Goal: Task Accomplishment & Management: Manage account settings

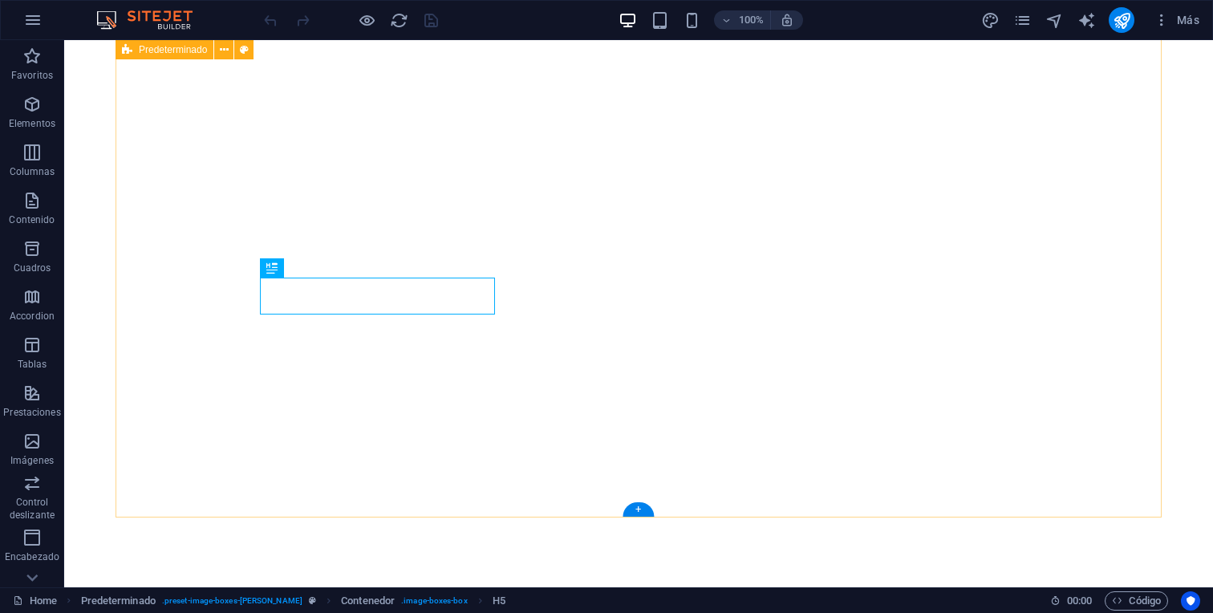
scroll to position [877, 0]
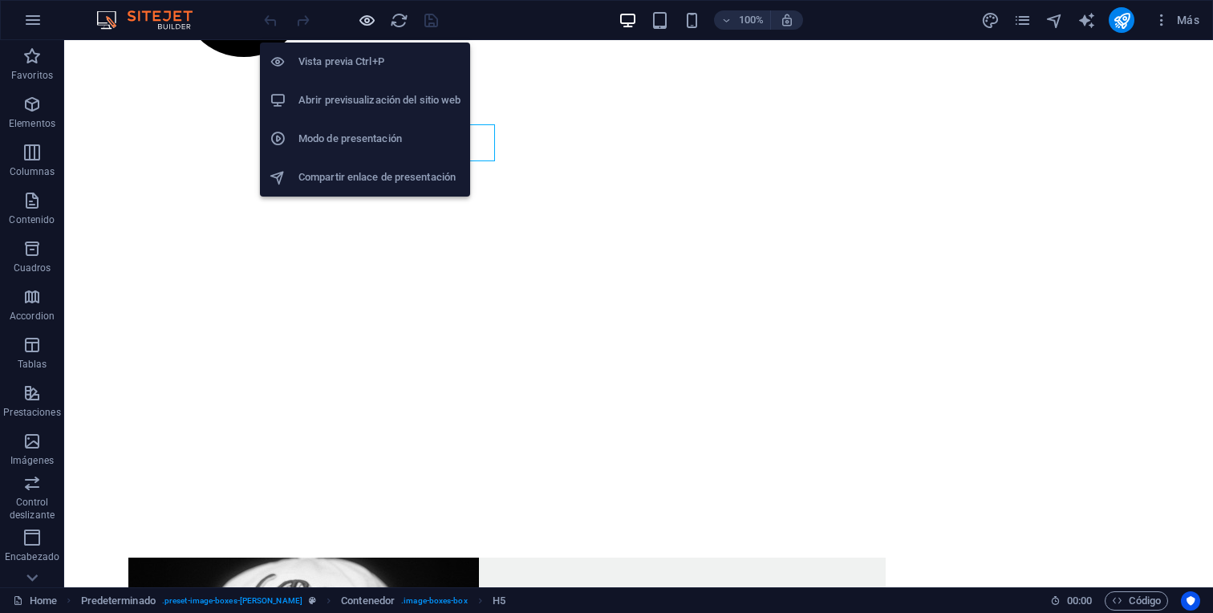
click at [373, 25] on icon "button" at bounding box center [367, 20] width 18 height 18
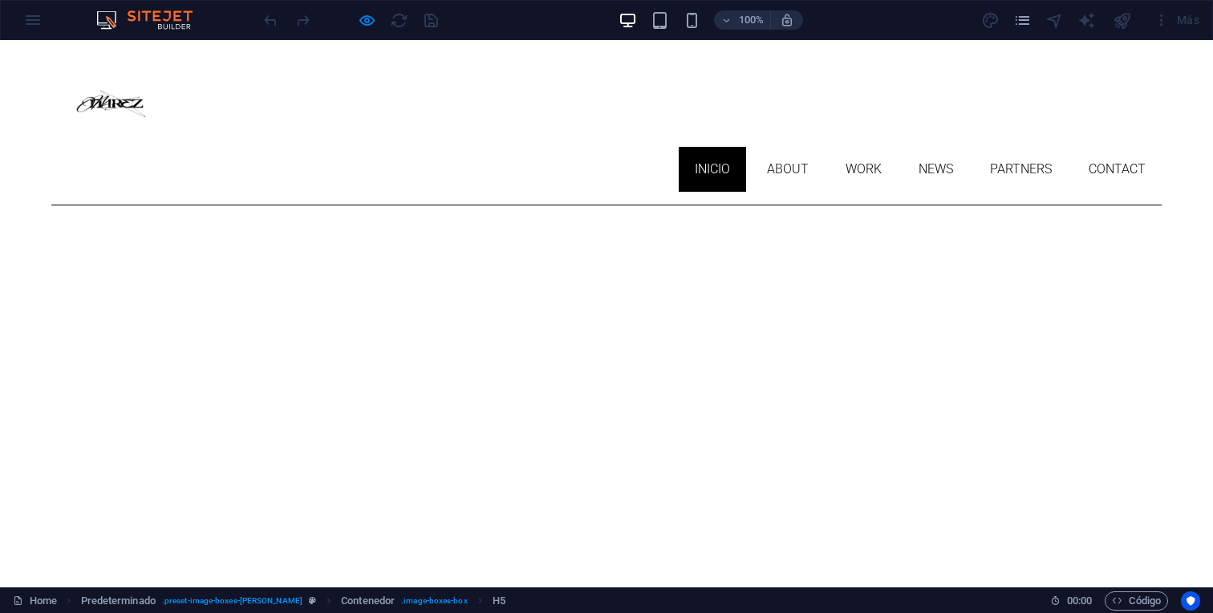
scroll to position [0, 0]
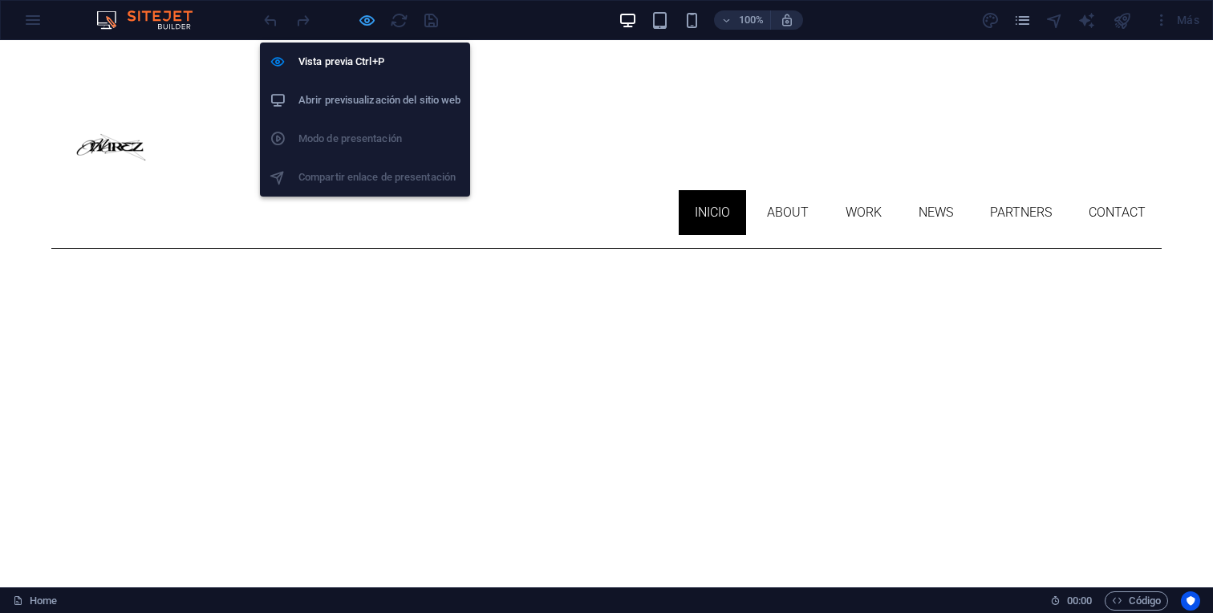
click at [359, 22] on icon "button" at bounding box center [367, 20] width 18 height 18
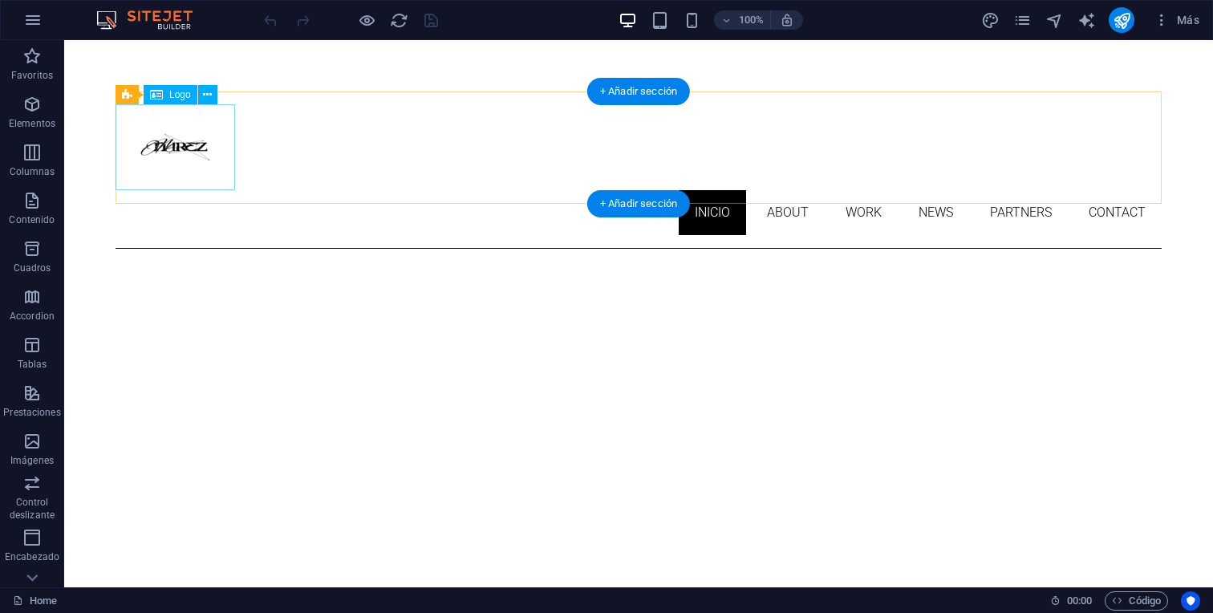
click at [192, 152] on div at bounding box center [638, 147] width 1046 height 86
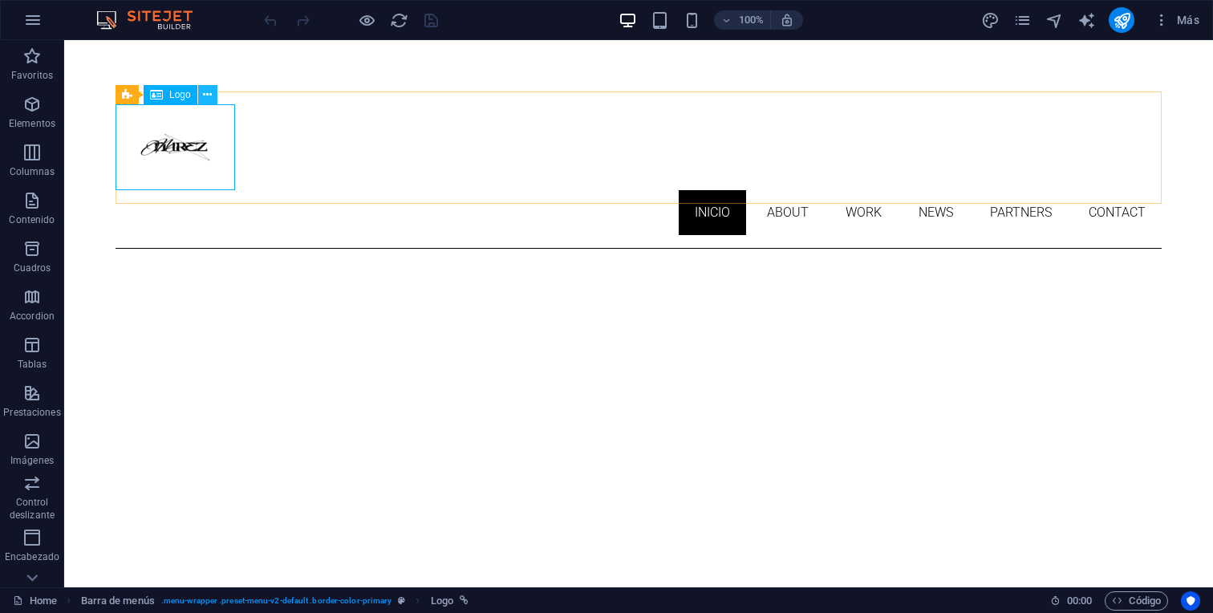
click at [205, 95] on icon at bounding box center [207, 95] width 9 height 17
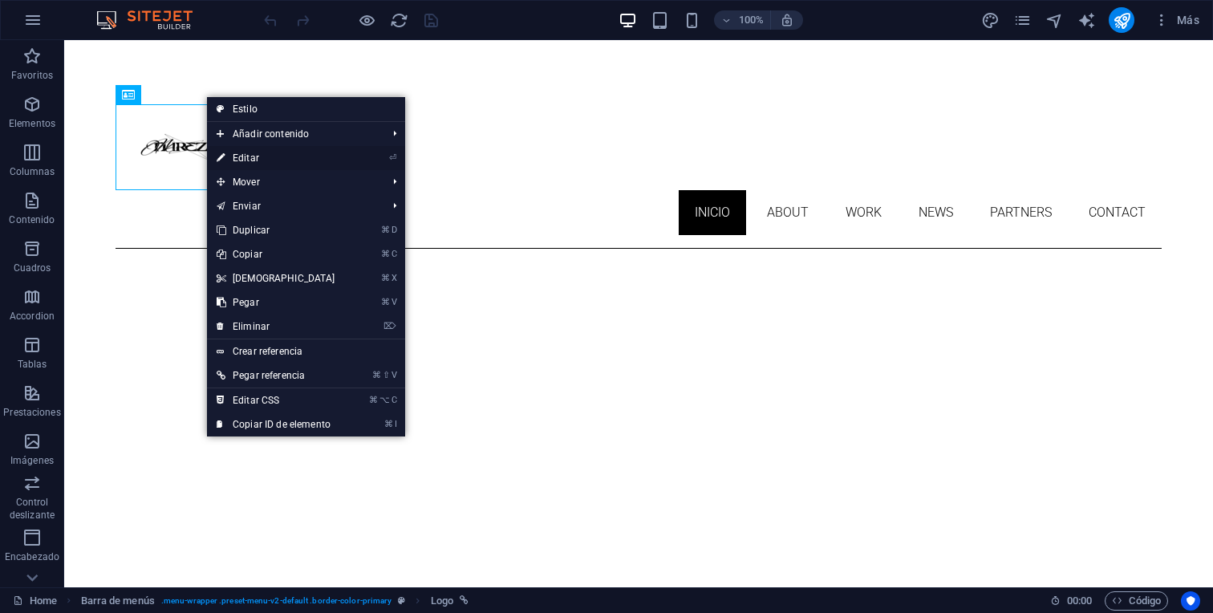
click at [285, 151] on link "⏎ Editar" at bounding box center [276, 158] width 138 height 24
select select "px"
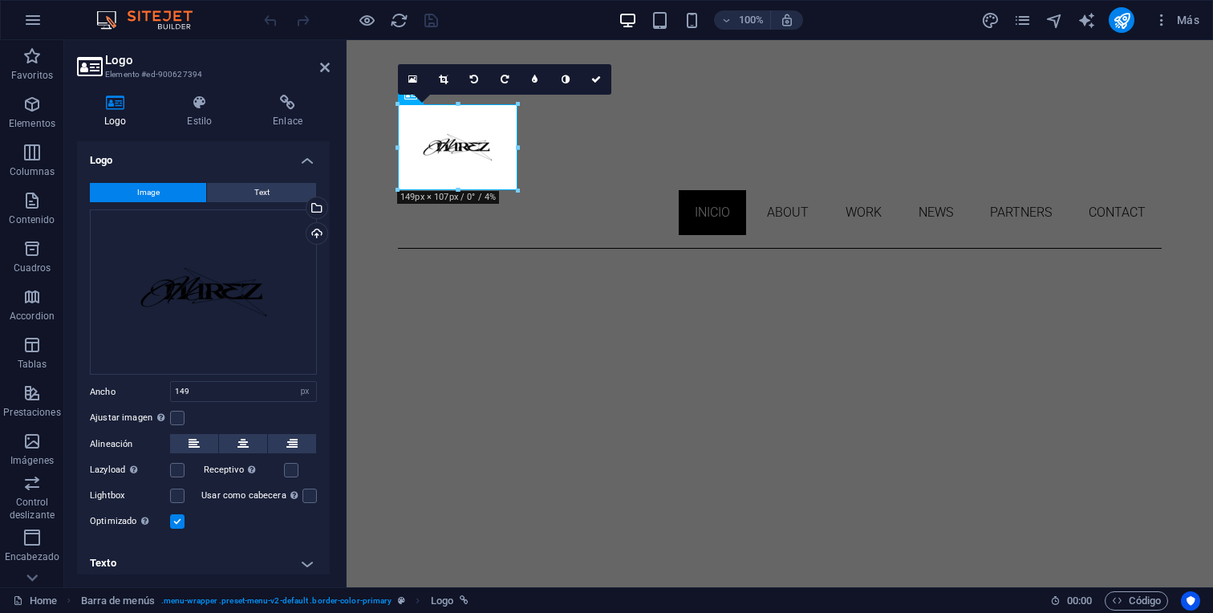
scroll to position [6, 0]
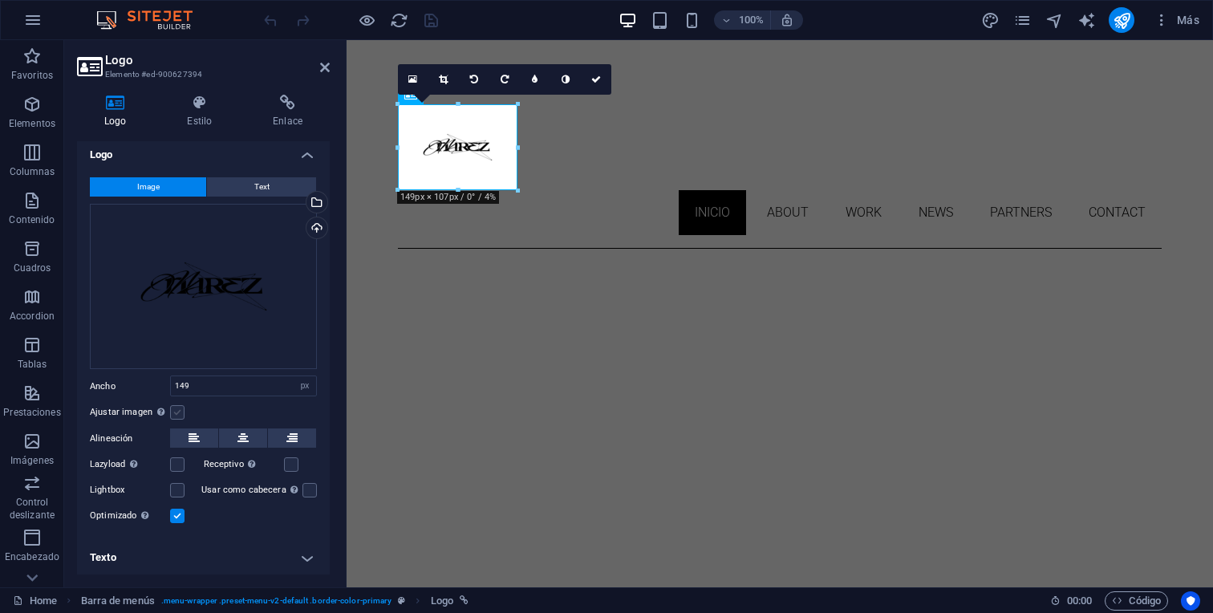
click at [176, 413] on label at bounding box center [177, 412] width 14 height 14
click at [0, 0] on input "Ajustar imagen Ajustar imagen automáticamente a un ancho y alto fijo" at bounding box center [0, 0] width 0 height 0
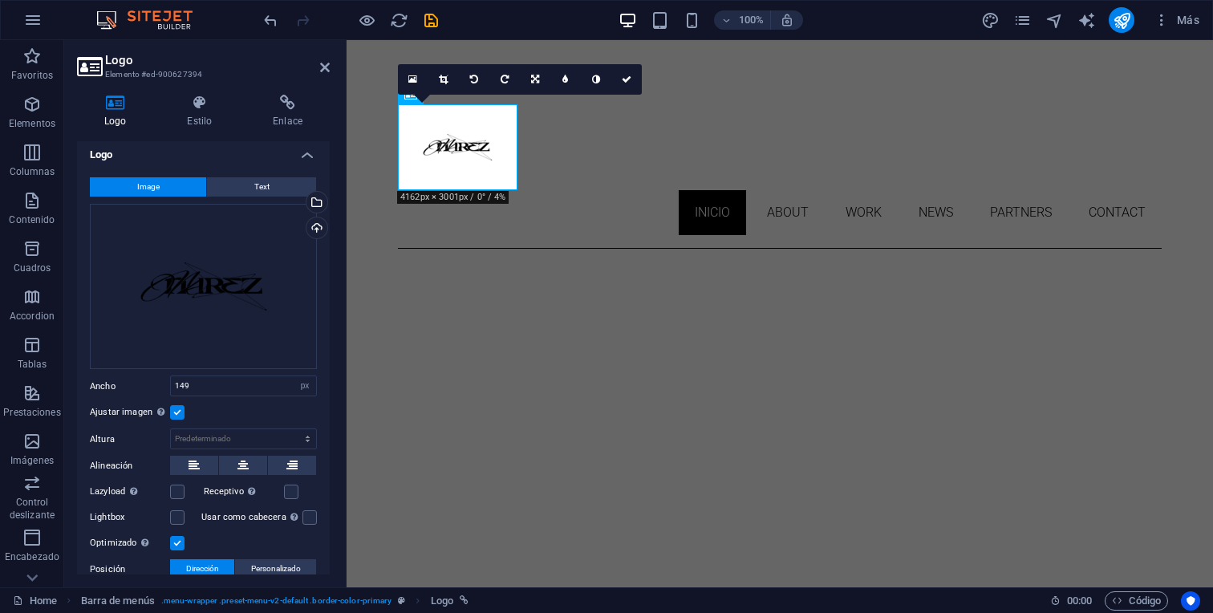
click at [176, 413] on label at bounding box center [177, 412] width 14 height 14
click at [0, 0] on input "Ajustar imagen Ajustar imagen automáticamente a un ancho y alto fijo" at bounding box center [0, 0] width 0 height 0
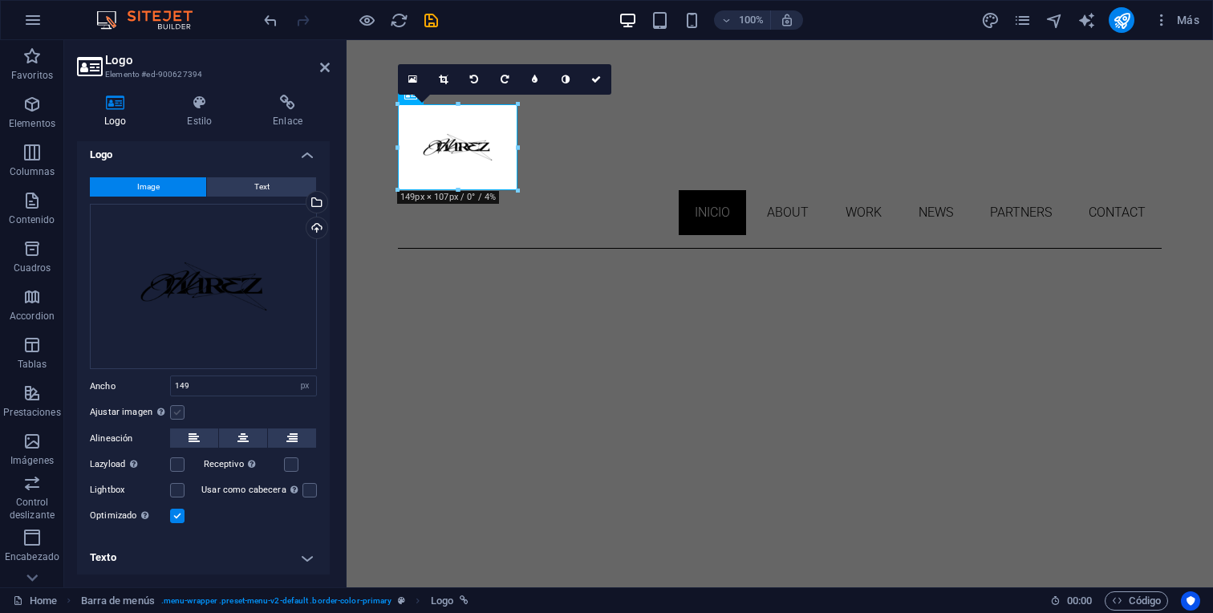
click at [176, 413] on label at bounding box center [177, 412] width 14 height 14
click at [0, 0] on input "Ajustar imagen Ajustar imagen automáticamente a un ancho y alto fijo" at bounding box center [0, 0] width 0 height 0
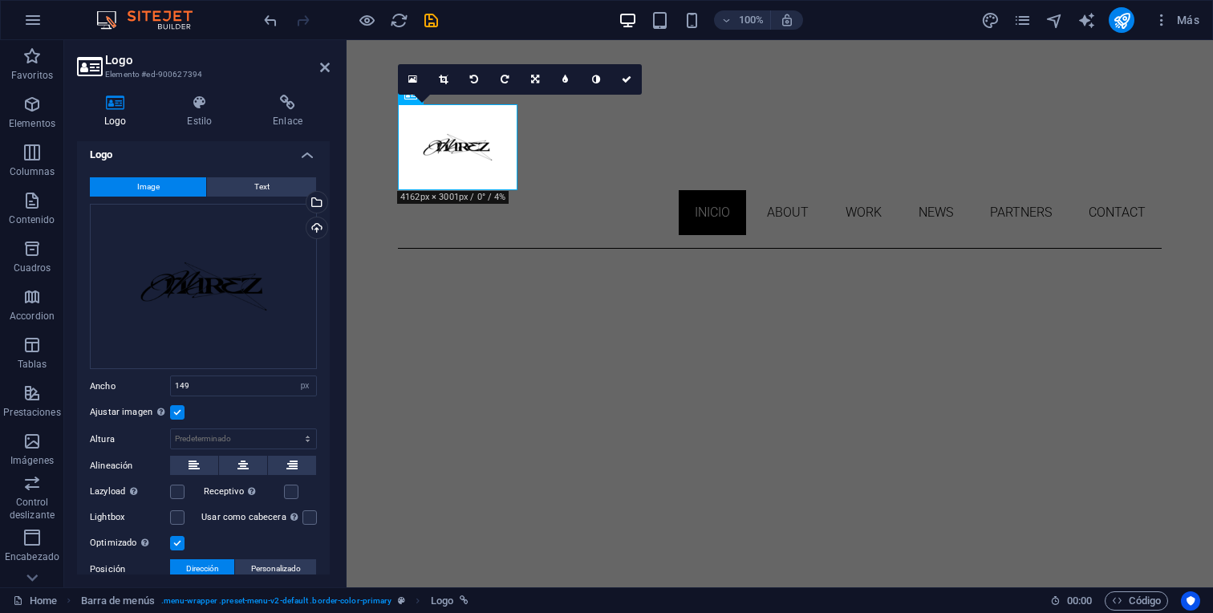
click at [176, 413] on label at bounding box center [177, 412] width 14 height 14
click at [0, 0] on input "Ajustar imagen Ajustar imagen automáticamente a un ancho y alto fijo" at bounding box center [0, 0] width 0 height 0
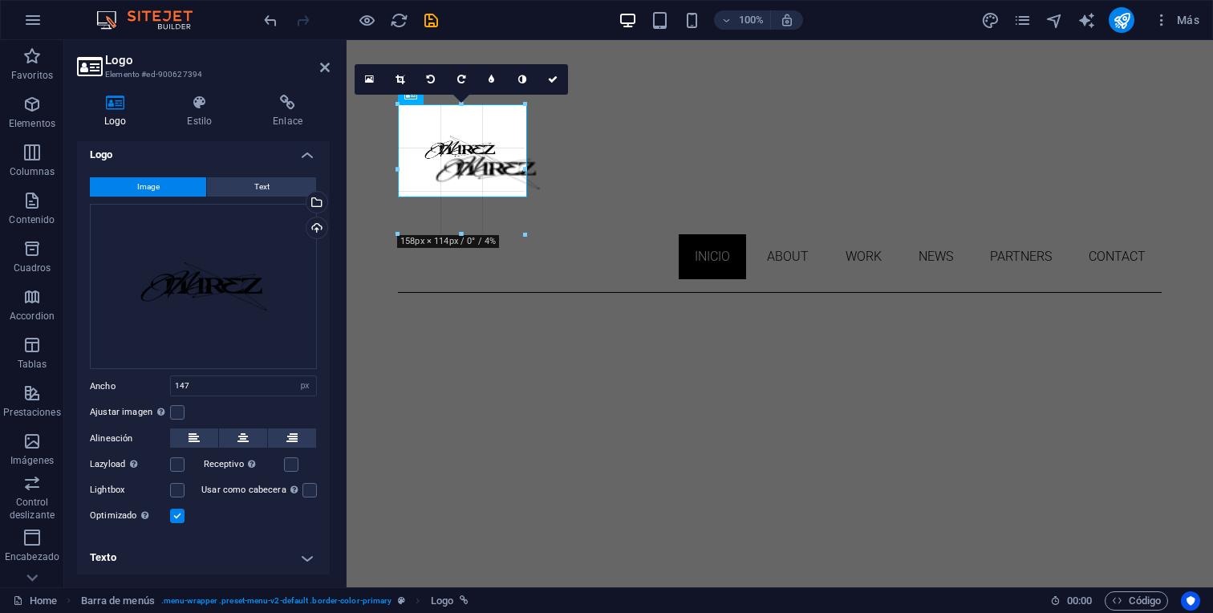
drag, startPoint x: 514, startPoint y: 147, endPoint x: 576, endPoint y: 147, distance: 61.8
type input "200"
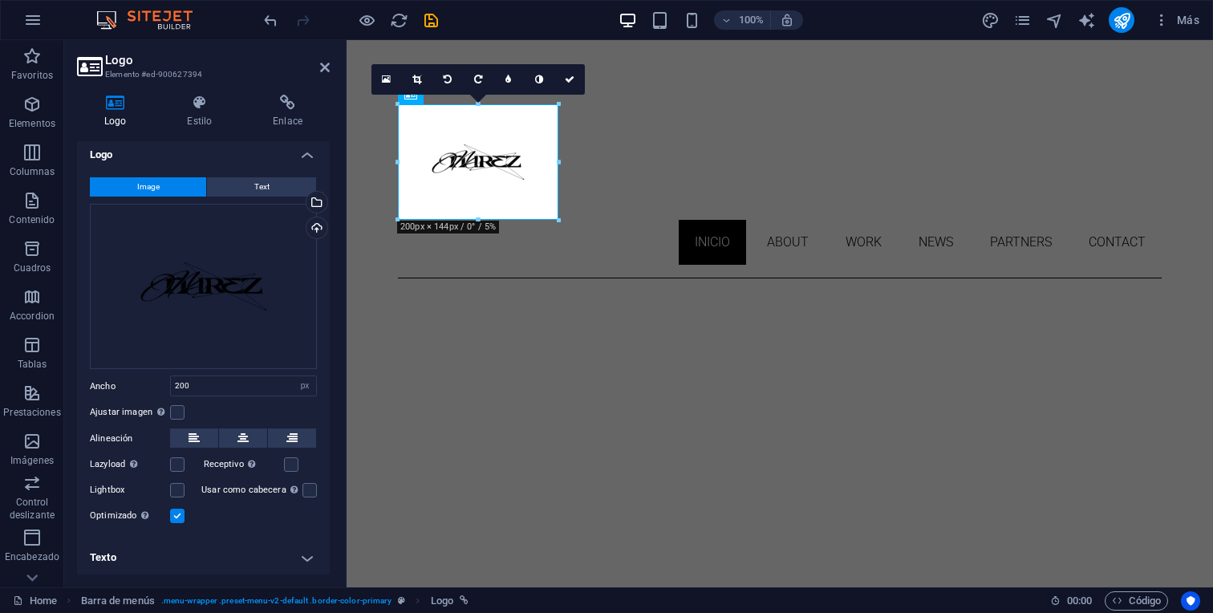
click at [411, 75] on link at bounding box center [417, 79] width 30 height 30
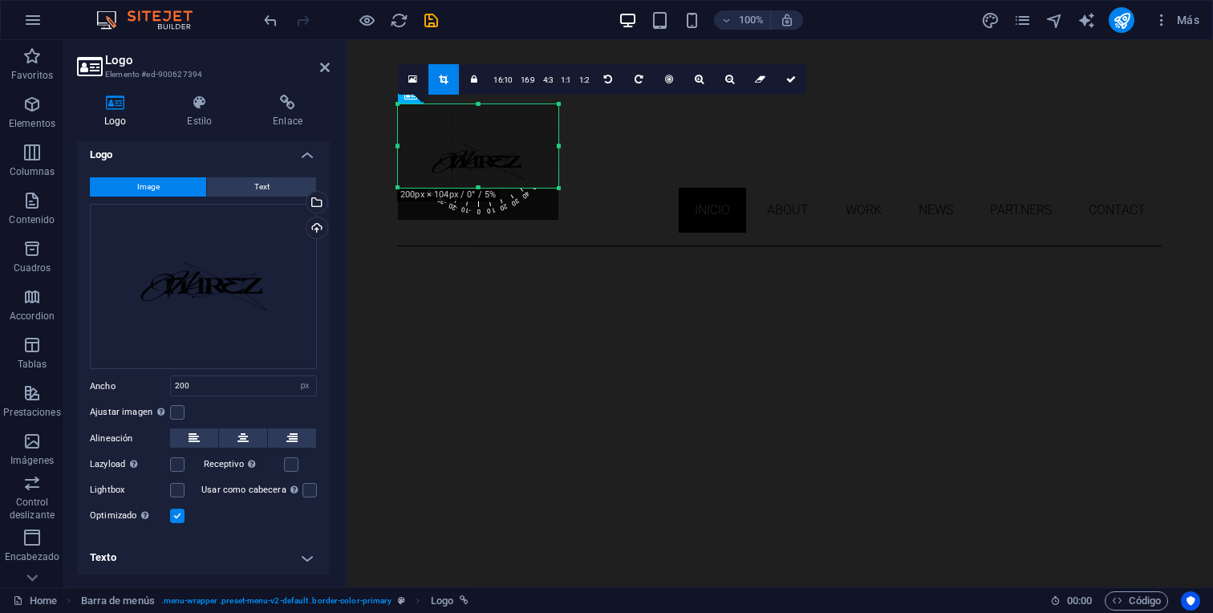
drag, startPoint x: 478, startPoint y: 221, endPoint x: 482, endPoint y: 188, distance: 32.3
click at [482, 188] on div at bounding box center [478, 188] width 160 height 6
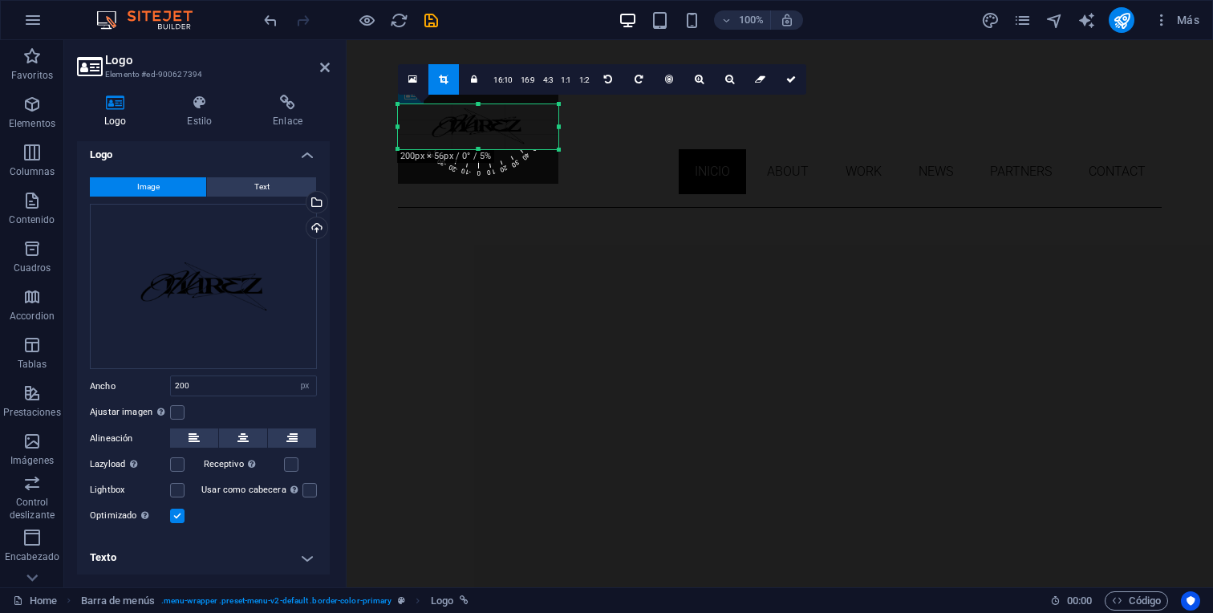
drag, startPoint x: 476, startPoint y: 101, endPoint x: 472, endPoint y: 137, distance: 36.3
click at [472, 137] on div "180 170 160 150 140 130 120 110 100 90 80 70 60 50 40 30 20 10 0 -10 -20 -30 -4…" at bounding box center [478, 126] width 160 height 45
click at [787, 83] on icon at bounding box center [791, 80] width 10 height 10
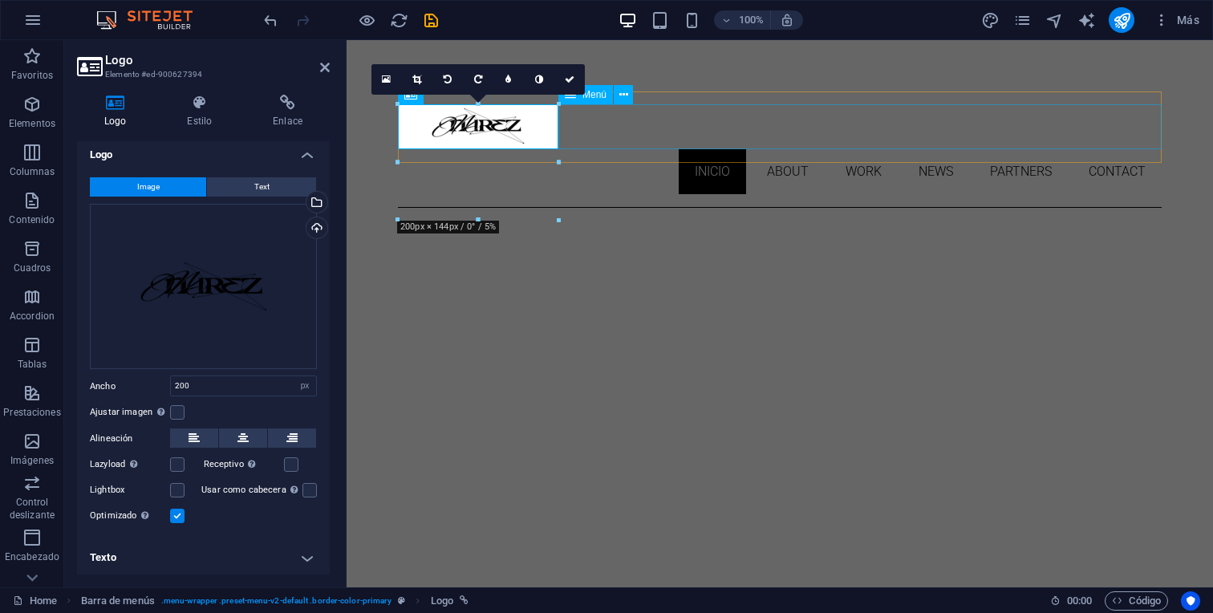
click at [596, 149] on nav "Inicio About Work News Partners Contact" at bounding box center [779, 171] width 763 height 45
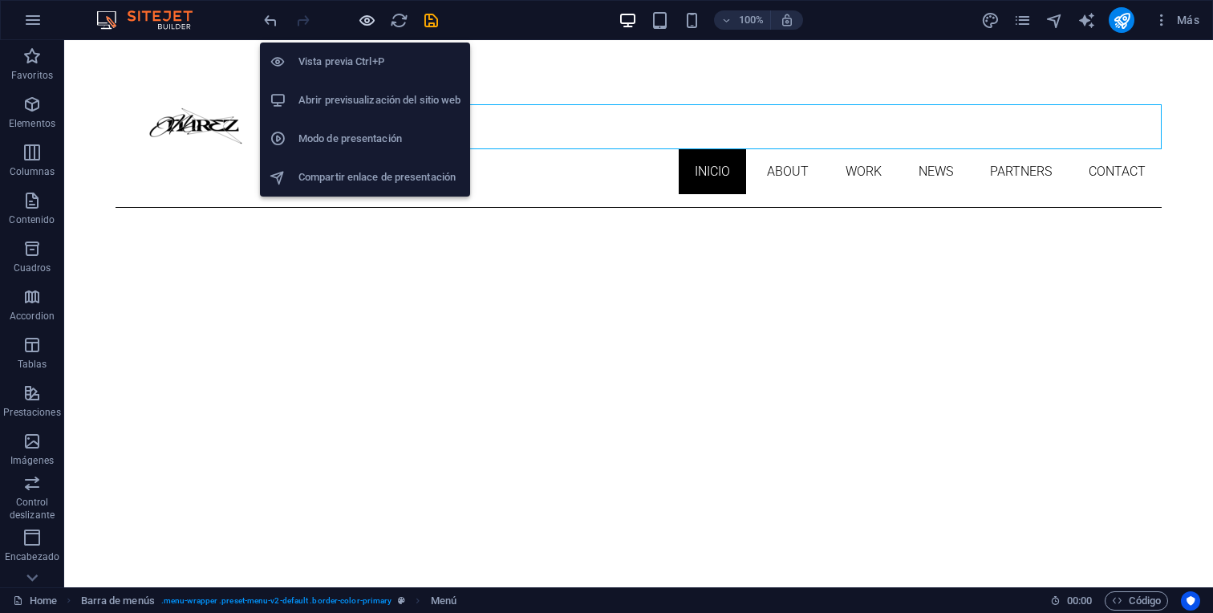
click at [366, 26] on icon "button" at bounding box center [367, 20] width 18 height 18
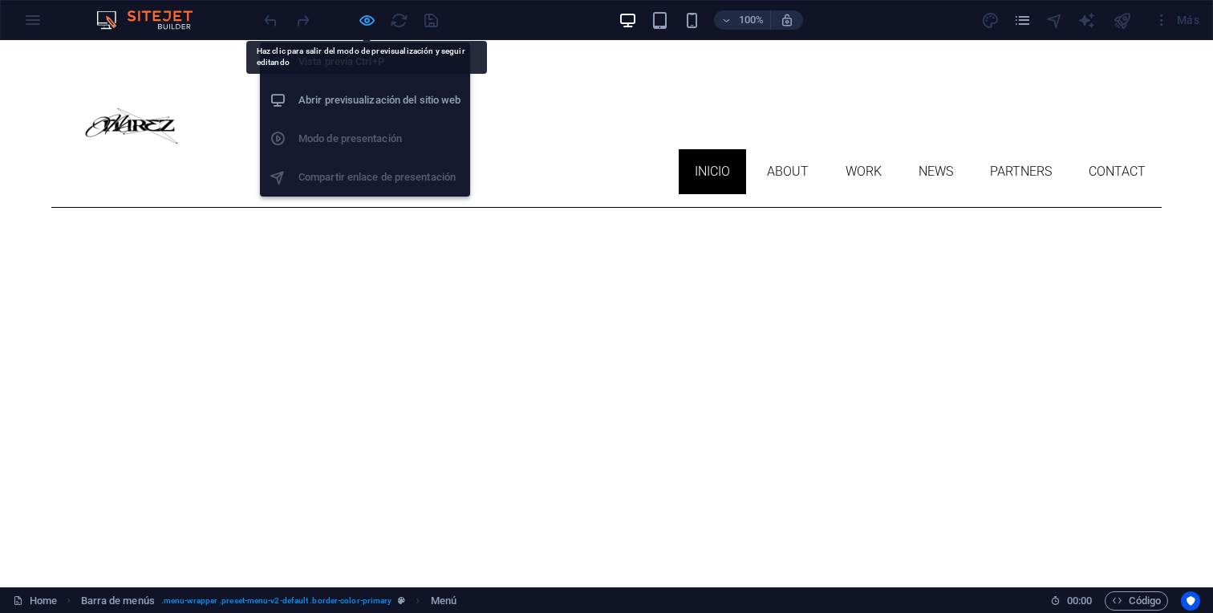
click at [362, 19] on icon "button" at bounding box center [367, 20] width 18 height 18
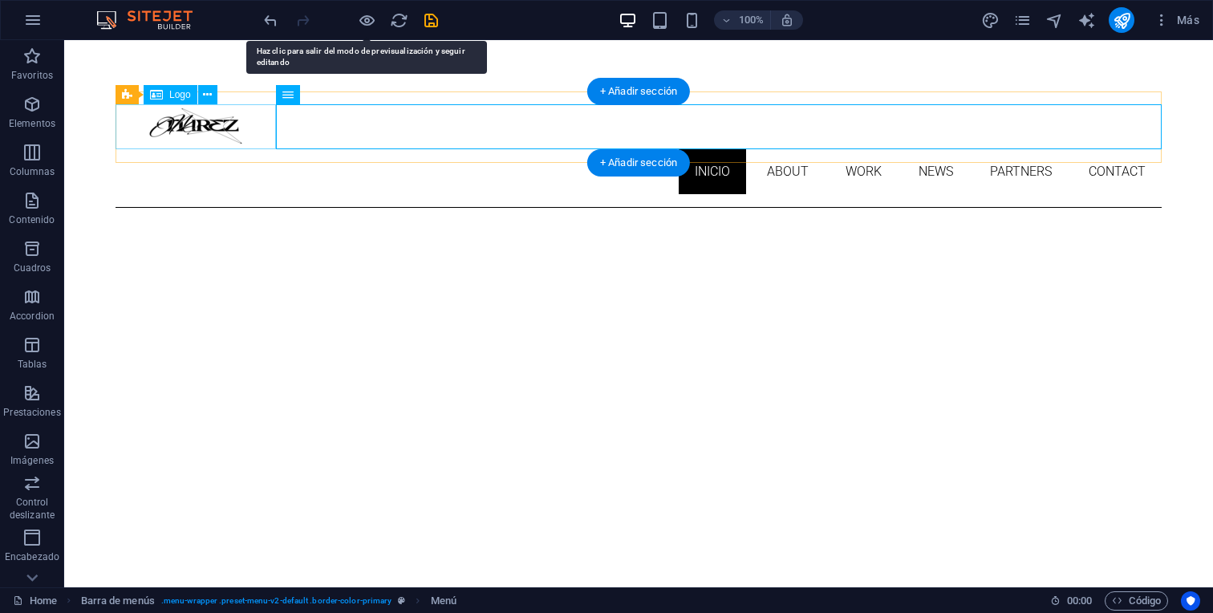
click at [196, 118] on div at bounding box center [638, 126] width 1046 height 45
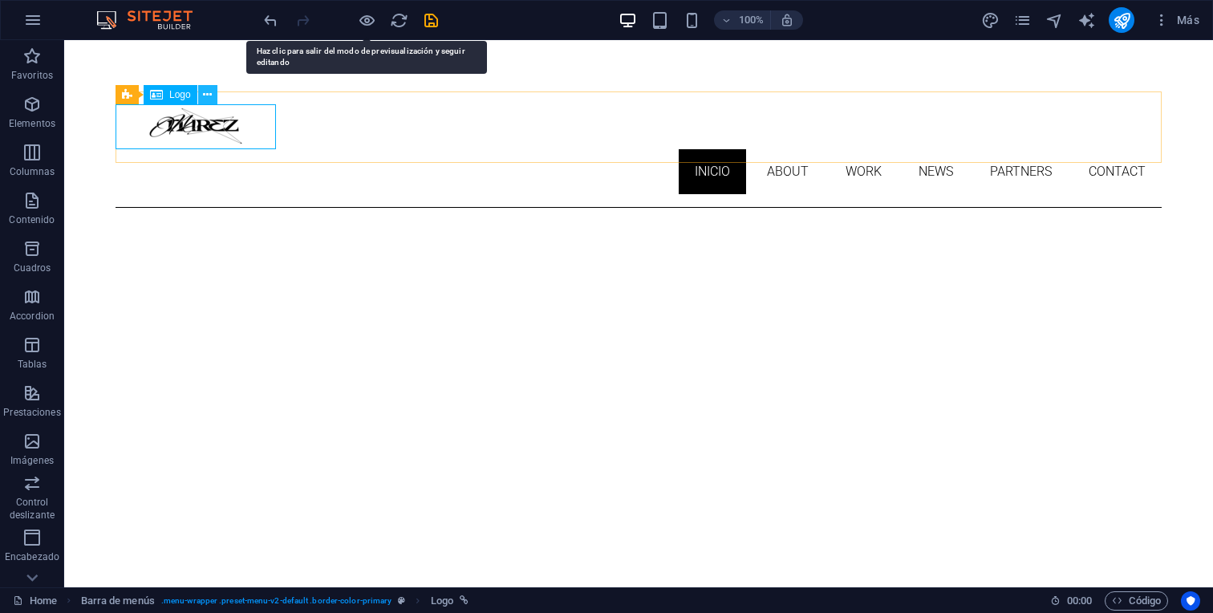
click at [213, 99] on button at bounding box center [207, 94] width 19 height 19
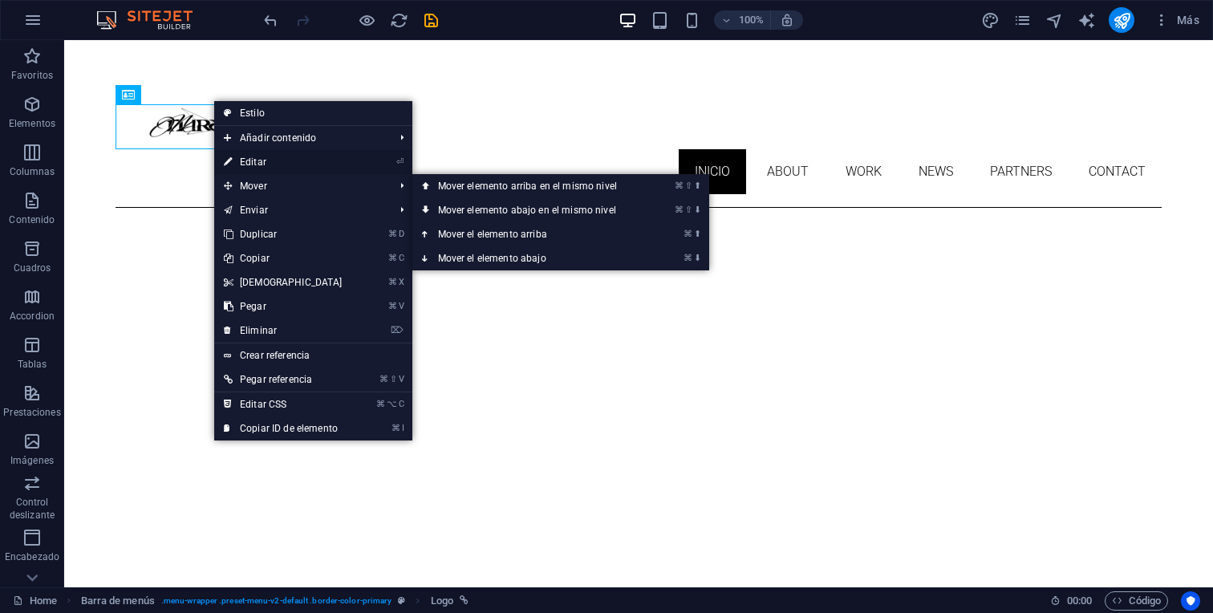
click at [269, 164] on link "⏎ Editar" at bounding box center [283, 162] width 138 height 24
select select "px"
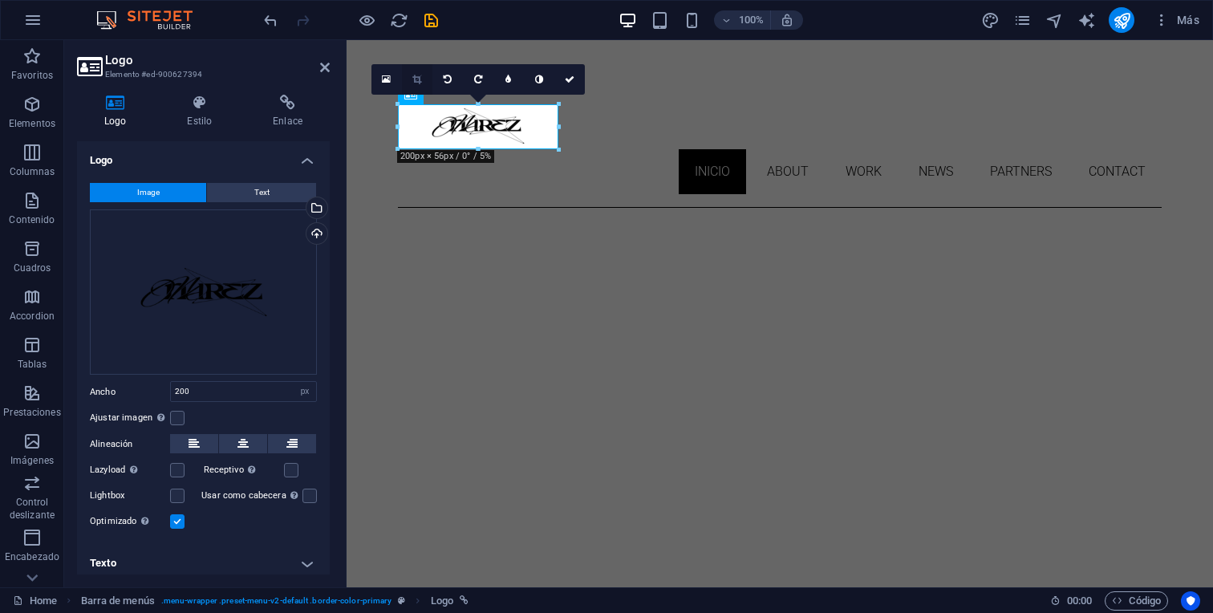
click at [419, 78] on icon at bounding box center [416, 80] width 9 height 10
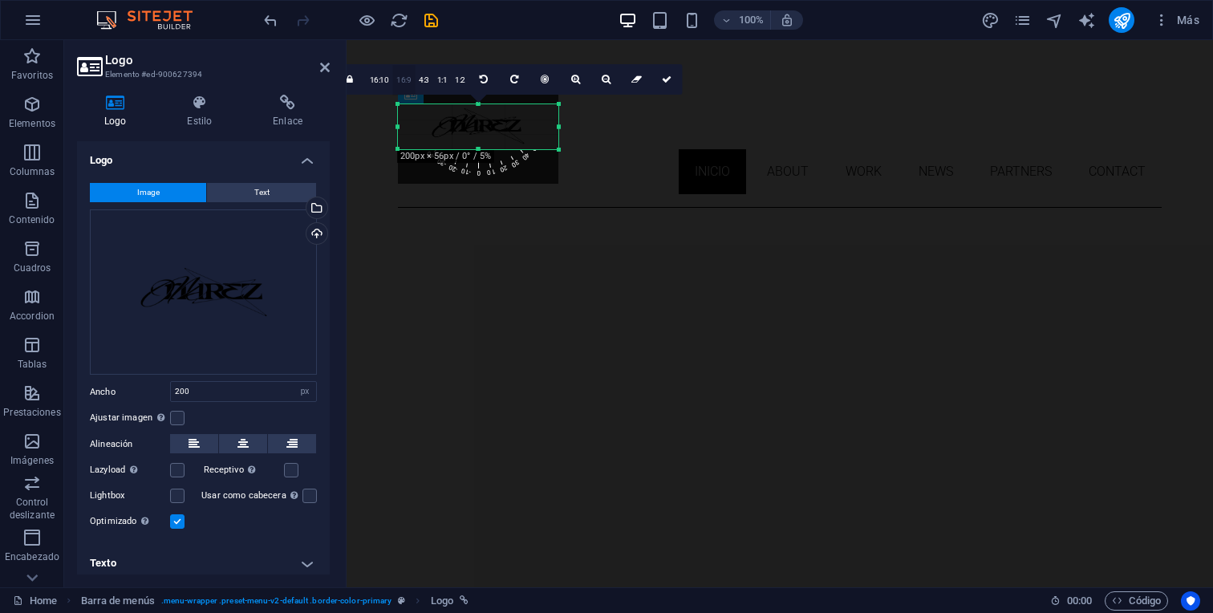
click at [400, 82] on link "16:9" at bounding box center [403, 80] width 22 height 30
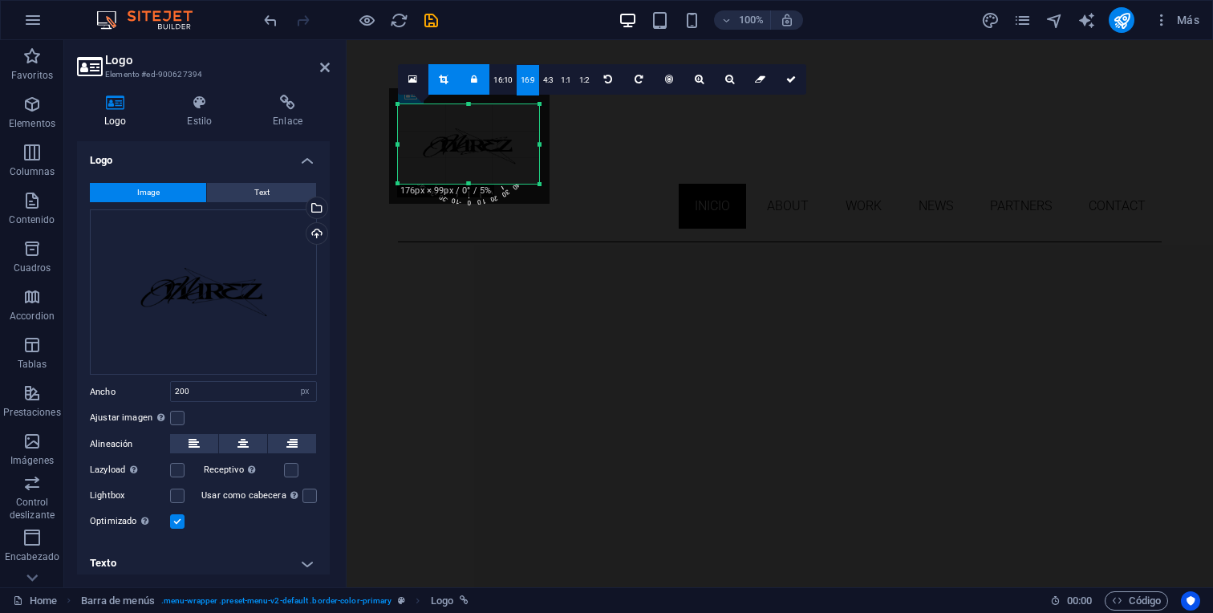
drag, startPoint x: 500, startPoint y: 136, endPoint x: 494, endPoint y: 155, distance: 19.5
click at [494, 155] on div at bounding box center [469, 145] width 160 height 115
click at [791, 72] on link at bounding box center [791, 79] width 30 height 30
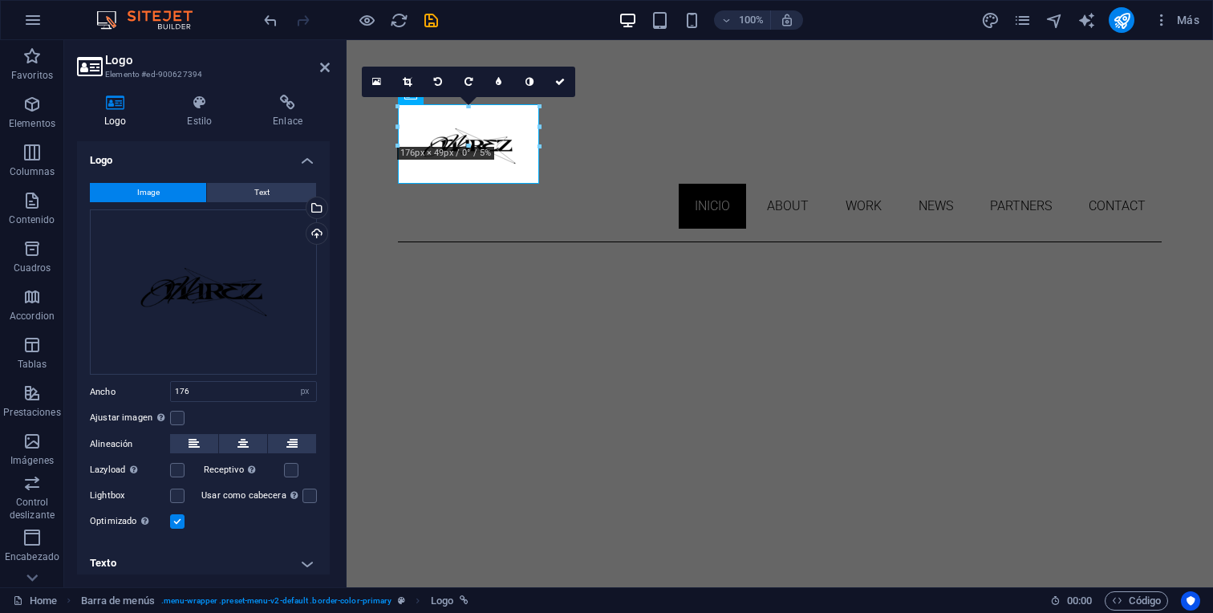
click at [404, 83] on icon at bounding box center [407, 82] width 9 height 10
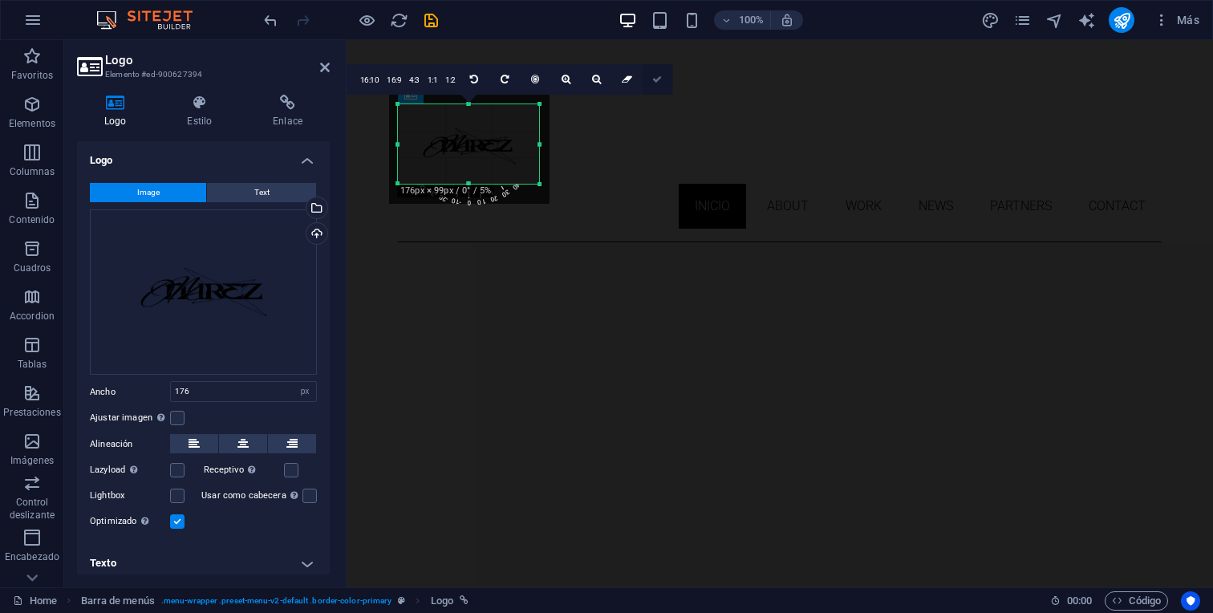
click at [649, 80] on link at bounding box center [657, 79] width 30 height 30
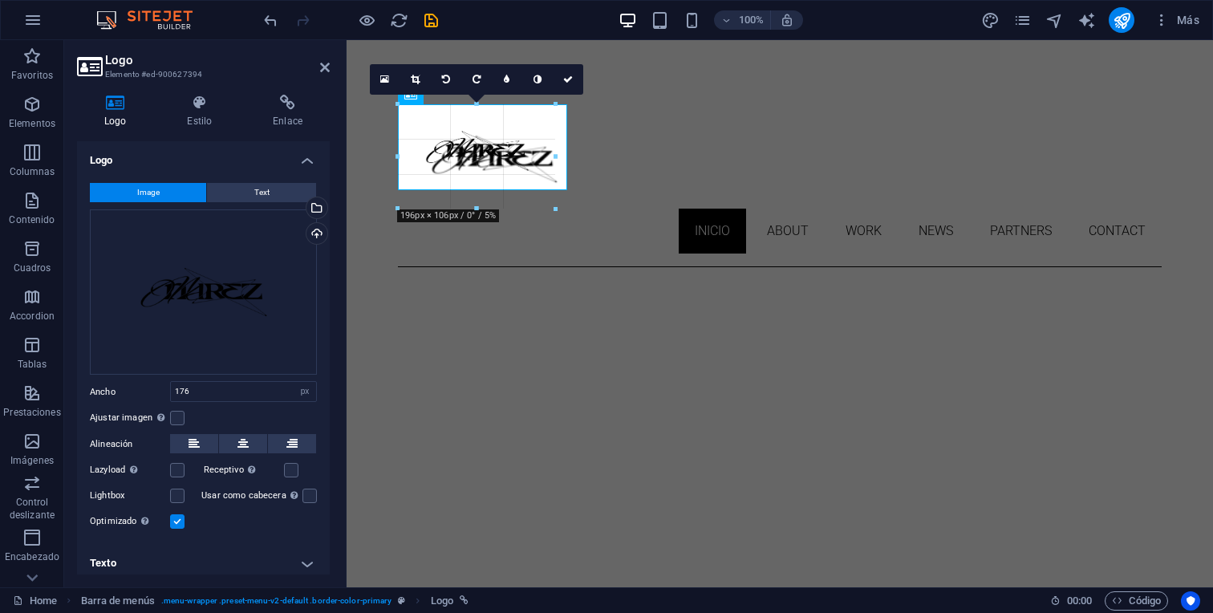
drag, startPoint x: 536, startPoint y: 180, endPoint x: 585, endPoint y: 200, distance: 53.3
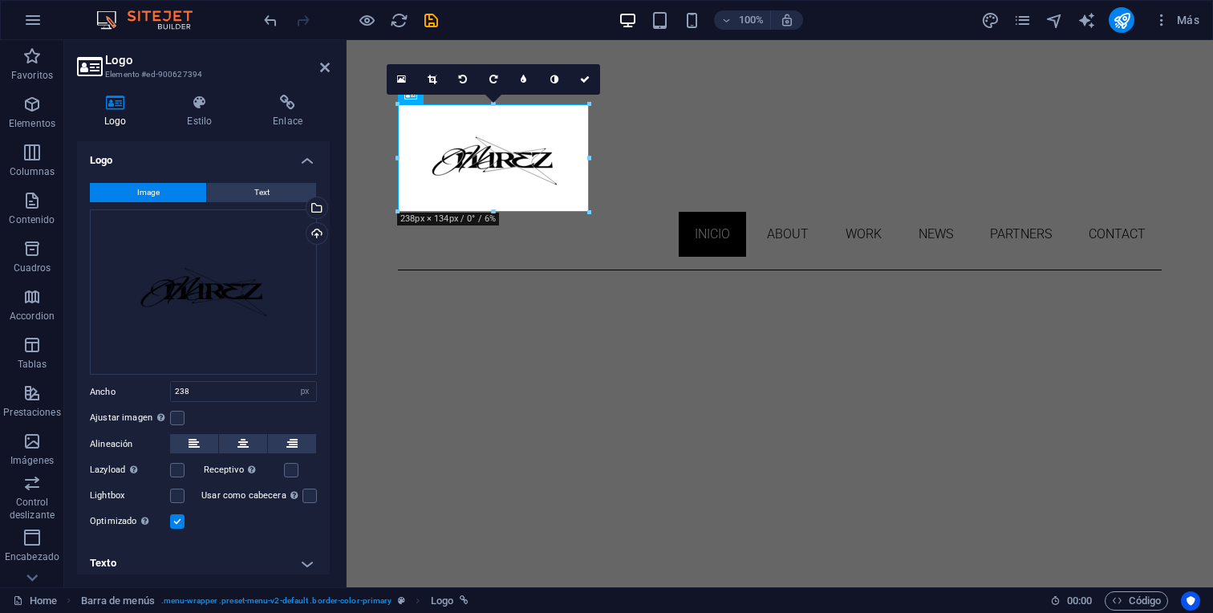
click at [434, 73] on link at bounding box center [432, 79] width 30 height 30
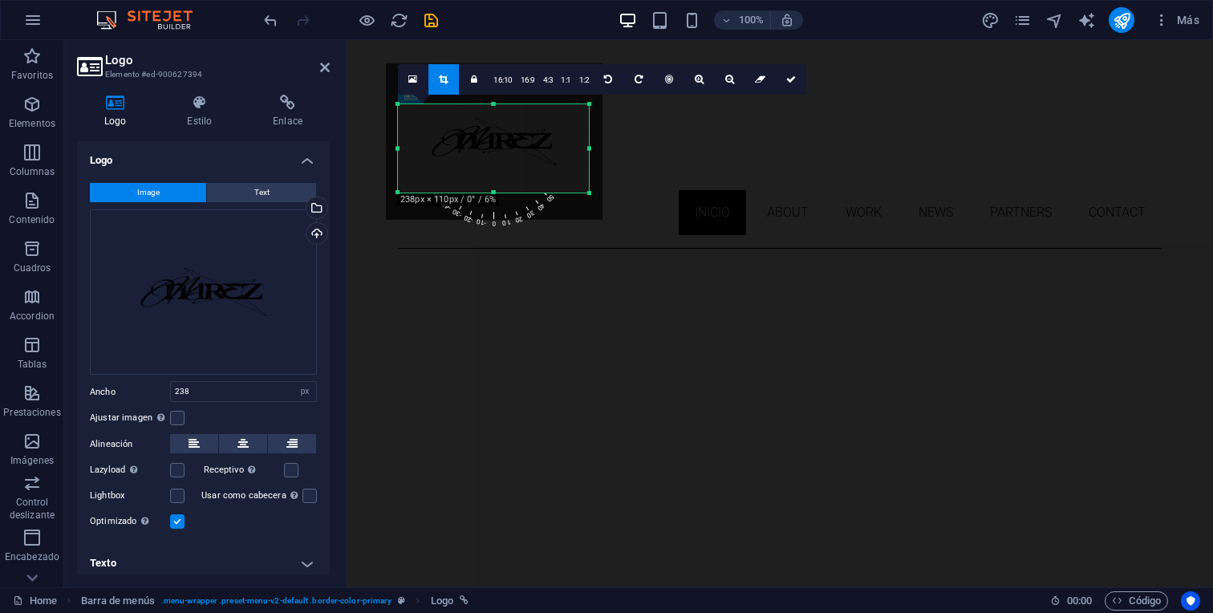
drag, startPoint x: 494, startPoint y: 105, endPoint x: 493, endPoint y: 127, distance: 21.7
click at [493, 127] on div "180 170 160 150 140 130 120 110 100 90 80 70 60 50 40 30 20 10 0 -10 -20 -30 -4…" at bounding box center [493, 148] width 191 height 88
click at [493, 179] on div at bounding box center [497, 131] width 217 height 156
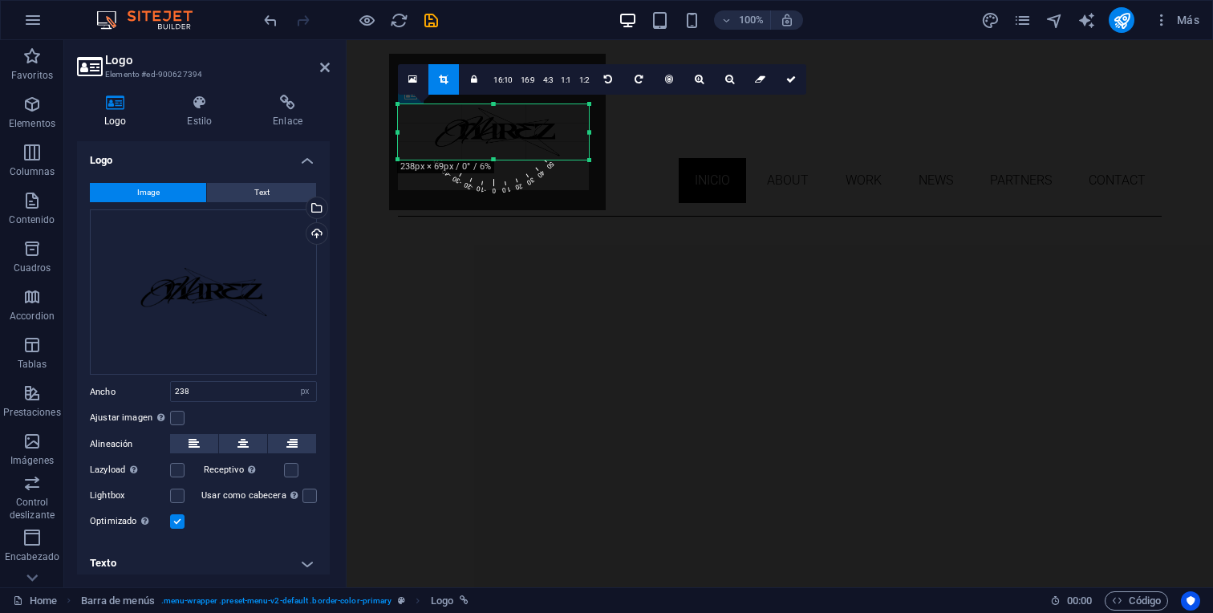
drag, startPoint x: 492, startPoint y: 191, endPoint x: 496, endPoint y: 159, distance: 32.2
click at [495, 159] on div at bounding box center [493, 160] width 191 height 6
drag, startPoint x: 171, startPoint y: 96, endPoint x: 507, endPoint y: 137, distance: 338.5
click at [507, 137] on div at bounding box center [487, 133] width 217 height 156
drag, startPoint x: 494, startPoint y: 156, endPoint x: 493, endPoint y: 166, distance: 10.5
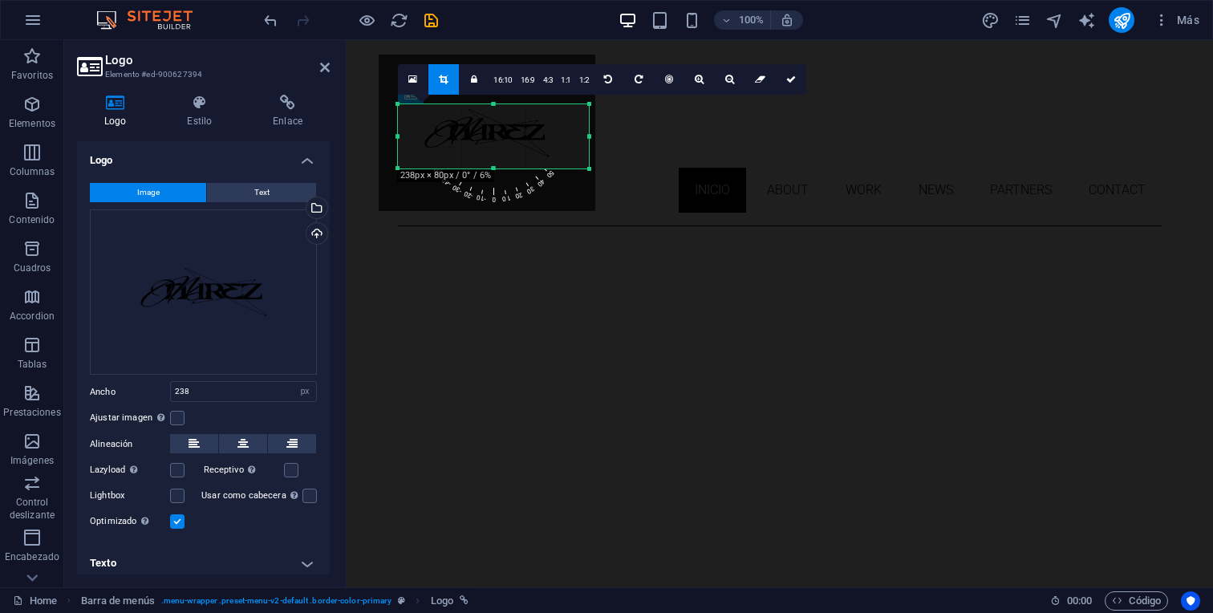
click at [492, 167] on div at bounding box center [493, 169] width 191 height 6
click at [503, 150] on div at bounding box center [487, 137] width 217 height 156
click at [793, 81] on icon at bounding box center [791, 80] width 10 height 10
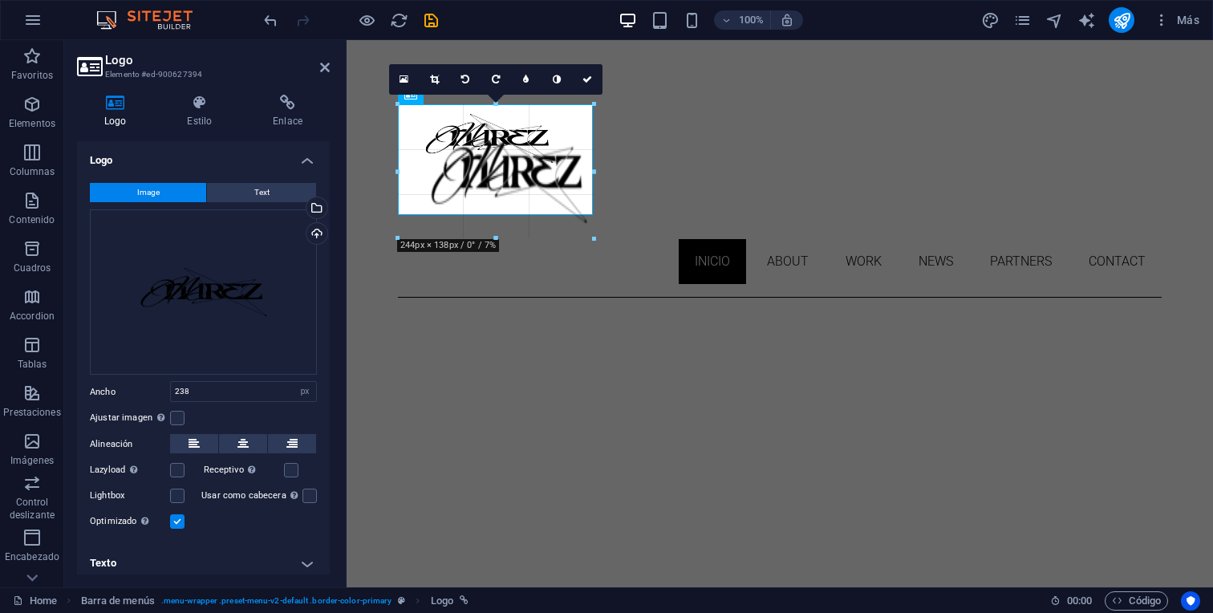
drag, startPoint x: 589, startPoint y: 159, endPoint x: 638, endPoint y: 172, distance: 50.0
type input "278"
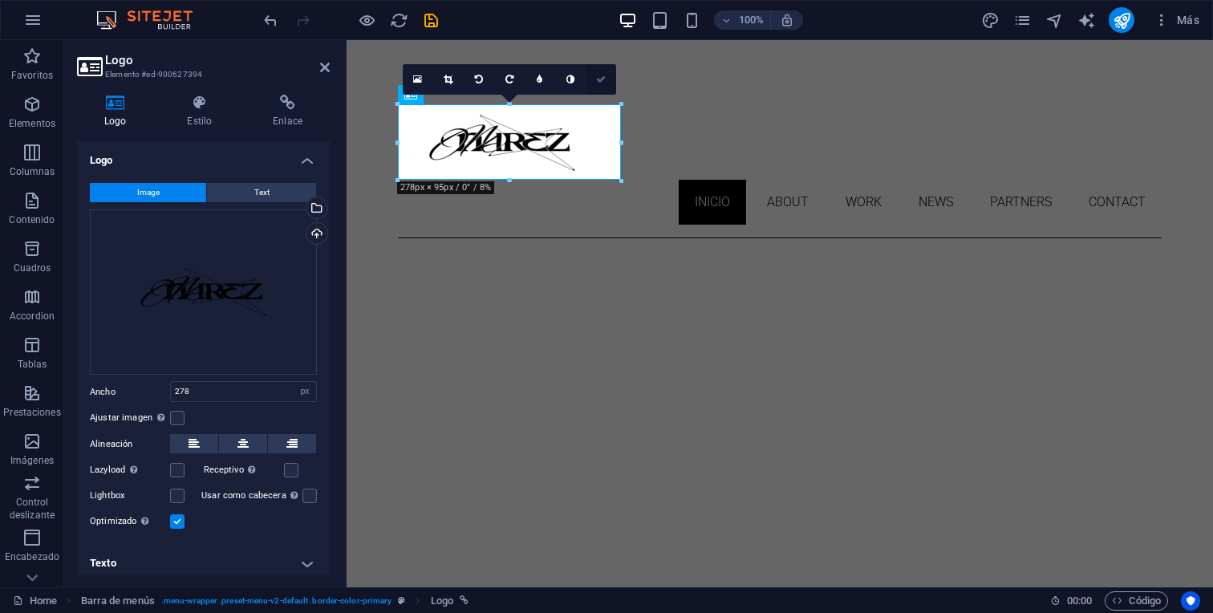
click at [600, 82] on icon at bounding box center [601, 80] width 10 height 10
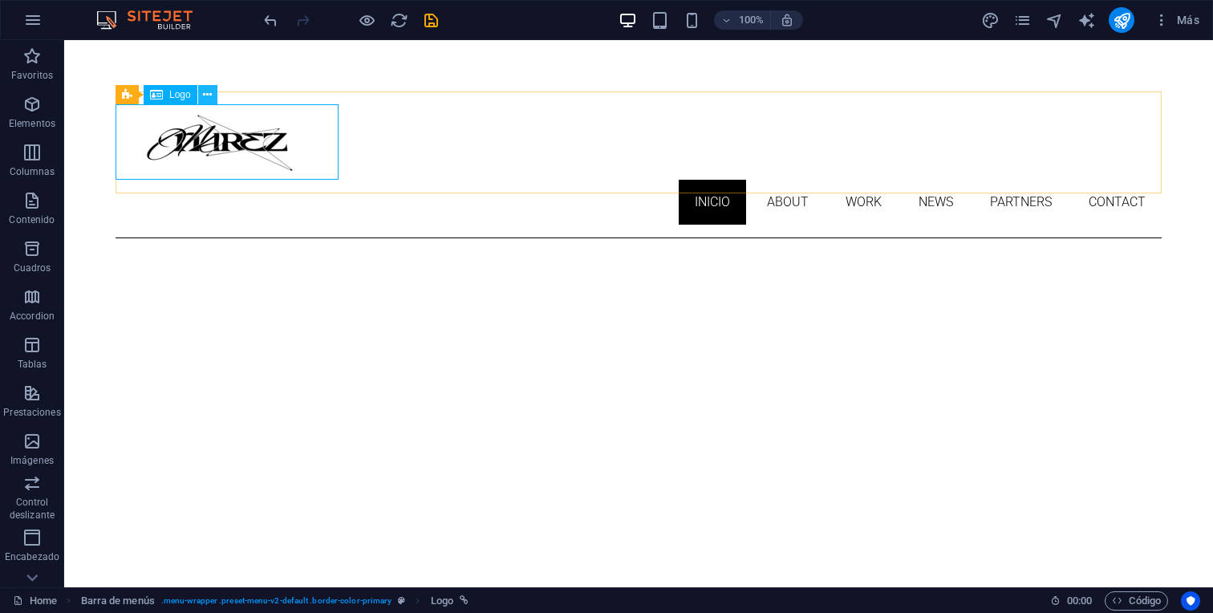
click at [208, 96] on icon at bounding box center [207, 95] width 9 height 17
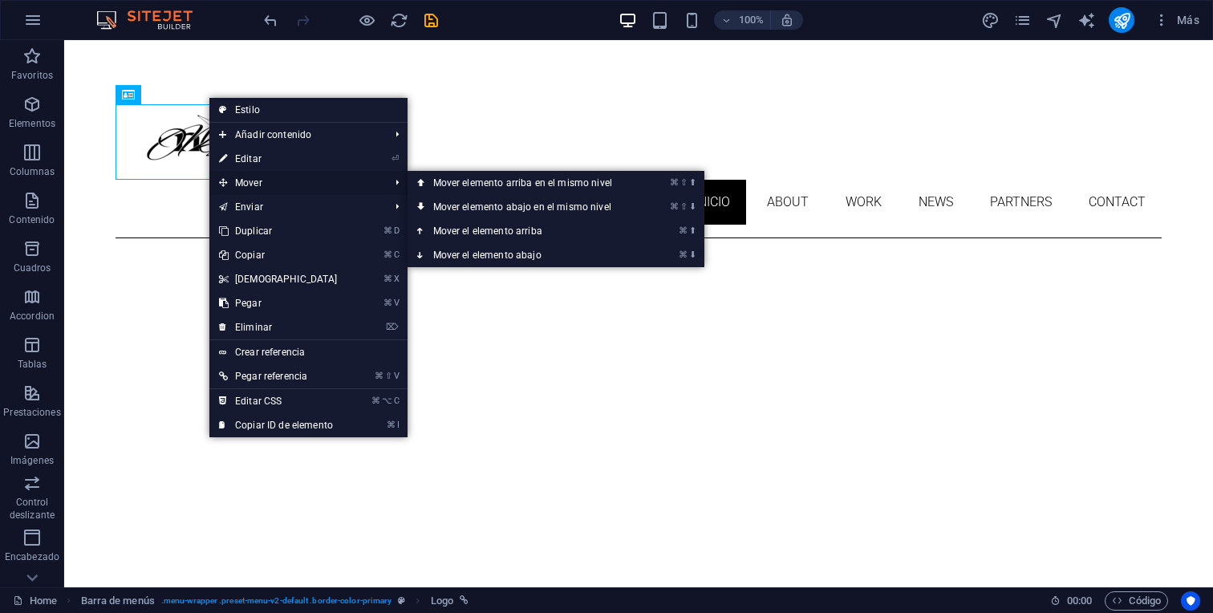
click at [298, 190] on span "Mover" at bounding box center [296, 183] width 174 height 24
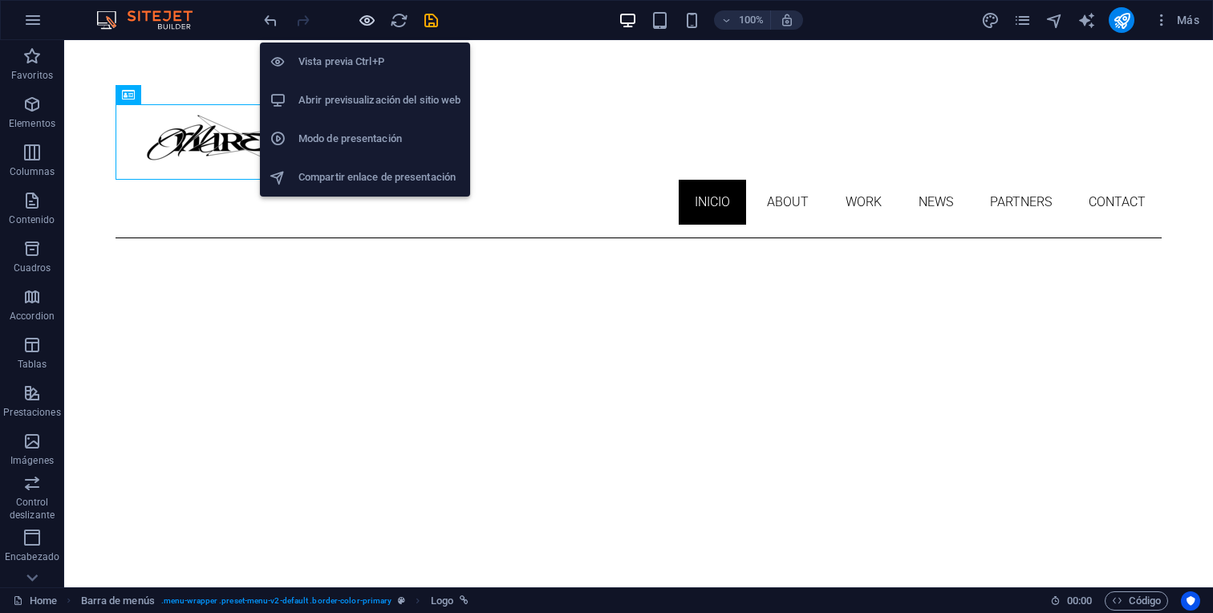
click at [360, 13] on icon "button" at bounding box center [367, 20] width 18 height 18
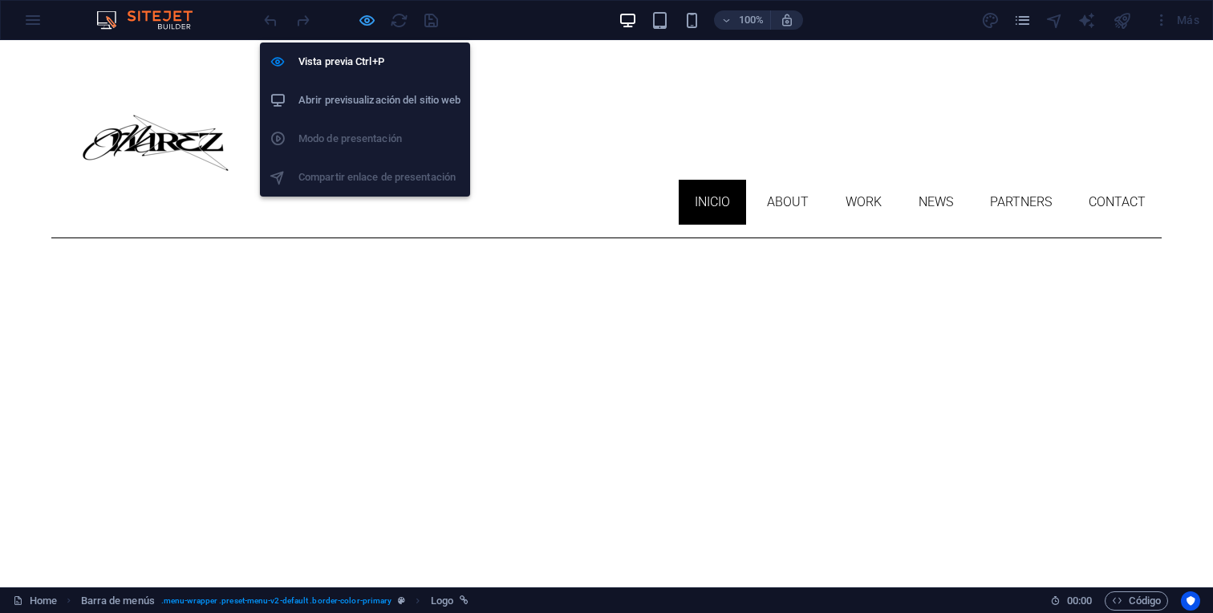
click at [371, 17] on icon "button" at bounding box center [367, 20] width 18 height 18
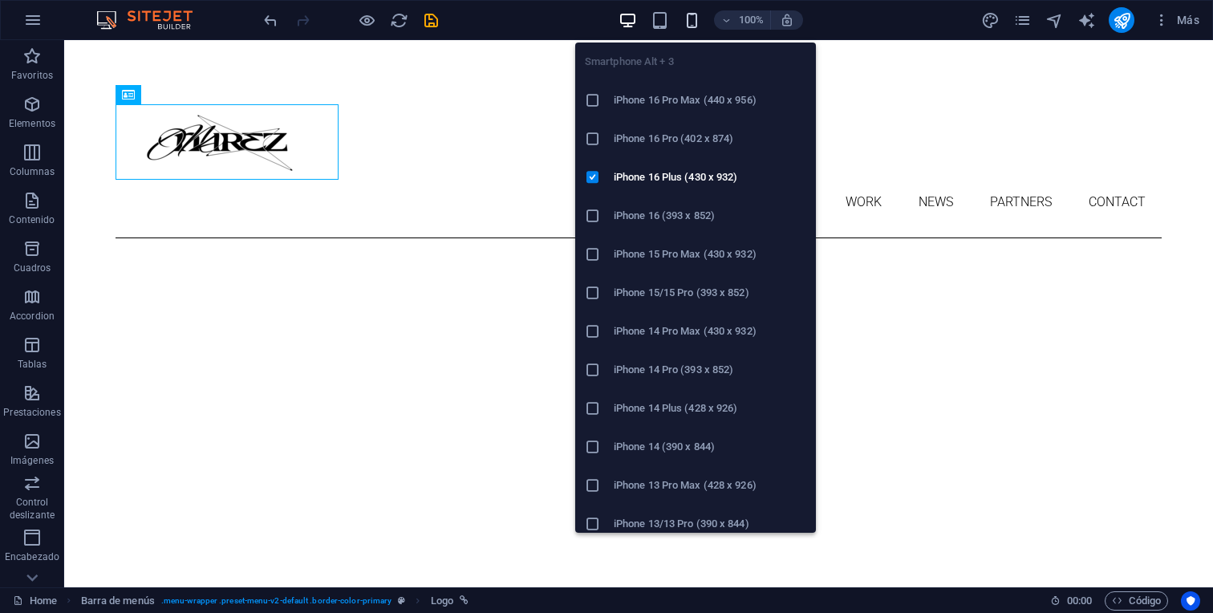
click at [698, 19] on icon "button" at bounding box center [691, 20] width 18 height 18
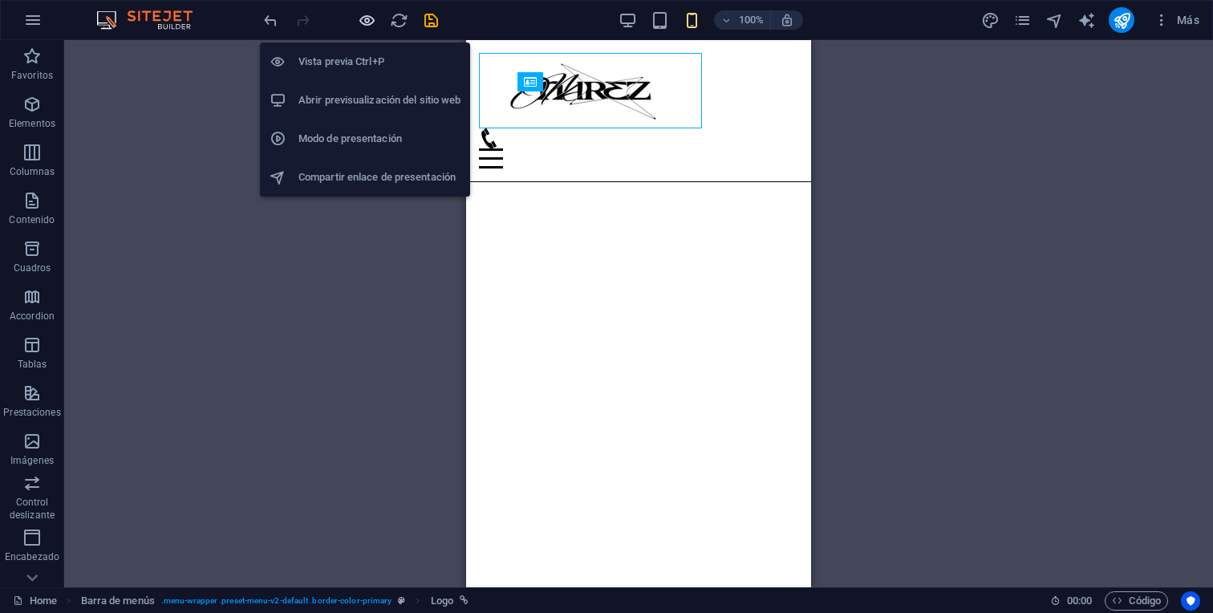
click at [361, 17] on icon "button" at bounding box center [367, 20] width 18 height 18
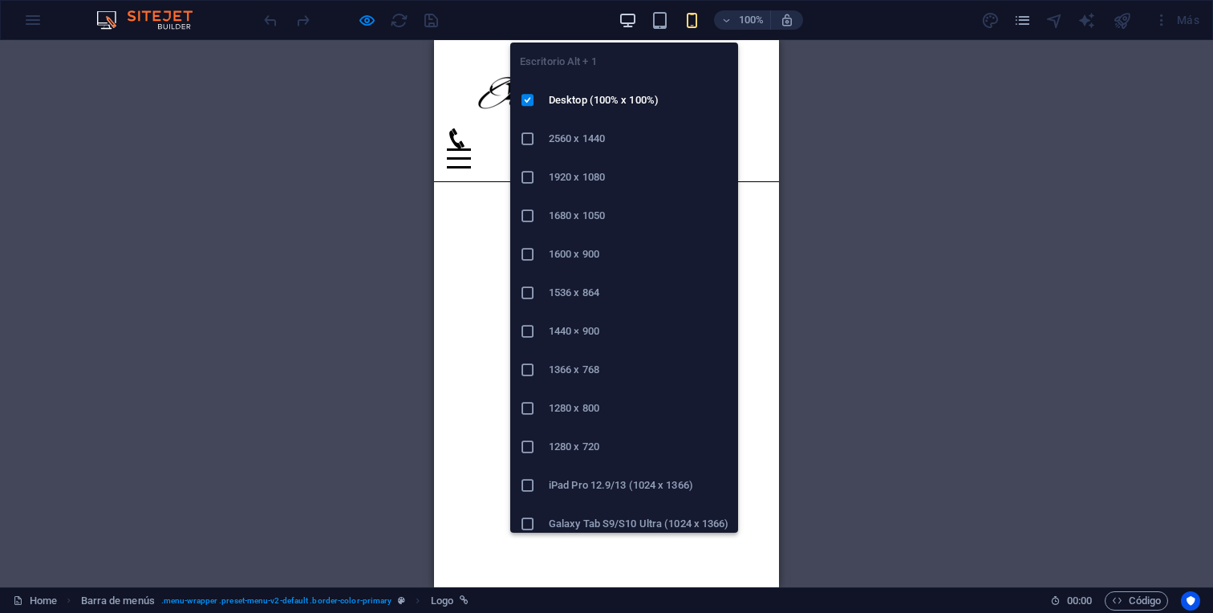
click at [634, 25] on icon "button" at bounding box center [627, 20] width 18 height 18
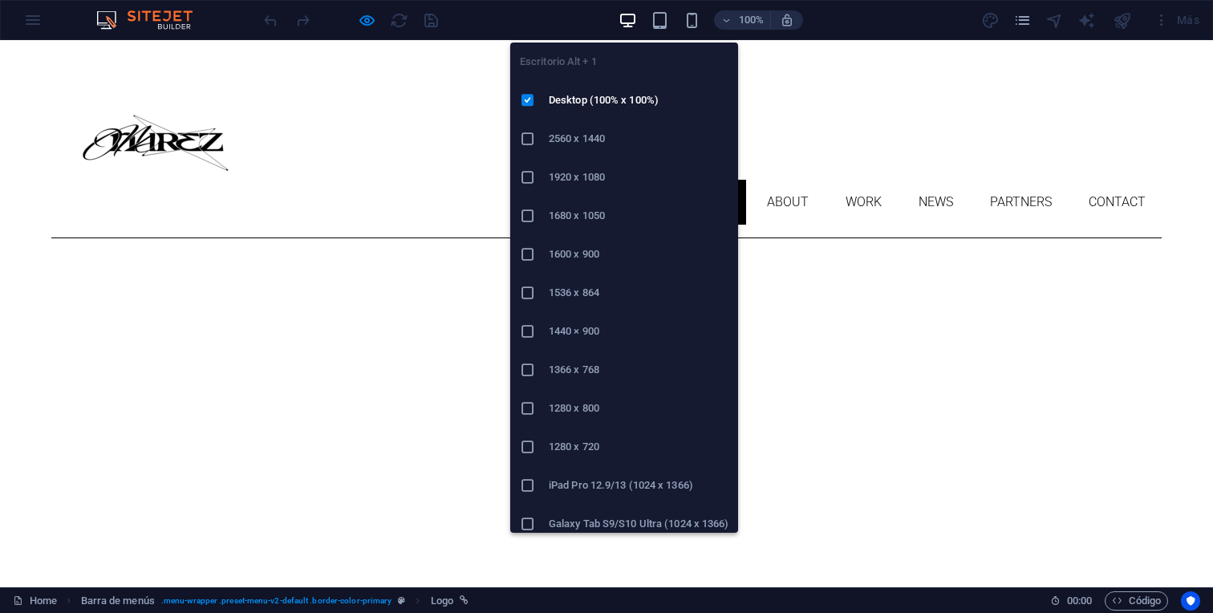
click at [537, 140] on div at bounding box center [534, 139] width 29 height 16
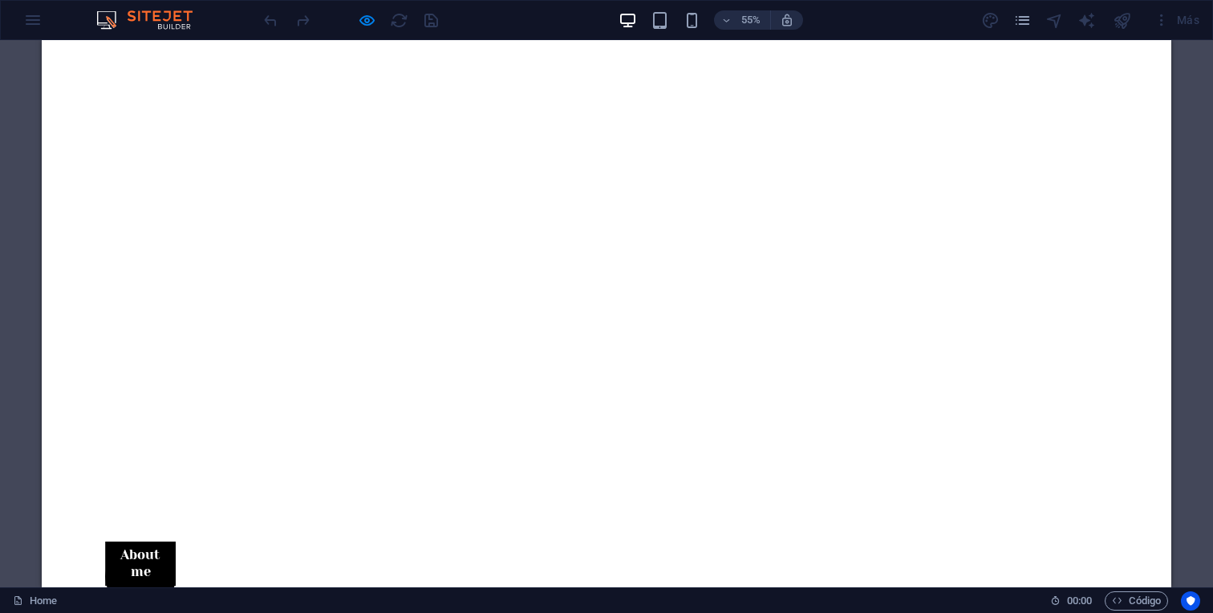
scroll to position [0, 0]
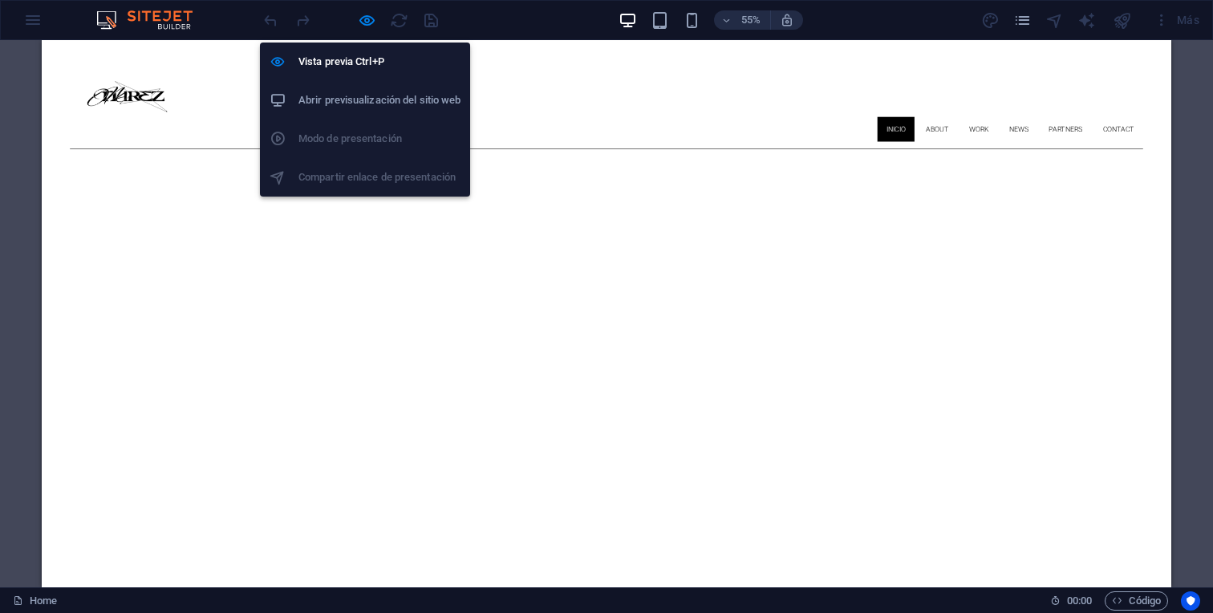
click at [385, 21] on div at bounding box center [351, 20] width 180 height 26
click at [366, 23] on icon "button" at bounding box center [367, 20] width 18 height 18
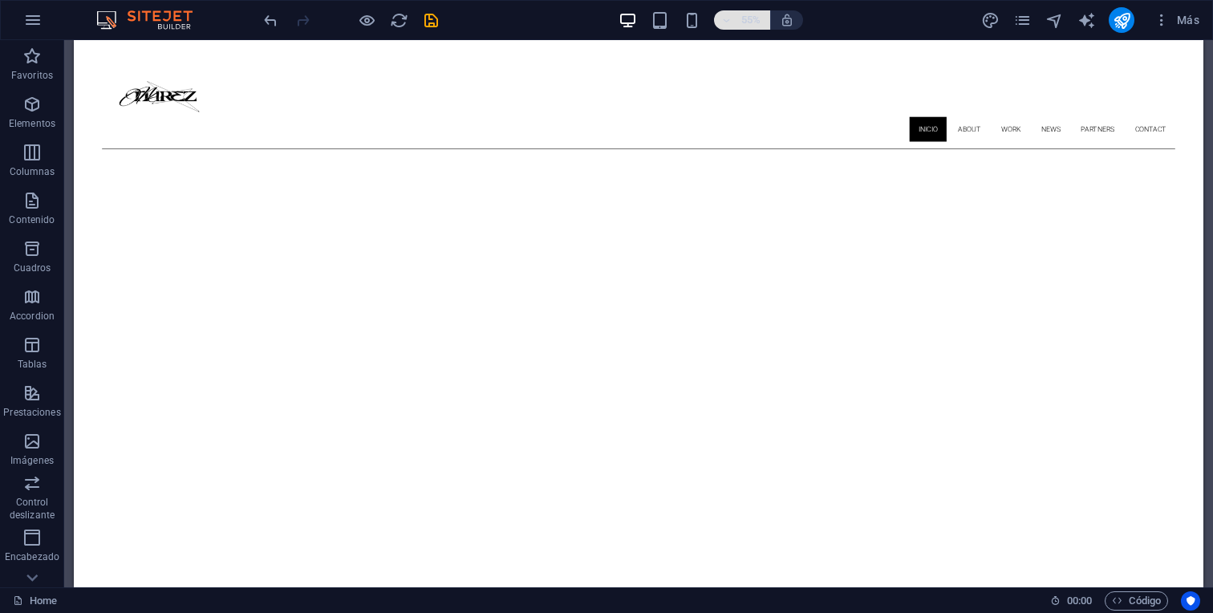
click at [731, 20] on span "55%" at bounding box center [741, 19] width 43 height 19
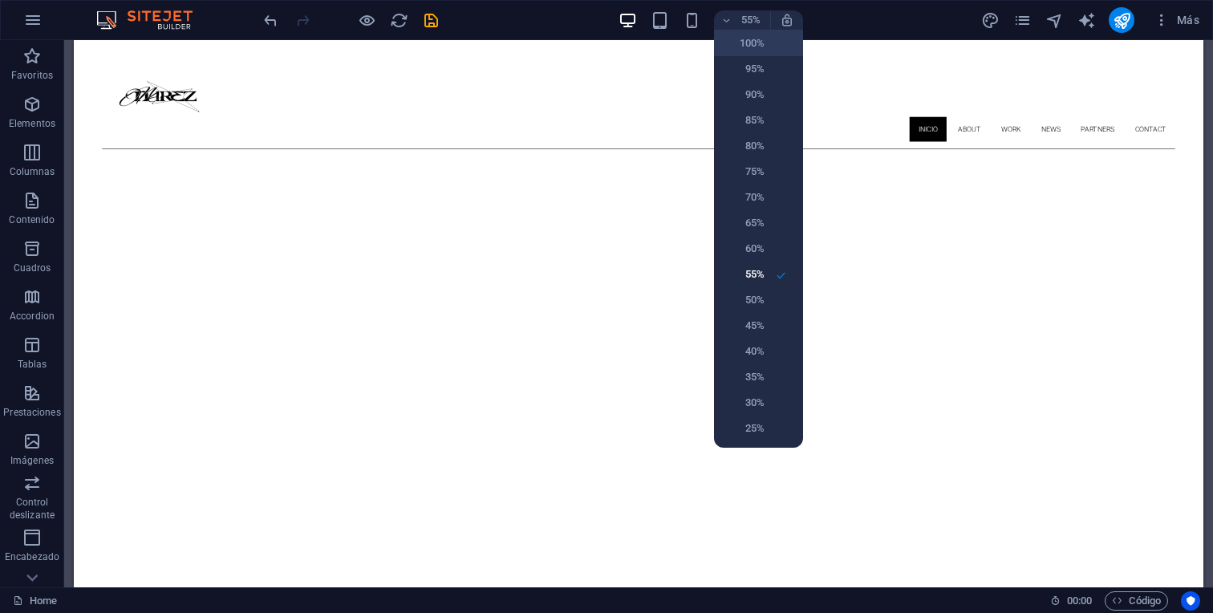
click at [738, 40] on h6 "100%" at bounding box center [743, 43] width 41 height 19
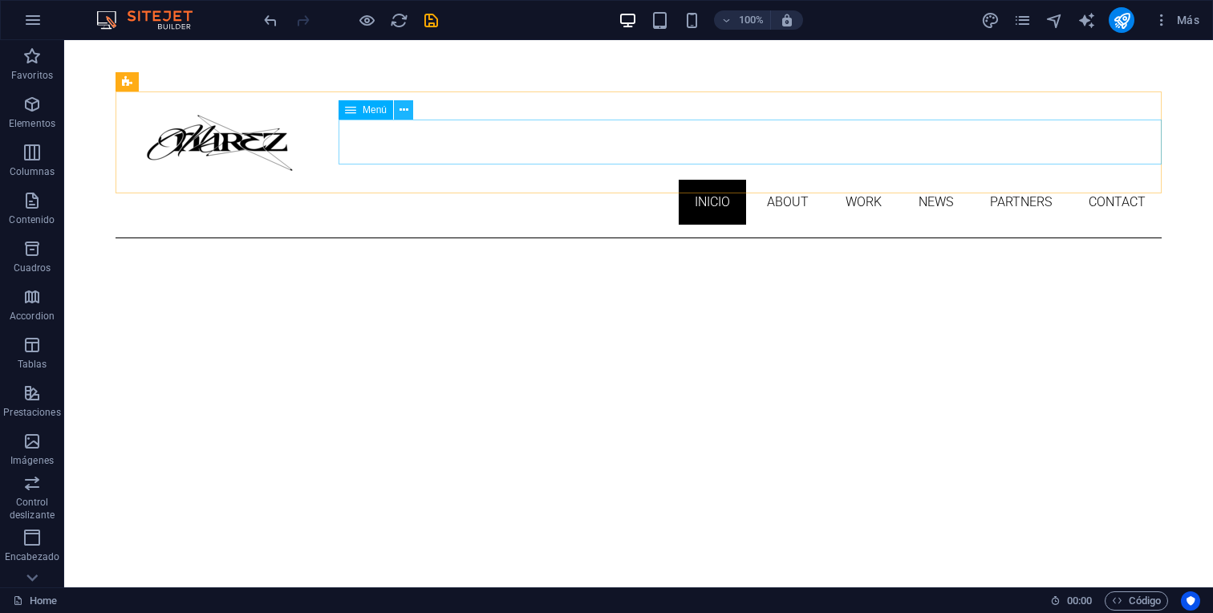
click at [395, 111] on button at bounding box center [403, 109] width 19 height 19
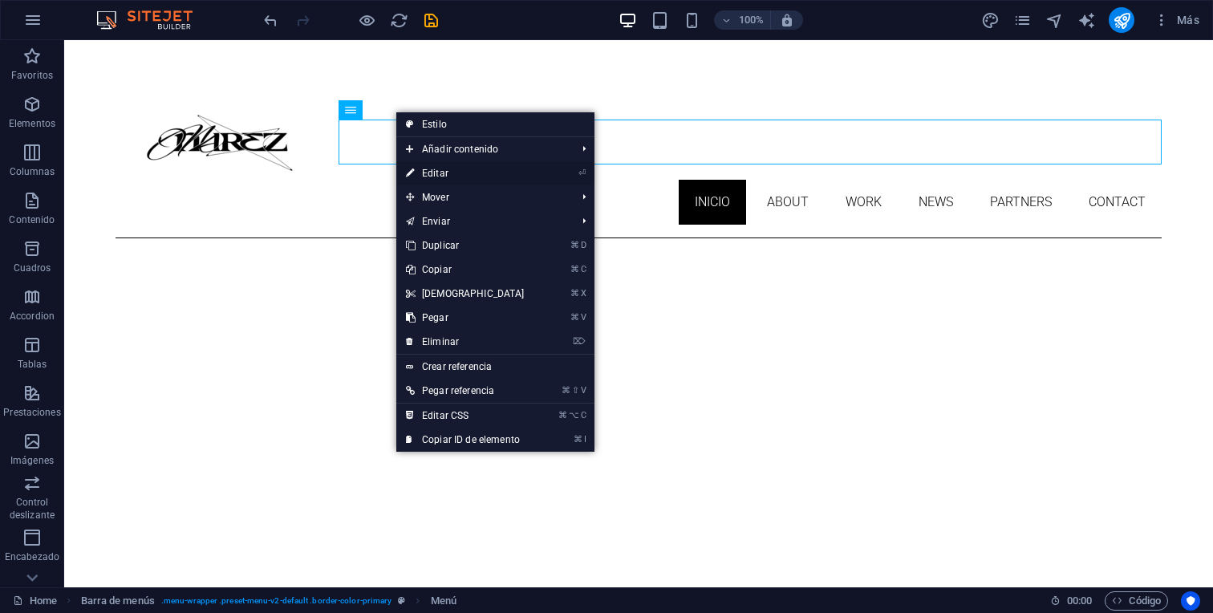
click at [439, 169] on link "⏎ Editar" at bounding box center [465, 173] width 138 height 24
select select
select select "1"
select select
select select "2"
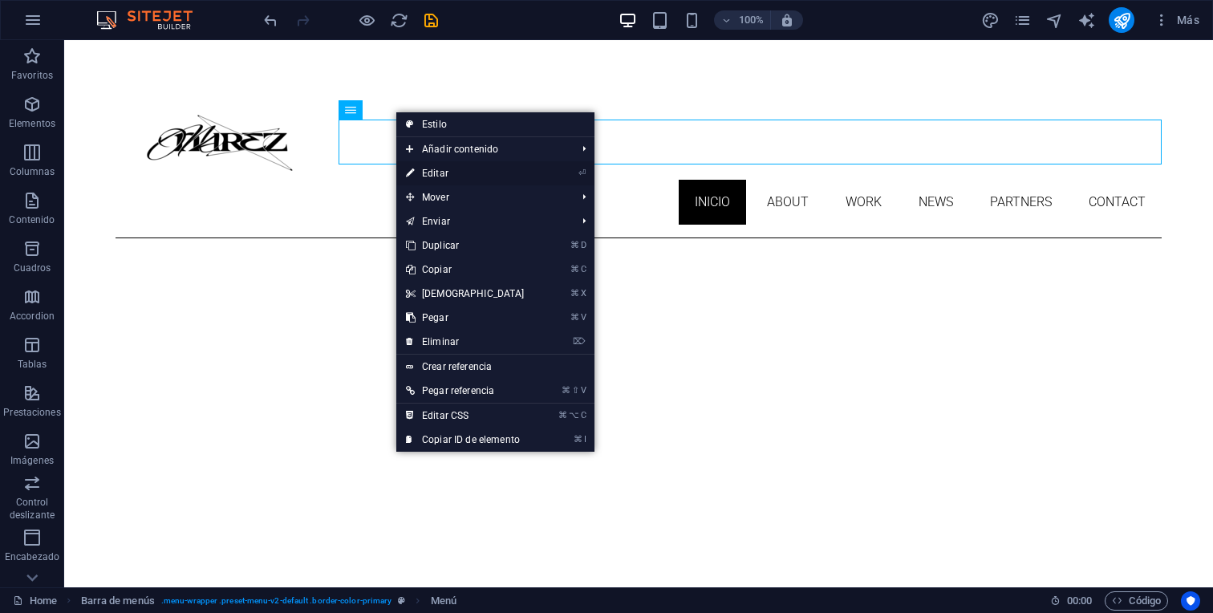
select select
select select "3"
select select
select select "4"
select select
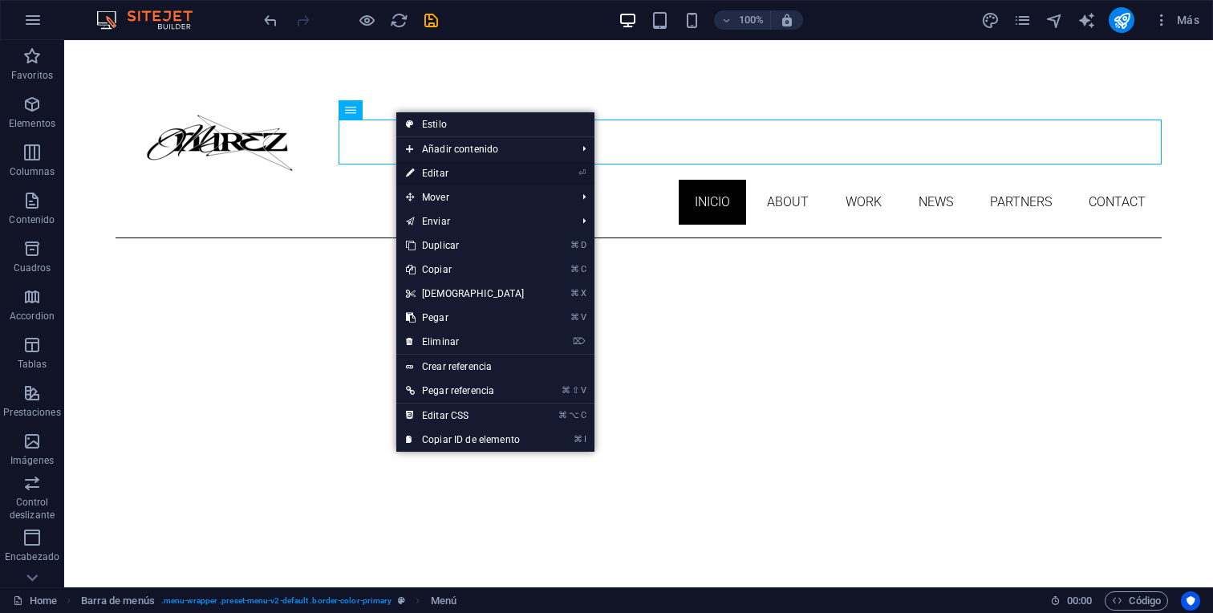
select select "5"
select select
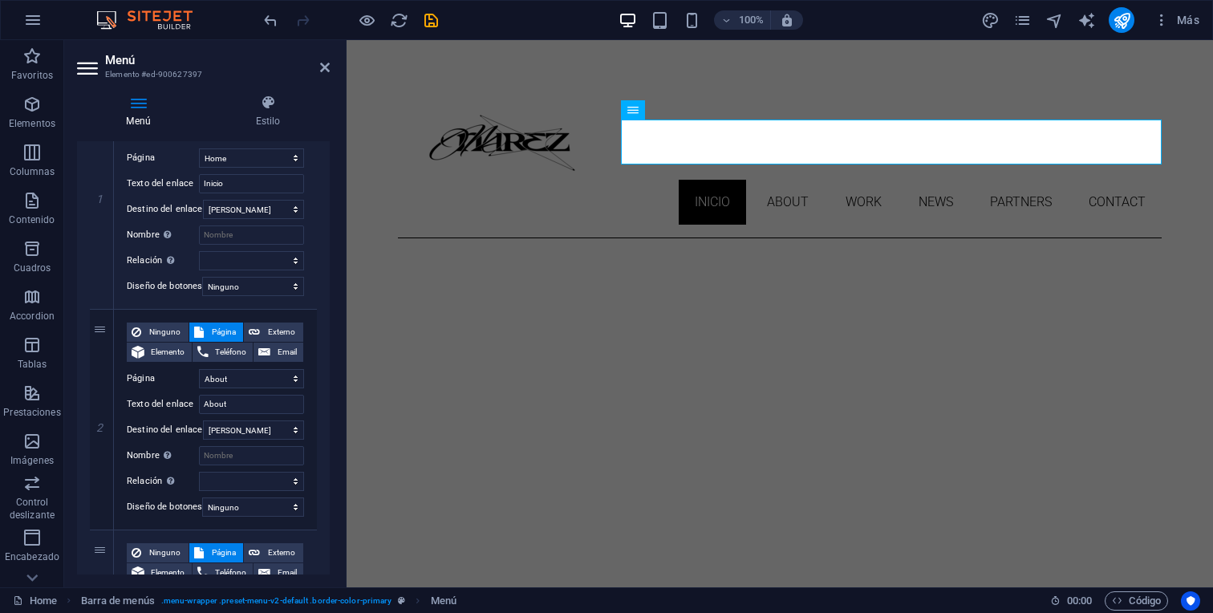
scroll to position [221, 0]
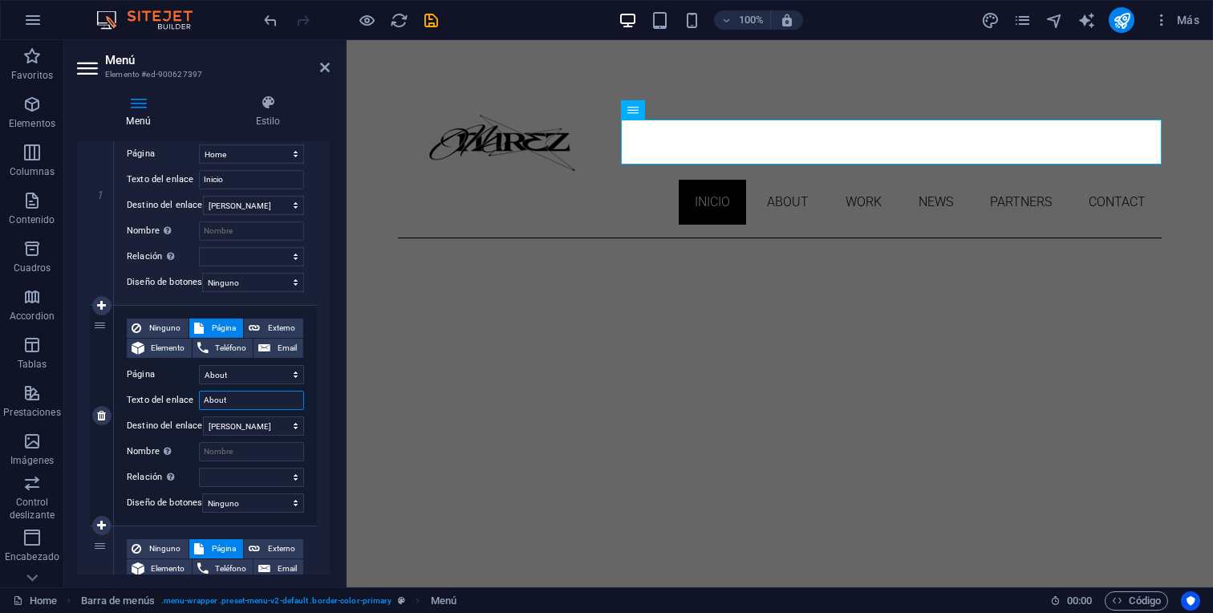
drag, startPoint x: 265, startPoint y: 401, endPoint x: 179, endPoint y: 408, distance: 86.9
click at [179, 408] on div "Texto del enlace About" at bounding box center [215, 400] width 177 height 19
type input "Me"
select select
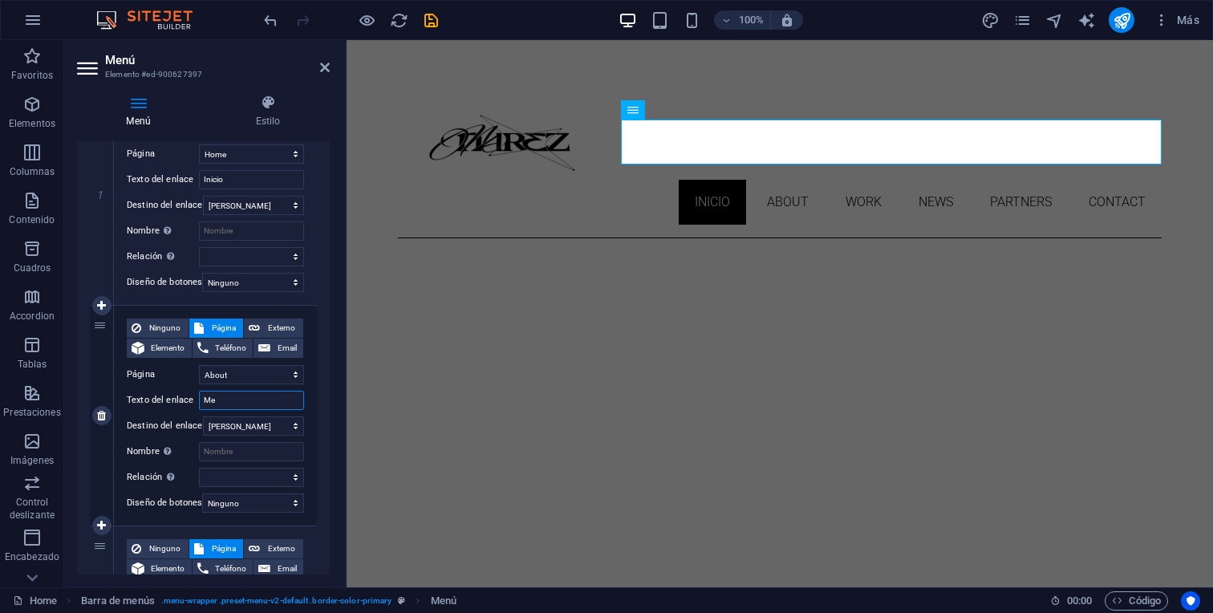
select select
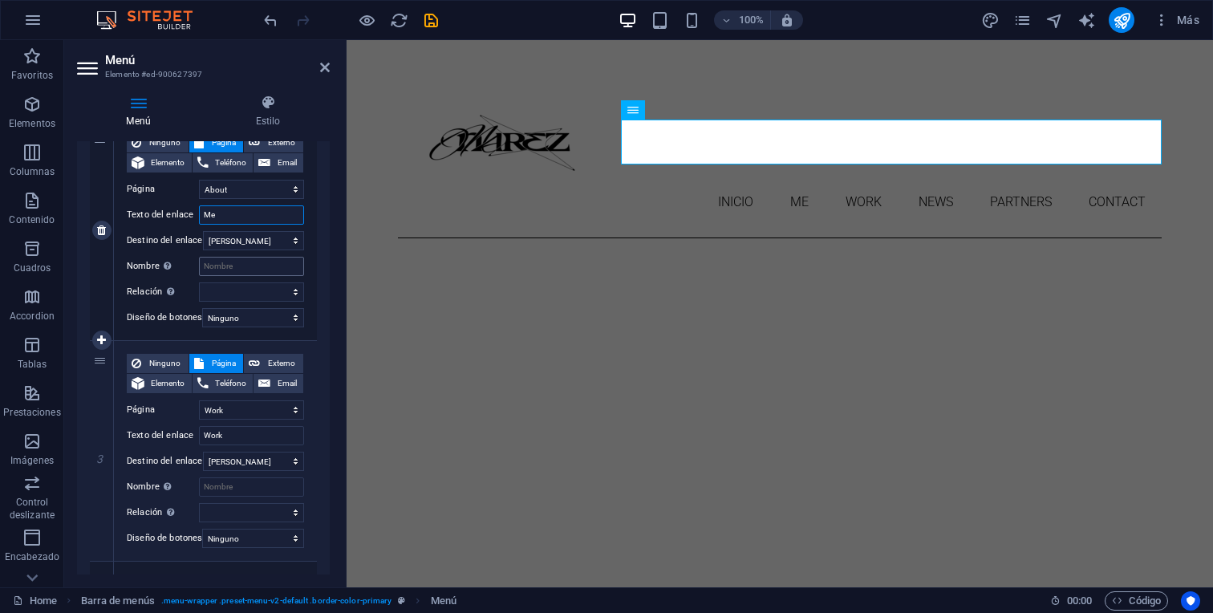
scroll to position [410, 0]
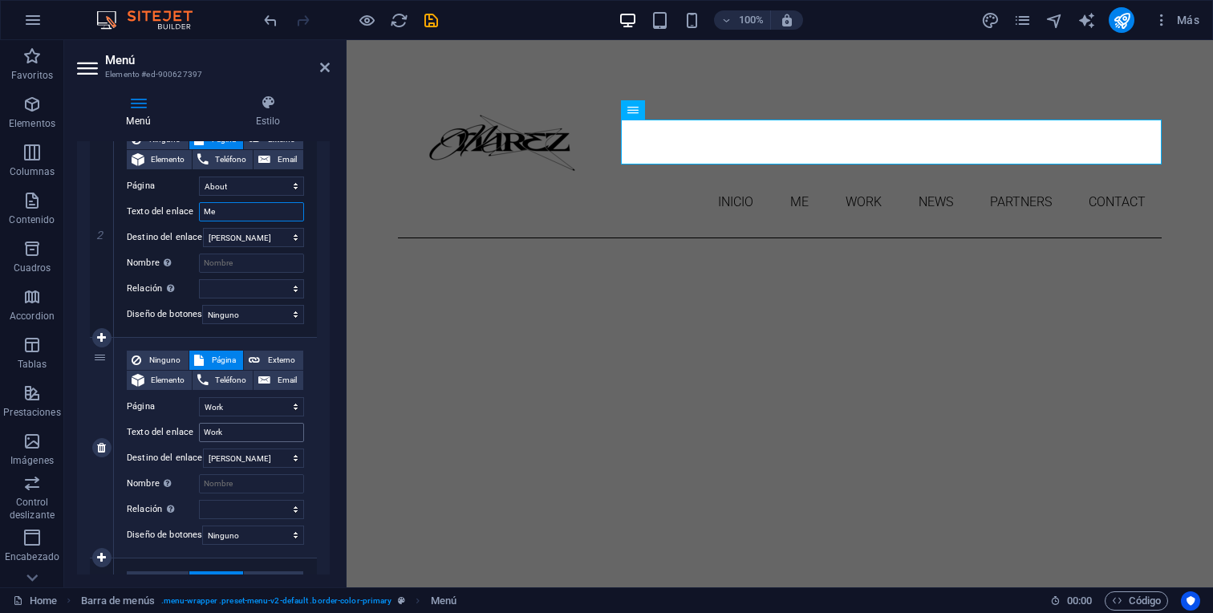
type input "Me"
click at [235, 431] on input "Work" at bounding box center [251, 432] width 105 height 19
type input "Works"
select select
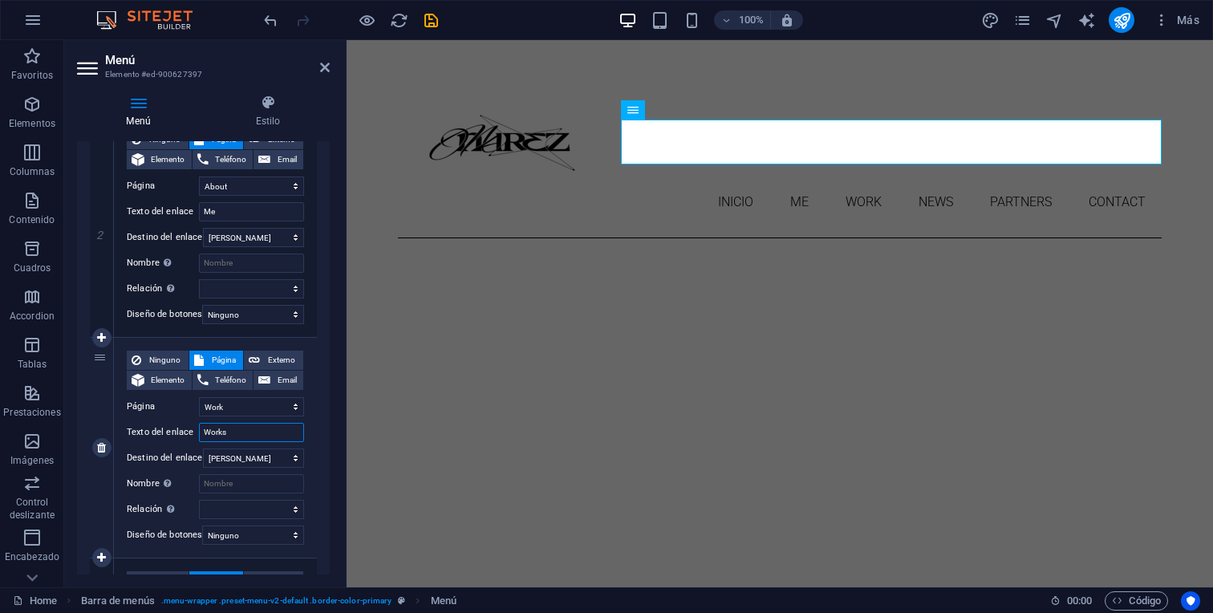
select select
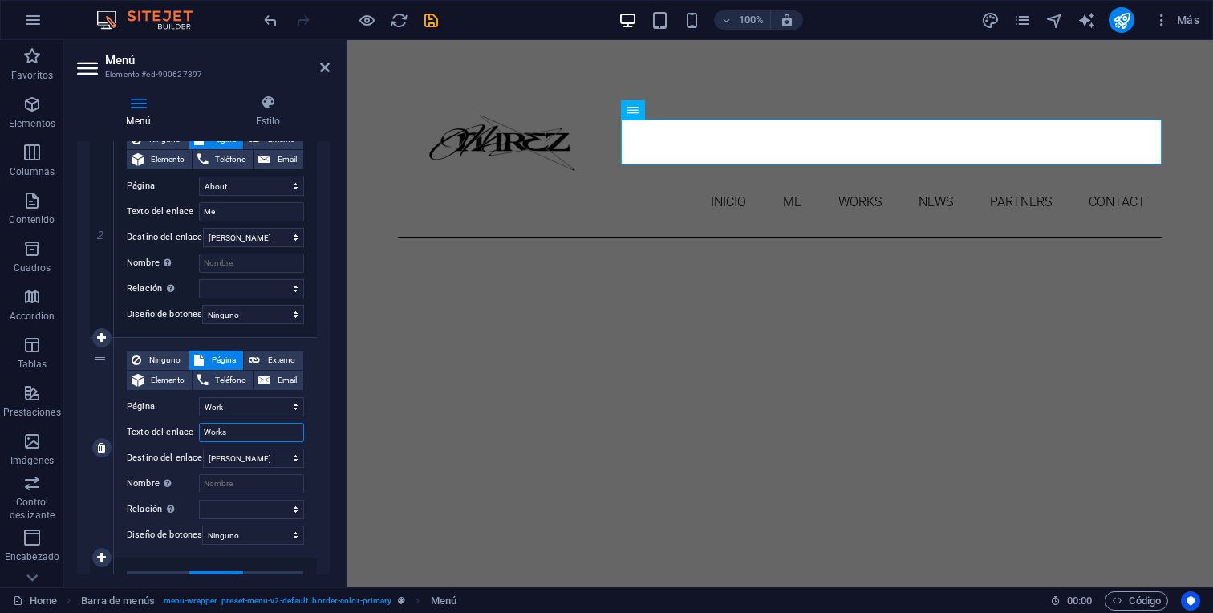
drag, startPoint x: 238, startPoint y: 431, endPoint x: 190, endPoint y: 431, distance: 48.1
click at [190, 431] on div "Texto del enlace Works" at bounding box center [215, 432] width 177 height 19
type input "t"
select select
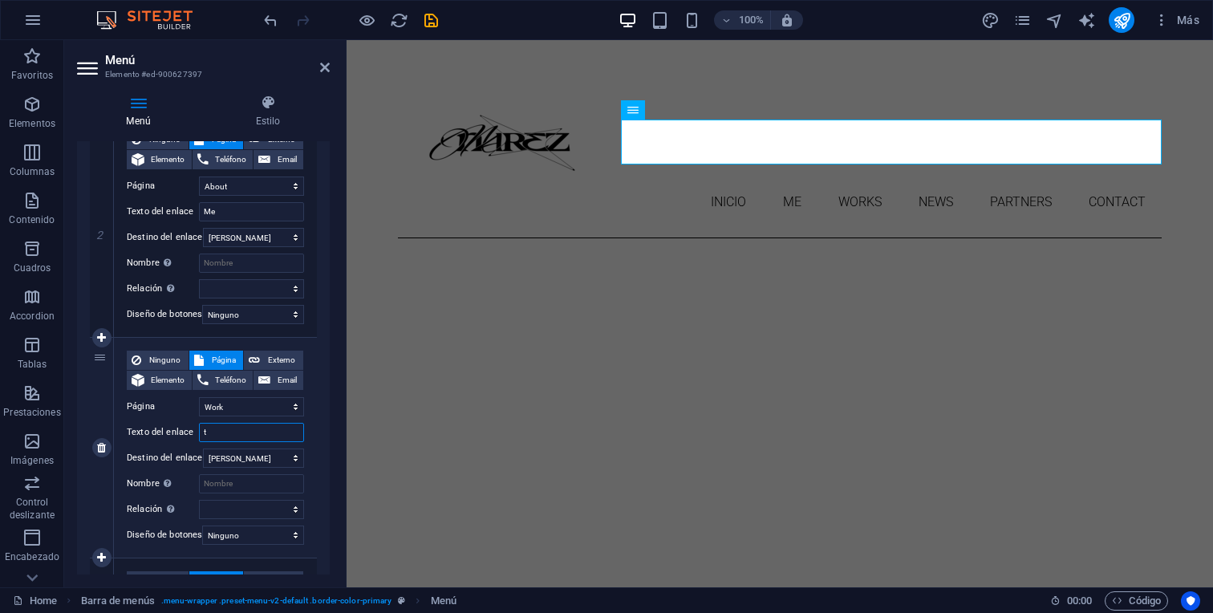
select select
type input "tRabajos"
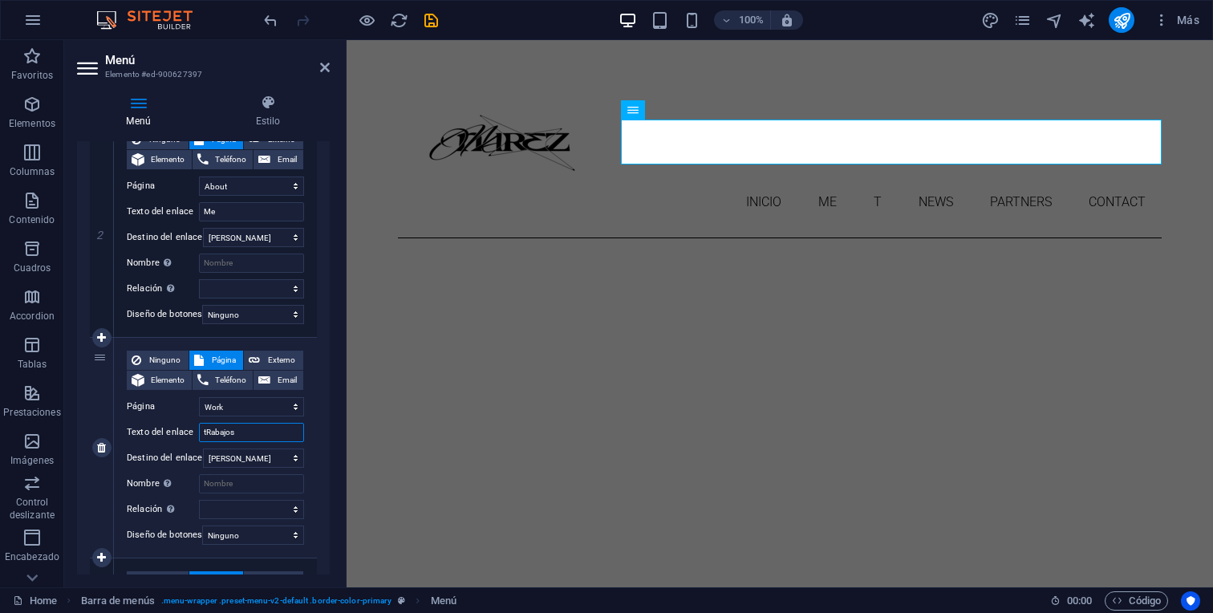
select select
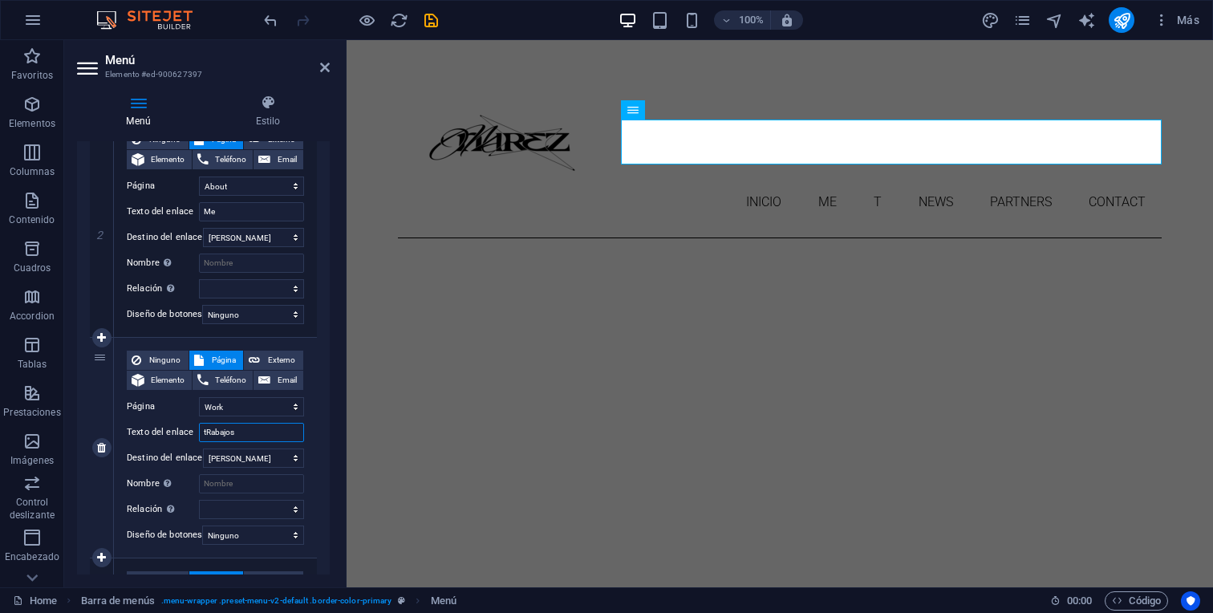
select select
type input "t"
select select
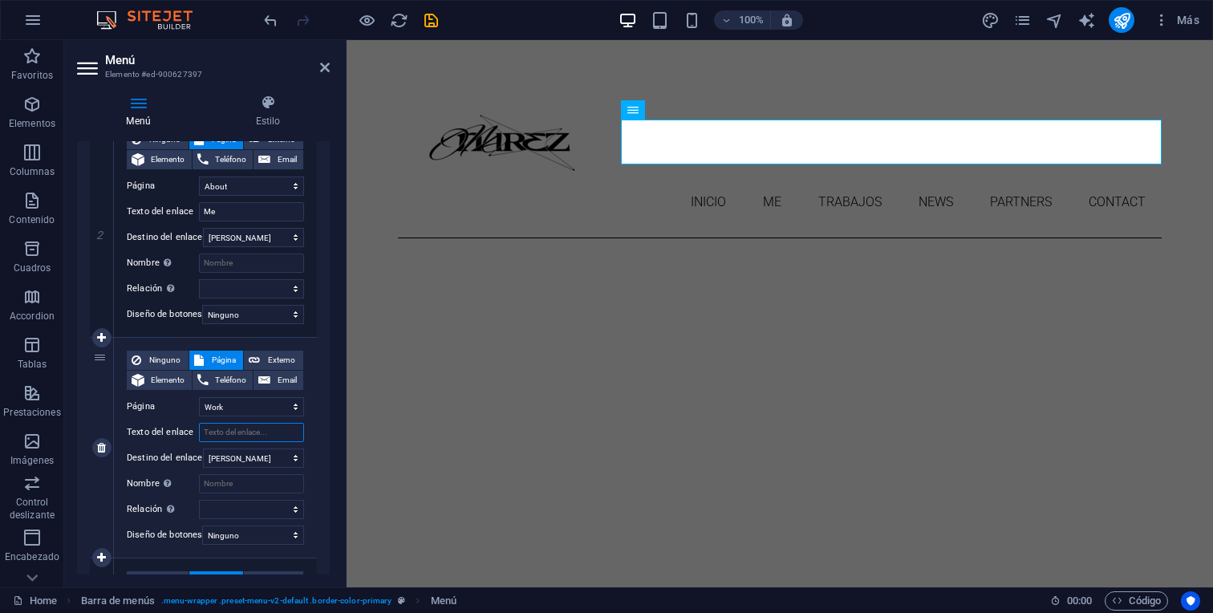
select select
type input "t"
select select
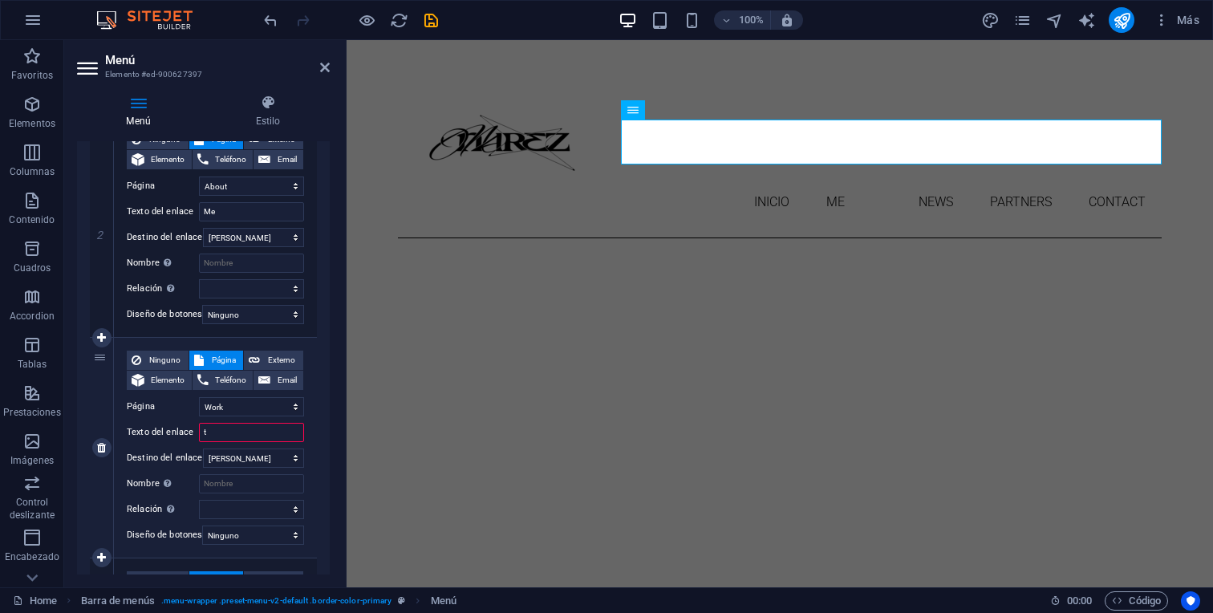
select select
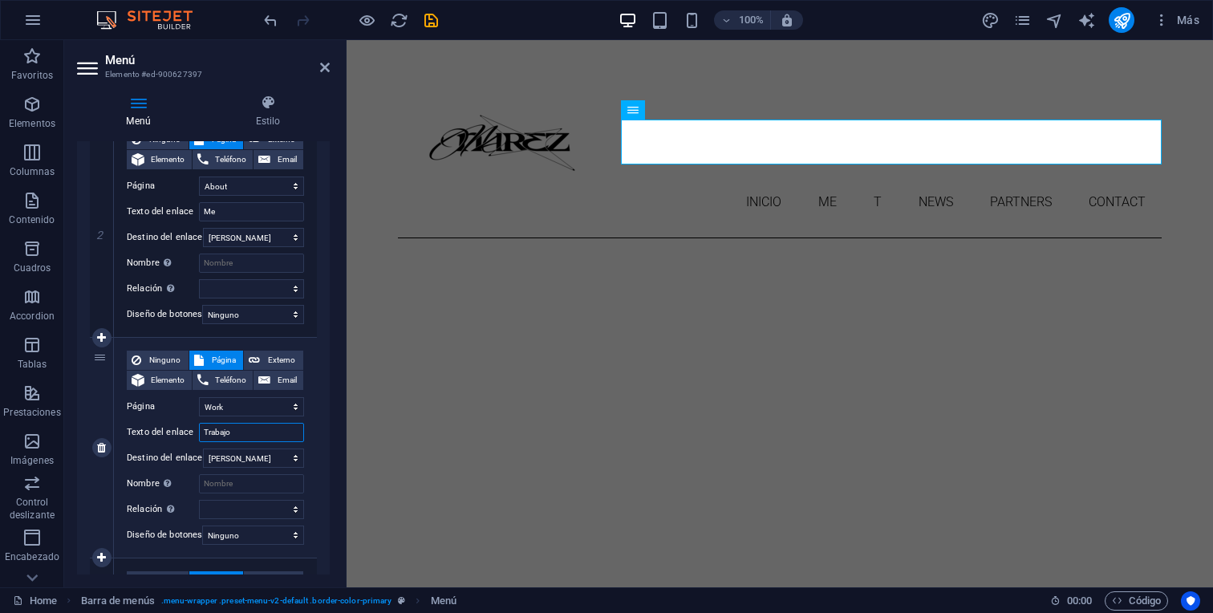
type input "Trabajos"
select select
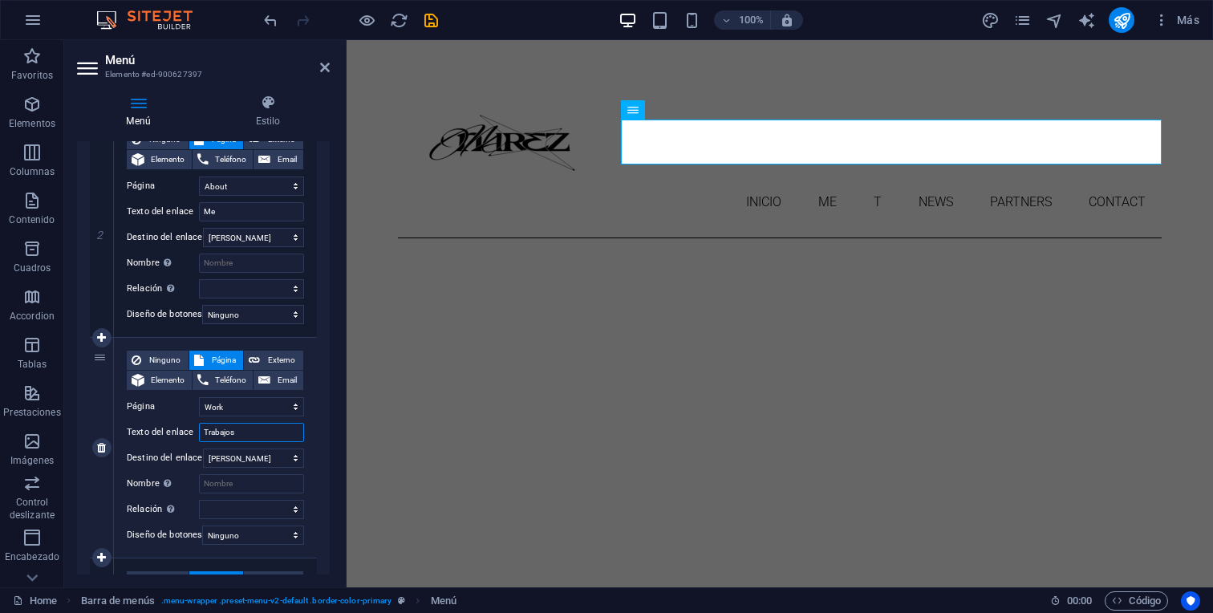
select select
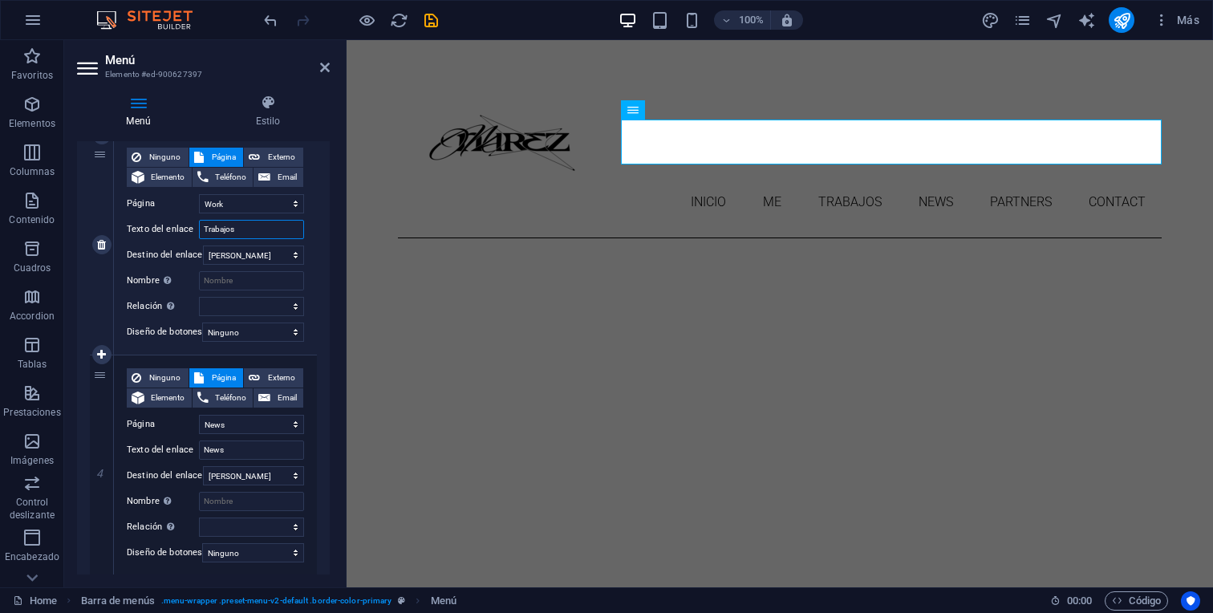
scroll to position [618, 0]
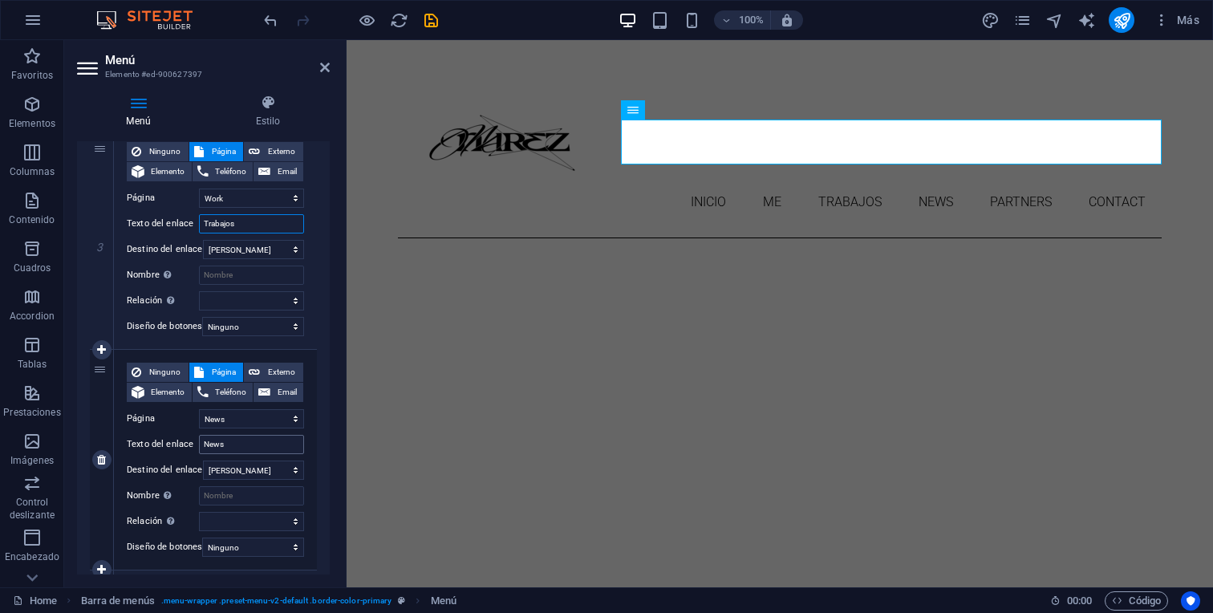
type input "Trabajos"
drag, startPoint x: 239, startPoint y: 447, endPoint x: 197, endPoint y: 443, distance: 42.0
click at [197, 443] on div "Texto del enlace News" at bounding box center [215, 444] width 177 height 19
type input "Noticias"
select select
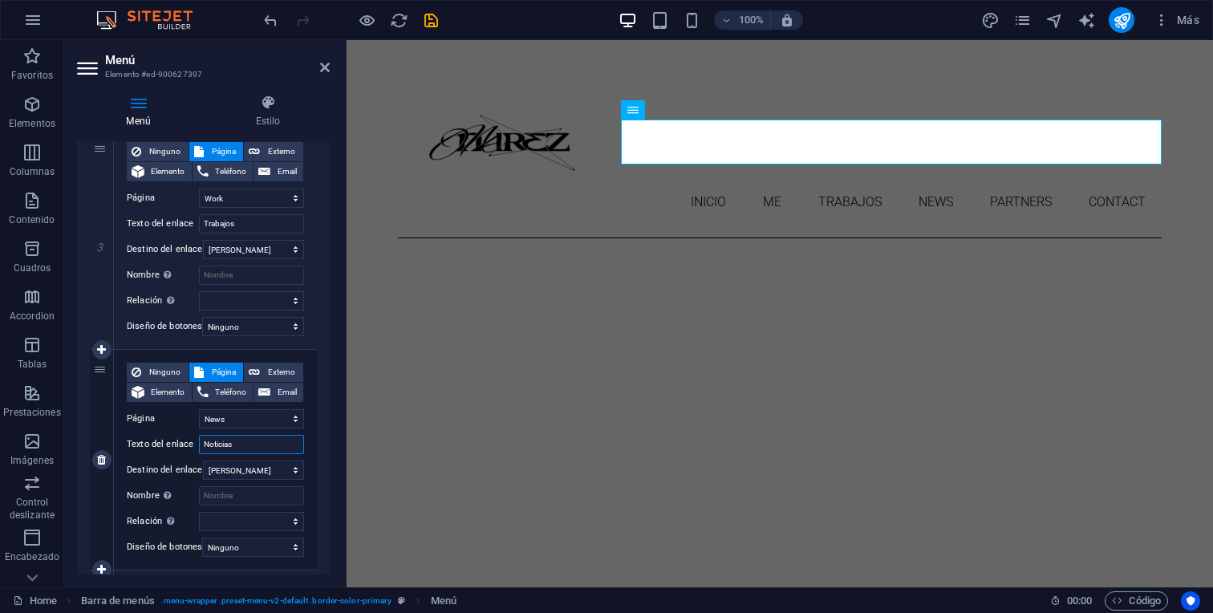
select select
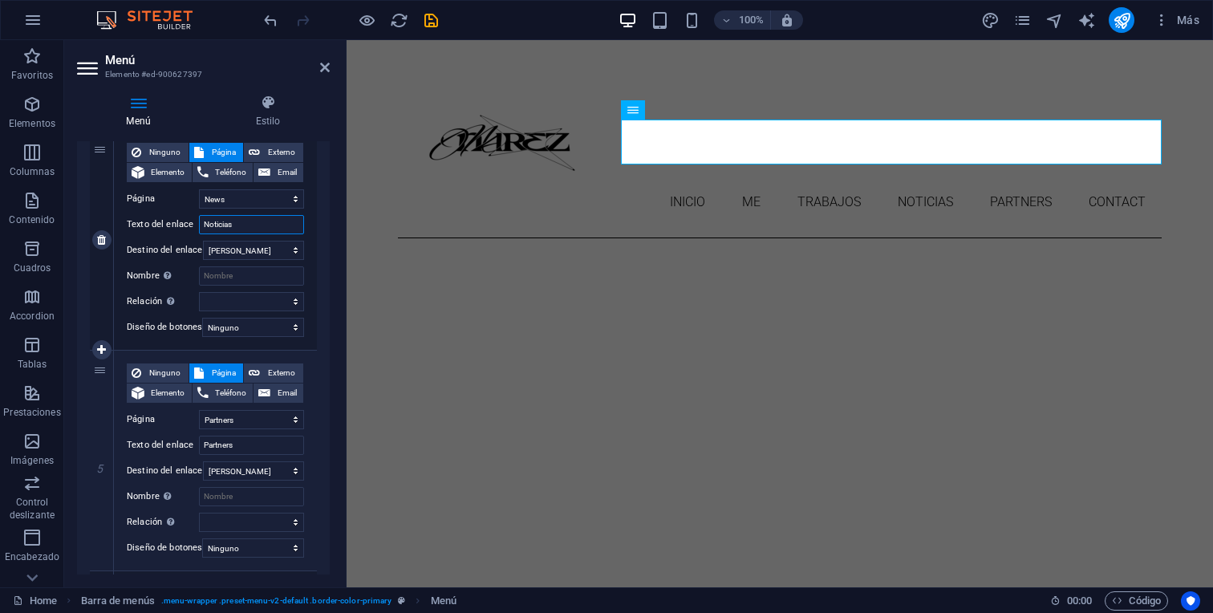
scroll to position [848, 0]
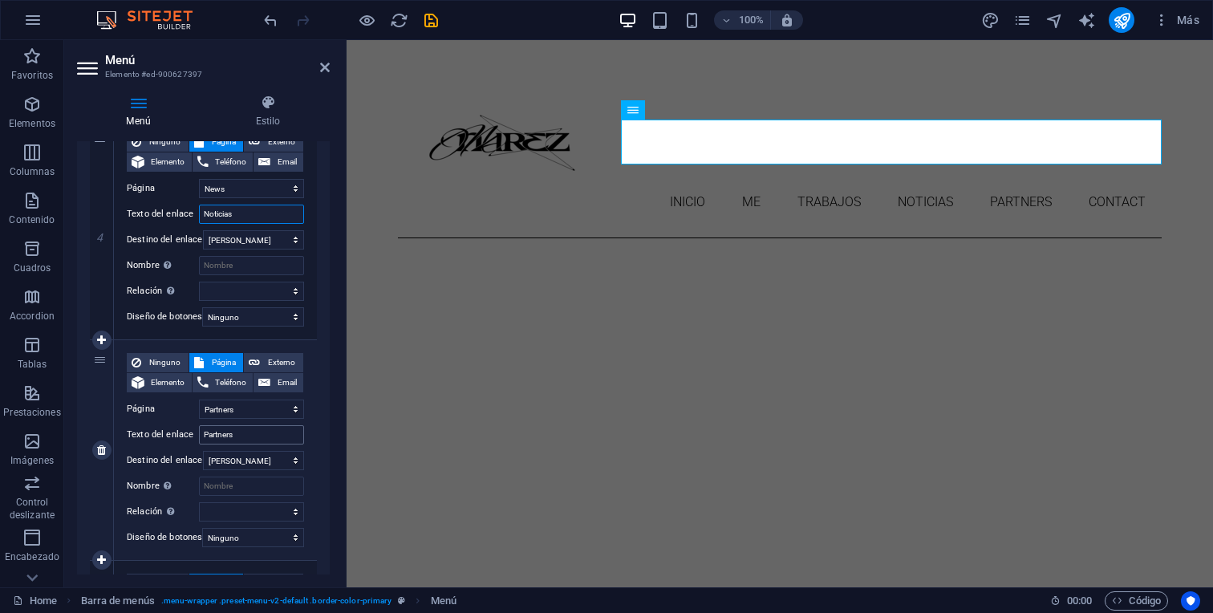
type input "Noticias"
drag, startPoint x: 246, startPoint y: 434, endPoint x: 196, endPoint y: 431, distance: 50.6
click at [196, 431] on div "Texto del enlace Partners" at bounding box center [215, 434] width 177 height 19
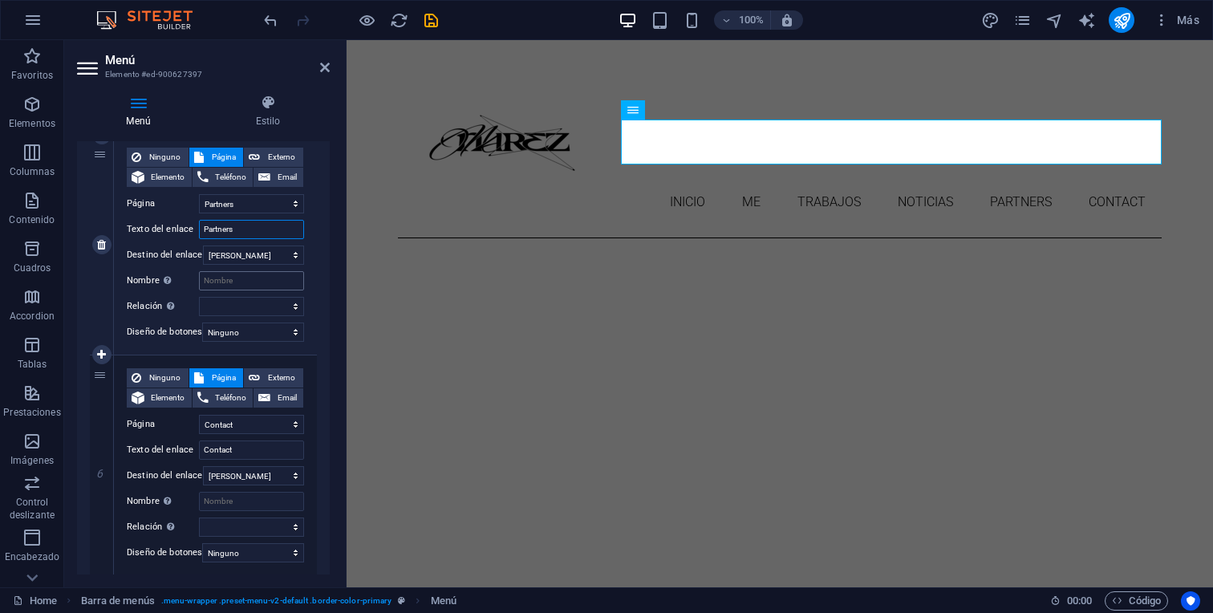
scroll to position [1069, 0]
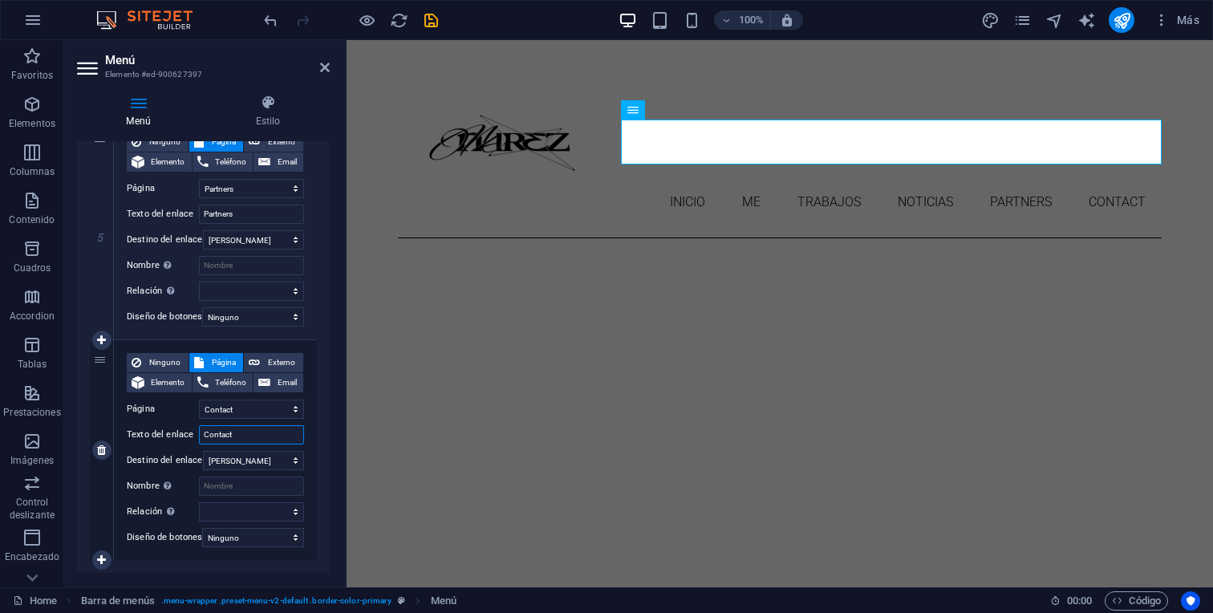
click at [240, 431] on input "Contact" at bounding box center [251, 434] width 105 height 19
type input "Contacto"
select select
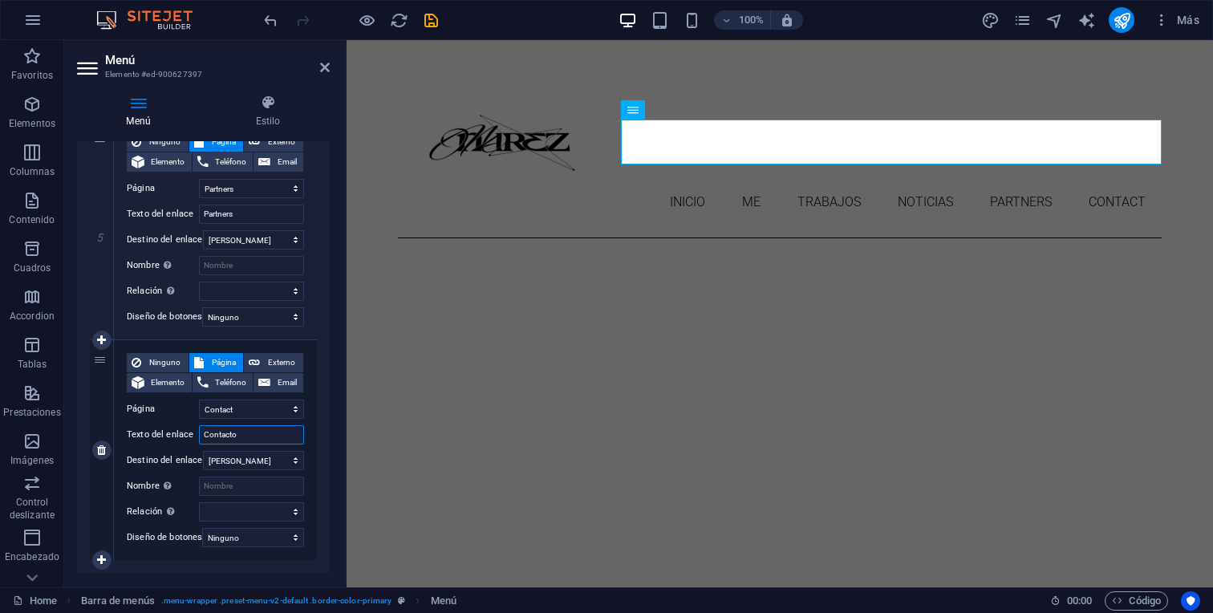
select select
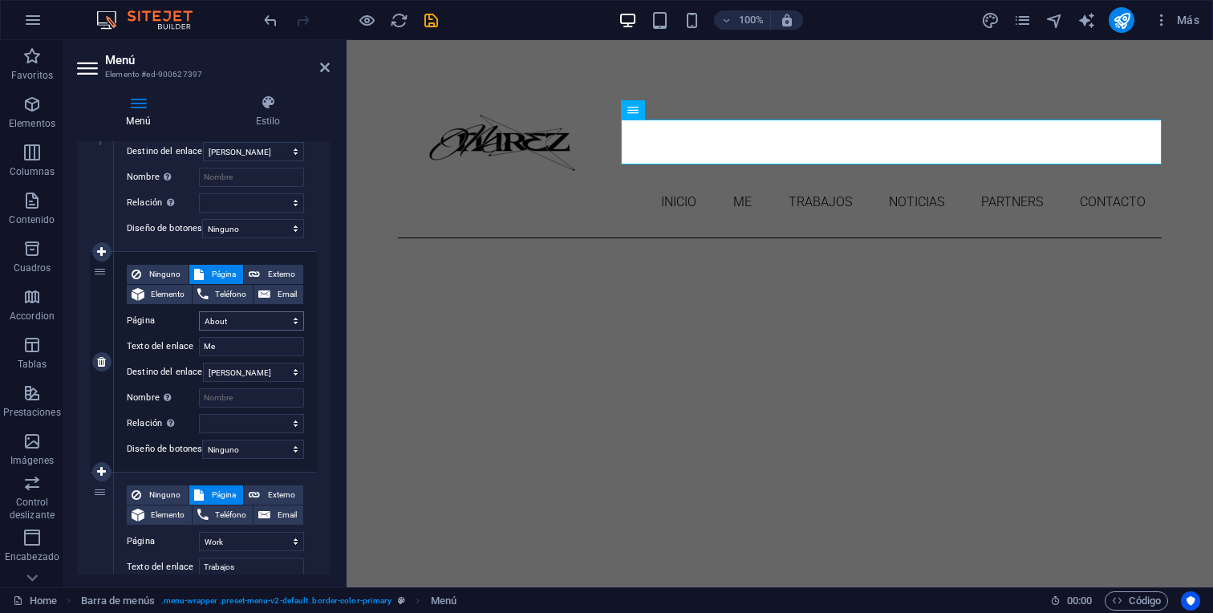
scroll to position [283, 0]
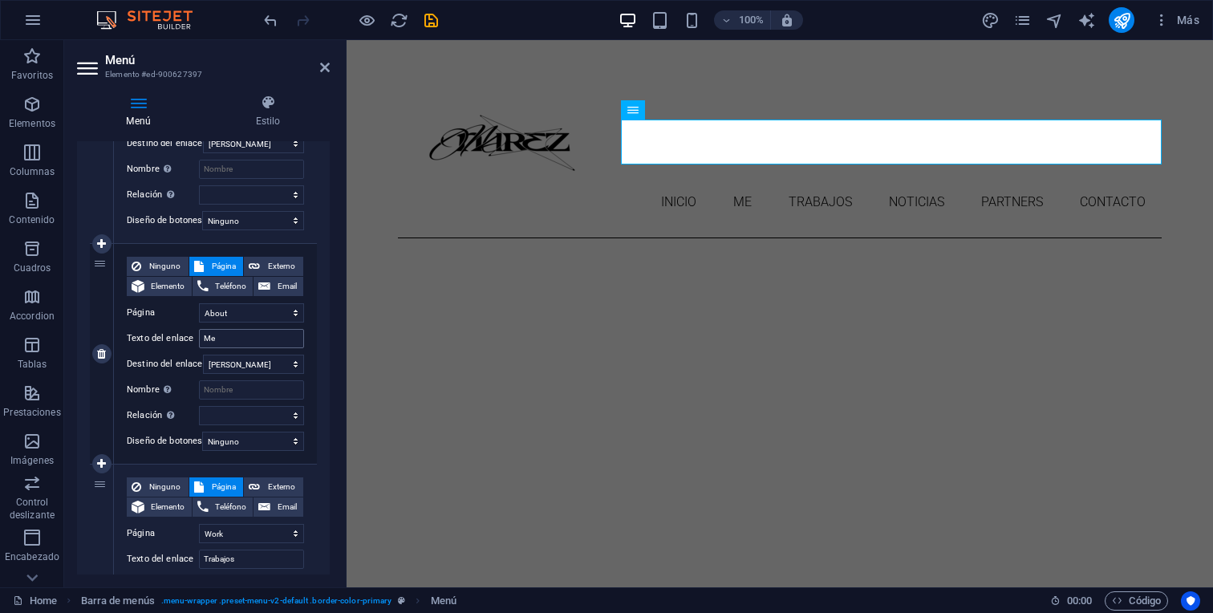
type input "Contacto"
click at [229, 335] on input "Me" at bounding box center [251, 338] width 105 height 19
type input "M"
type input "Sobre mi"
select select
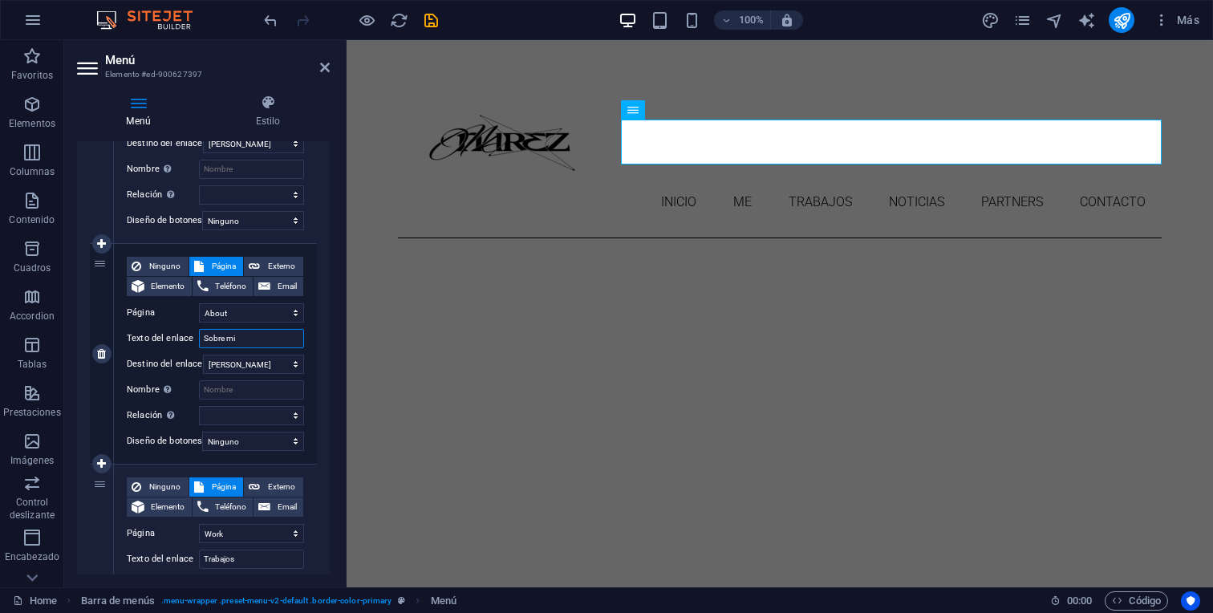
select select
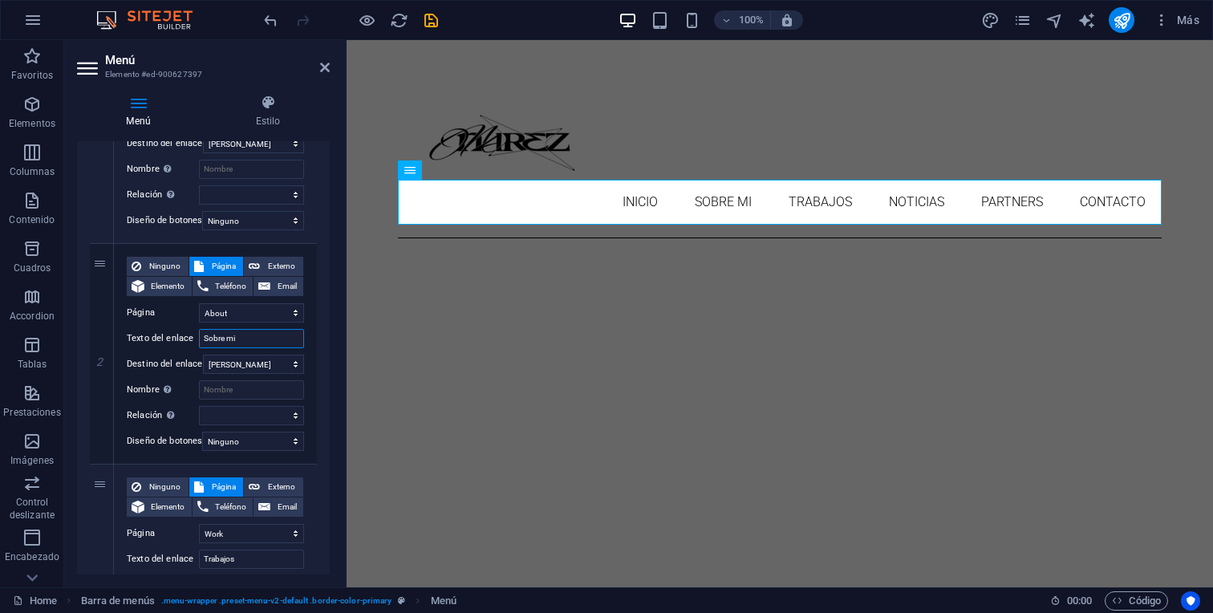
type input "Sobre mi"
drag, startPoint x: 261, startPoint y: 29, endPoint x: 326, endPoint y: 69, distance: 75.7
click at [326, 69] on icon at bounding box center [325, 67] width 10 height 13
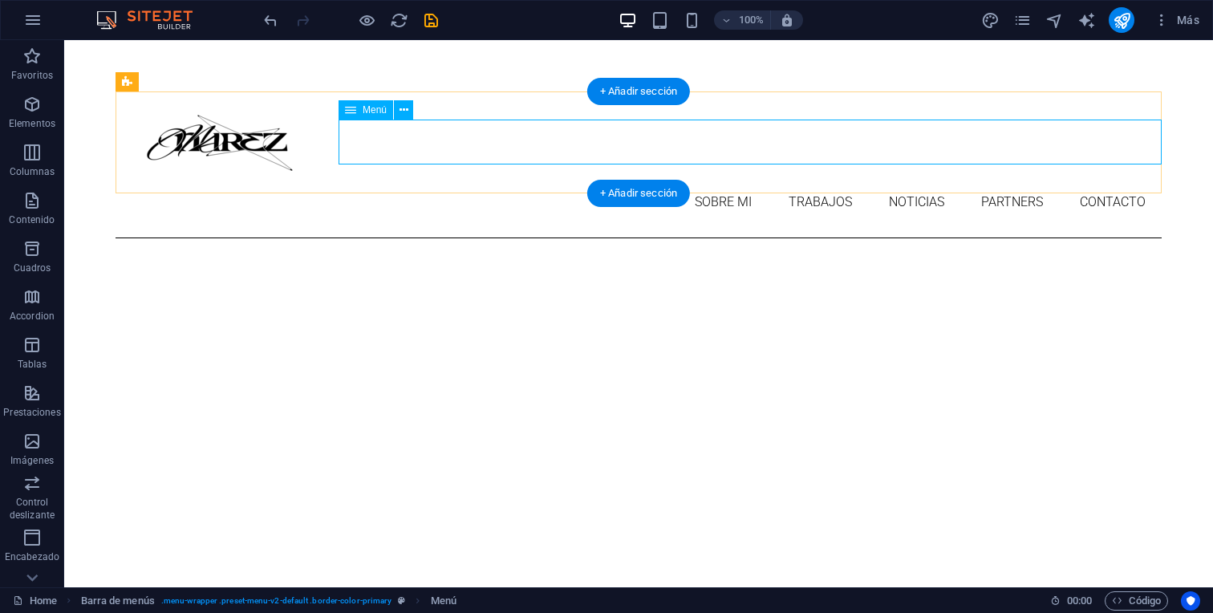
click at [702, 180] on nav "Inicio Sobre mi Trabajos Noticias Partners Contacto" at bounding box center [638, 202] width 1046 height 45
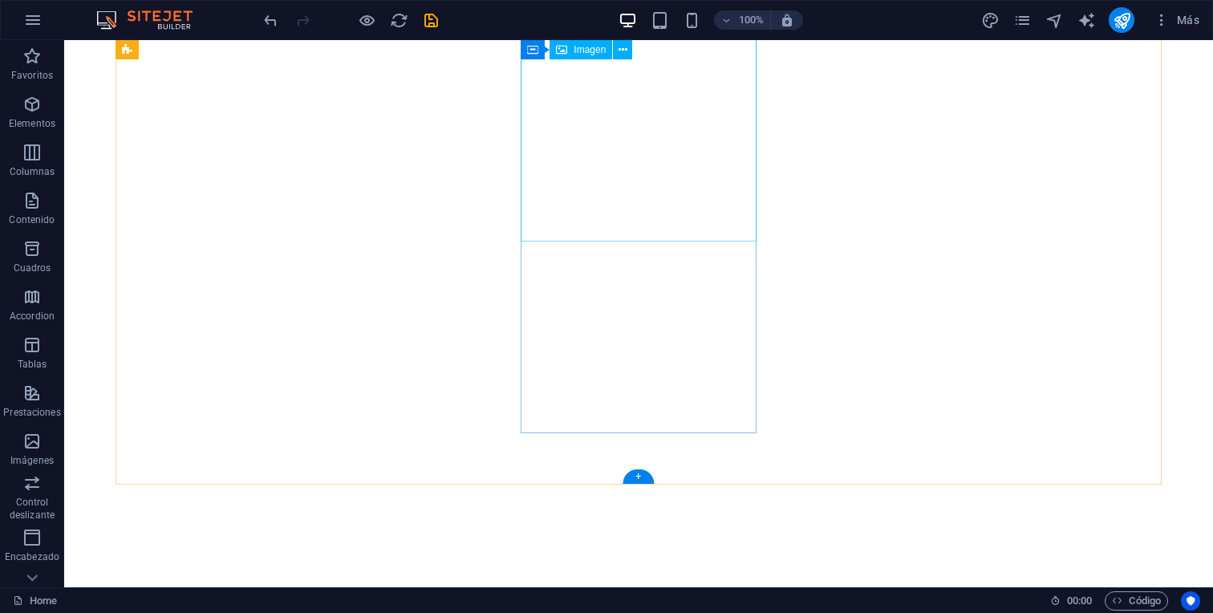
scroll to position [746, 0]
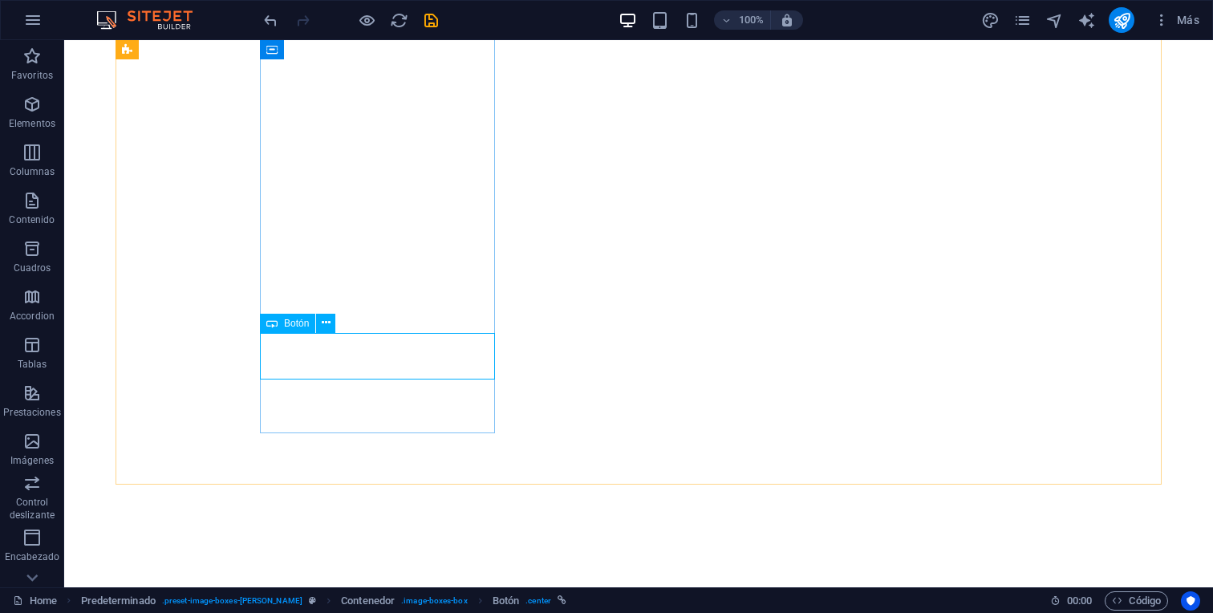
click at [288, 326] on span "Botón" at bounding box center [296, 323] width 25 height 10
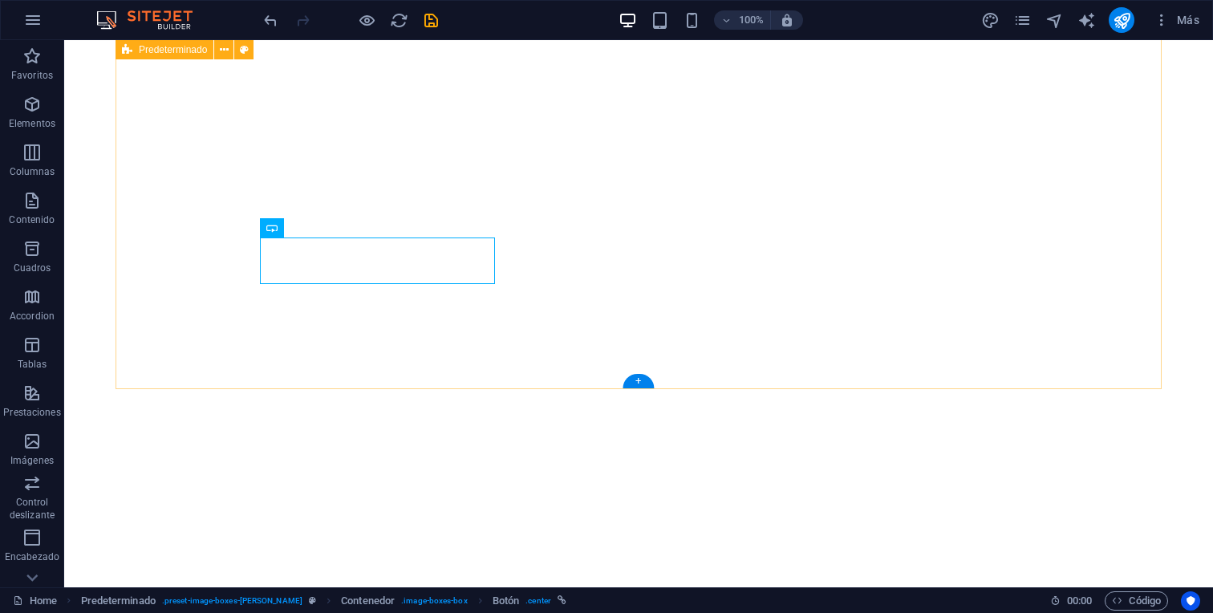
scroll to position [866, 0]
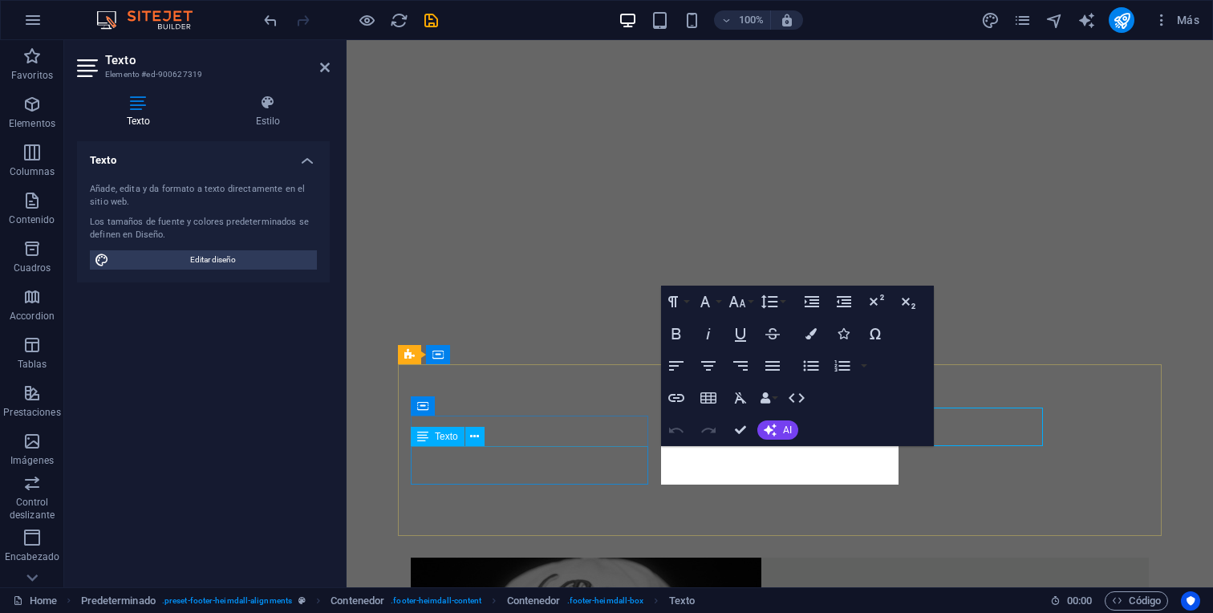
scroll to position [905, 0]
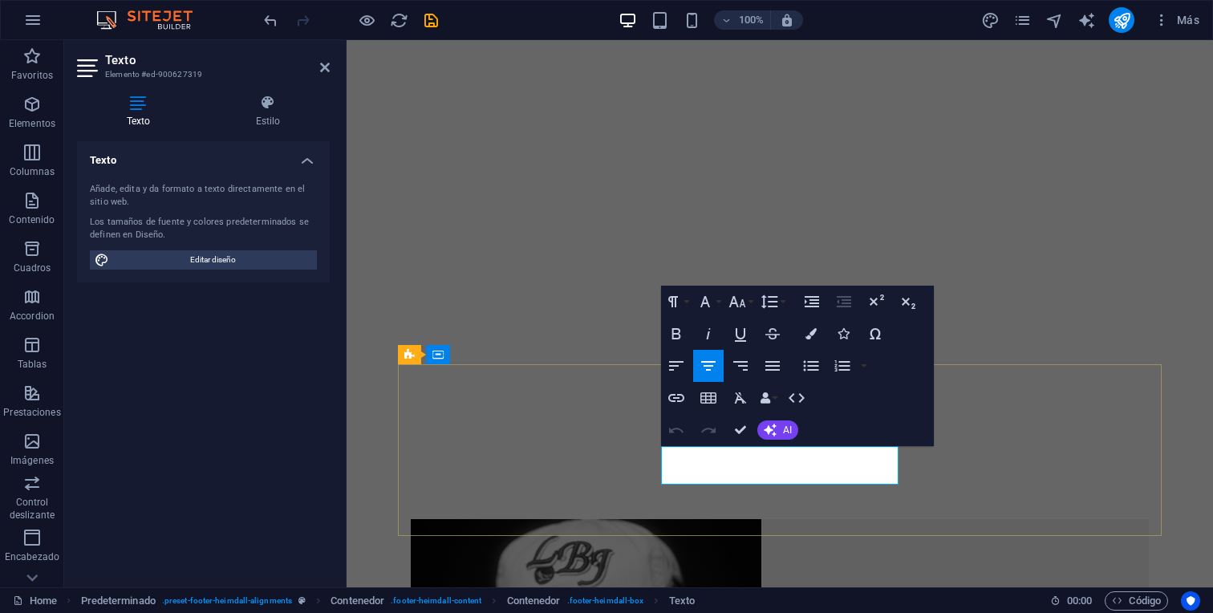
drag, startPoint x: 816, startPoint y: 458, endPoint x: 747, endPoint y: 452, distance: 69.2
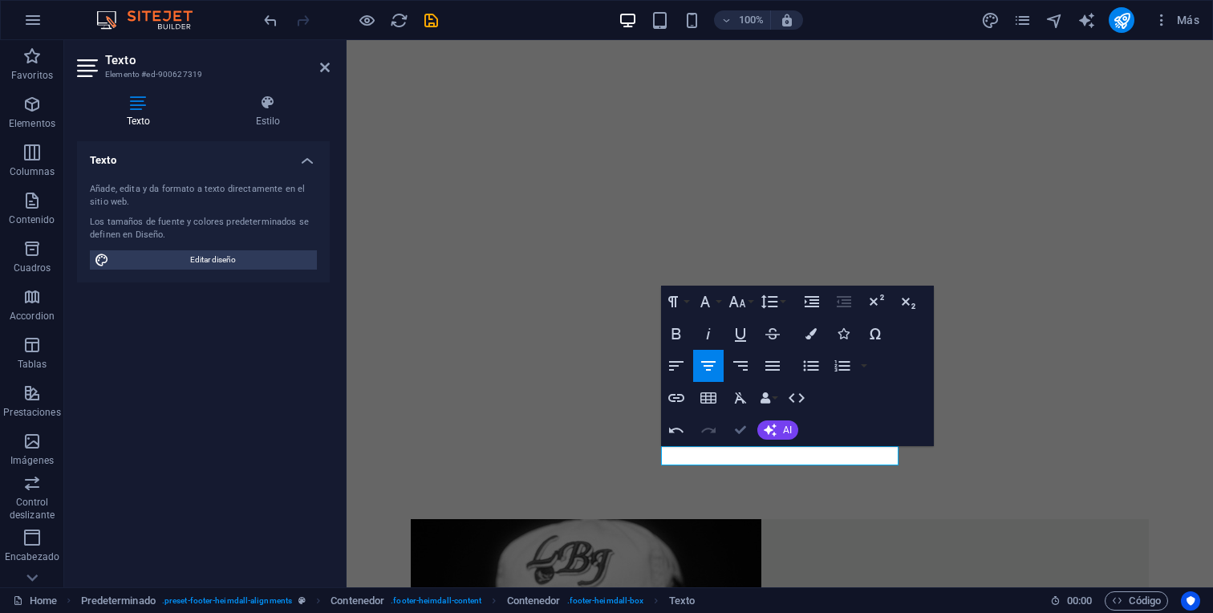
scroll to position [866, 0]
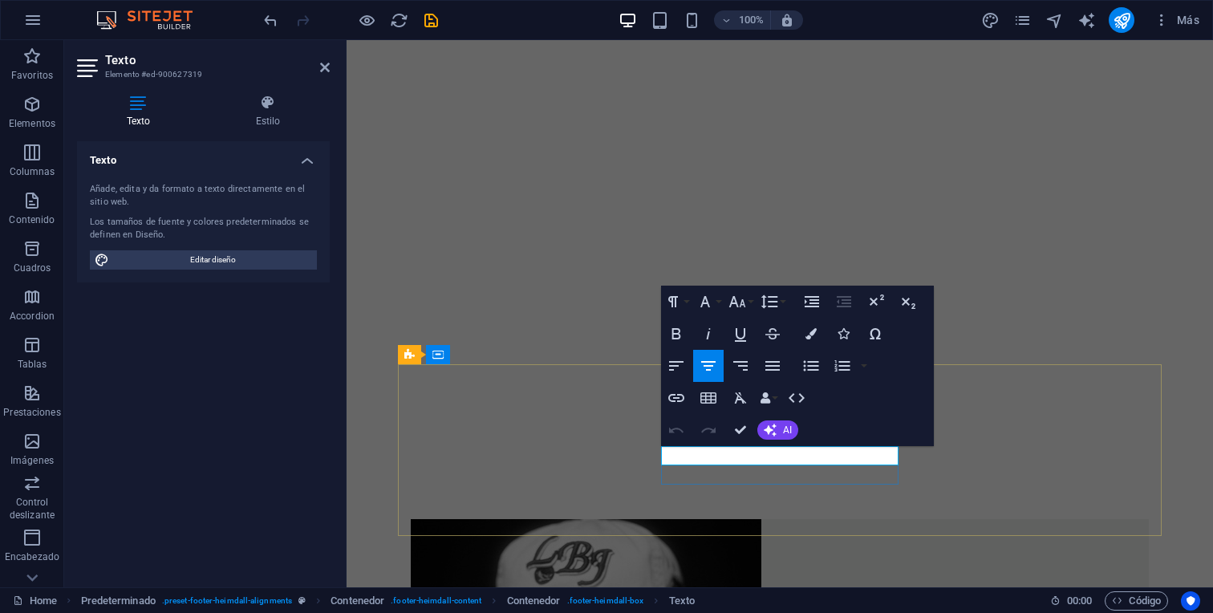
click at [777, 418] on icon "button" at bounding box center [779, 416] width 19 height 19
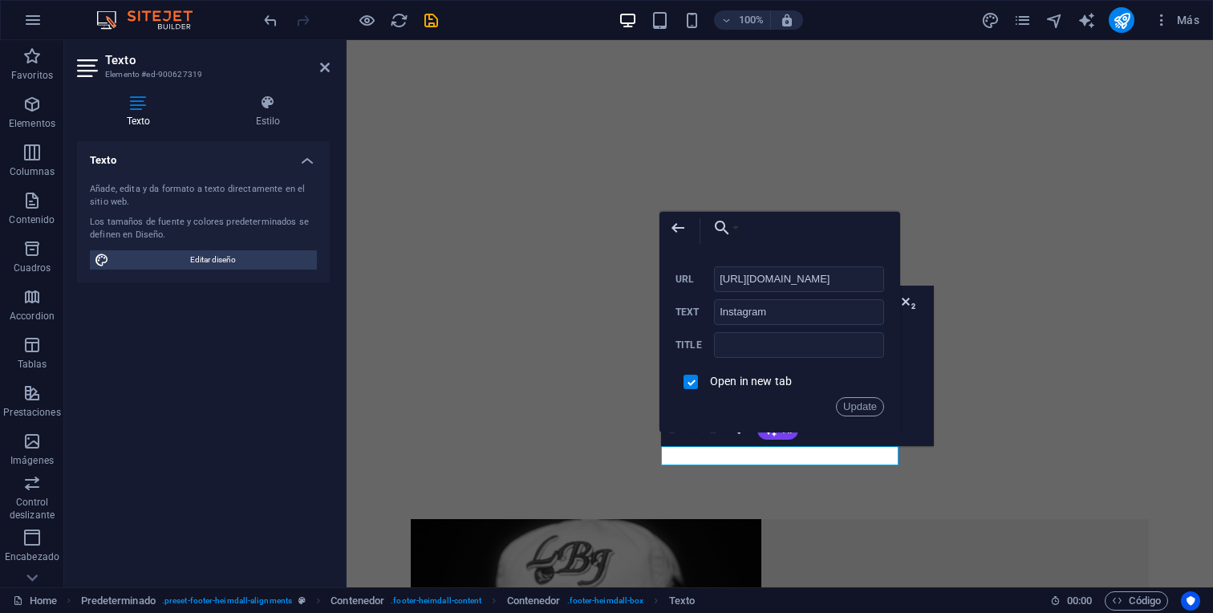
scroll to position [0, 9]
click at [673, 222] on icon "button" at bounding box center [677, 227] width 19 height 19
click at [900, 296] on div "Back Choose Link Home About Work News Partners Contact Legal Notice Privacy Sel…" at bounding box center [779, 322] width 241 height 221
click at [665, 220] on button "Back" at bounding box center [677, 228] width 37 height 32
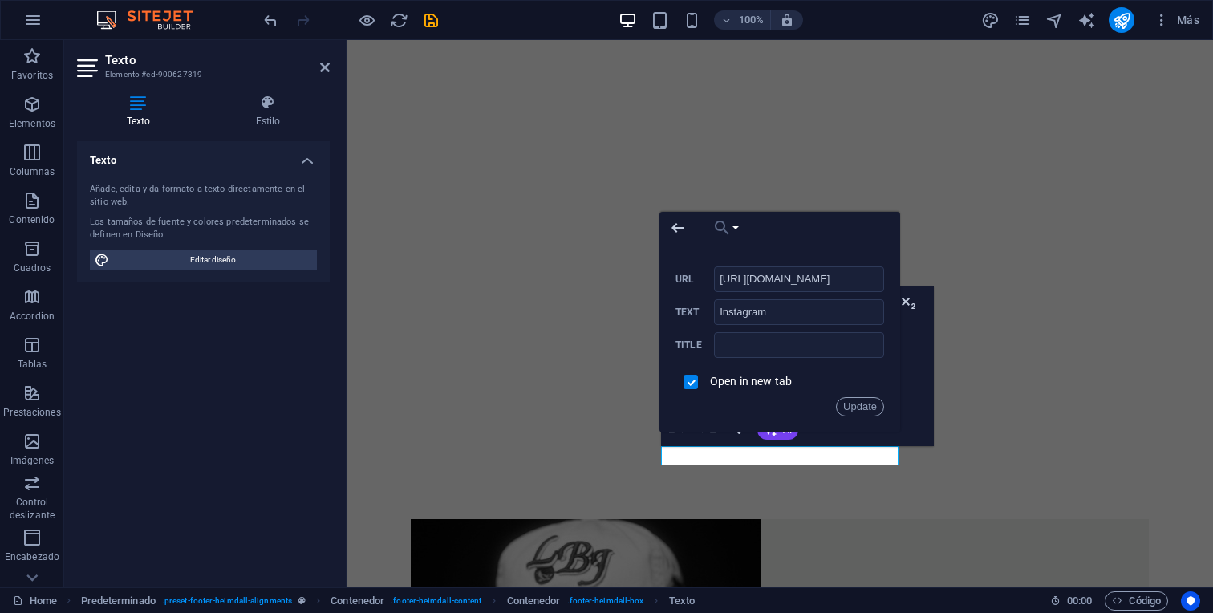
click at [736, 229] on button "Choose Link" at bounding box center [721, 228] width 37 height 32
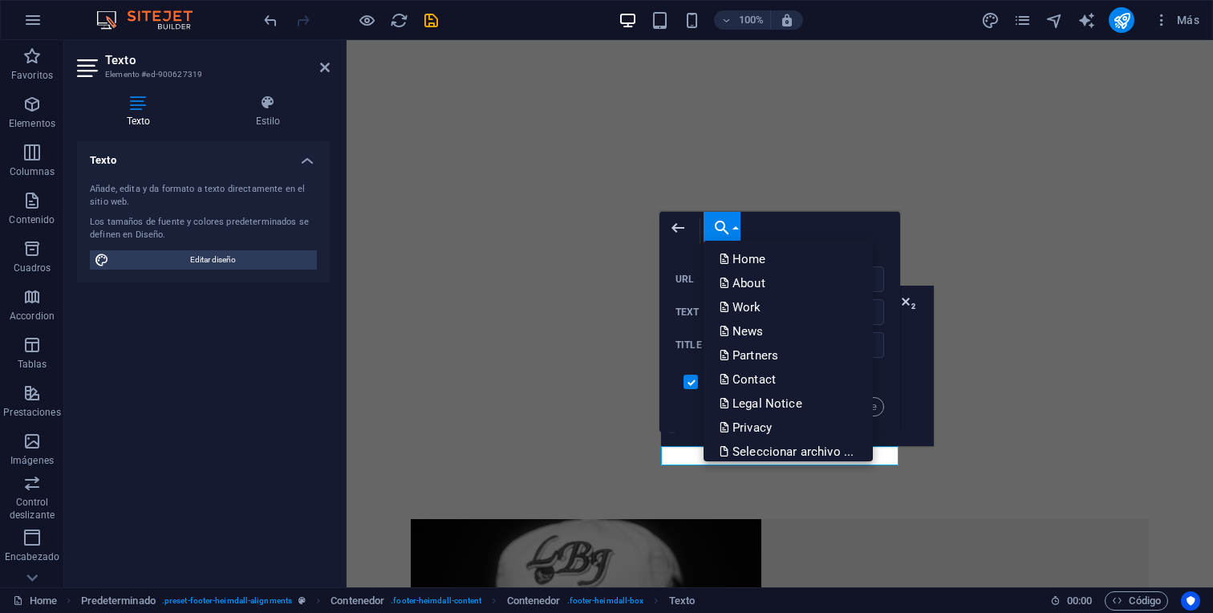
click at [736, 229] on button "Choose Link" at bounding box center [721, 228] width 37 height 32
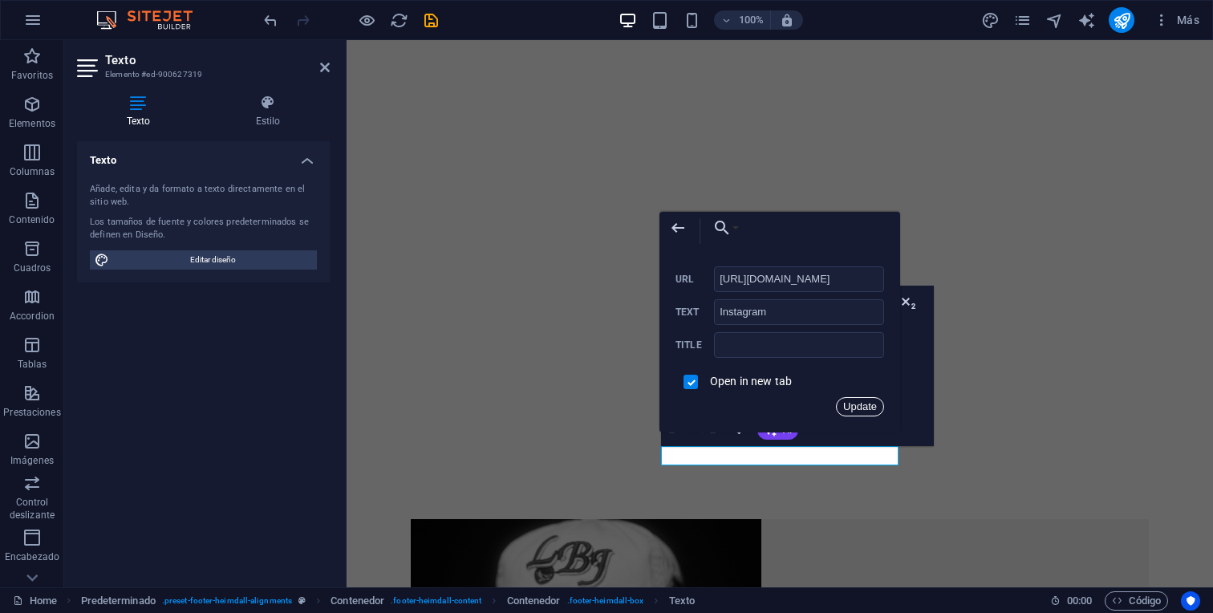
click at [849, 409] on button "Update" at bounding box center [860, 406] width 48 height 19
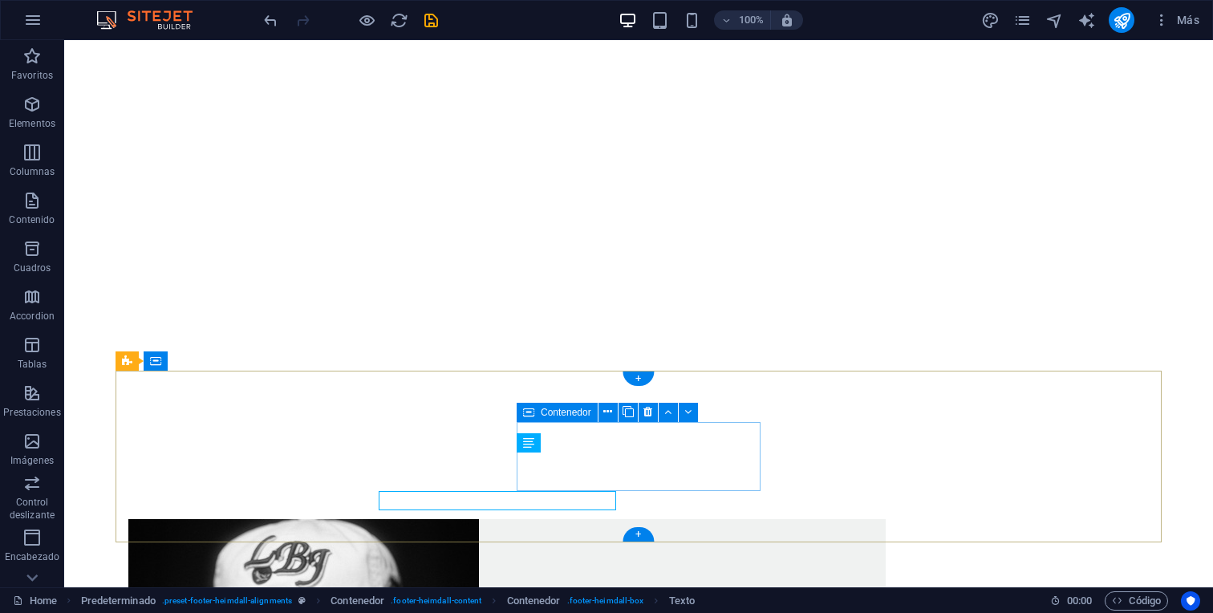
scroll to position [860, 0]
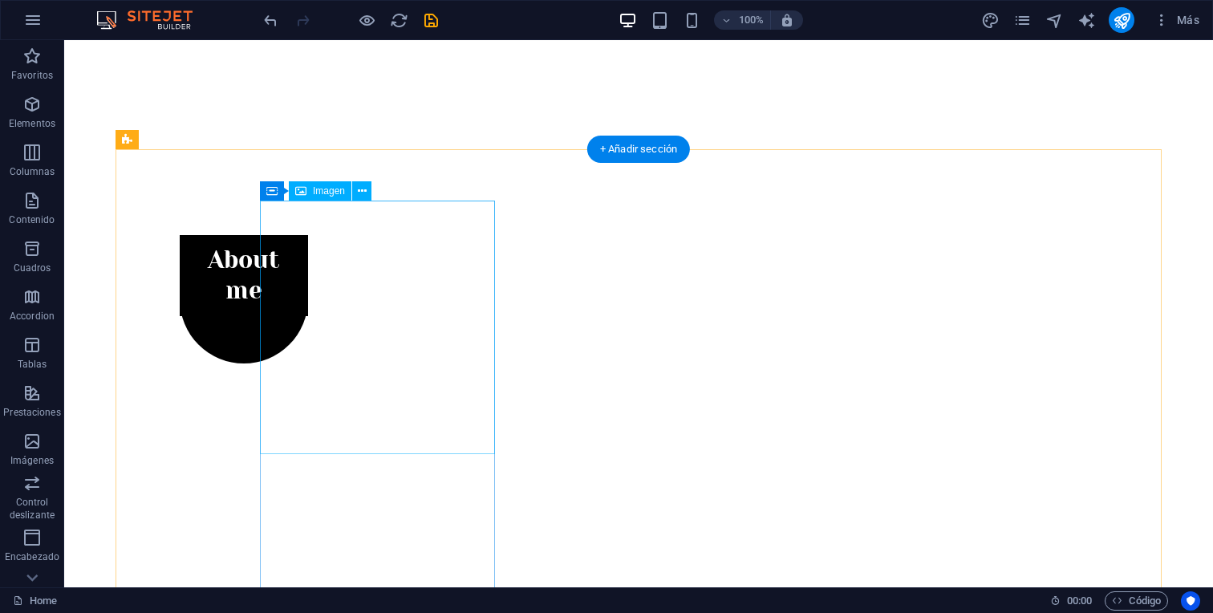
scroll to position [569, 0]
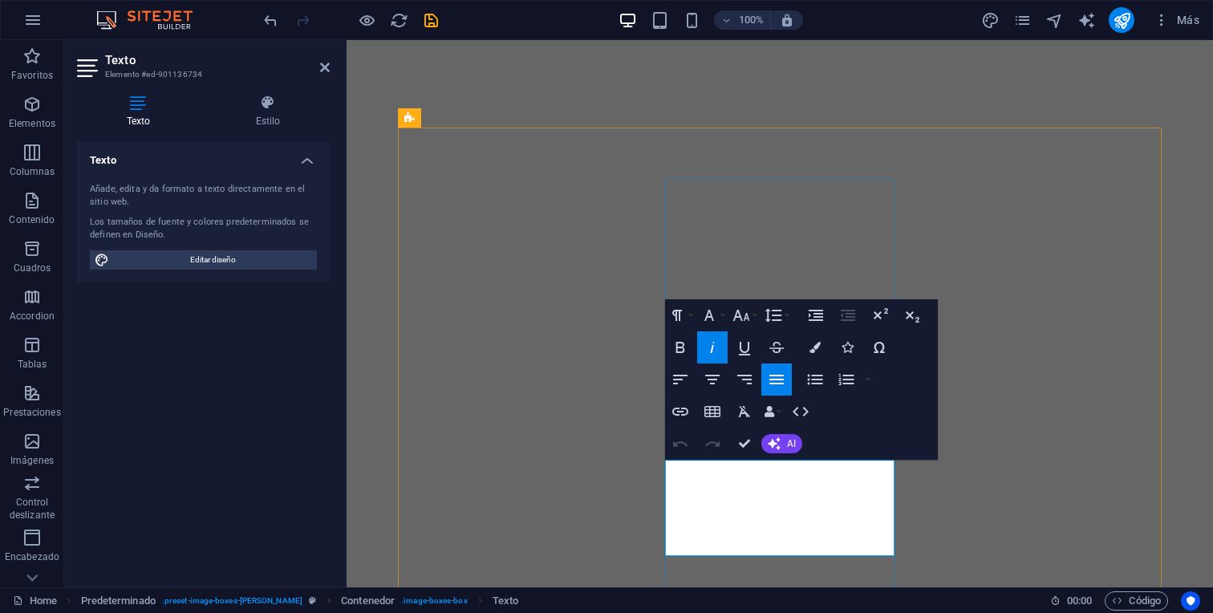
scroll to position [626, 0]
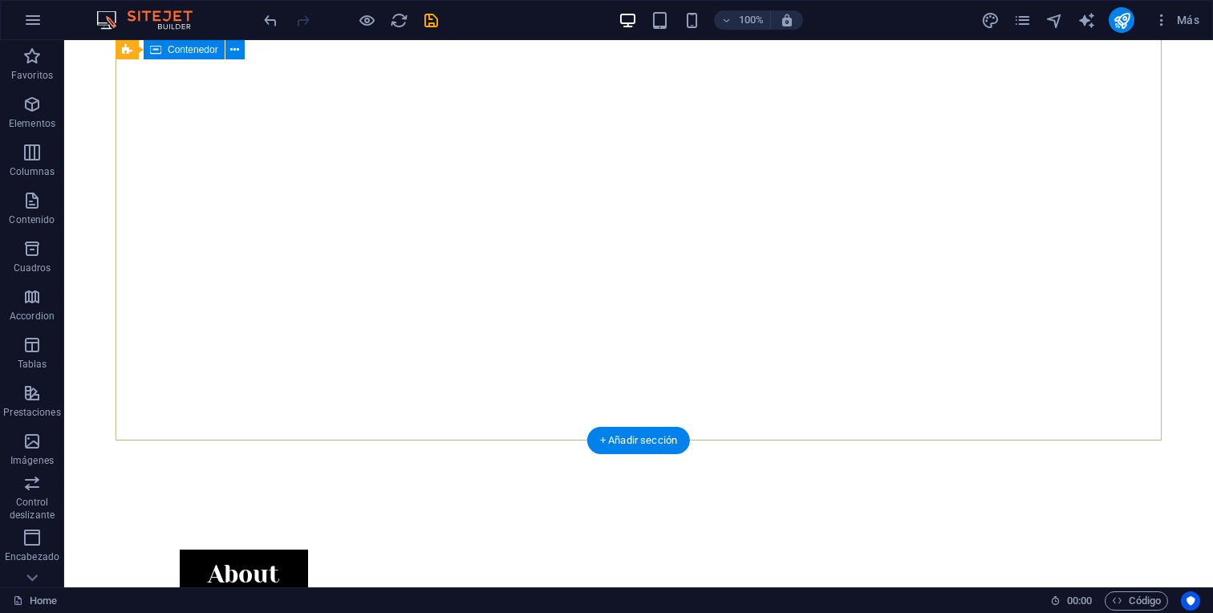
scroll to position [248, 0]
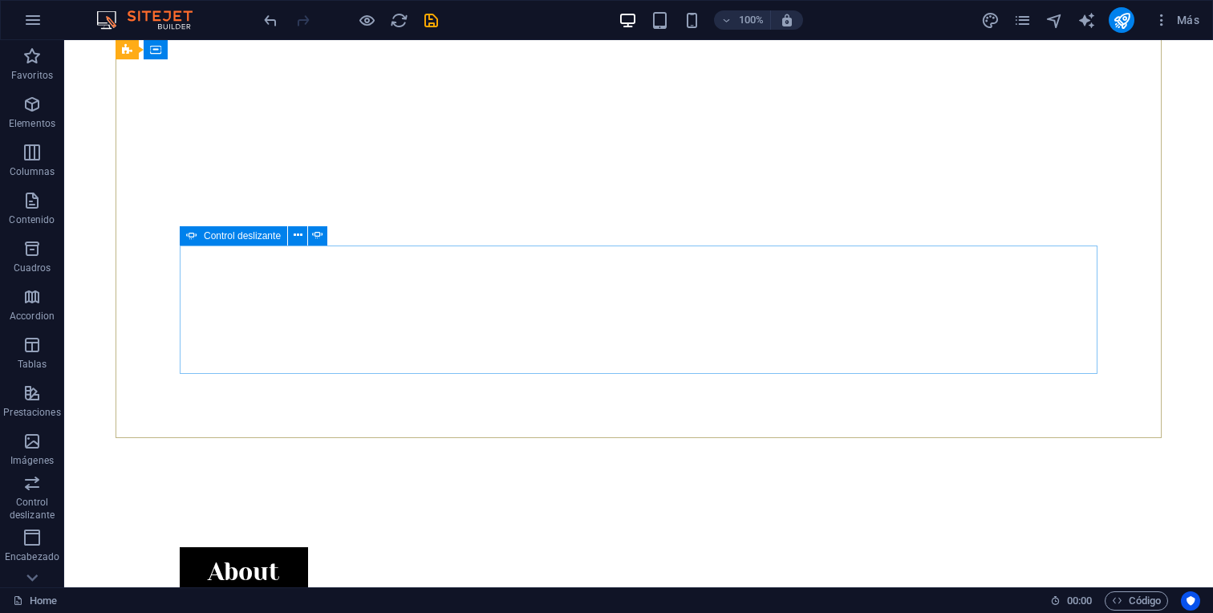
click at [213, 237] on span "Control deslizante" at bounding box center [242, 236] width 77 height 10
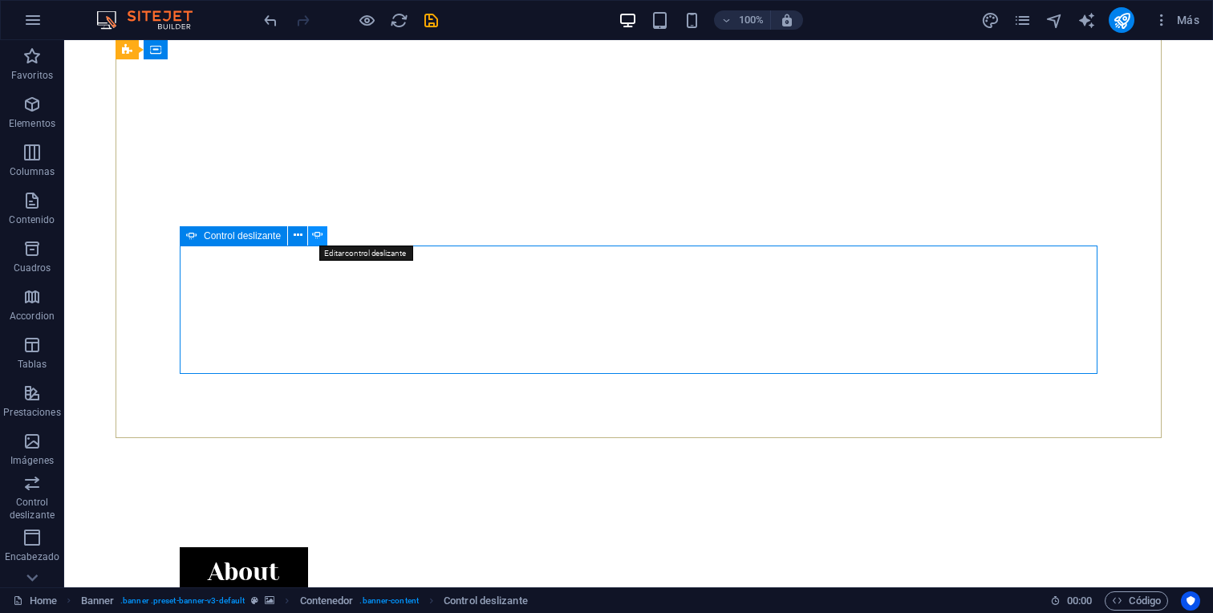
click at [312, 238] on icon at bounding box center [317, 235] width 11 height 17
select select "fade"
select select "ms"
select select "s"
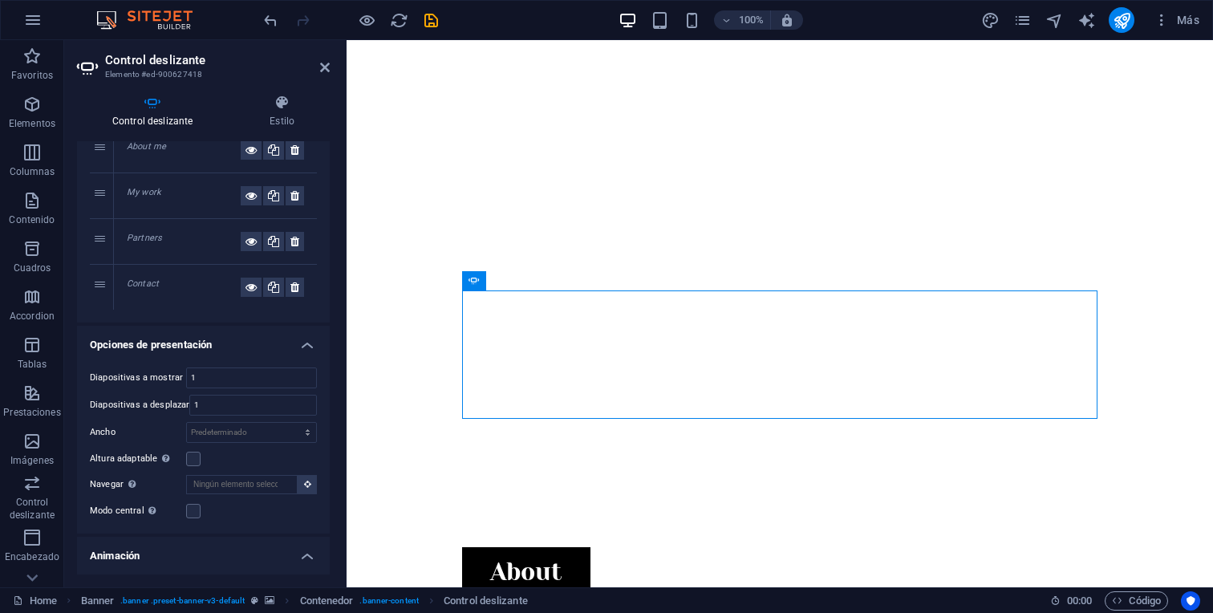
scroll to position [0, 0]
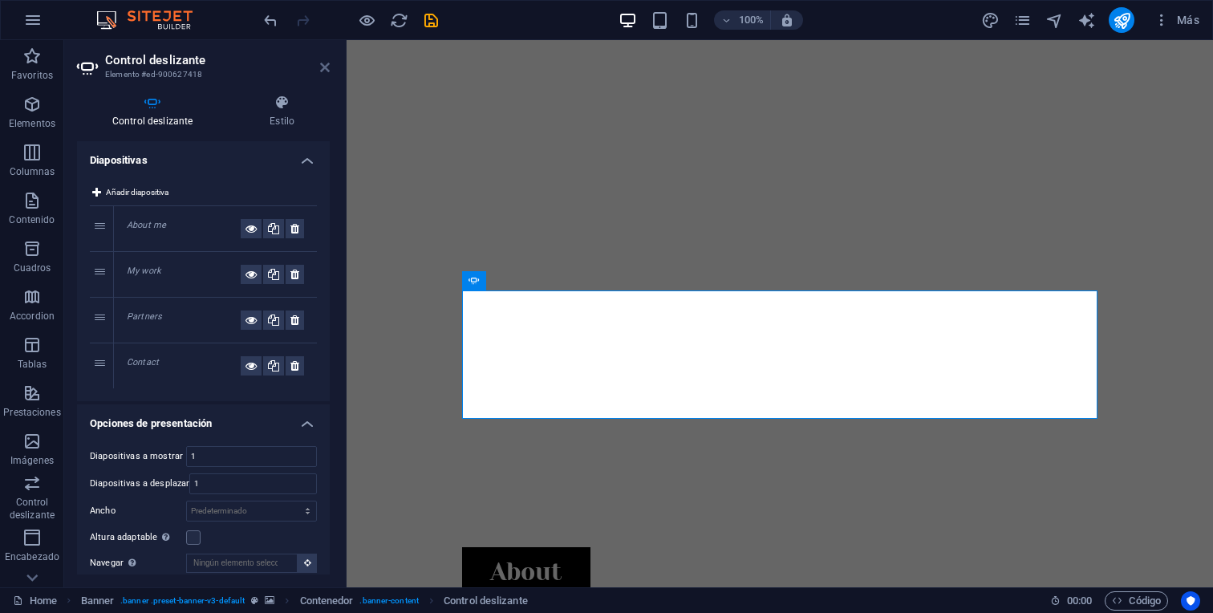
drag, startPoint x: 321, startPoint y: 74, endPoint x: 256, endPoint y: 34, distance: 76.3
click at [321, 74] on link at bounding box center [325, 68] width 10 height 14
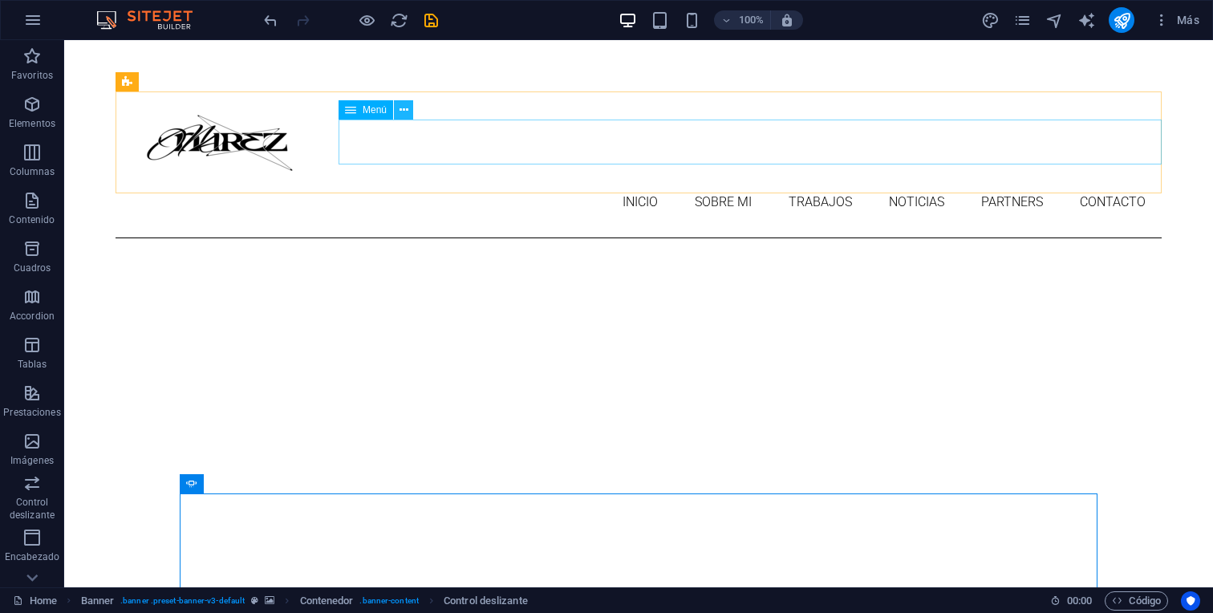
click at [402, 111] on icon at bounding box center [403, 110] width 9 height 17
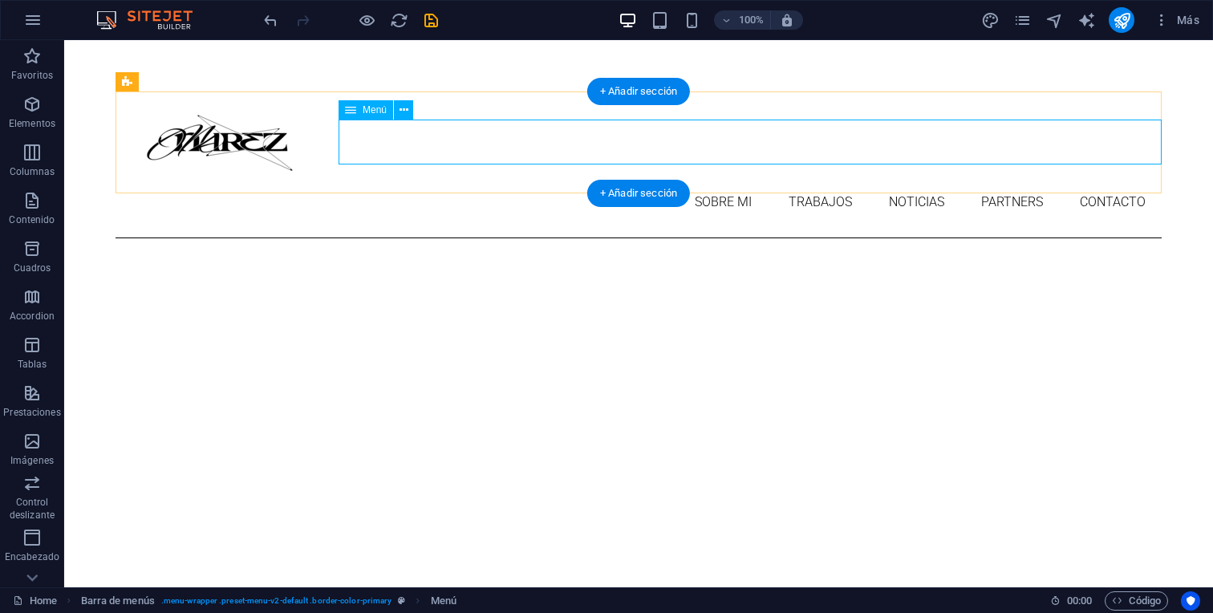
click at [755, 180] on nav "Inicio Sobre mi Trabajos Noticias Partners Contacto" at bounding box center [638, 202] width 1046 height 45
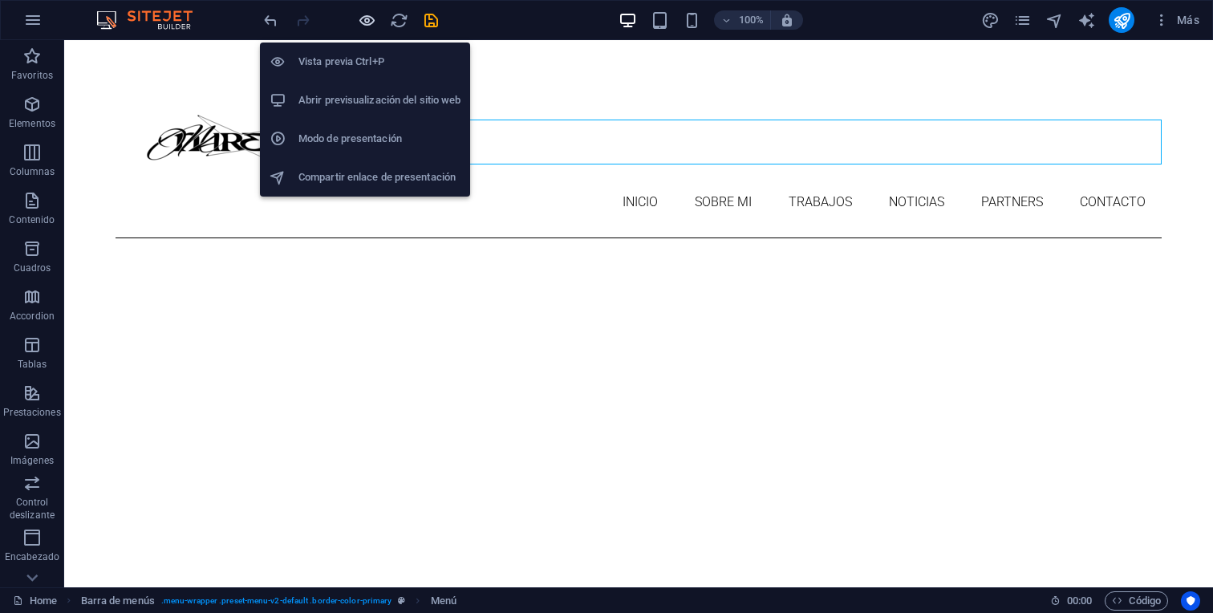
click at [358, 21] on icon "button" at bounding box center [367, 20] width 18 height 18
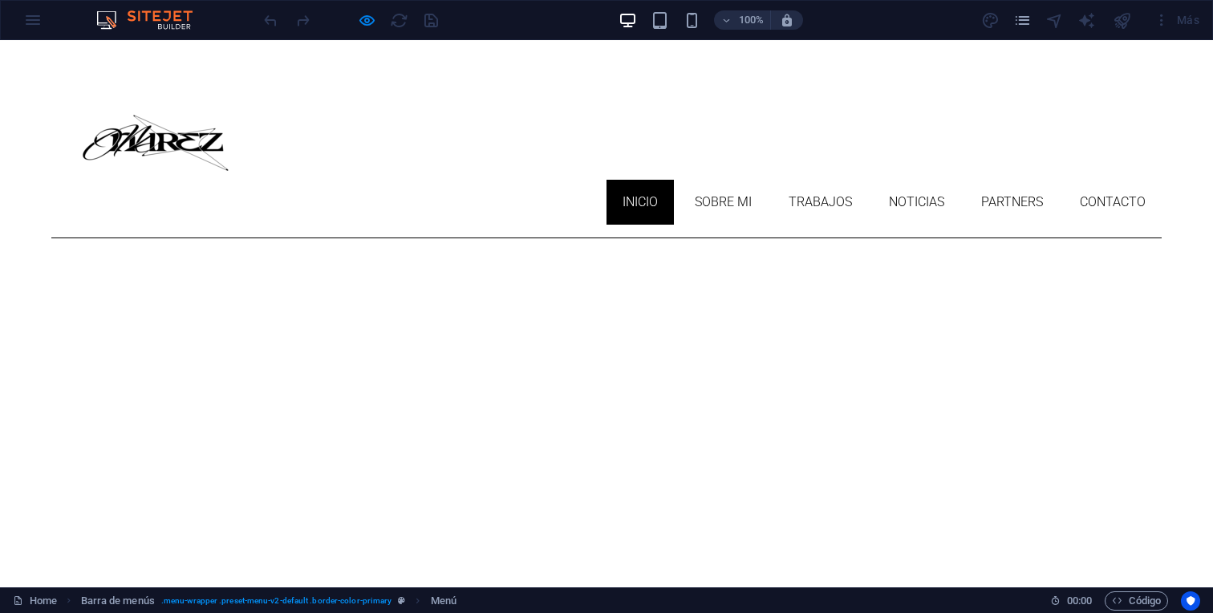
click at [647, 180] on link "Inicio" at bounding box center [639, 202] width 67 height 45
click at [707, 180] on link "Sobre mi" at bounding box center [722, 202] width 89 height 45
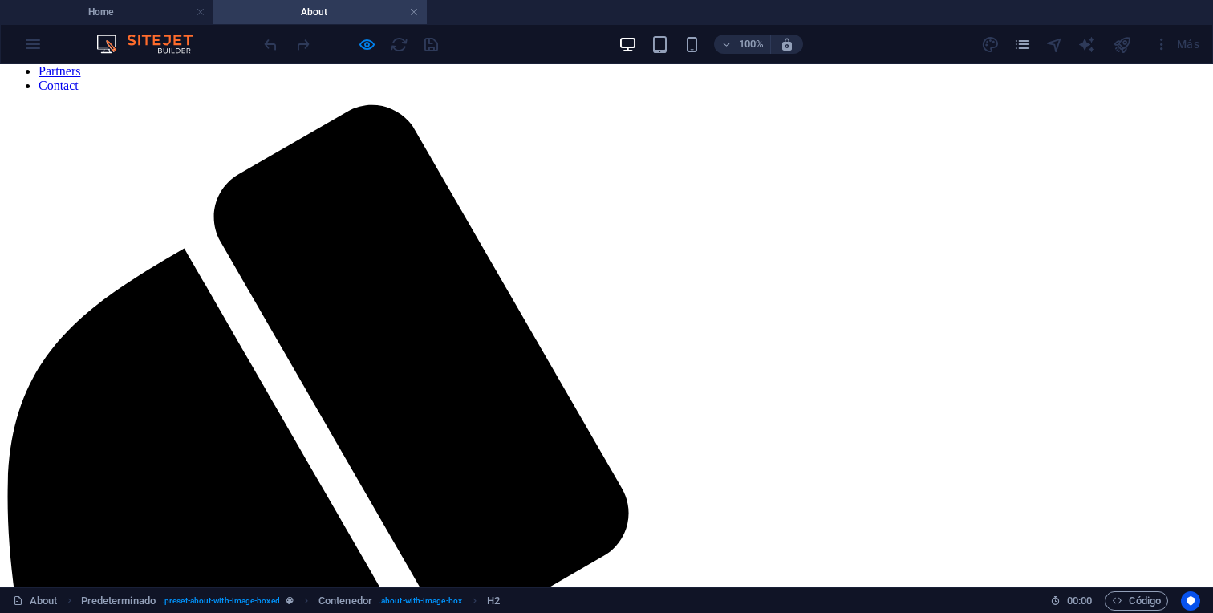
scroll to position [198, 0]
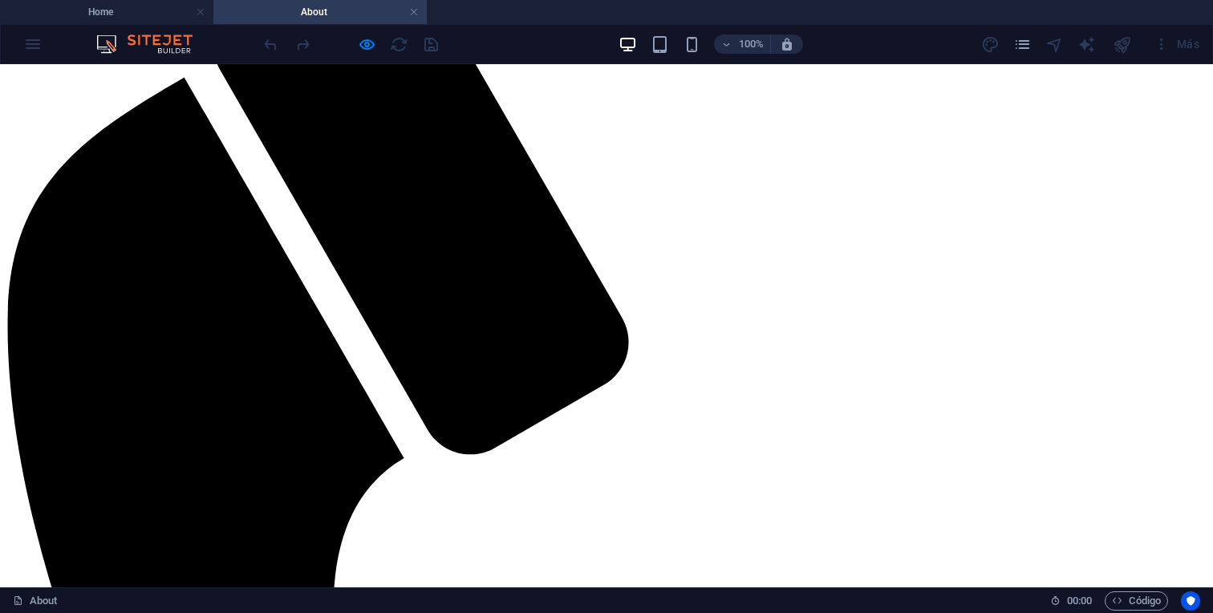
scroll to position [358, 0]
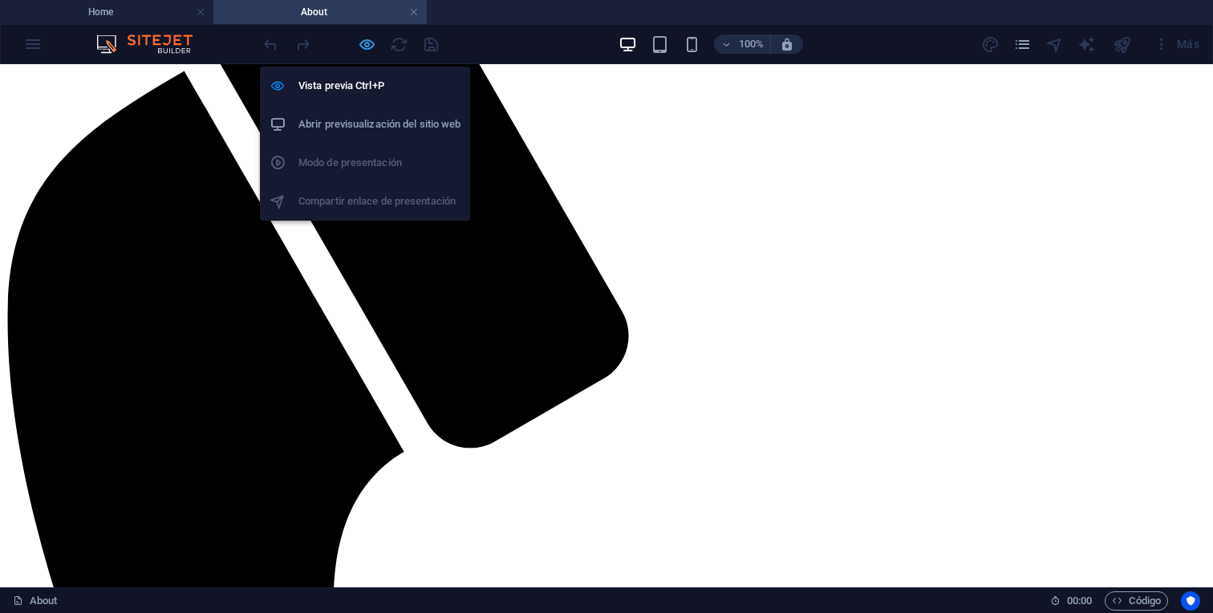
click at [367, 45] on icon "button" at bounding box center [367, 44] width 18 height 18
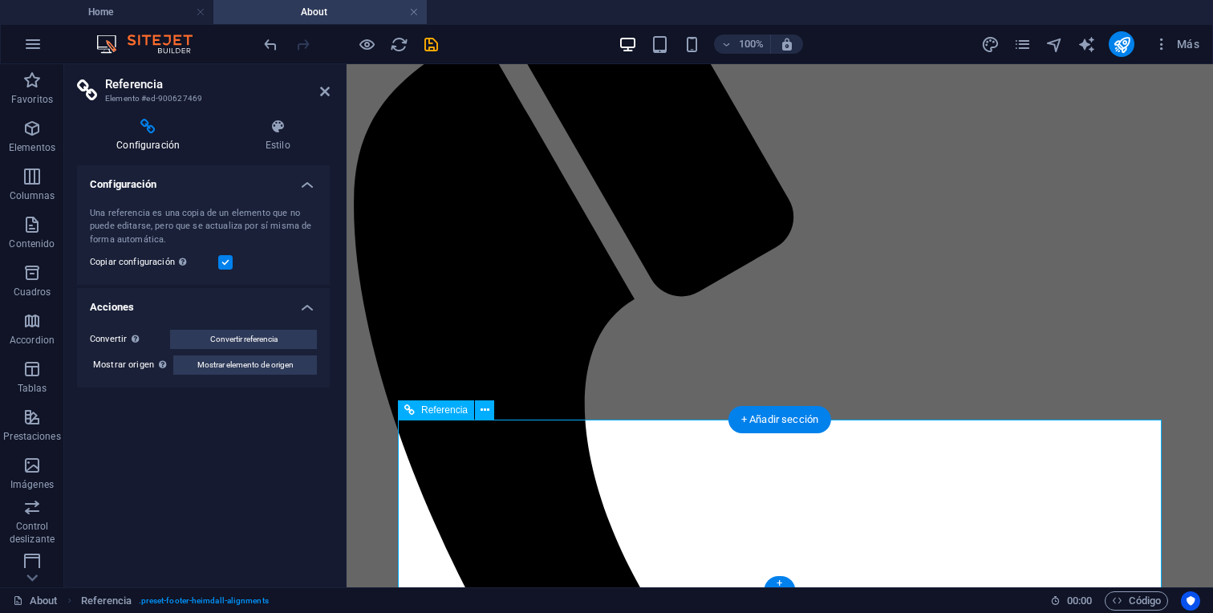
click at [324, 95] on icon at bounding box center [325, 91] width 10 height 13
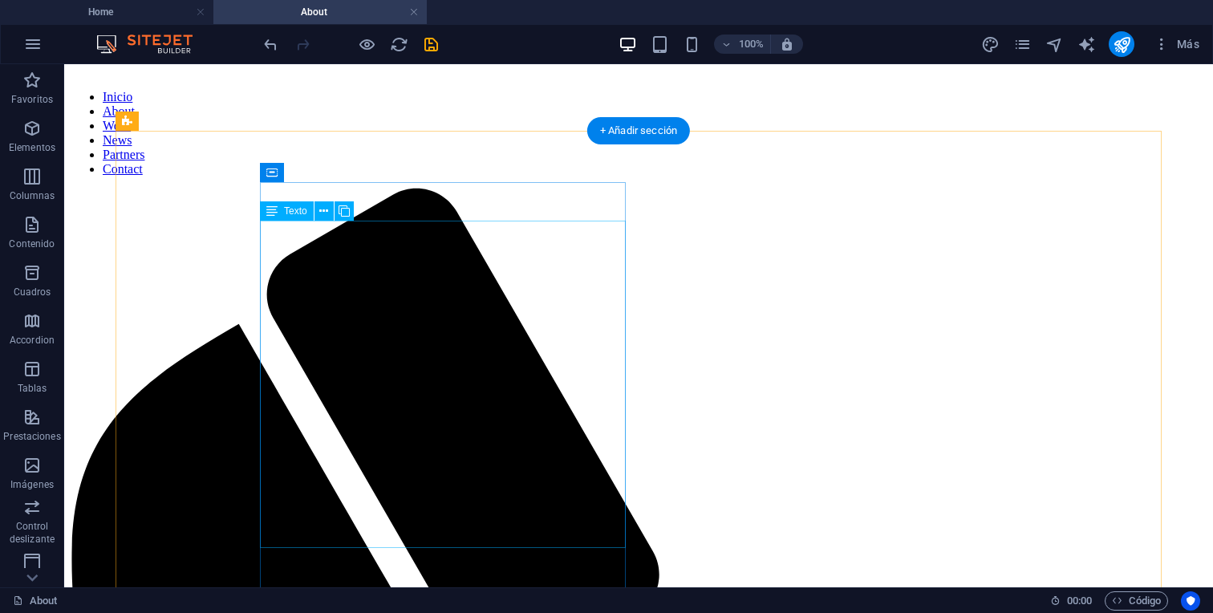
scroll to position [105, 0]
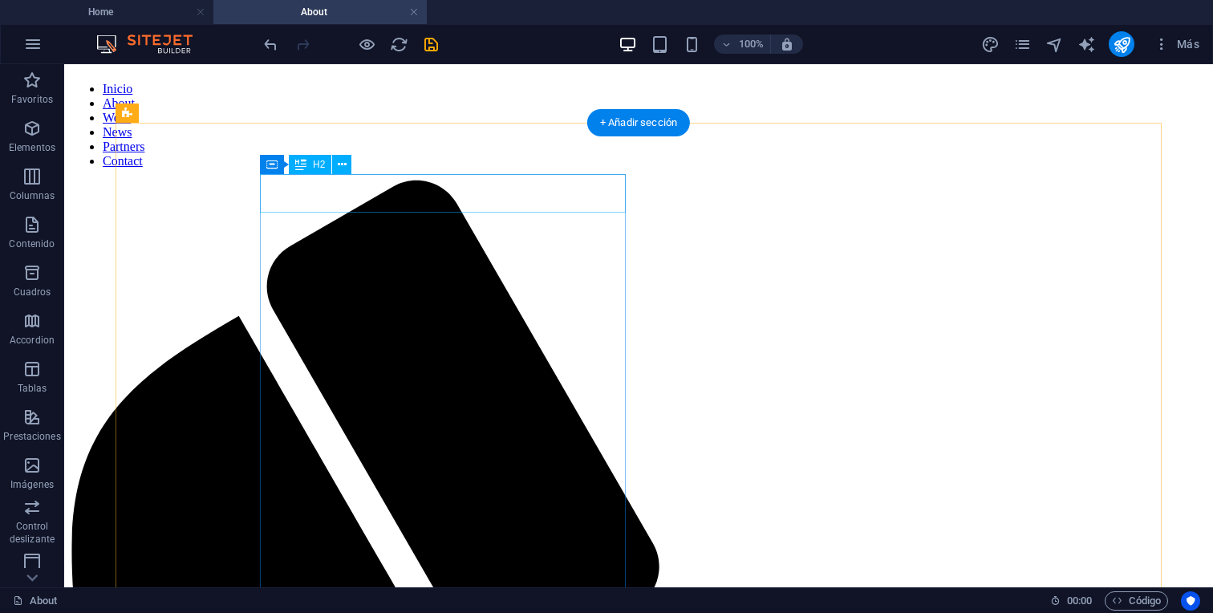
drag, startPoint x: 403, startPoint y: 188, endPoint x: 121, endPoint y: 188, distance: 282.3
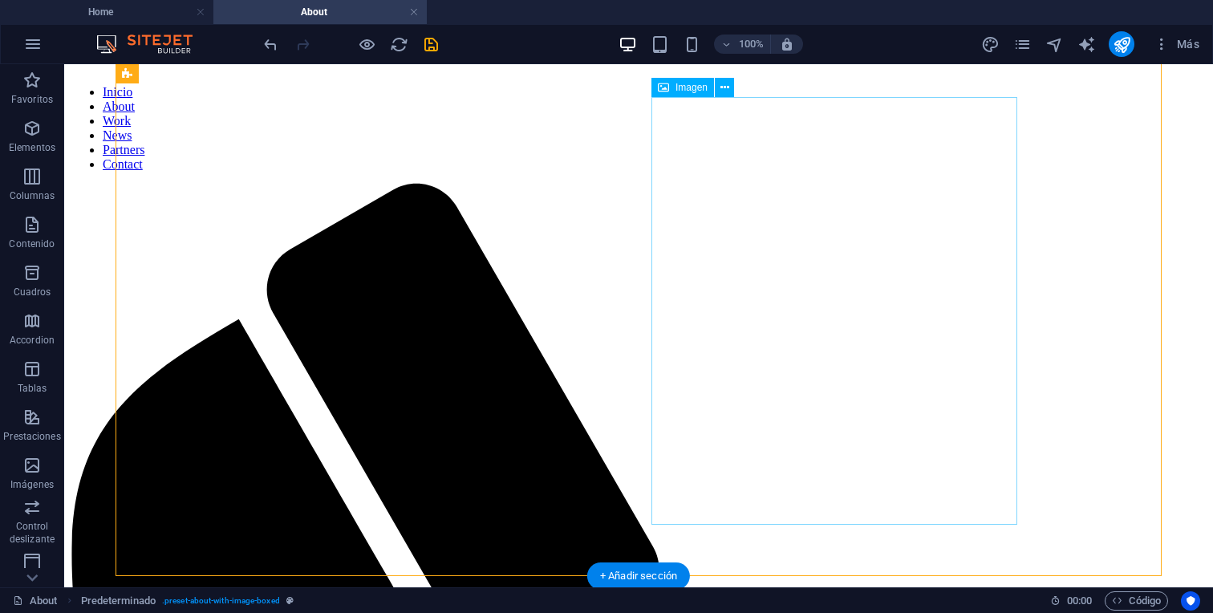
scroll to position [0, 0]
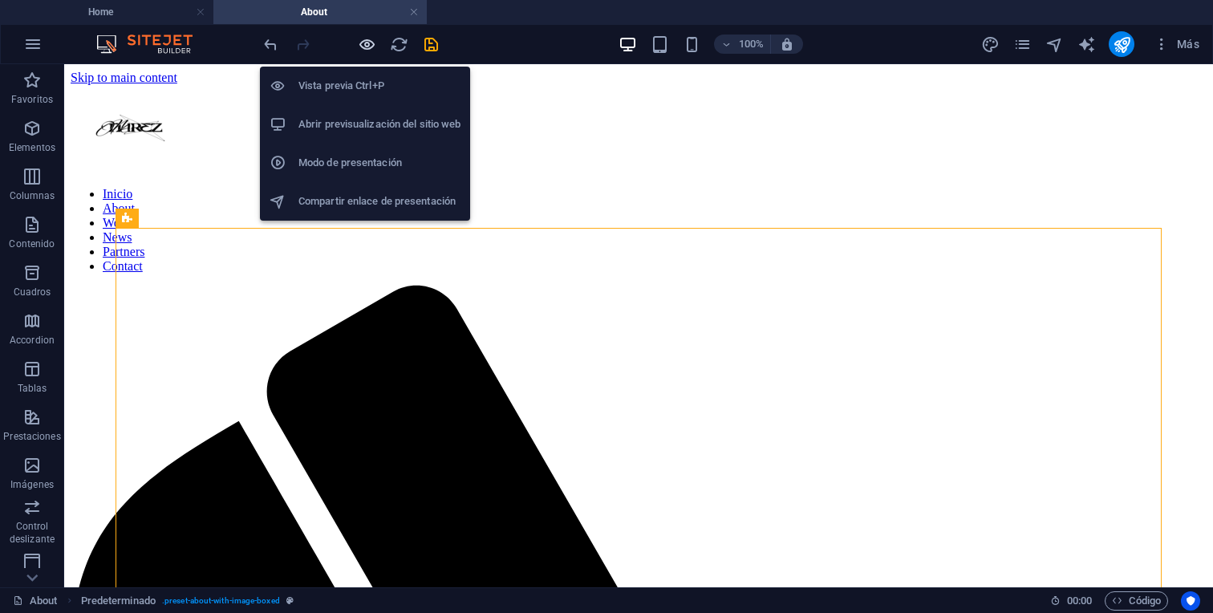
click at [365, 45] on icon "button" at bounding box center [367, 44] width 18 height 18
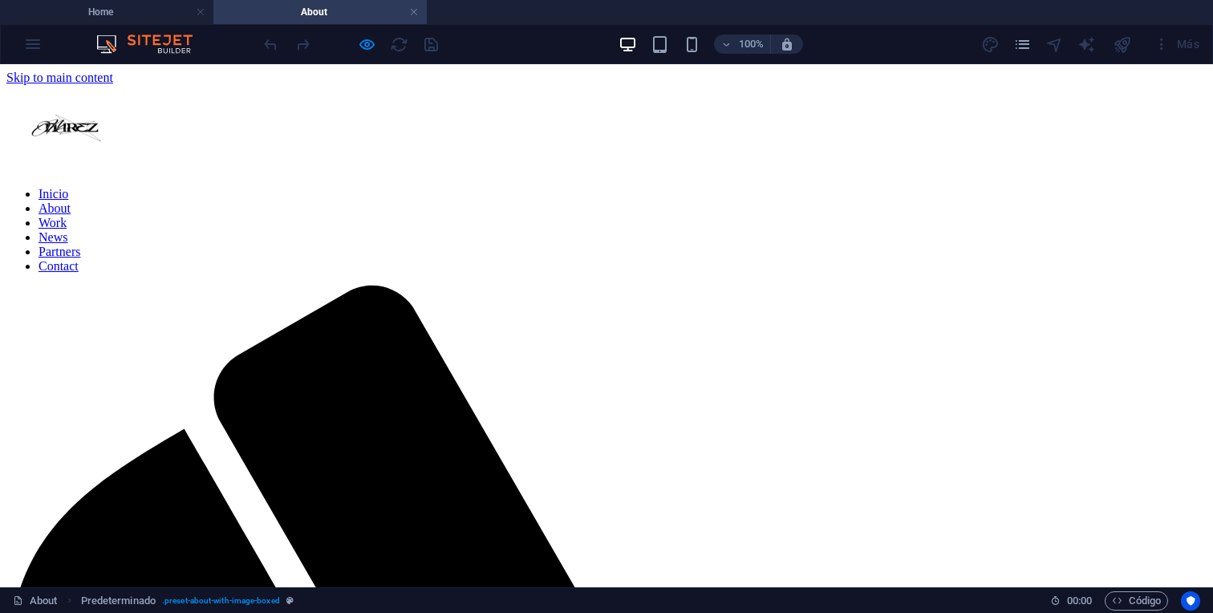
click at [67, 216] on link "Work" at bounding box center [52, 223] width 28 height 14
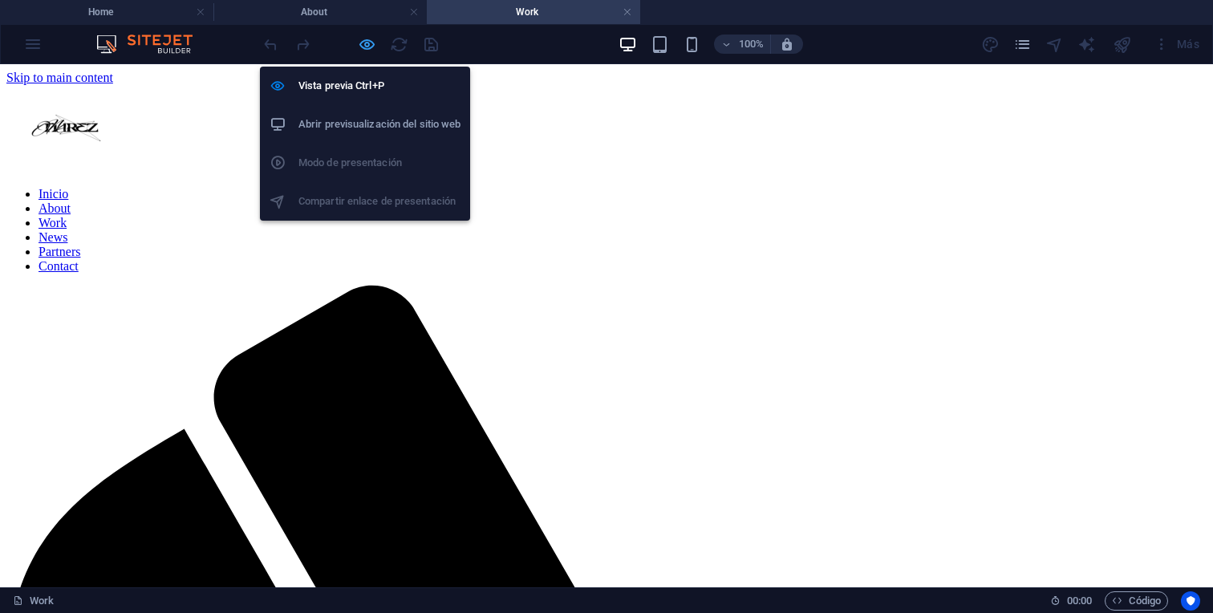
click at [375, 47] on icon "button" at bounding box center [367, 44] width 18 height 18
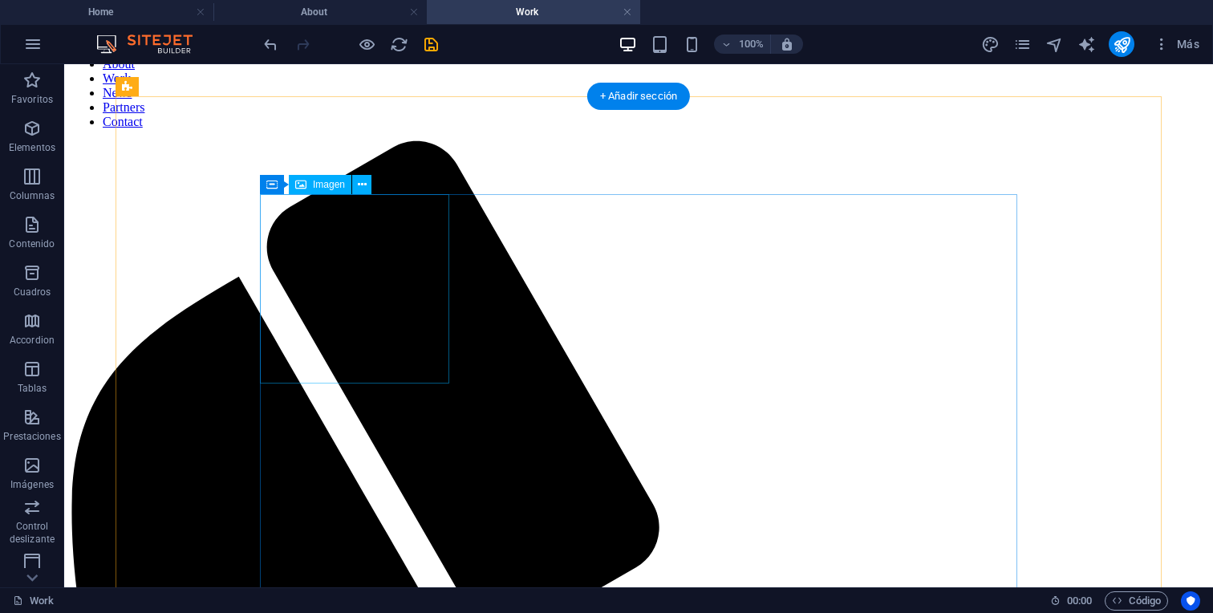
scroll to position [150, 0]
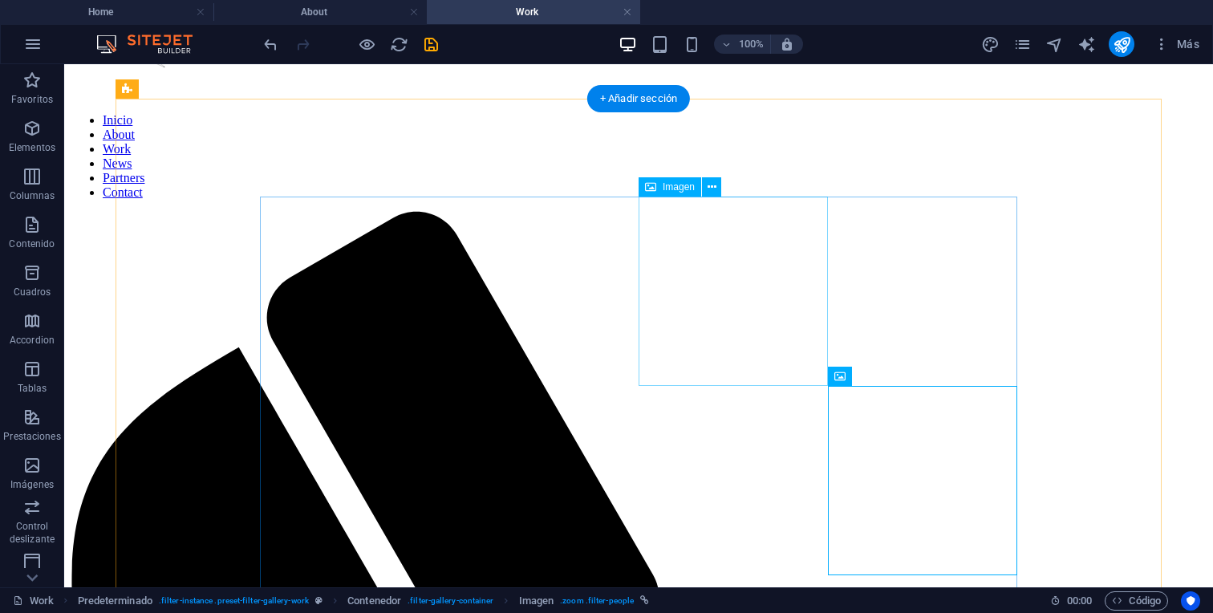
scroll to position [67, 0]
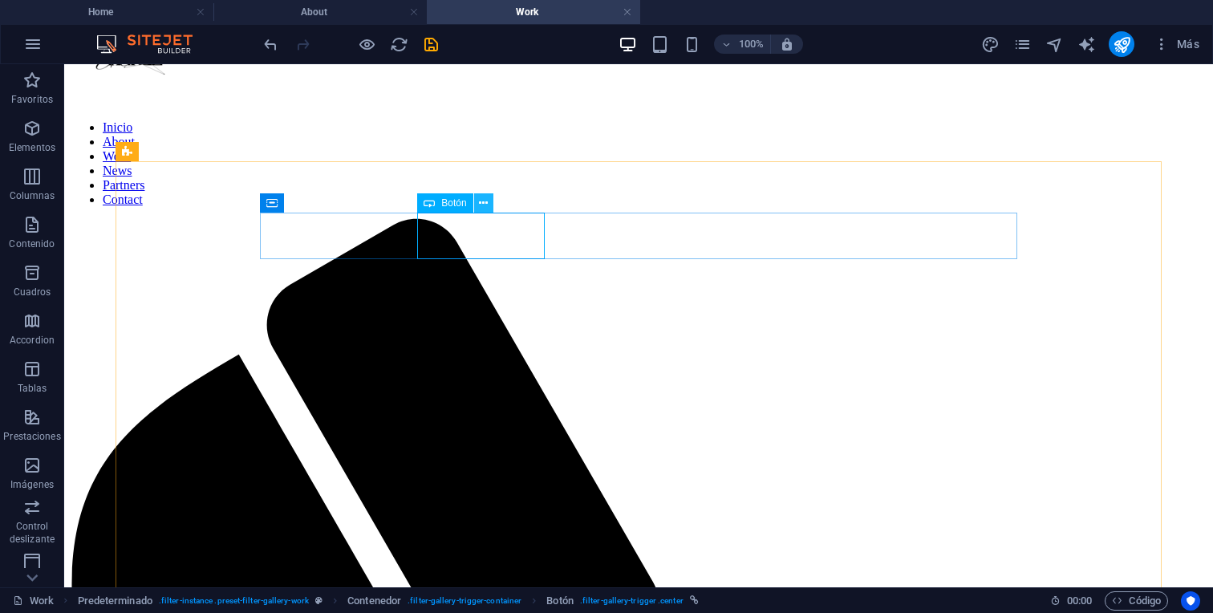
click at [489, 211] on button at bounding box center [483, 202] width 19 height 19
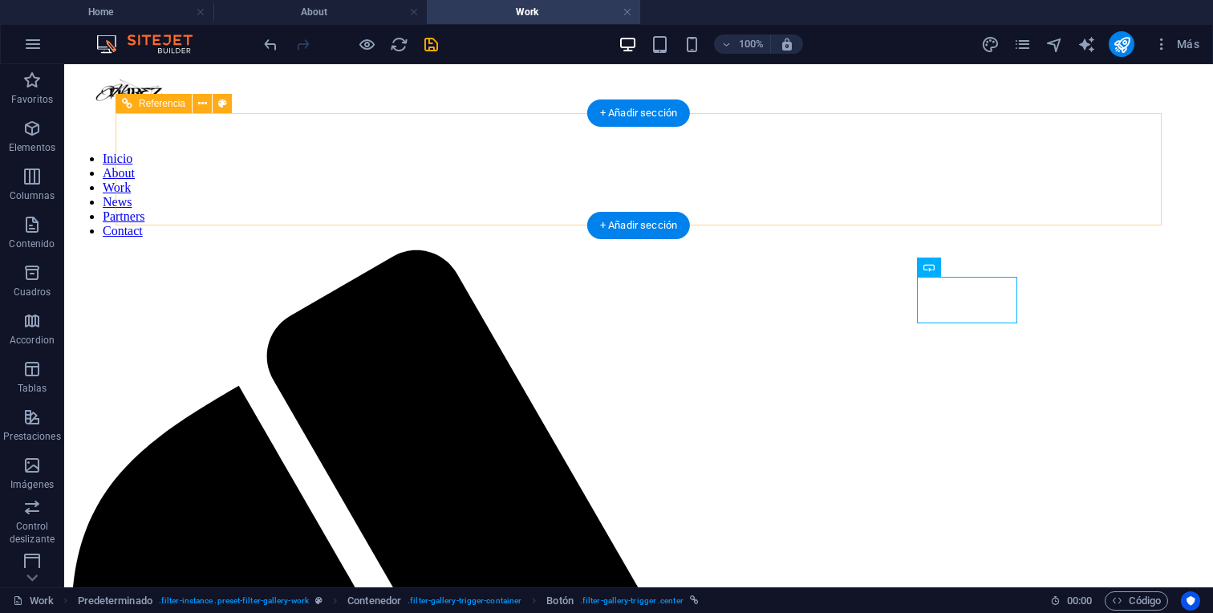
scroll to position [43, 0]
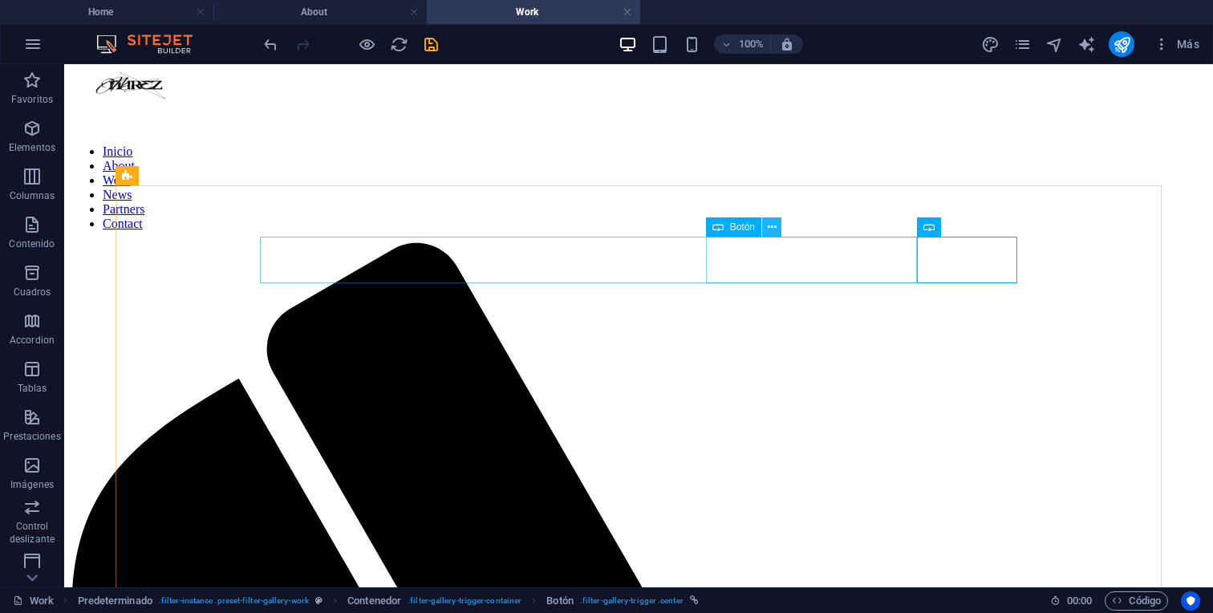
click at [771, 229] on icon at bounding box center [771, 227] width 9 height 17
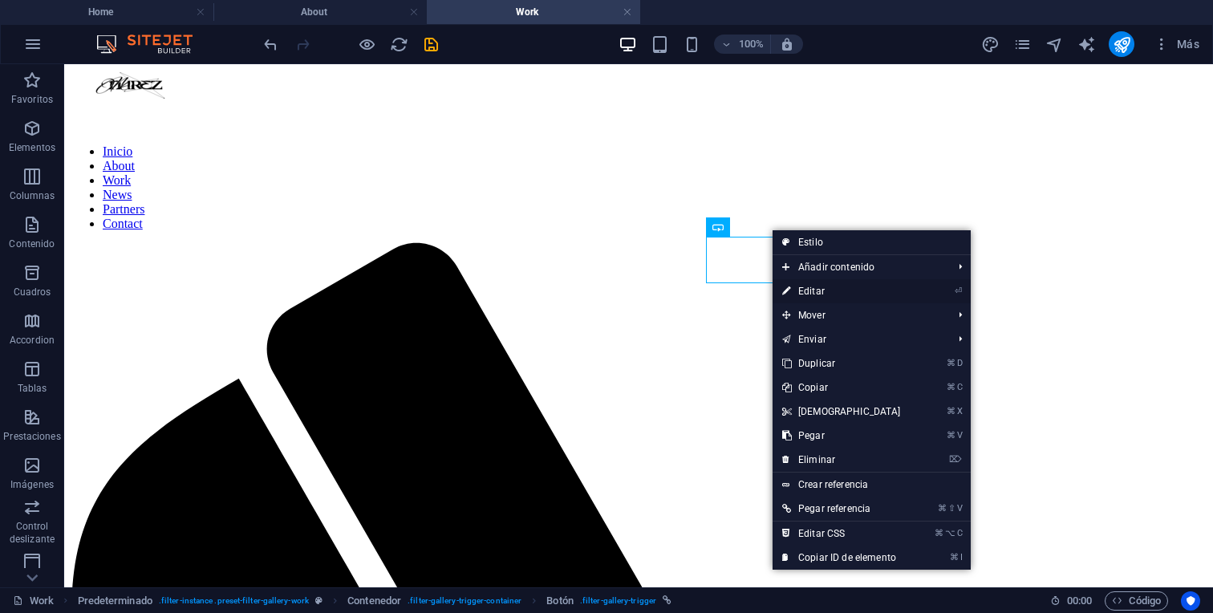
click at [800, 293] on link "⏎ Editar" at bounding box center [841, 291] width 138 height 24
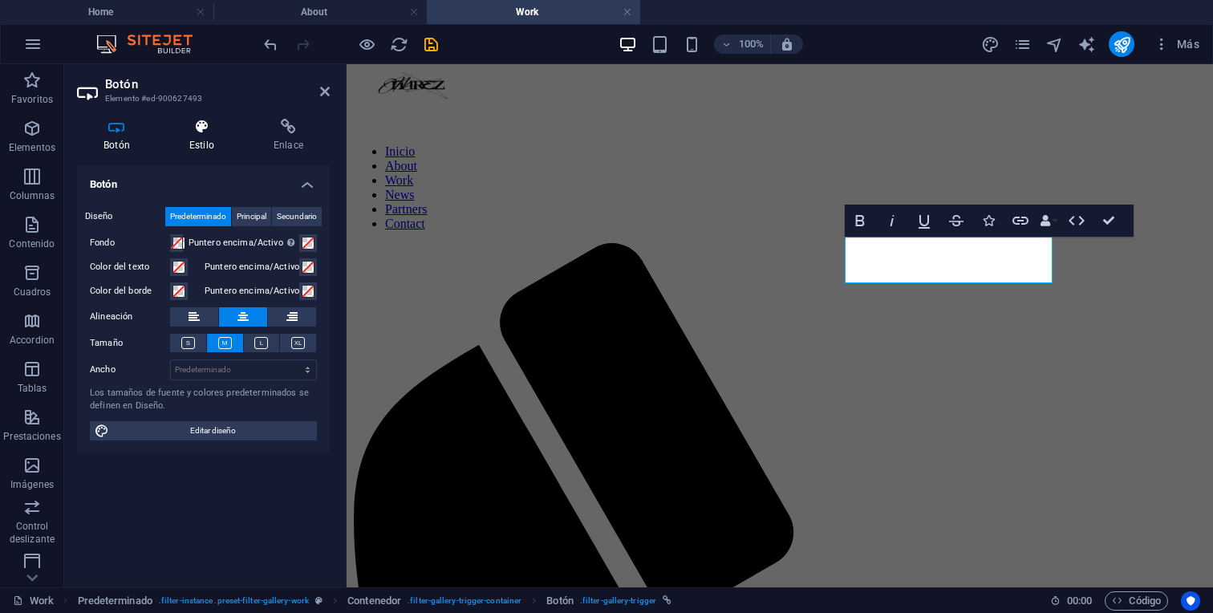
click at [196, 129] on icon at bounding box center [202, 127] width 78 height 16
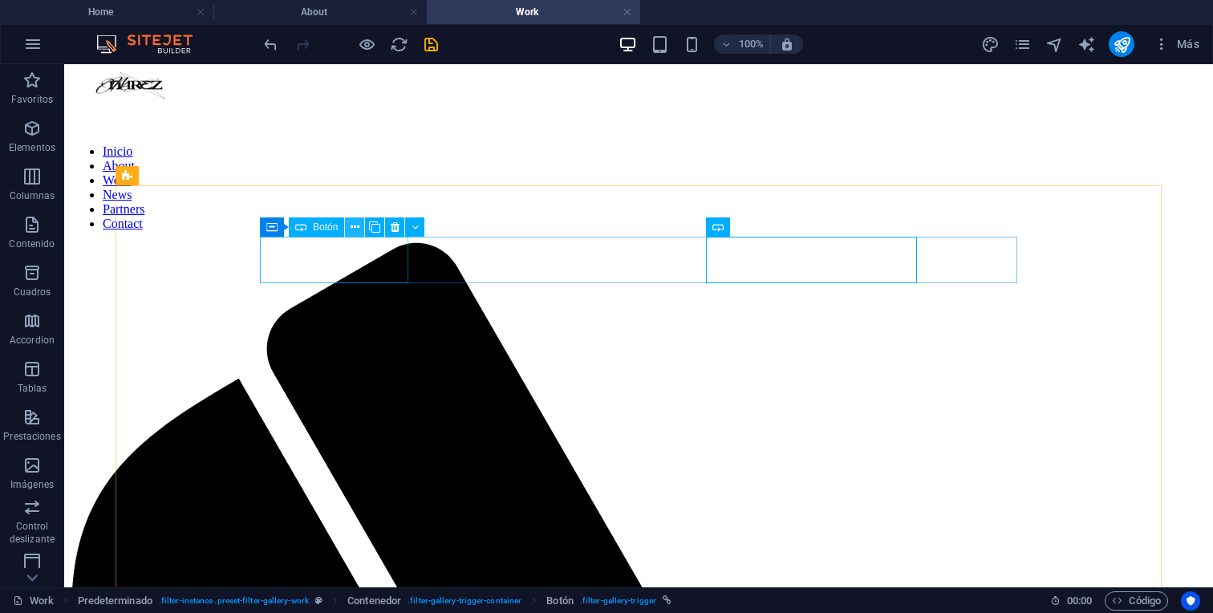
click at [350, 227] on button at bounding box center [354, 226] width 19 height 19
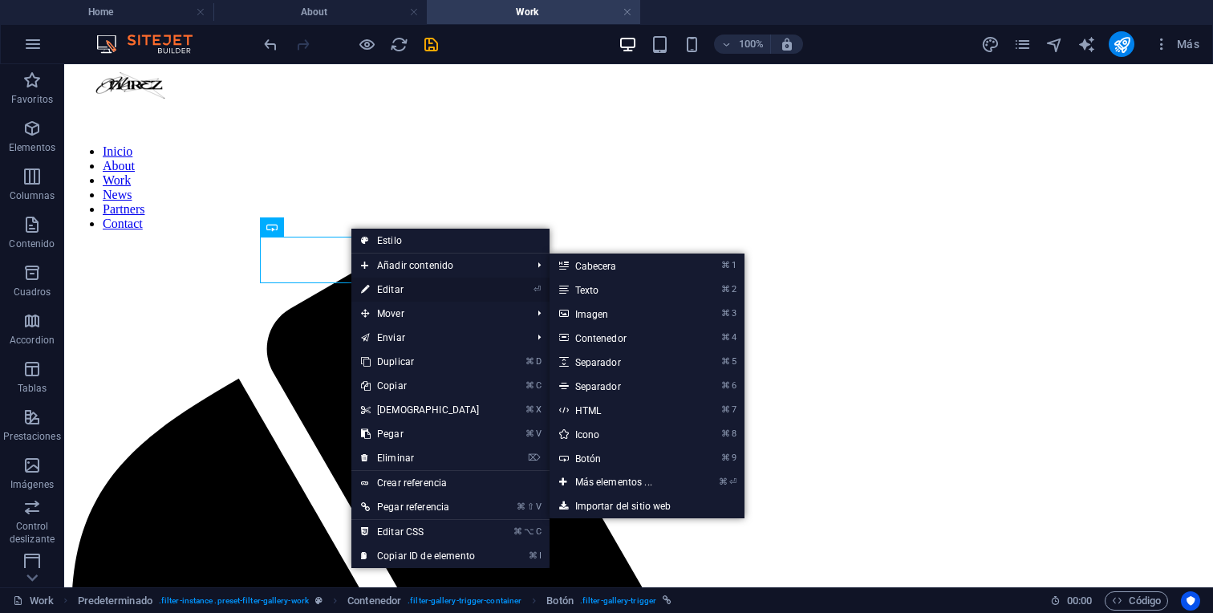
click at [399, 291] on link "⏎ Editar" at bounding box center [420, 289] width 138 height 24
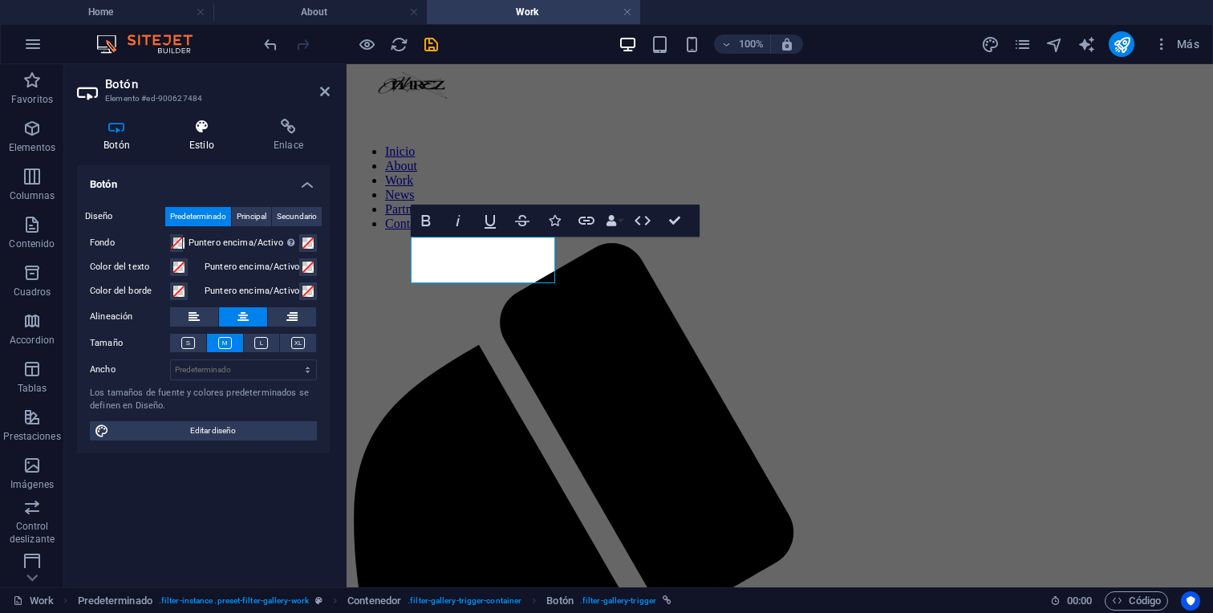
click at [233, 127] on icon at bounding box center [202, 127] width 78 height 16
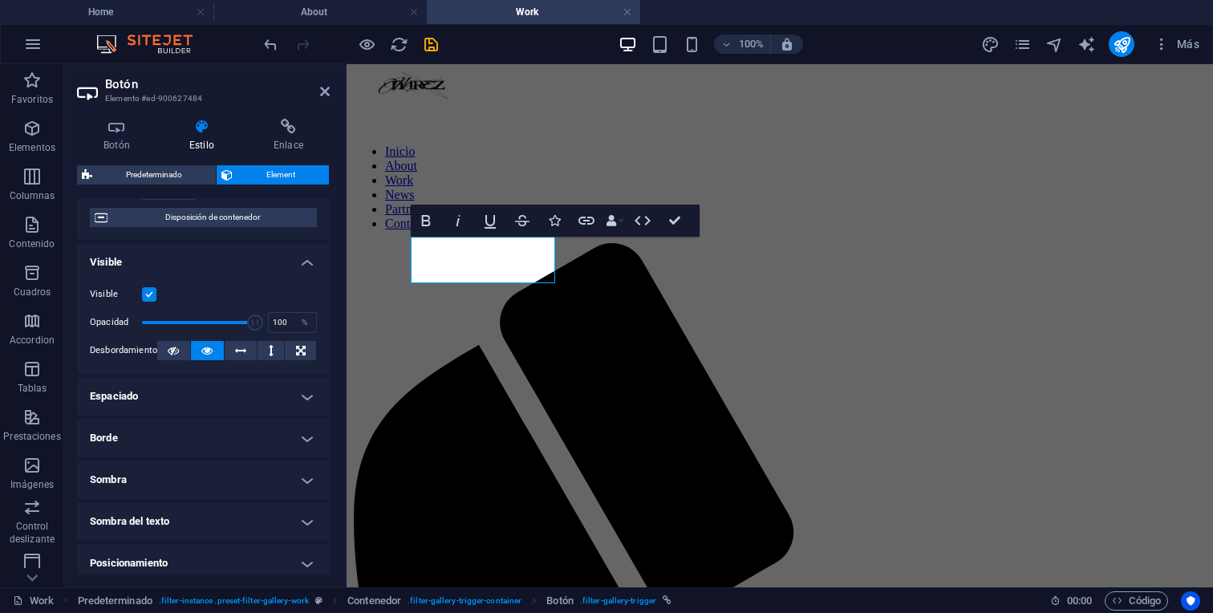
scroll to position [0, 0]
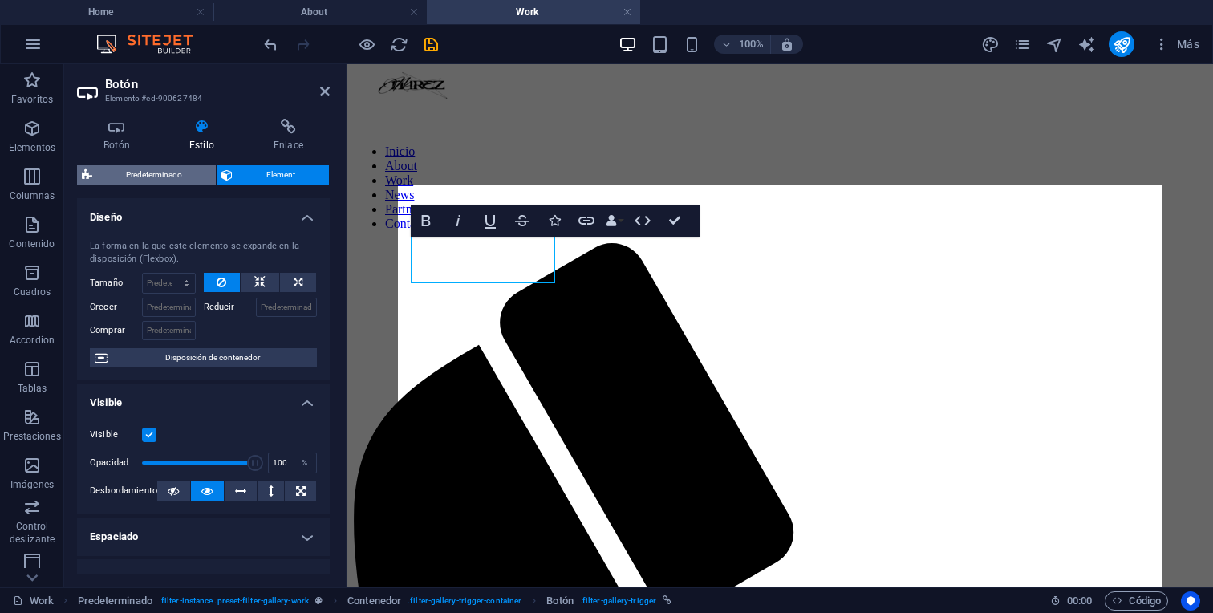
click at [167, 177] on span "Predeterminado" at bounding box center [154, 174] width 114 height 19
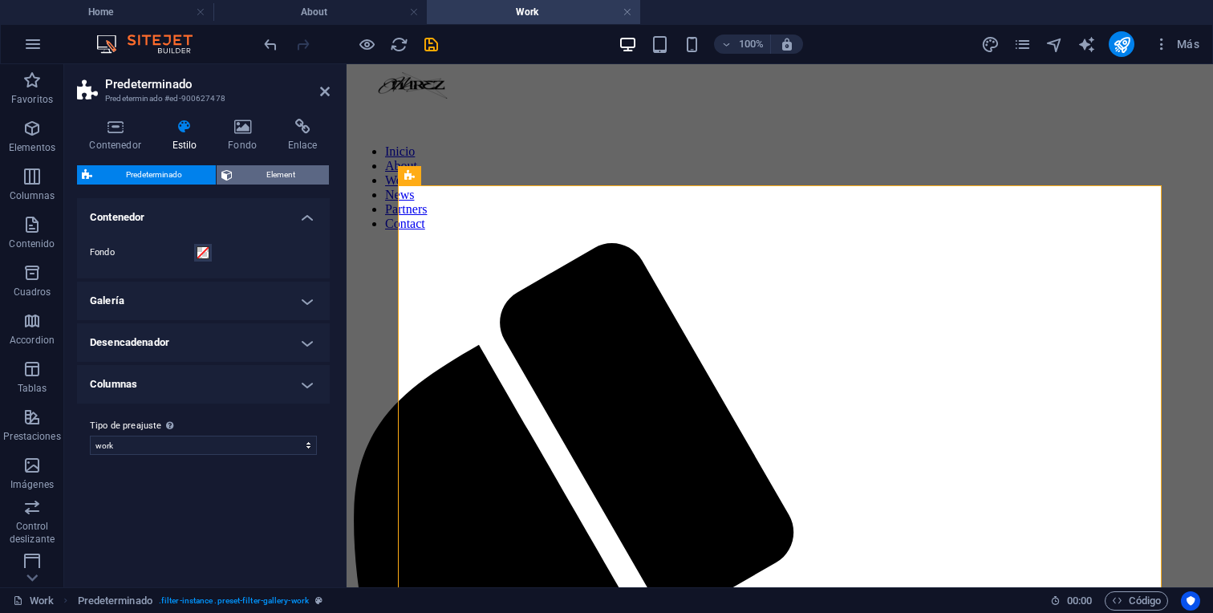
click at [258, 176] on span "Element" at bounding box center [280, 174] width 87 height 19
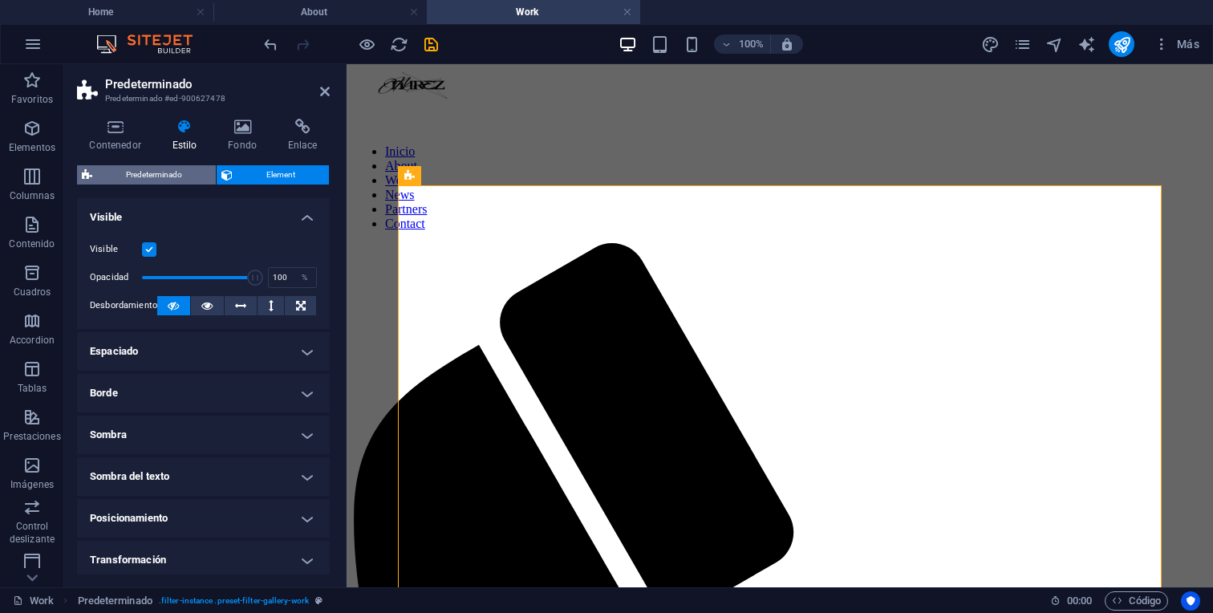
click at [186, 171] on span "Predeterminado" at bounding box center [154, 174] width 114 height 19
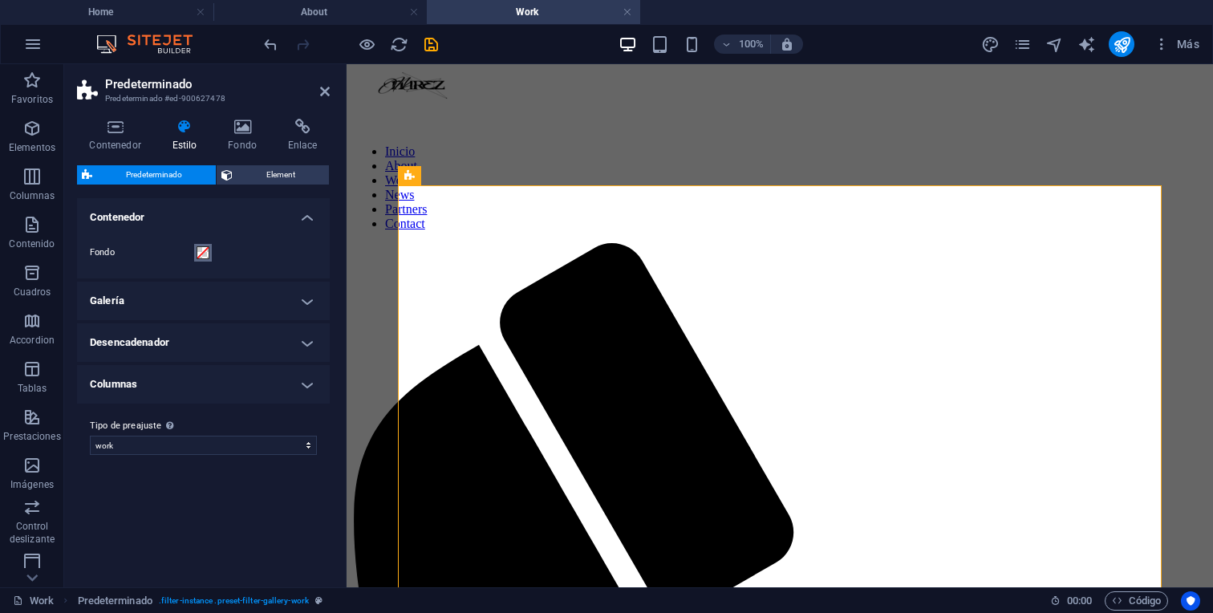
click at [205, 259] on button "Fondo" at bounding box center [203, 253] width 18 height 18
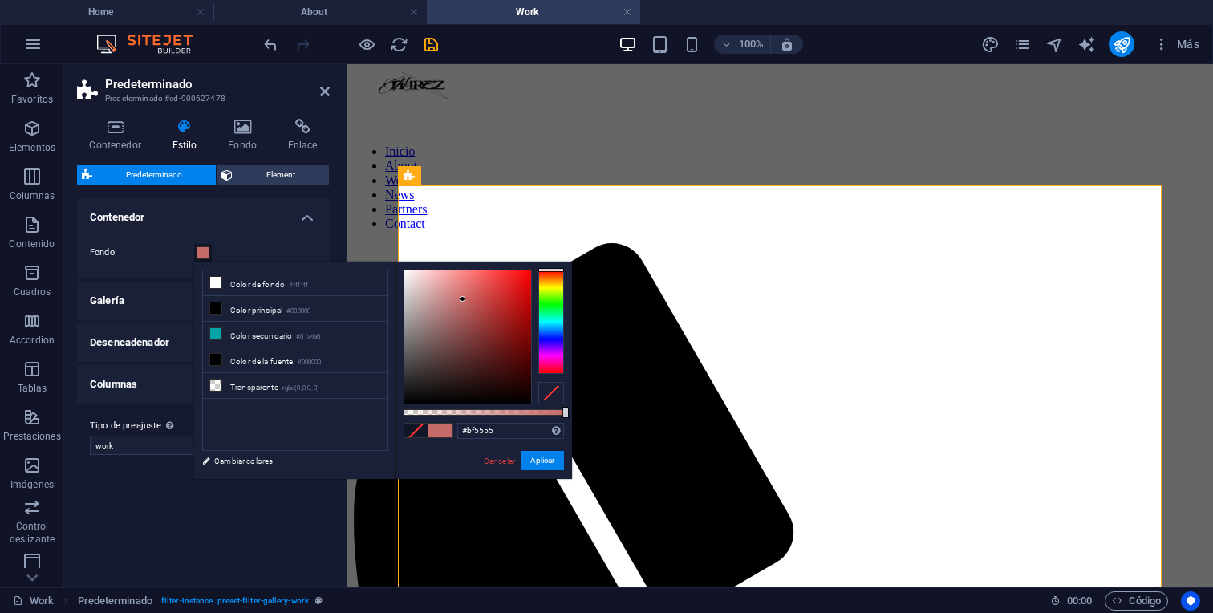
drag, startPoint x: 450, startPoint y: 299, endPoint x: 474, endPoint y: 302, distance: 24.3
click at [474, 302] on div at bounding box center [467, 336] width 127 height 133
type input "#b51b1b"
drag, startPoint x: 474, startPoint y: 302, endPoint x: 511, endPoint y: 308, distance: 37.3
click at [478, 305] on div at bounding box center [475, 302] width 6 height 6
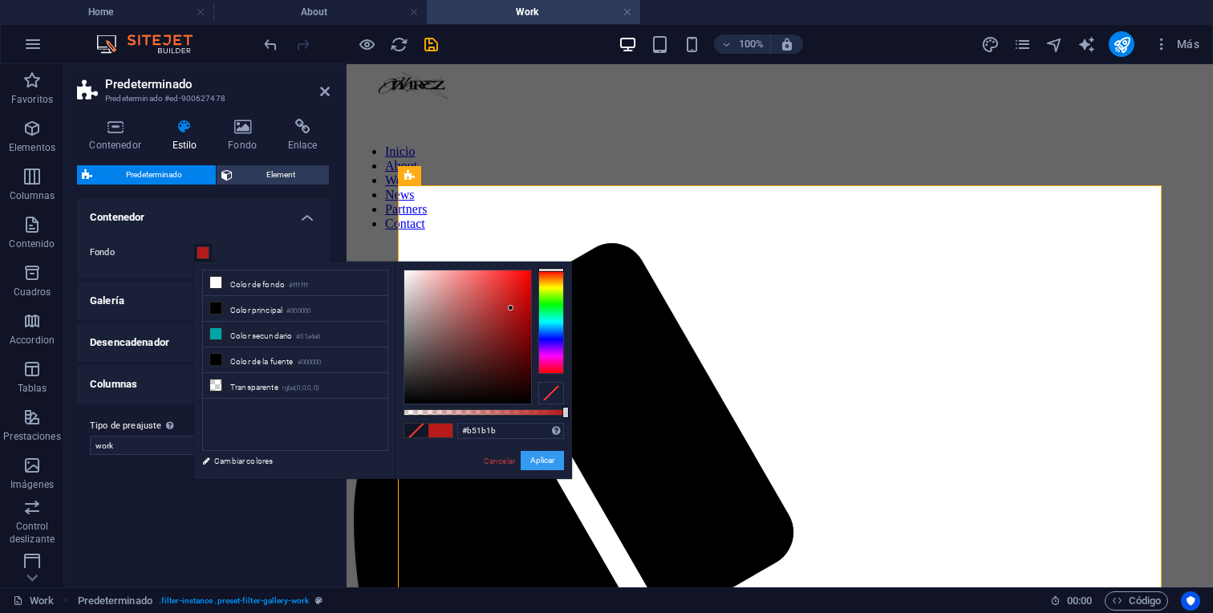
click at [536, 465] on button "Aplicar" at bounding box center [541, 460] width 43 height 19
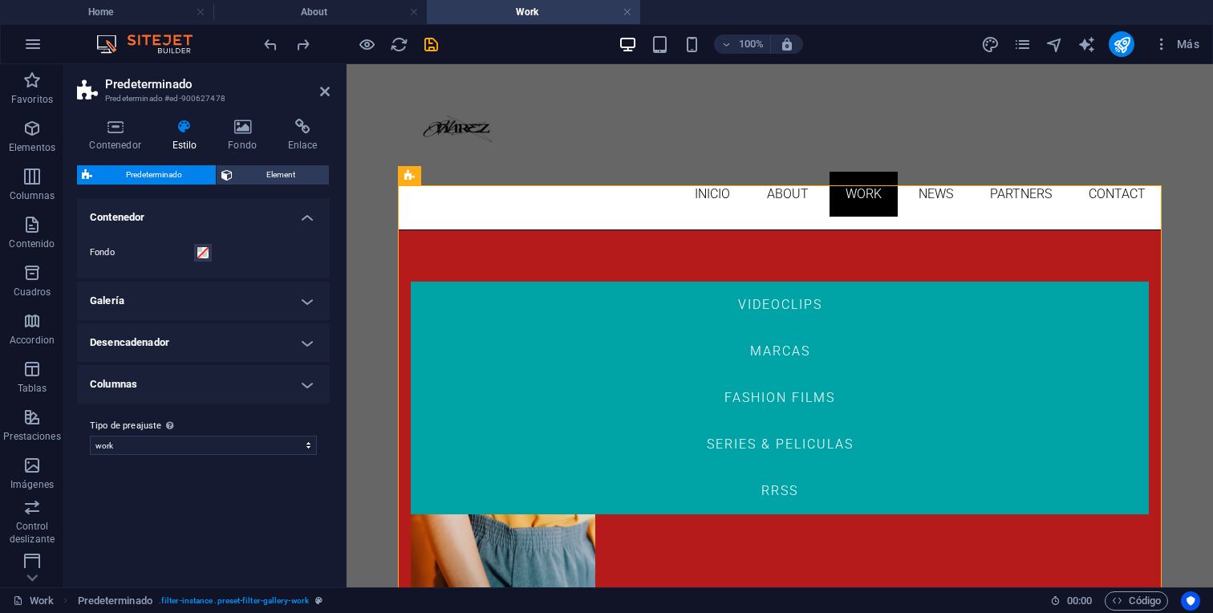
click at [307, 294] on h4 "Galería" at bounding box center [203, 300] width 253 height 38
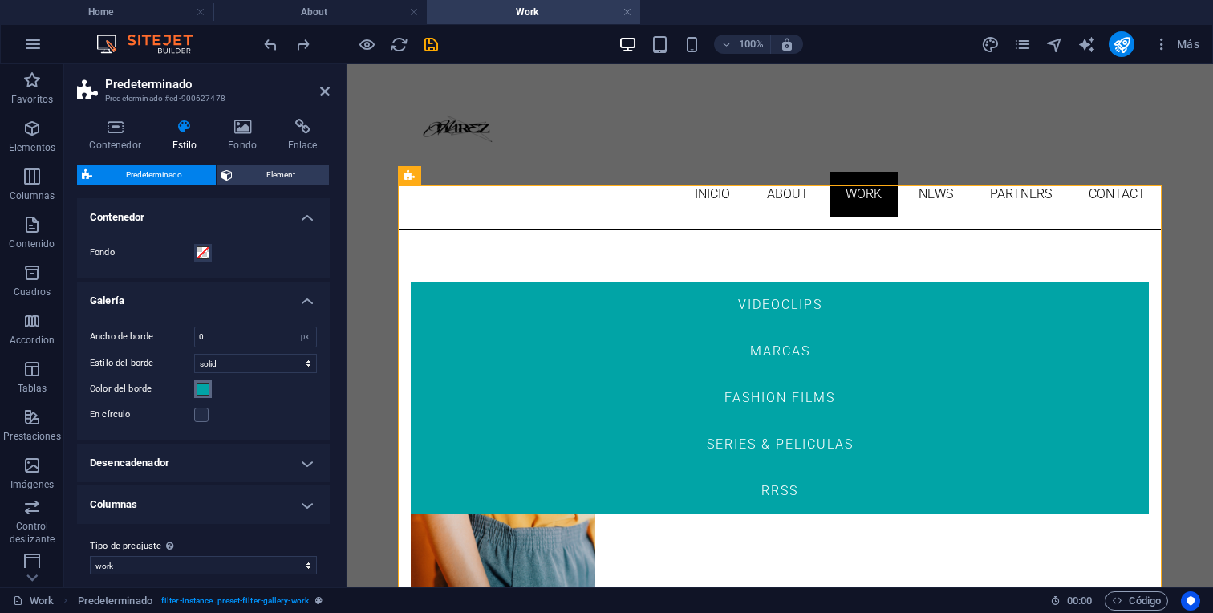
click at [200, 391] on span at bounding box center [202, 389] width 13 height 13
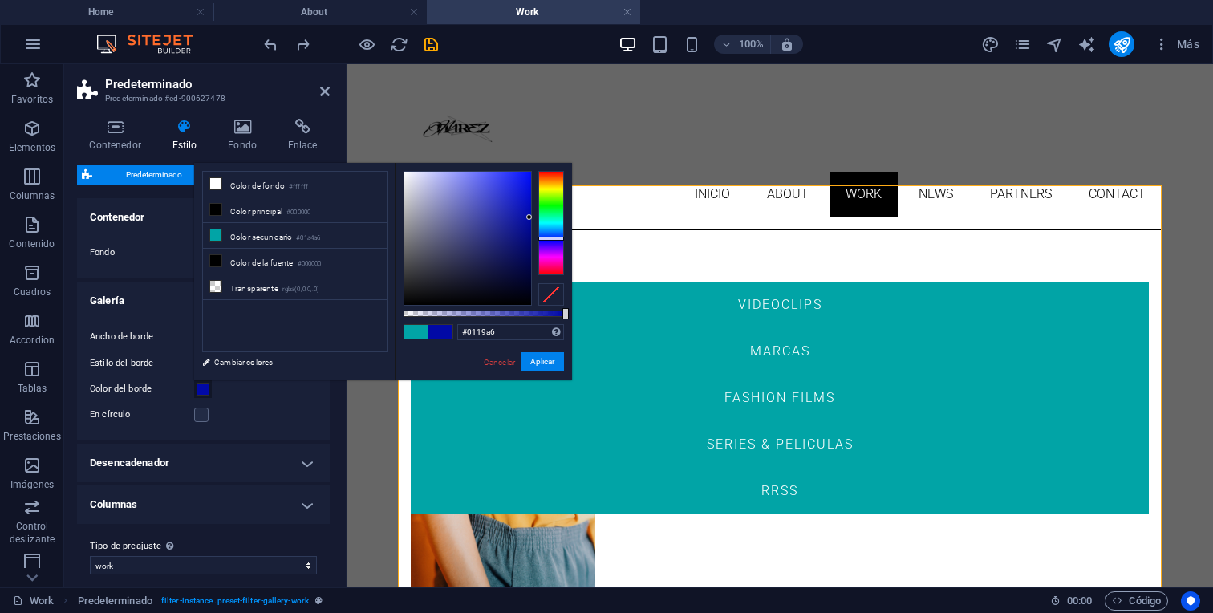
drag, startPoint x: 557, startPoint y: 224, endPoint x: 557, endPoint y: 236, distance: 12.1
click at [557, 237] on div at bounding box center [551, 239] width 26 height 4
type input "#000f68"
drag, startPoint x: 528, startPoint y: 218, endPoint x: 537, endPoint y: 249, distance: 32.7
click at [537, 249] on div at bounding box center [483, 238] width 160 height 135
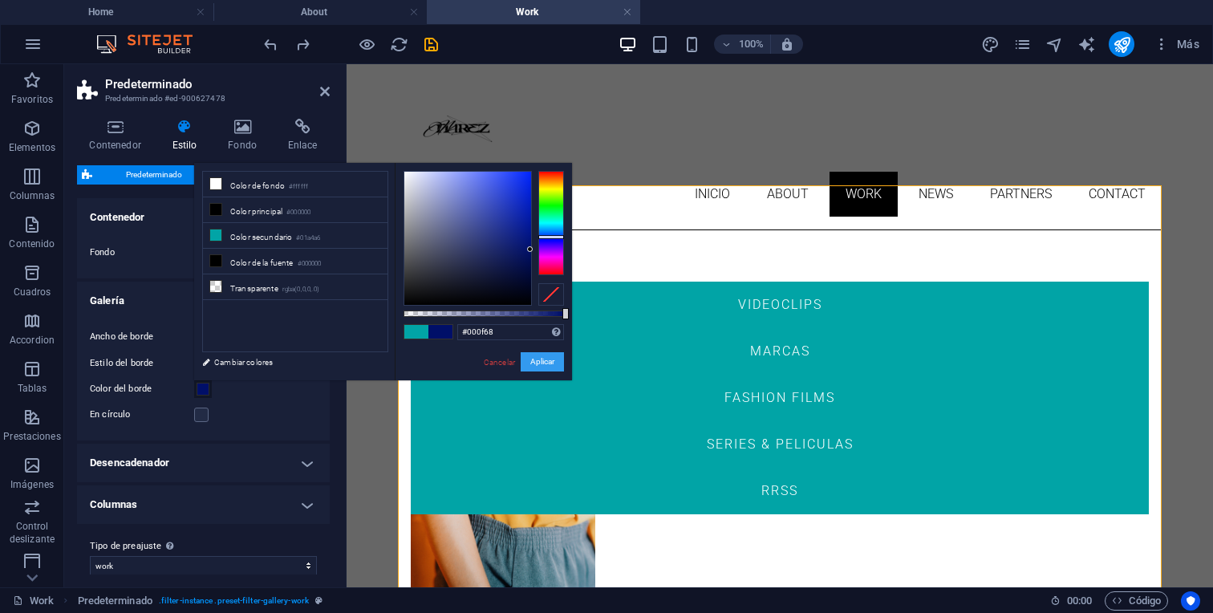
click at [552, 358] on button "Aplicar" at bounding box center [541, 361] width 43 height 19
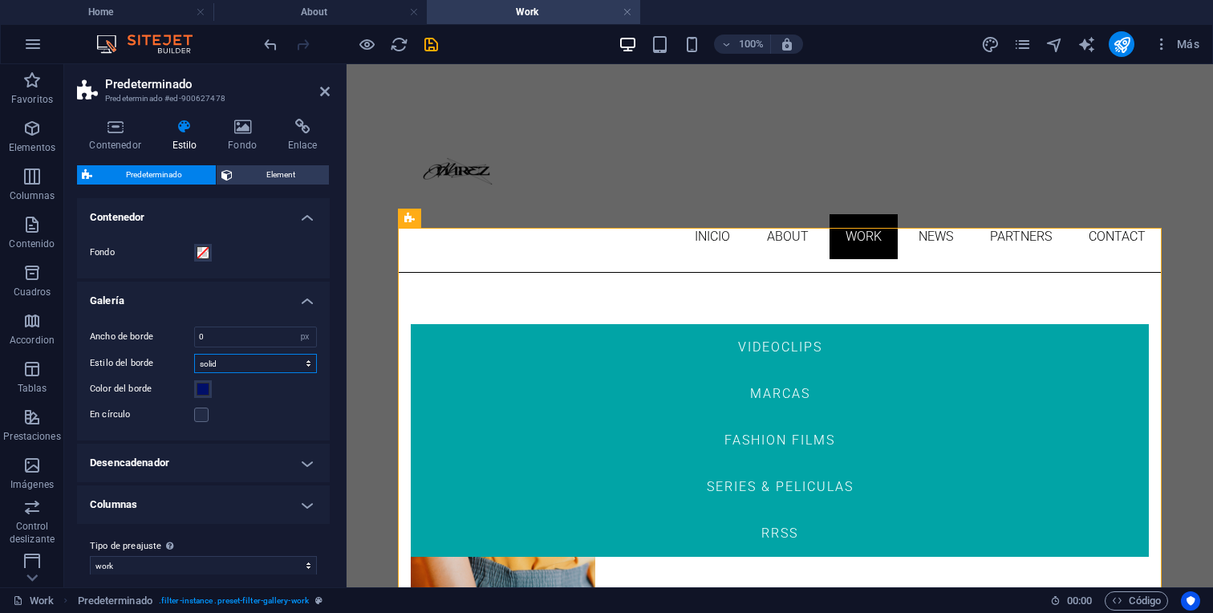
click at [245, 358] on select "solid dashed dotted double" at bounding box center [255, 363] width 123 height 19
click at [194, 354] on select "solid dashed dotted double" at bounding box center [255, 363] width 123 height 19
click at [239, 366] on select "solid dashed dotted double" at bounding box center [255, 363] width 123 height 19
select select "solid"
click at [194, 354] on select "solid dashed dotted double" at bounding box center [255, 363] width 123 height 19
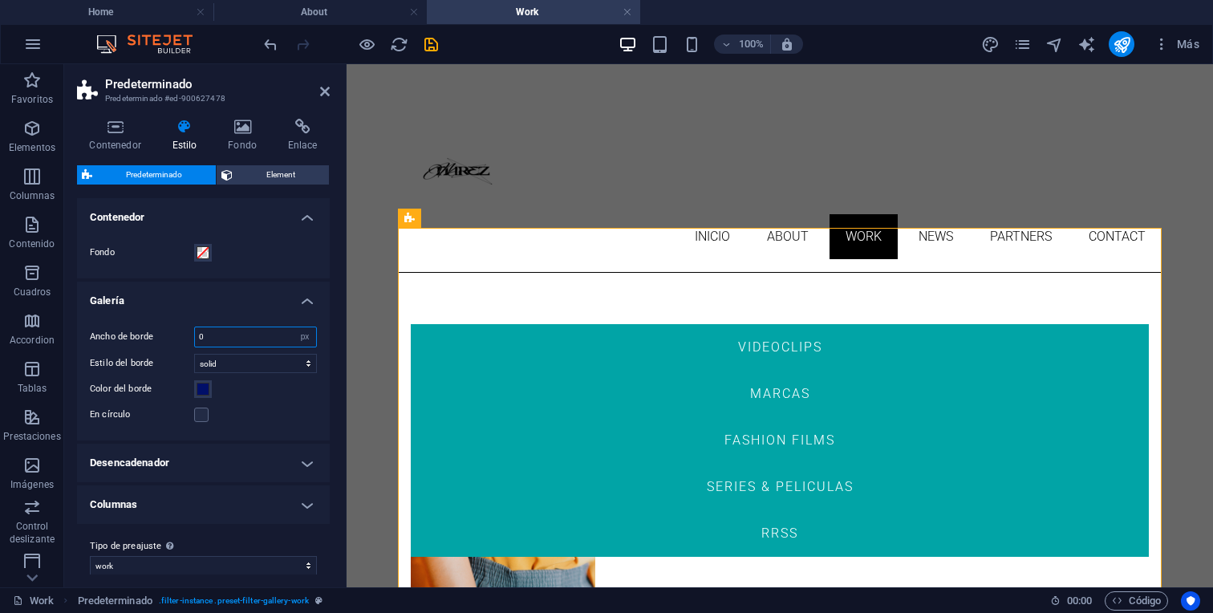
click at [226, 339] on input "0" at bounding box center [255, 336] width 121 height 19
type input "0"
type input "2"
click at [224, 338] on input "2" at bounding box center [255, 336] width 121 height 19
type input "1"
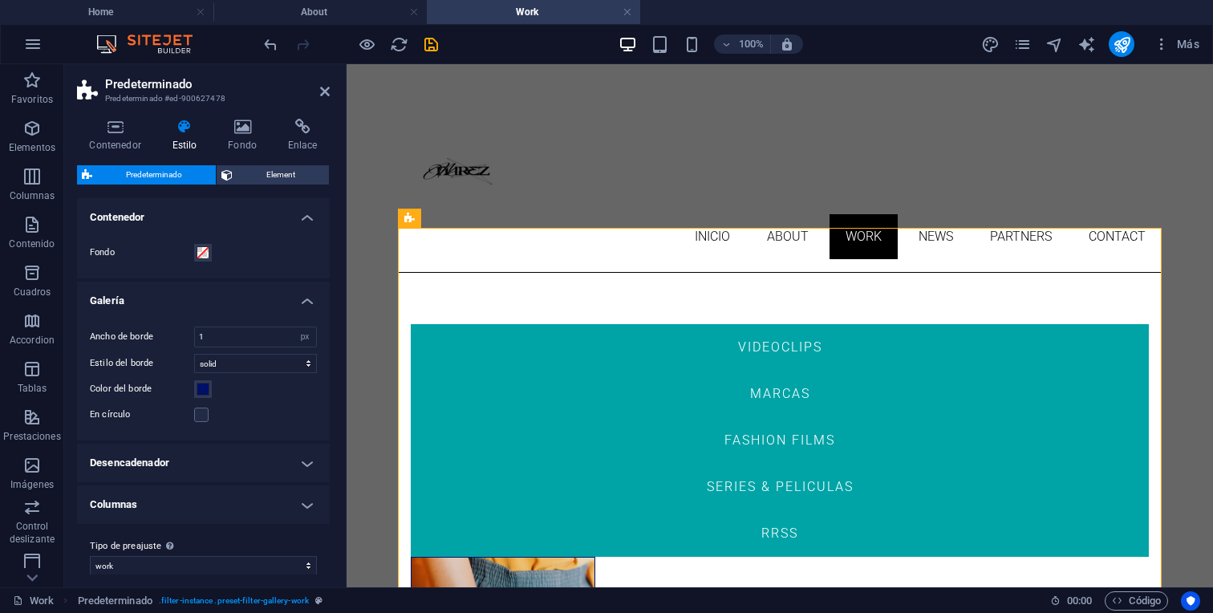
click at [280, 387] on div "Color del borde" at bounding box center [203, 388] width 227 height 19
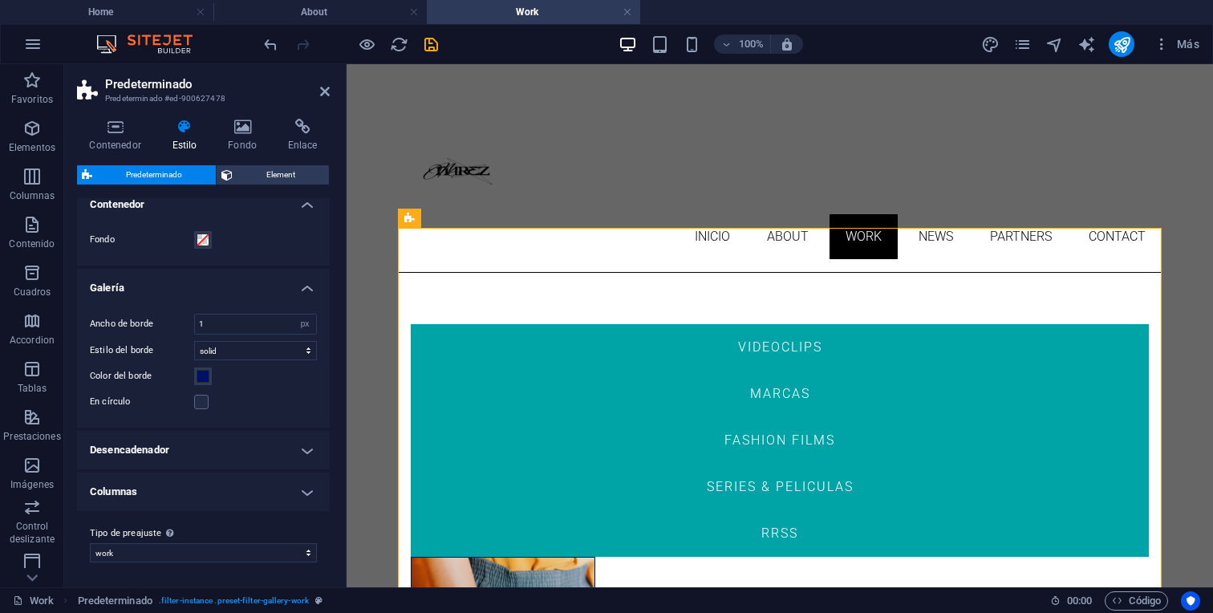
click at [295, 486] on h4 "Columnas" at bounding box center [203, 491] width 253 height 38
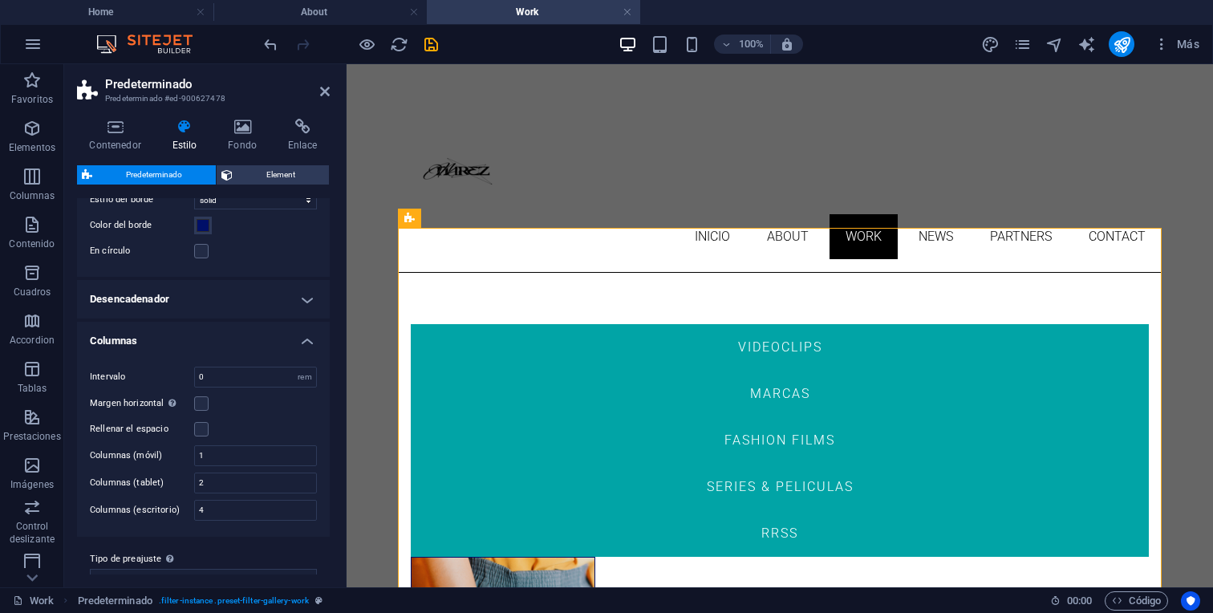
click at [305, 346] on h4 "Columnas" at bounding box center [203, 336] width 253 height 29
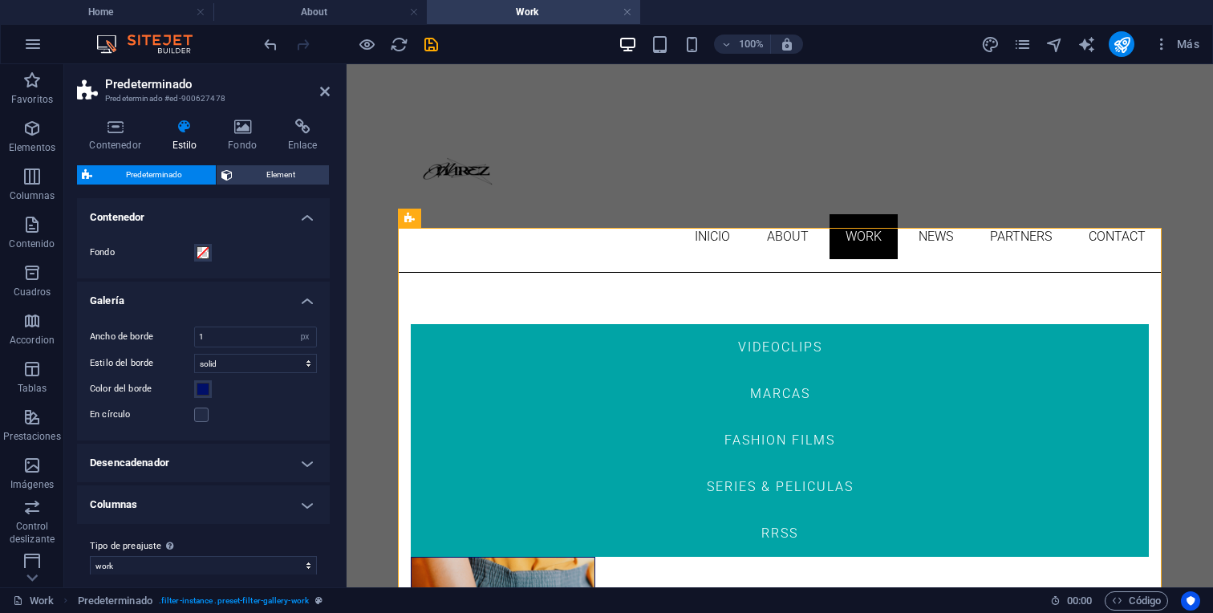
scroll to position [13, 0]
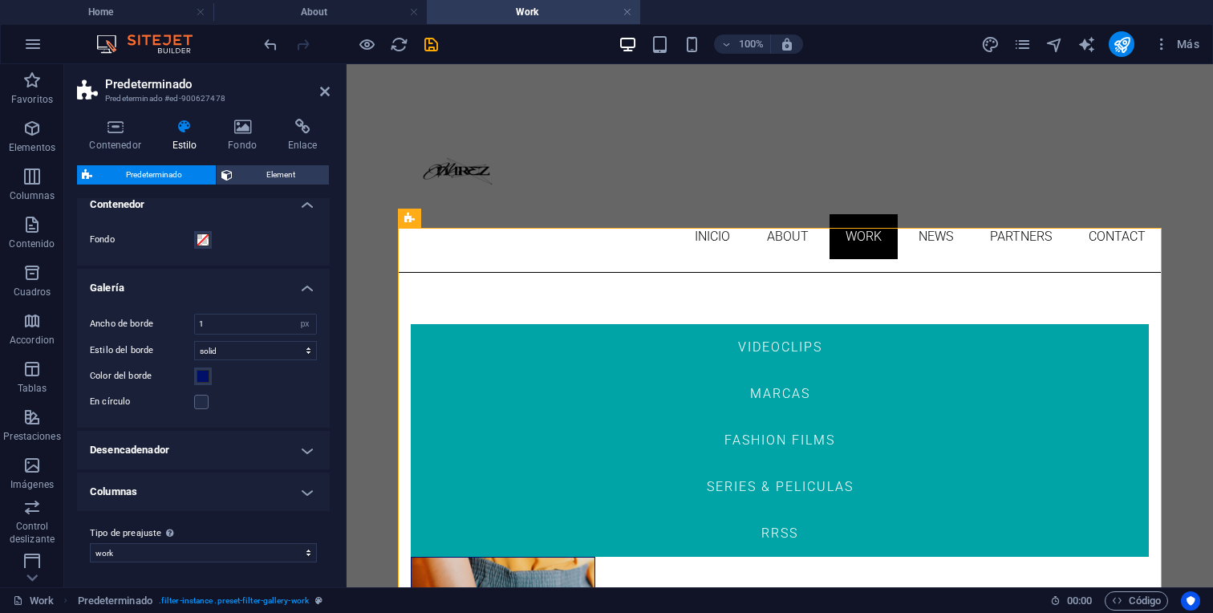
click at [299, 456] on h4 "Desencadenador" at bounding box center [203, 450] width 253 height 38
click at [200, 484] on span at bounding box center [202, 485] width 13 height 13
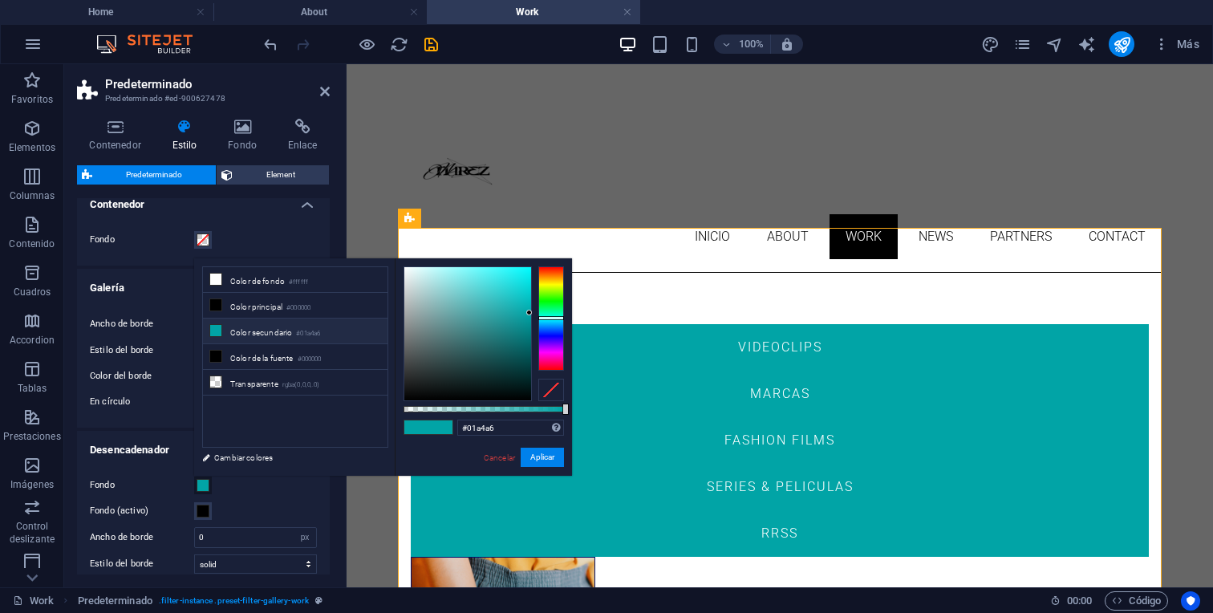
click at [252, 497] on div "Fondo Fondo (activo) Ancho de borde 0 rem px Estilo del borde solid dashed dott…" at bounding box center [203, 617] width 259 height 314
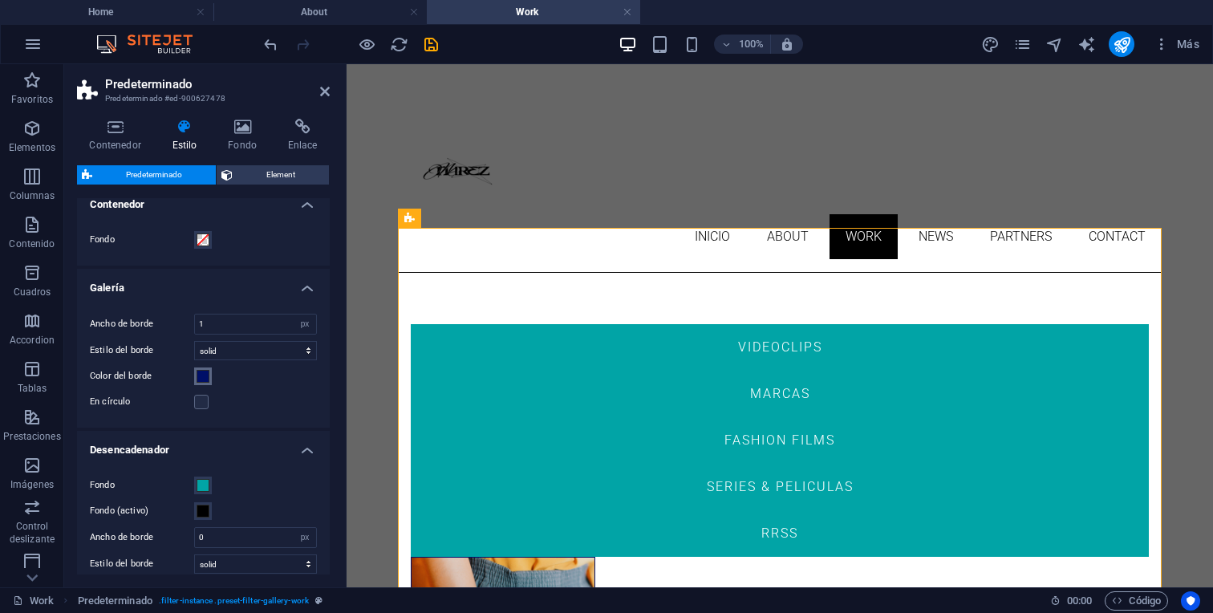
click at [200, 371] on span at bounding box center [202, 376] width 13 height 13
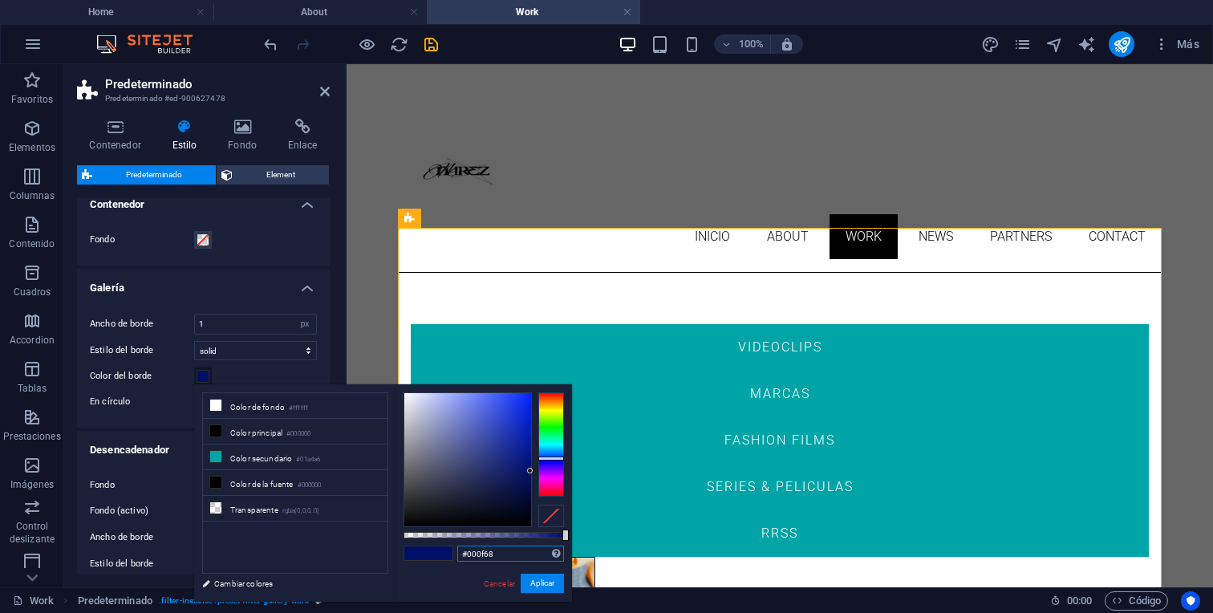
drag, startPoint x: 508, startPoint y: 551, endPoint x: 443, endPoint y: 548, distance: 65.0
click at [443, 548] on div "#000f68 Formatos soportados #0852ed rgb(8, 82, 237) rgba(8, 82, 237, 90%) hsv(2…" at bounding box center [483, 609] width 177 height 450
click at [162, 407] on label "En círculo" at bounding box center [142, 401] width 104 height 19
click at [0, 0] on input "En círculo" at bounding box center [0, 0] width 0 height 0
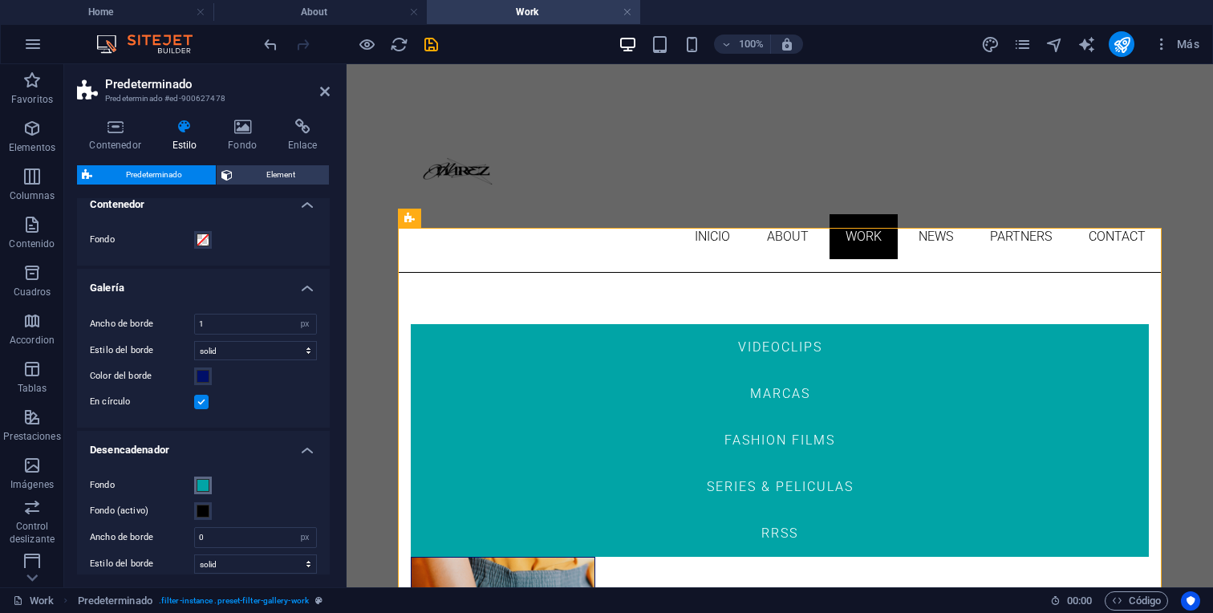
click at [203, 487] on span at bounding box center [202, 485] width 13 height 13
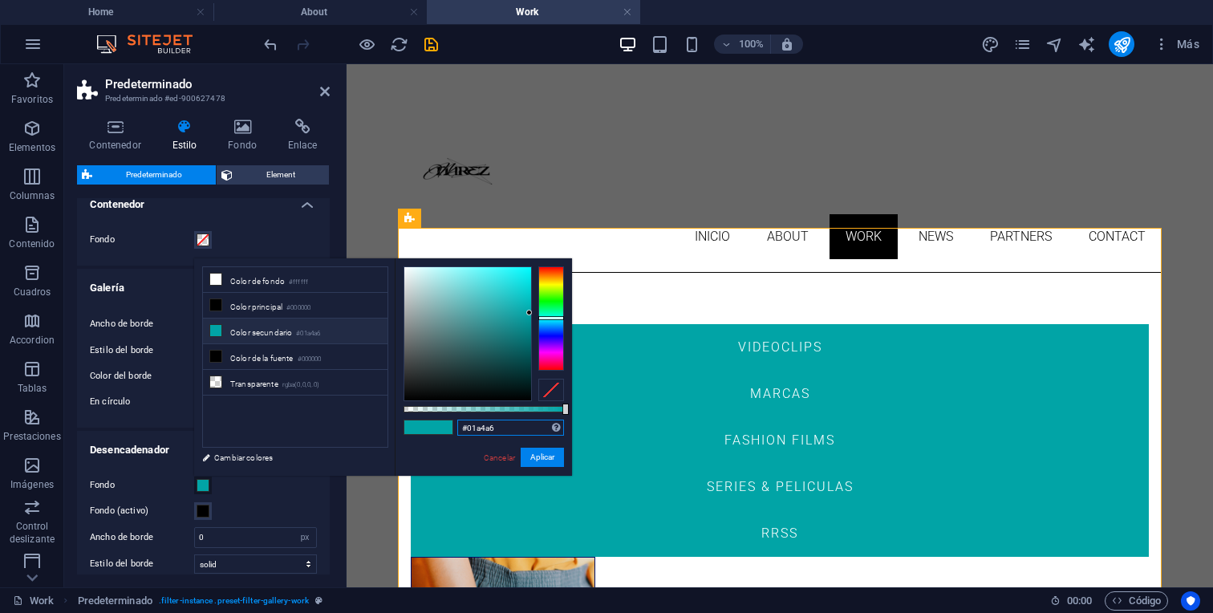
drag, startPoint x: 517, startPoint y: 426, endPoint x: 432, endPoint y: 421, distance: 85.1
click at [432, 421] on div "#01a4a6 Formatos soportados #0852ed rgb(8, 82, 237) rgba(8, 82, 237, 90%) hsv(2…" at bounding box center [483, 483] width 177 height 450
paste input "#000f68"
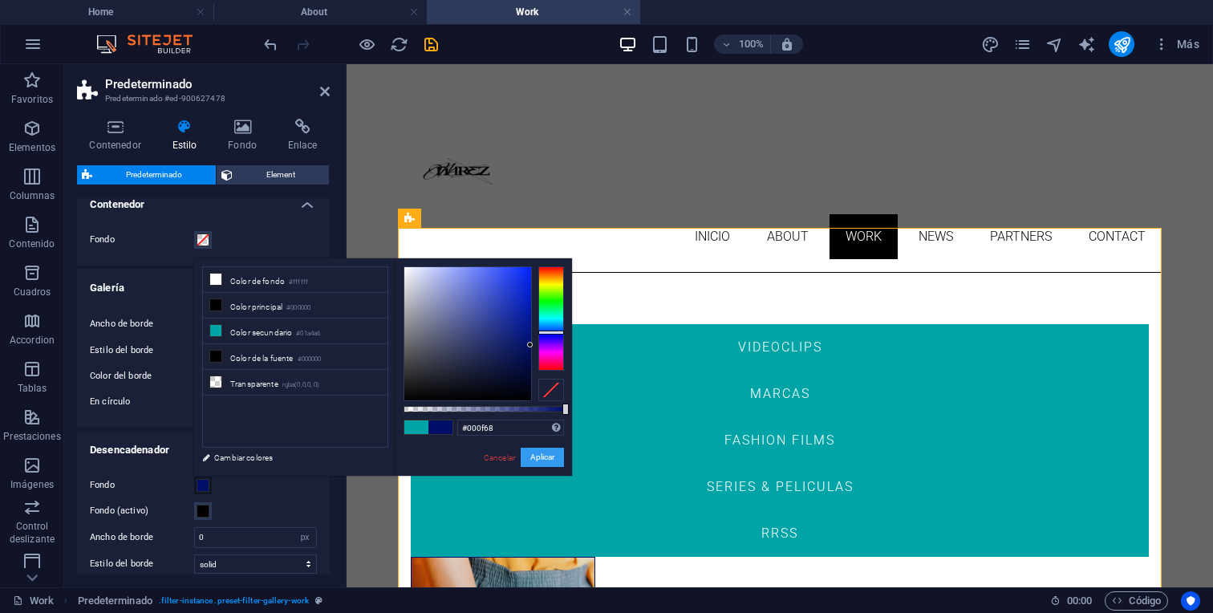
click at [551, 459] on button "Aplicar" at bounding box center [541, 456] width 43 height 19
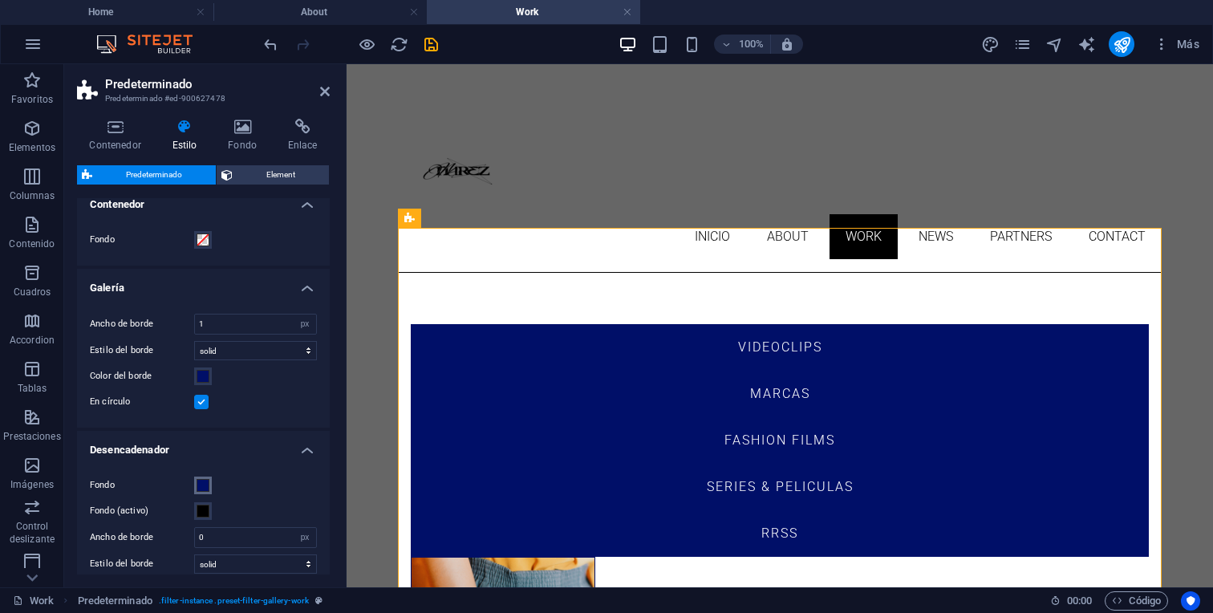
click at [205, 481] on span at bounding box center [202, 485] width 13 height 13
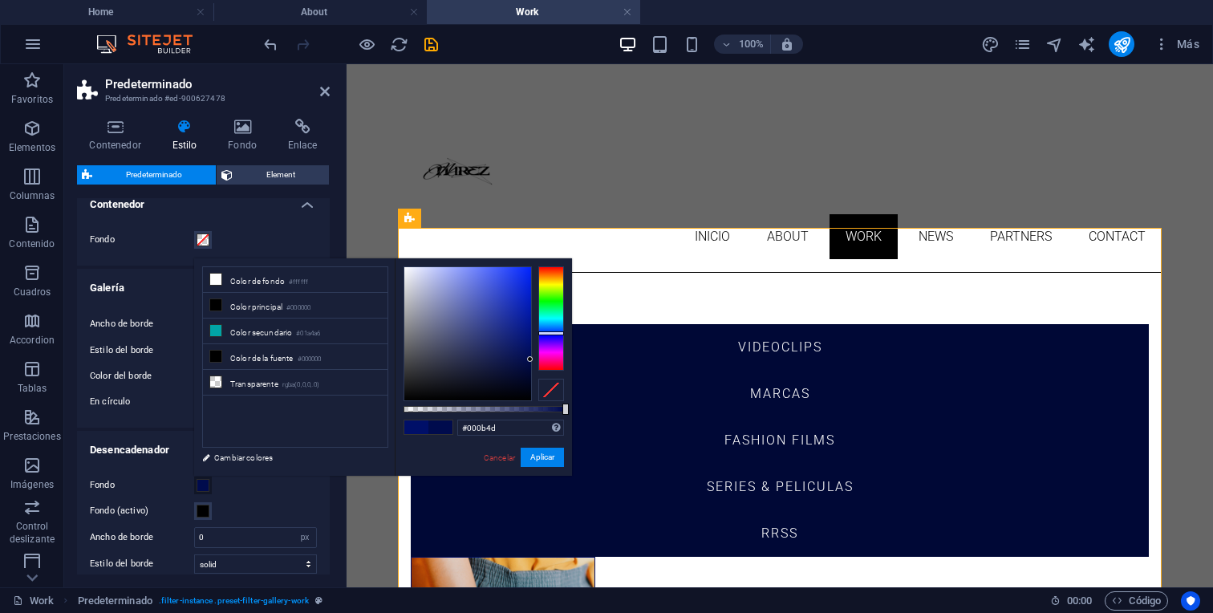
drag, startPoint x: 528, startPoint y: 345, endPoint x: 540, endPoint y: 359, distance: 18.3
click at [540, 359] on div at bounding box center [483, 333] width 160 height 135
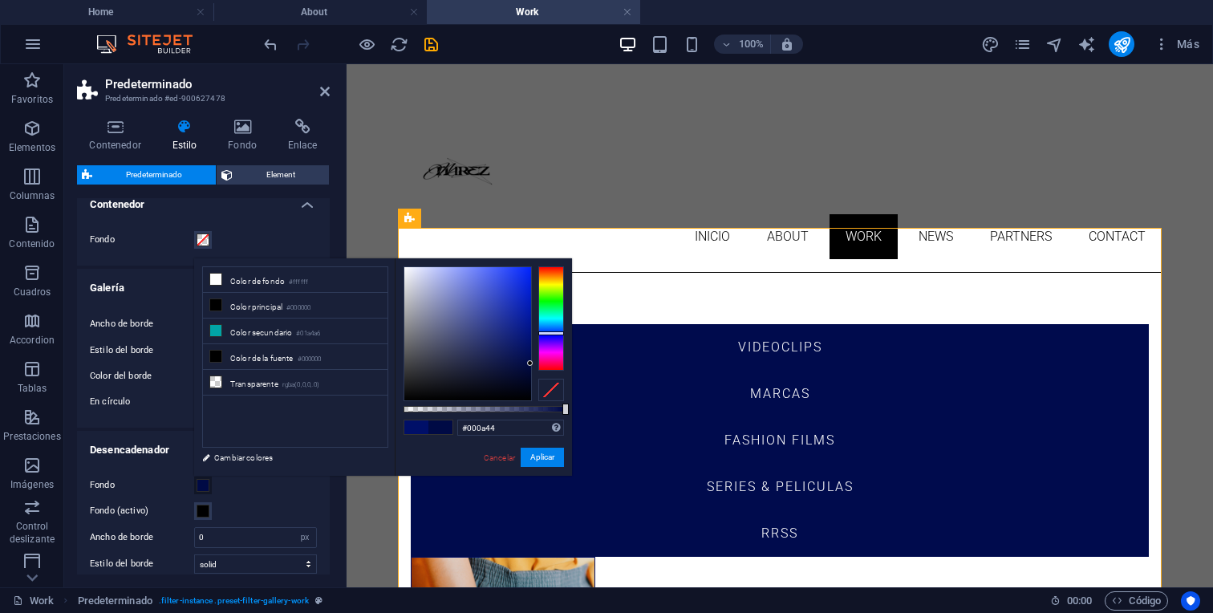
type input "#000942"
click at [535, 365] on div at bounding box center [483, 333] width 160 height 135
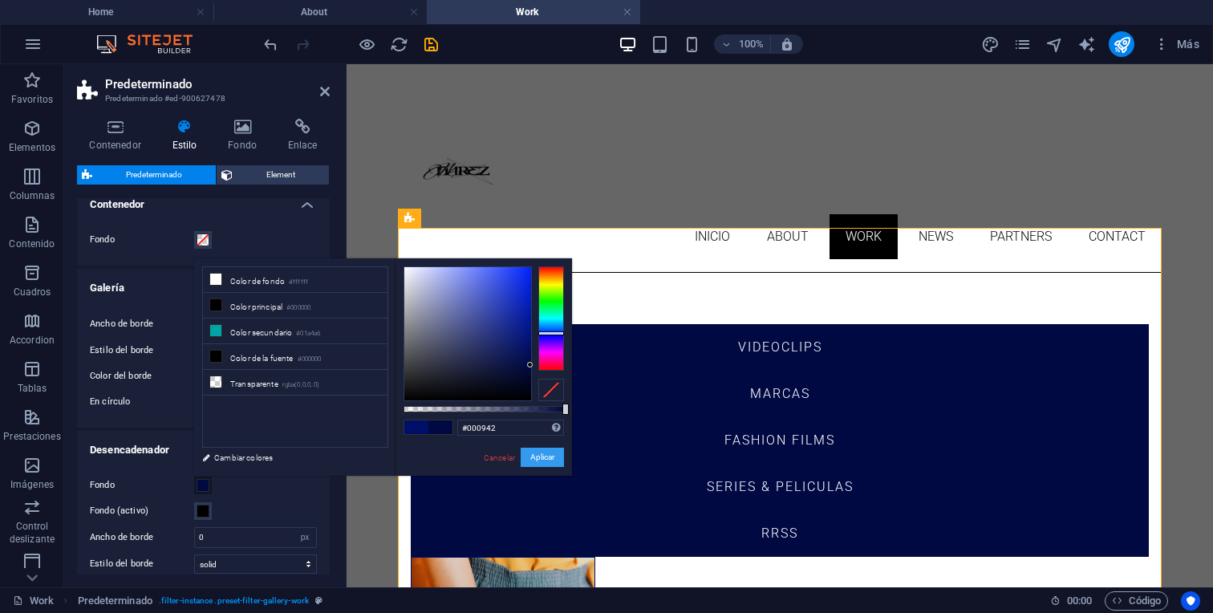
click at [549, 458] on button "Aplicar" at bounding box center [541, 456] width 43 height 19
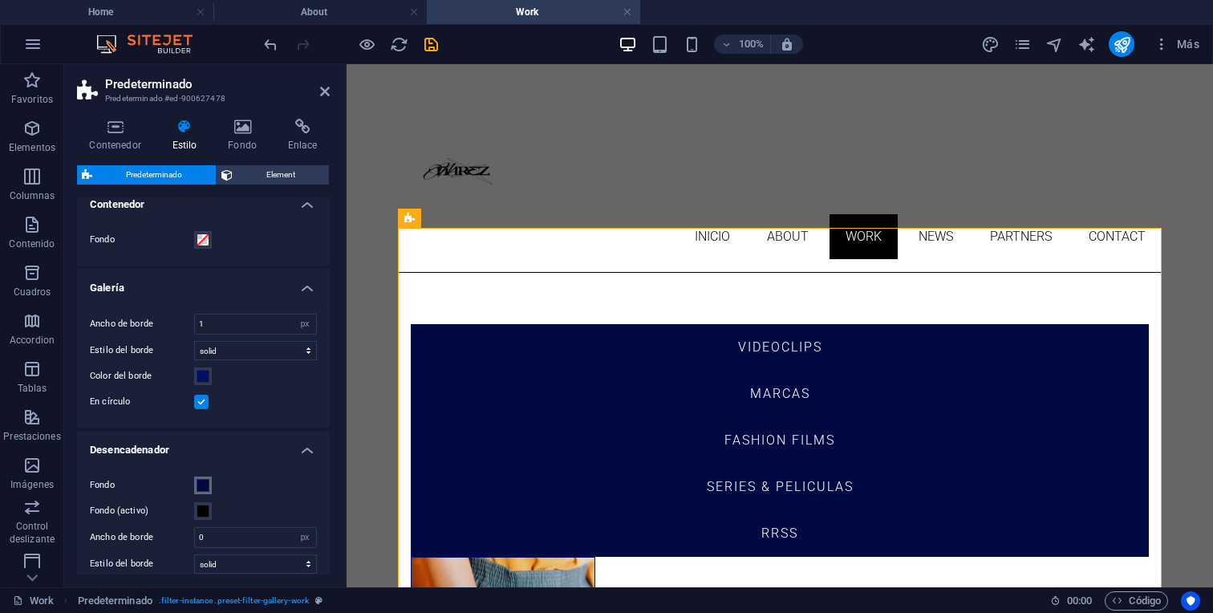
click at [198, 487] on span at bounding box center [202, 485] width 13 height 13
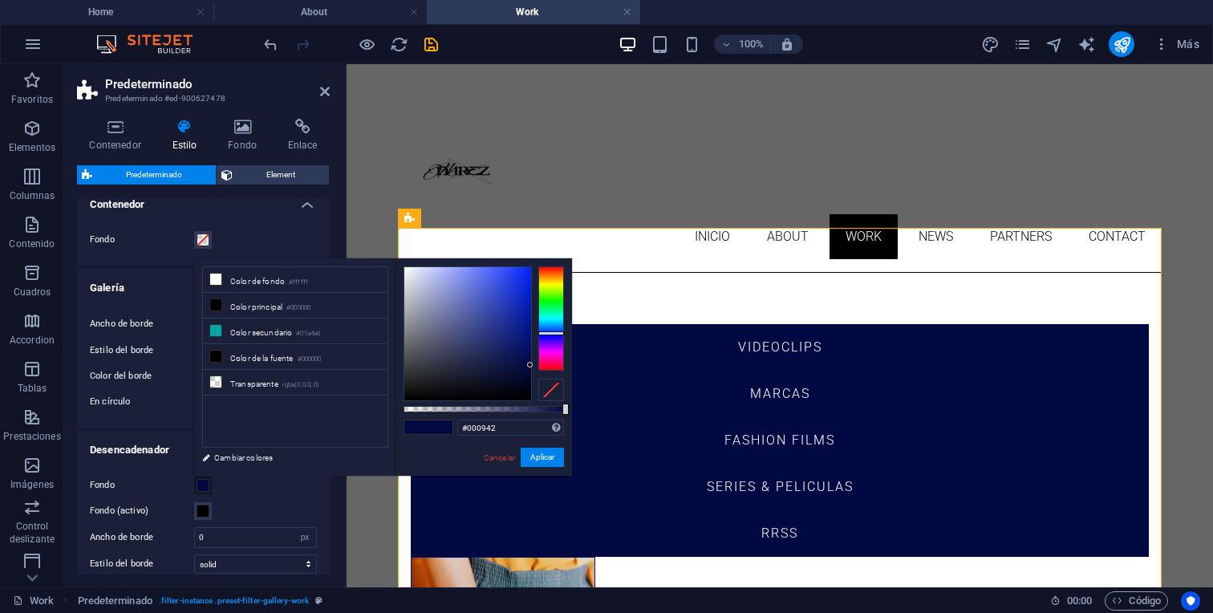
click at [198, 487] on span at bounding box center [202, 485] width 13 height 13
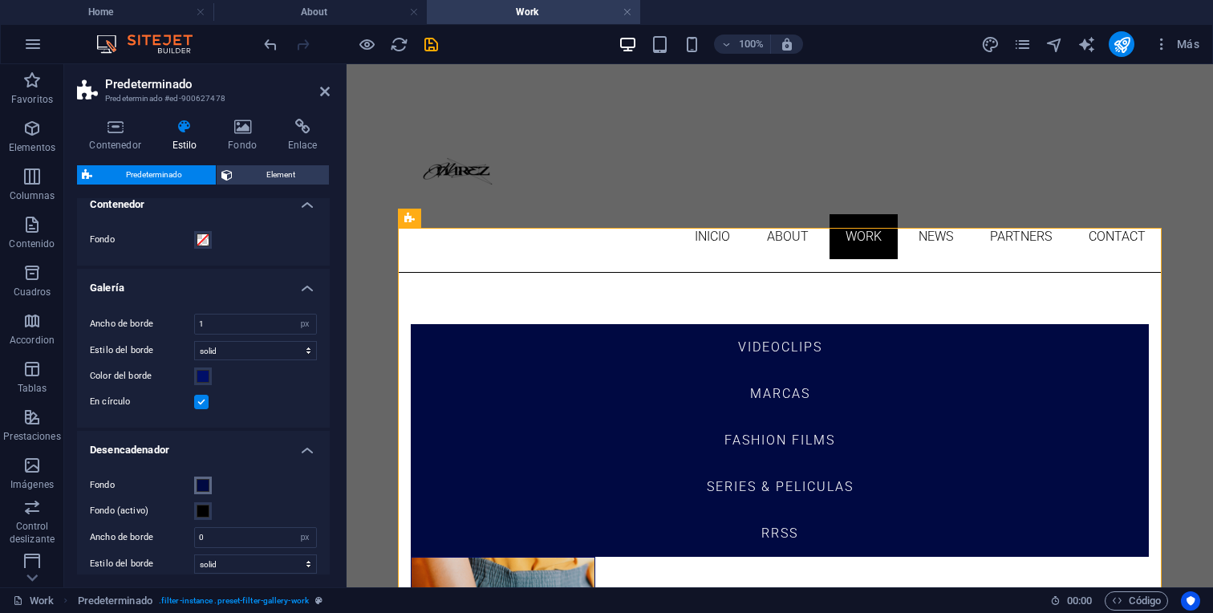
click at [200, 484] on span at bounding box center [202, 485] width 13 height 13
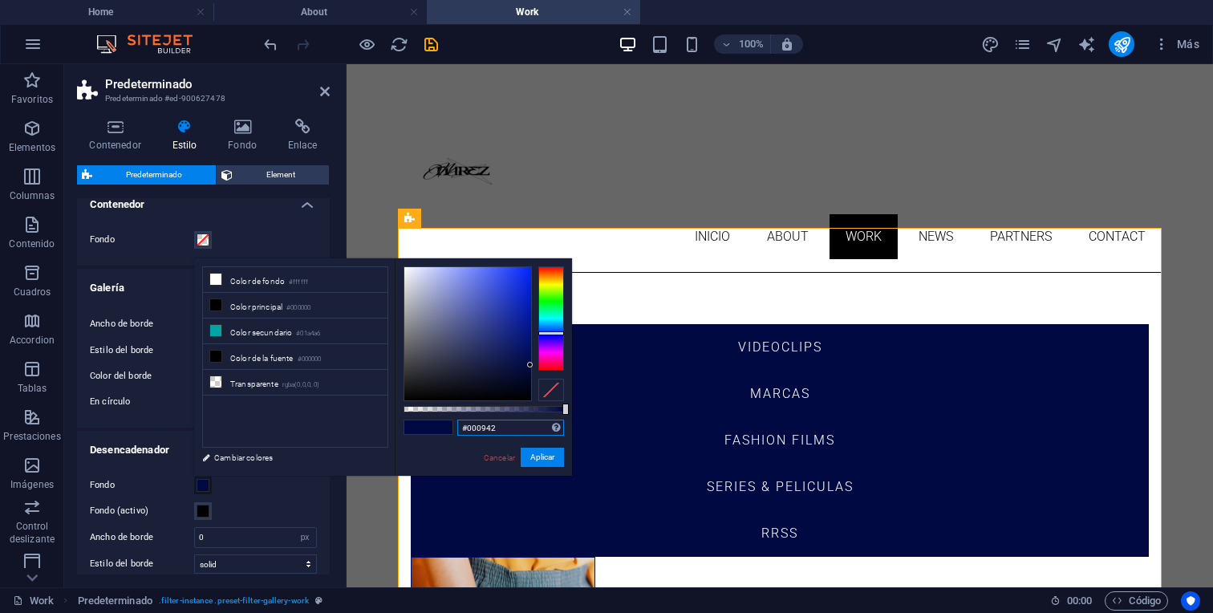
drag, startPoint x: 502, startPoint y: 430, endPoint x: 451, endPoint y: 424, distance: 51.6
click at [451, 424] on div "#000942 Formatos soportados #0852ed rgb(8, 82, 237) rgba(8, 82, 237, 90%) hsv(2…" at bounding box center [483, 483] width 177 height 450
click at [272, 496] on div "Fondo Fondo (activo) Ancho de borde 0 rem px Estilo del borde solid dashed dott…" at bounding box center [203, 617] width 259 height 314
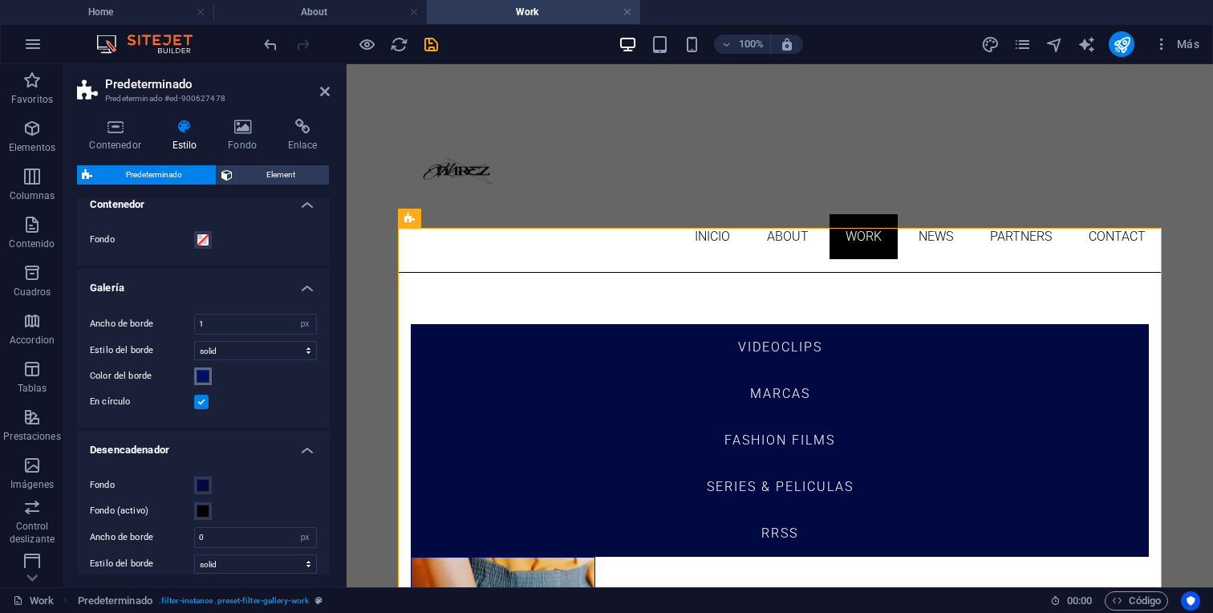
click at [204, 375] on span at bounding box center [202, 376] width 13 height 13
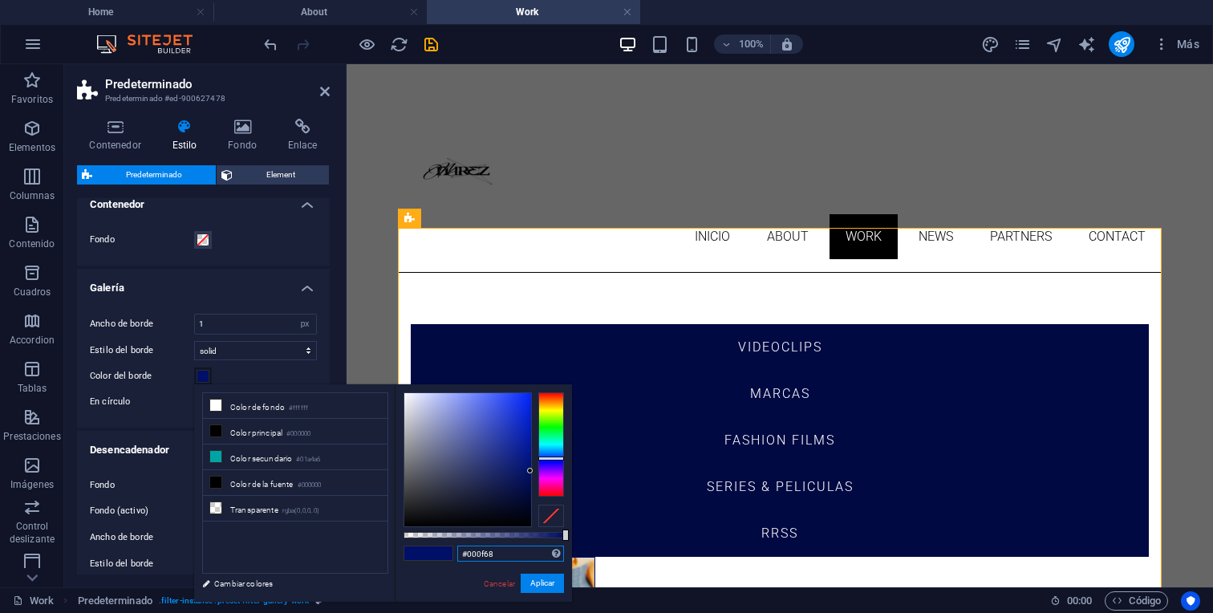
drag, startPoint x: 508, startPoint y: 555, endPoint x: 435, endPoint y: 537, distance: 75.9
click at [435, 539] on div "#000f68 Formatos soportados #0852ed rgb(8, 82, 237) rgba(8, 82, 237, 90%) hsv(2…" at bounding box center [483, 609] width 177 height 450
paste input "#000942"
type input "#000942"
click at [541, 585] on button "Aplicar" at bounding box center [541, 582] width 43 height 19
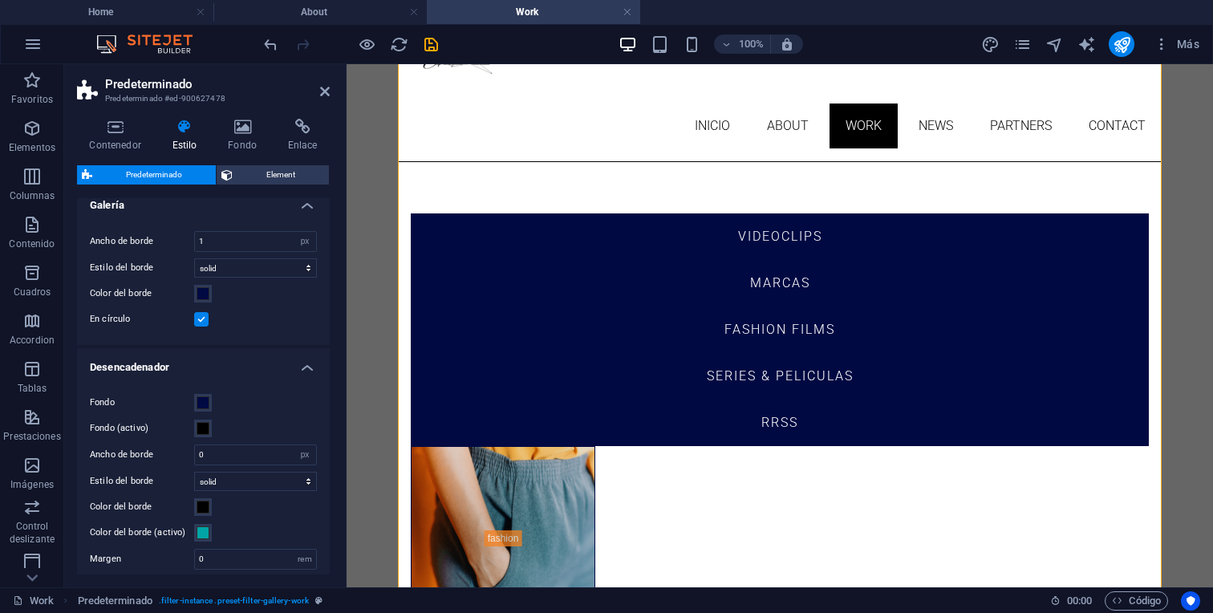
scroll to position [0, 0]
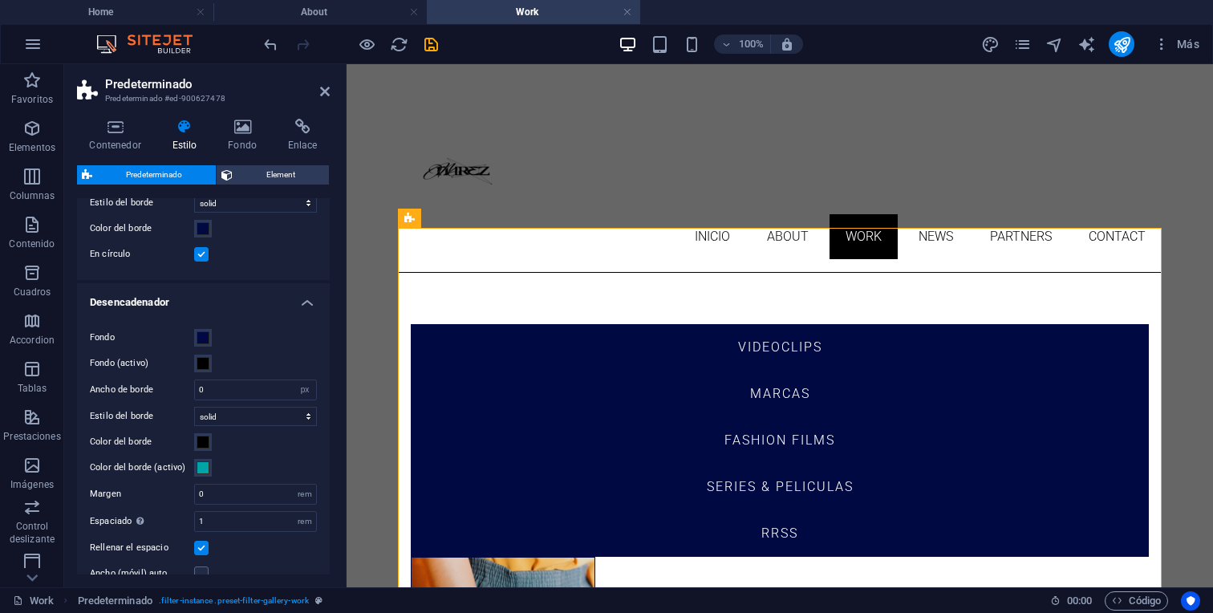
click at [303, 306] on h4 "Desencadenador" at bounding box center [203, 297] width 253 height 29
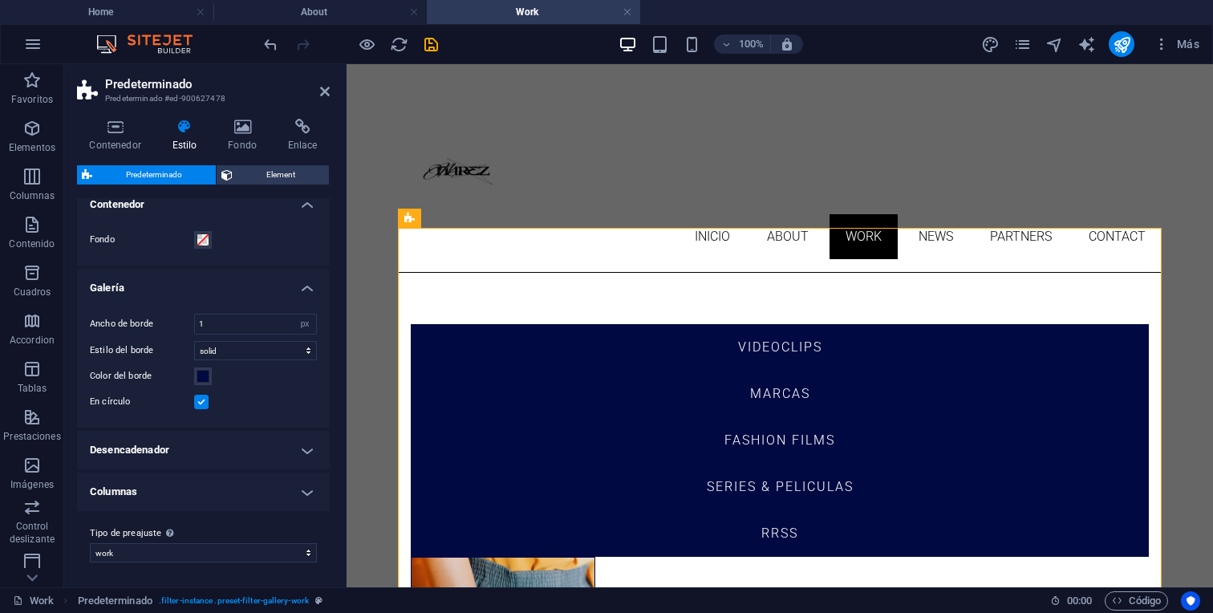
click at [301, 210] on h4 "Contenedor" at bounding box center [203, 199] width 253 height 29
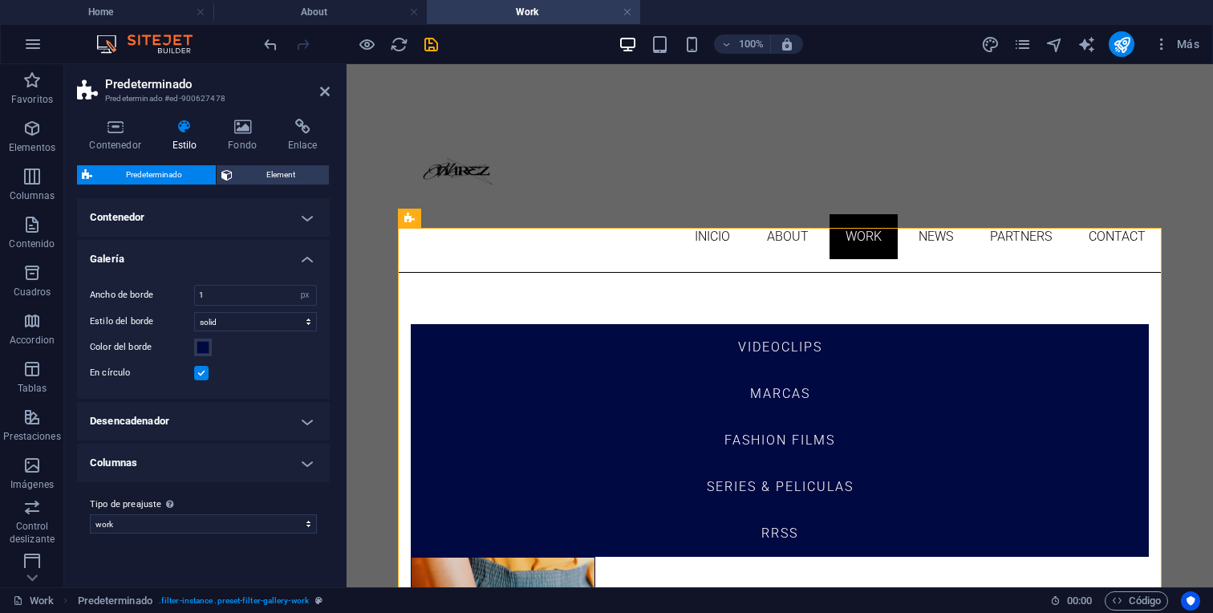
click at [298, 458] on h4 "Columnas" at bounding box center [203, 462] width 253 height 38
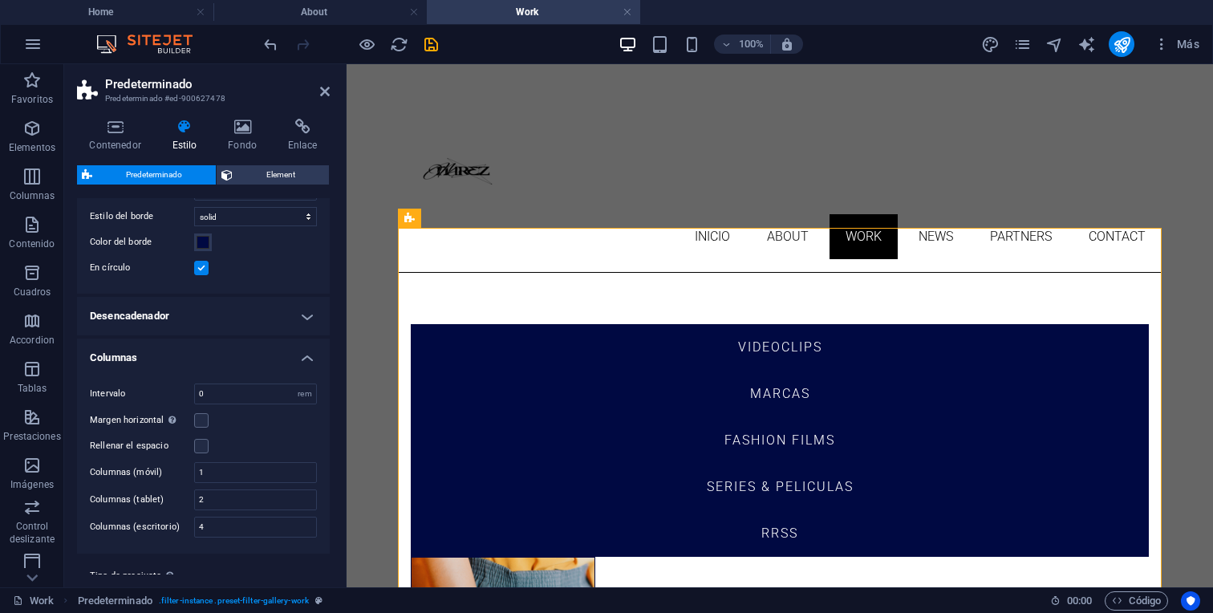
scroll to position [148, 0]
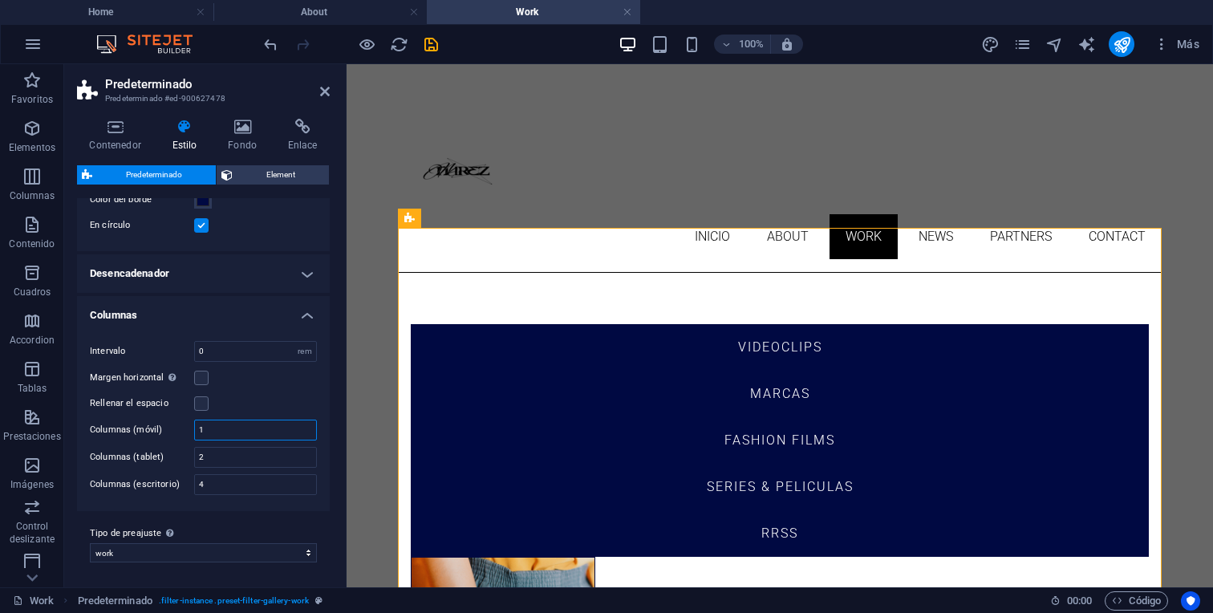
click at [223, 435] on input "1" at bounding box center [255, 429] width 121 height 19
type input "2"
click at [305, 306] on h4 "Columnas" at bounding box center [203, 310] width 253 height 29
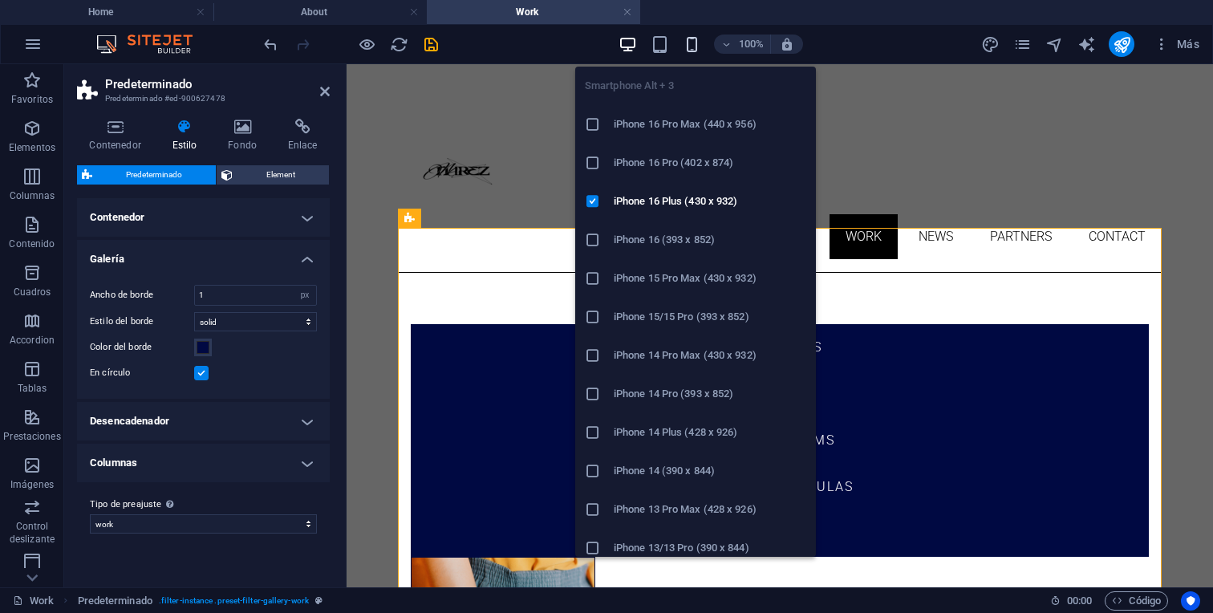
click at [690, 50] on icon "button" at bounding box center [691, 44] width 18 height 18
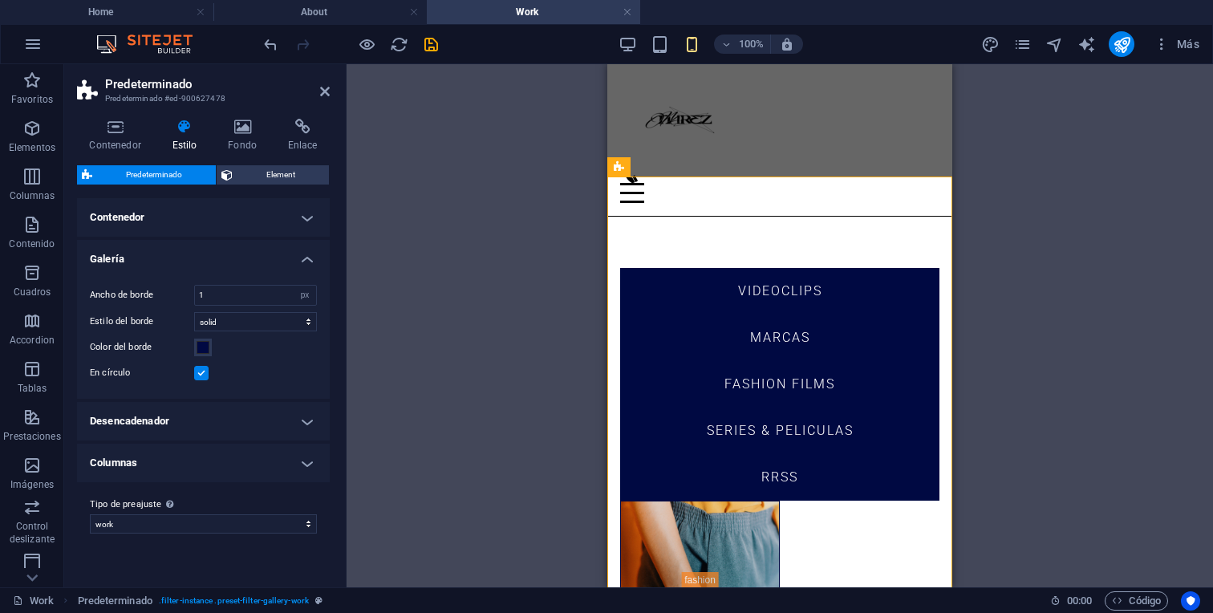
click at [298, 464] on h4 "Columnas" at bounding box center [203, 462] width 253 height 38
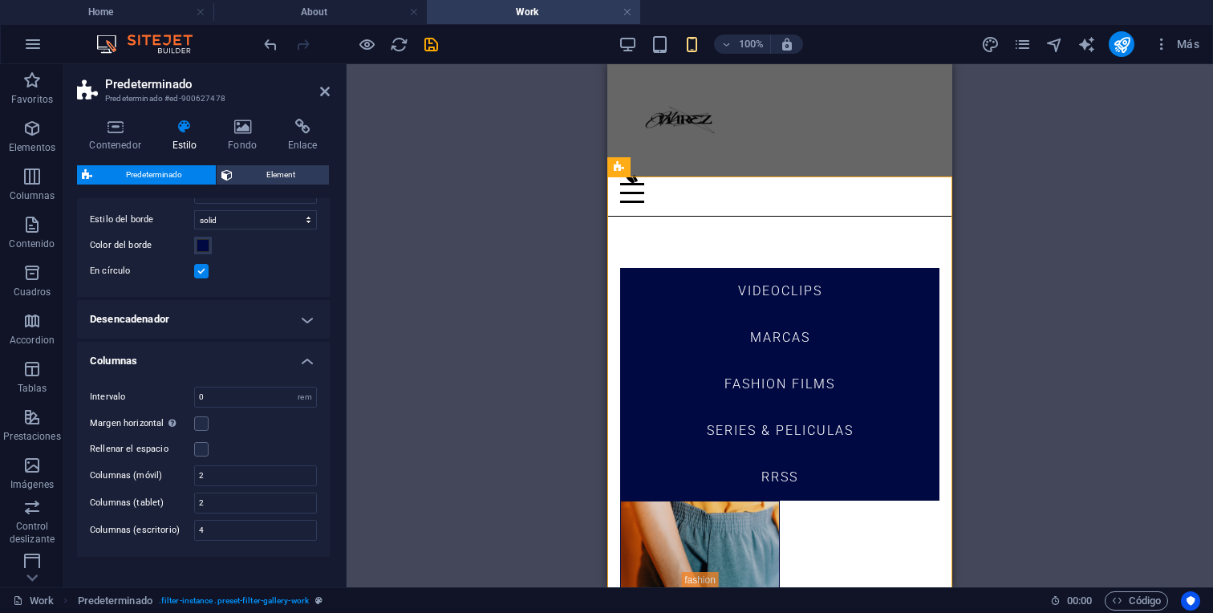
scroll to position [119, 0]
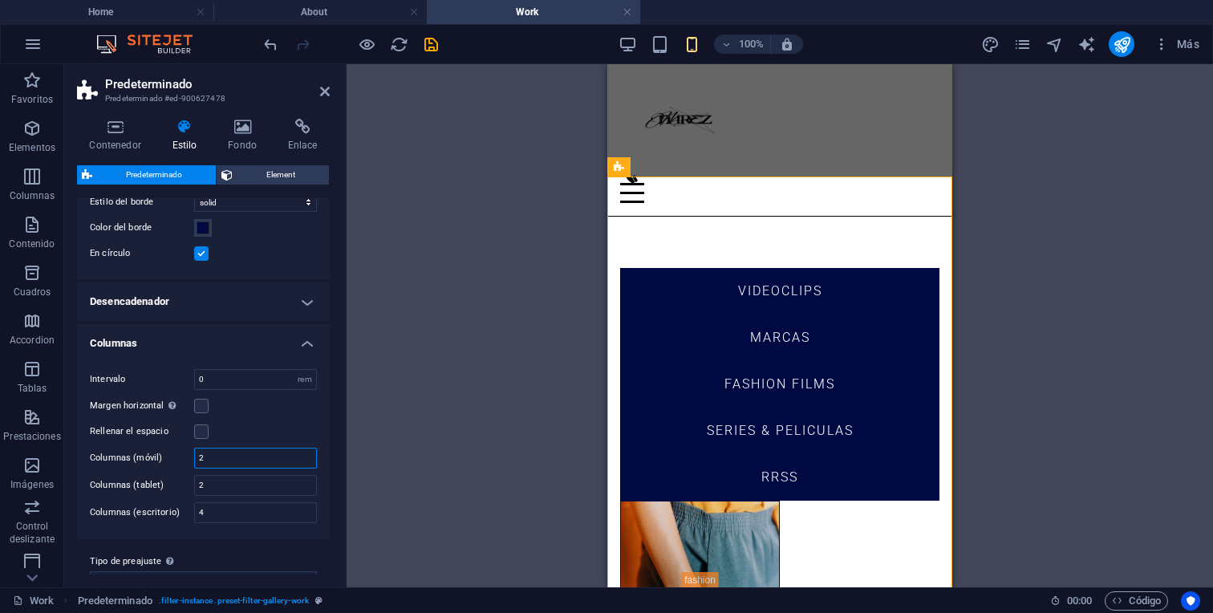
click at [214, 458] on input "2" at bounding box center [255, 457] width 121 height 19
type input "1"
click at [320, 411] on div "Intervalo 0 rem Margen horizontal Solo si el "Ancho del contenido" de los conte…" at bounding box center [203, 446] width 259 height 186
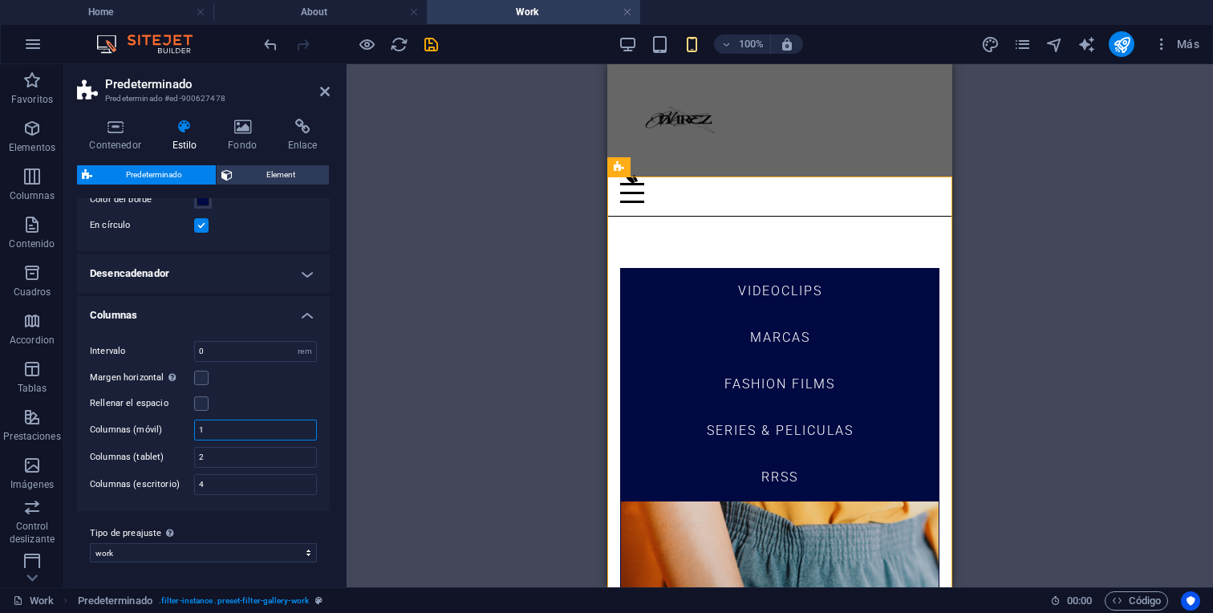
click at [264, 425] on input "1" at bounding box center [255, 429] width 121 height 19
type input "2"
click at [318, 396] on div "Intervalo 0 rem Margen horizontal Solo si el "Ancho del contenido" de los conte…" at bounding box center [203, 418] width 259 height 186
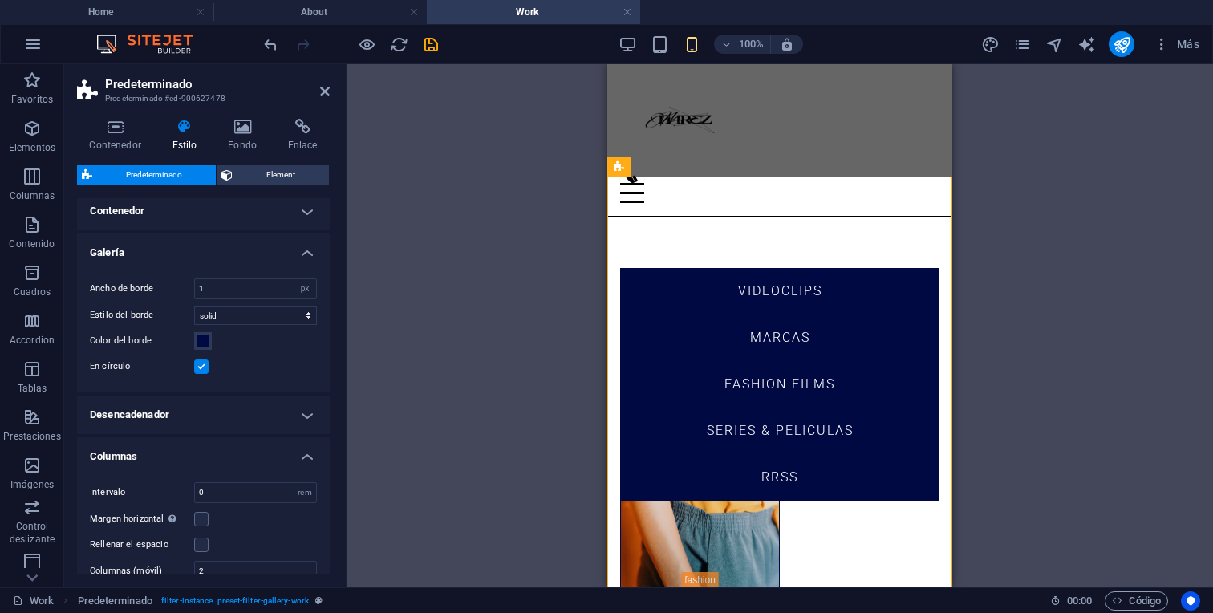
scroll to position [0, 0]
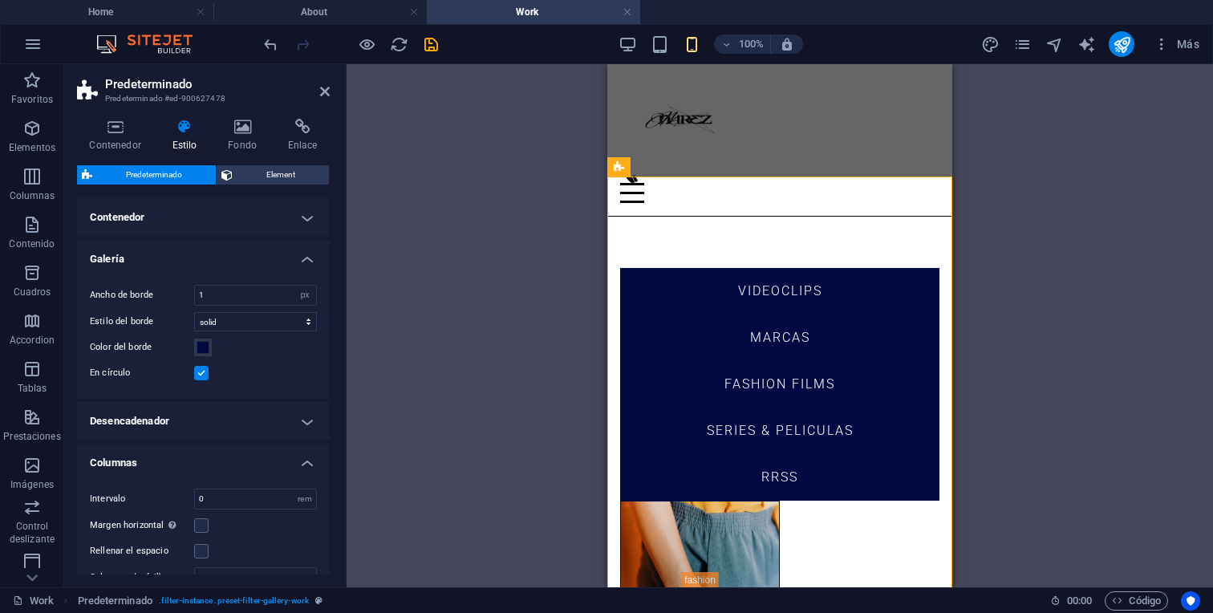
click at [298, 250] on h4 "Galería" at bounding box center [203, 254] width 253 height 29
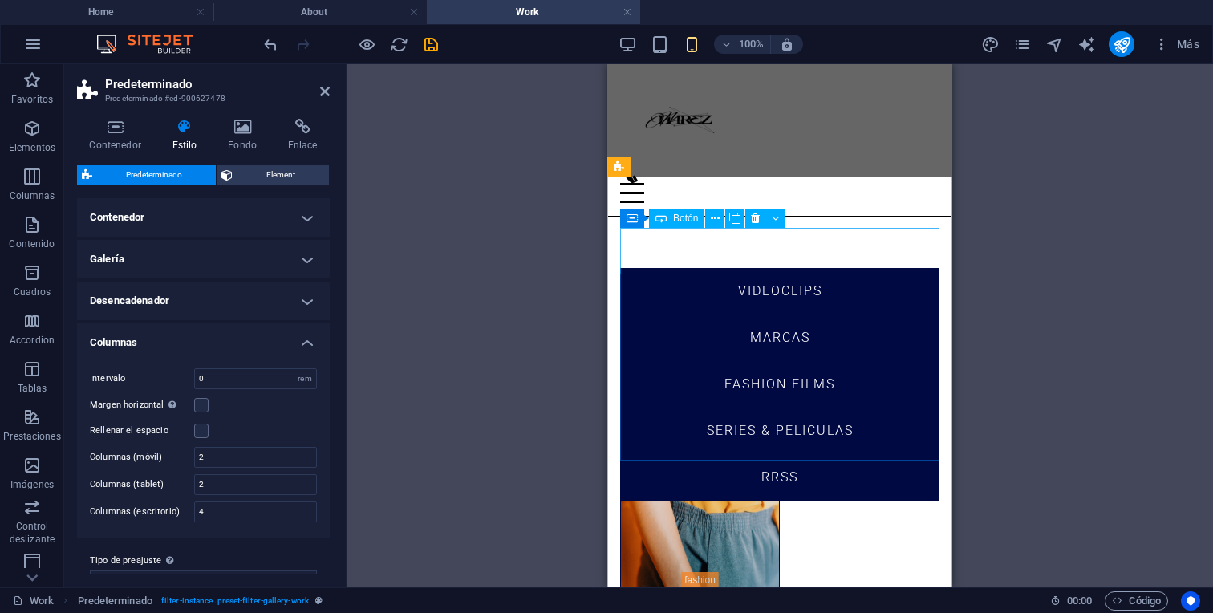
click at [828, 268] on div "vIDEOCLIPS" at bounding box center [779, 291] width 319 height 47
click at [832, 268] on div "vIDEOCLIPS" at bounding box center [779, 291] width 319 height 47
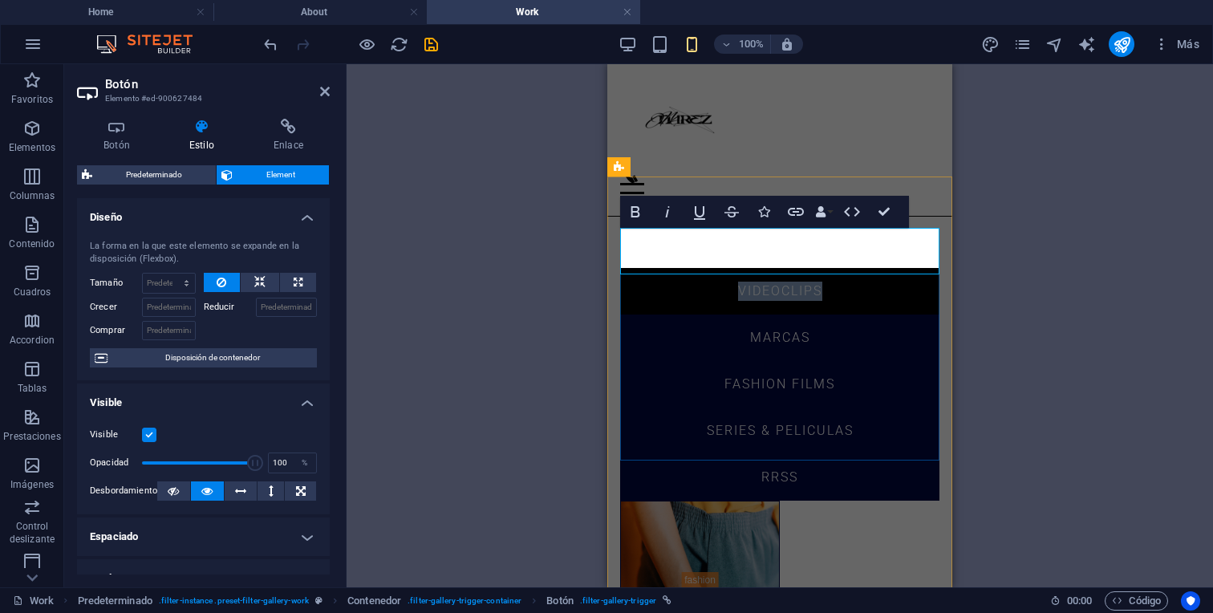
click at [796, 268] on link "vIDEOCLIPS" at bounding box center [779, 291] width 319 height 47
click at [832, 268] on link "vIDEOCLIPS" at bounding box center [779, 291] width 319 height 47
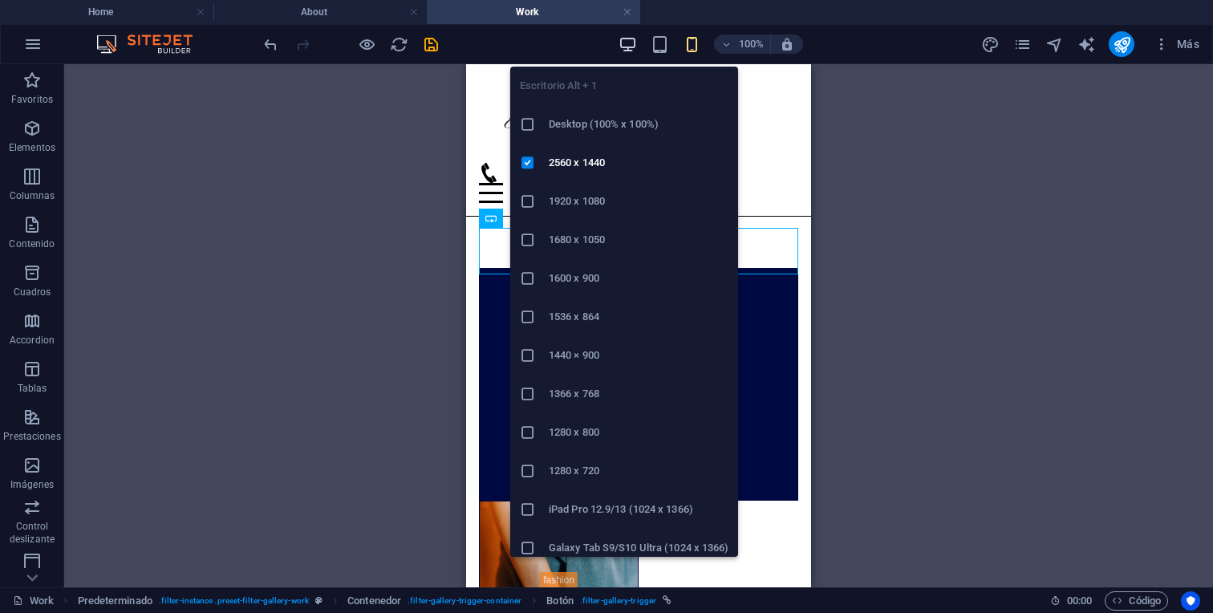
click at [618, 43] on icon "button" at bounding box center [627, 44] width 18 height 18
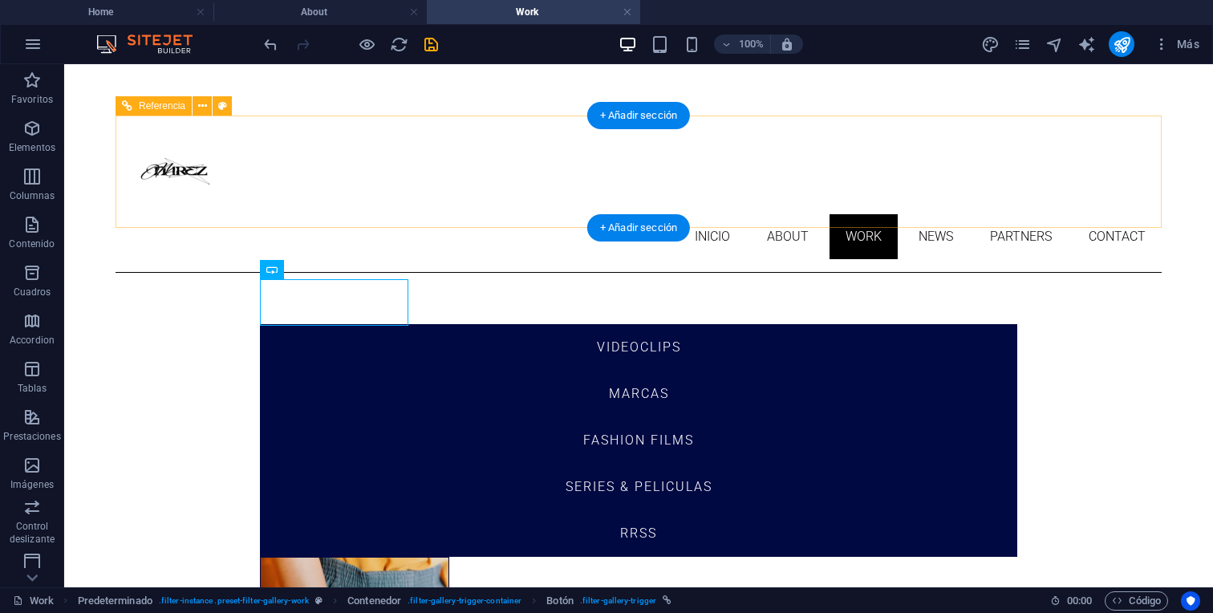
click at [760, 118] on div "Inicio About Work News Partners Contact" at bounding box center [638, 193] width 1046 height 157
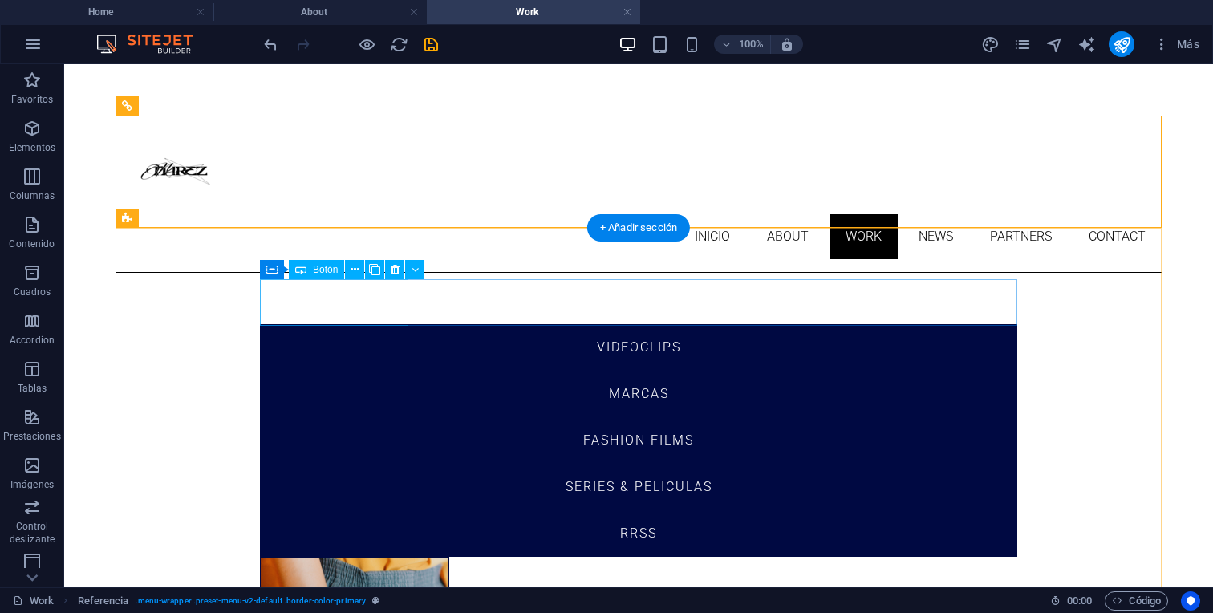
click at [353, 324] on div "vIDEOCLIPS" at bounding box center [638, 347] width 757 height 47
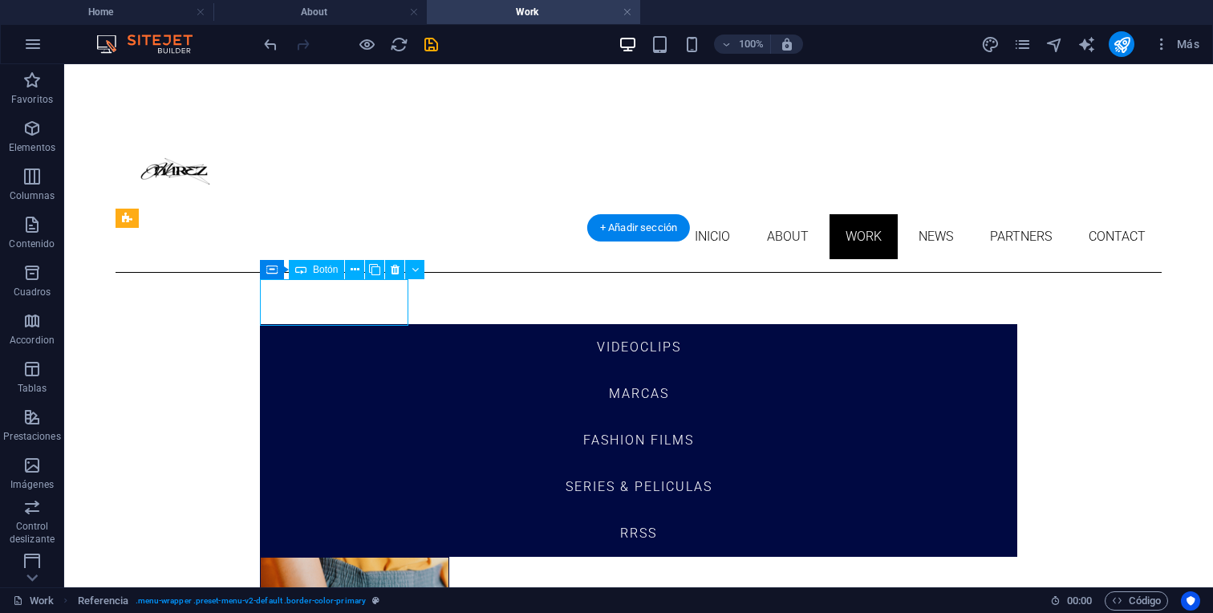
click at [353, 324] on div "vIDEOCLIPS" at bounding box center [638, 347] width 757 height 47
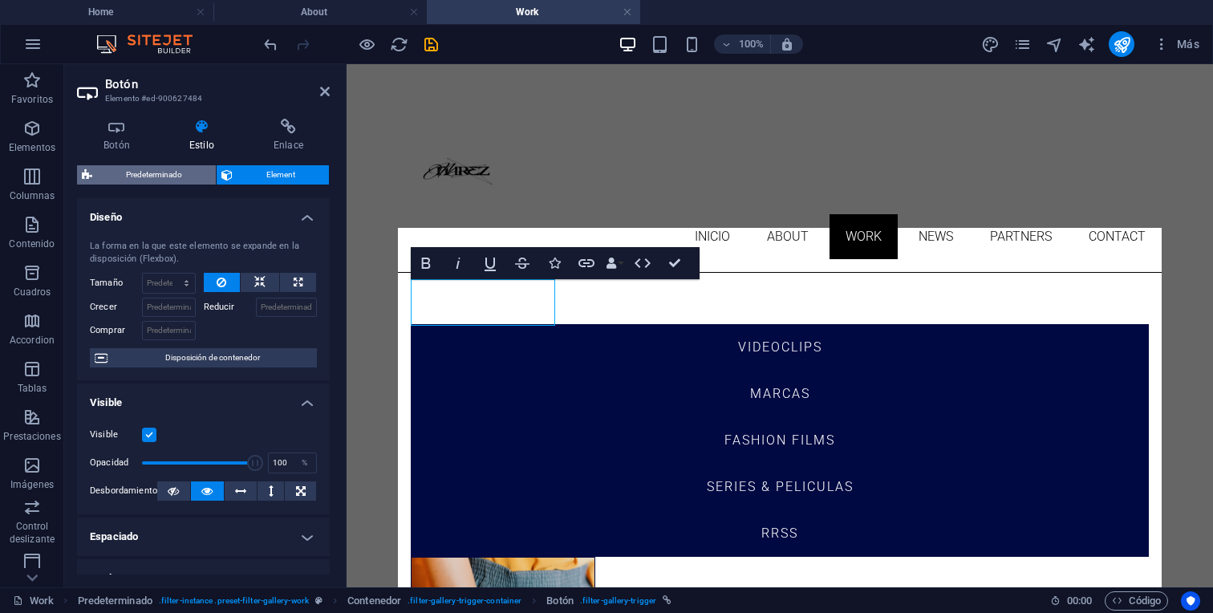
click at [142, 165] on span "Predeterminado" at bounding box center [154, 174] width 114 height 19
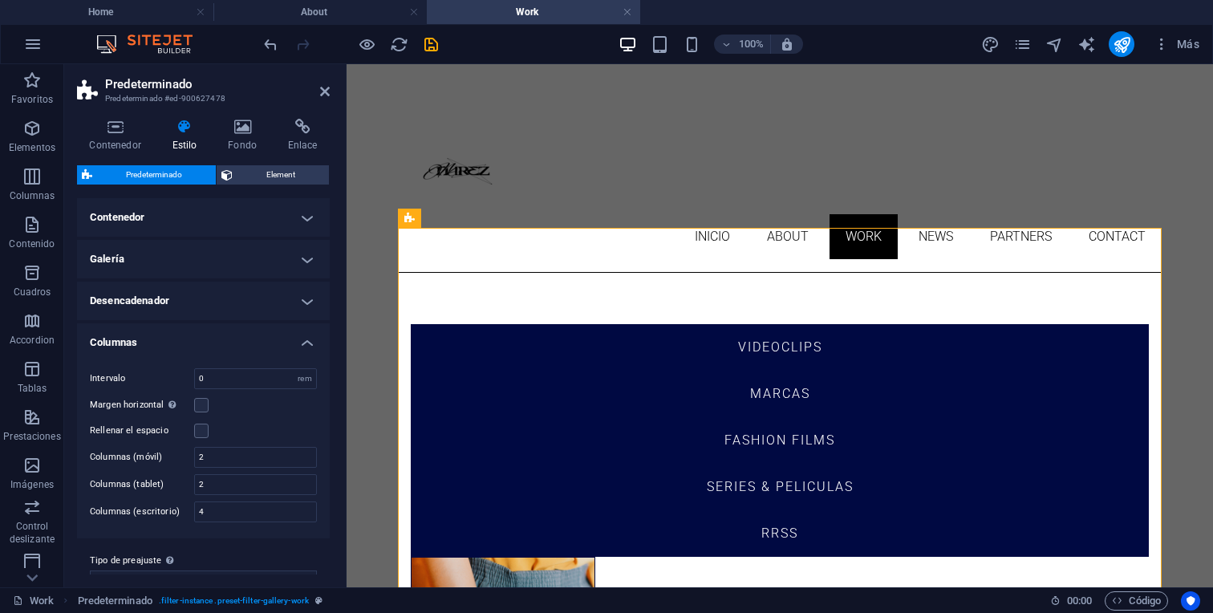
click at [253, 215] on h4 "Contenedor" at bounding box center [203, 217] width 253 height 38
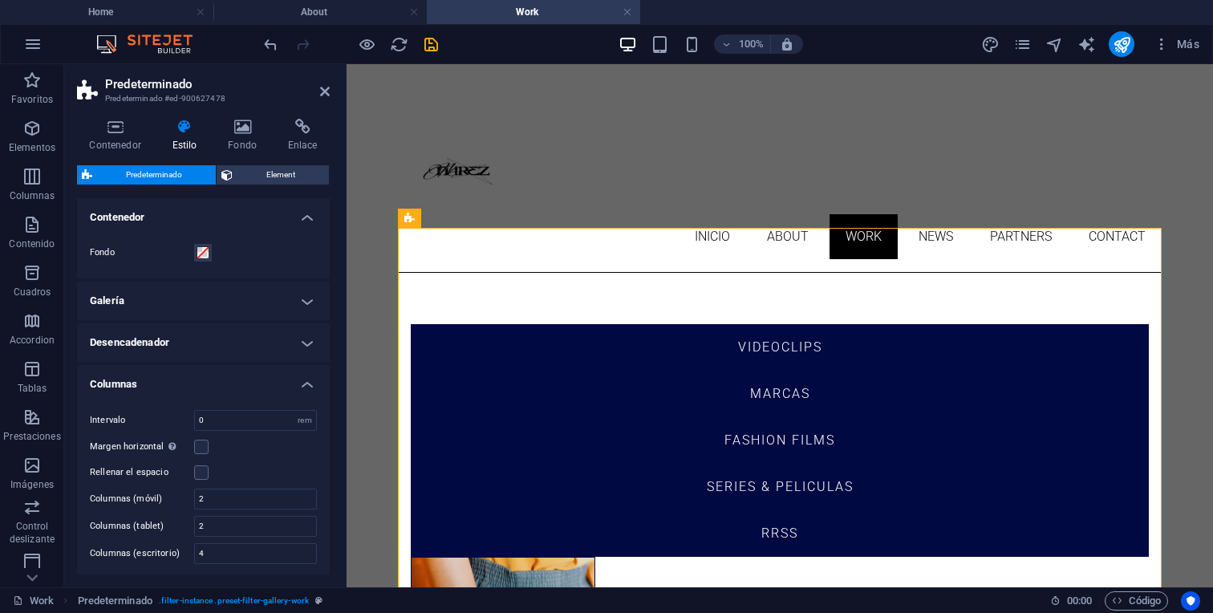
click at [253, 215] on h4 "Contenedor" at bounding box center [203, 212] width 253 height 29
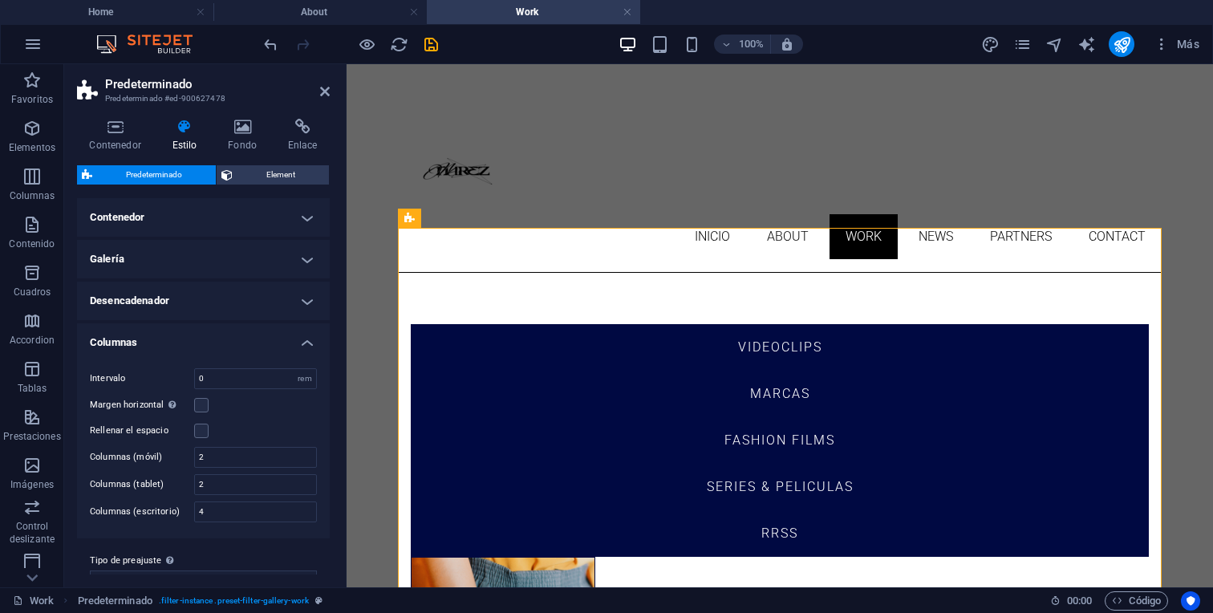
click at [253, 258] on h4 "Galería" at bounding box center [203, 259] width 253 height 38
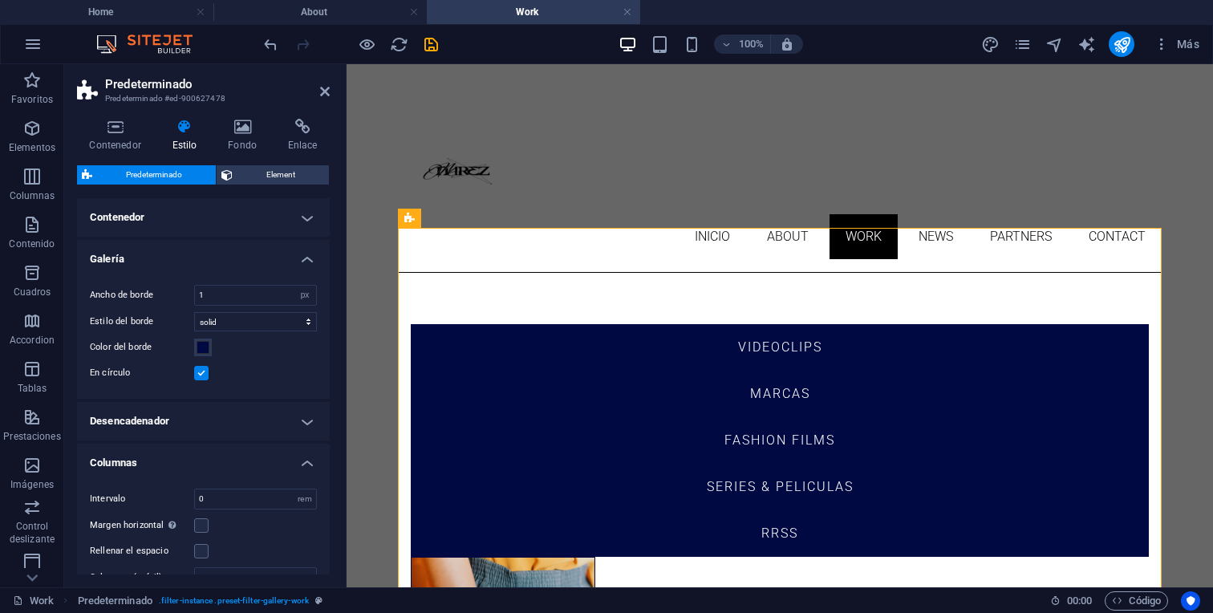
click at [253, 258] on h4 "Galería" at bounding box center [203, 254] width 253 height 29
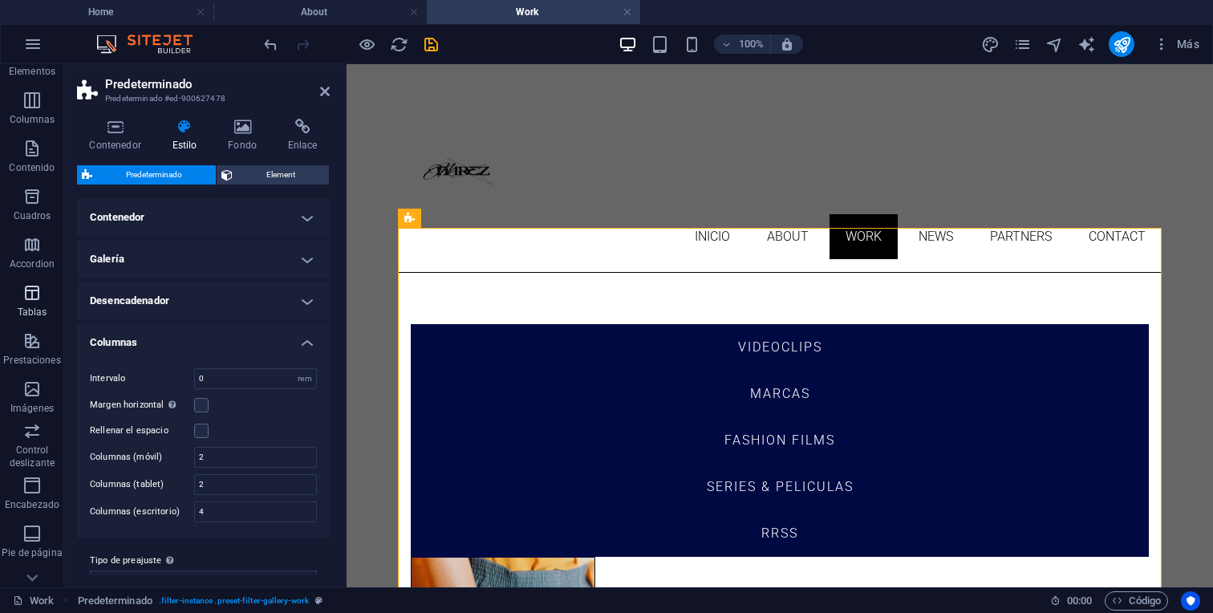
scroll to position [78, 0]
click at [28, 148] on icon "button" at bounding box center [31, 146] width 19 height 19
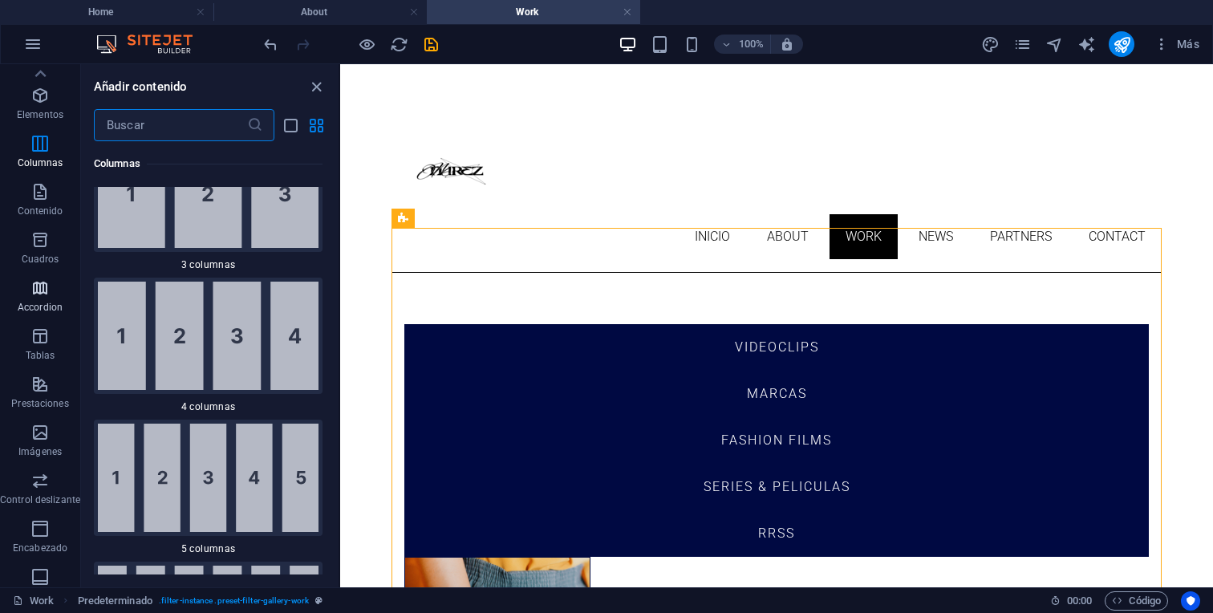
scroll to position [0, 0]
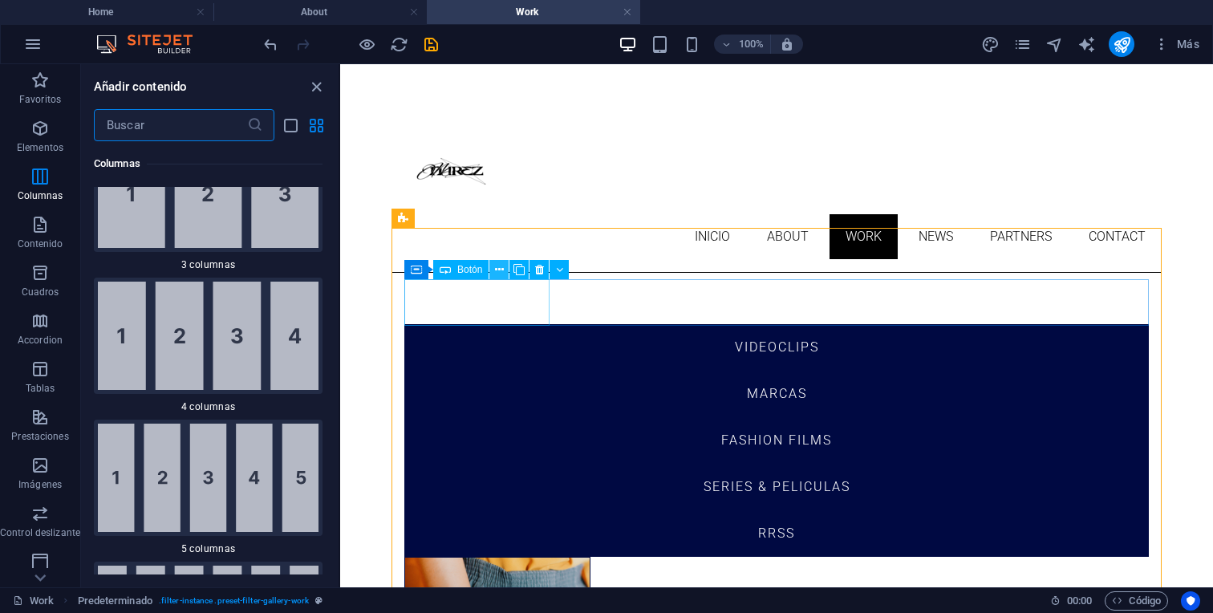
click at [500, 272] on icon at bounding box center [499, 269] width 9 height 17
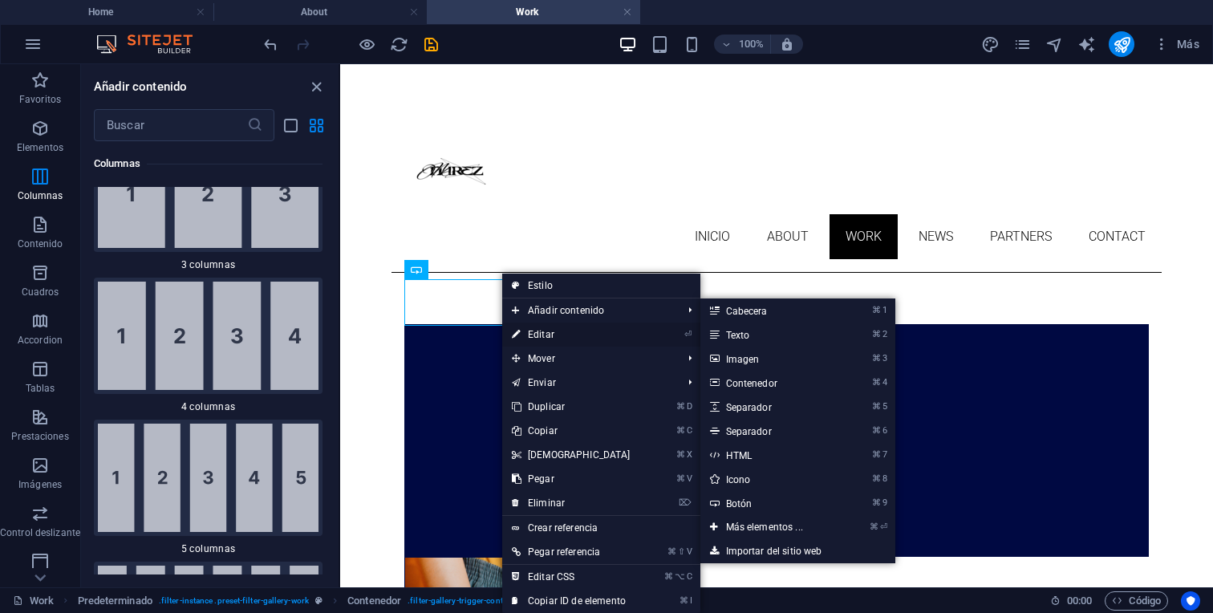
click at [534, 326] on link "⏎ Editar" at bounding box center [571, 334] width 138 height 24
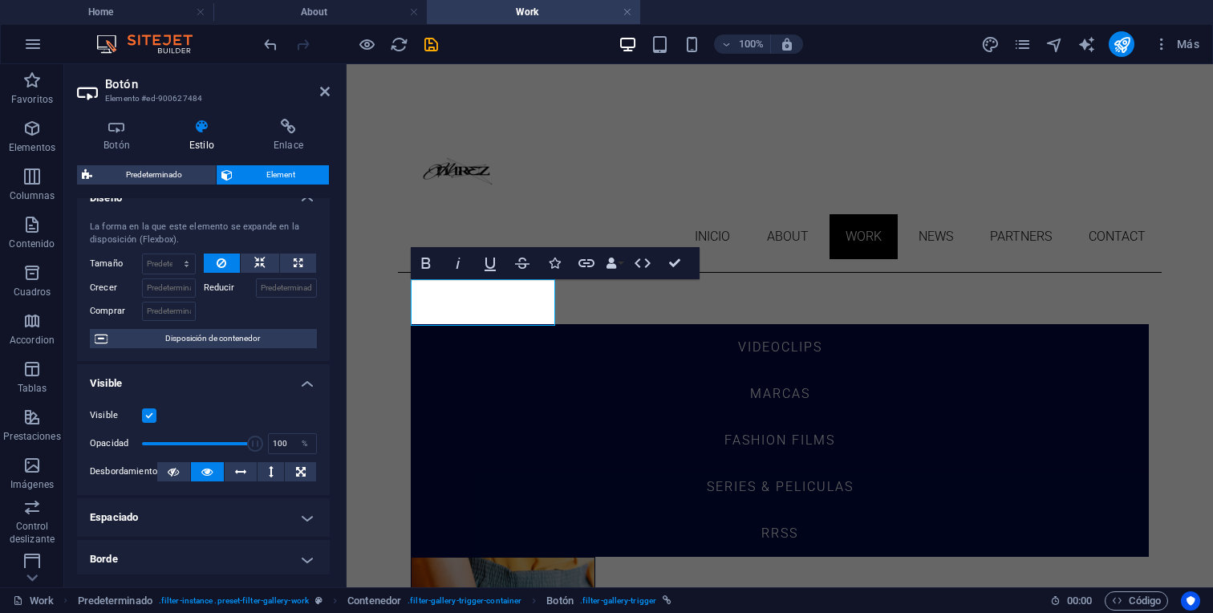
scroll to position [7, 0]
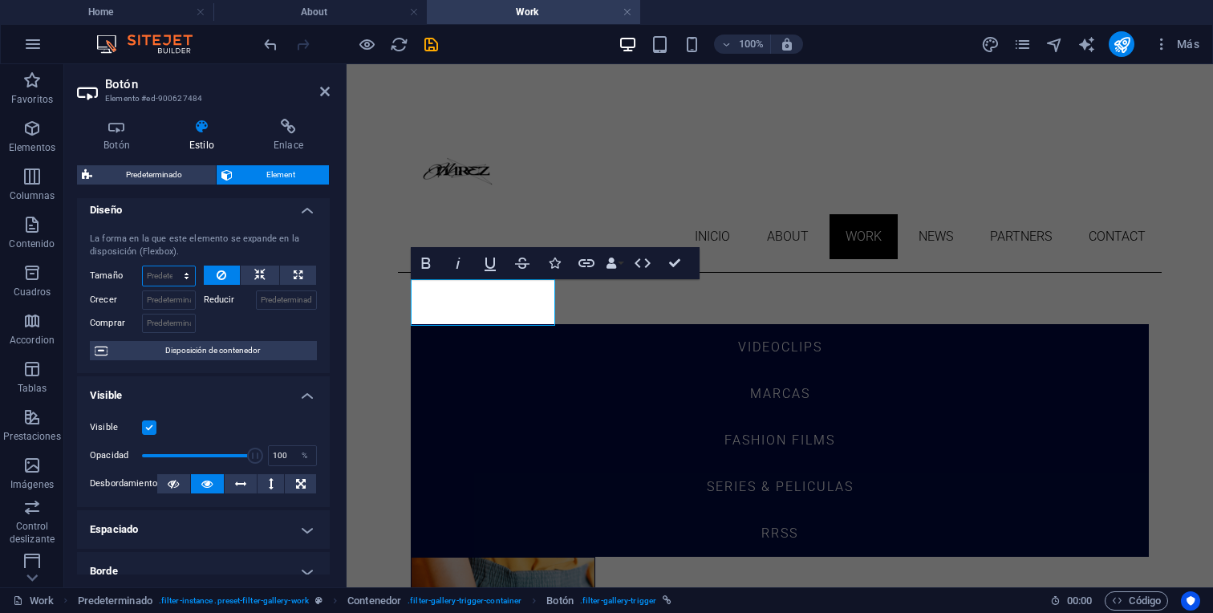
click at [184, 284] on select "Predeterminado automático px % 1/1 1/2 1/3 1/4 1/5 1/6 1/7 1/8 1/9 1/10" at bounding box center [169, 275] width 52 height 19
click at [143, 266] on select "Predeterminado automático px % 1/1 1/2 1/3 1/4 1/5 1/6 1/7 1/8 1/9 1/10" at bounding box center [169, 275] width 52 height 19
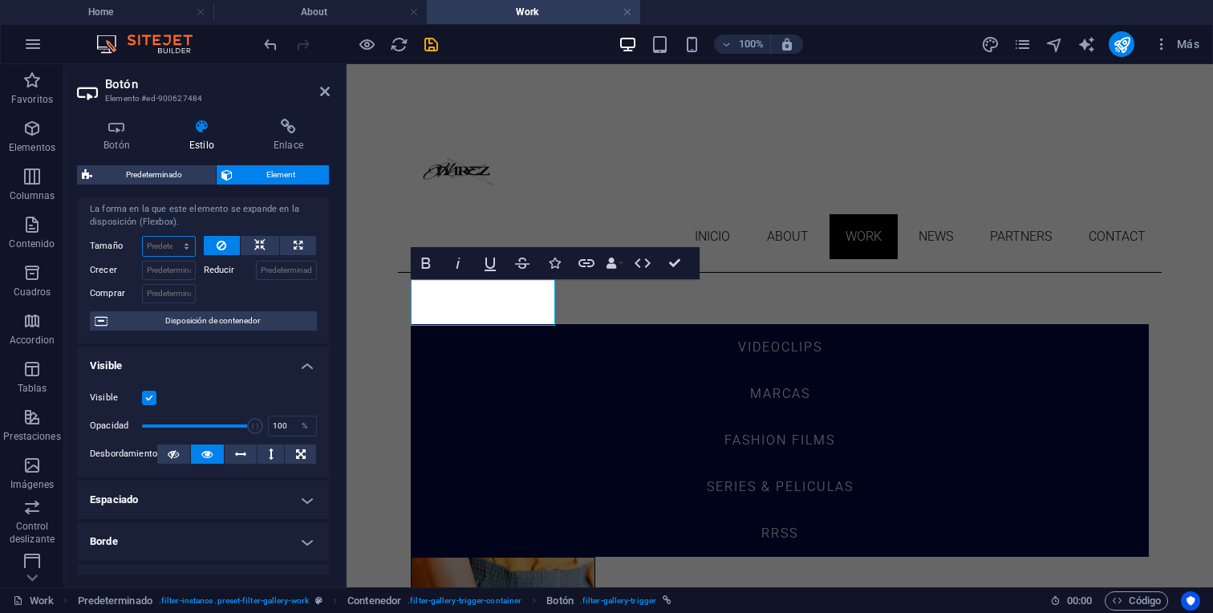
scroll to position [47, 0]
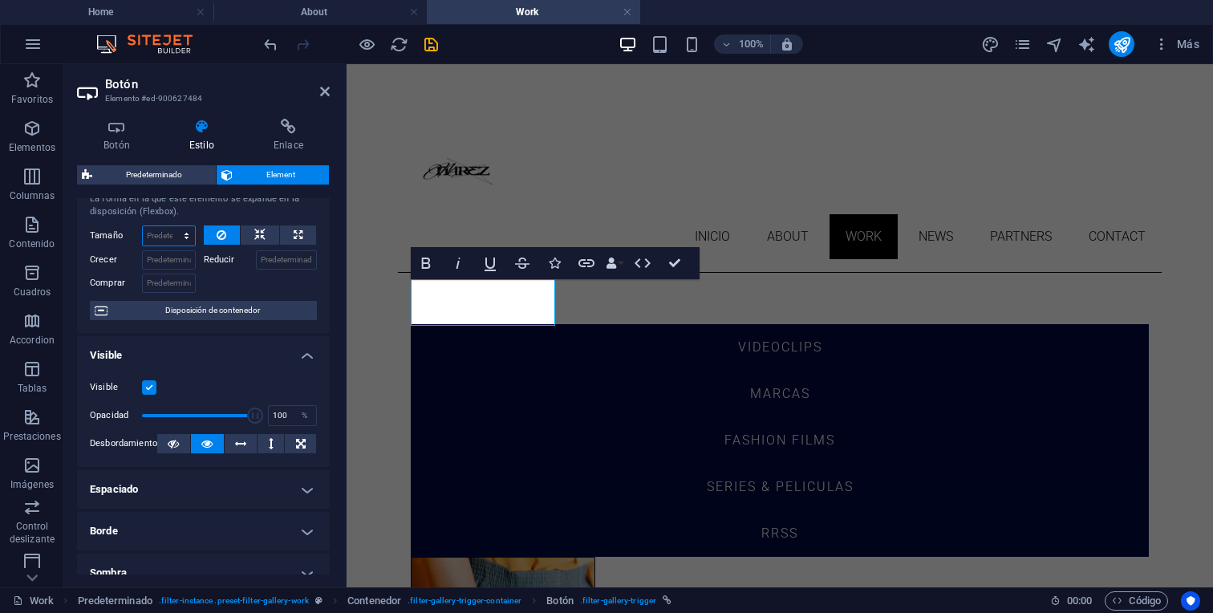
click at [185, 243] on select "Predeterminado automático px % 1/1 1/2 1/3 1/4 1/5 1/6 1/7 1/8 1/9 1/10" at bounding box center [169, 235] width 52 height 19
select select "1/3"
click at [170, 226] on select "Predeterminado automático px % 1/1 1/2 1/3 1/4 1/5 1/6 1/7 1/8 1/9 1/10" at bounding box center [169, 235] width 52 height 19
type input "33.33"
click at [187, 241] on select "Predeterminado automático px % 1/1 1/2 1/3 1/4 1/5 1/6 1/7 1/8 1/9 1/10" at bounding box center [183, 235] width 22 height 19
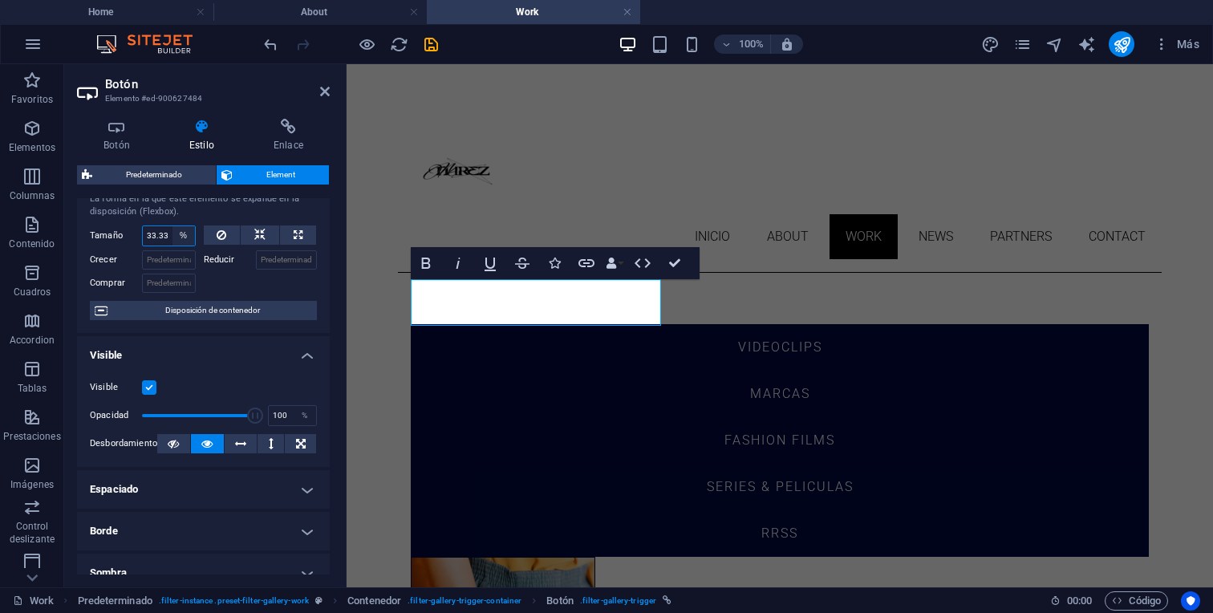
select select "px"
click at [172, 226] on select "Predeterminado automático px % 1/1 1/2 1/3 1/4 1/5 1/6 1/7 1/8 1/9 1/10" at bounding box center [183, 235] width 22 height 19
type input "33"
click at [184, 240] on select "Predeterminado automático px % 1/1 1/2 1/3 1/4 1/5 1/6 1/7 1/8 1/9 1/10" at bounding box center [183, 235] width 22 height 19
select select "pfdu5ecmt2g"
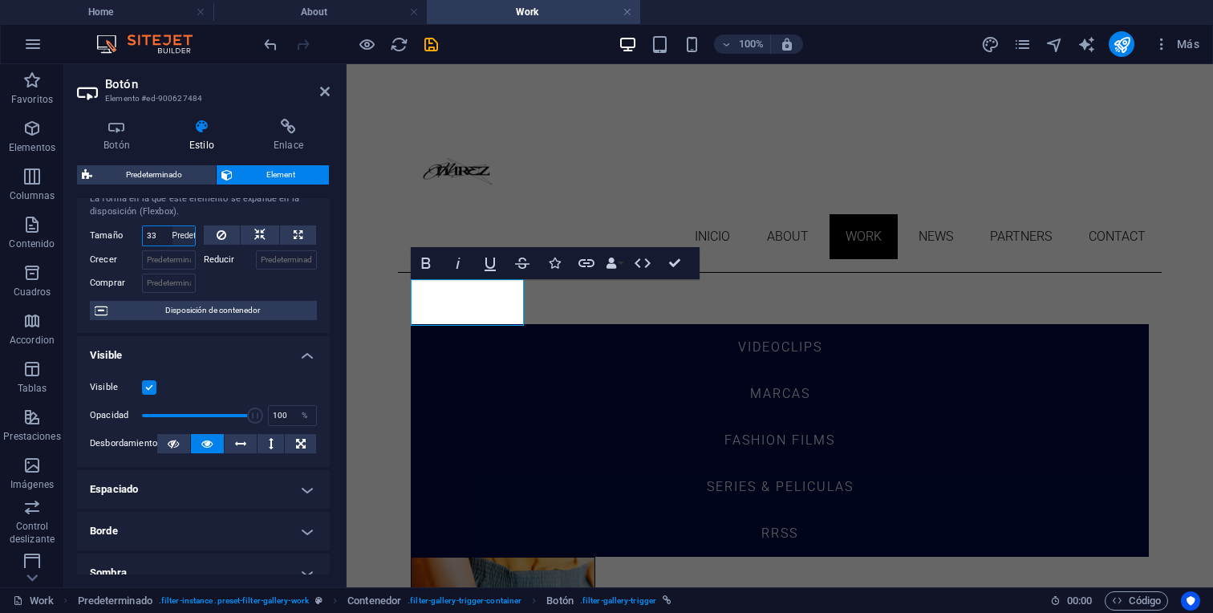
click at [172, 226] on select "Predeterminado automático px % 1/1 1/2 1/3 1/4 1/5 1/6 1/7 1/8 1/9 1/10" at bounding box center [183, 235] width 22 height 19
select select "DISABLED_OPTION_VALUE"
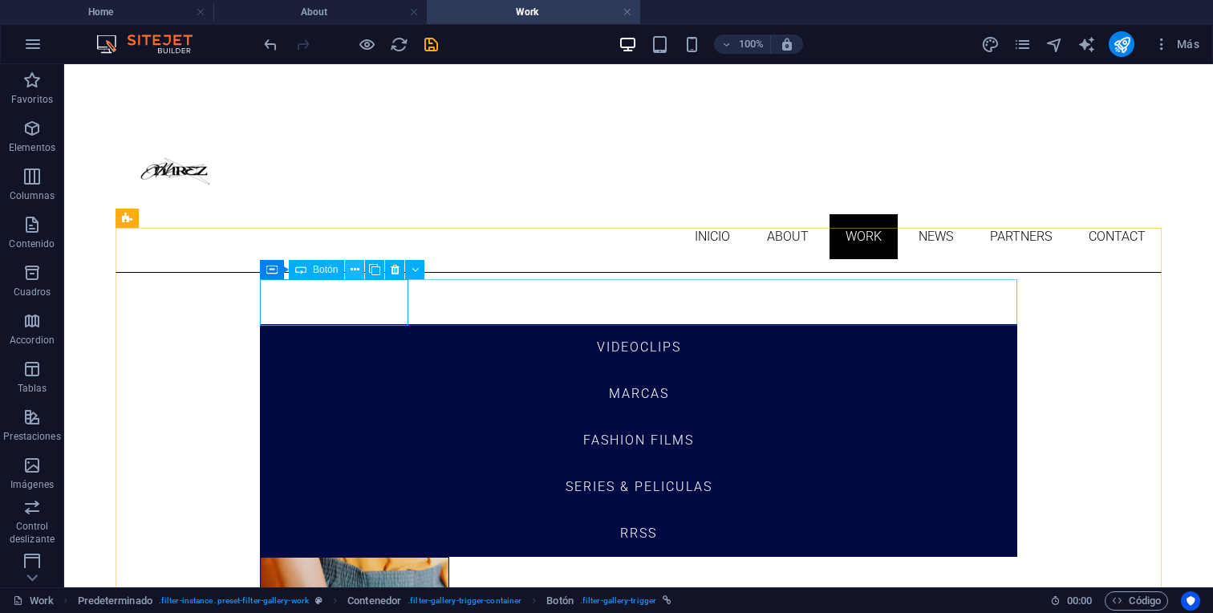
click at [358, 265] on icon at bounding box center [354, 269] width 9 height 17
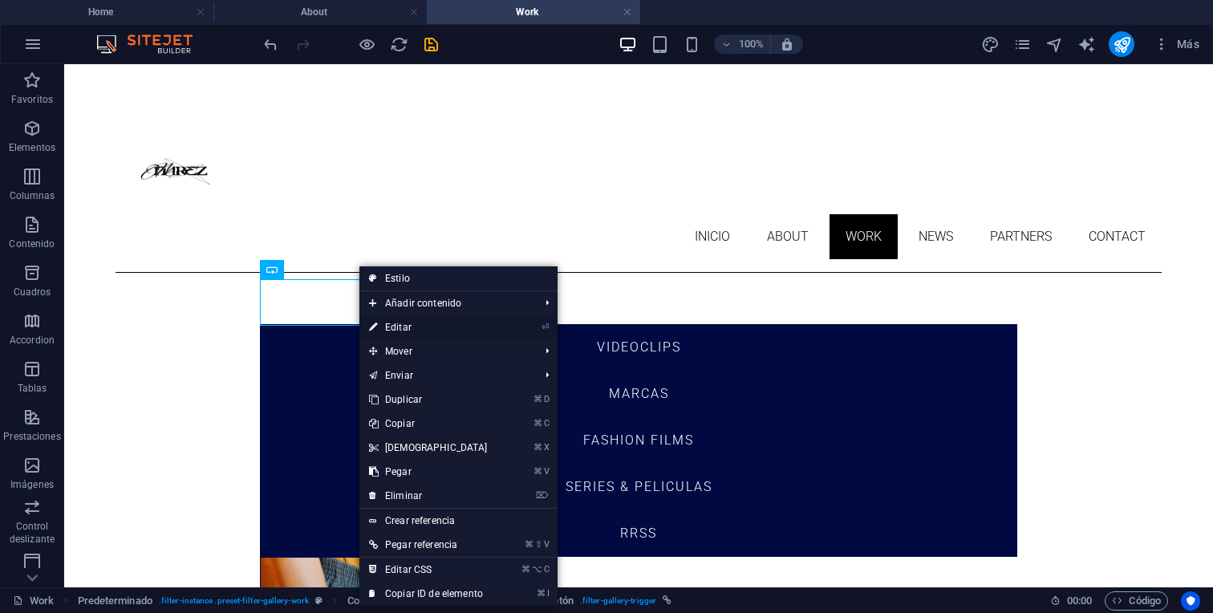
click at [422, 328] on link "⏎ Editar" at bounding box center [428, 327] width 138 height 24
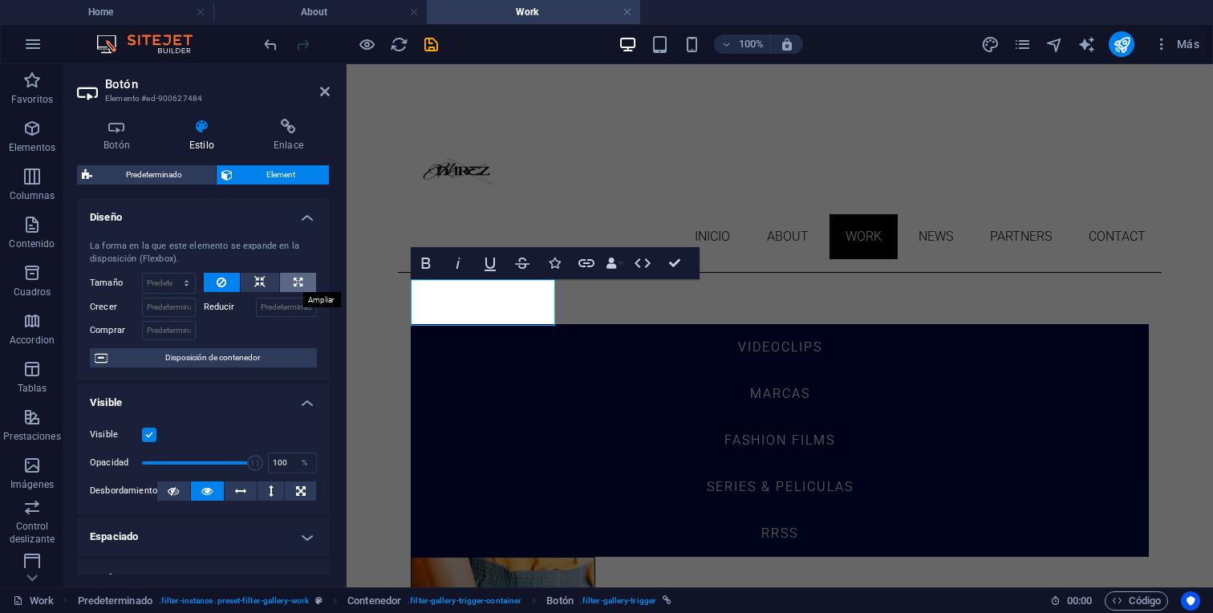
click at [296, 278] on icon at bounding box center [298, 282] width 9 height 19
type input "100"
select select "%"
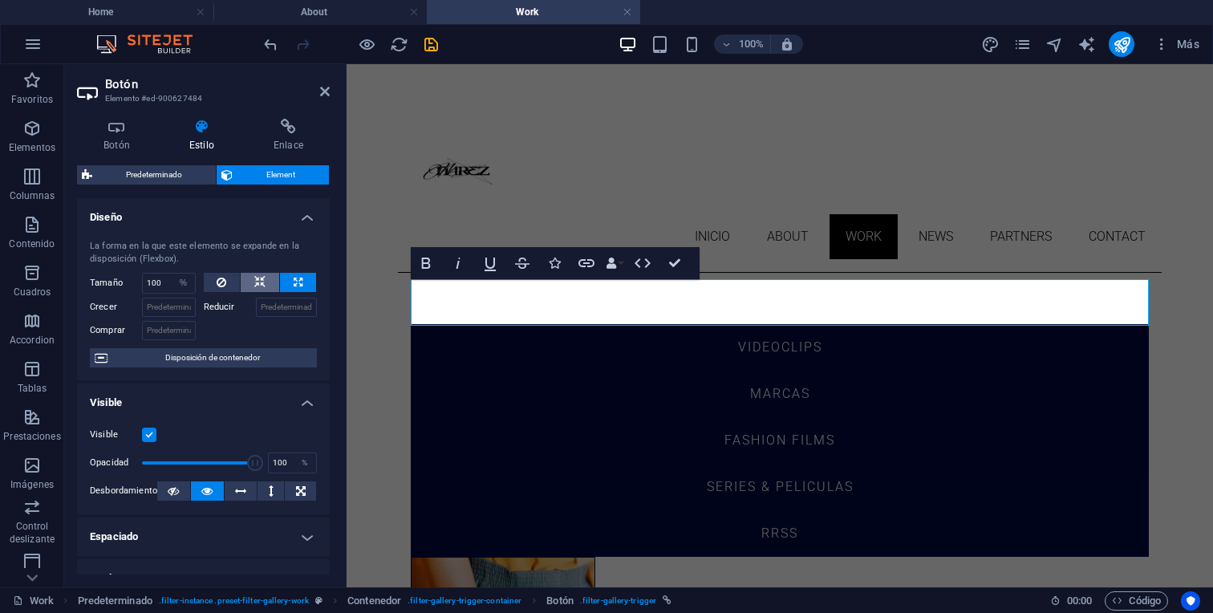
click at [264, 278] on button at bounding box center [260, 282] width 38 height 19
select select "DISABLED_OPTION_VALUE"
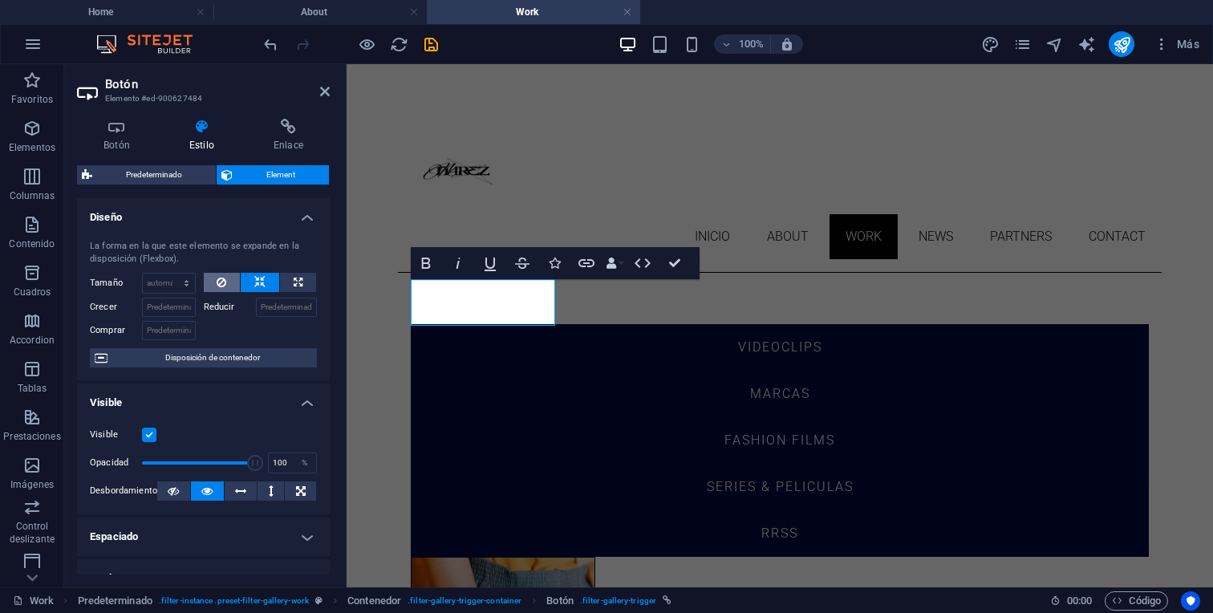
click at [221, 277] on icon at bounding box center [222, 282] width 10 height 19
drag, startPoint x: 322, startPoint y: 93, endPoint x: 257, endPoint y: 29, distance: 91.3
click at [322, 93] on icon at bounding box center [325, 91] width 10 height 13
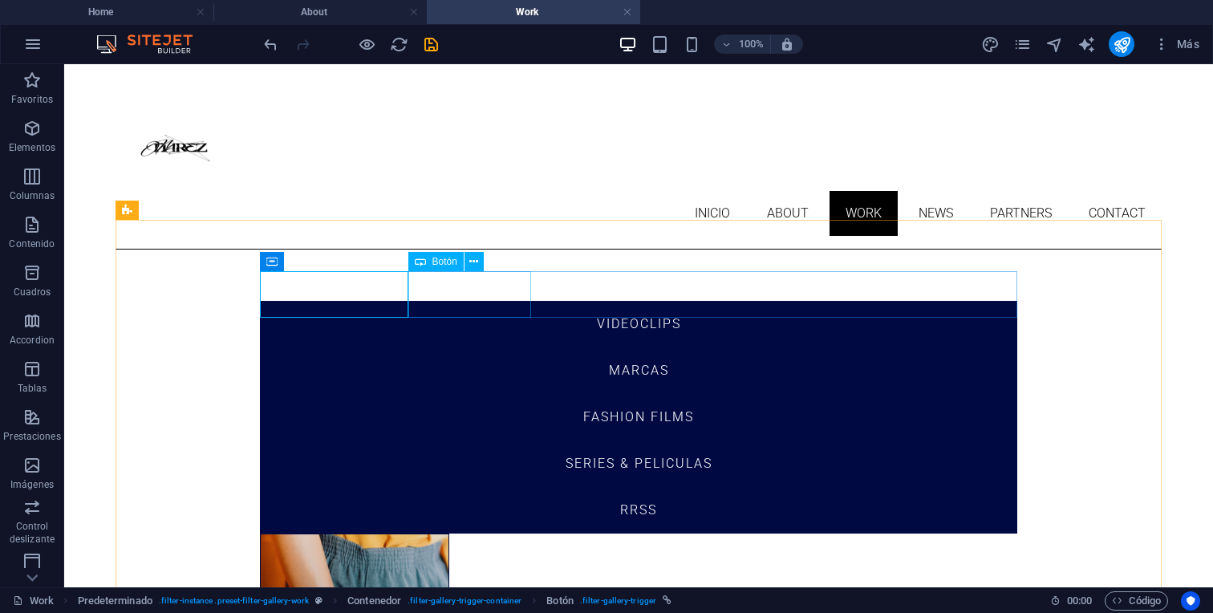
scroll to position [25, 0]
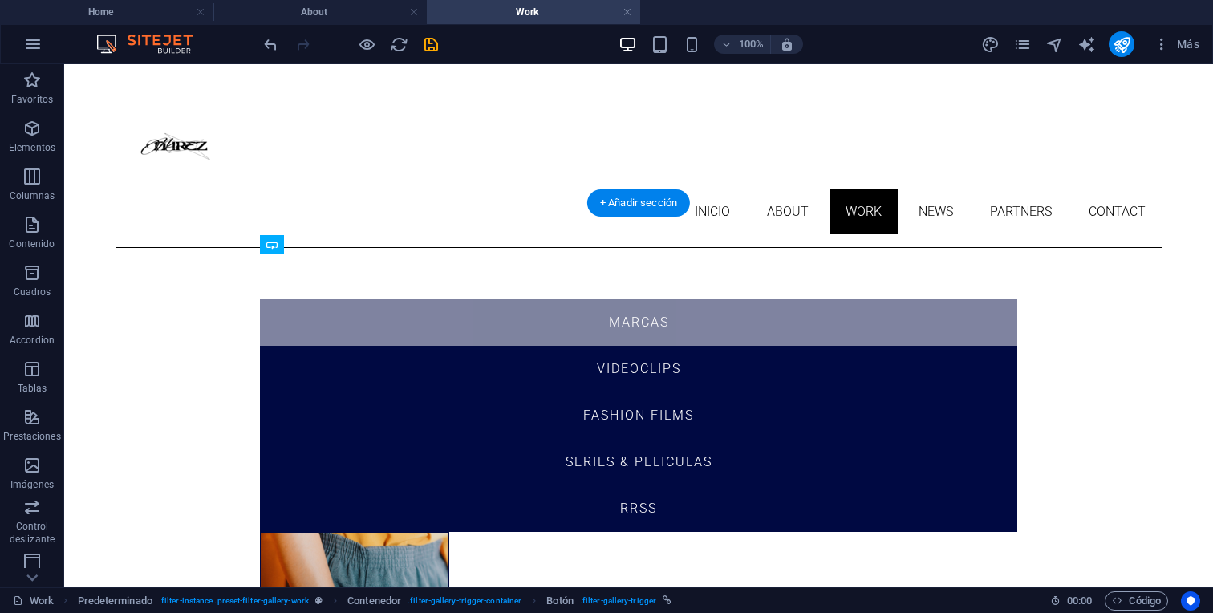
drag, startPoint x: 472, startPoint y: 279, endPoint x: 322, endPoint y: 282, distance: 149.2
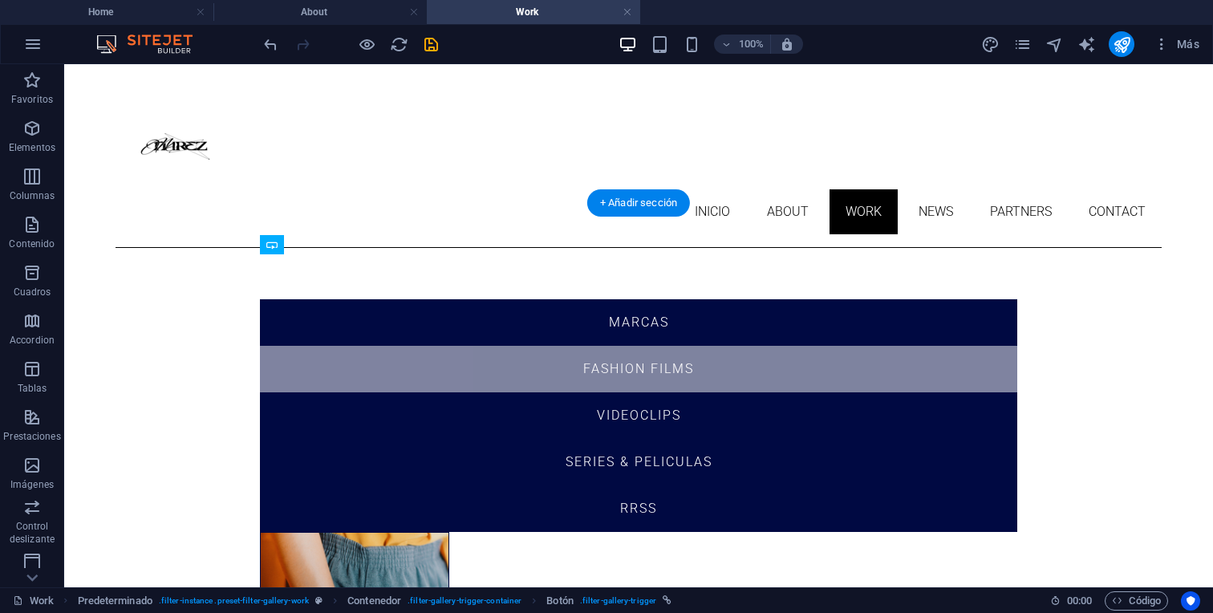
drag, startPoint x: 622, startPoint y: 279, endPoint x: 427, endPoint y: 280, distance: 194.1
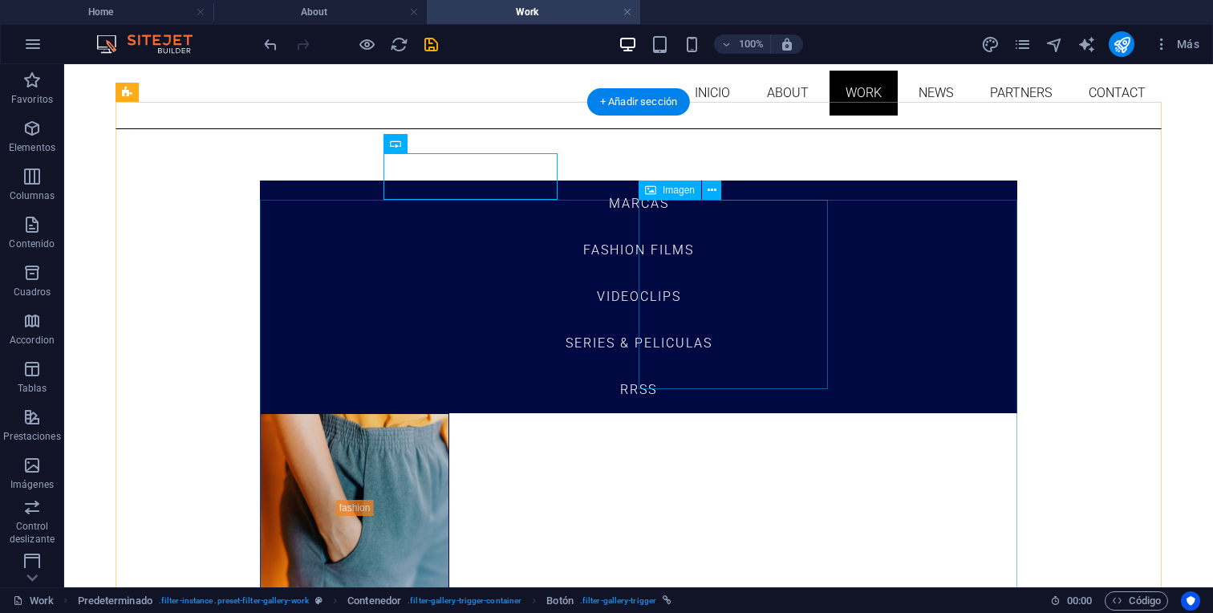
scroll to position [146, 0]
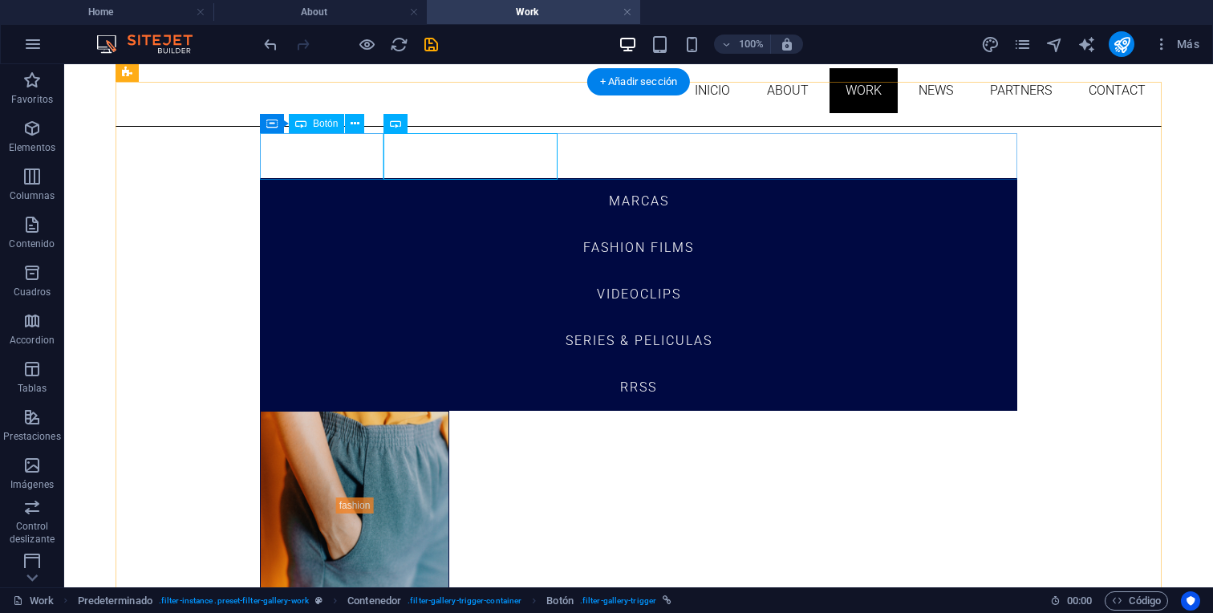
click at [365, 178] on div "MARCAS" at bounding box center [638, 201] width 757 height 47
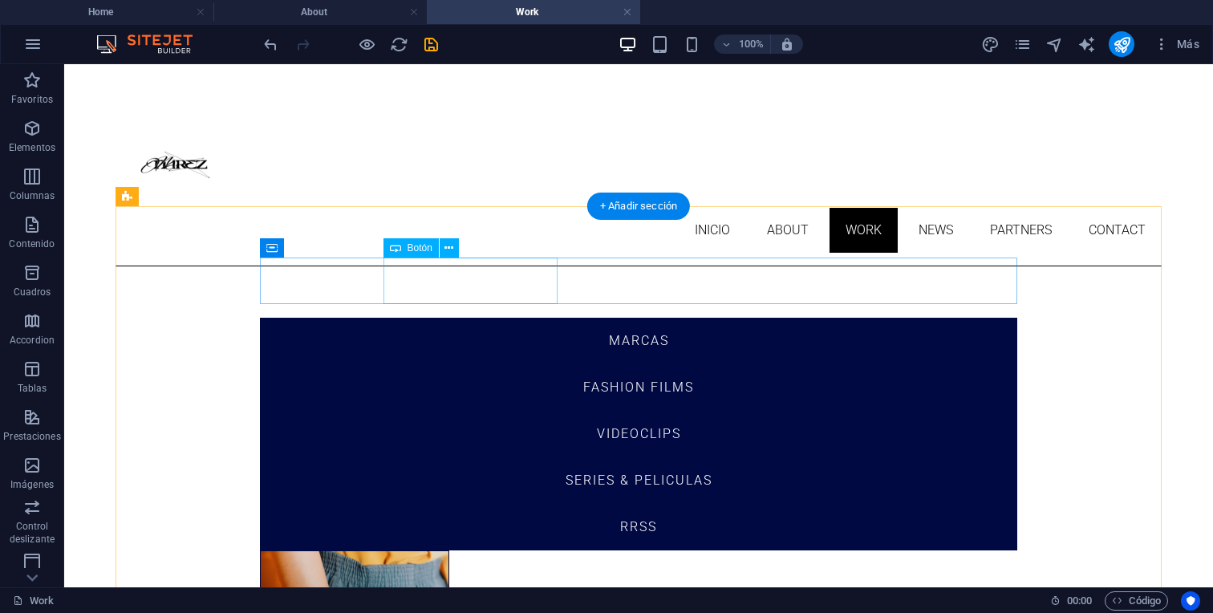
scroll to position [2, 0]
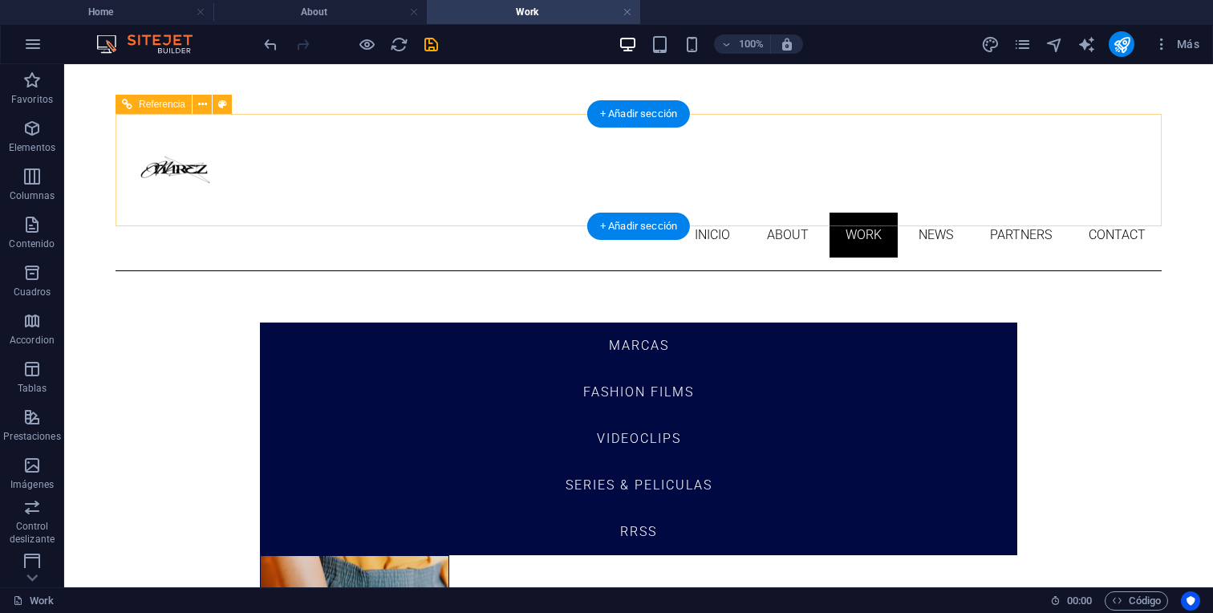
click at [184, 163] on div at bounding box center [638, 170] width 1046 height 86
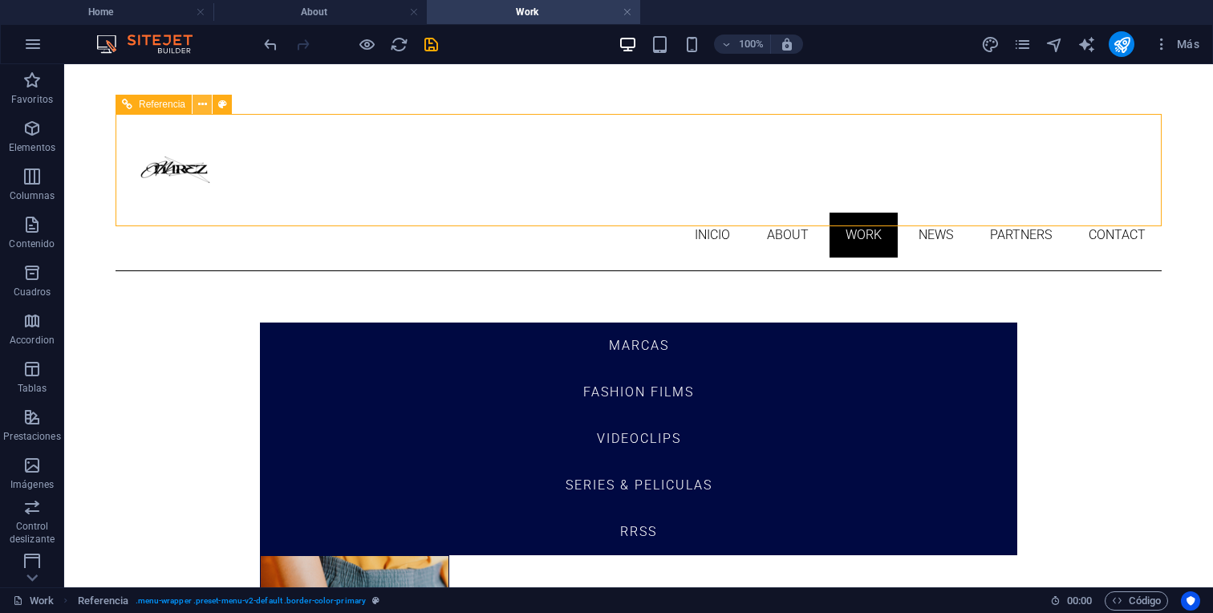
click at [205, 98] on icon at bounding box center [202, 104] width 9 height 17
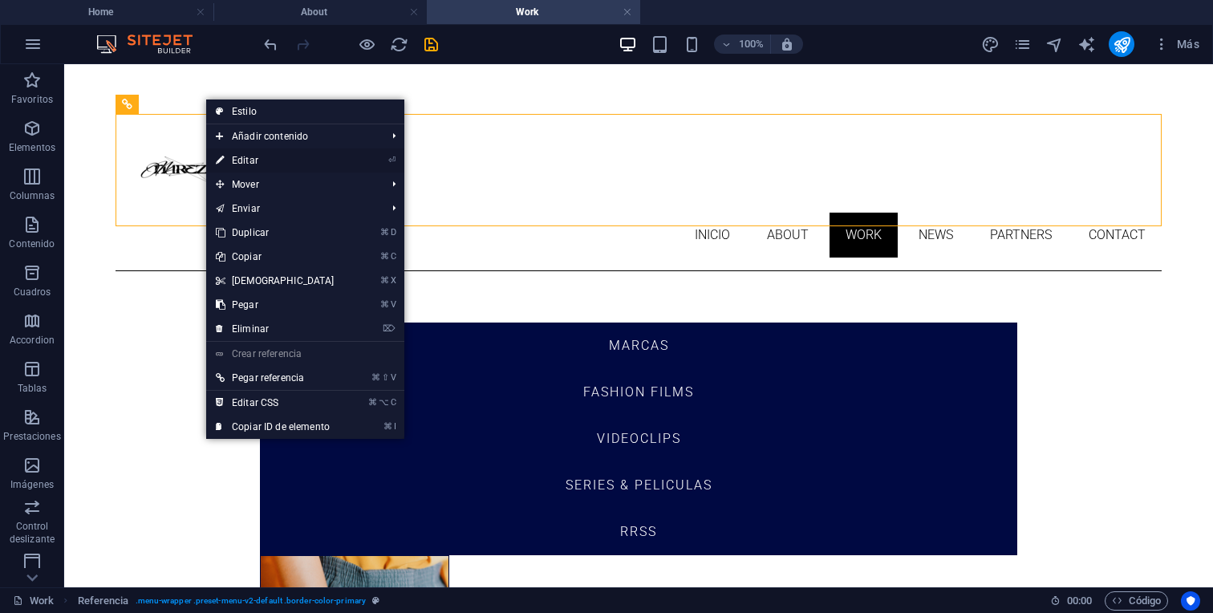
click at [226, 156] on link "⏎ Editar" at bounding box center [275, 160] width 138 height 24
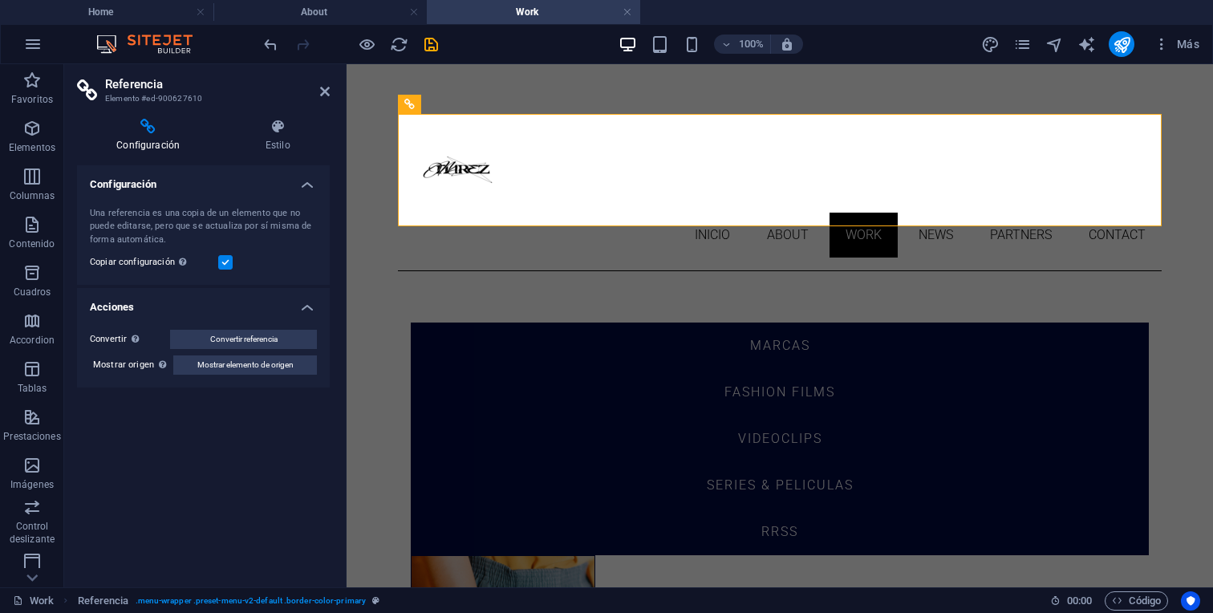
click at [321, 86] on icon at bounding box center [325, 91] width 10 height 13
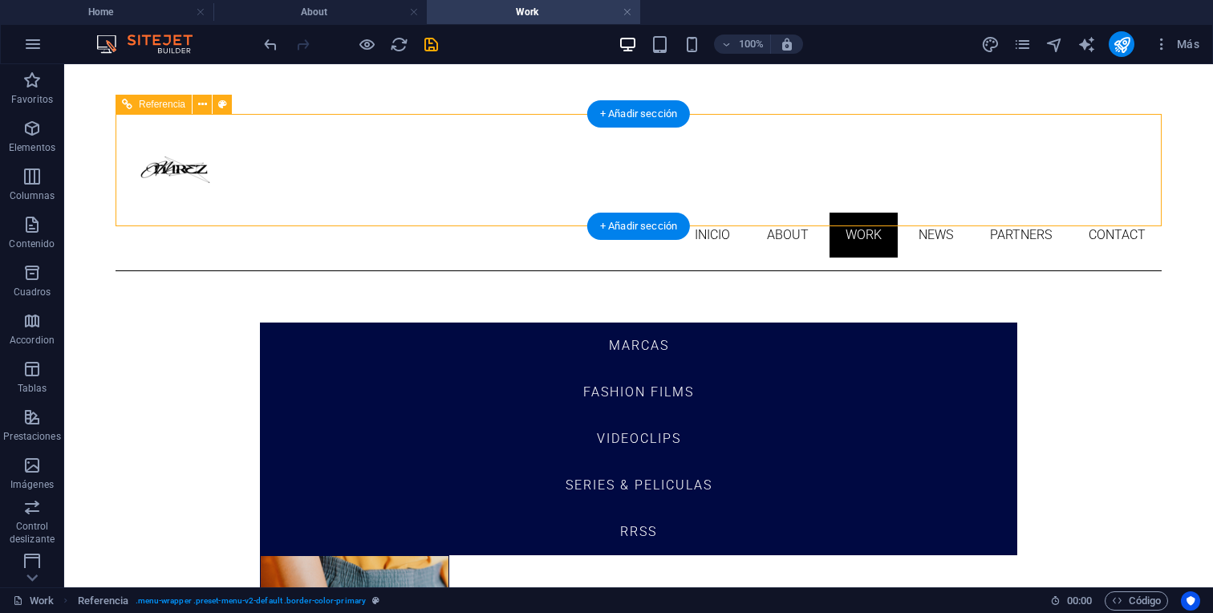
click at [169, 167] on div at bounding box center [638, 170] width 1046 height 86
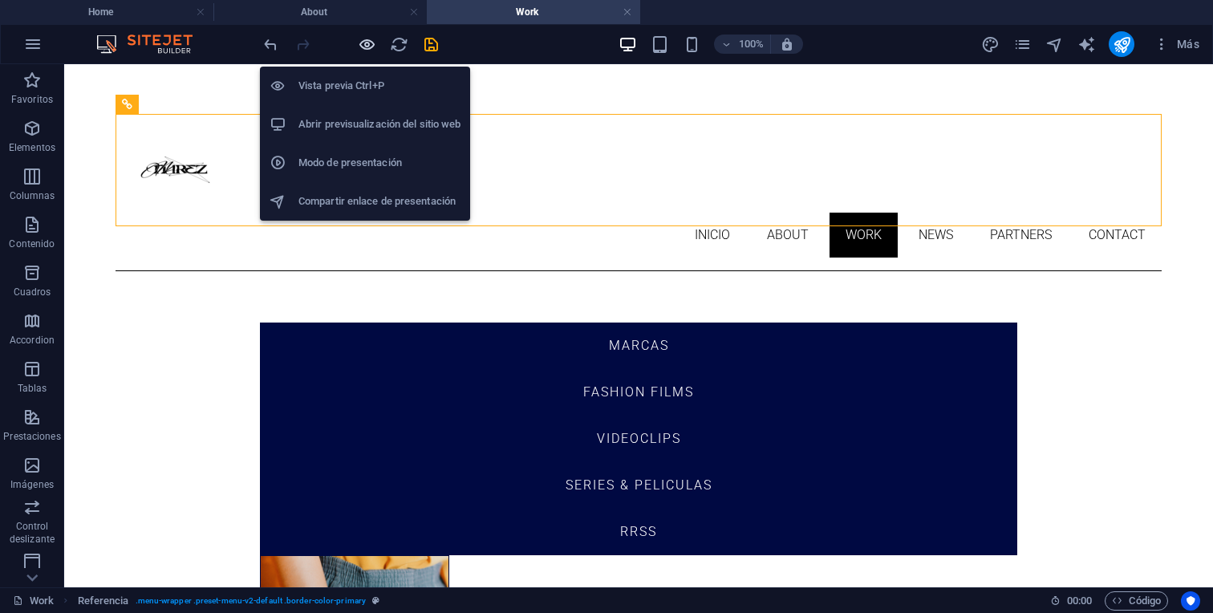
click at [370, 44] on icon "button" at bounding box center [367, 44] width 18 height 18
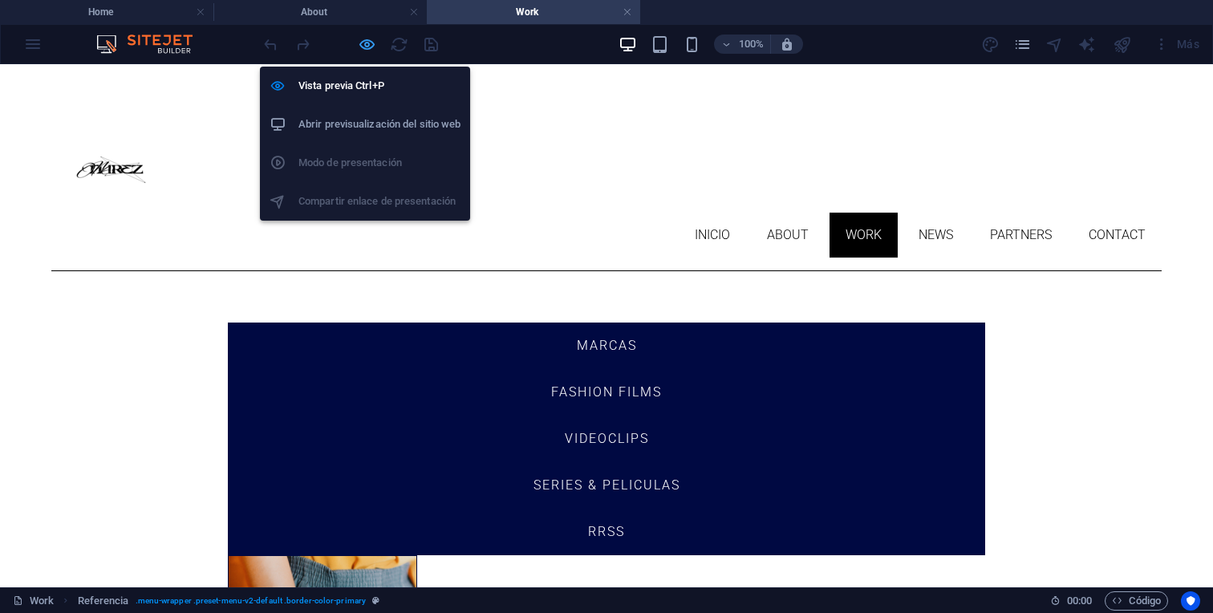
click at [370, 44] on icon "button" at bounding box center [367, 44] width 18 height 18
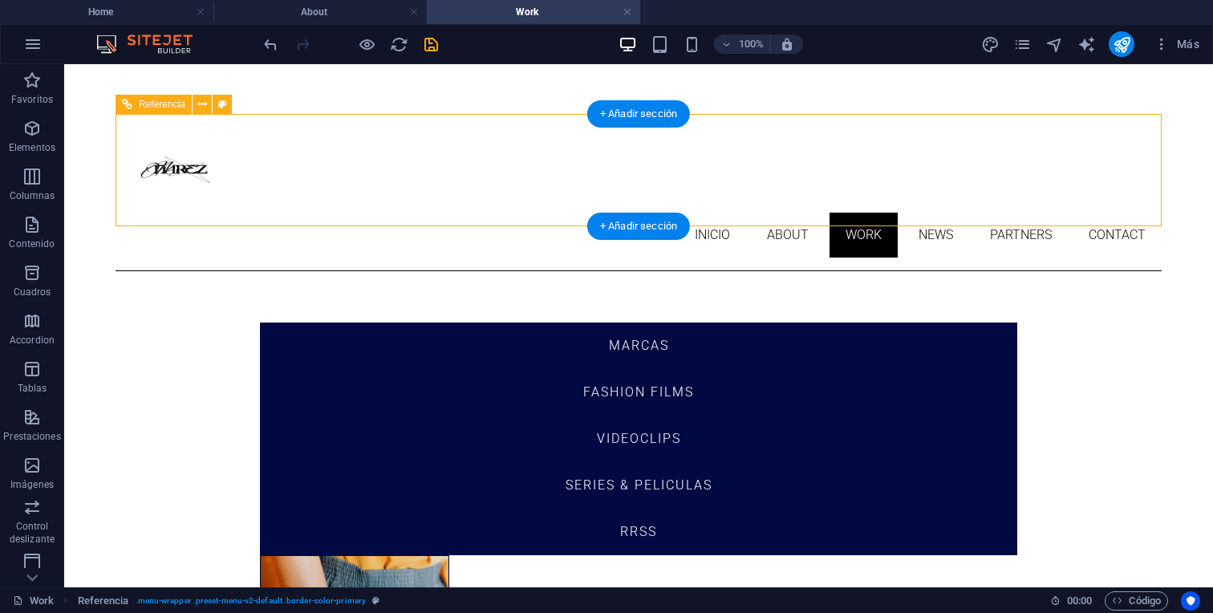
click at [184, 176] on div at bounding box center [638, 170] width 1046 height 86
click at [196, 113] on button at bounding box center [201, 104] width 19 height 19
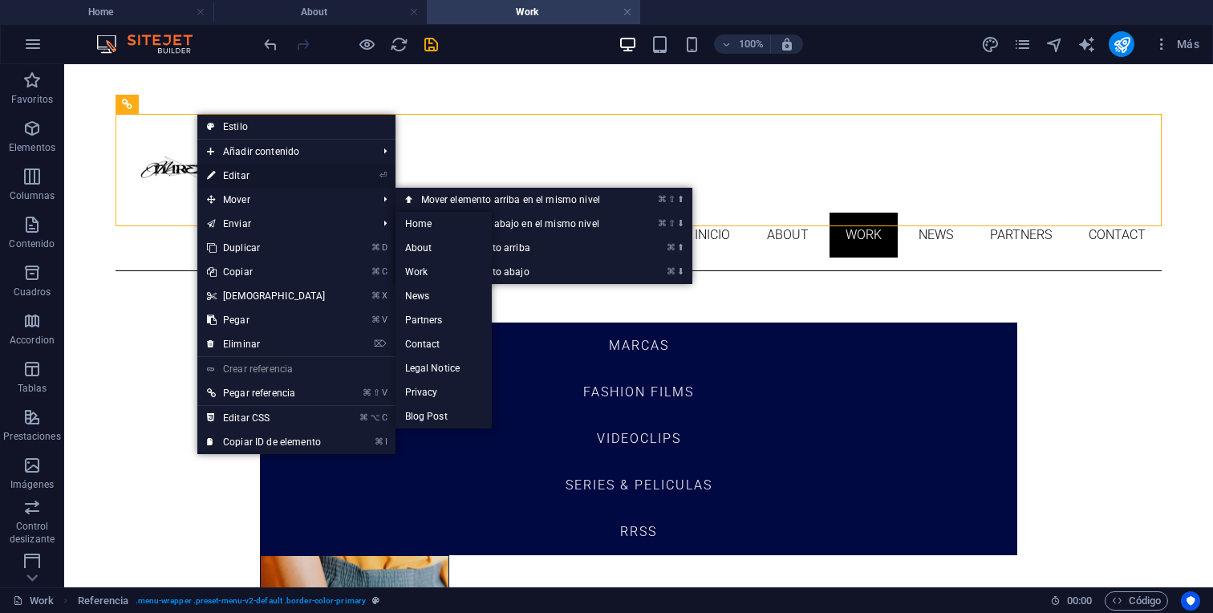
click at [231, 173] on link "⏎ Editar" at bounding box center [266, 176] width 138 height 24
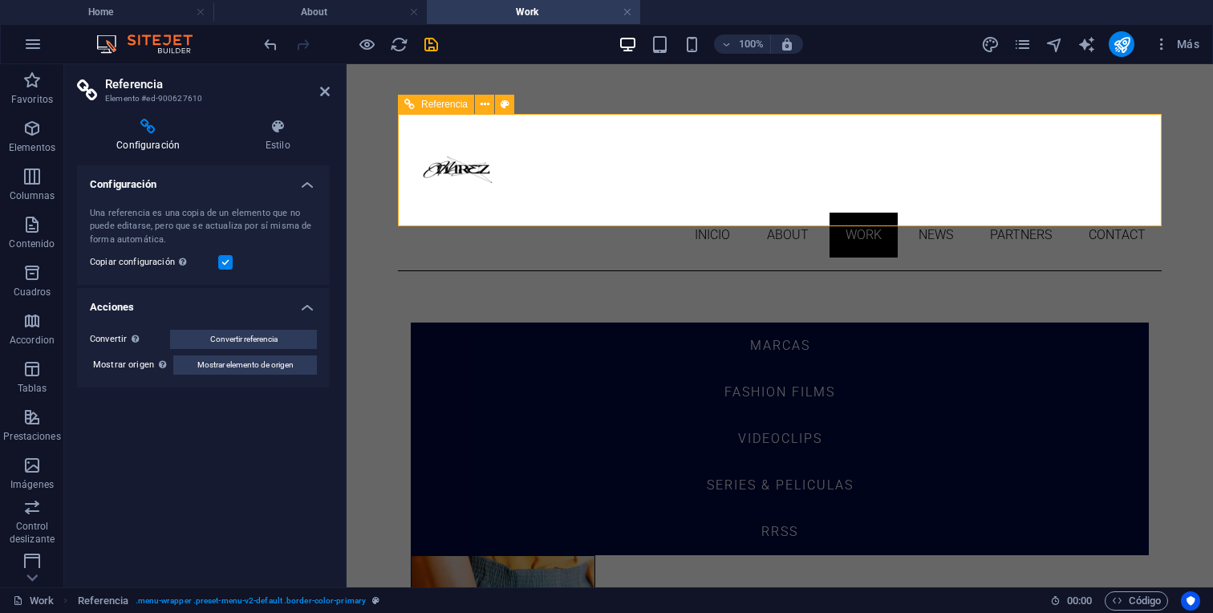
click at [468, 166] on div at bounding box center [779, 170] width 763 height 86
click at [221, 261] on label at bounding box center [225, 262] width 14 height 14
click at [0, 0] on input "Copiar configuración Usa la misma configuración (flex, animación, posición, est…" at bounding box center [0, 0] width 0 height 0
click at [321, 83] on h2 "Referencia" at bounding box center [217, 84] width 225 height 14
click at [330, 90] on aside "Referencia Elemento #ed-900627610 Configuración Estilo Configuración Una refere…" at bounding box center [205, 325] width 282 height 523
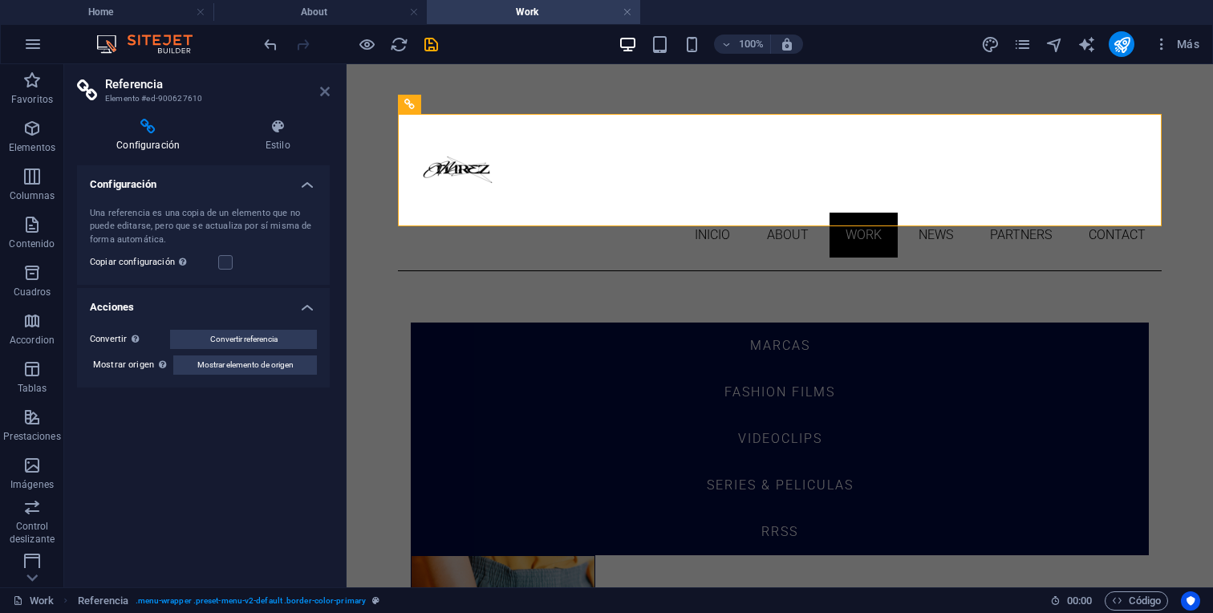
click at [327, 91] on icon at bounding box center [325, 91] width 10 height 13
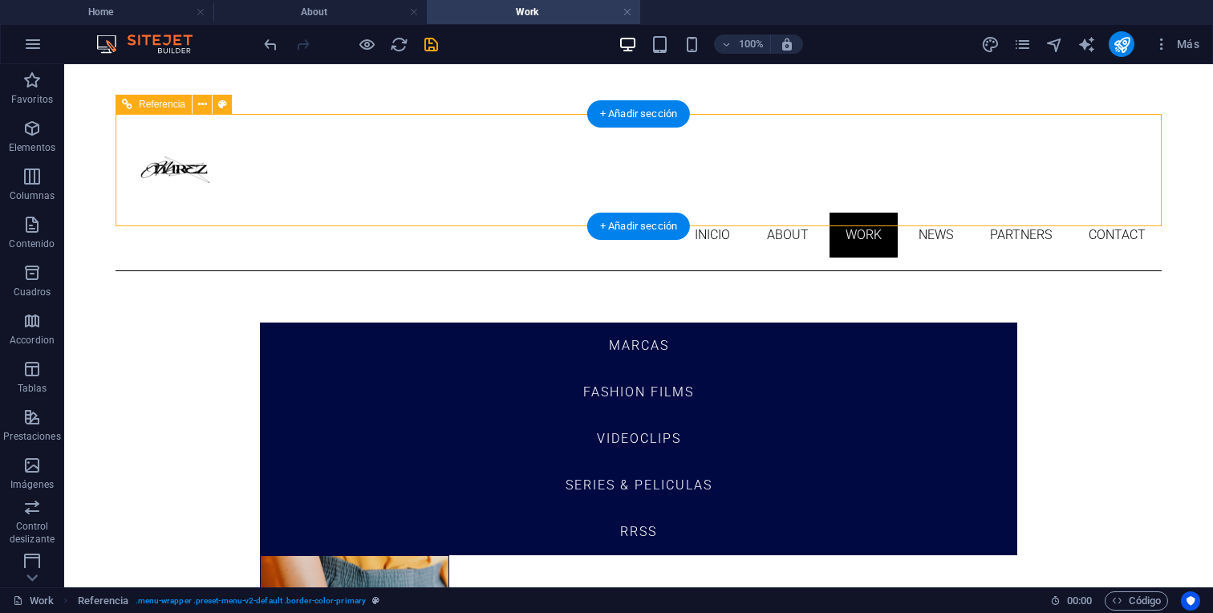
click at [267, 213] on nav "Inicio About Work News Partners Contact" at bounding box center [638, 235] width 1046 height 45
click at [148, 168] on div at bounding box center [638, 170] width 1046 height 86
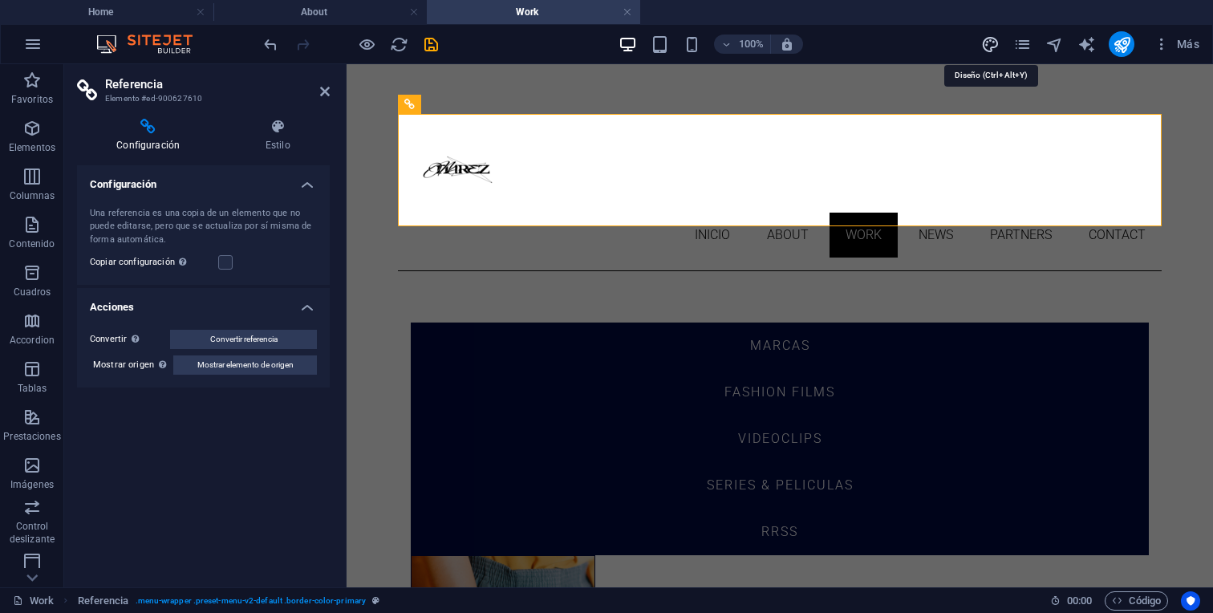
click at [985, 42] on icon "design" at bounding box center [990, 44] width 18 height 18
select select "px"
select select "300"
select select "px"
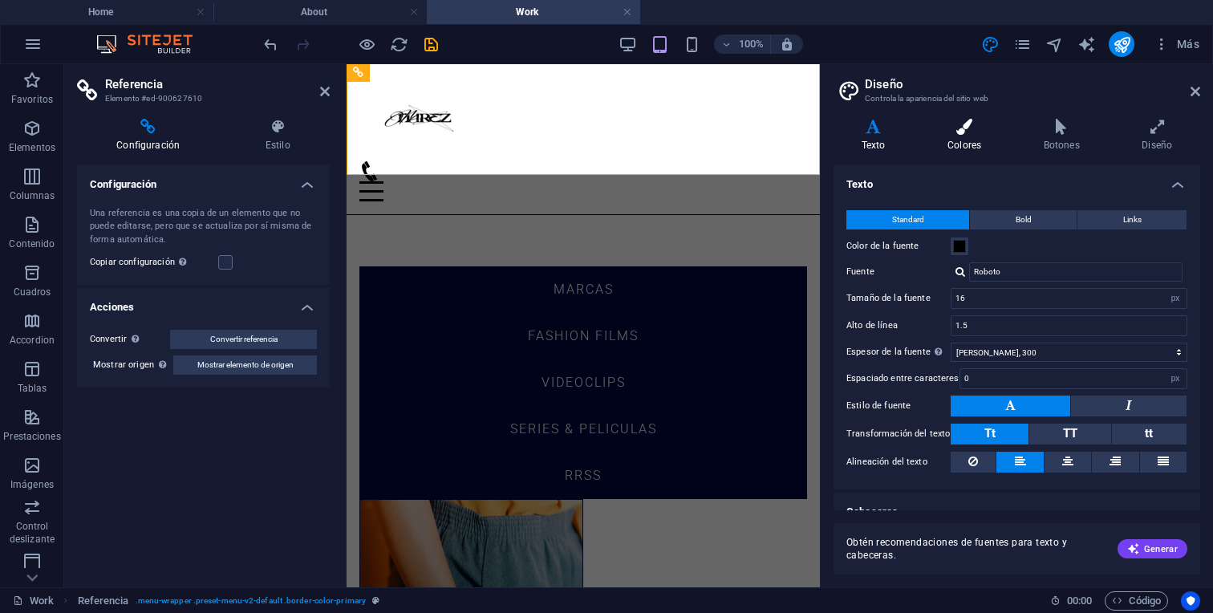
click at [974, 133] on icon at bounding box center [964, 127] width 90 height 16
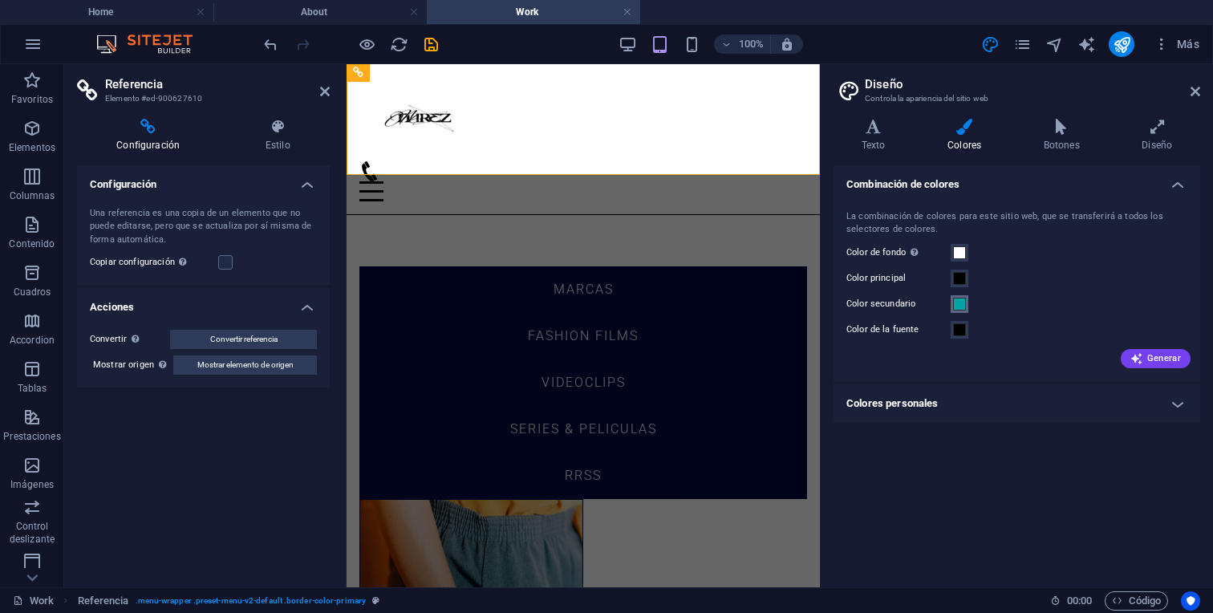
click at [960, 304] on span at bounding box center [959, 304] width 13 height 13
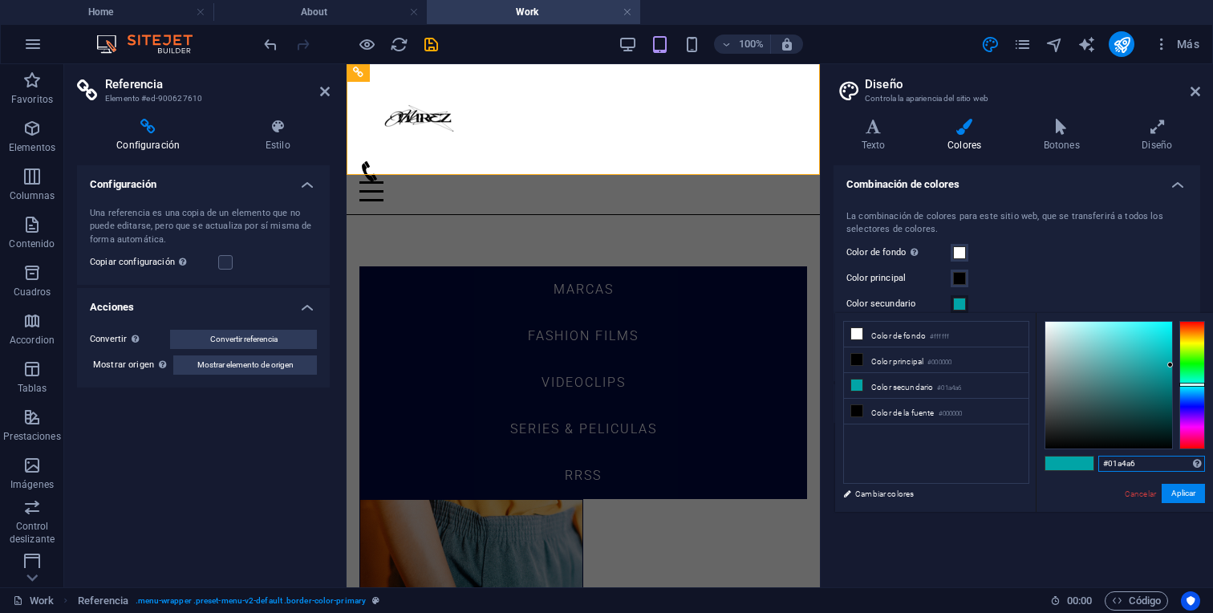
drag, startPoint x: 1148, startPoint y: 462, endPoint x: 1048, endPoint y: 464, distance: 99.5
click at [1051, 464] on div "#01a4a6 Formatos soportados #0852ed rgb(8, 82, 237) rgba(8, 82, 237, 90%) hsv(2…" at bounding box center [1123, 528] width 177 height 431
paste input "#000942"
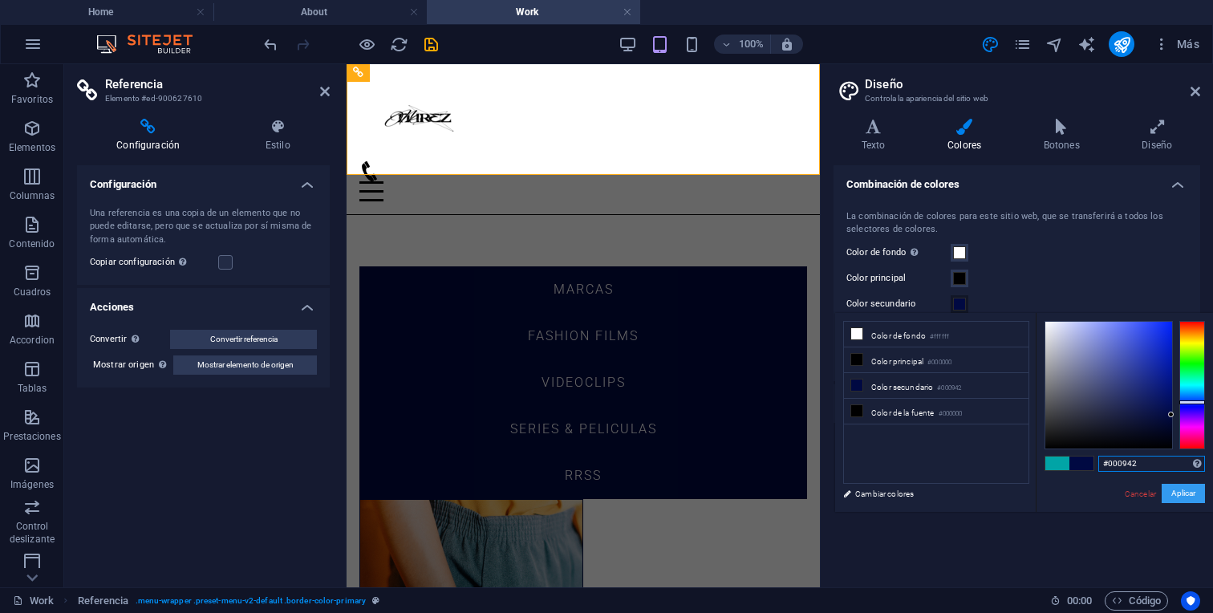
type input "#000942"
click at [1185, 490] on button "Aplicar" at bounding box center [1182, 493] width 43 height 19
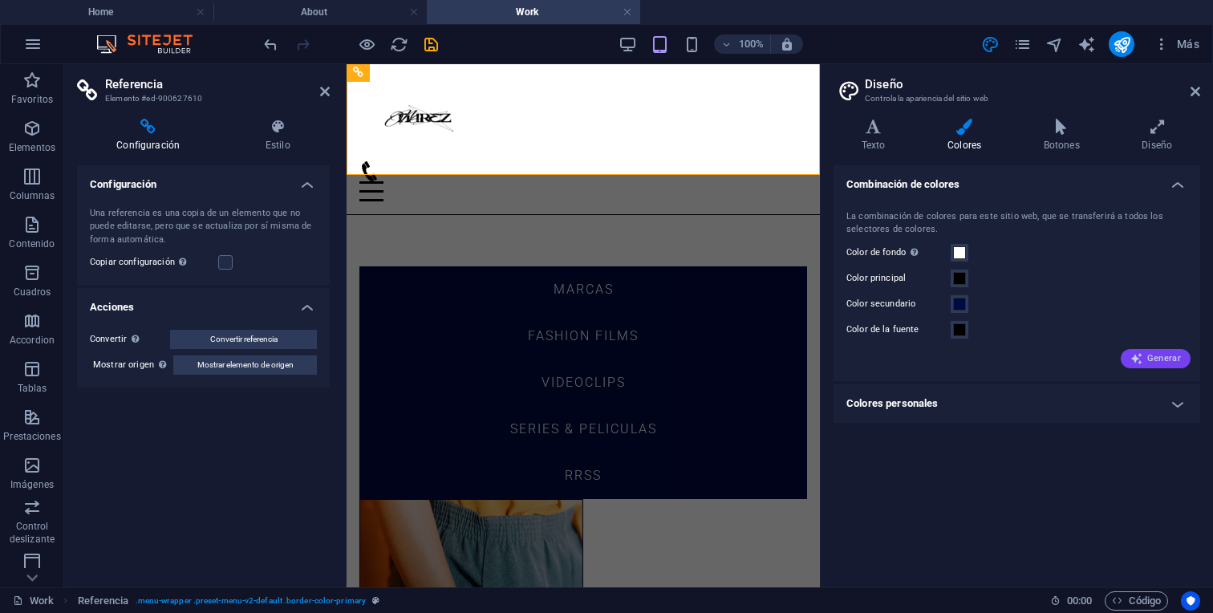
click at [1151, 363] on span "Generar" at bounding box center [1155, 358] width 51 height 13
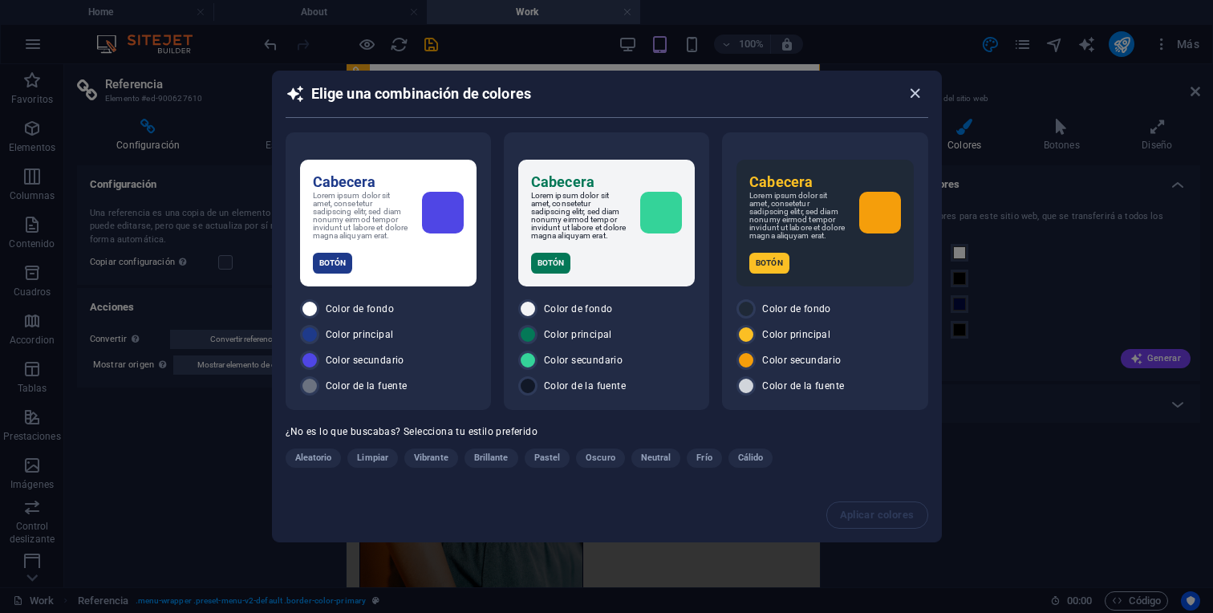
click at [913, 90] on icon "button" at bounding box center [914, 93] width 18 height 18
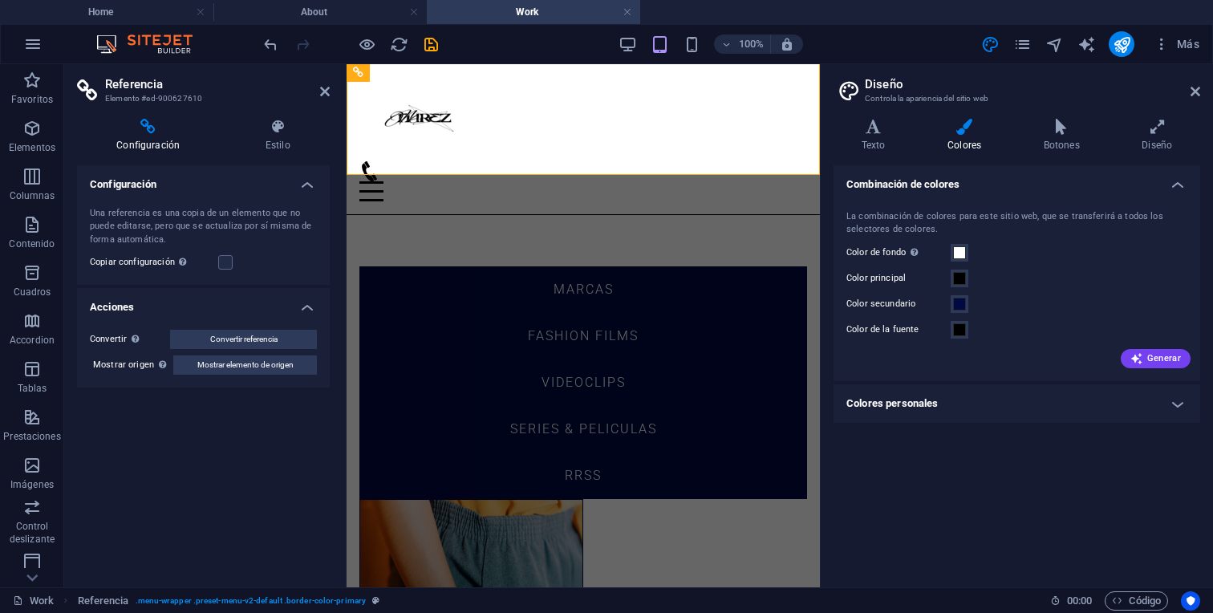
click at [1188, 90] on h2 "Diseño" at bounding box center [1032, 84] width 335 height 14
click at [1194, 91] on icon at bounding box center [1195, 91] width 10 height 13
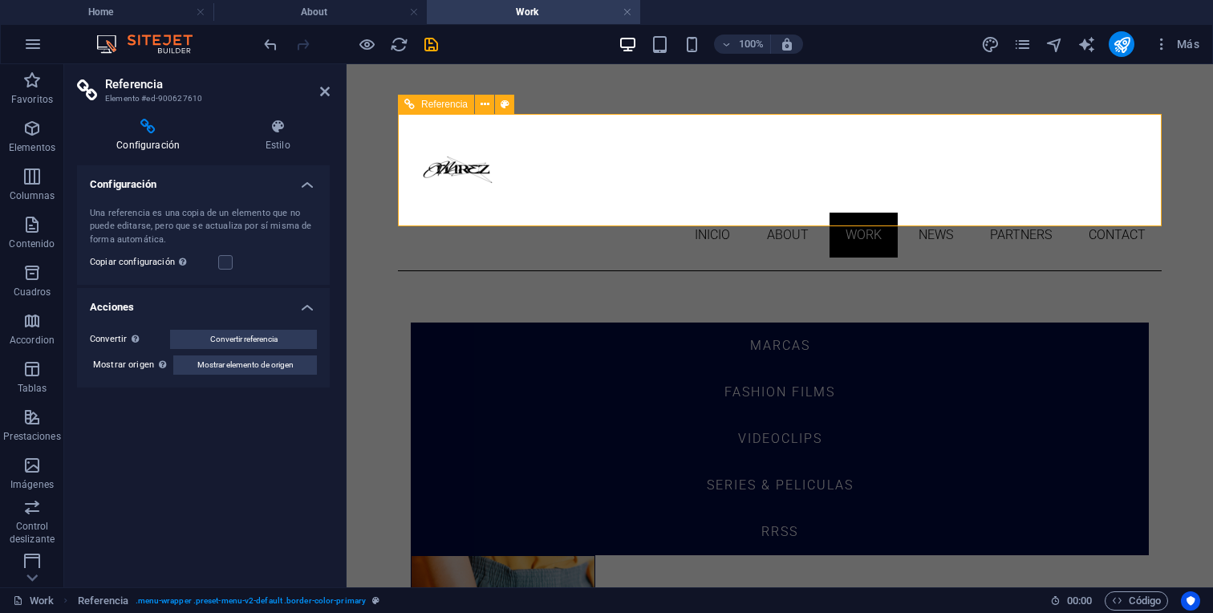
click at [916, 223] on div "Inicio About Work News Partners Contact" at bounding box center [779, 192] width 763 height 157
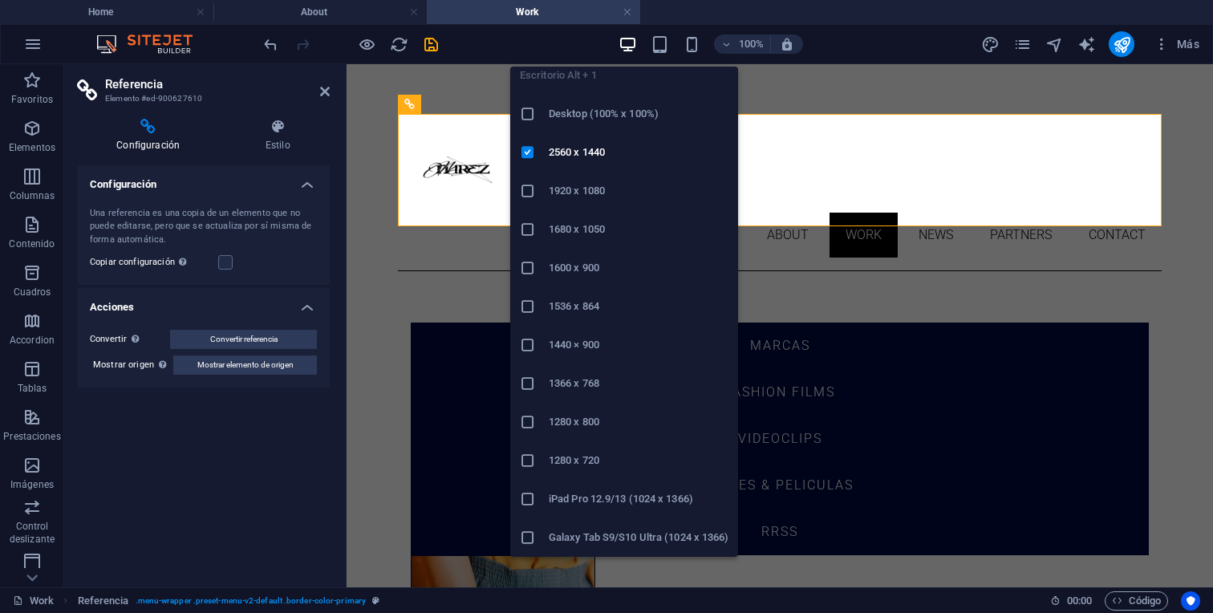
scroll to position [0, 0]
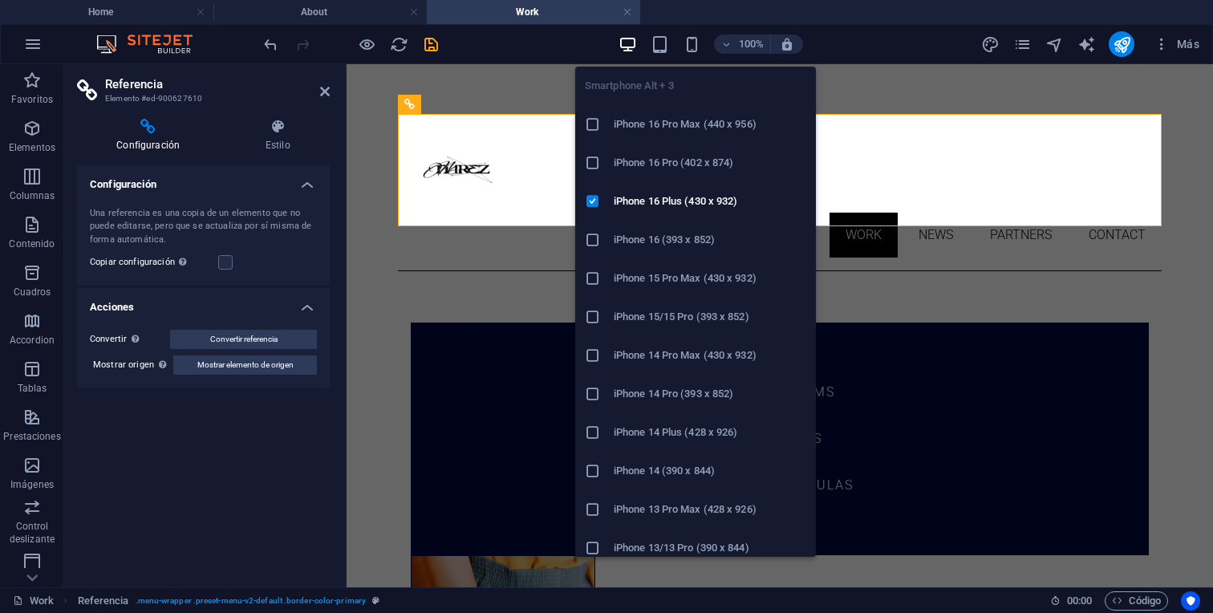
click at [653, 290] on li "iPhone 15 Pro Max (430 x 932)" at bounding box center [695, 278] width 241 height 38
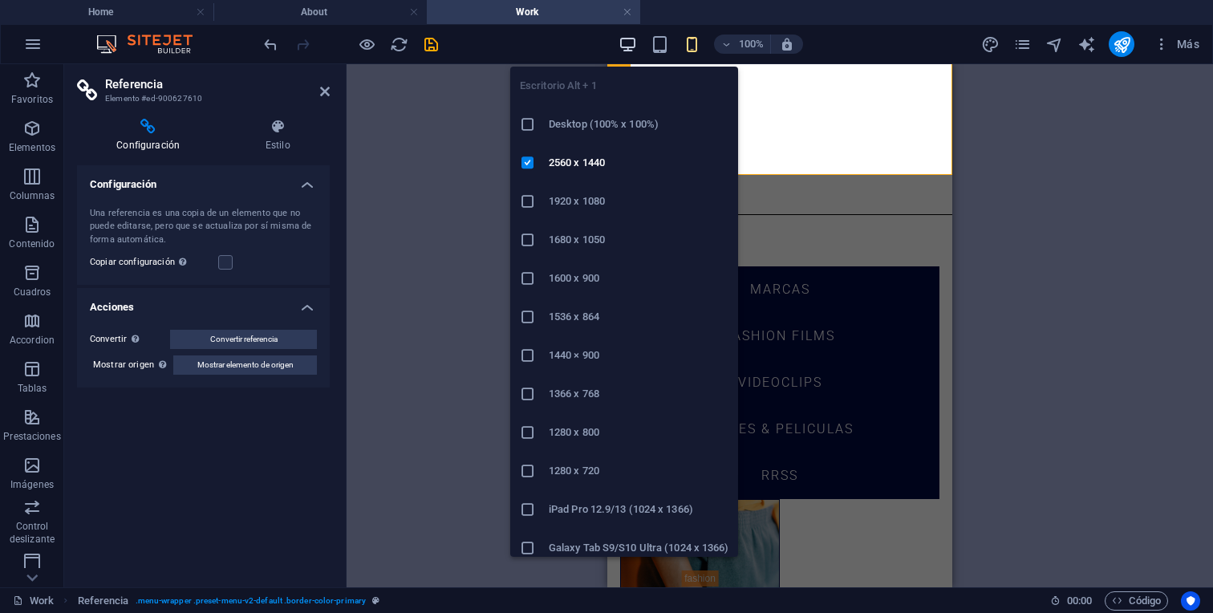
click at [633, 35] on icon "button" at bounding box center [627, 44] width 18 height 18
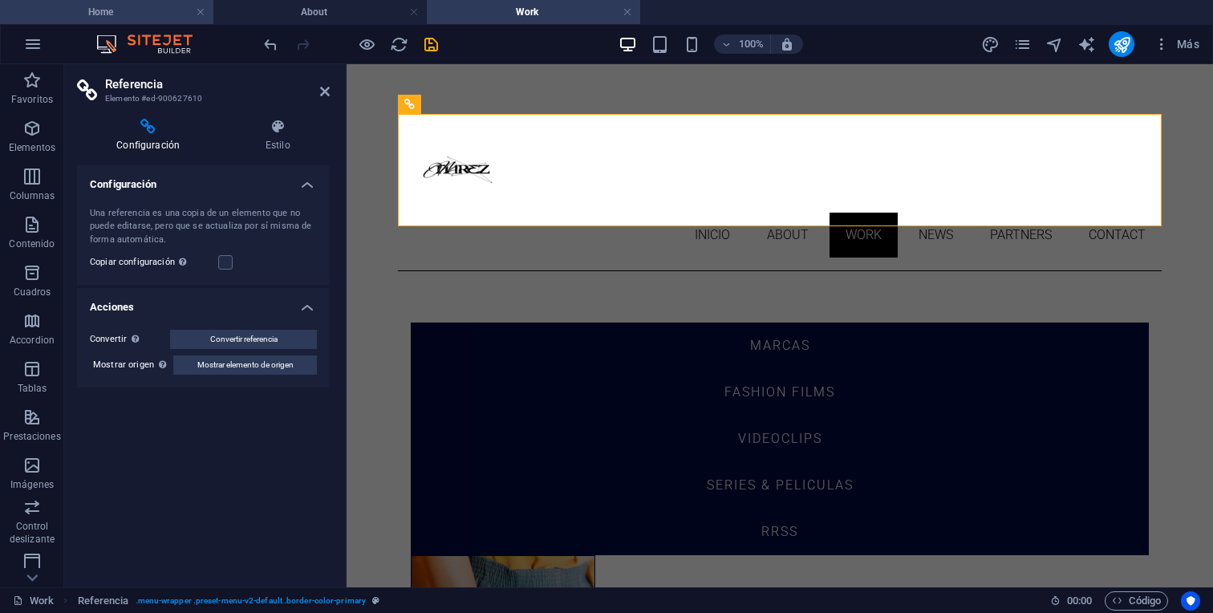
click at [133, 13] on h4 "Home" at bounding box center [106, 12] width 213 height 18
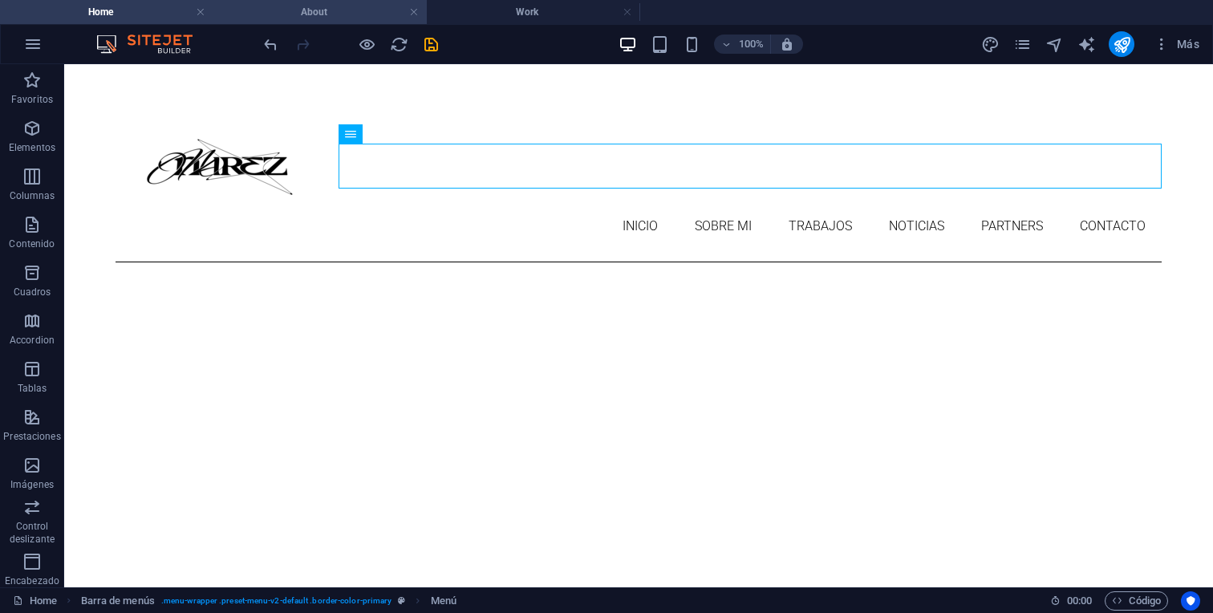
click at [322, 17] on h4 "About" at bounding box center [319, 12] width 213 height 18
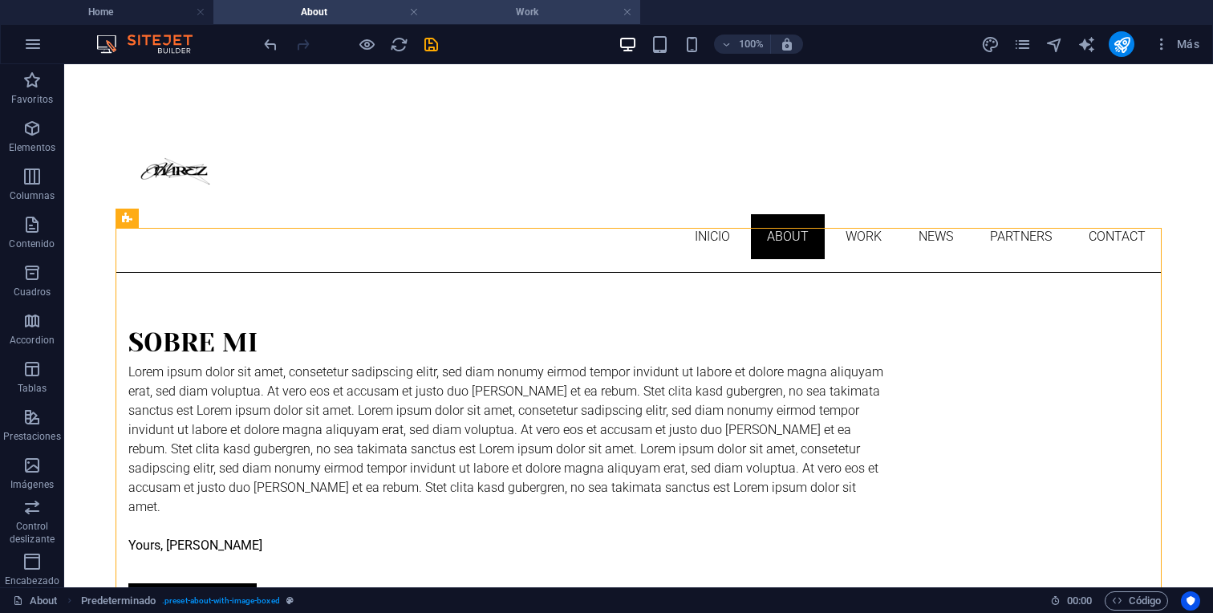
click at [532, 14] on h4 "Work" at bounding box center [533, 12] width 213 height 18
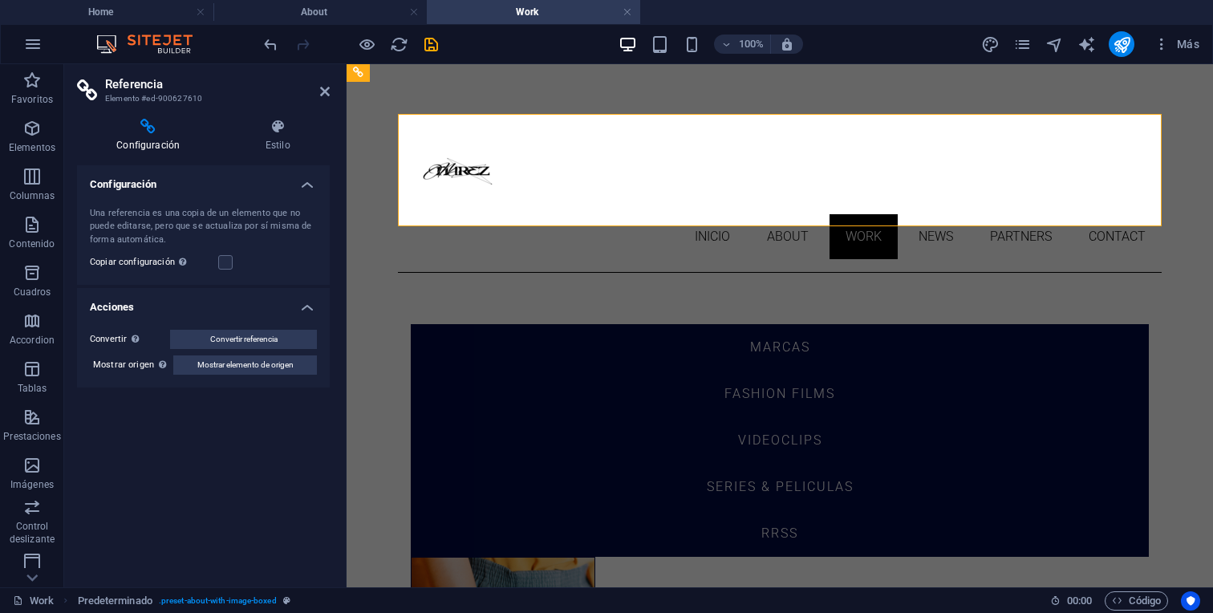
scroll to position [2, 0]
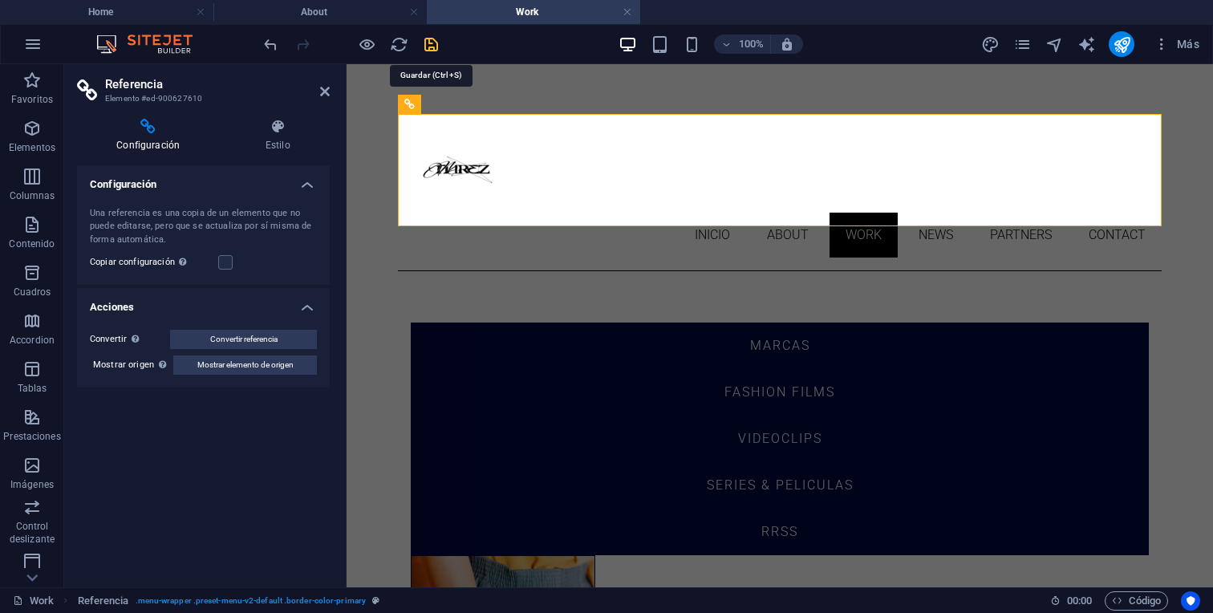
click at [431, 47] on icon "save" at bounding box center [431, 44] width 18 height 18
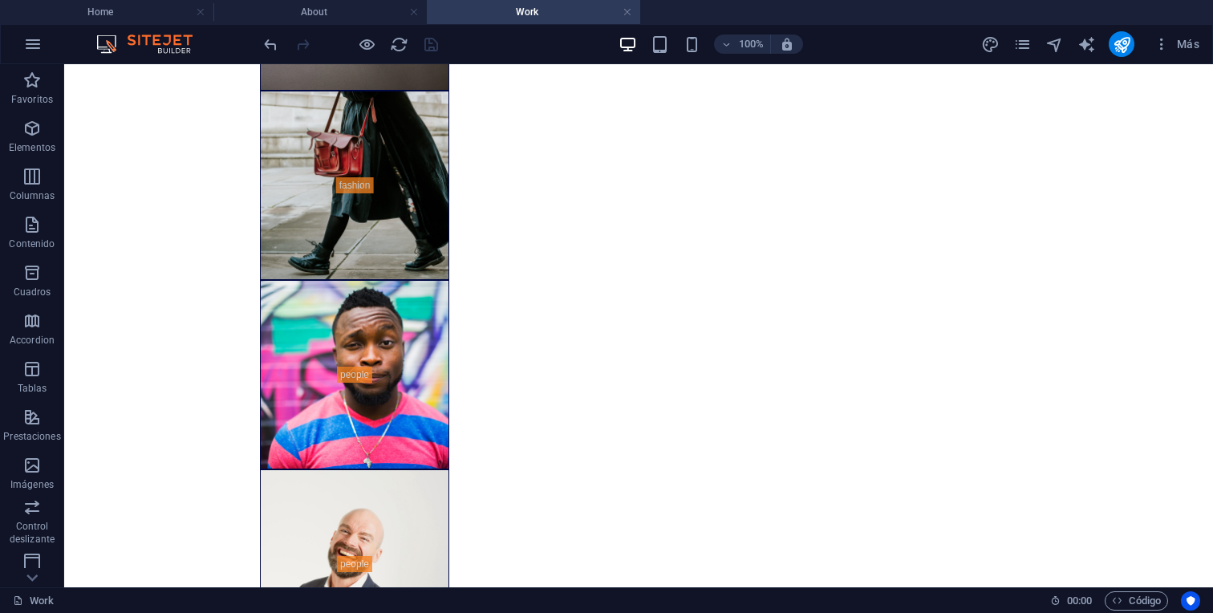
scroll to position [1605, 0]
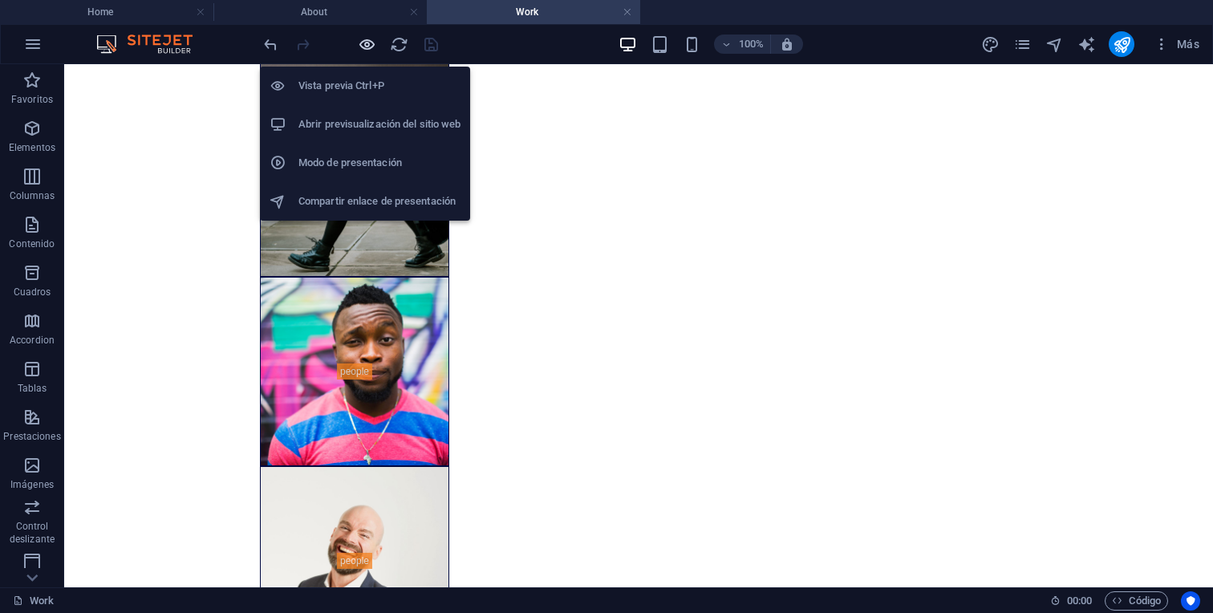
click at [367, 48] on icon "button" at bounding box center [367, 44] width 18 height 18
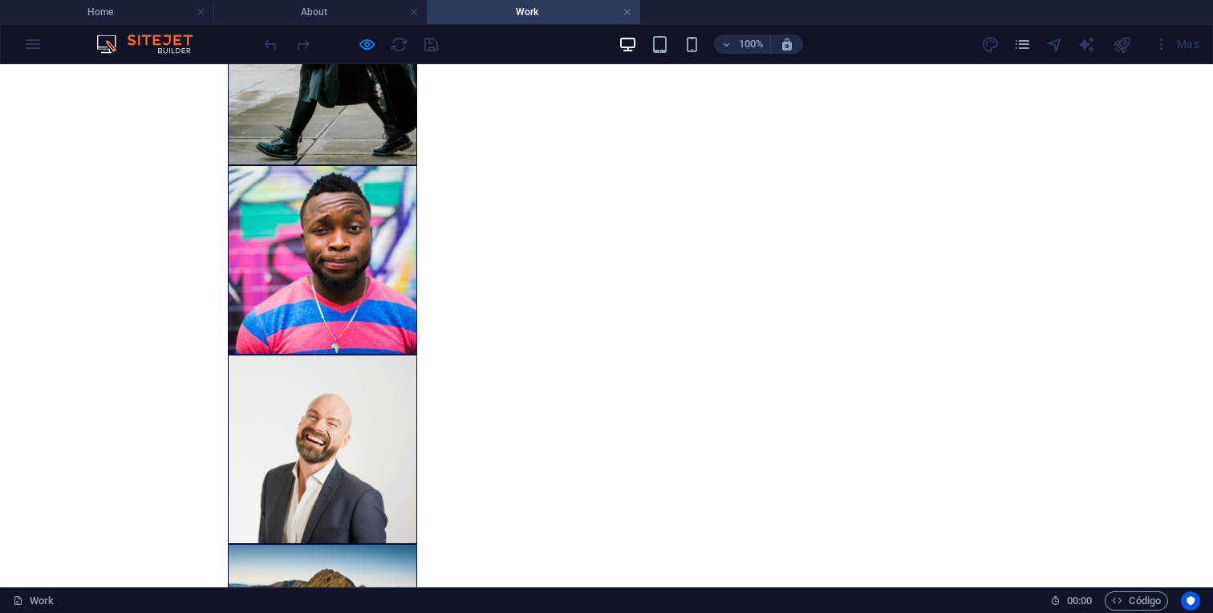
scroll to position [1715, 0]
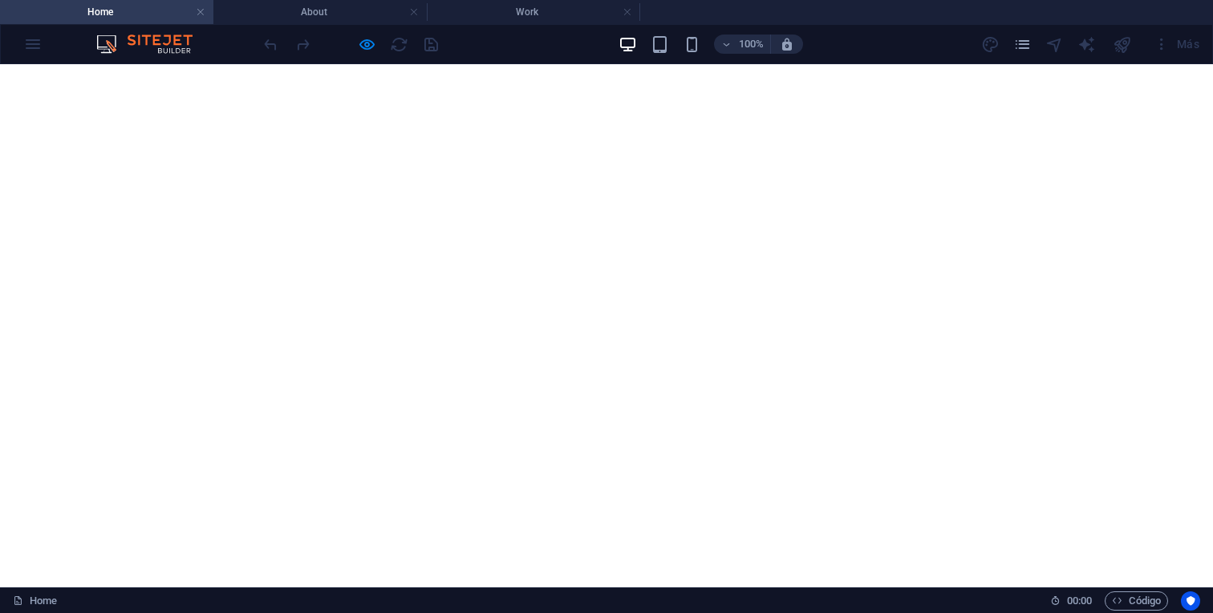
scroll to position [869, 0]
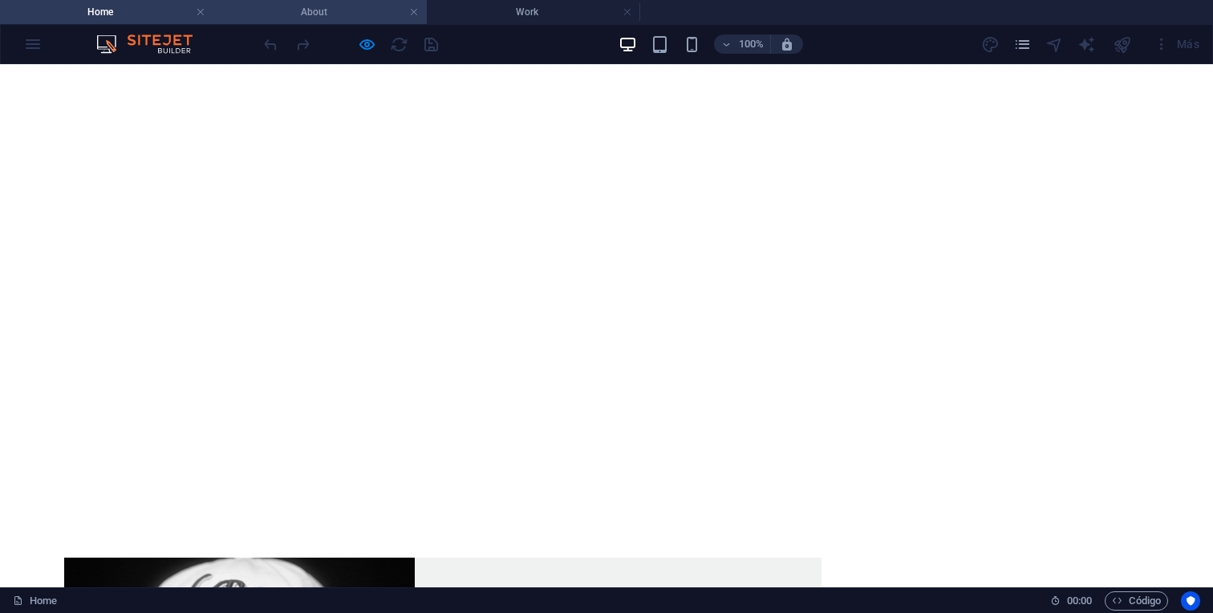
click at [286, 13] on h4 "About" at bounding box center [319, 12] width 213 height 18
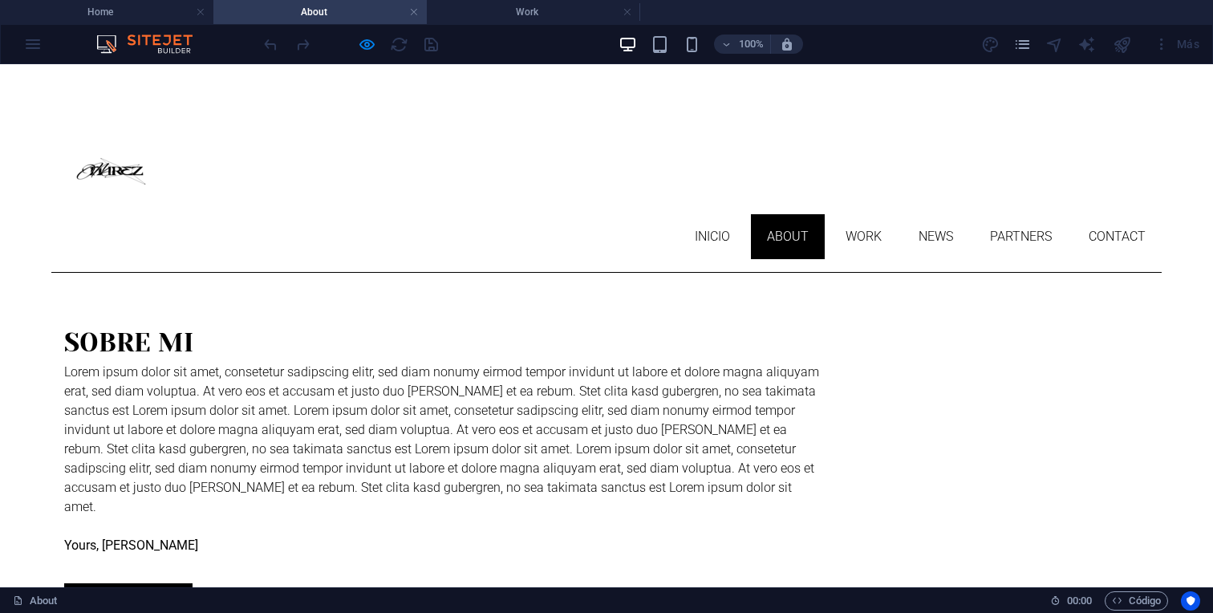
scroll to position [394, 0]
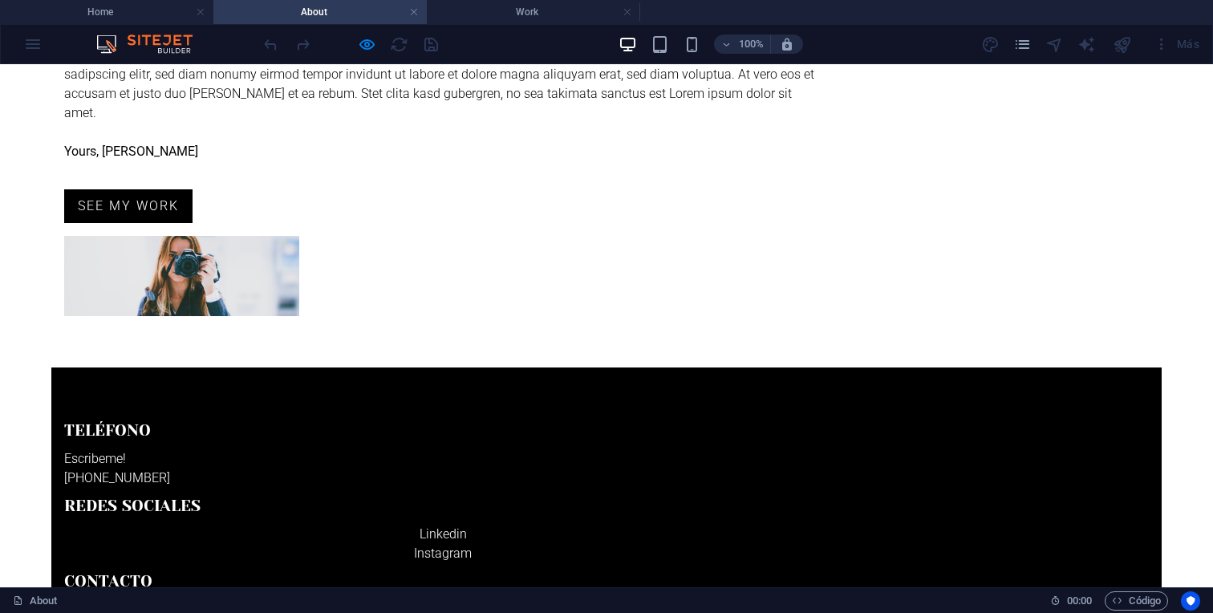
click at [200, 496] on font "Redes sociales" at bounding box center [132, 505] width 136 height 18
click at [369, 45] on icon "button" at bounding box center [367, 44] width 18 height 18
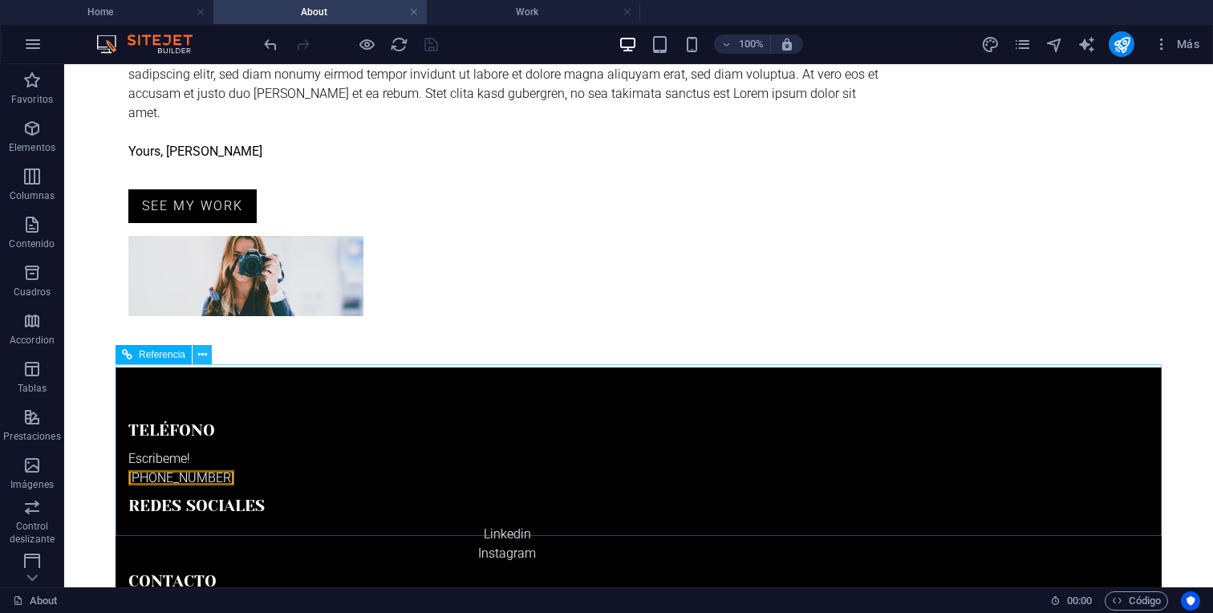
click at [200, 358] on icon at bounding box center [202, 354] width 9 height 17
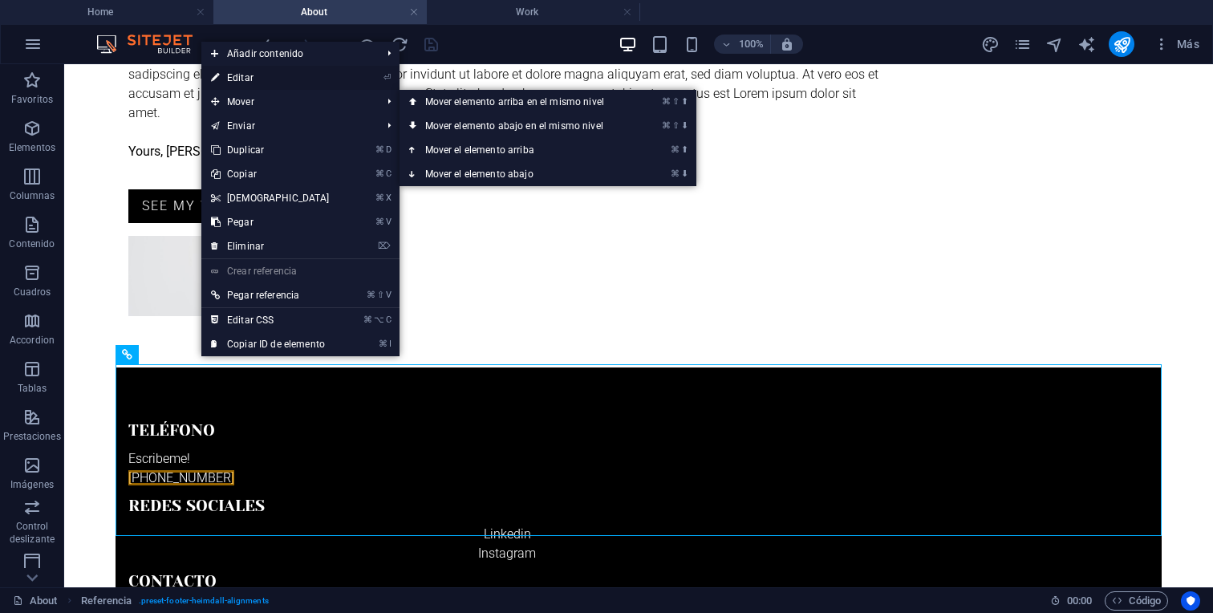
click at [278, 83] on link "⏎ Editar" at bounding box center [270, 78] width 138 height 24
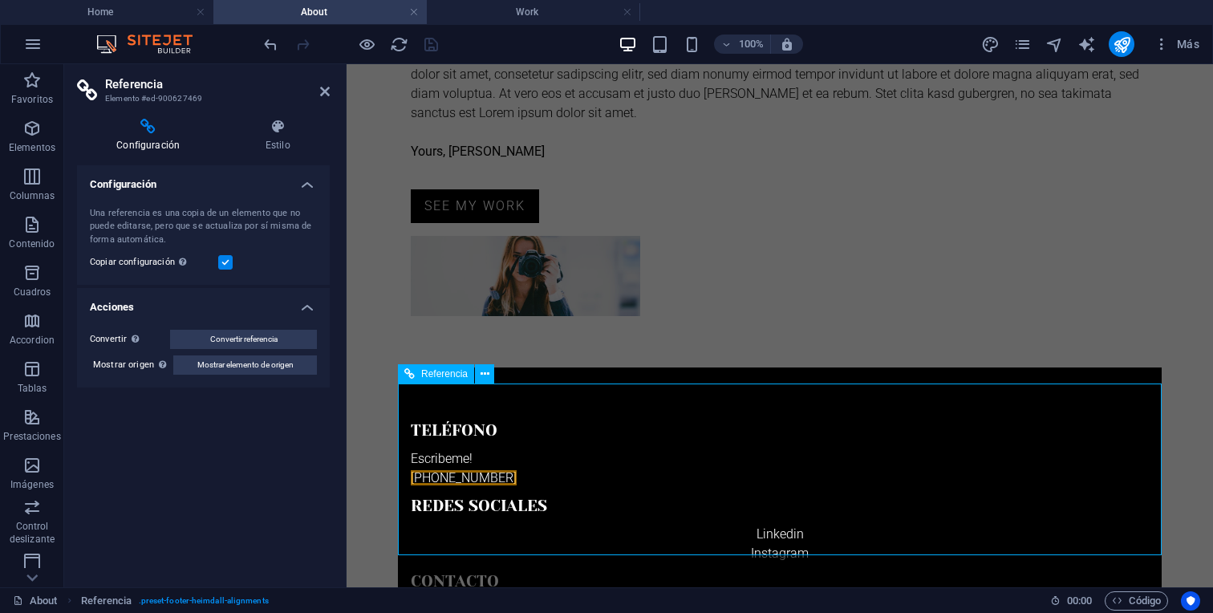
click at [799, 524] on div "Linkedin Instagram" at bounding box center [780, 543] width 738 height 38
click at [804, 524] on div "Linkedin Instagram" at bounding box center [780, 543] width 738 height 38
click at [715, 367] on div "soBRE MI Lorem ipsum dolor sit amet, consetetur sadipscing elitr, sed diam nonu…" at bounding box center [779, 123] width 763 height 488
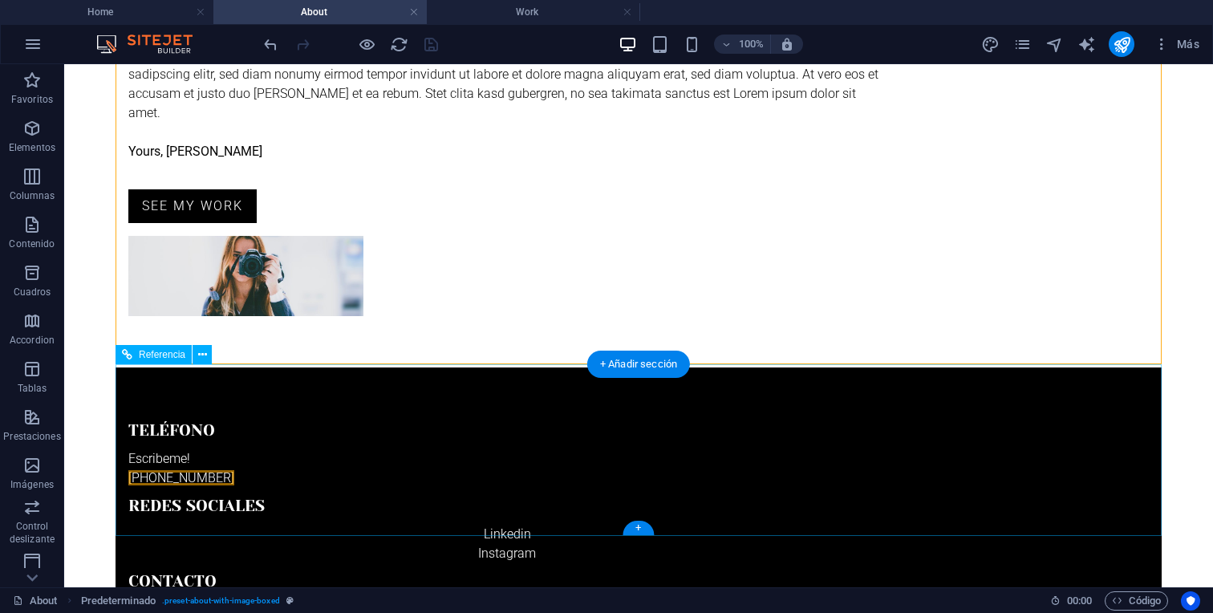
click at [715, 378] on div "Teléfono Escribeme! [PHONE_NUMBER] Redes sociales Linkedin Instagram Contacto […" at bounding box center [638, 518] width 1046 height 303
click at [648, 524] on div "Linkedin Instagram" at bounding box center [506, 543] width 757 height 38
click at [642, 524] on div "Linkedin Instagram" at bounding box center [506, 543] width 757 height 38
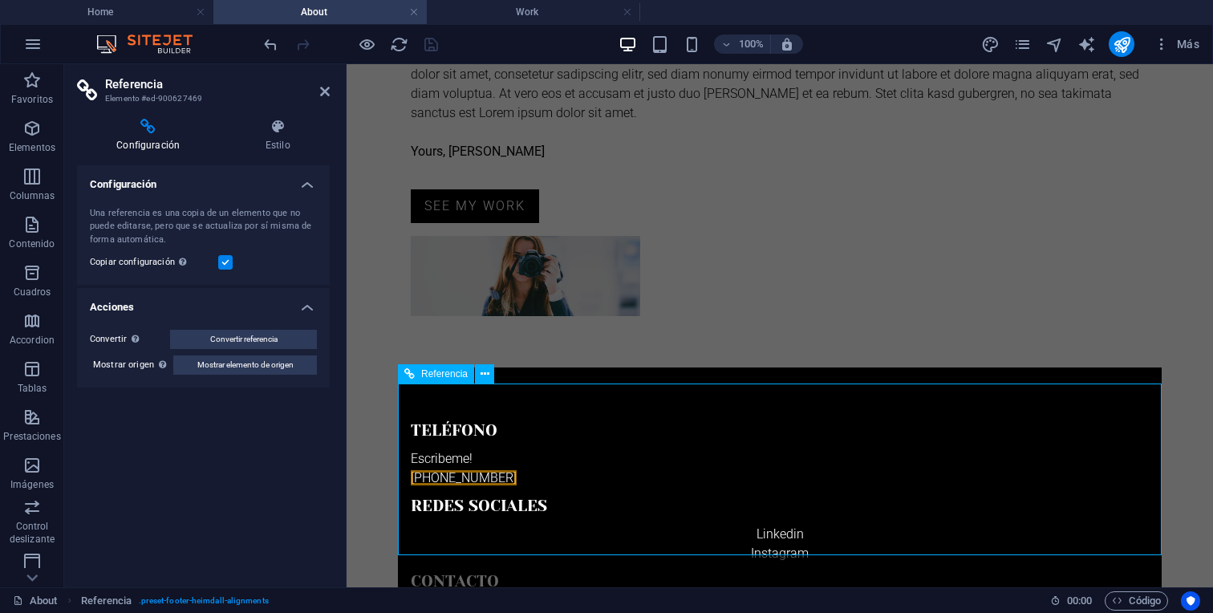
click at [786, 524] on div "Linkedin Instagram" at bounding box center [780, 543] width 738 height 38
click at [790, 524] on div "Linkedin Instagram" at bounding box center [780, 543] width 738 height 38
click at [307, 308] on h4 "Acciones" at bounding box center [203, 302] width 253 height 29
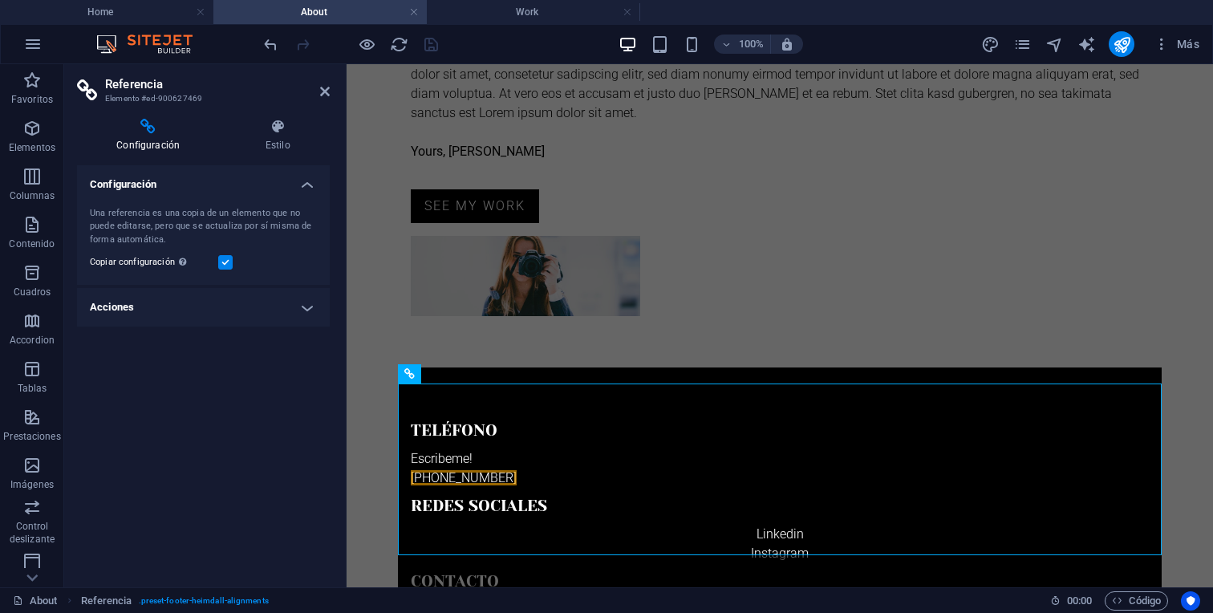
click at [307, 308] on h4 "Acciones" at bounding box center [203, 307] width 253 height 38
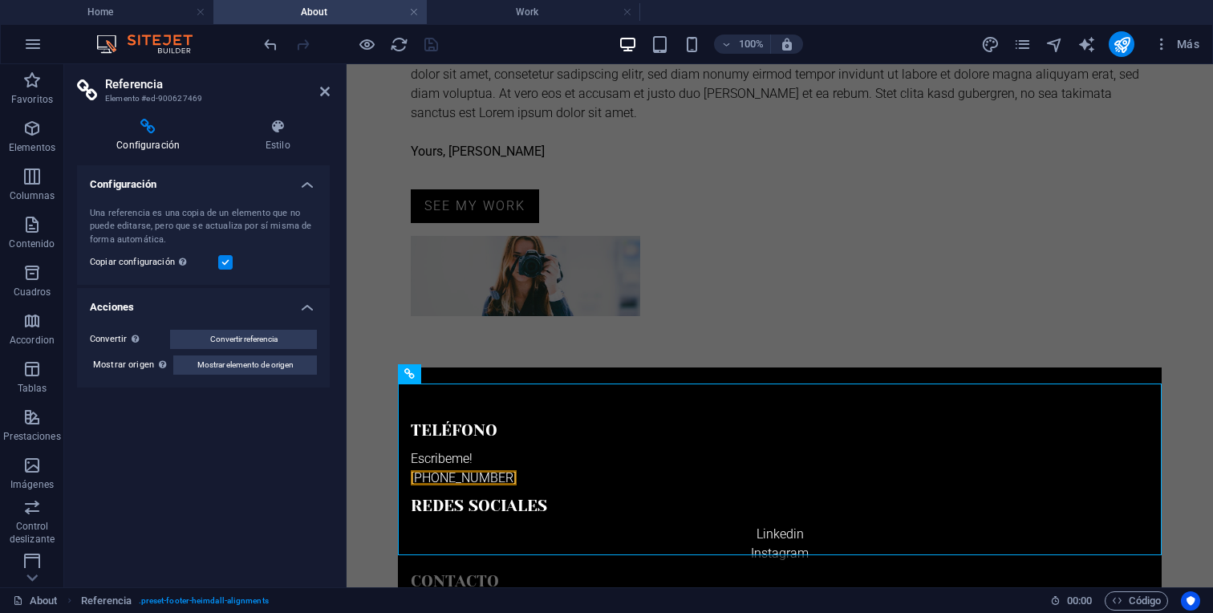
click at [301, 184] on h4 "Configuración" at bounding box center [203, 179] width 253 height 29
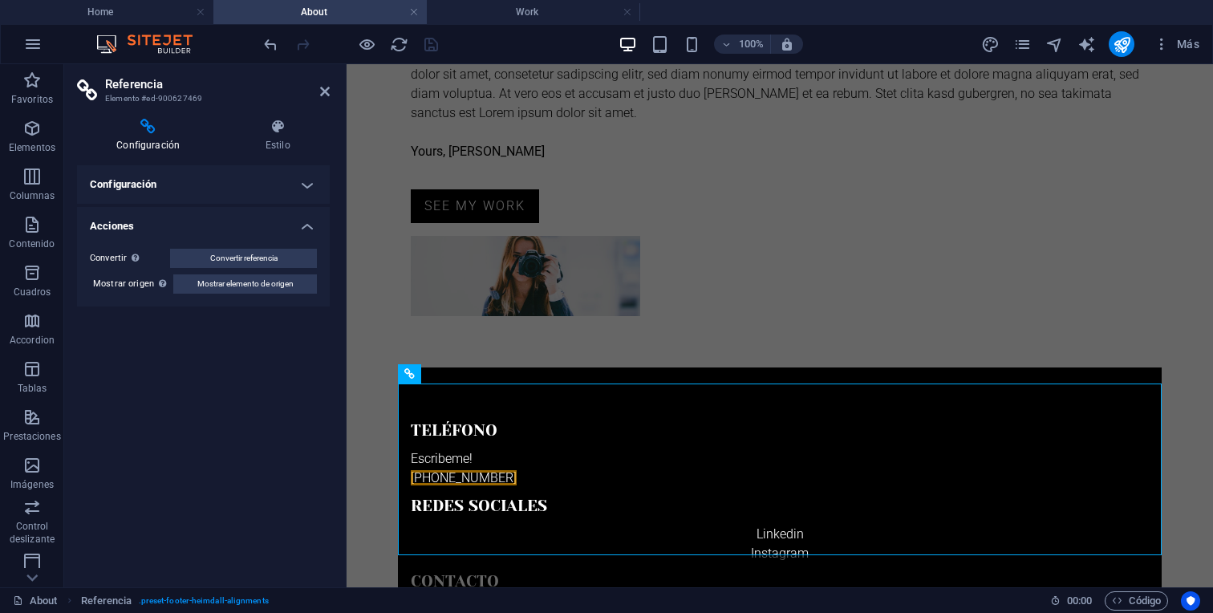
click at [301, 184] on h4 "Configuración" at bounding box center [203, 184] width 253 height 38
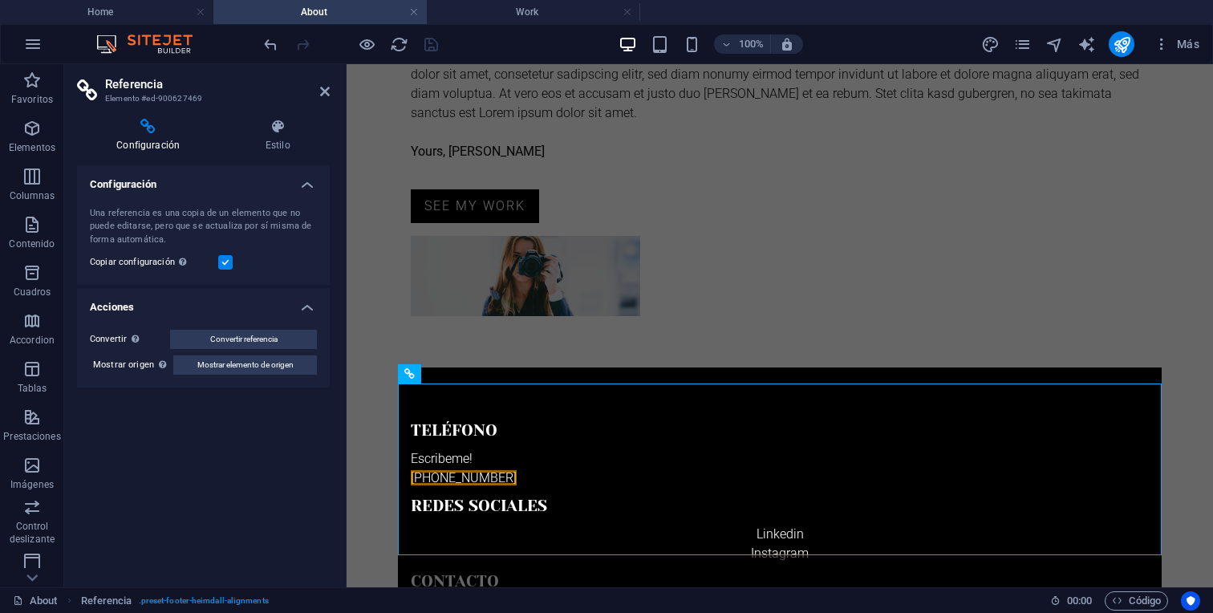
click at [227, 265] on label at bounding box center [225, 262] width 14 height 14
click at [0, 0] on input "Copiar configuración Usa la misma configuración (flex, animación, posición, est…" at bounding box center [0, 0] width 0 height 0
click at [318, 93] on header "Referencia Elemento #ed-900627469" at bounding box center [203, 85] width 253 height 42
click at [324, 92] on icon at bounding box center [325, 91] width 10 height 13
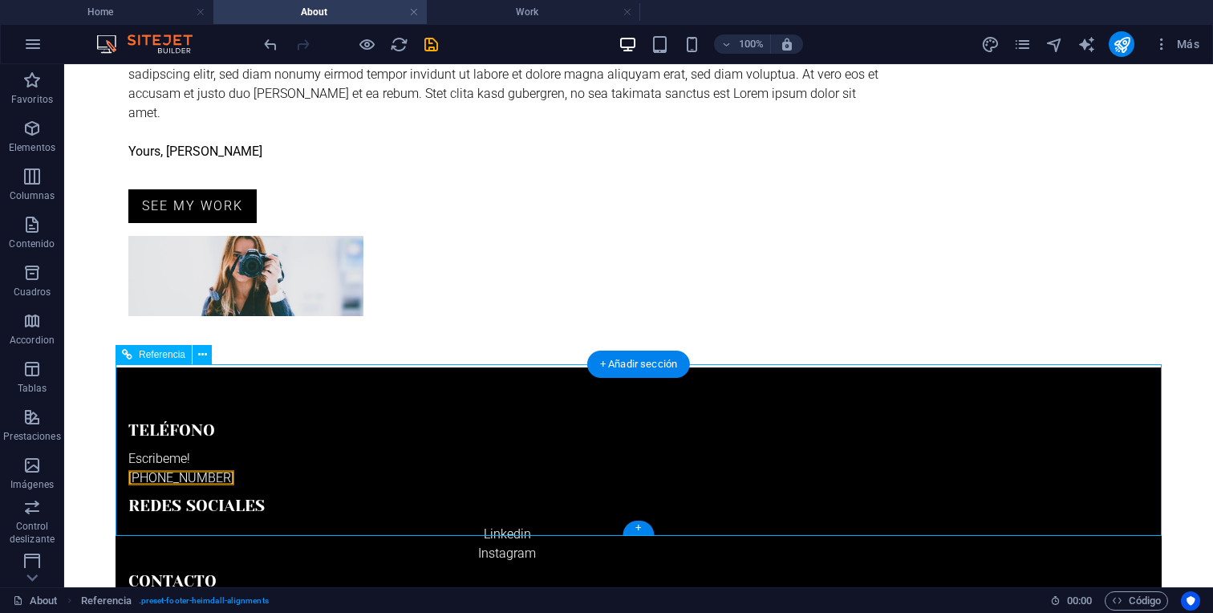
click at [638, 524] on div "Linkedin Instagram" at bounding box center [506, 543] width 757 height 38
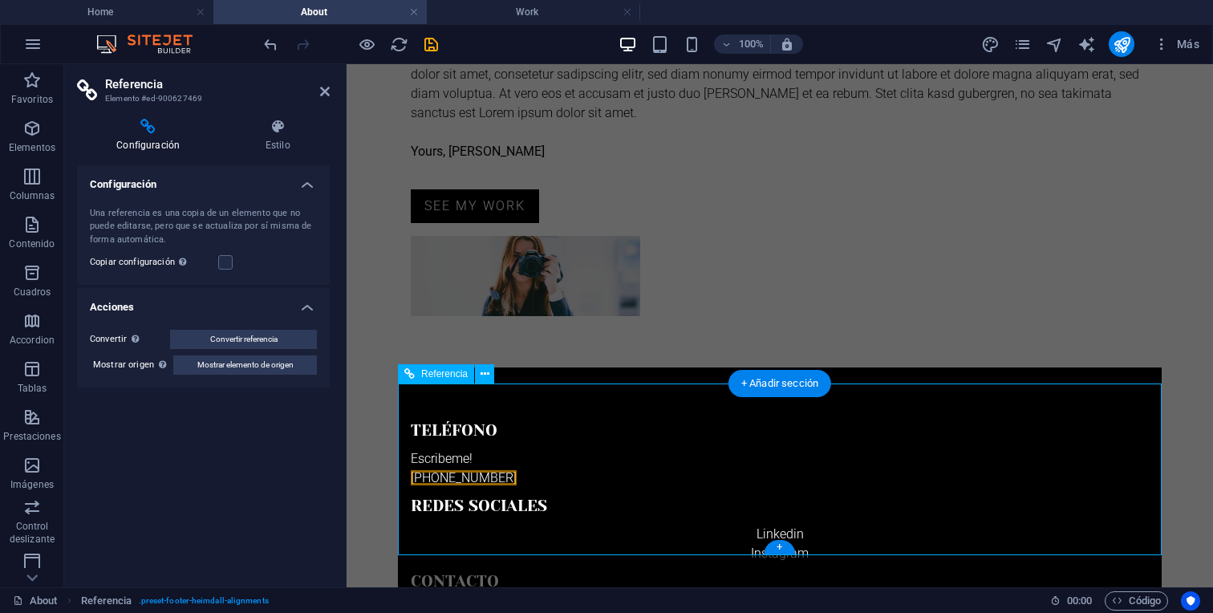
click at [849, 524] on div "Linkedin Instagram" at bounding box center [780, 543] width 738 height 38
click at [453, 482] on div "Escribeme! [PHONE_NUMBER]" at bounding box center [780, 468] width 738 height 38
click at [453, 479] on div "Escribeme! [PHONE_NUMBER]" at bounding box center [780, 468] width 738 height 38
click at [453, 476] on div "Escribeme! [PHONE_NUMBER]" at bounding box center [780, 468] width 738 height 38
click at [467, 488] on div "Escribeme! [PHONE_NUMBER]" at bounding box center [780, 468] width 738 height 38
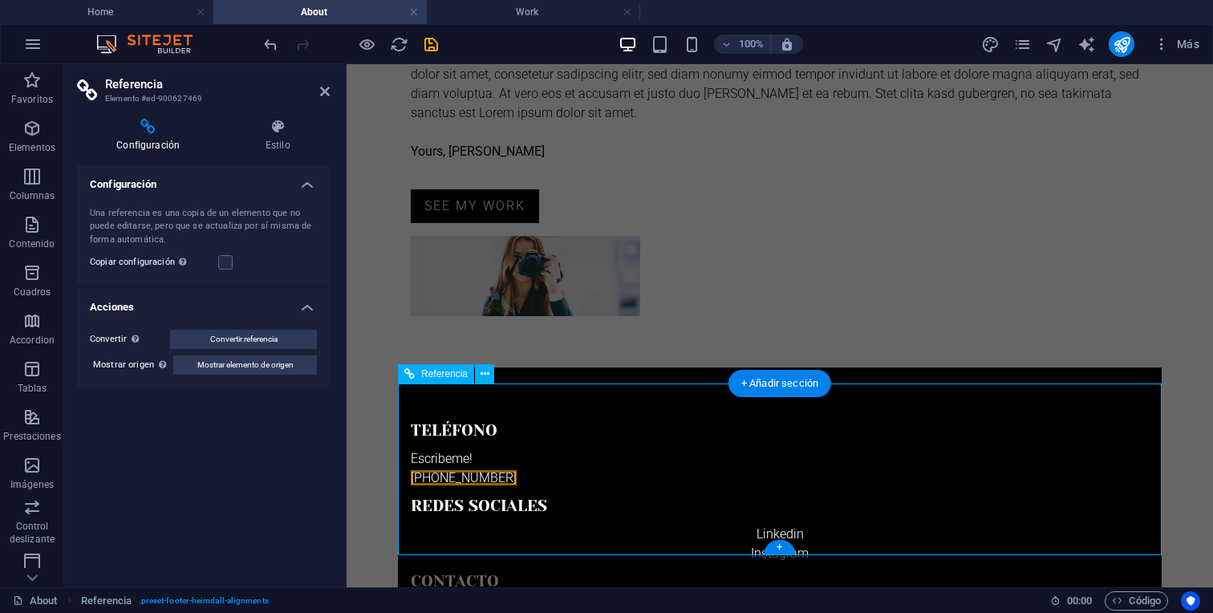
click at [467, 488] on div "Escribeme! [PHONE_NUMBER]" at bounding box center [780, 468] width 738 height 38
click at [468, 488] on div "Escribeme! [PHONE_NUMBER]" at bounding box center [780, 468] width 738 height 38
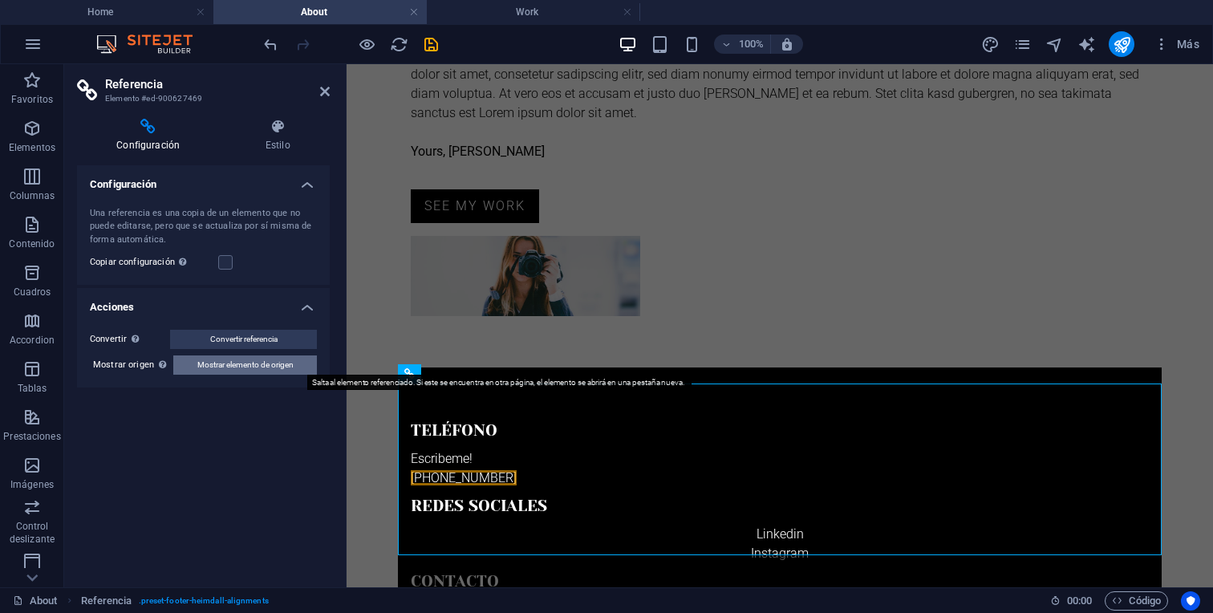
click at [291, 365] on span "Mostrar elemento de origen" at bounding box center [245, 364] width 96 height 19
select select "footer"
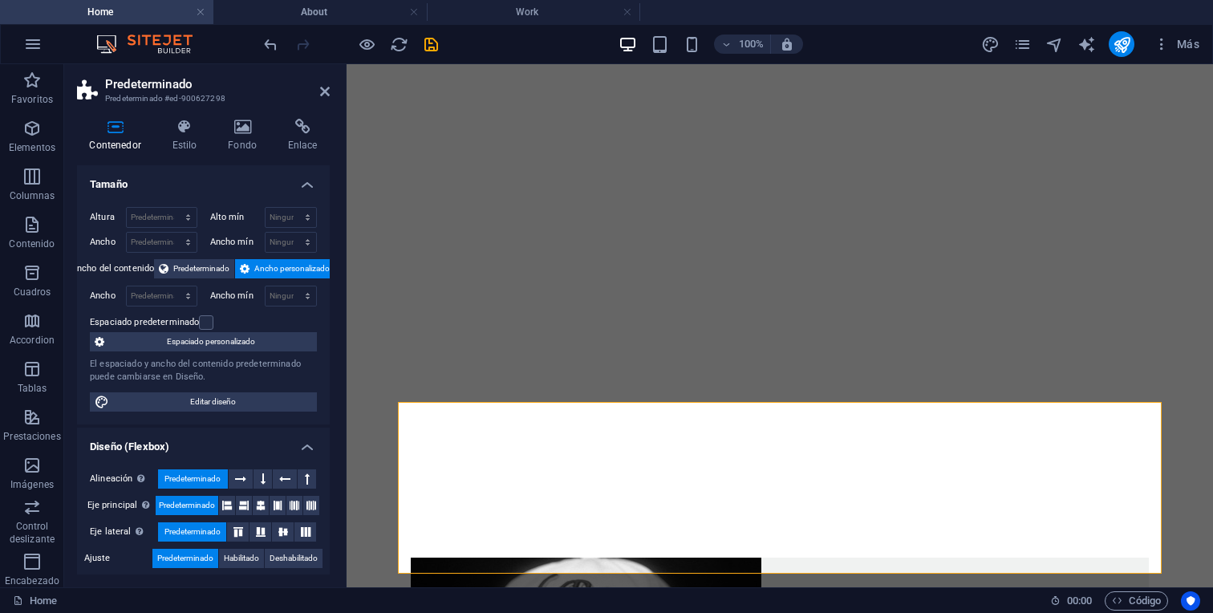
scroll to position [259, 0]
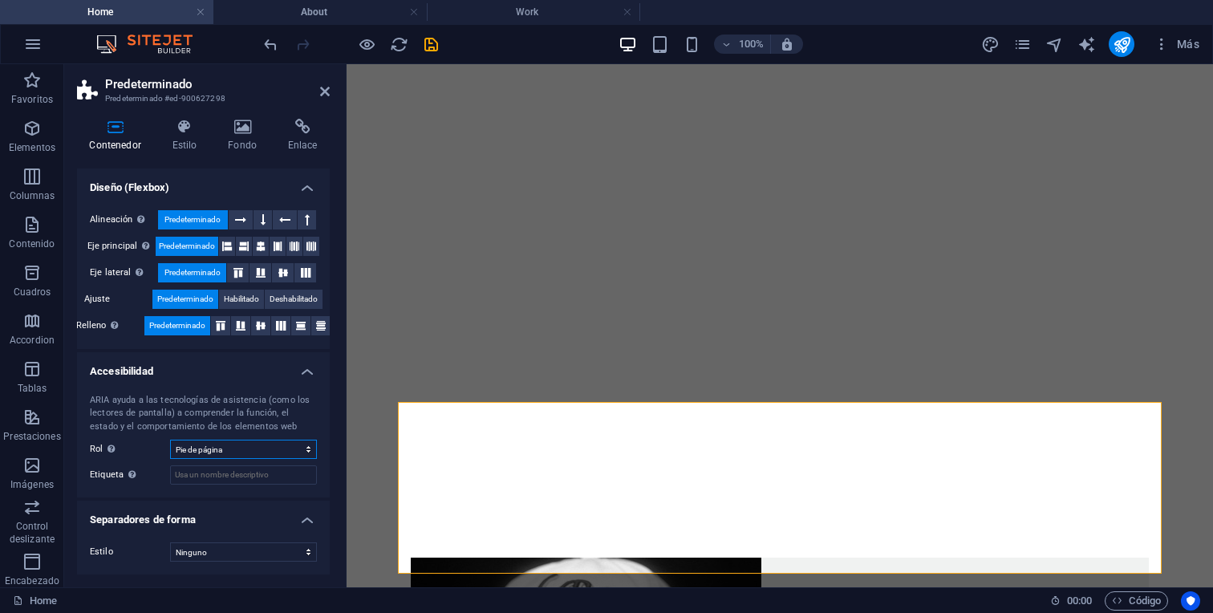
click at [295, 446] on select "Ninguno Alert Article Banner Comment Complementary Dialog Encabezado Marquee Pi…" at bounding box center [243, 448] width 147 height 19
click at [303, 556] on select "Ninguno Triángulo Cuadrado Diagonal Polígono 1 Polígono 2 Zigzag Múltiples zigz…" at bounding box center [243, 551] width 147 height 19
click at [323, 85] on icon at bounding box center [325, 91] width 10 height 13
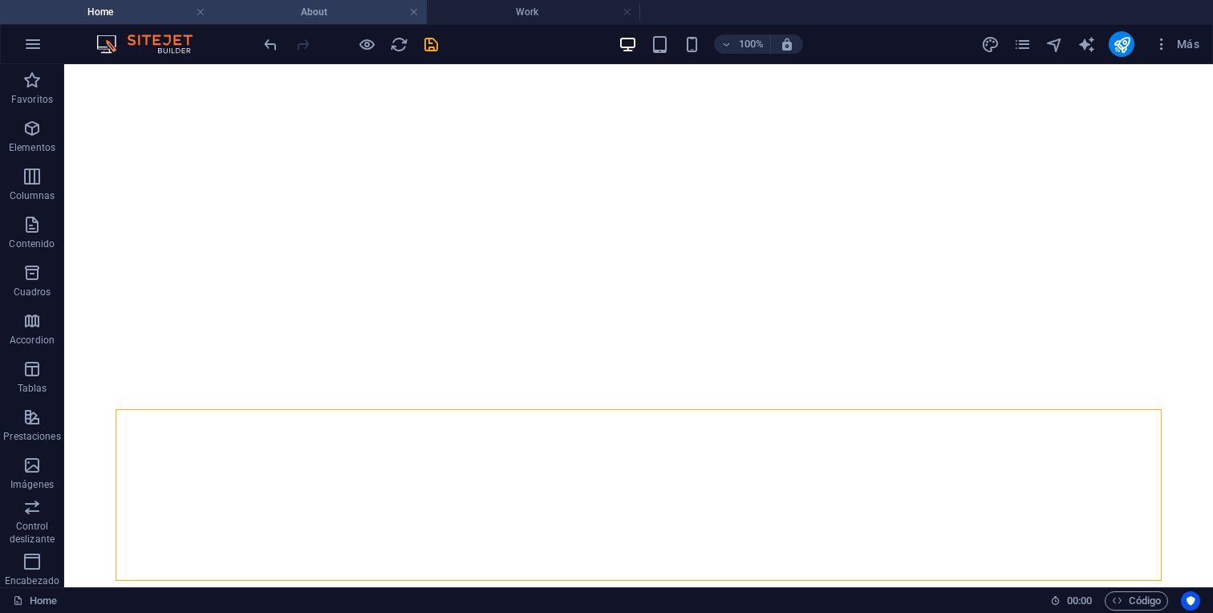
click at [316, 14] on h4 "About" at bounding box center [319, 12] width 213 height 18
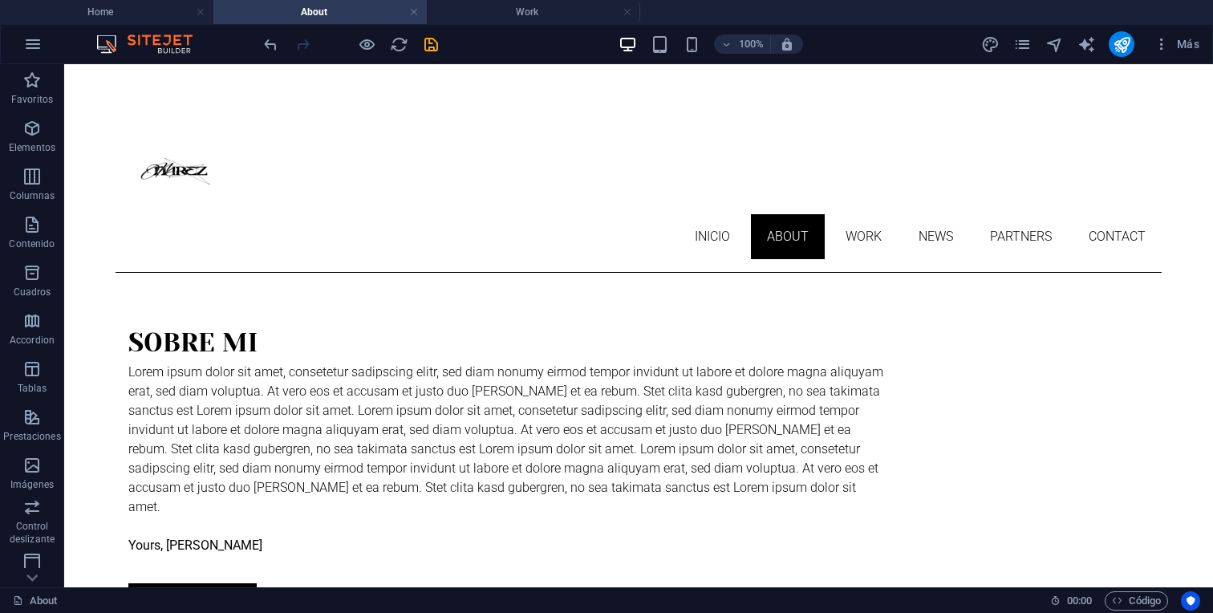
scroll to position [394, 0]
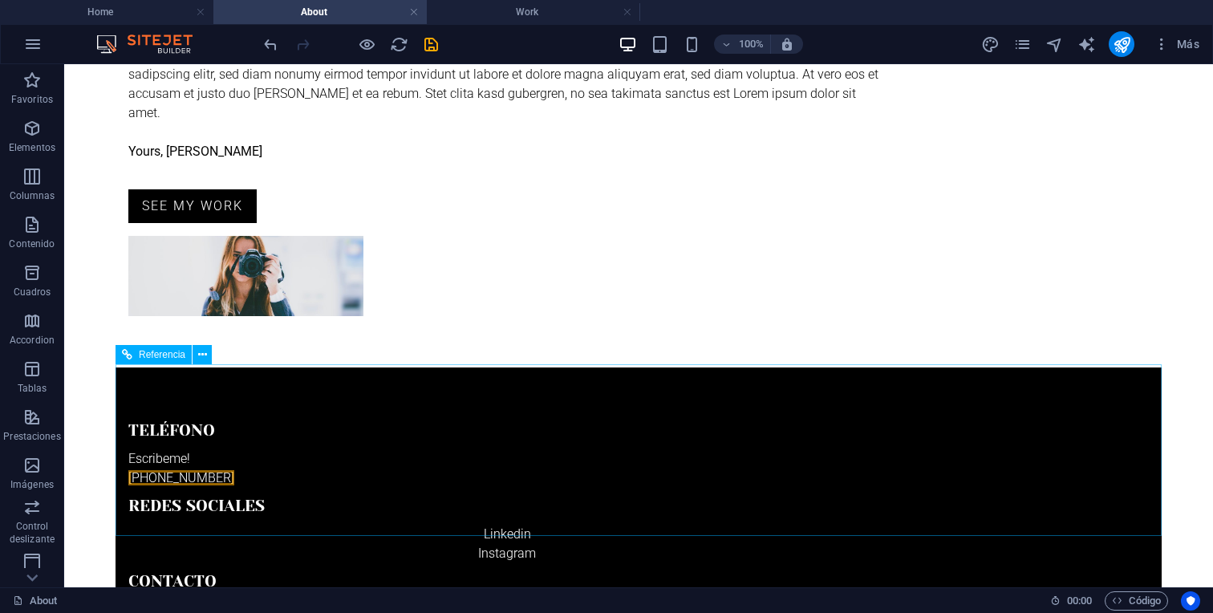
click at [166, 352] on span "Referencia" at bounding box center [162, 355] width 47 height 10
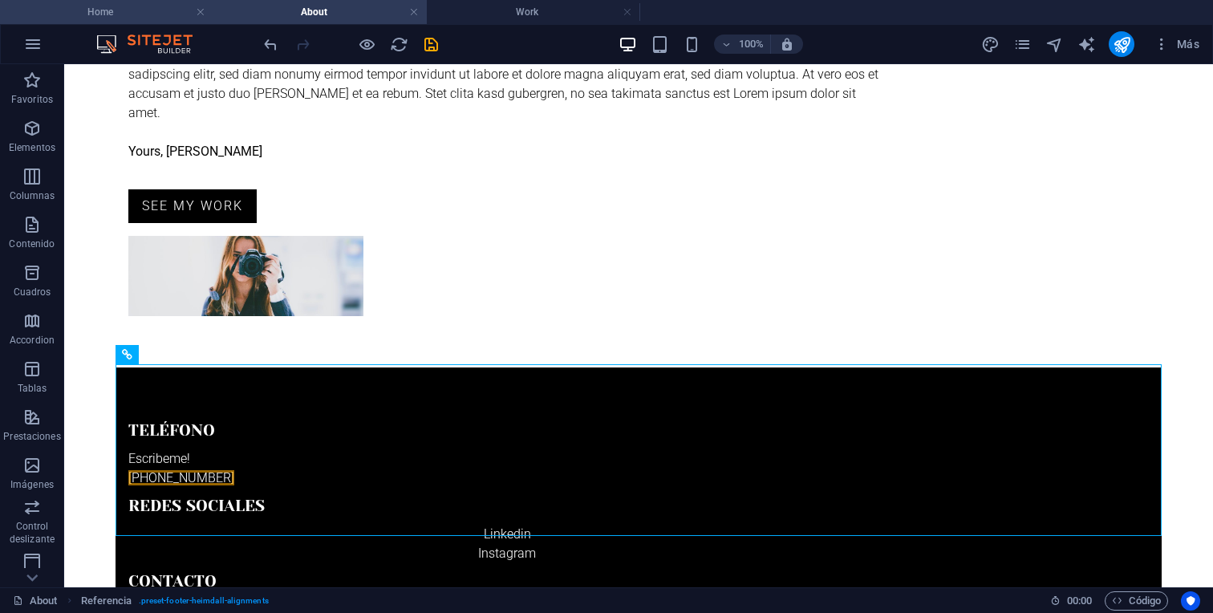
click at [142, 18] on h4 "Home" at bounding box center [106, 12] width 213 height 18
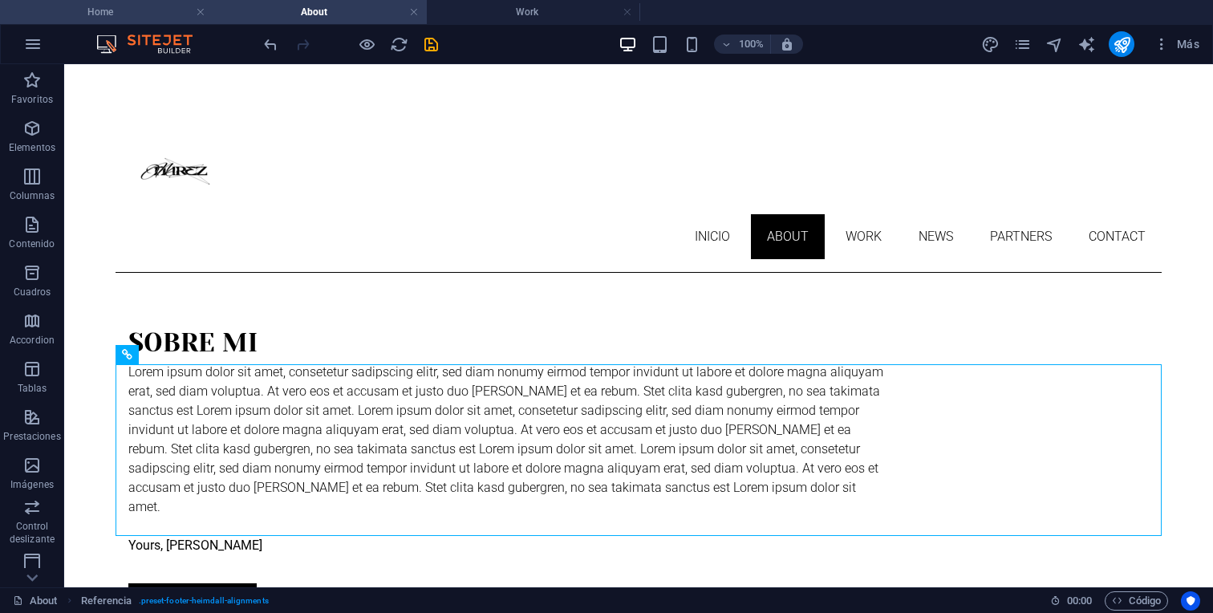
scroll to position [824, 0]
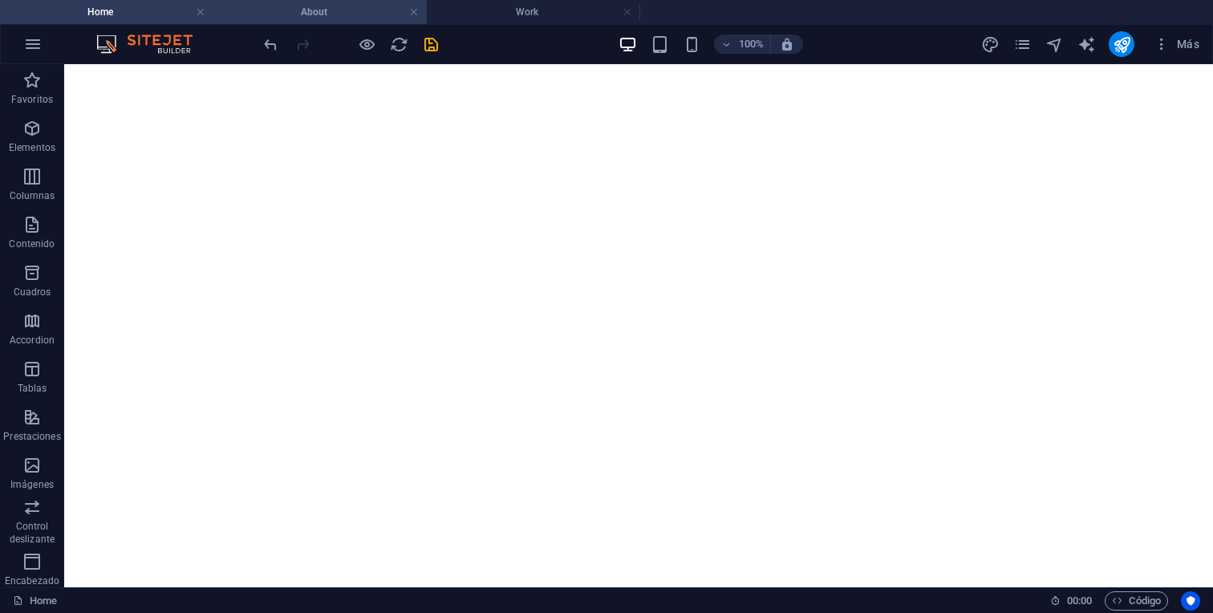
click at [284, 10] on h4 "About" at bounding box center [319, 12] width 213 height 18
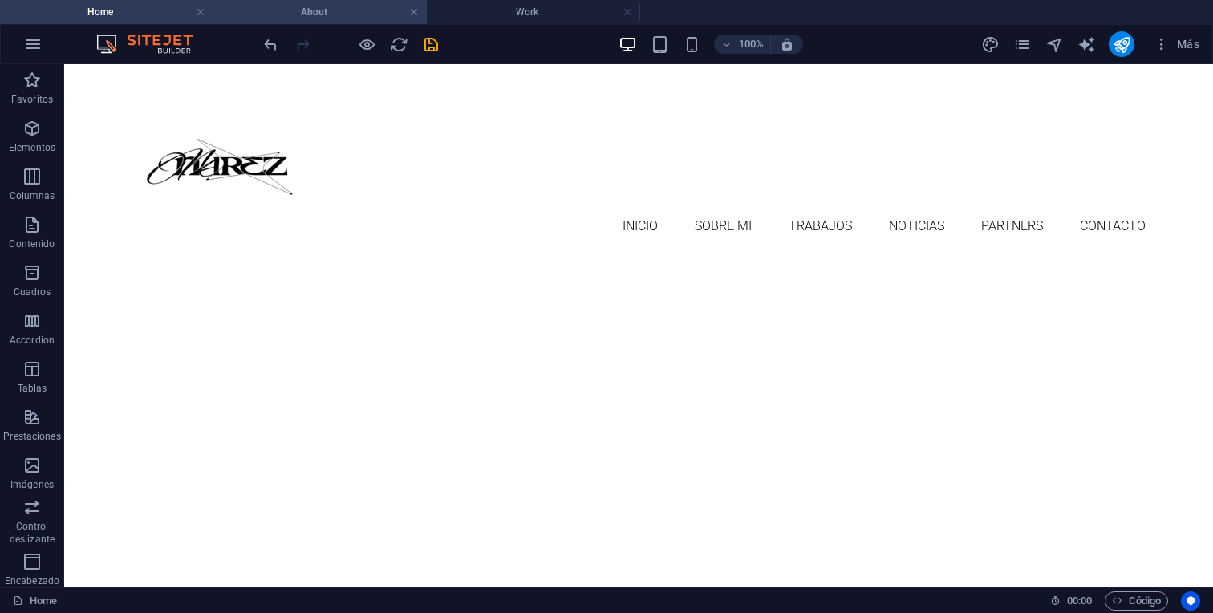
scroll to position [394, 0]
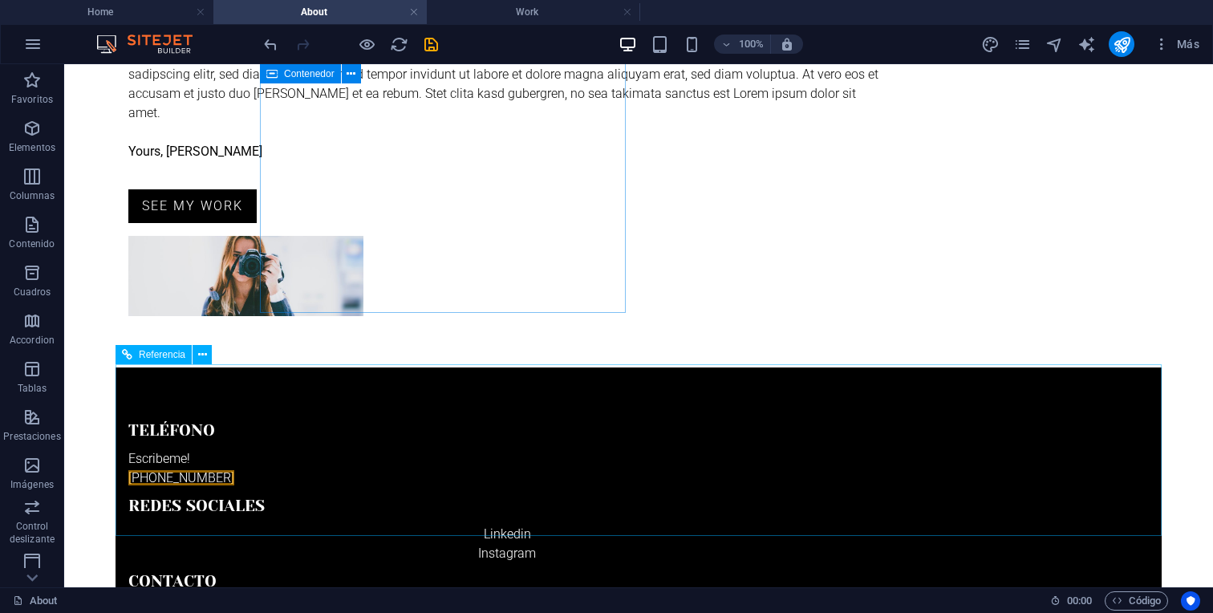
click at [173, 351] on span "Referencia" at bounding box center [162, 355] width 47 height 10
click at [198, 351] on icon at bounding box center [202, 354] width 9 height 17
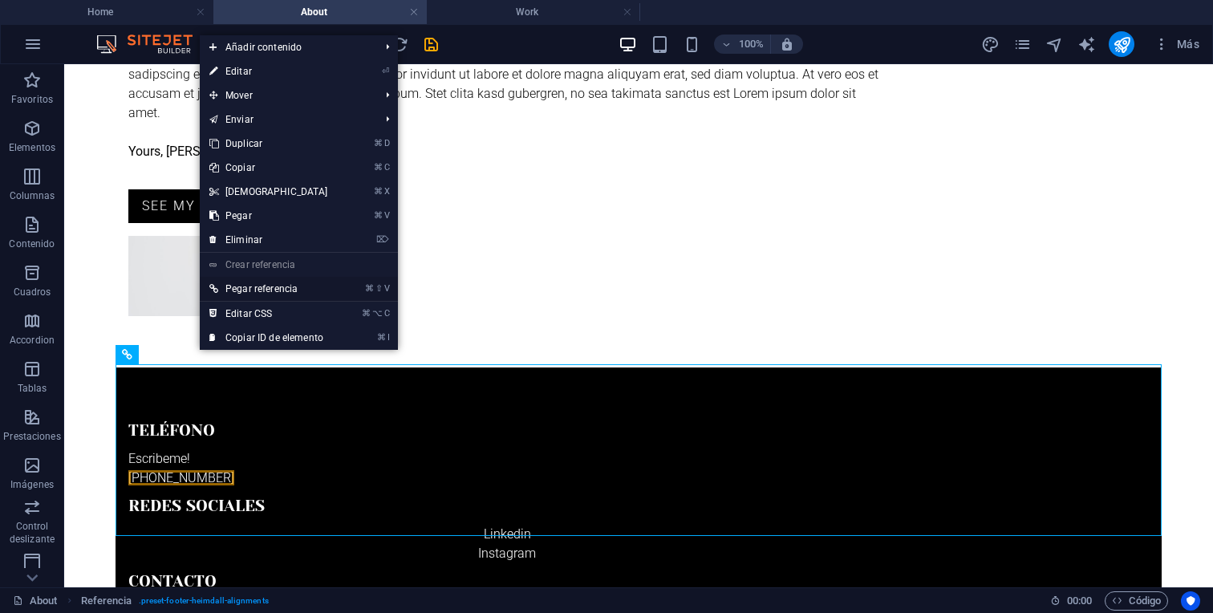
click at [260, 284] on link "⌘ ⇧ V Pegar referencia" at bounding box center [269, 289] width 138 height 24
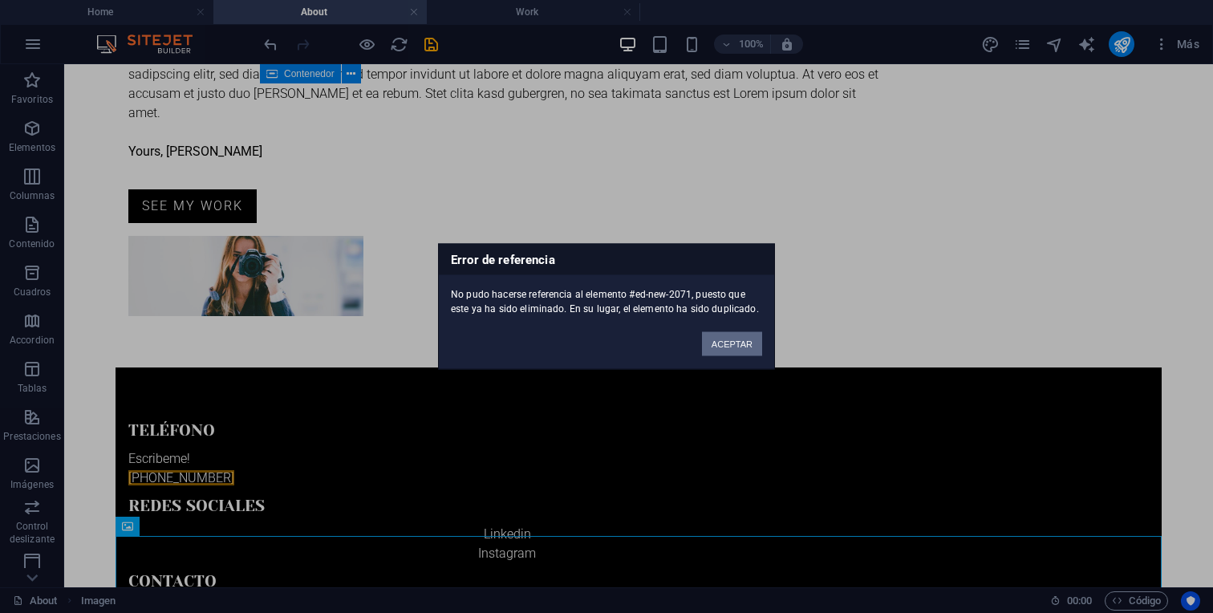
click at [720, 341] on button "ACEPTAR" at bounding box center [732, 344] width 60 height 24
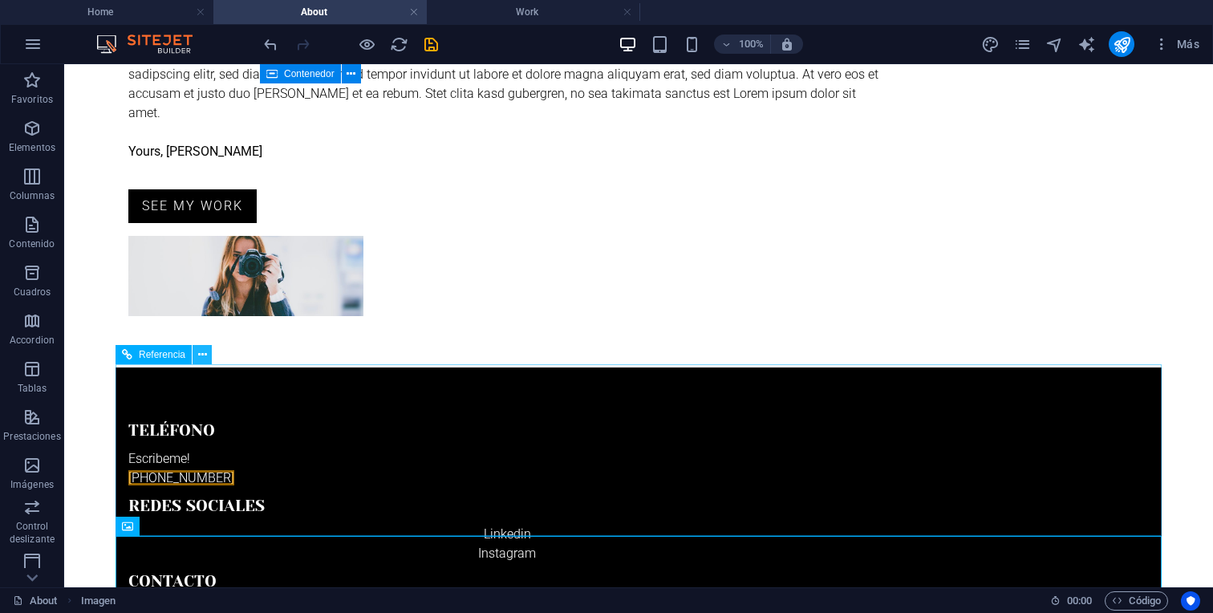
click at [201, 352] on icon at bounding box center [202, 354] width 9 height 17
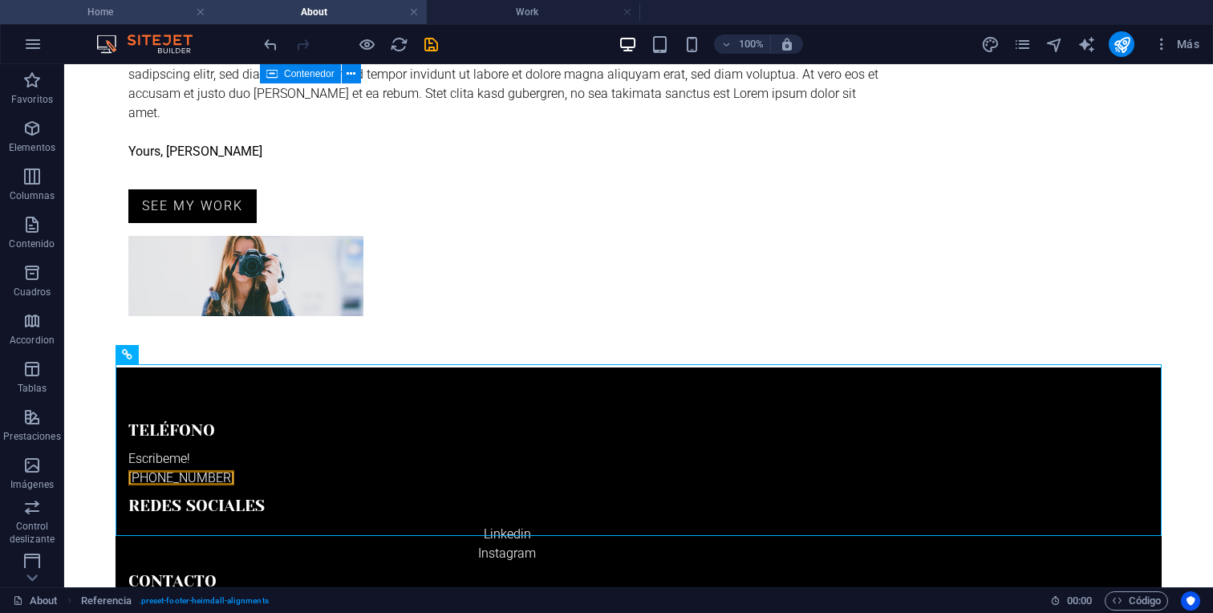
click at [163, 19] on h4 "Home" at bounding box center [106, 12] width 213 height 18
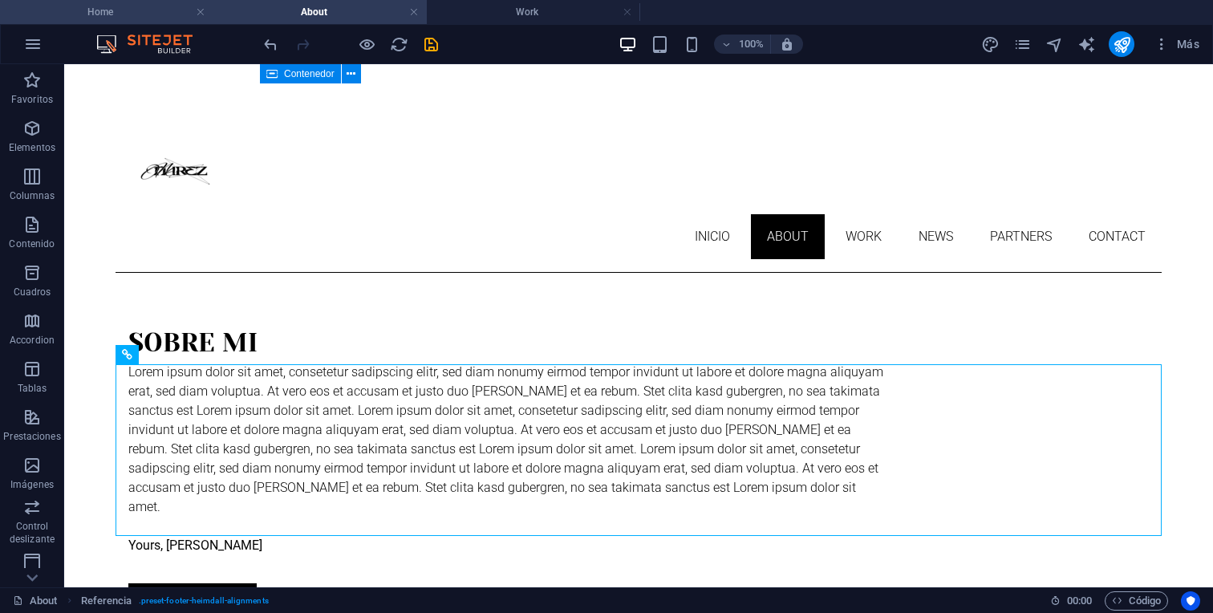
scroll to position [824, 0]
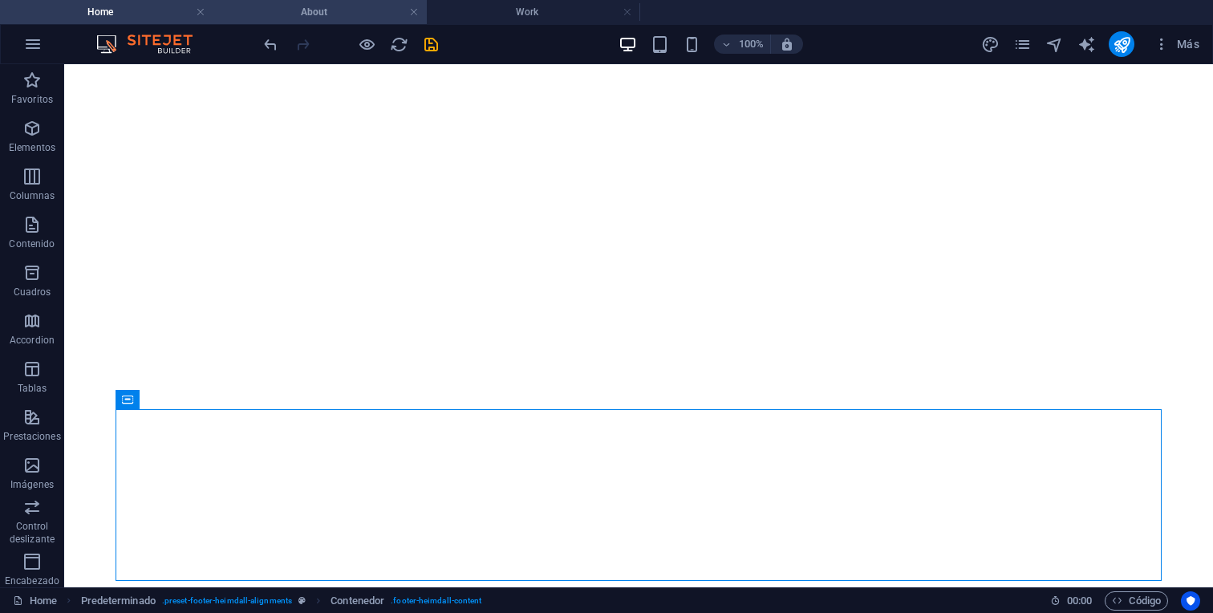
click at [287, 9] on h4 "About" at bounding box center [319, 12] width 213 height 18
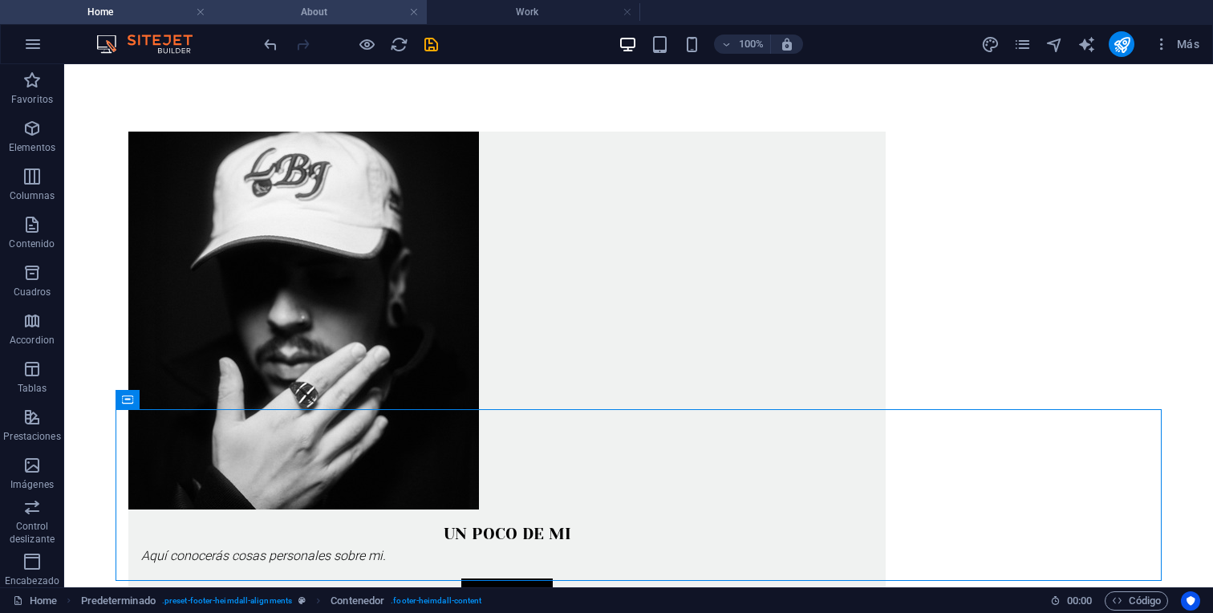
scroll to position [0, 0]
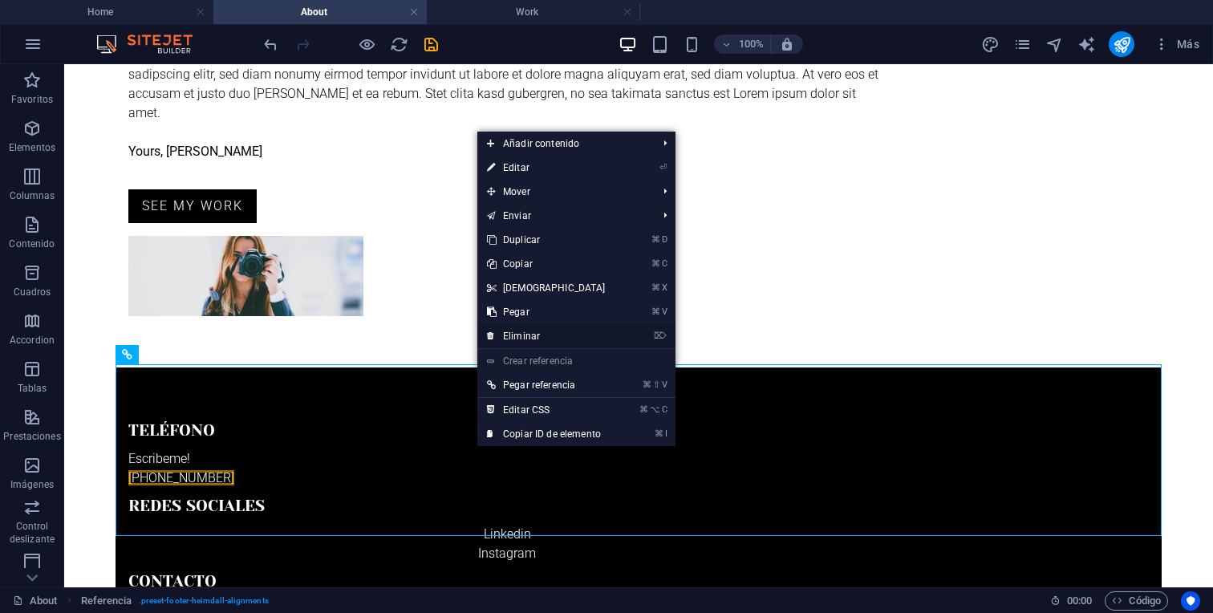
click at [499, 331] on link "⌦ Eliminar" at bounding box center [546, 336] width 138 height 24
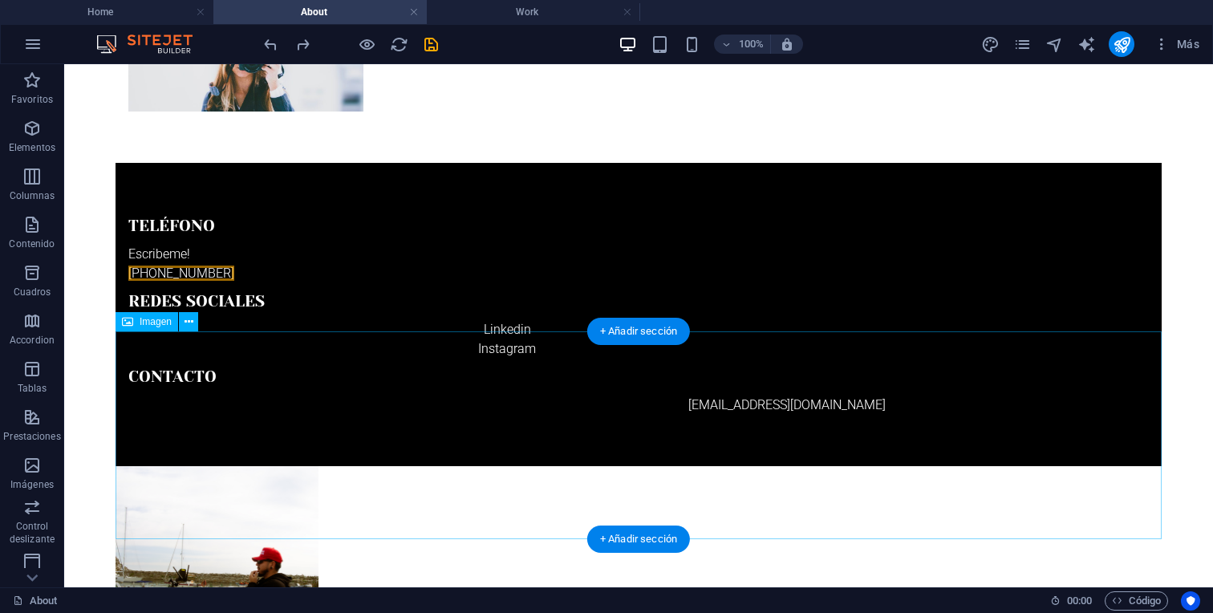
scroll to position [601, 0]
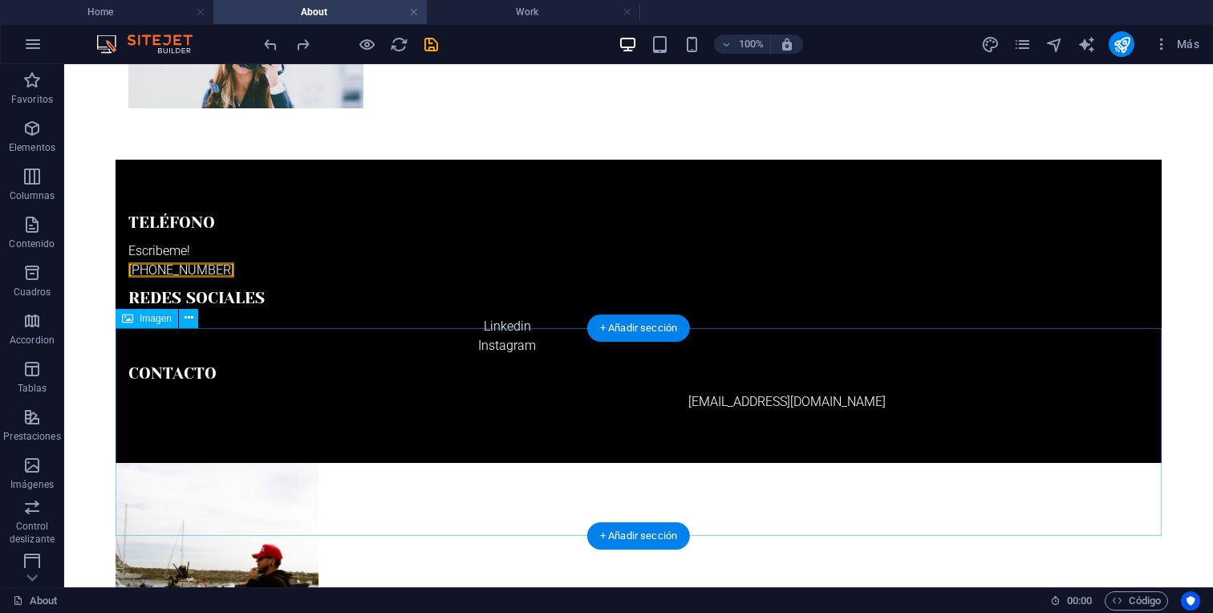
click at [277, 463] on figure at bounding box center [638, 567] width 1046 height 208
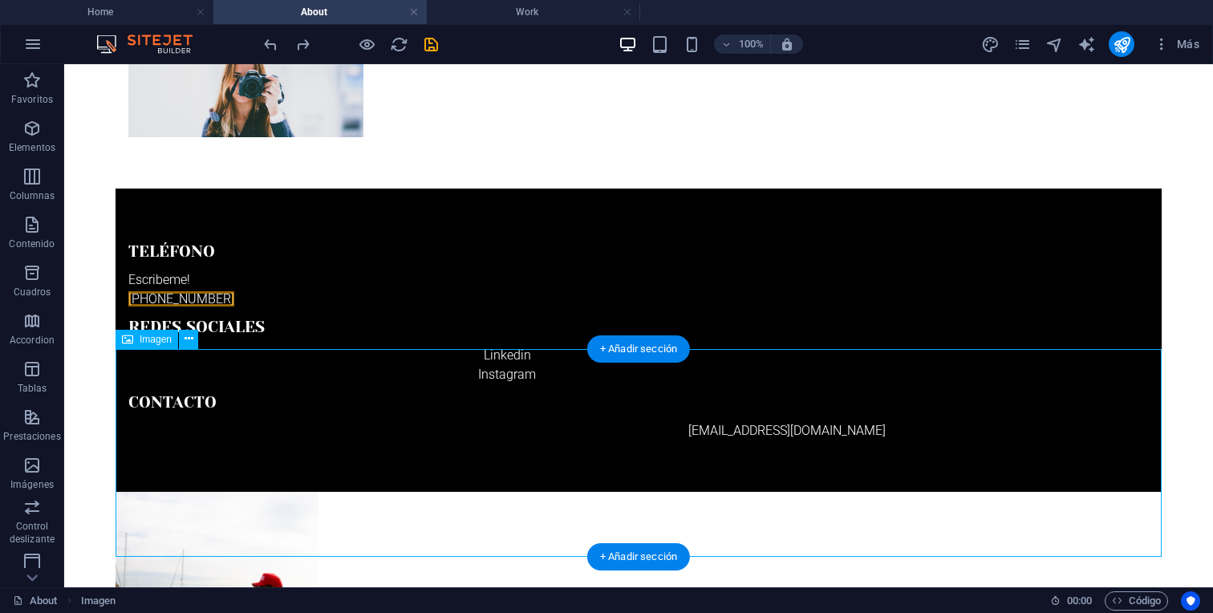
scroll to position [571, 0]
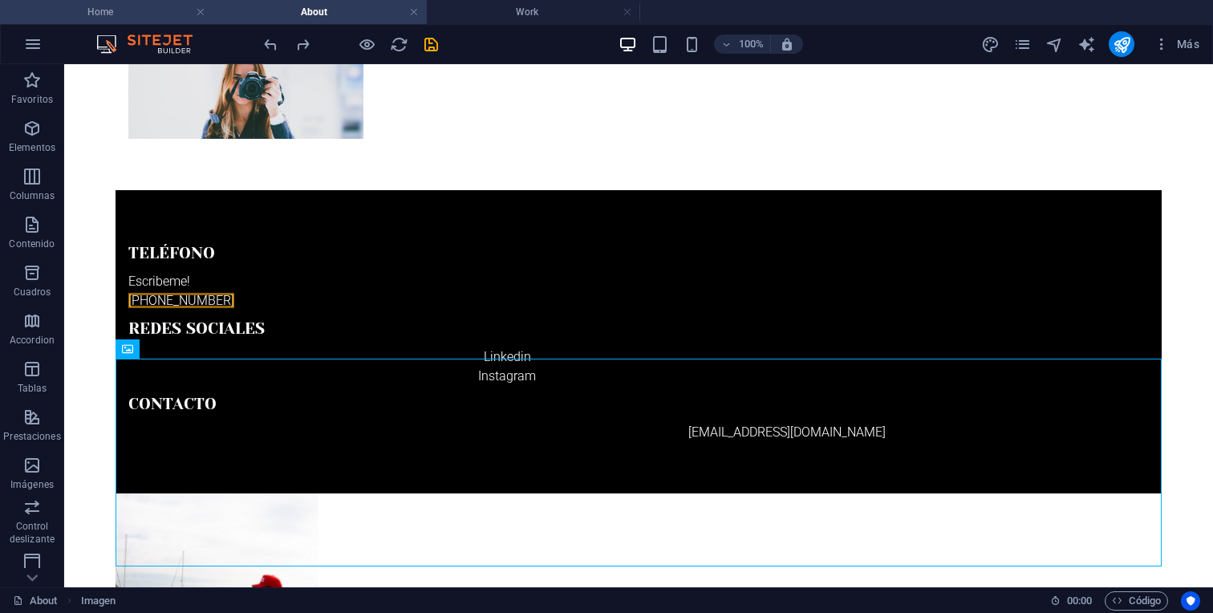
click at [150, 22] on li "Home" at bounding box center [106, 12] width 213 height 24
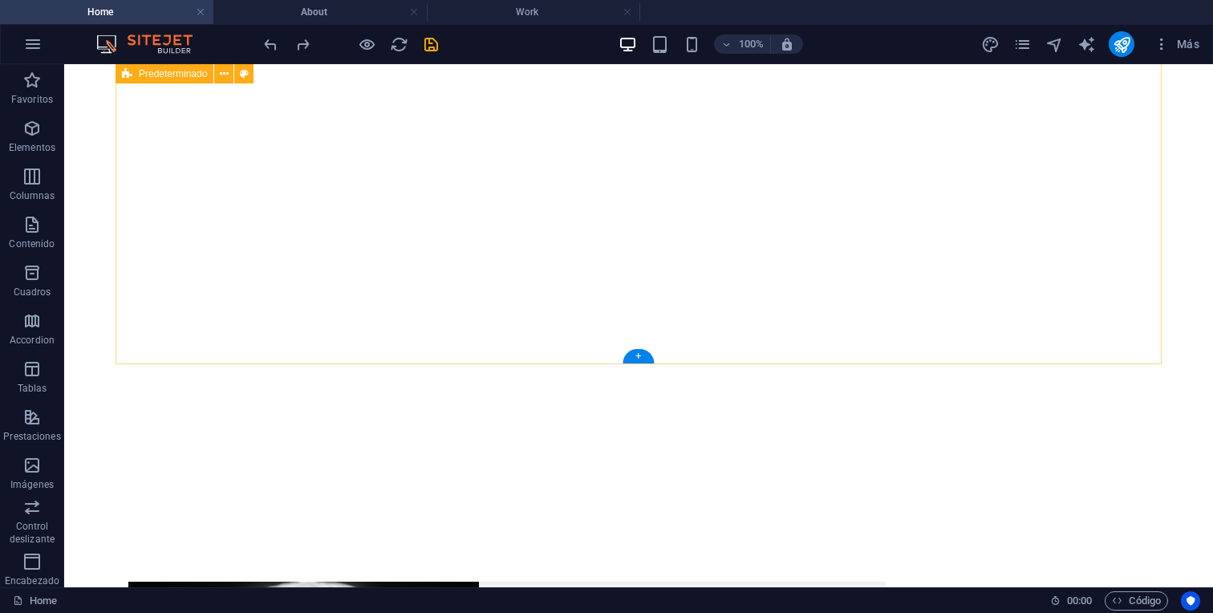
scroll to position [869, 0]
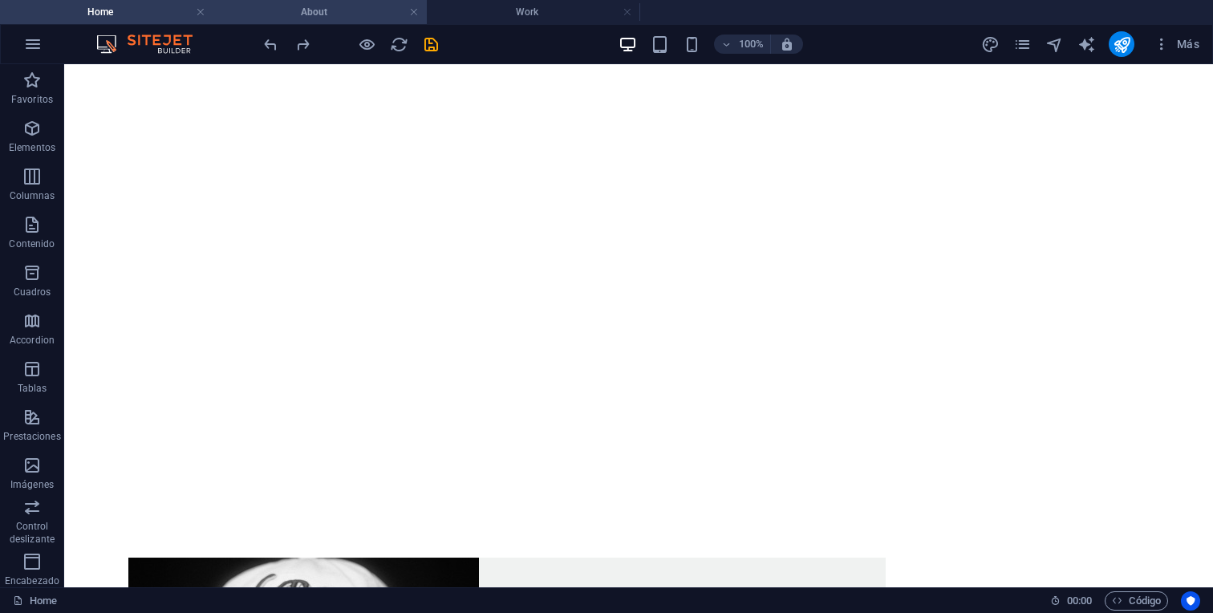
click at [352, 9] on h4 "About" at bounding box center [319, 12] width 213 height 18
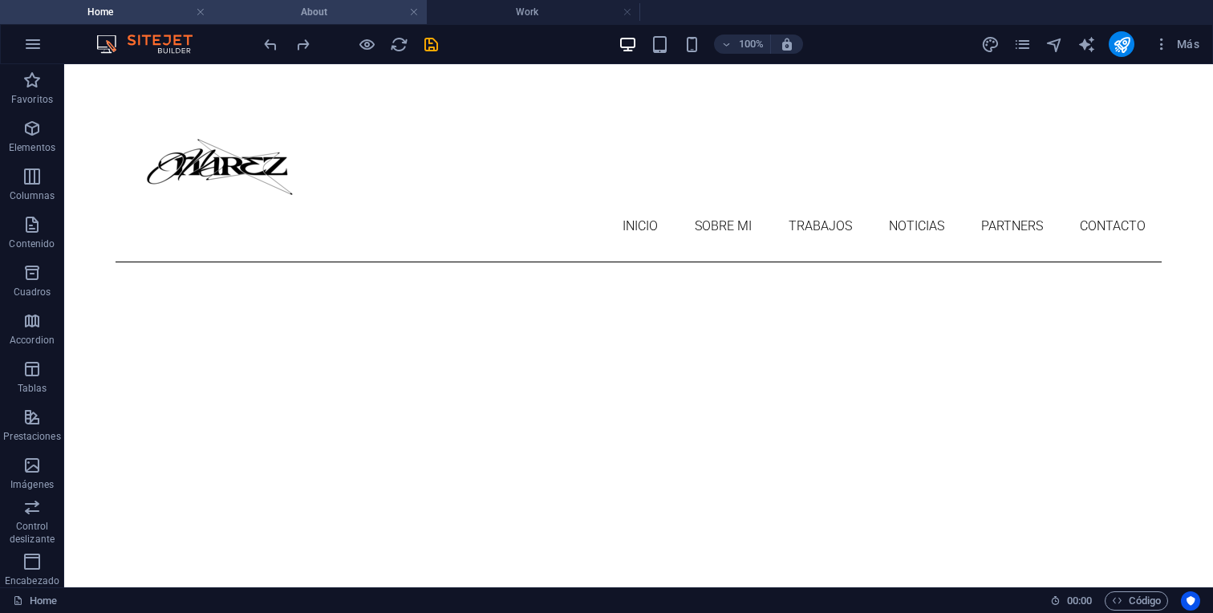
scroll to position [571, 0]
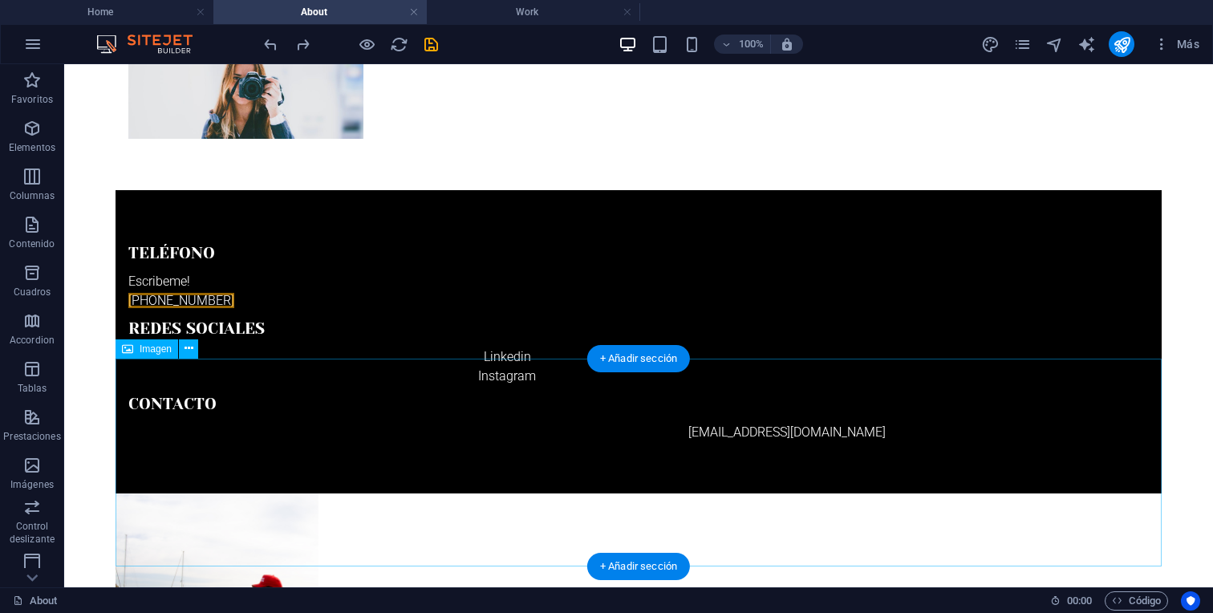
click at [277, 493] on figure at bounding box center [638, 597] width 1046 height 208
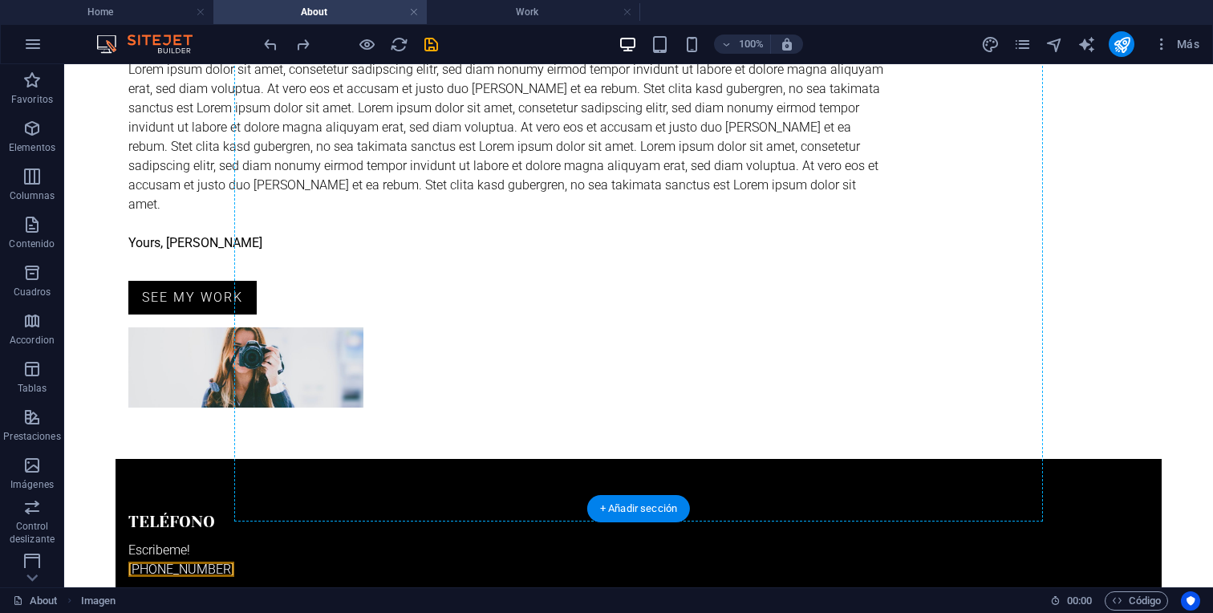
scroll to position [229, 0]
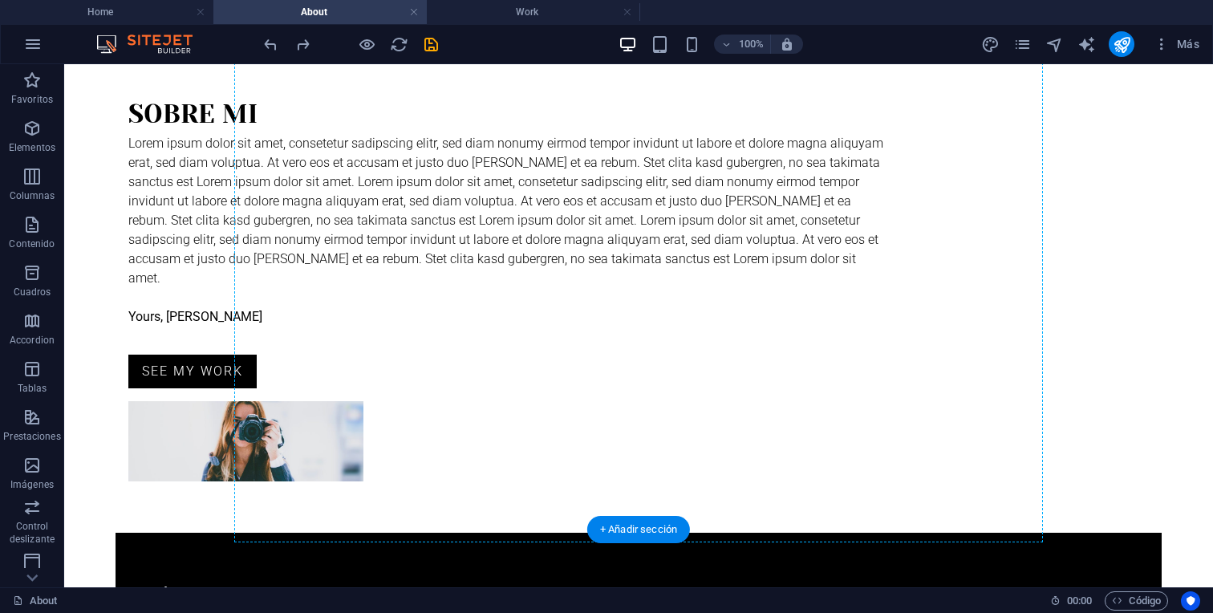
drag, startPoint x: 277, startPoint y: 471, endPoint x: 830, endPoint y: 257, distance: 593.3
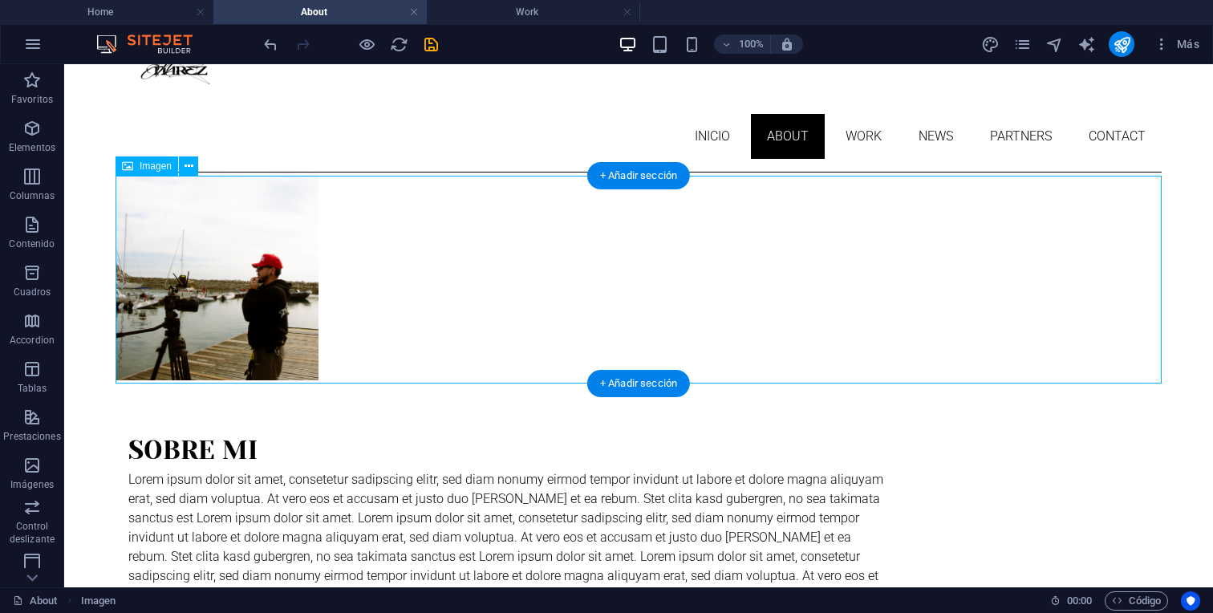
scroll to position [113, 0]
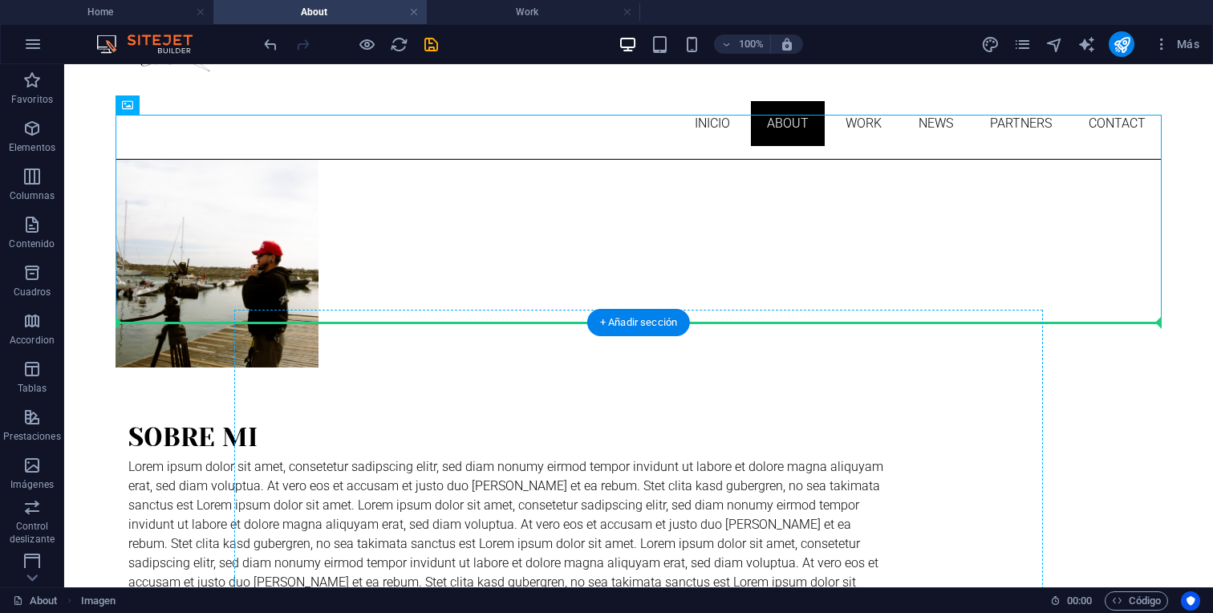
drag, startPoint x: 212, startPoint y: 229, endPoint x: 735, endPoint y: 443, distance: 566.1
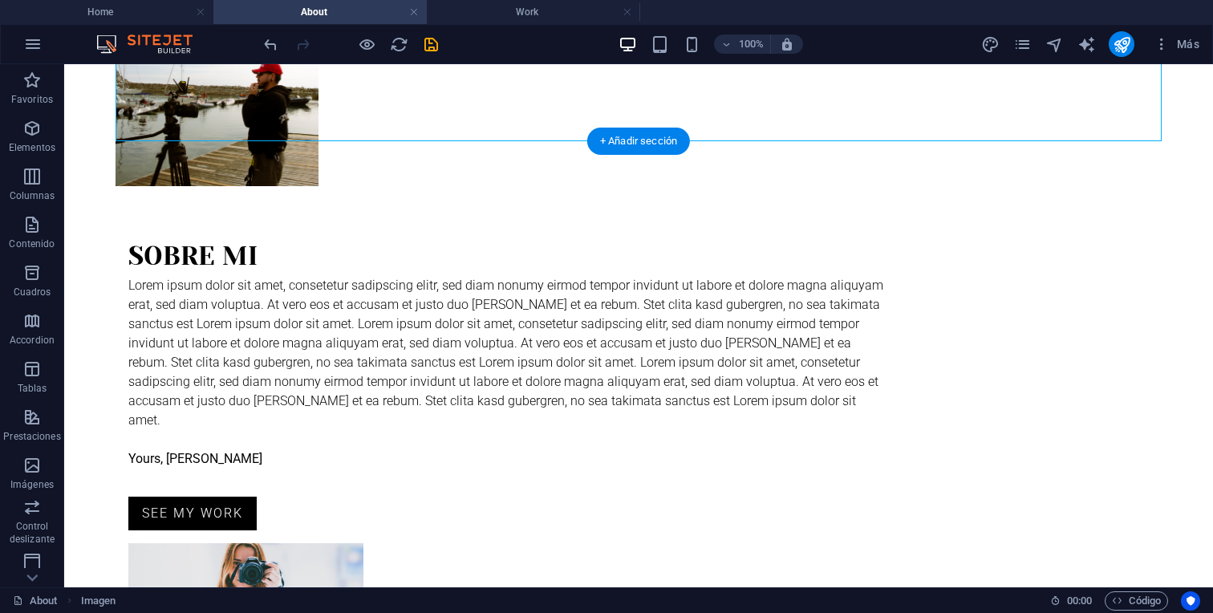
click at [363, 543] on figure at bounding box center [245, 583] width 235 height 80
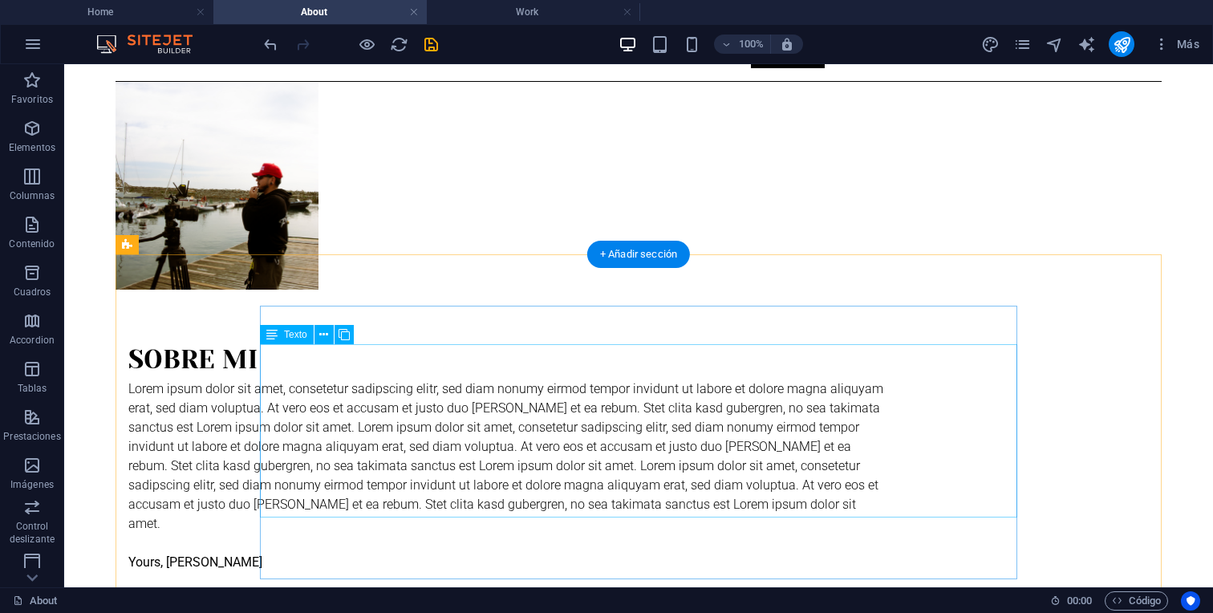
scroll to position [208, 0]
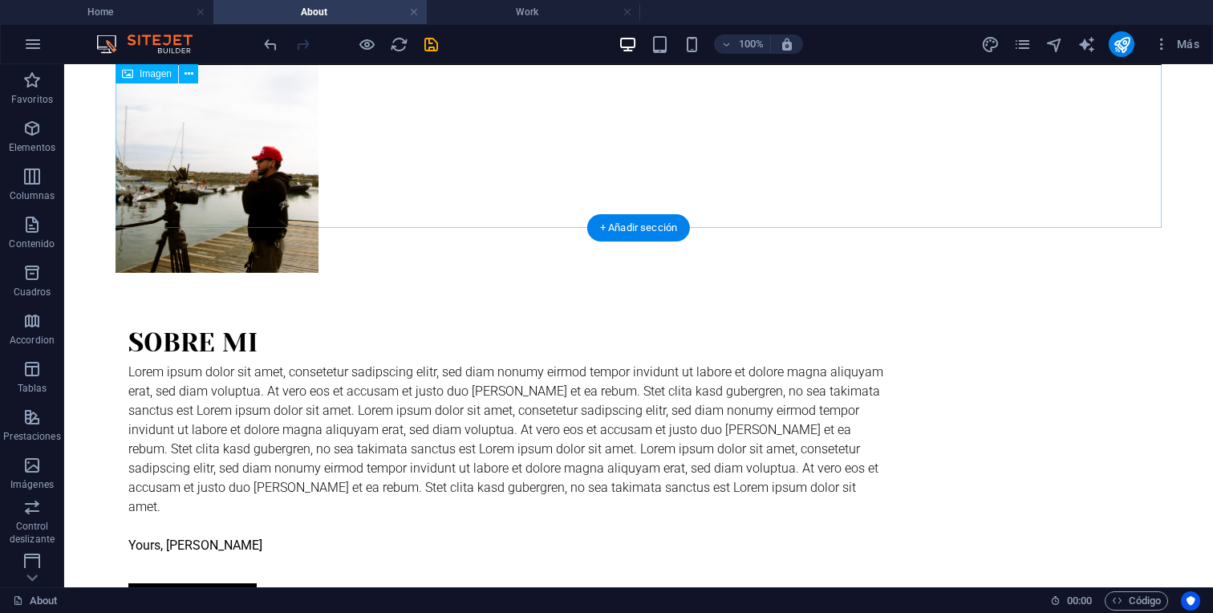
click at [218, 137] on figure at bounding box center [638, 169] width 1046 height 208
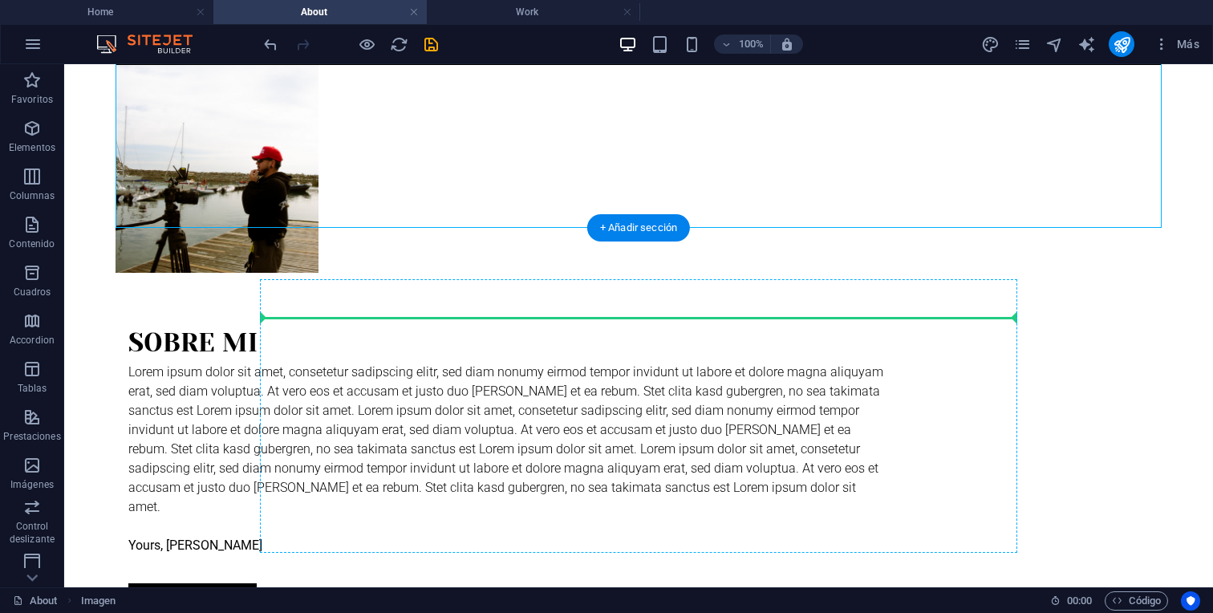
drag, startPoint x: 218, startPoint y: 137, endPoint x: 1005, endPoint y: 400, distance: 829.5
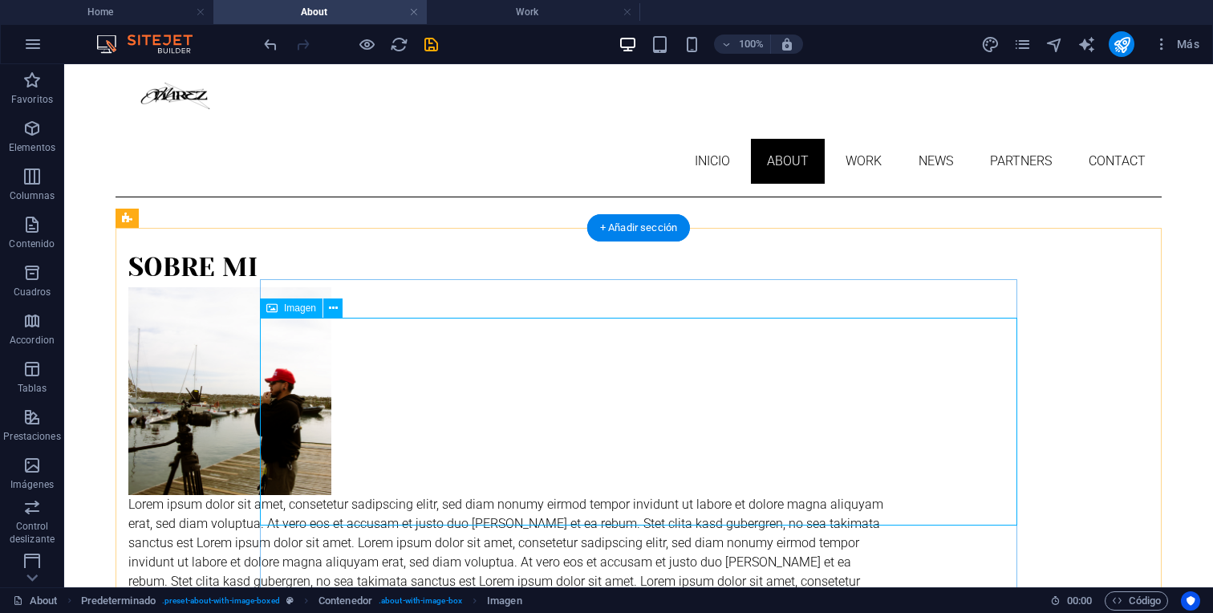
scroll to position [118, 0]
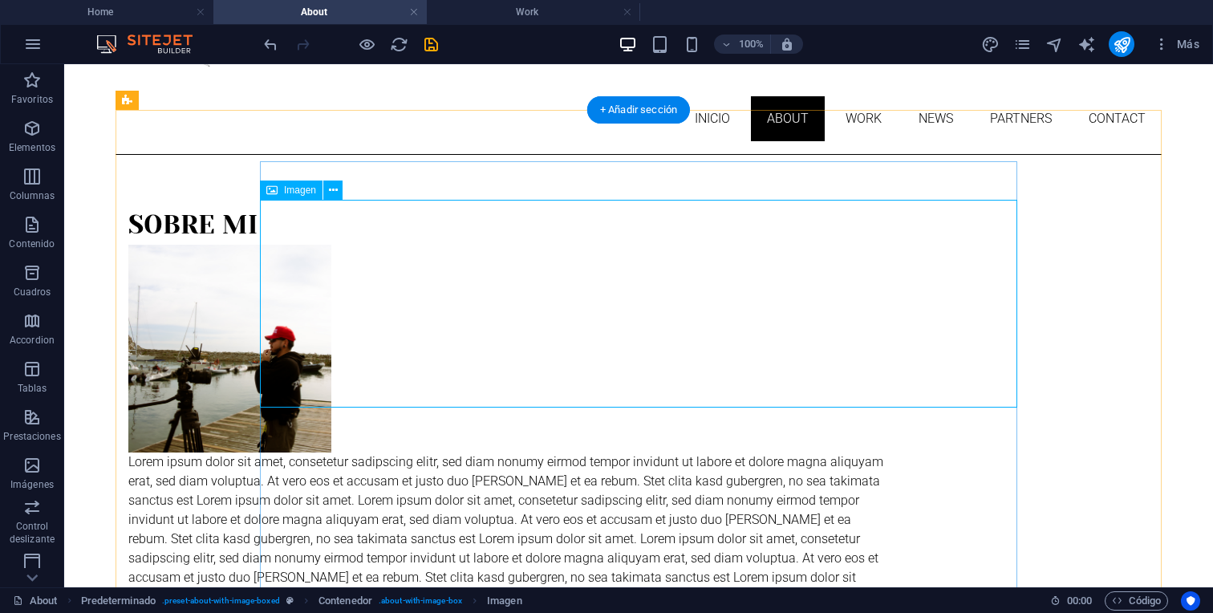
click at [379, 303] on figure at bounding box center [506, 349] width 757 height 208
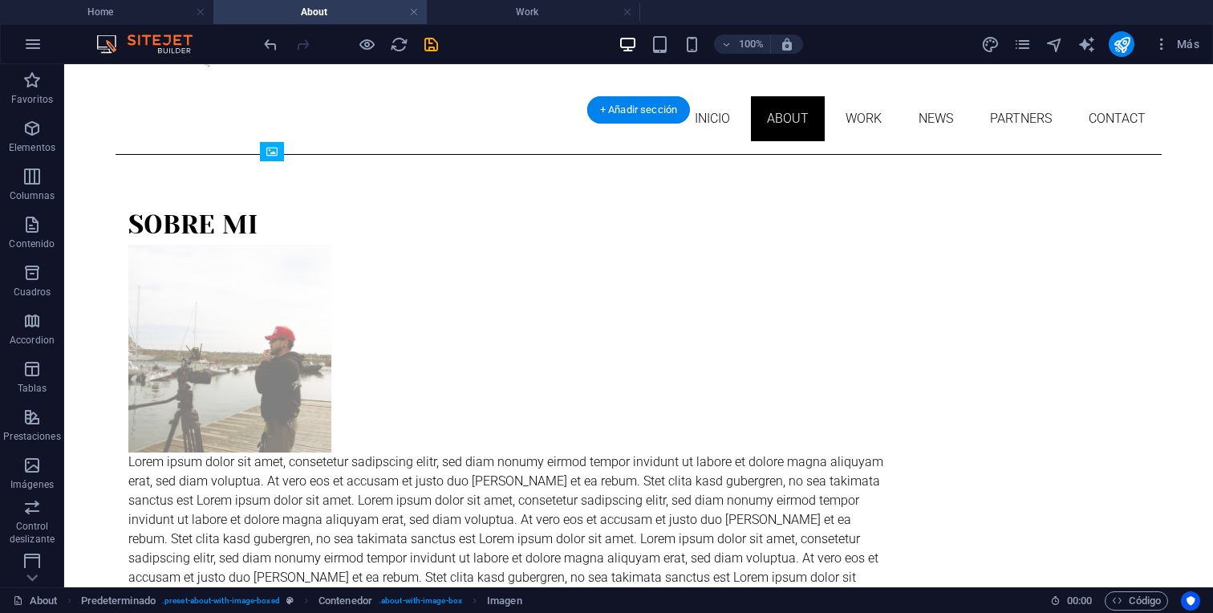
drag, startPoint x: 379, startPoint y: 303, endPoint x: 972, endPoint y: 266, distance: 593.8
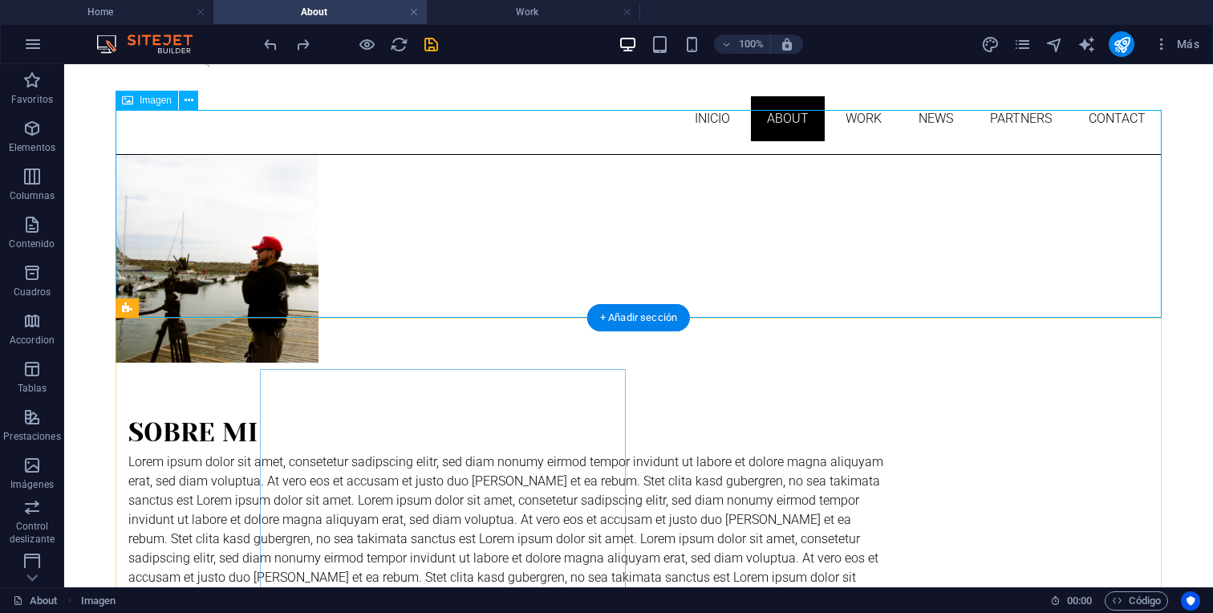
scroll to position [159, 0]
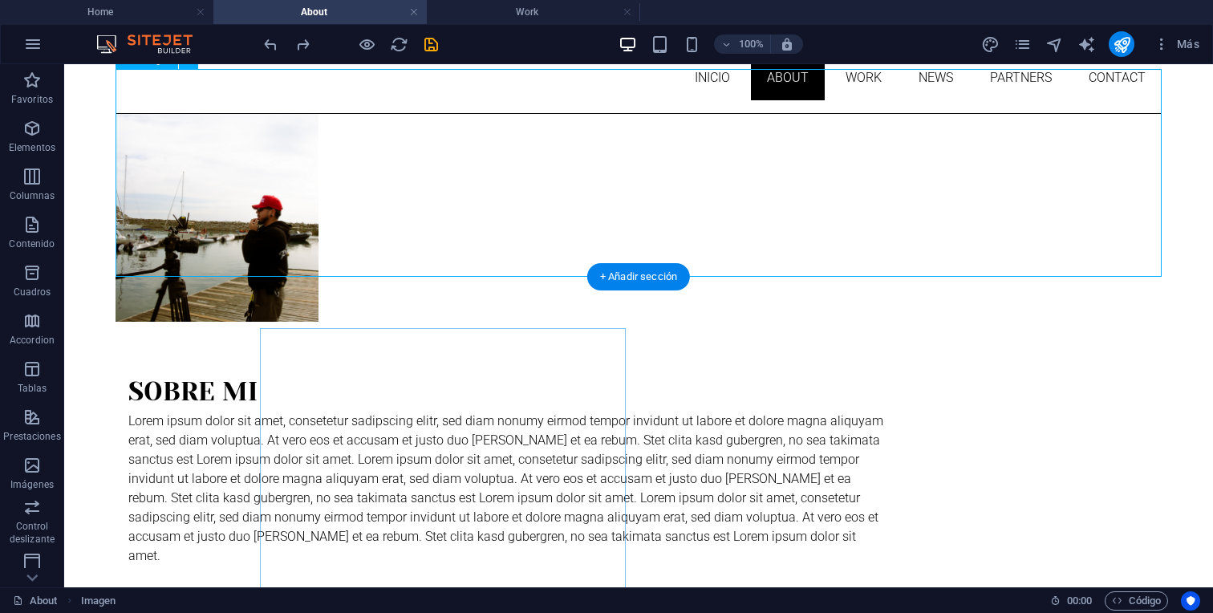
click at [226, 219] on figure at bounding box center [638, 218] width 1046 height 208
click at [233, 176] on figure at bounding box center [638, 218] width 1046 height 208
click at [279, 202] on figure at bounding box center [638, 218] width 1046 height 208
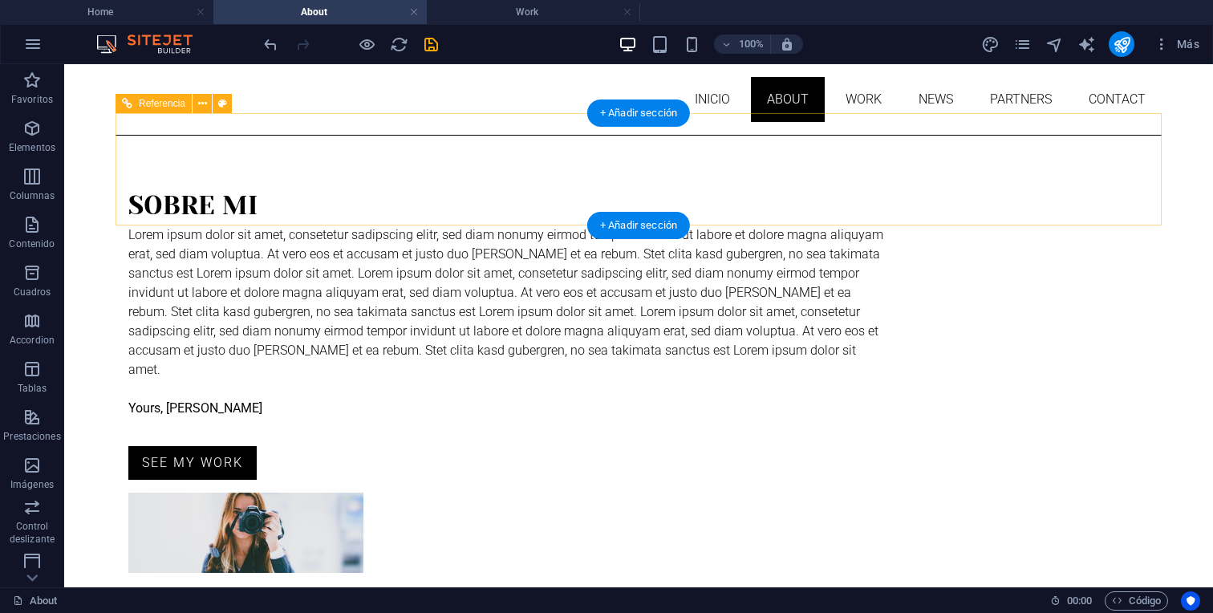
scroll to position [164, 0]
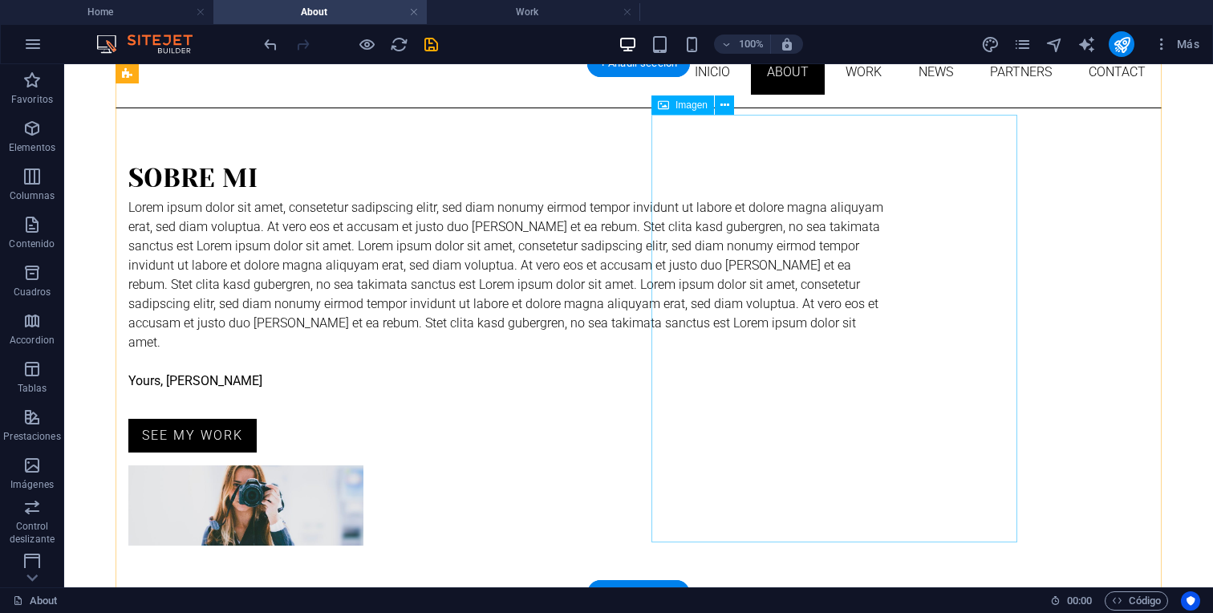
click at [363, 465] on figure at bounding box center [245, 505] width 235 height 80
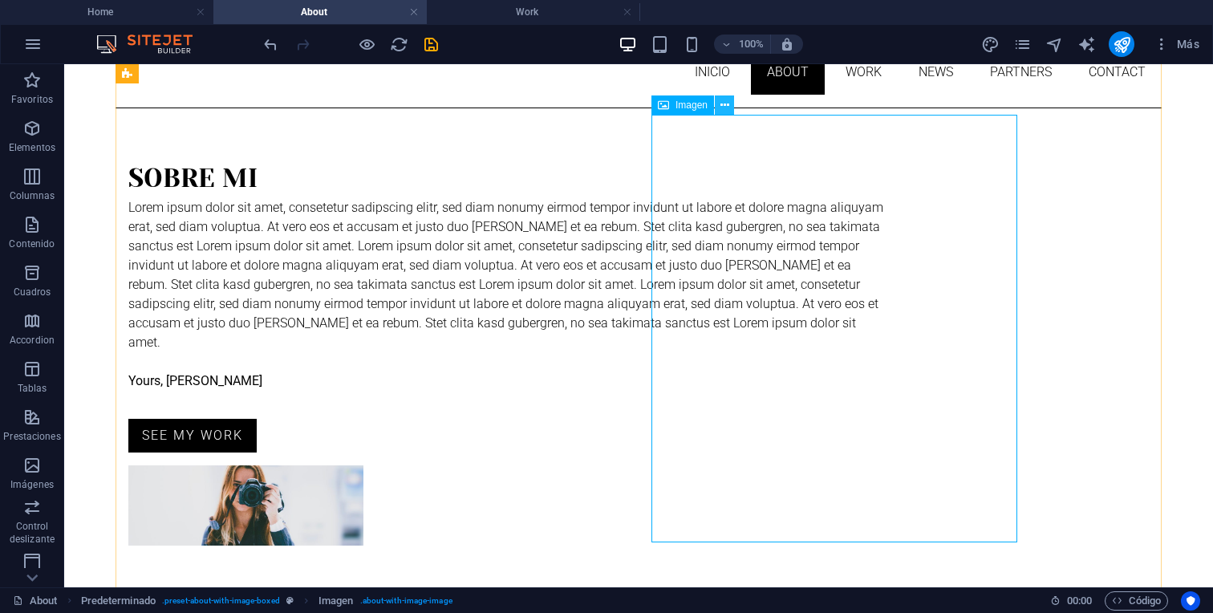
click at [720, 104] on icon at bounding box center [724, 105] width 9 height 17
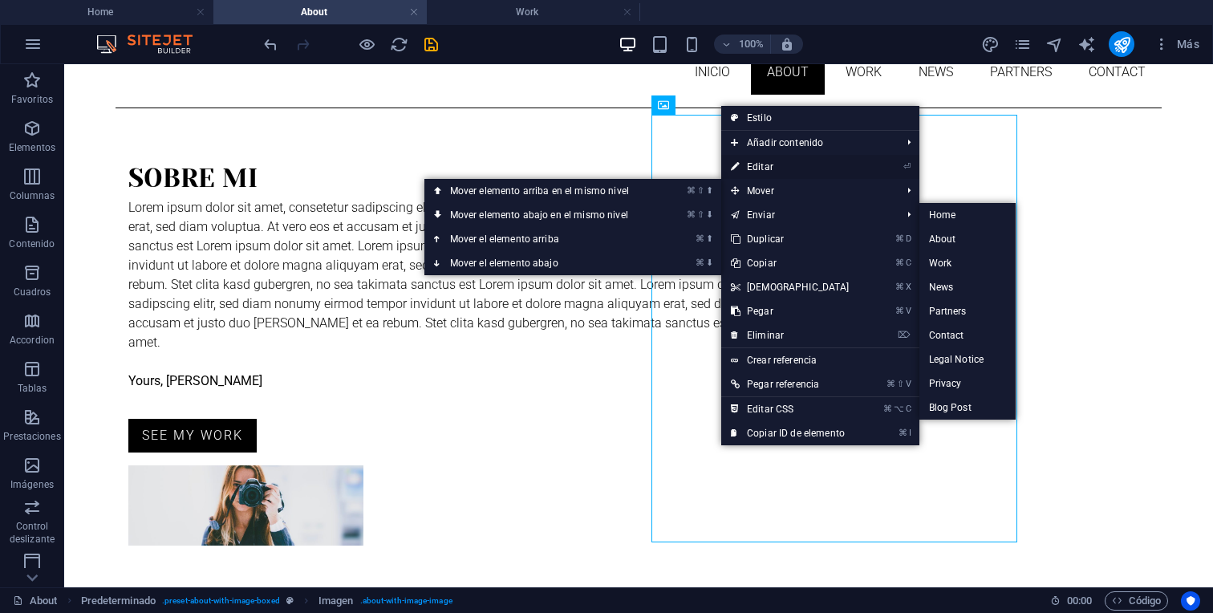
click at [769, 165] on link "⏎ Editar" at bounding box center [790, 167] width 138 height 24
select select "%"
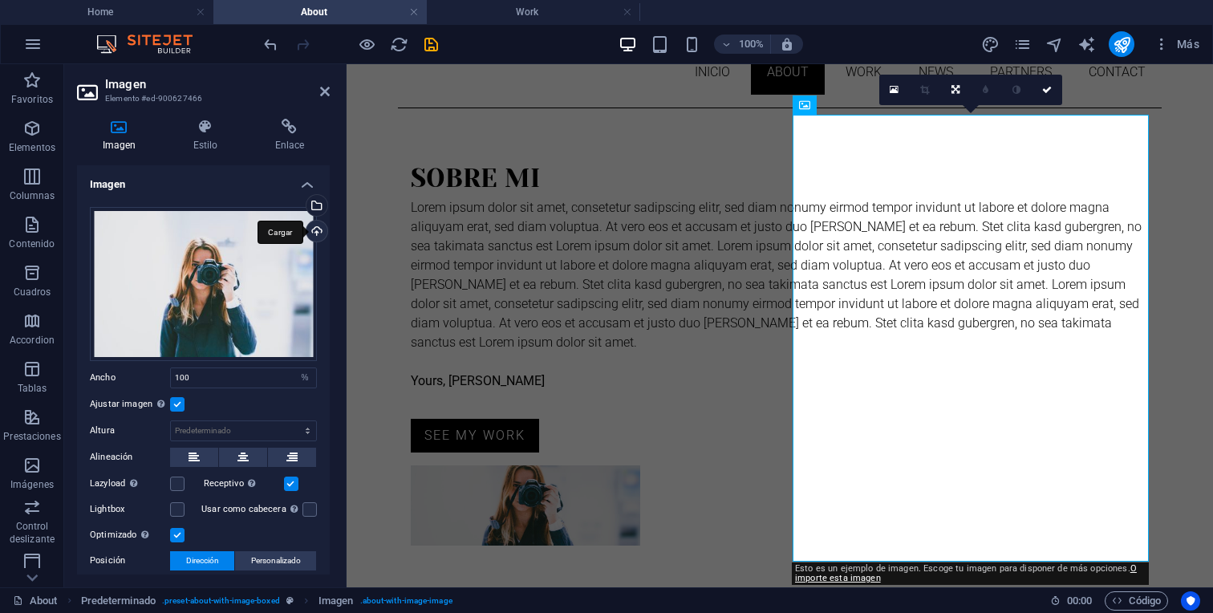
click at [317, 225] on div "Cargar" at bounding box center [315, 233] width 24 height 24
click at [303, 205] on div "Selecciona archivos del administrador de archivos, de la galería de fotos o car…" at bounding box center [251, 207] width 104 height 72
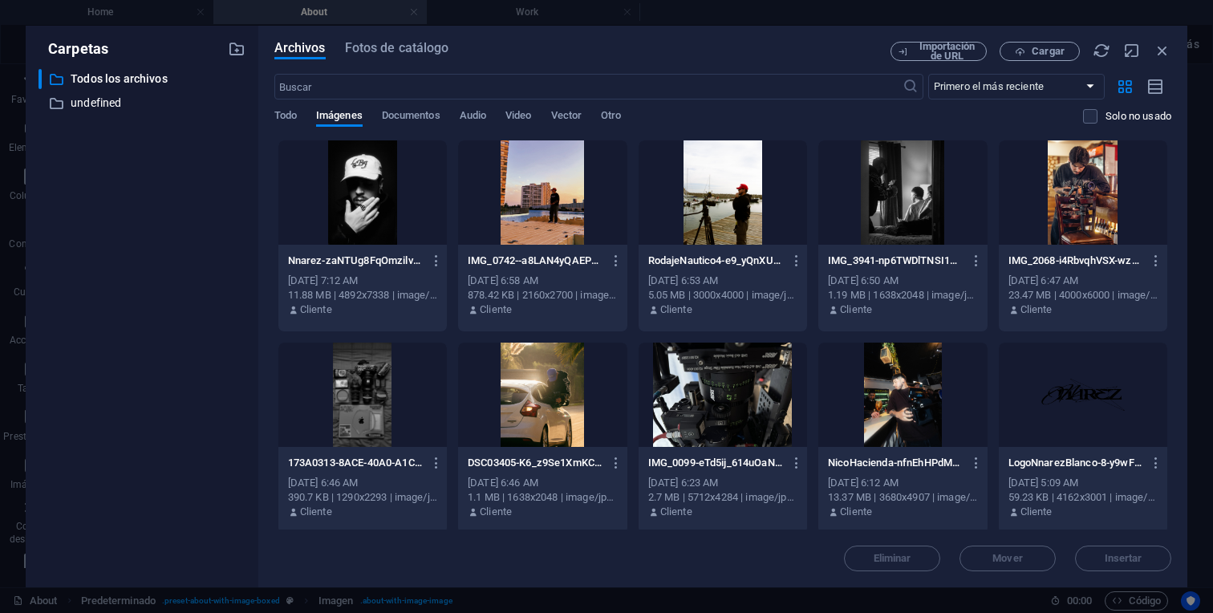
click at [707, 207] on div at bounding box center [722, 192] width 168 height 104
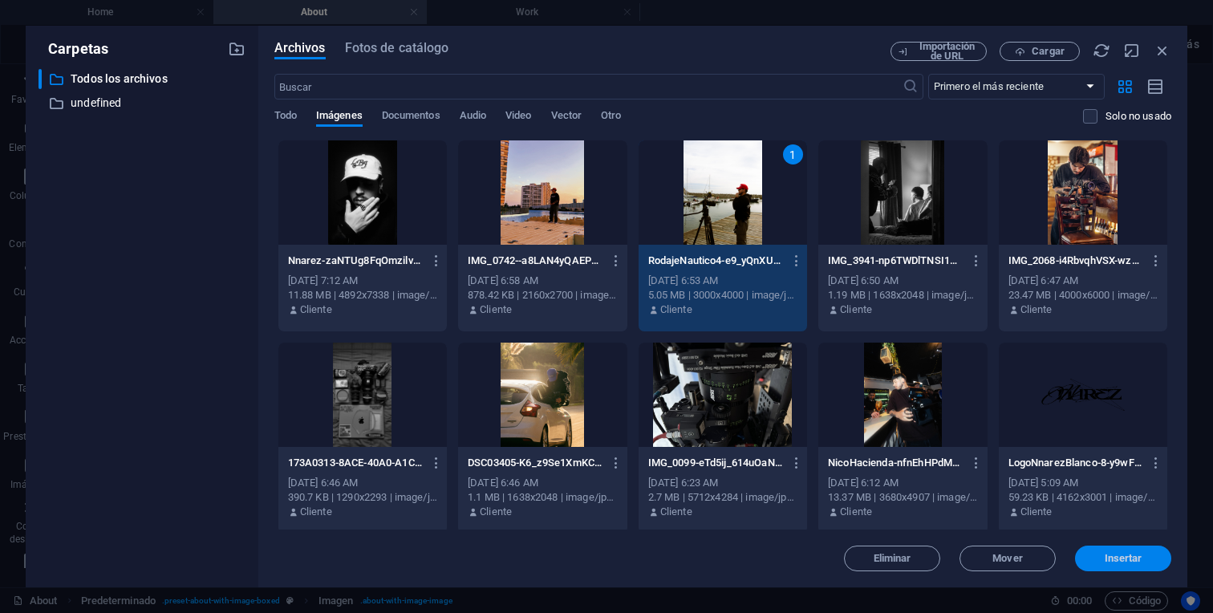
click at [1119, 550] on button "Insertar" at bounding box center [1123, 558] width 96 height 26
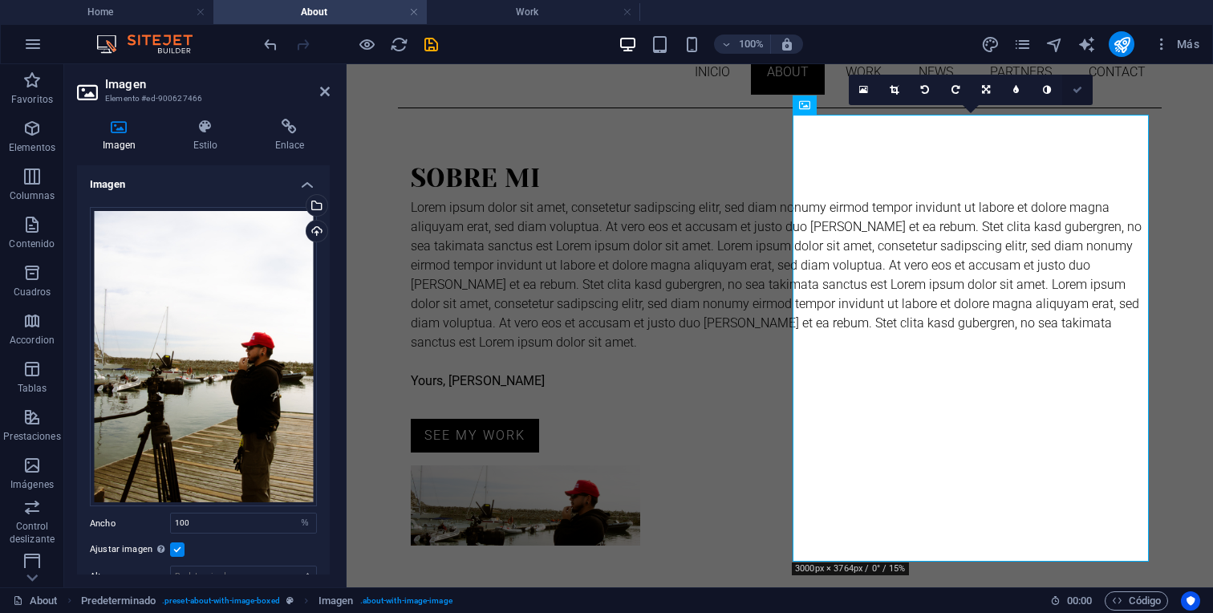
click at [1078, 82] on link at bounding box center [1077, 90] width 30 height 30
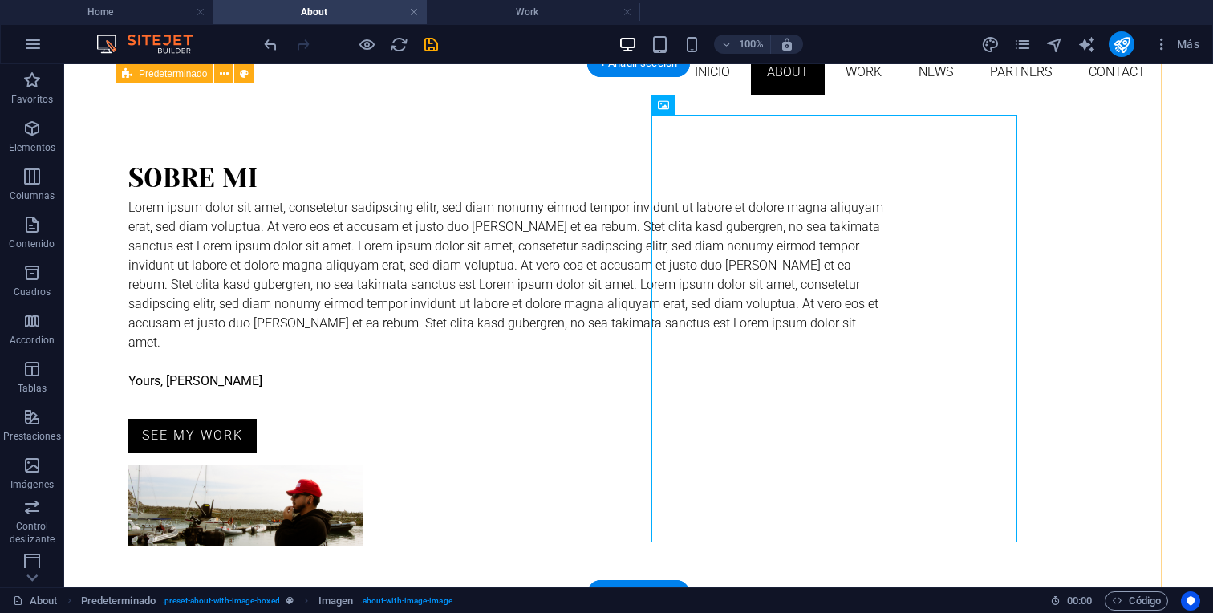
click at [1068, 263] on div "soBRE MI Lorem ipsum dolor sit amet, consetetur sadipscing elitr, sed diam nonu…" at bounding box center [638, 352] width 1046 height 488
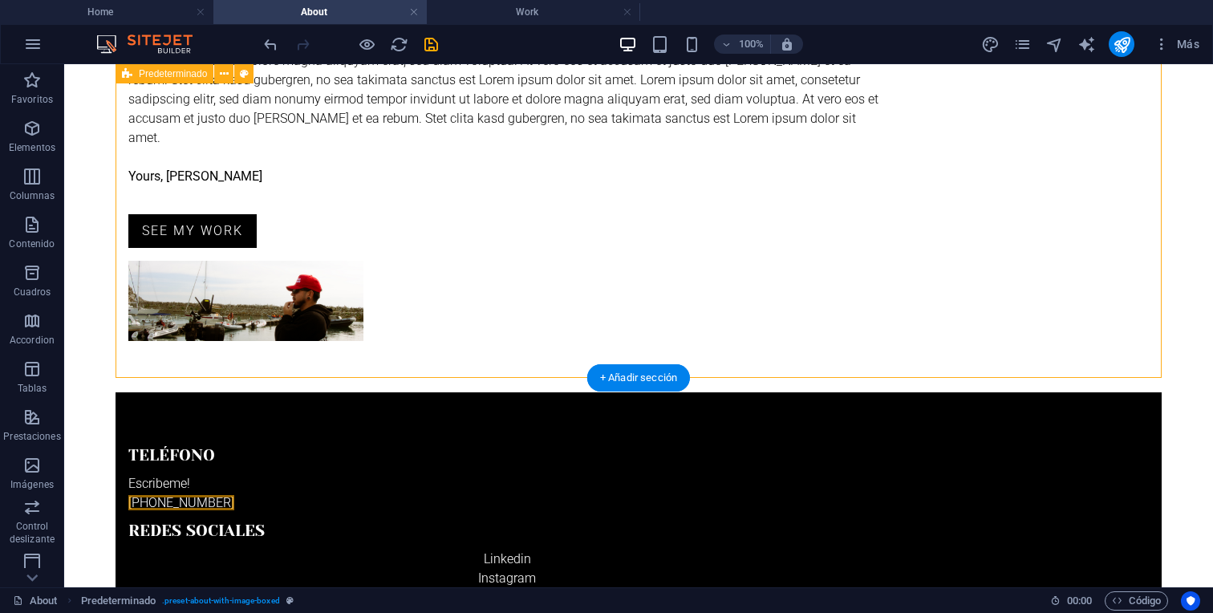
scroll to position [394, 0]
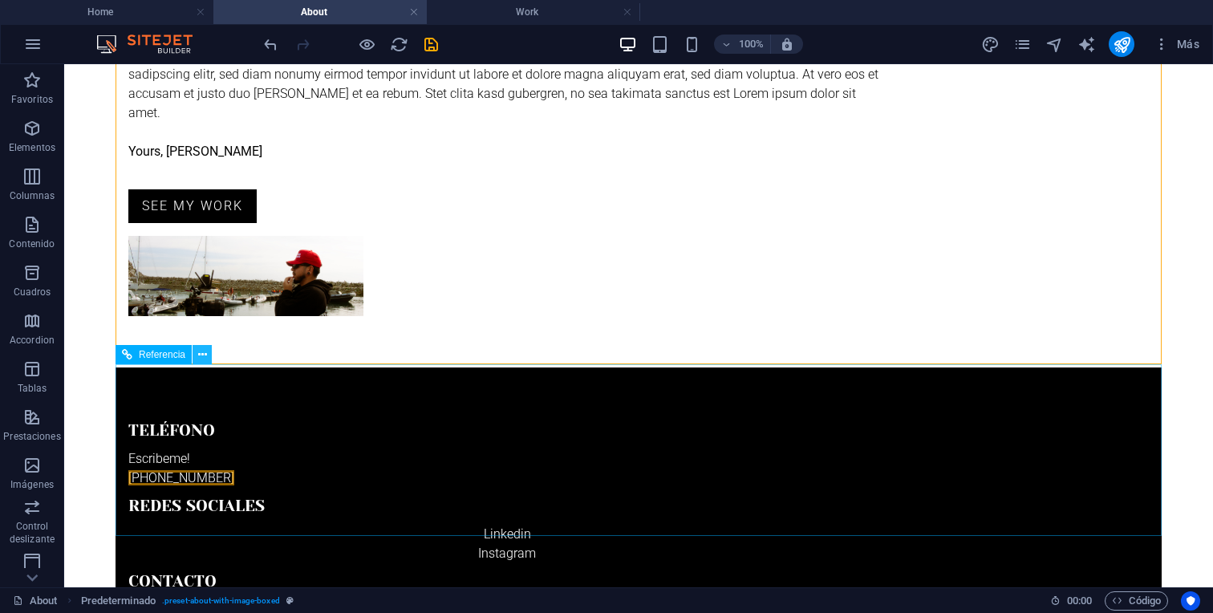
click at [201, 354] on icon at bounding box center [202, 354] width 9 height 17
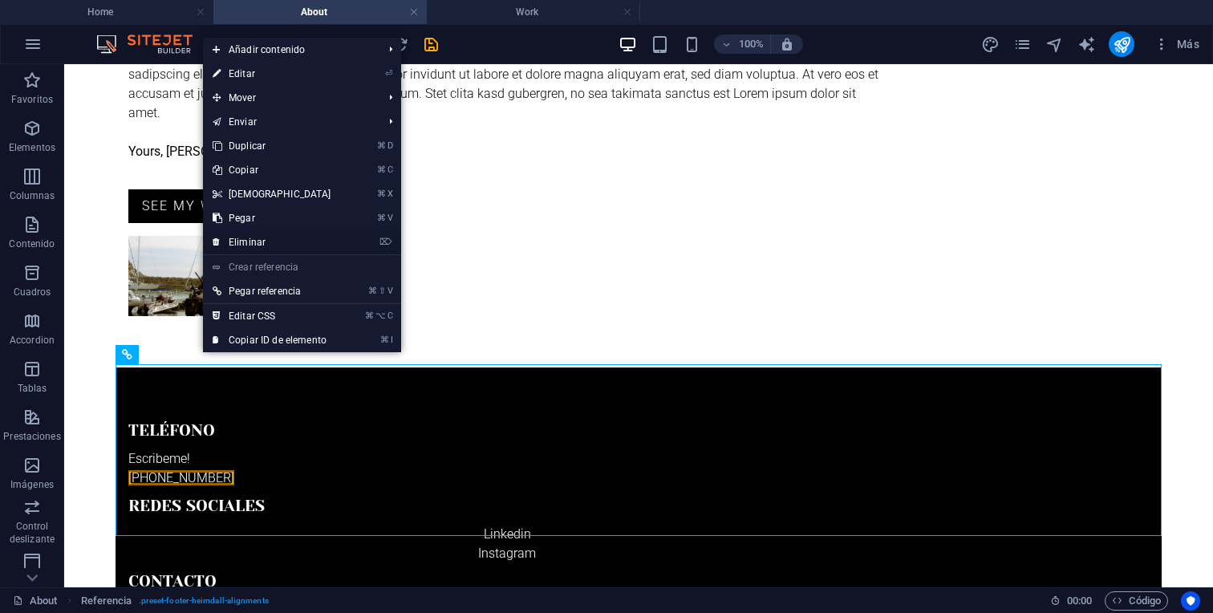
click at [276, 239] on link "⌦ Eliminar" at bounding box center [272, 242] width 138 height 24
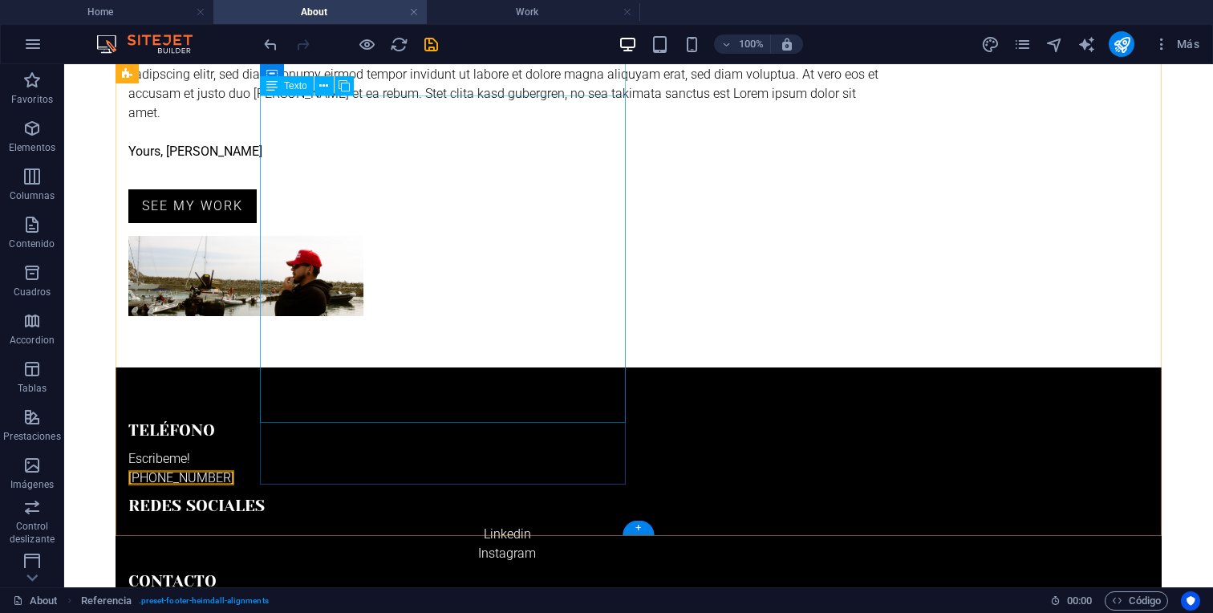
scroll to position [222, 0]
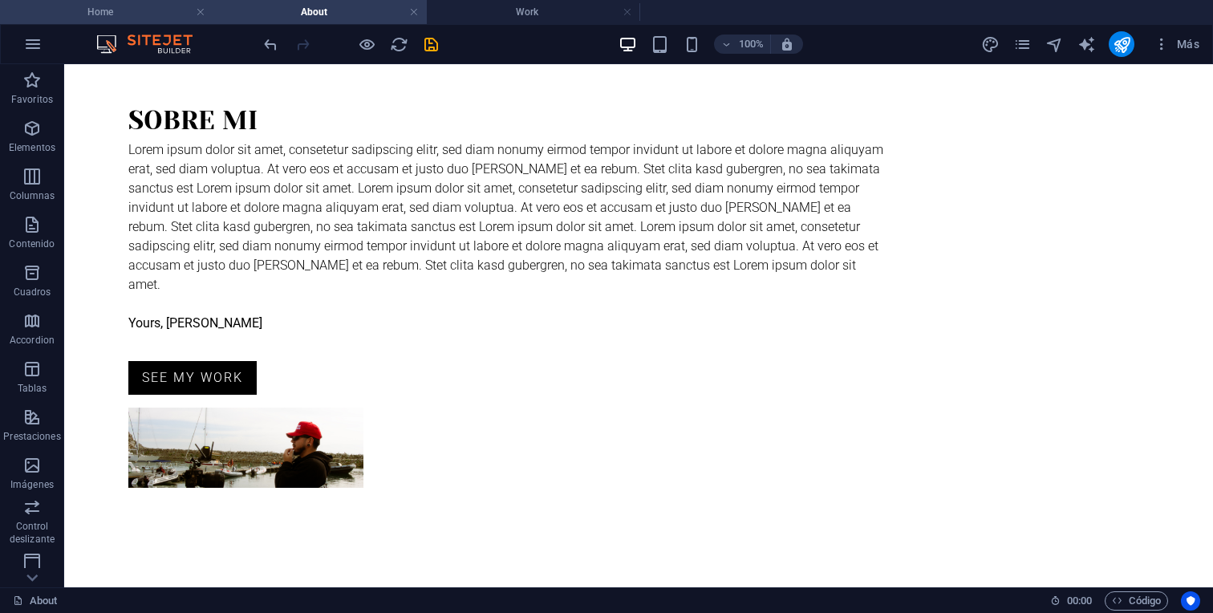
click at [106, 13] on h4 "Home" at bounding box center [106, 12] width 213 height 18
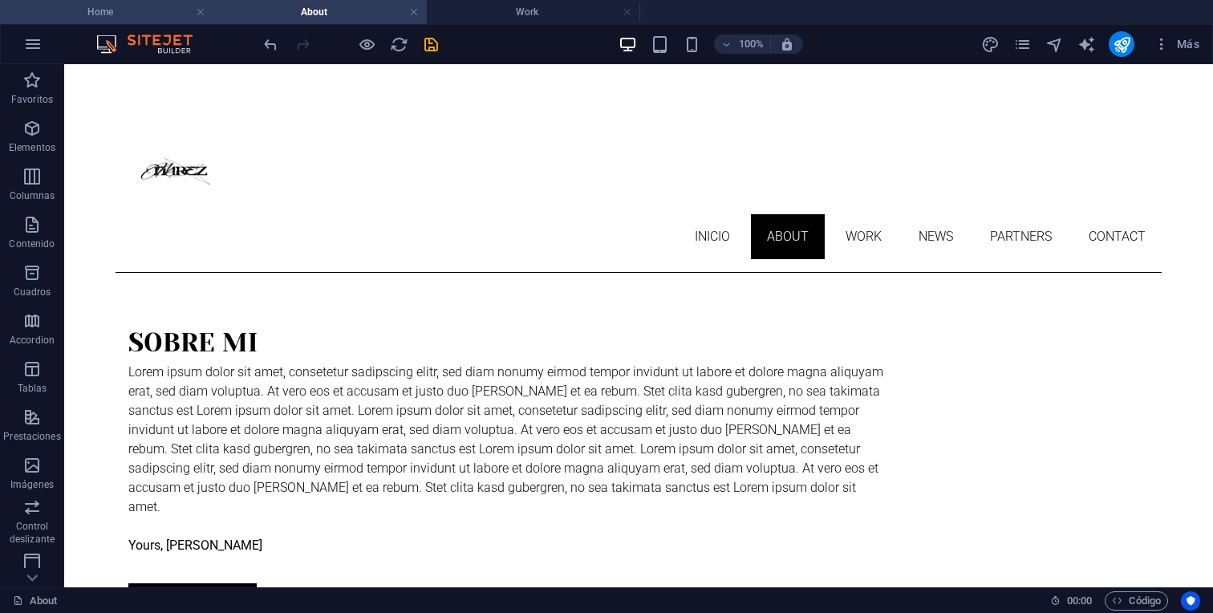
scroll to position [869, 0]
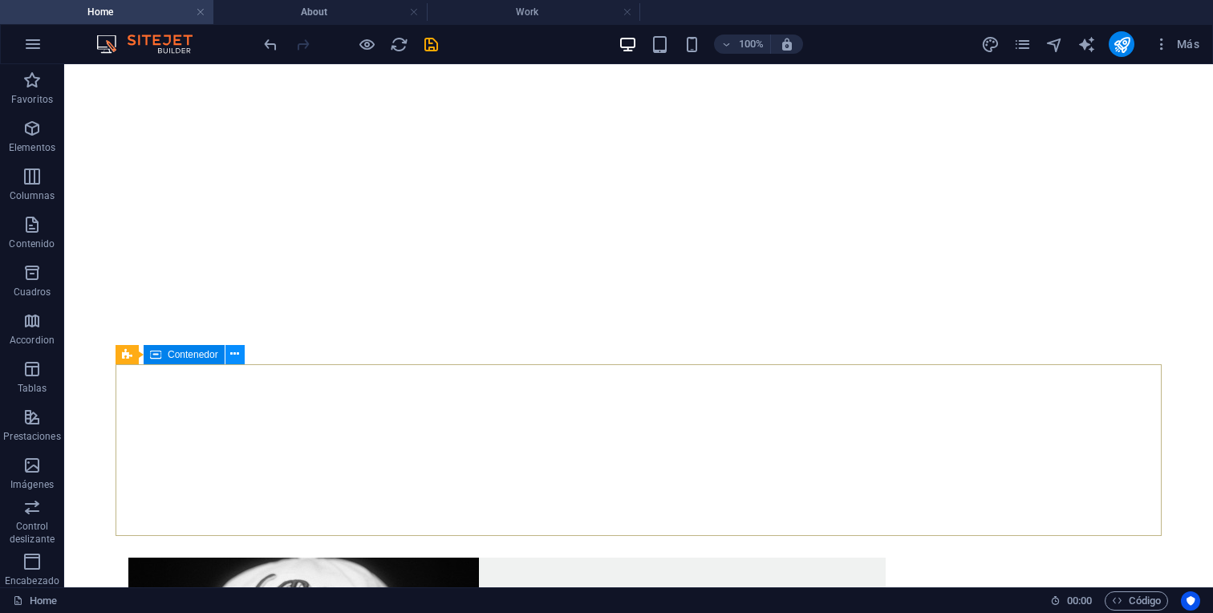
click at [229, 354] on button at bounding box center [234, 354] width 19 height 19
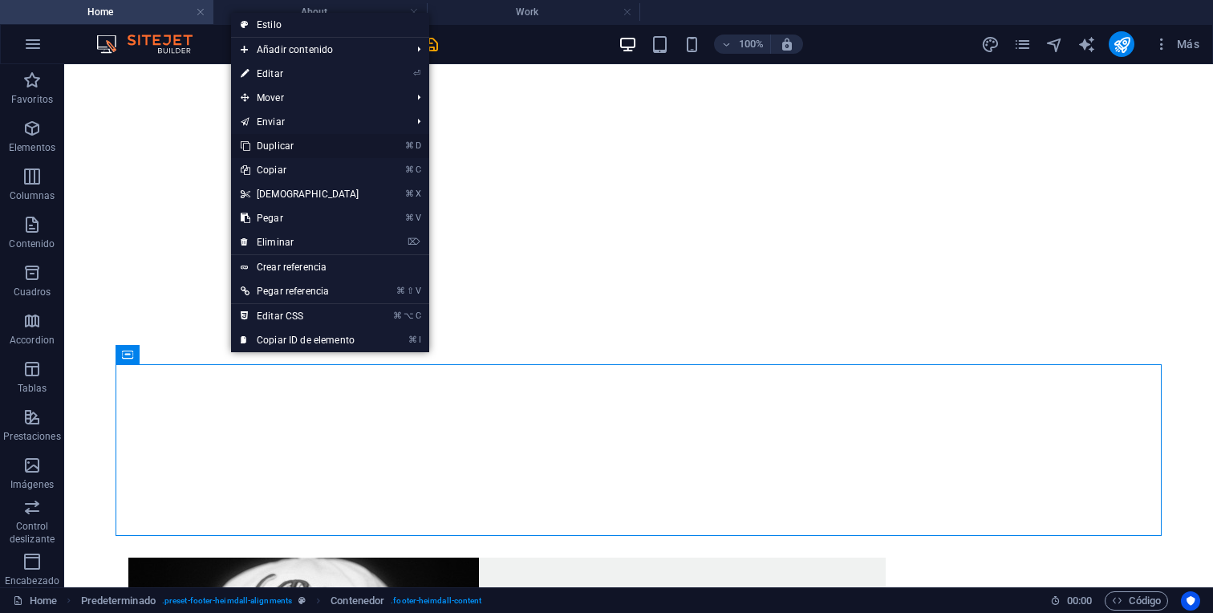
click at [310, 140] on link "⌘ D Duplicar" at bounding box center [300, 146] width 138 height 24
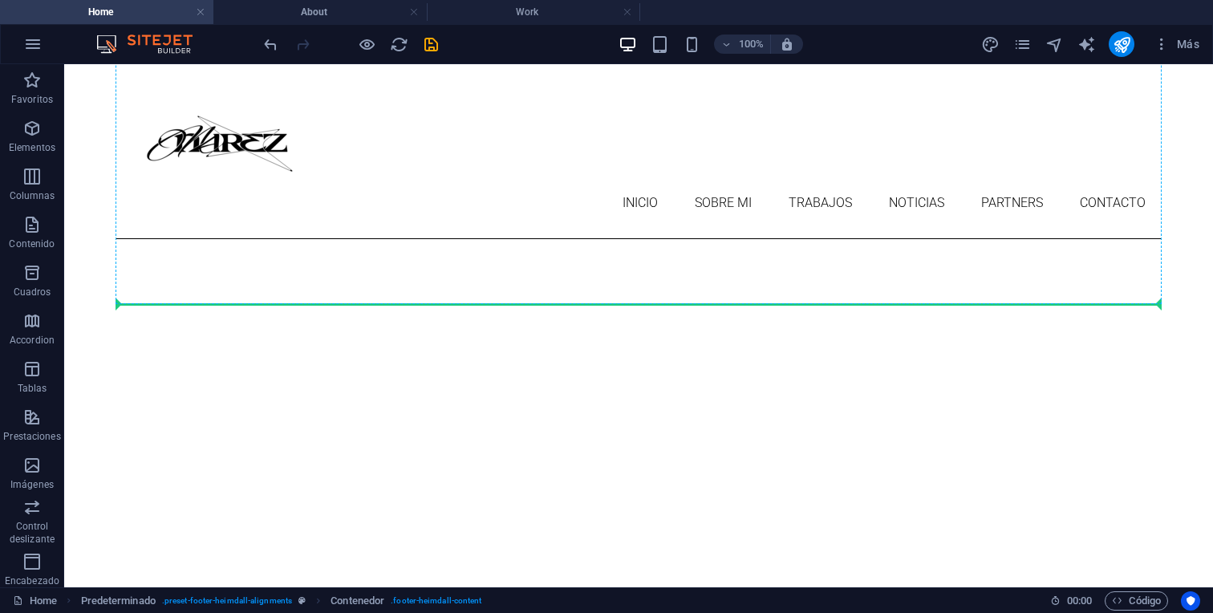
scroll to position [0, 0]
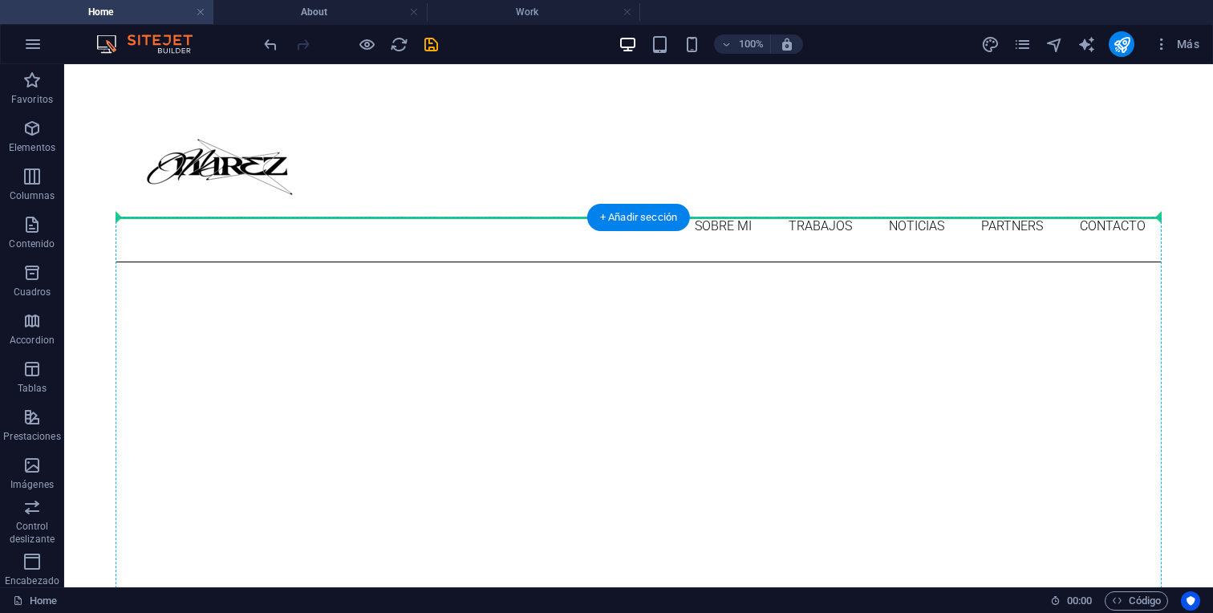
drag, startPoint x: 505, startPoint y: 403, endPoint x: 328, endPoint y: 238, distance: 242.3
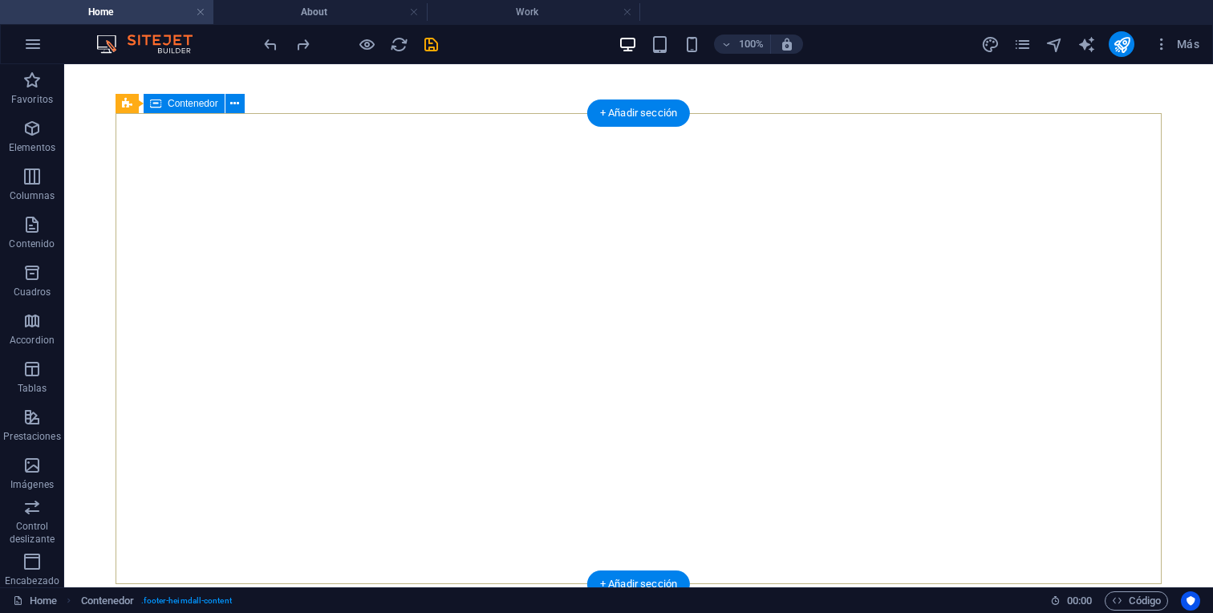
scroll to position [1040, 0]
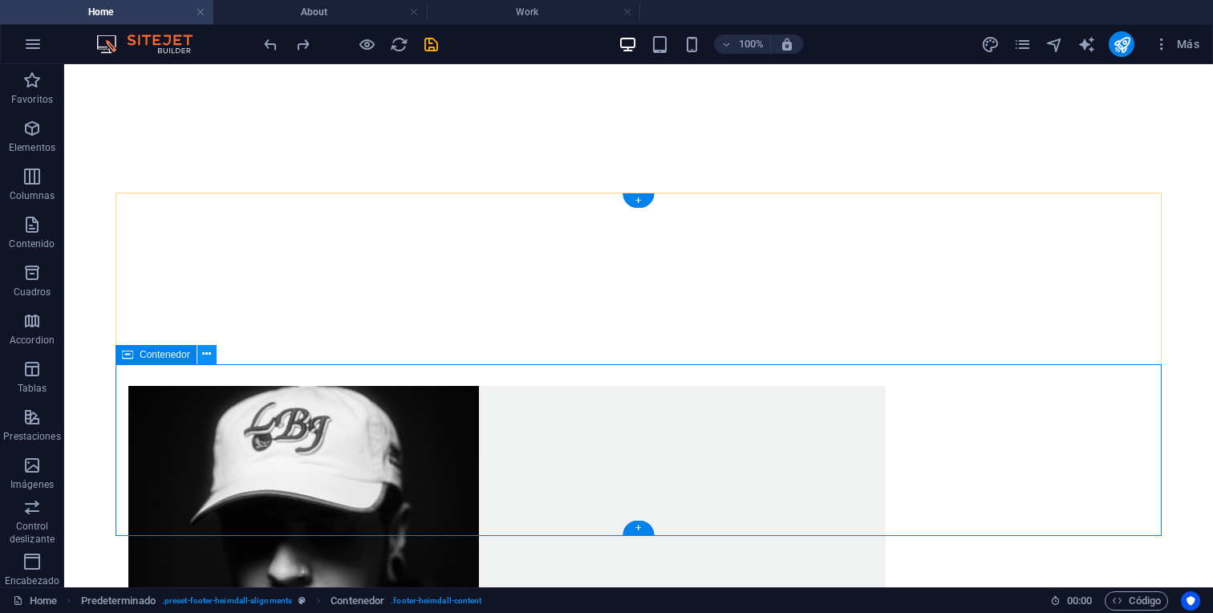
click at [208, 354] on icon at bounding box center [206, 354] width 9 height 17
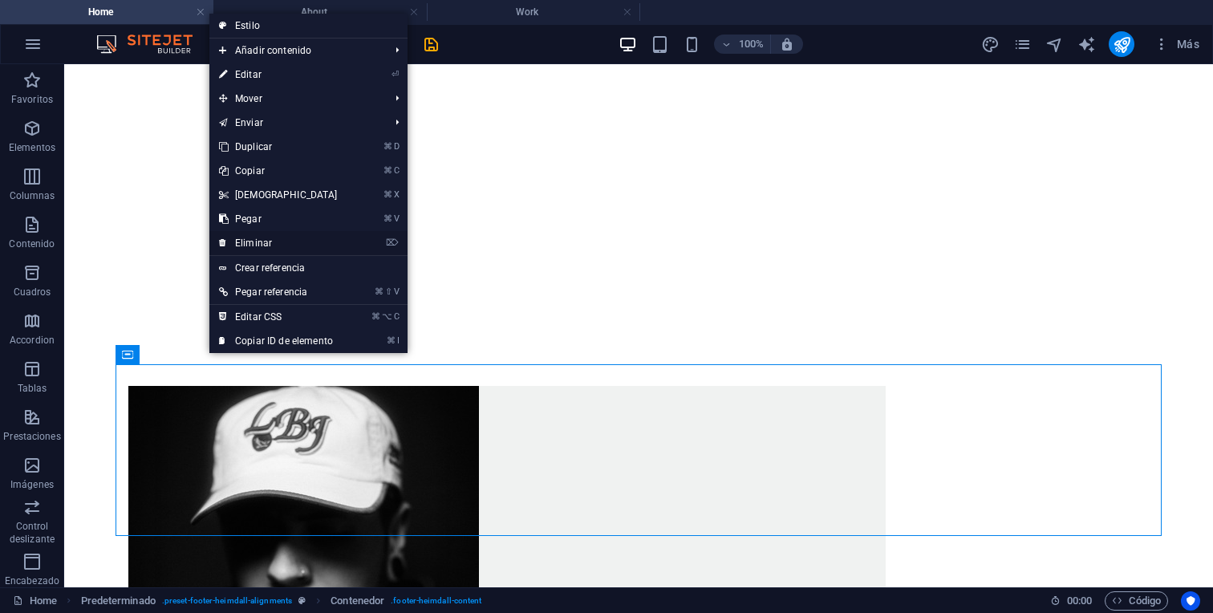
click at [264, 244] on link "⌦ Eliminar" at bounding box center [278, 243] width 138 height 24
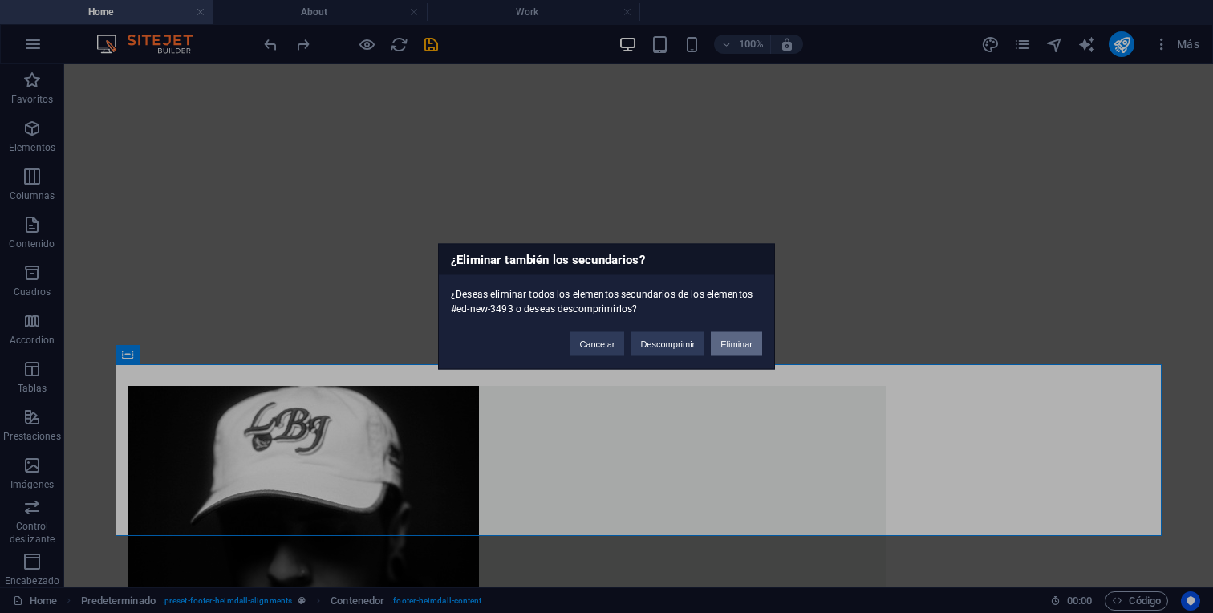
click at [721, 348] on button "Eliminar" at bounding box center [736, 344] width 51 height 24
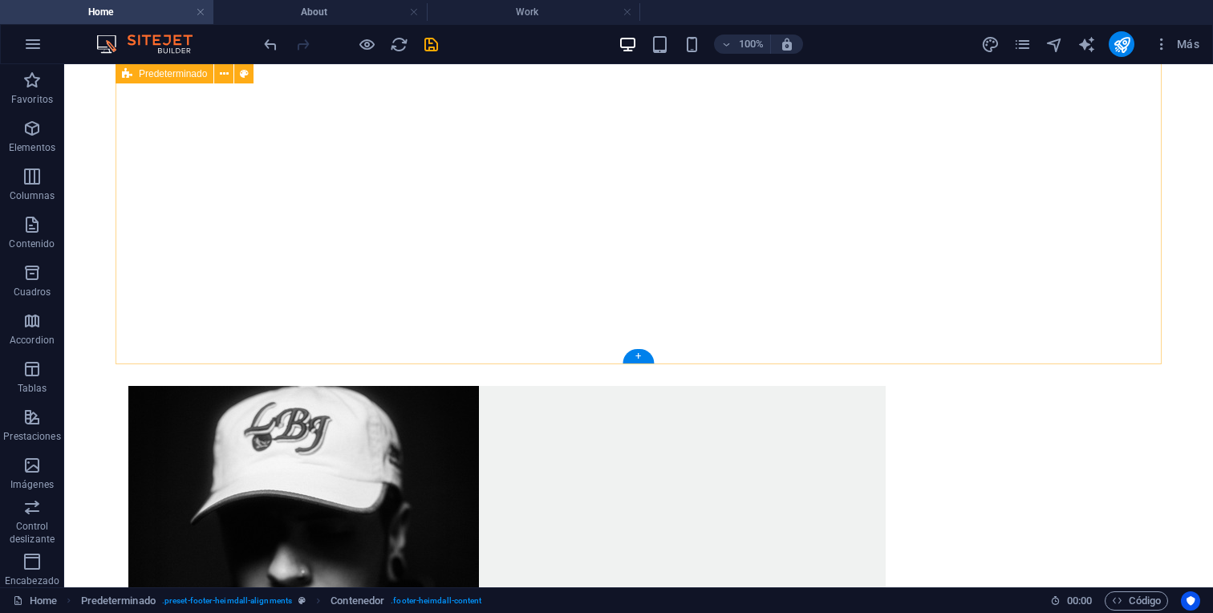
scroll to position [869, 0]
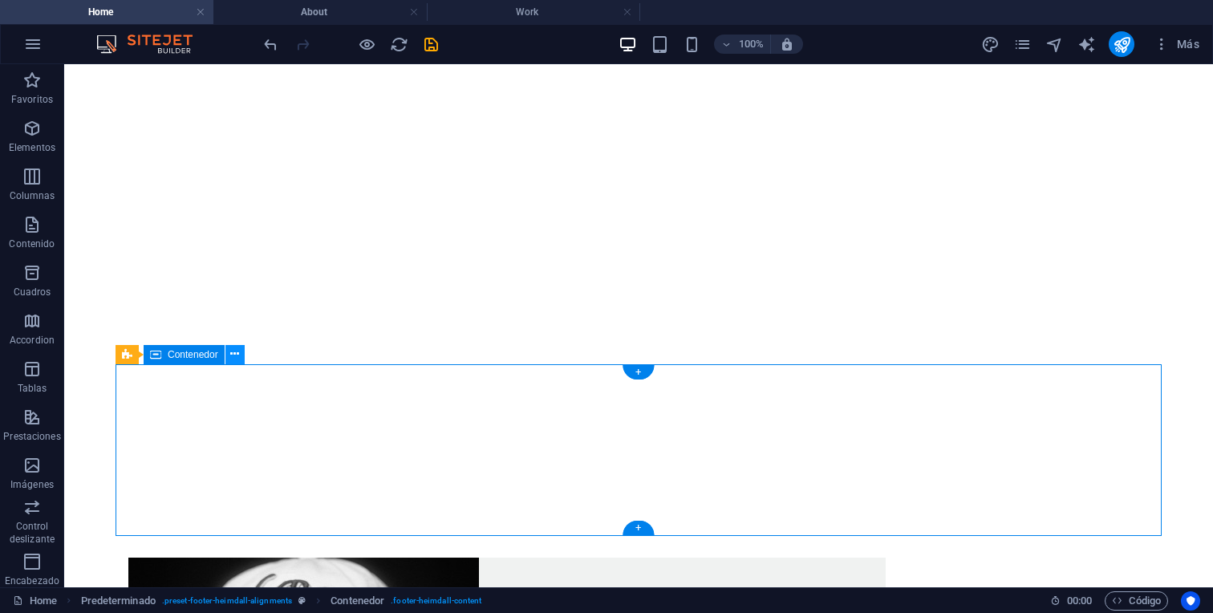
click at [232, 363] on button at bounding box center [234, 354] width 19 height 19
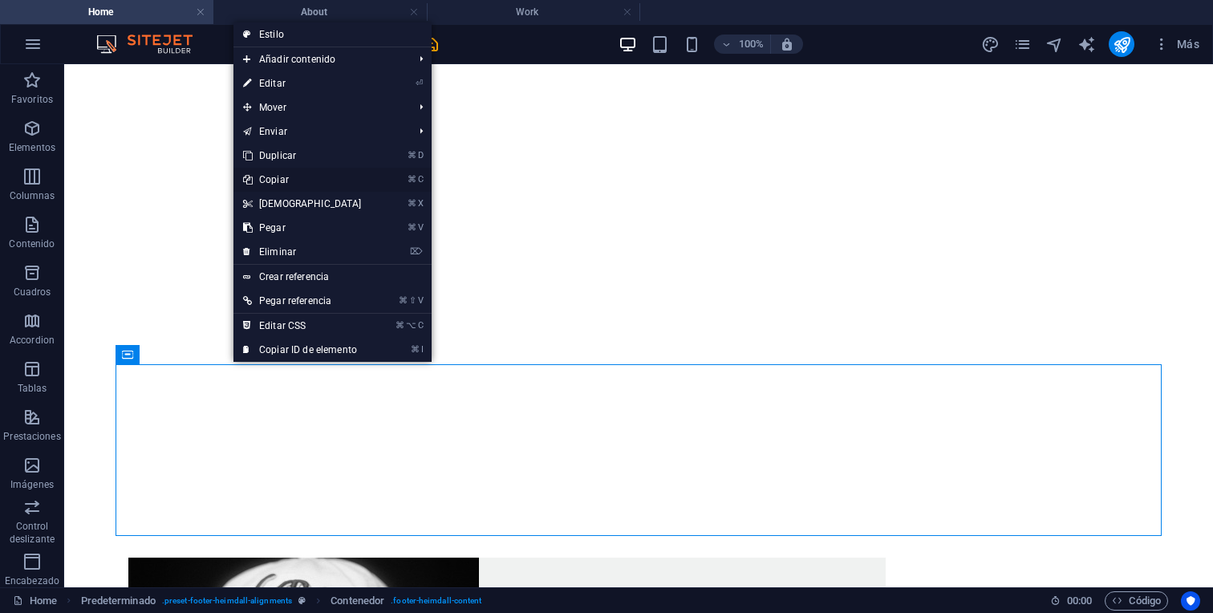
click at [294, 182] on link "⌘ C Copiar" at bounding box center [302, 180] width 138 height 24
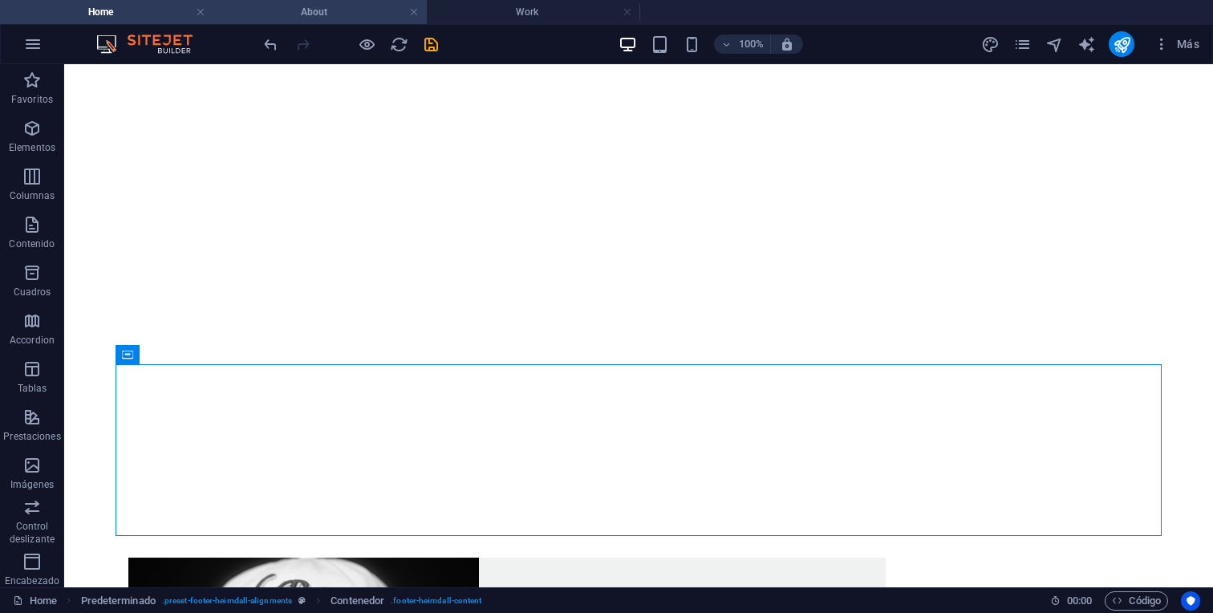
click at [305, 15] on h4 "About" at bounding box center [319, 12] width 213 height 18
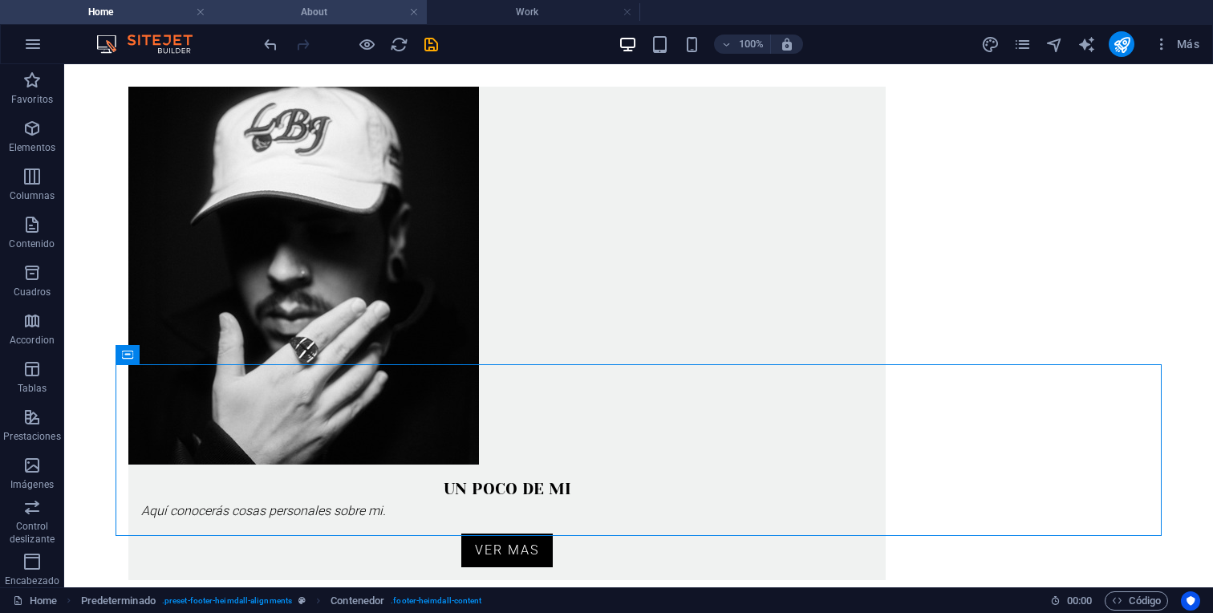
scroll to position [0, 0]
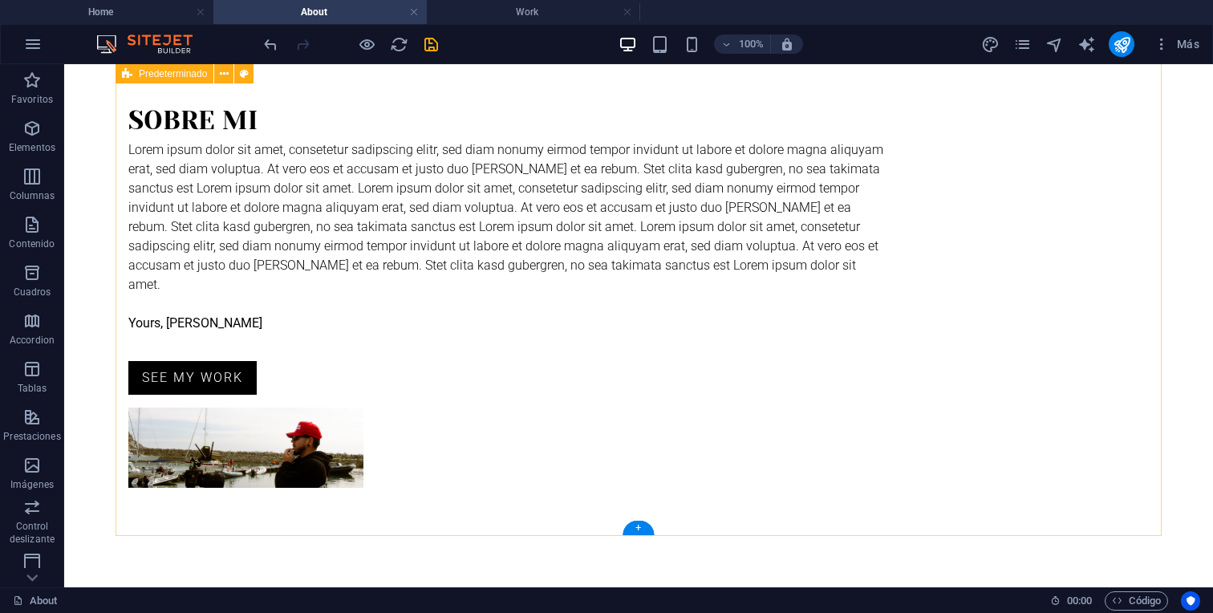
click at [597, 530] on div "soBRE MI Lorem ipsum dolor sit amet, consetetur sadipscing elitr, sed diam nonu…" at bounding box center [638, 295] width 1046 height 488
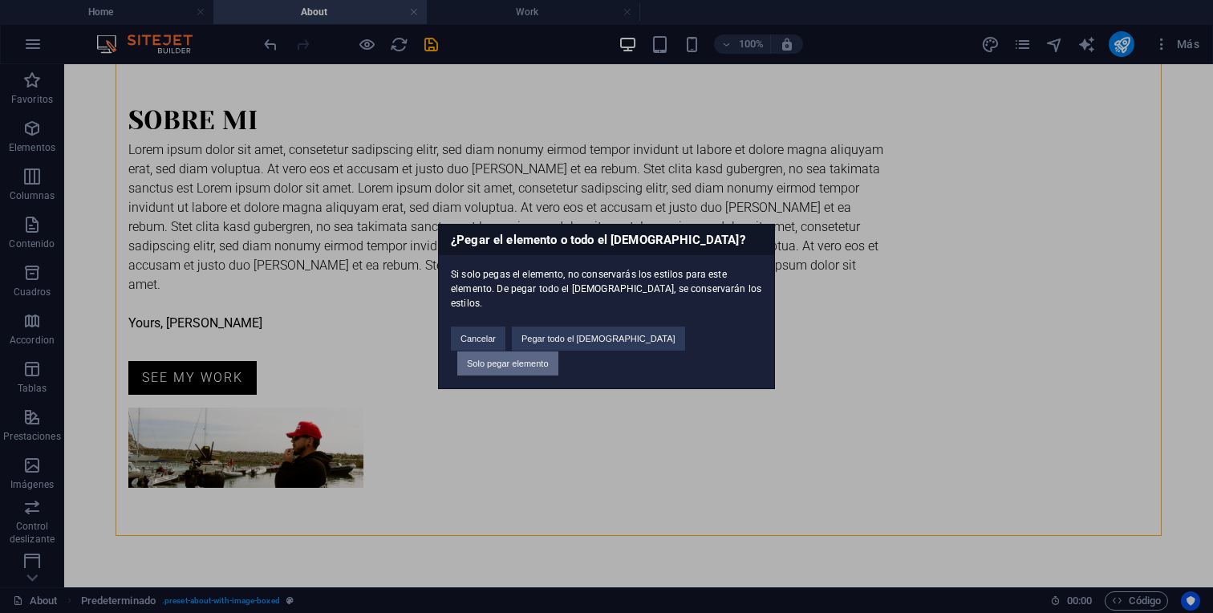
click at [558, 351] on button "Solo pegar elemento" at bounding box center [507, 363] width 101 height 24
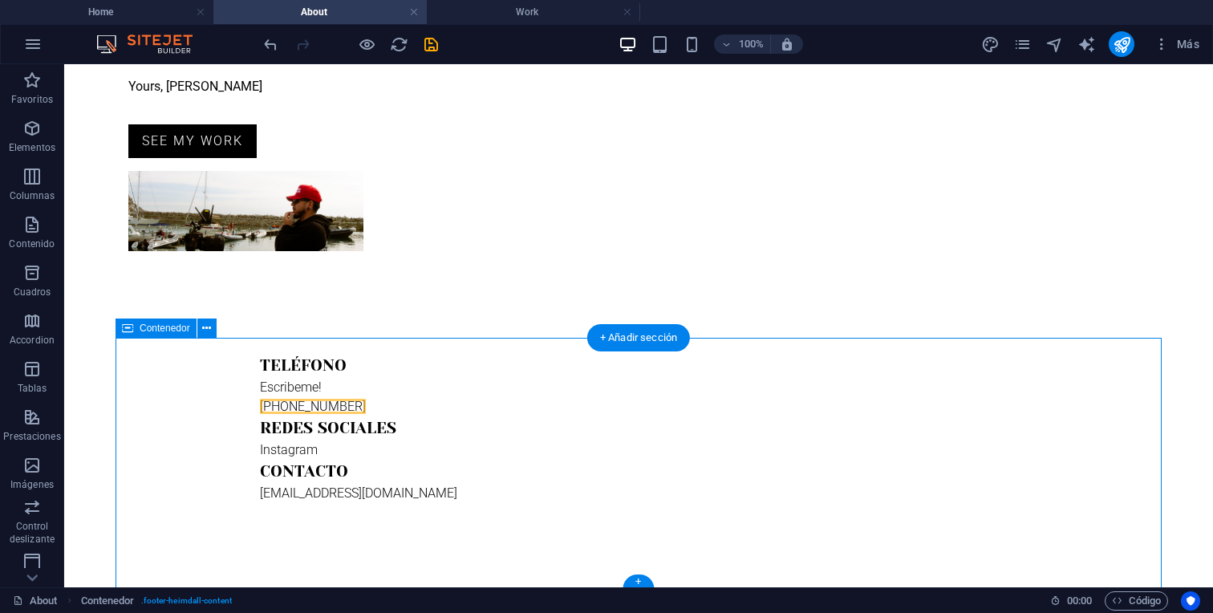
scroll to position [474, 0]
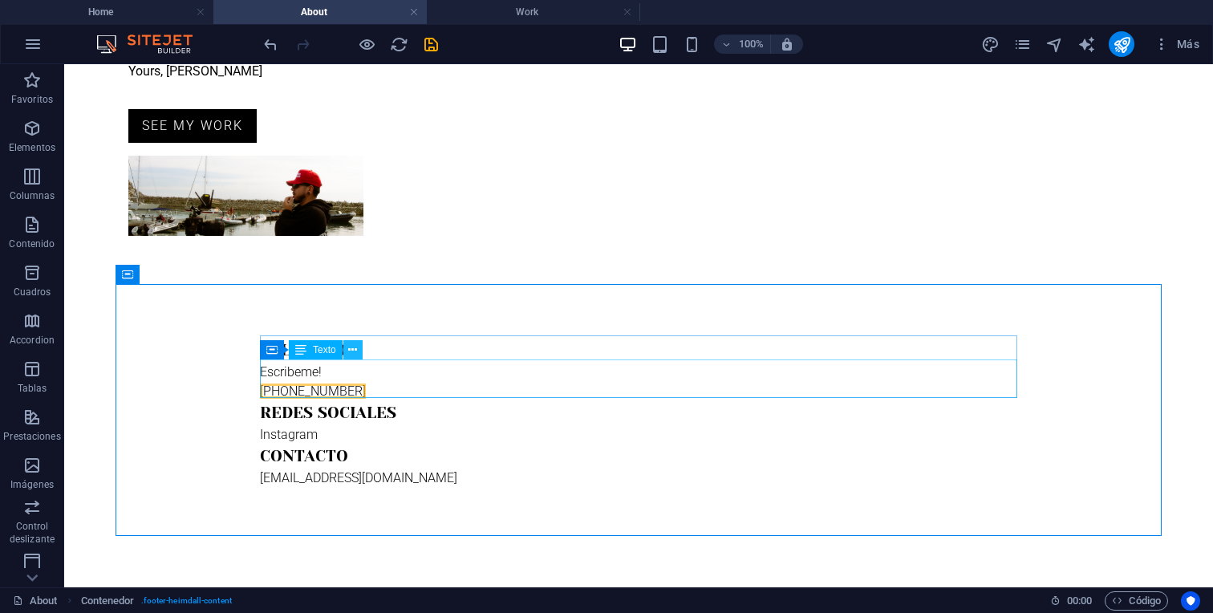
click at [356, 350] on icon at bounding box center [352, 350] width 9 height 17
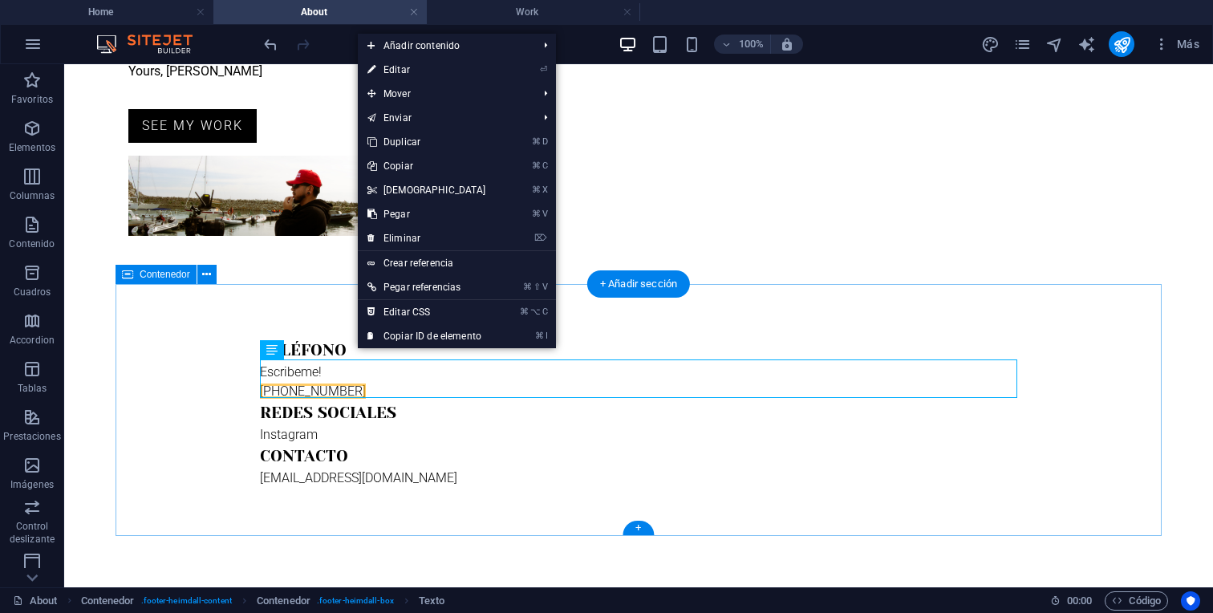
click at [334, 302] on div "Teléfono Escribeme! [PHONE_NUMBER] Redes sociales Instagram Contacto [EMAIL_ADD…" at bounding box center [638, 413] width 1046 height 252
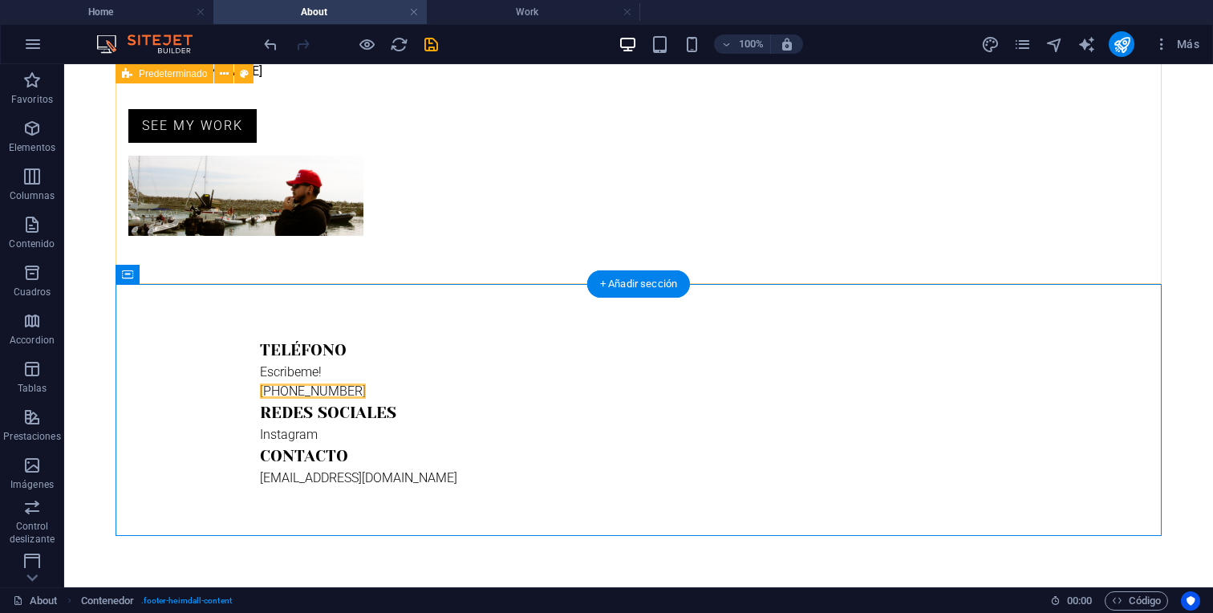
click at [209, 273] on div "soBRE MI Lorem ipsum dolor sit amet, consetetur sadipscing elitr, sed diam nonu…" at bounding box center [638, 43] width 1046 height 488
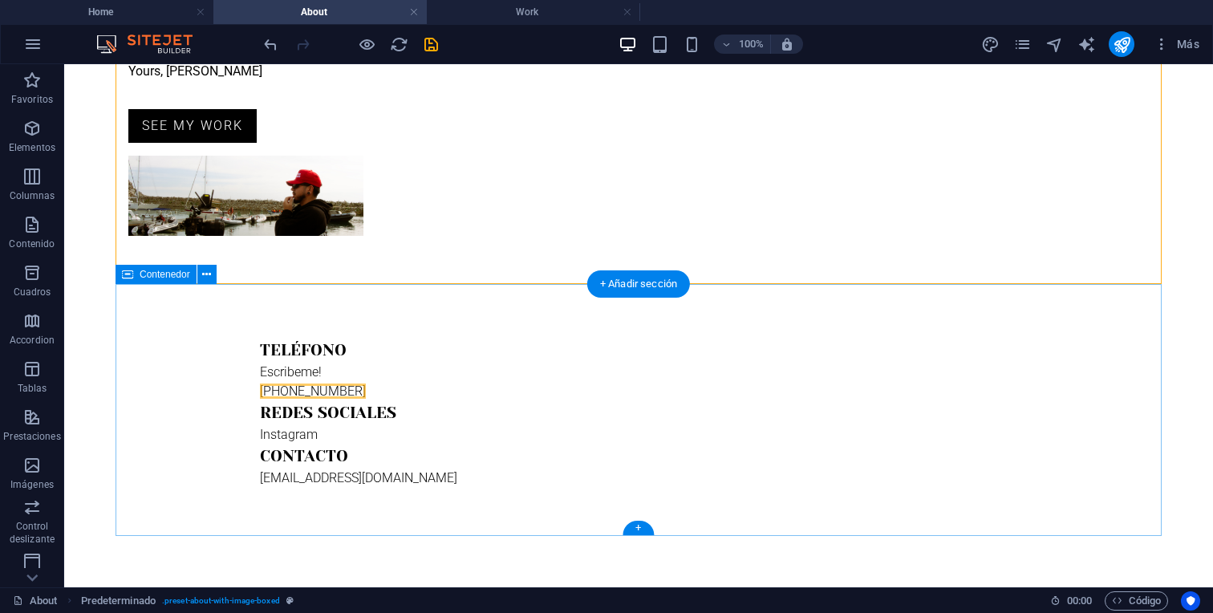
click at [213, 318] on div "Teléfono Escribeme! [PHONE_NUMBER] Redes sociales Instagram Contacto [EMAIL_ADD…" at bounding box center [638, 413] width 1046 height 252
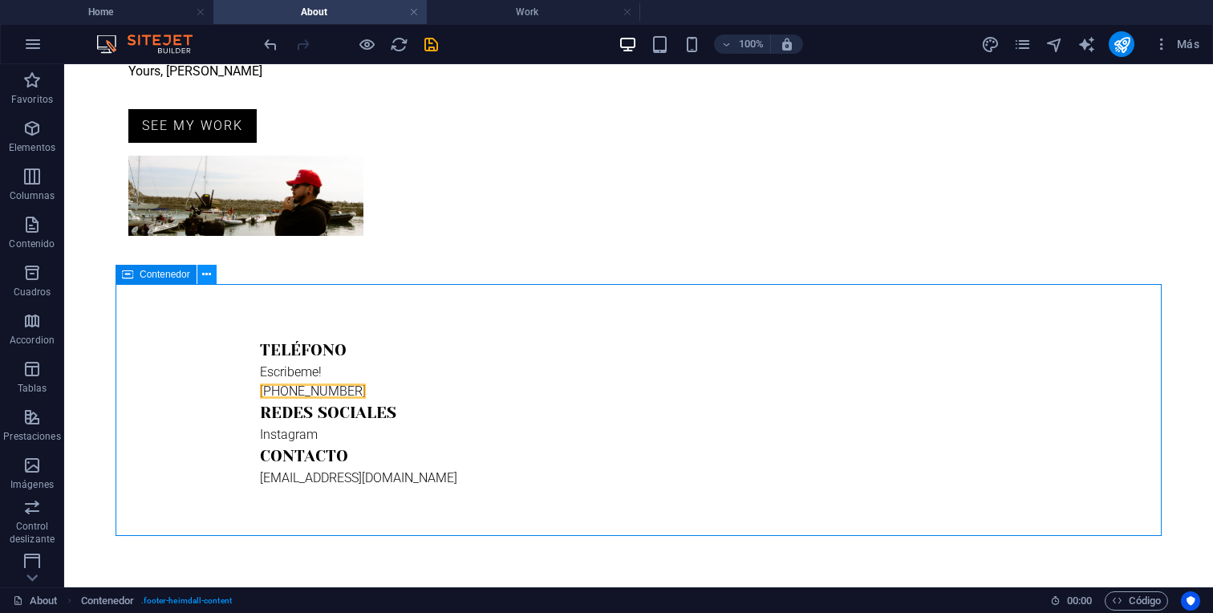
click at [206, 275] on icon at bounding box center [206, 274] width 9 height 17
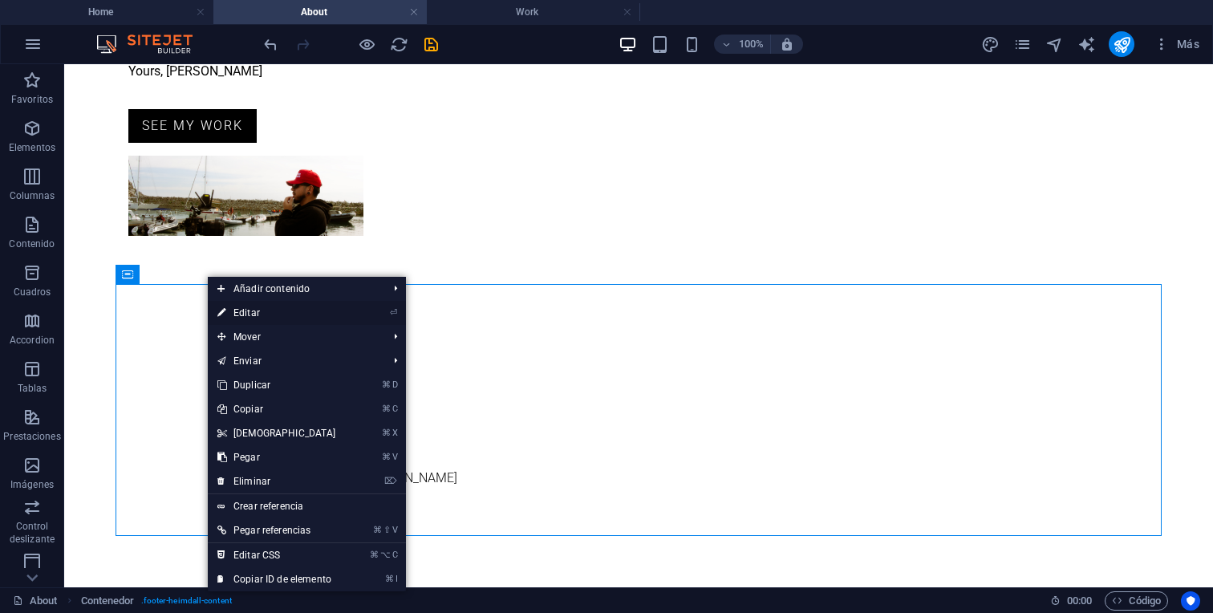
click at [231, 312] on link "⏎ Editar" at bounding box center [277, 313] width 138 height 24
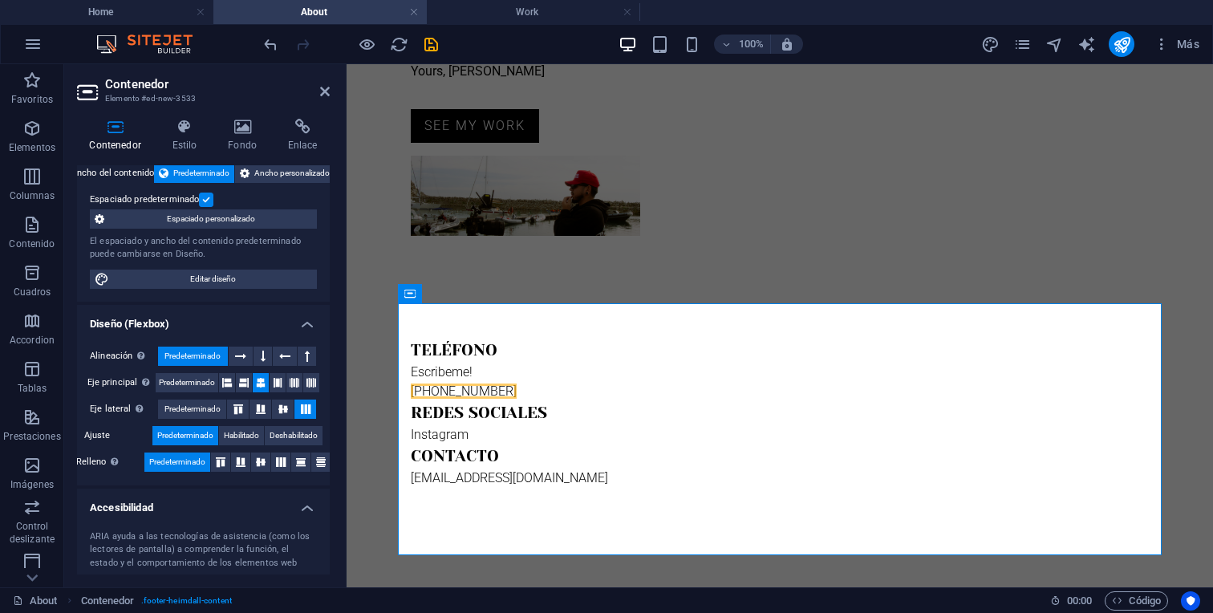
scroll to position [111, 0]
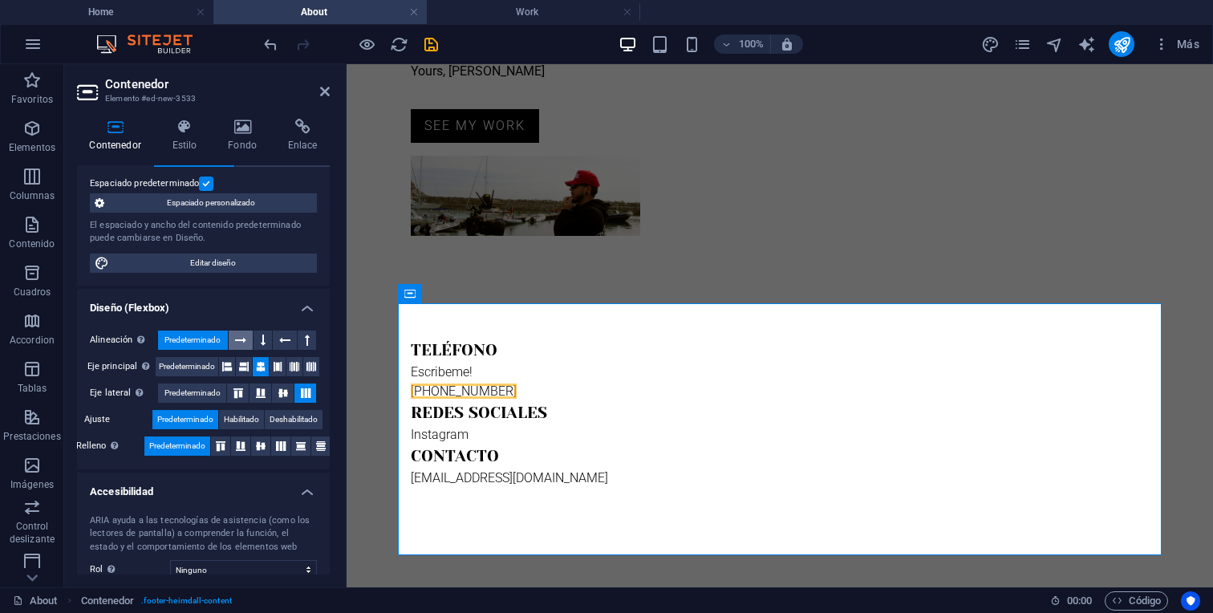
click at [245, 341] on icon at bounding box center [240, 339] width 11 height 19
click at [209, 341] on span "Predeterminado" at bounding box center [192, 339] width 56 height 19
click at [256, 342] on button at bounding box center [262, 339] width 18 height 19
click at [276, 342] on button at bounding box center [285, 339] width 25 height 19
click at [195, 339] on span "Predeterminado" at bounding box center [192, 339] width 56 height 19
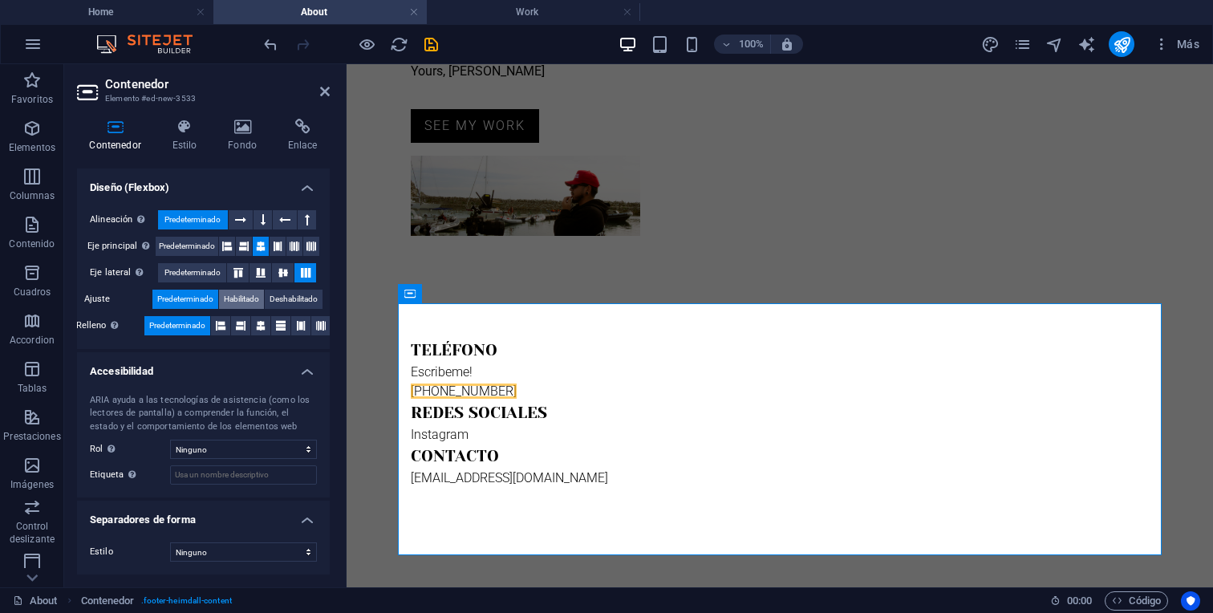
scroll to position [231, 0]
click at [261, 447] on select "Ninguno Alert Article Banner Comment Complementary Dialog Encabezado Marquee Pi…" at bounding box center [243, 449] width 147 height 19
select select "footer"
click at [170, 440] on select "Ninguno Alert Article Banner Comment Complementary Dialog Encabezado Marquee Pi…" at bounding box center [243, 449] width 147 height 19
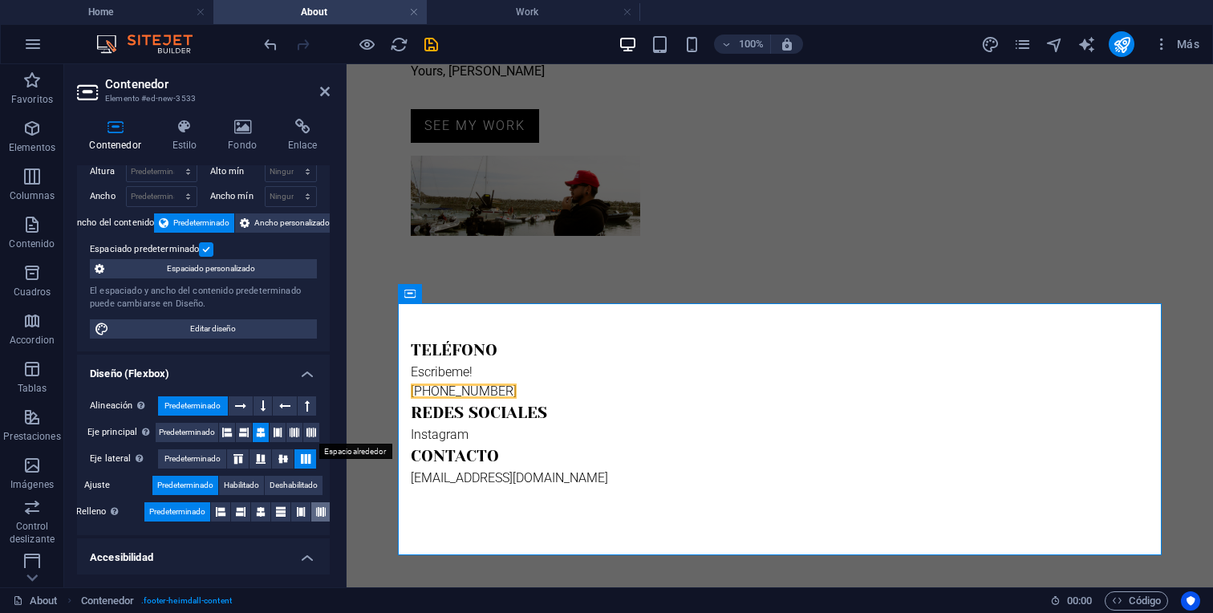
scroll to position [0, 0]
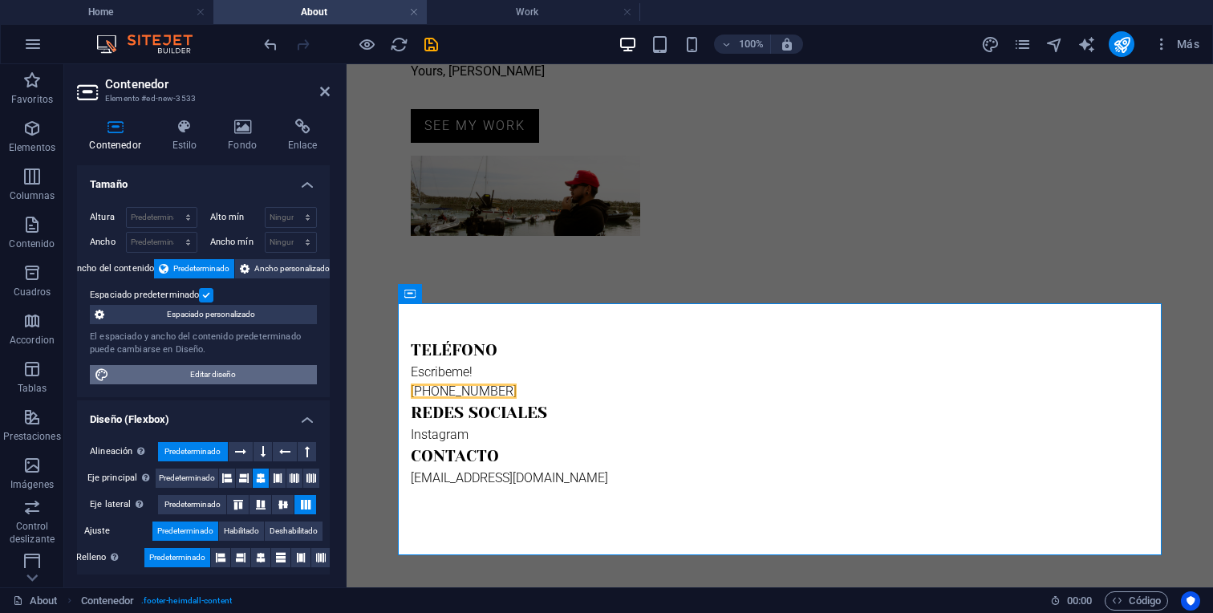
click at [254, 376] on span "Editar diseño" at bounding box center [213, 374] width 198 height 19
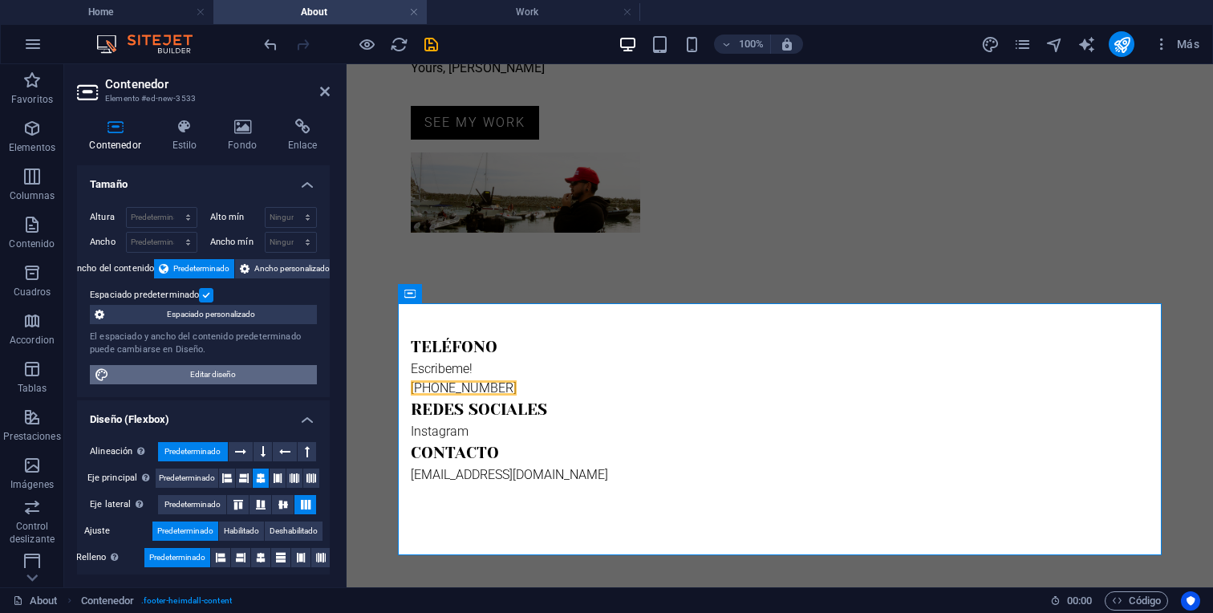
select select "rem"
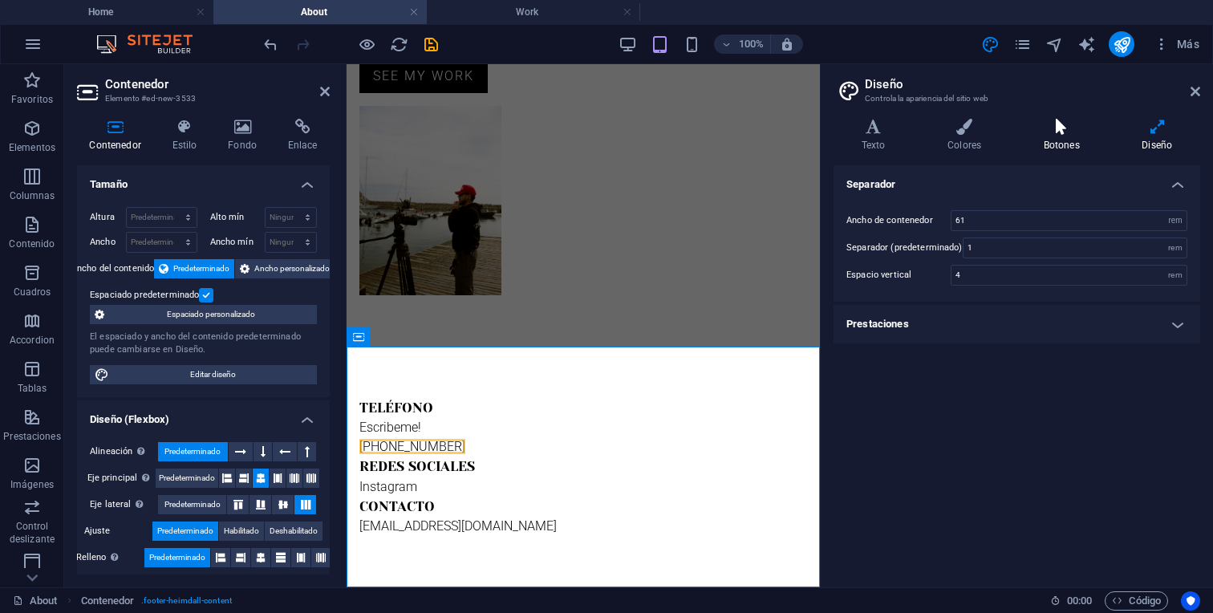
click at [1060, 140] on h4 "Botones" at bounding box center [1064, 136] width 99 height 34
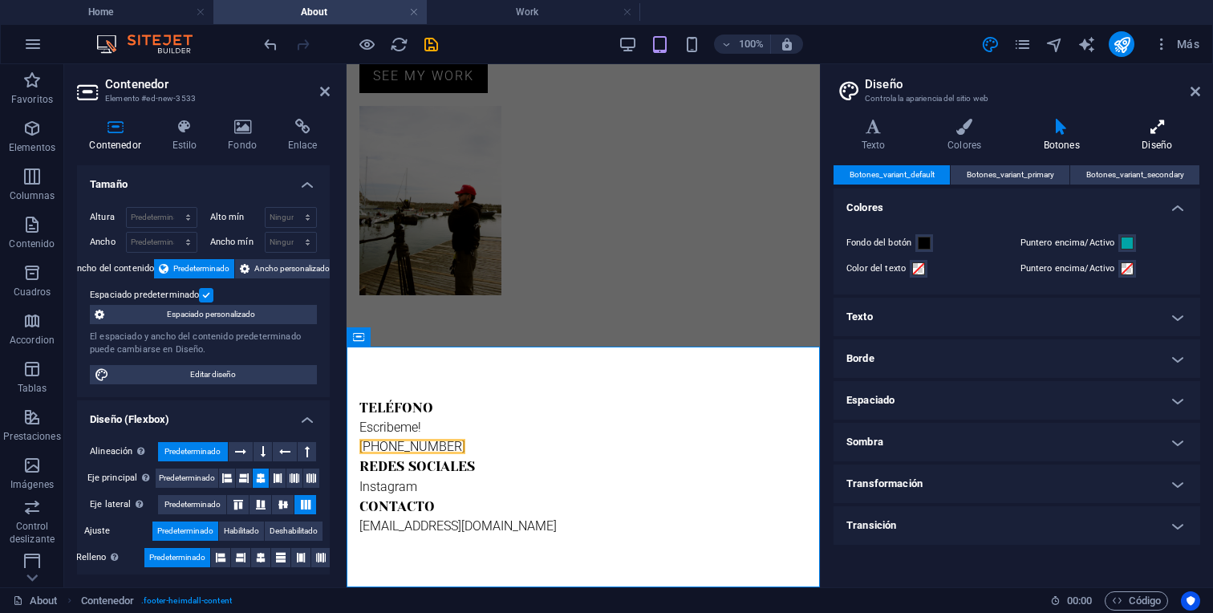
click at [1155, 137] on h4 "Diseño" at bounding box center [1157, 136] width 86 height 34
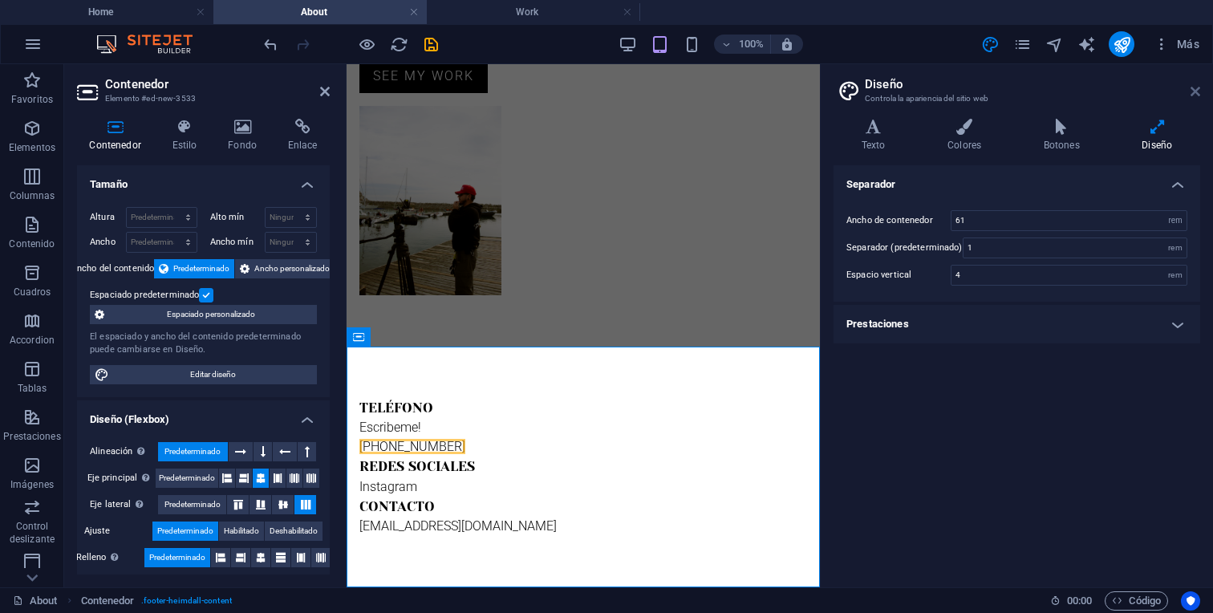
click at [1190, 90] on icon at bounding box center [1195, 91] width 10 height 13
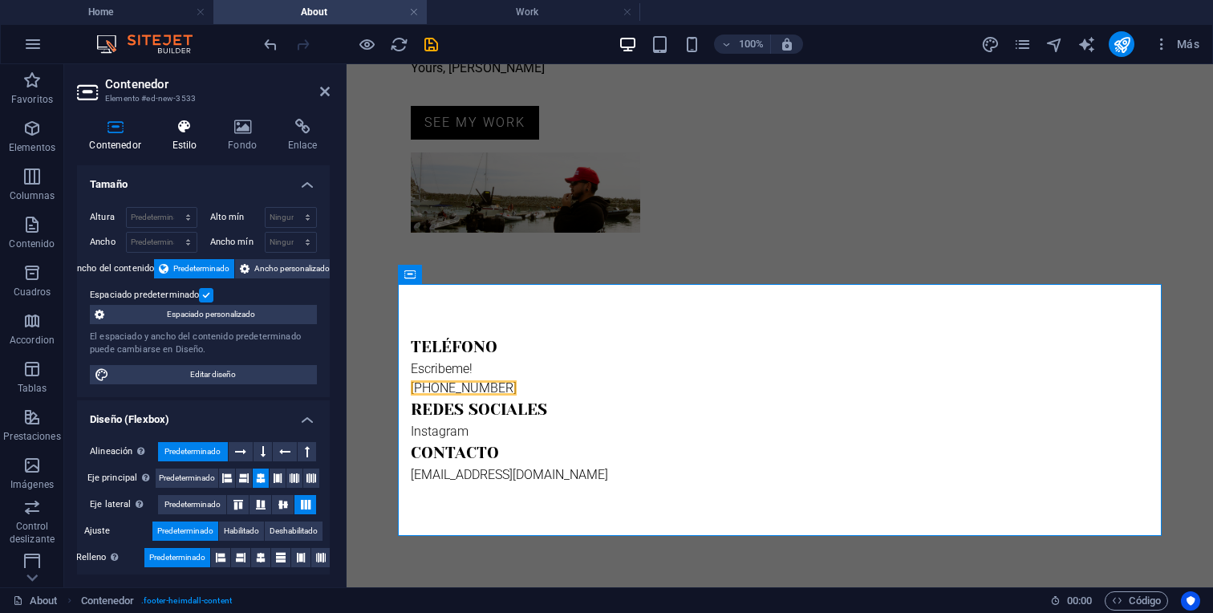
click at [178, 134] on icon at bounding box center [185, 127] width 50 height 16
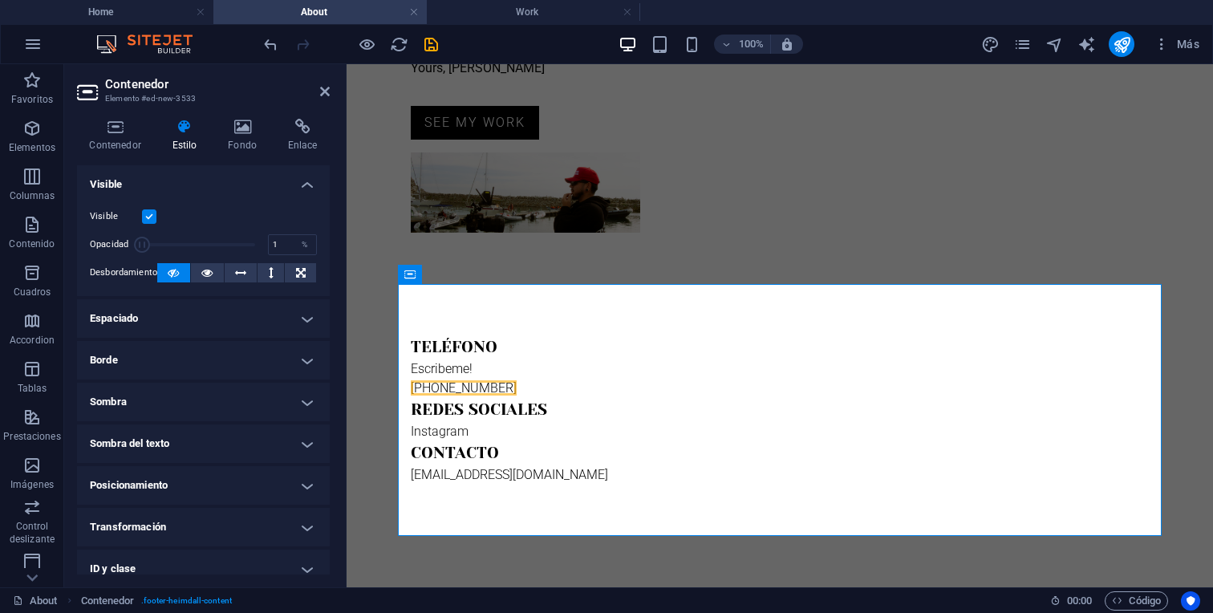
drag, startPoint x: 252, startPoint y: 242, endPoint x: 138, endPoint y: 249, distance: 114.1
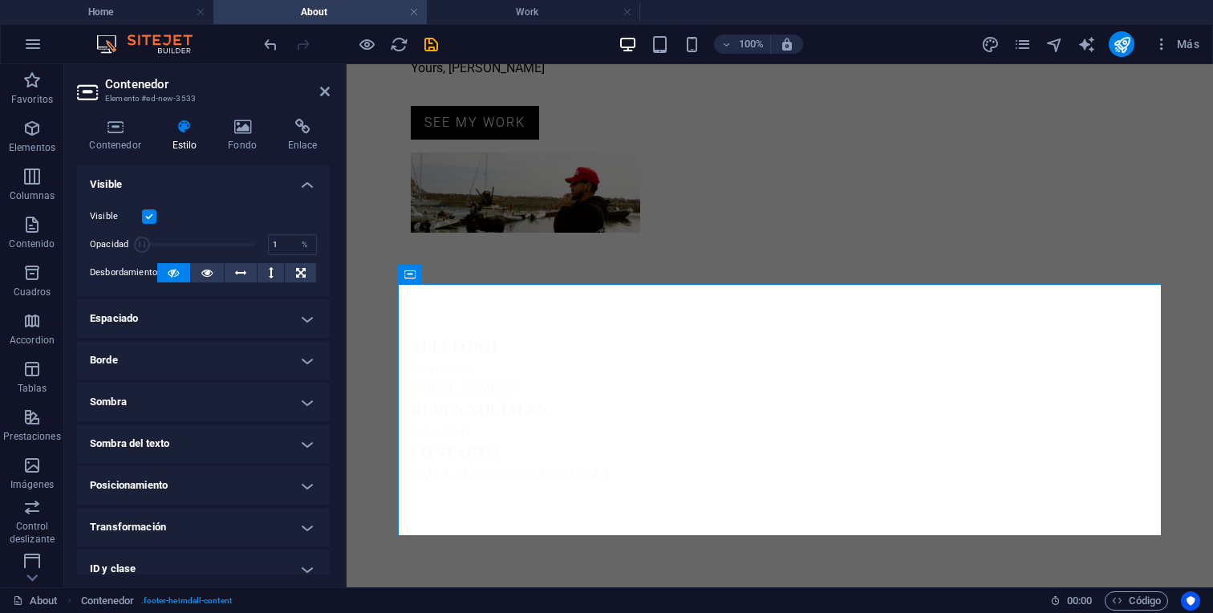
click at [138, 249] on span at bounding box center [142, 245] width 16 height 16
drag, startPoint x: 156, startPoint y: 247, endPoint x: 189, endPoint y: 247, distance: 32.9
click at [188, 247] on span at bounding box center [198, 245] width 113 height 24
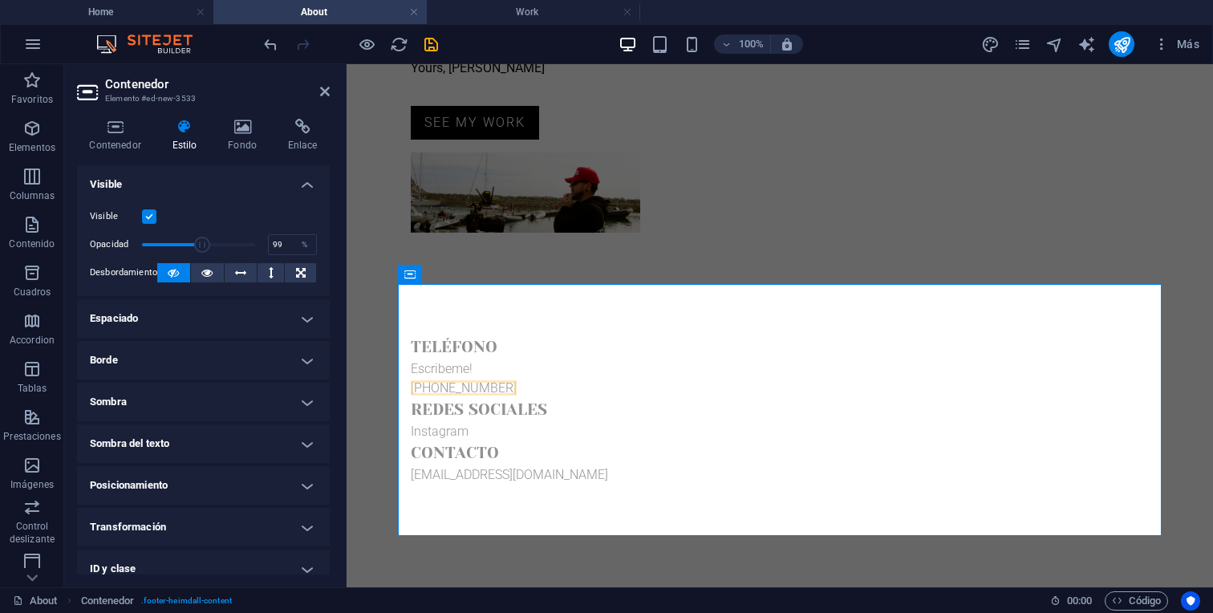
type input "100"
drag, startPoint x: 189, startPoint y: 247, endPoint x: 284, endPoint y: 253, distance: 94.8
click at [283, 253] on div "Opacidad 100 %" at bounding box center [203, 245] width 227 height 24
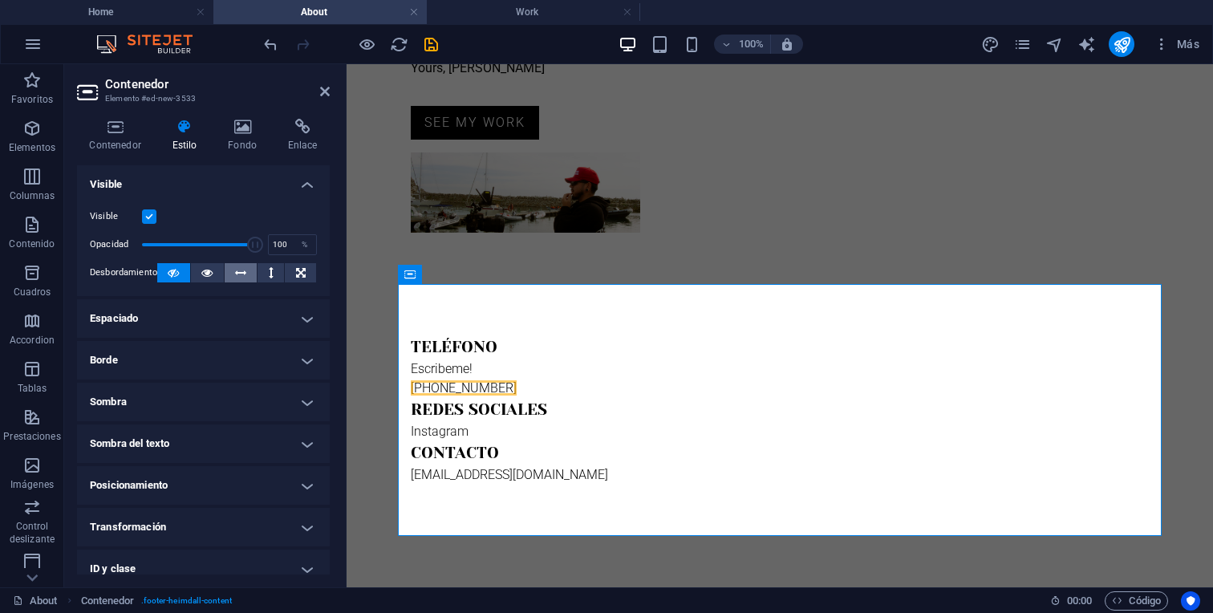
click at [241, 274] on icon at bounding box center [240, 272] width 11 height 19
click at [173, 278] on icon at bounding box center [173, 272] width 11 height 19
click at [291, 273] on button at bounding box center [300, 272] width 31 height 19
click at [172, 271] on icon at bounding box center [173, 272] width 11 height 19
click at [187, 317] on h4 "Espaciado" at bounding box center [203, 318] width 253 height 38
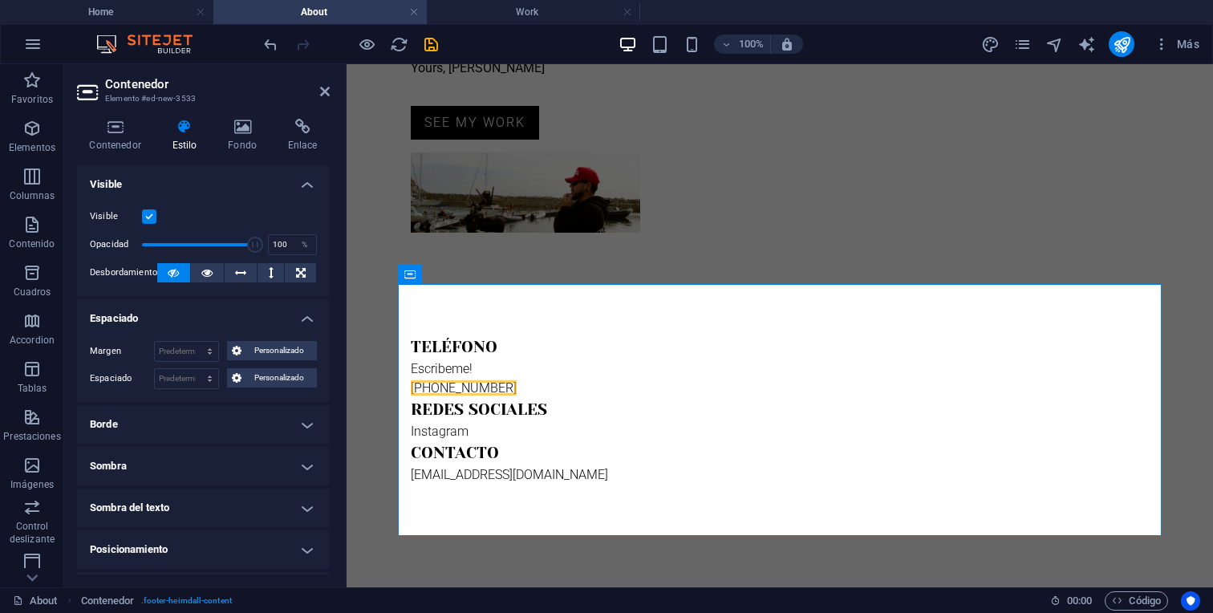
click at [184, 433] on h4 "Borde" at bounding box center [203, 424] width 253 height 38
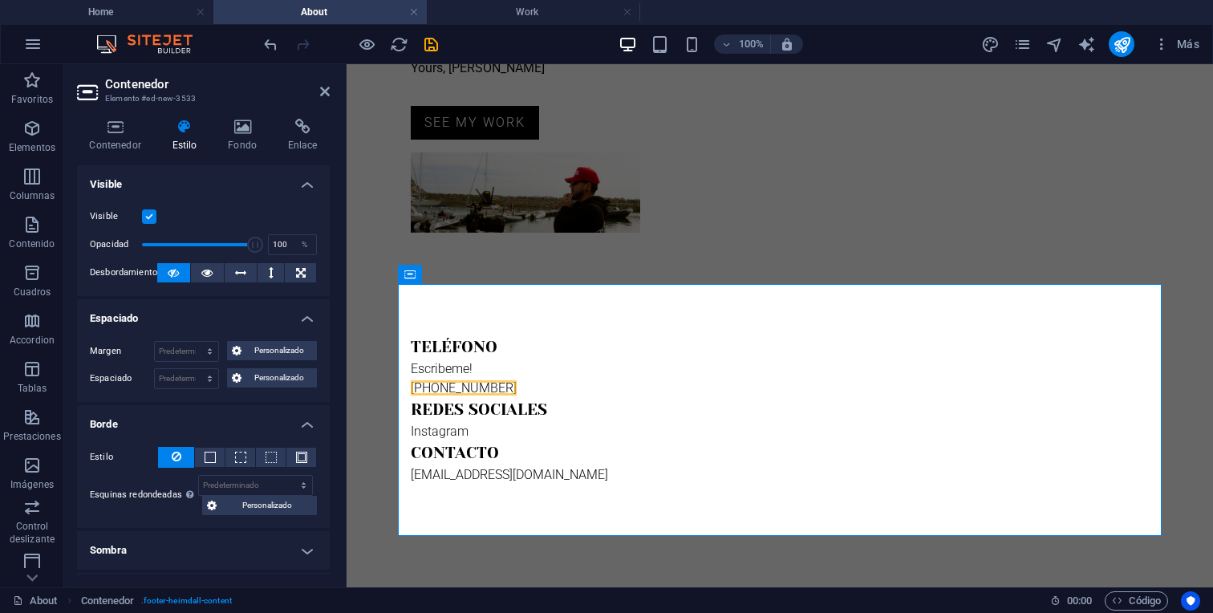
click at [294, 328] on div "Margen Predeterminado automático px % rem vw vh Personalizado Personalizado aut…" at bounding box center [203, 365] width 253 height 74
click at [302, 176] on h4 "Visible" at bounding box center [203, 179] width 253 height 29
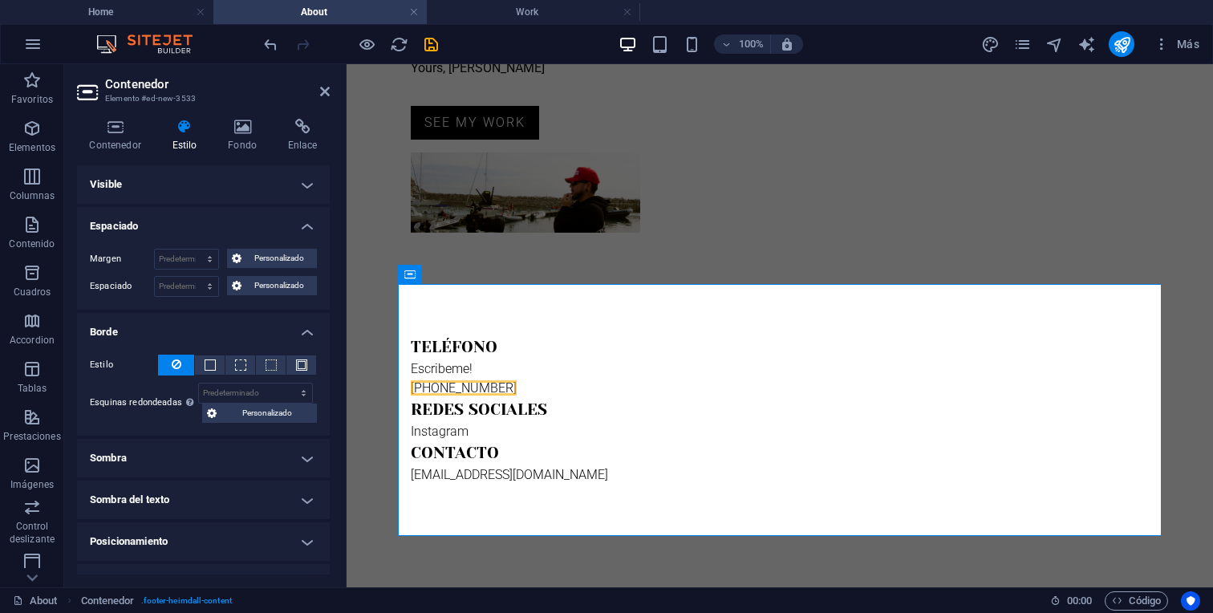
click at [300, 215] on h4 "Espaciado" at bounding box center [203, 221] width 253 height 29
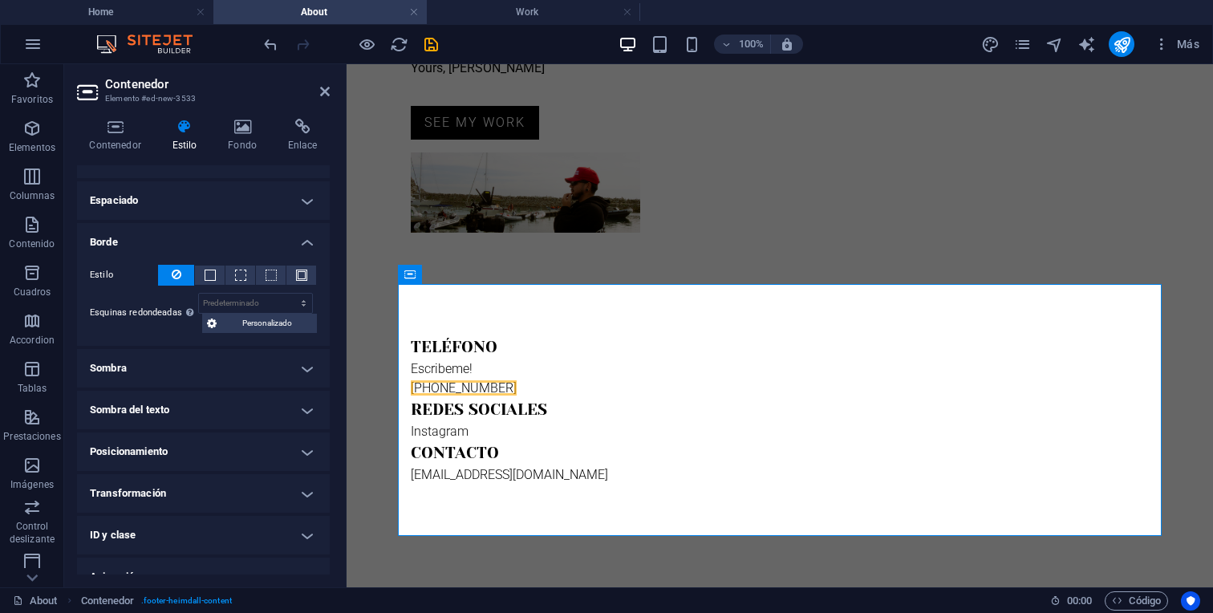
scroll to position [37, 0]
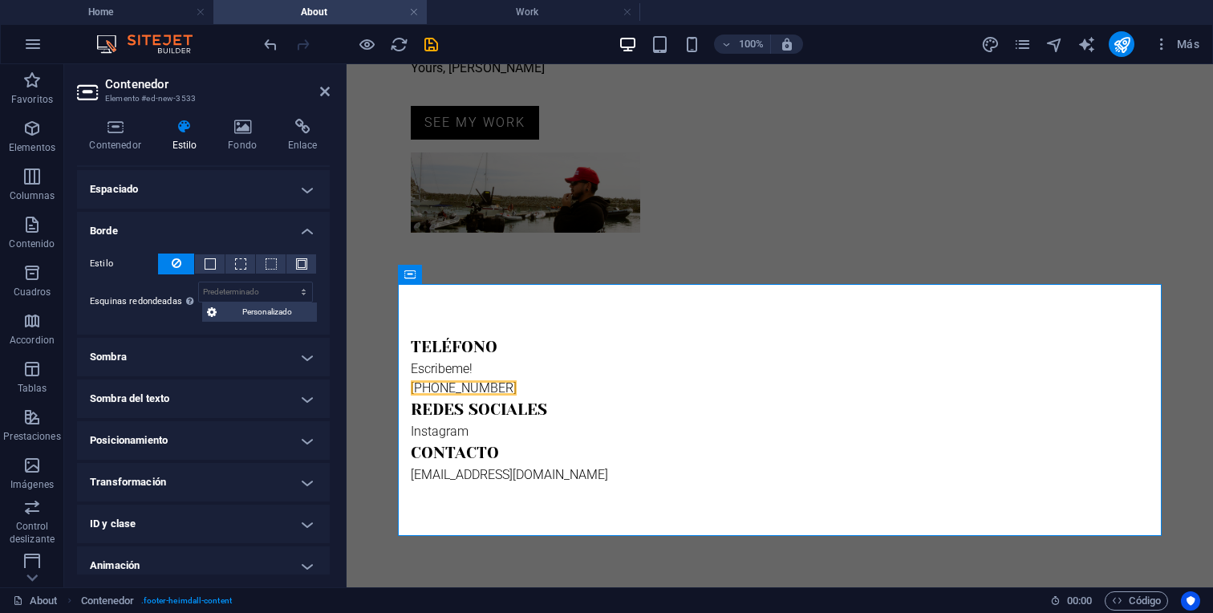
click at [298, 405] on h4 "Sombra del texto" at bounding box center [203, 398] width 253 height 38
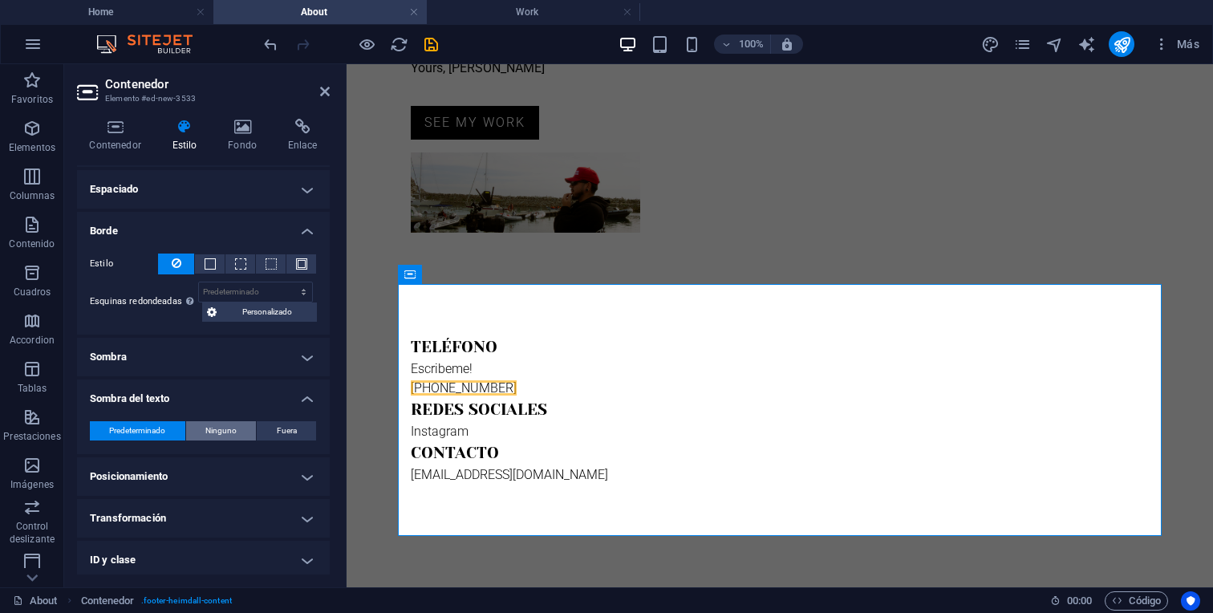
click at [229, 429] on span "Ninguno" at bounding box center [220, 430] width 31 height 19
click at [290, 433] on span "Fuera" at bounding box center [287, 430] width 20 height 19
type input "2"
type input "4"
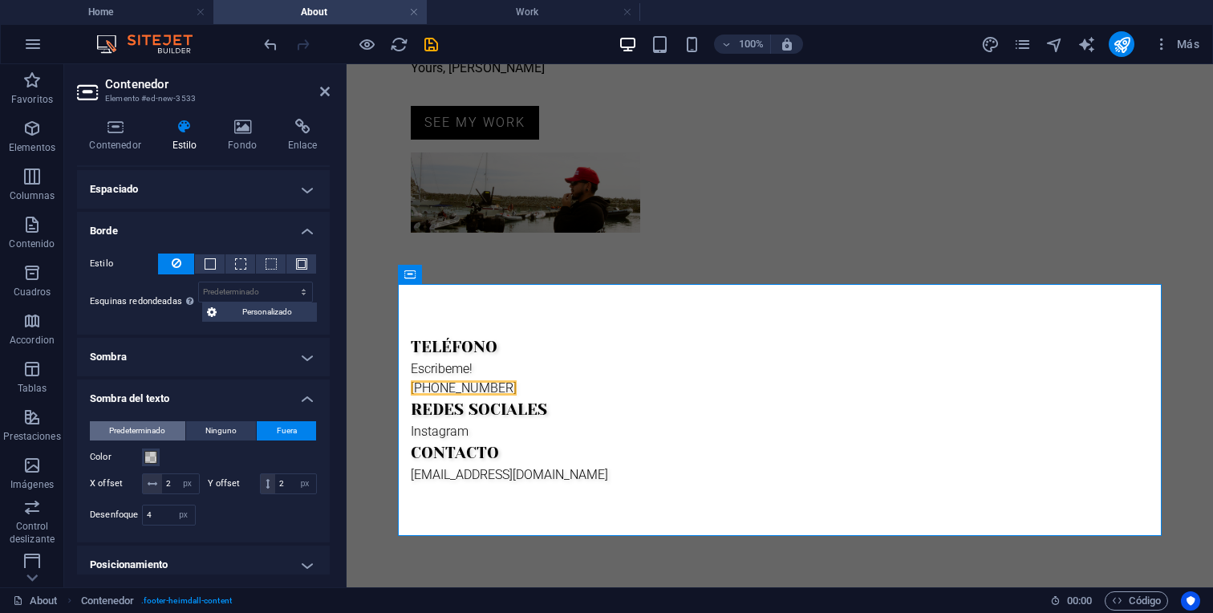
click at [152, 428] on span "Predeterminado" at bounding box center [137, 430] width 56 height 19
type input "0"
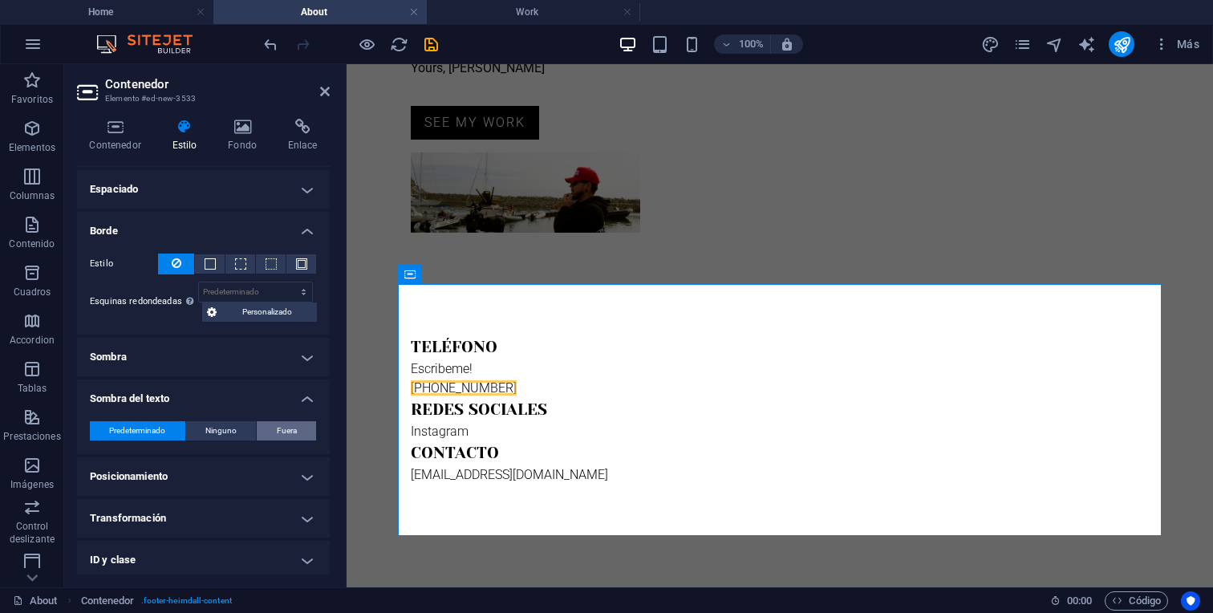
click at [301, 433] on button "Fuera" at bounding box center [286, 430] width 59 height 19
type input "2"
type input "4"
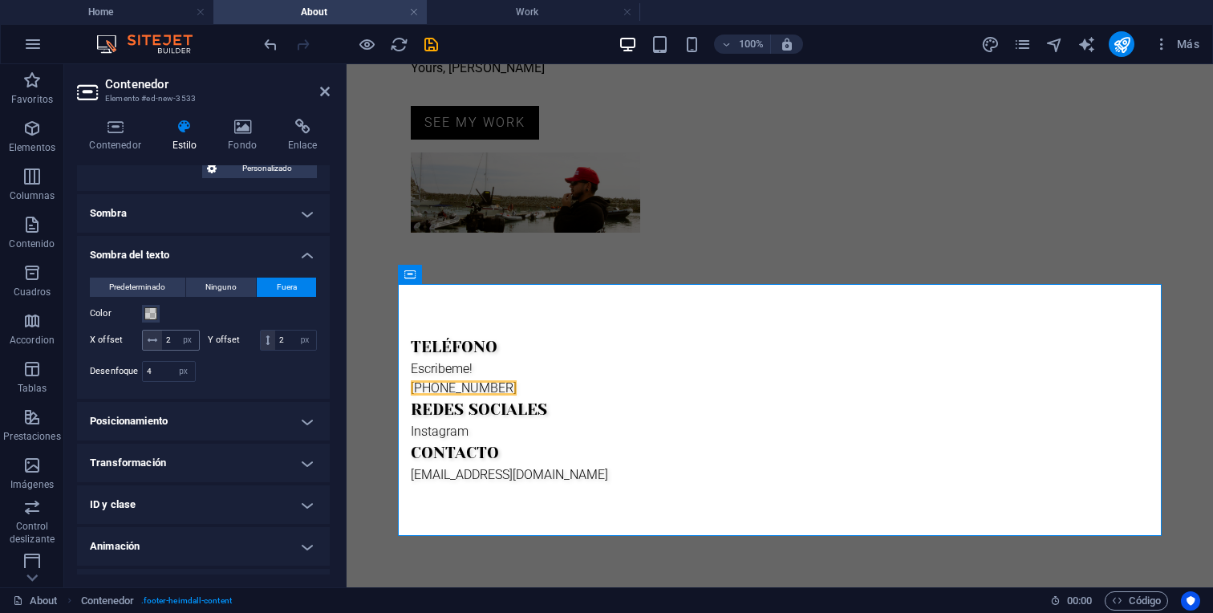
scroll to position [233, 0]
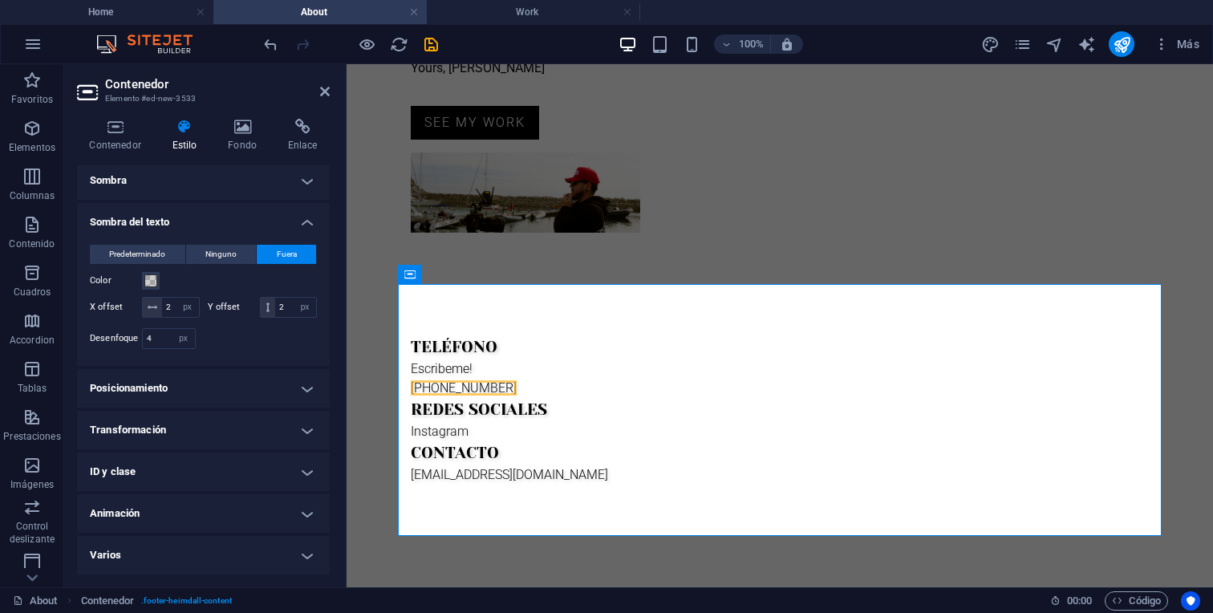
click at [246, 389] on h4 "Posicionamiento" at bounding box center [203, 388] width 253 height 38
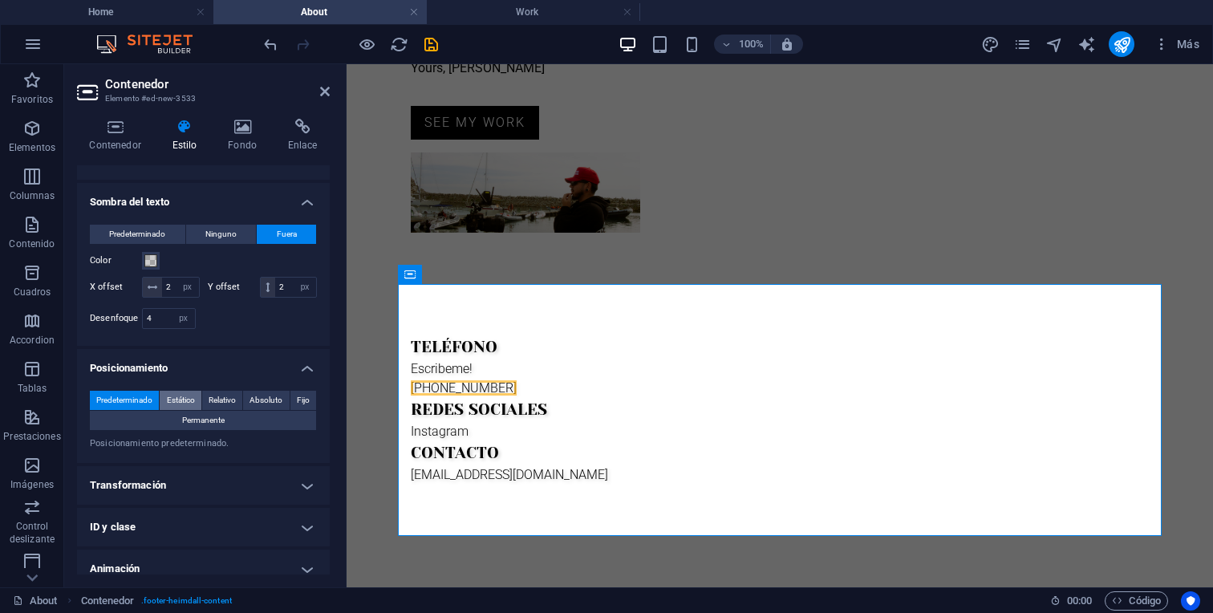
click at [188, 410] on span "Estático" at bounding box center [181, 400] width 28 height 19
click at [213, 410] on span "Relativo" at bounding box center [222, 400] width 27 height 19
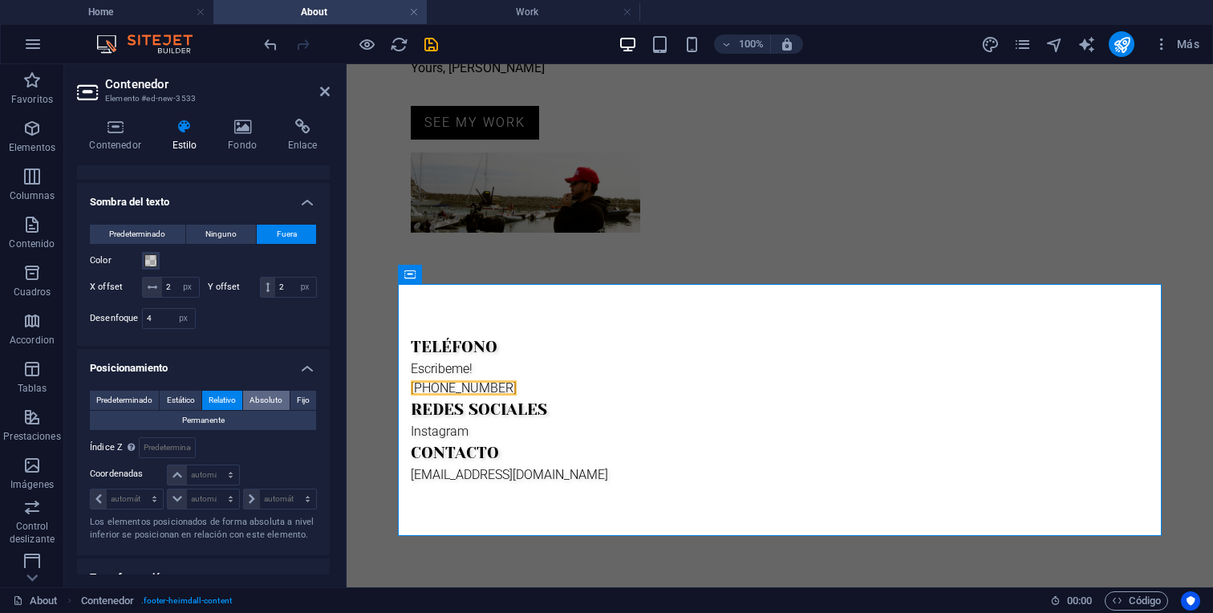
click at [260, 410] on span "Absoluto" at bounding box center [265, 400] width 33 height 19
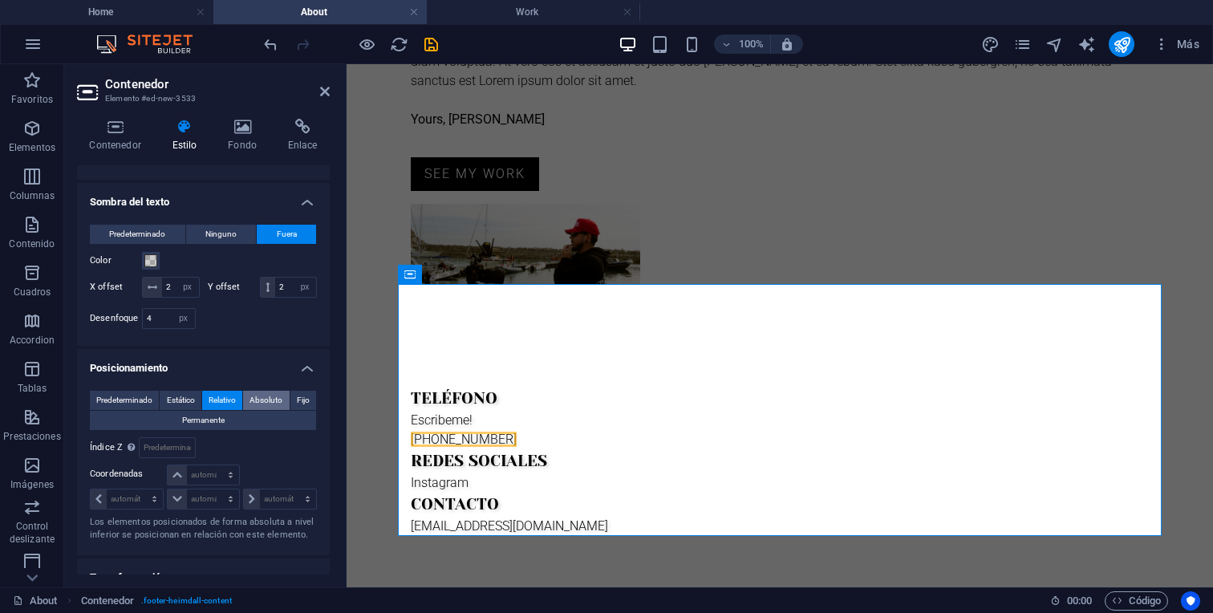
scroll to position [442, 0]
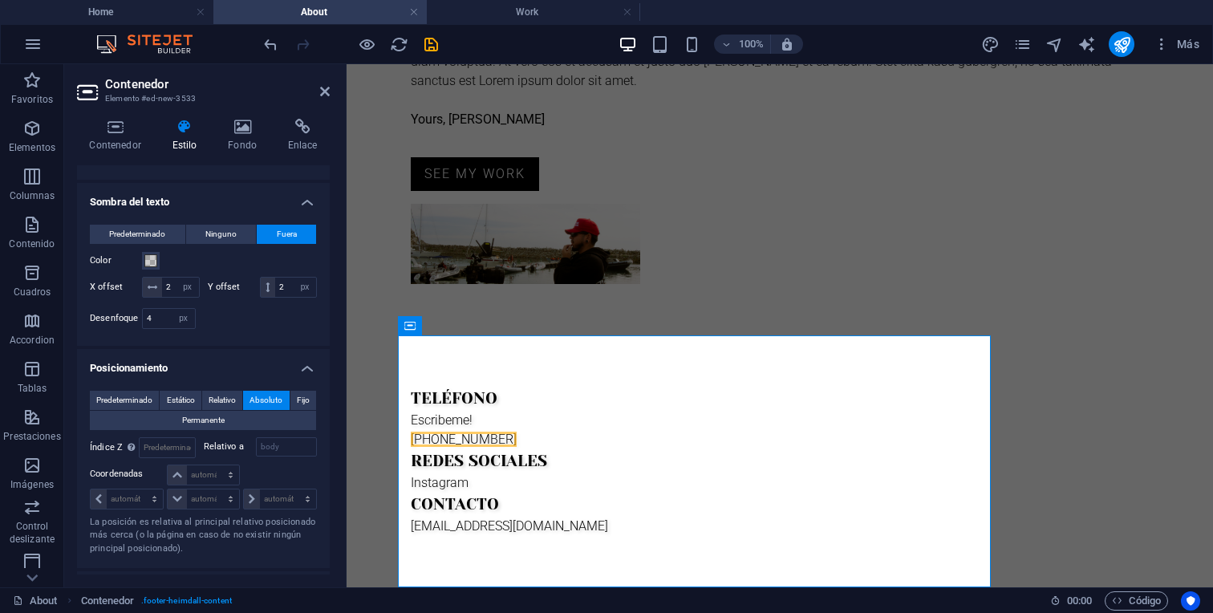
click at [313, 410] on div "Predeterminado Estático Relativo Absoluto Fijo Permanente Índice Z Define el or…" at bounding box center [203, 473] width 253 height 191
click at [297, 410] on span "Fijo" at bounding box center [303, 400] width 13 height 19
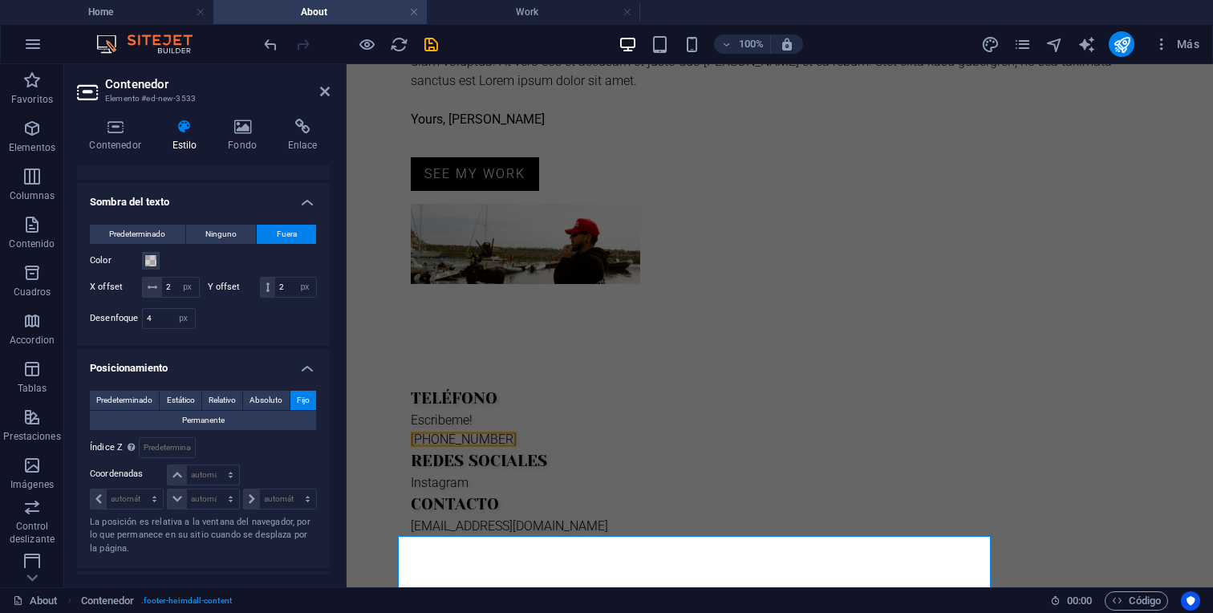
scroll to position [241, 0]
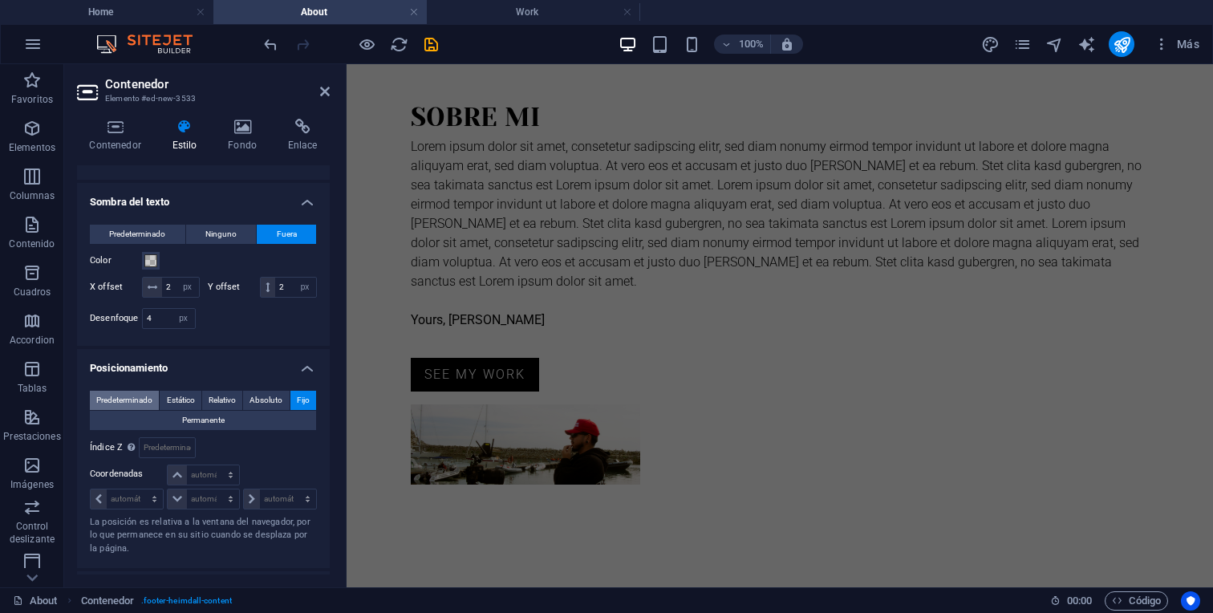
click at [132, 410] on span "Predeterminado" at bounding box center [124, 400] width 56 height 19
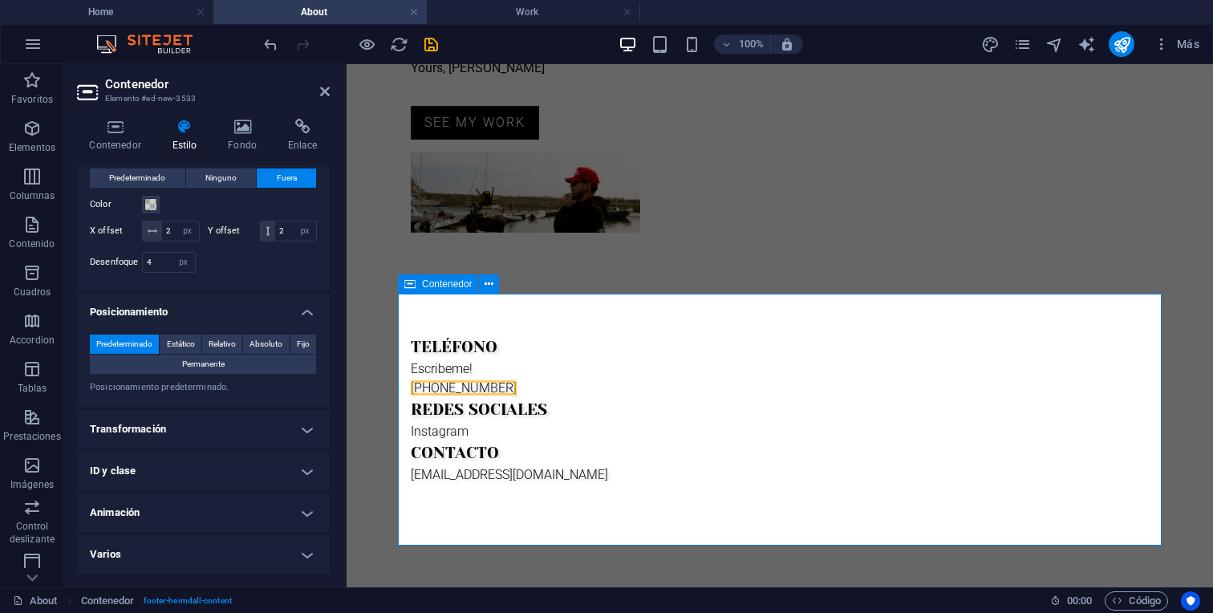
scroll to position [488, 0]
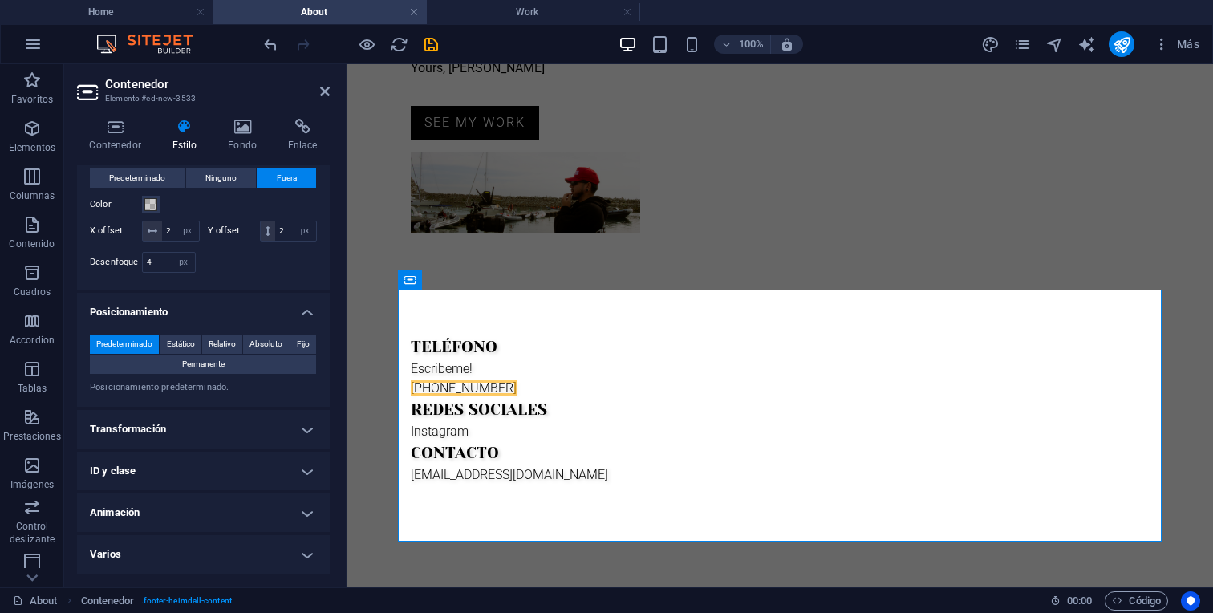
click at [225, 439] on h4 "Transformación" at bounding box center [203, 429] width 253 height 38
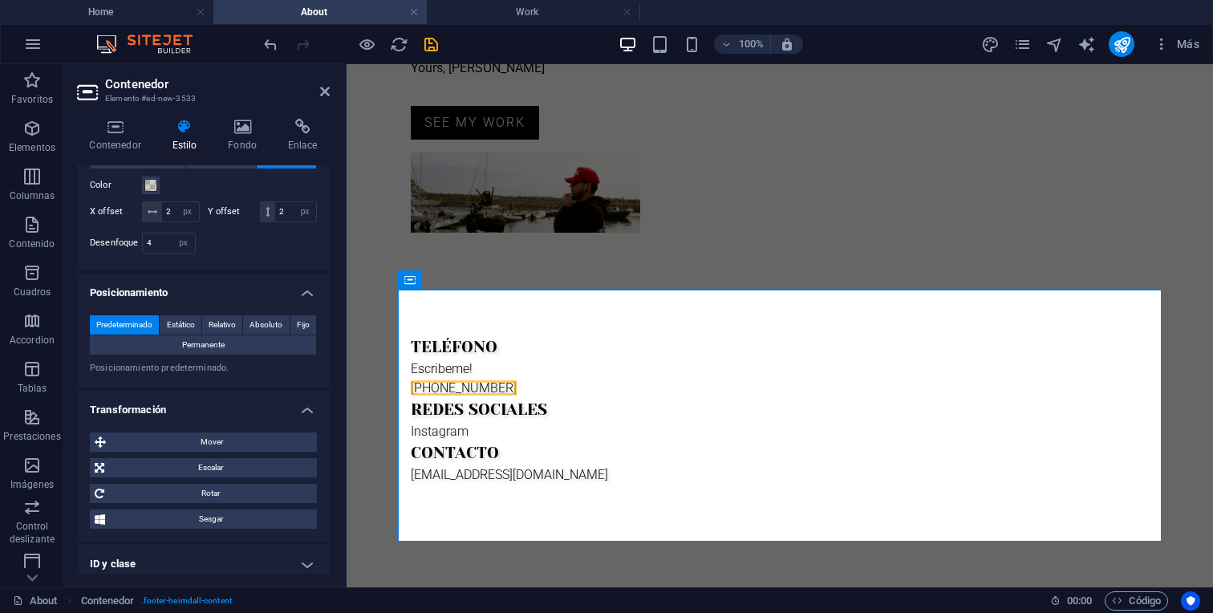
click at [229, 419] on h4 "Transformación" at bounding box center [203, 405] width 253 height 29
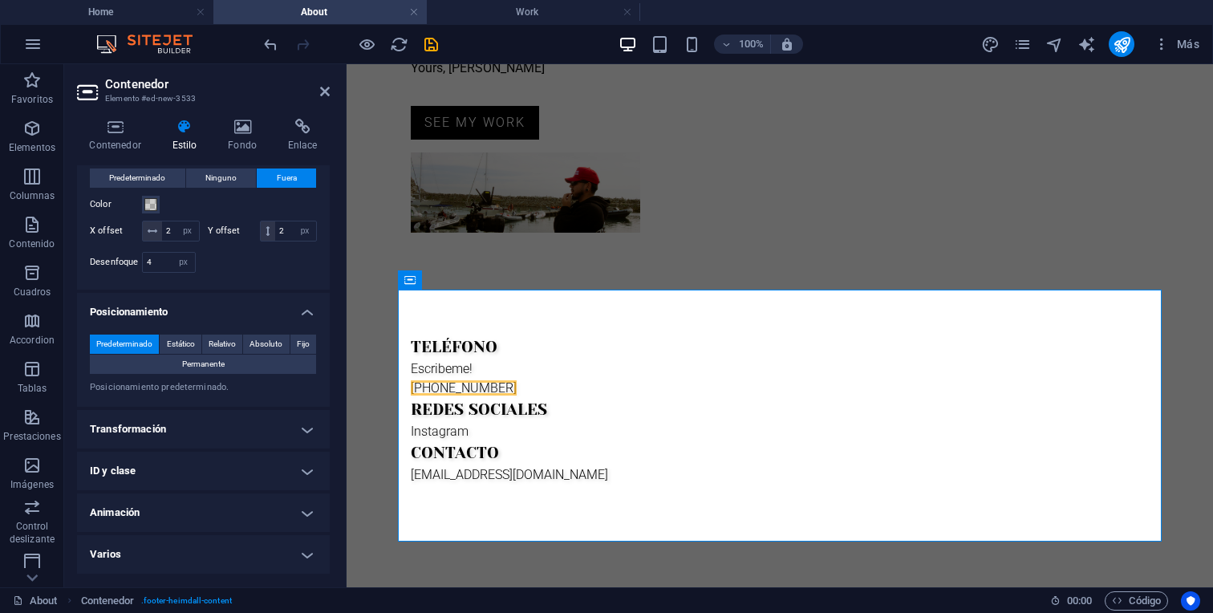
click at [256, 517] on h4 "Animación" at bounding box center [203, 512] width 253 height 38
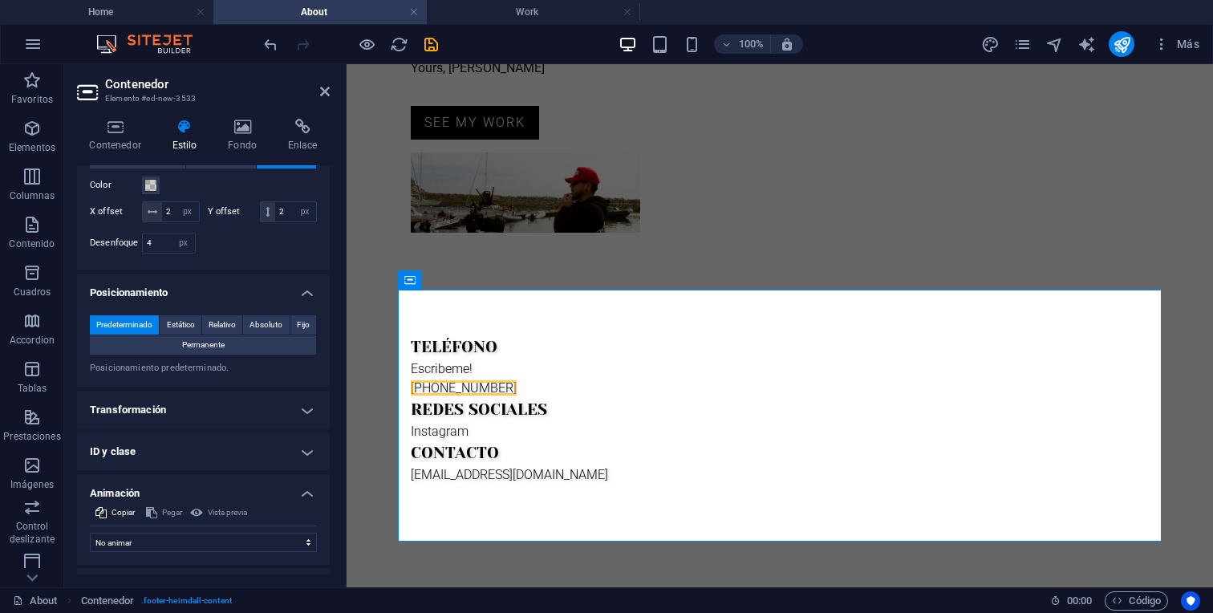
scroll to position [361, 0]
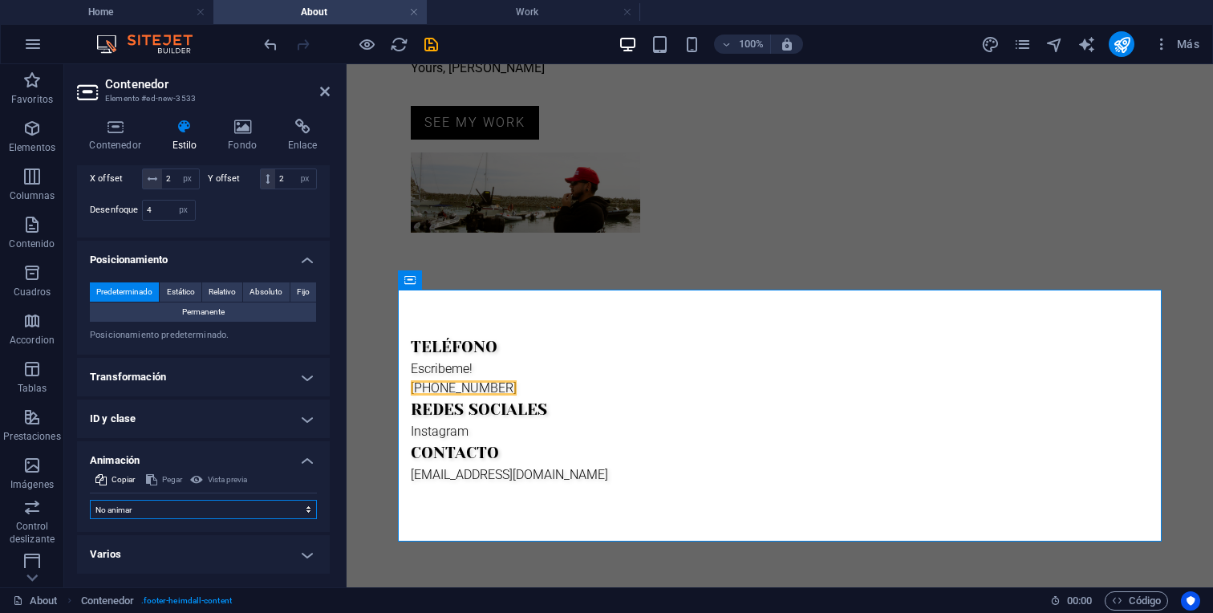
click at [302, 510] on select "No animar Mostrar / Ocultar Subir/bajar Acercar/alejar Deslizar de izquierda a …" at bounding box center [203, 509] width 227 height 19
select select "slide"
click at [90, 500] on select "No animar Mostrar / Ocultar Subir/bajar Acercar/alejar Deslizar de izquierda a …" at bounding box center [203, 509] width 227 height 19
select select "scroll"
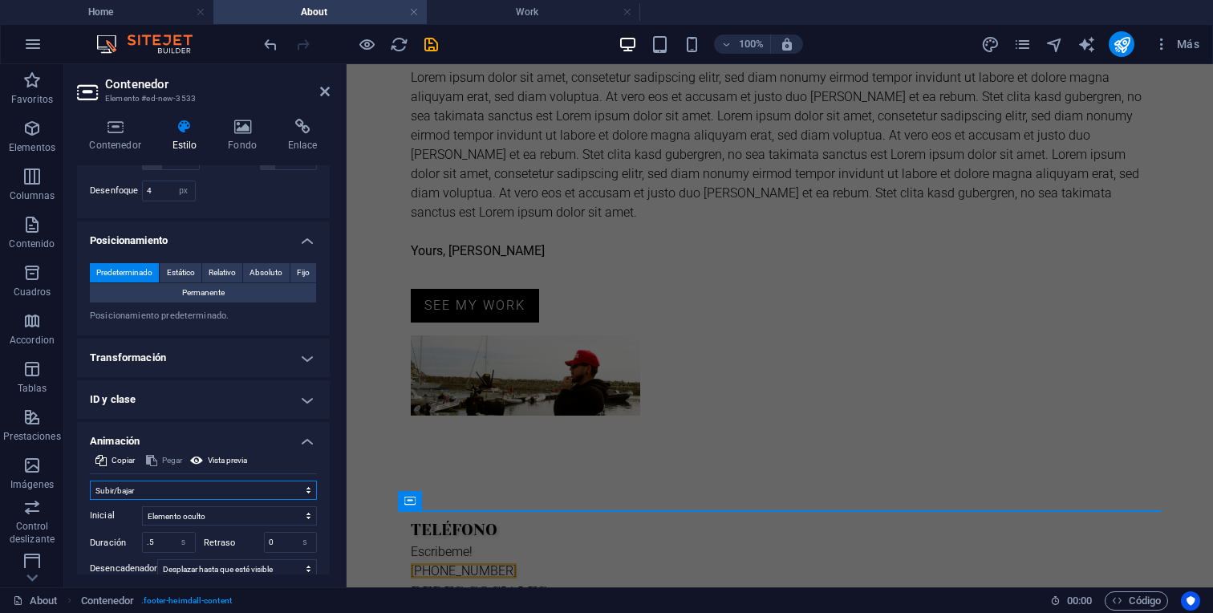
scroll to position [493, 0]
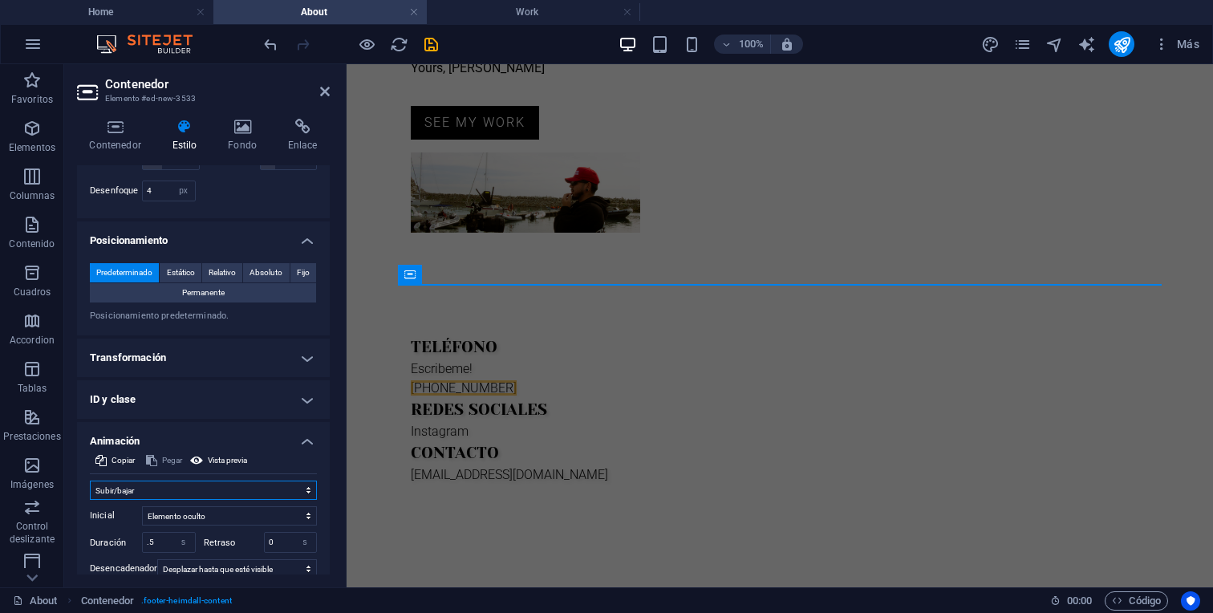
click at [219, 500] on select "No animar Mostrar / Ocultar Subir/bajar Acercar/alejar Deslizar de izquierda a …" at bounding box center [203, 489] width 227 height 19
select select "none"
click at [90, 500] on select "No animar Mostrar / Ocultar Subir/bajar Acercar/alejar Deslizar de izquierda a …" at bounding box center [203, 489] width 227 height 19
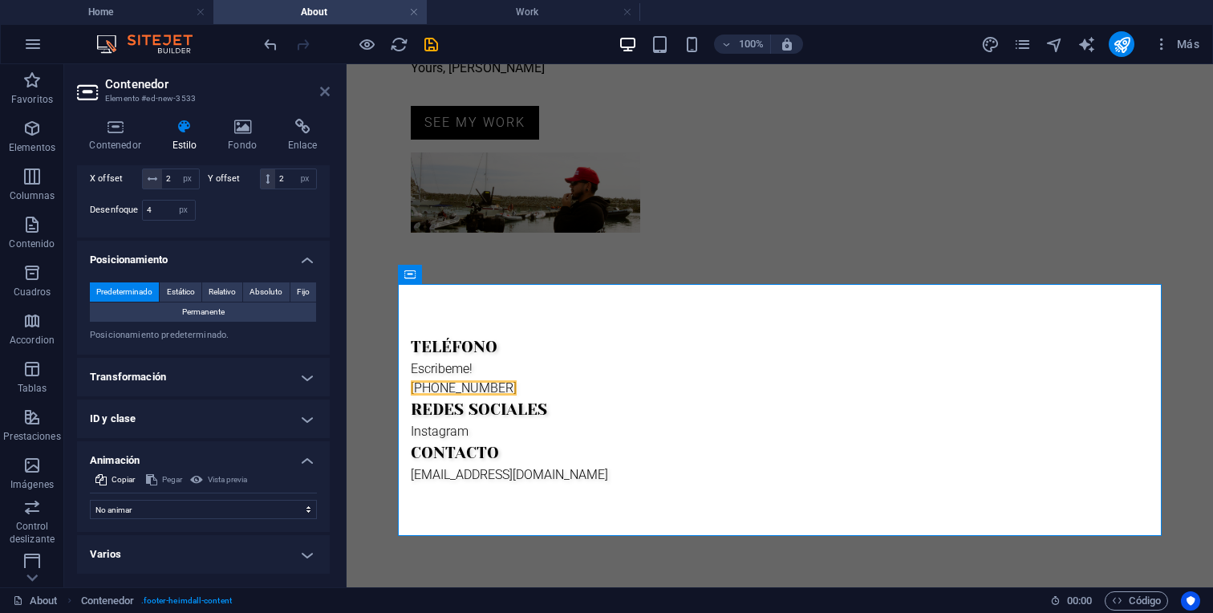
click at [321, 95] on icon at bounding box center [325, 91] width 10 height 13
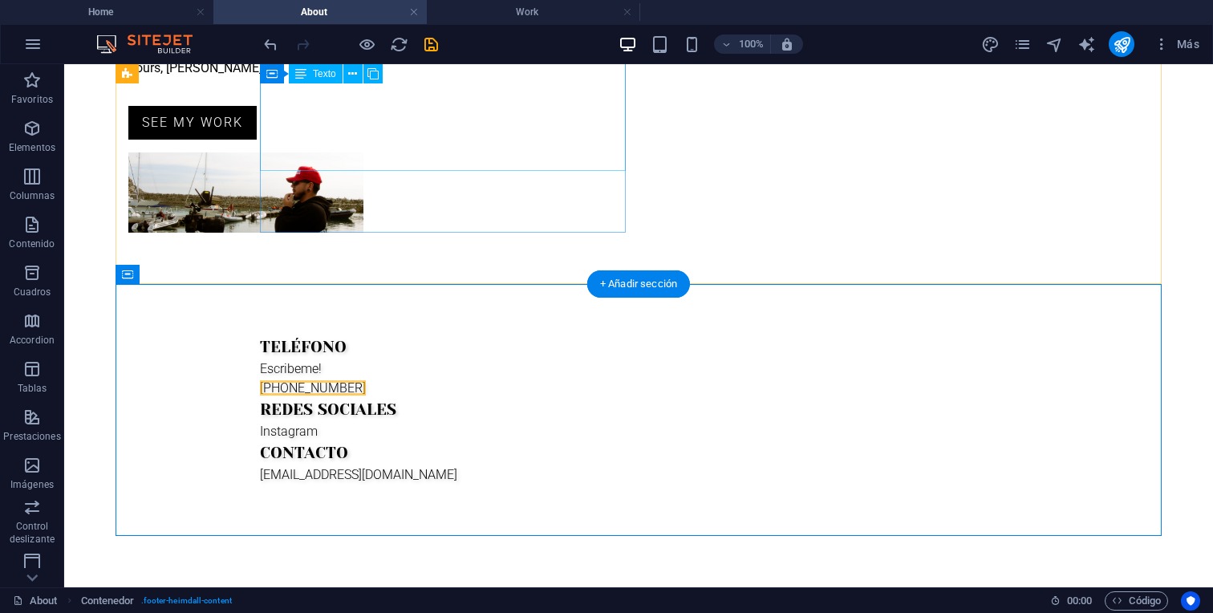
scroll to position [474, 0]
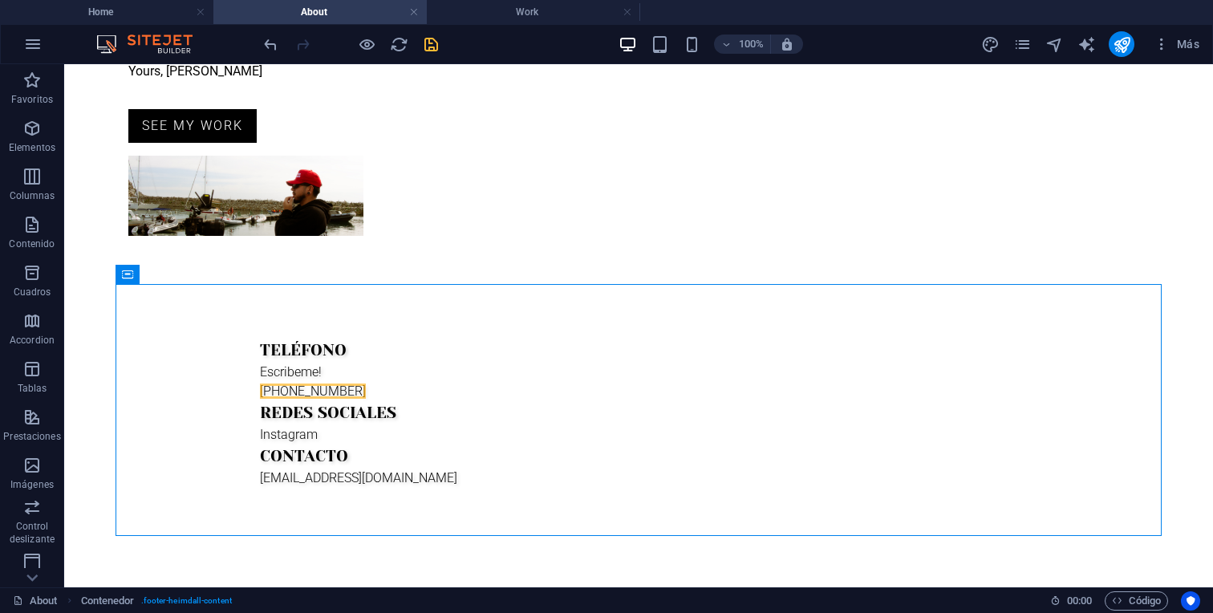
click at [431, 47] on icon "save" at bounding box center [431, 44] width 18 height 18
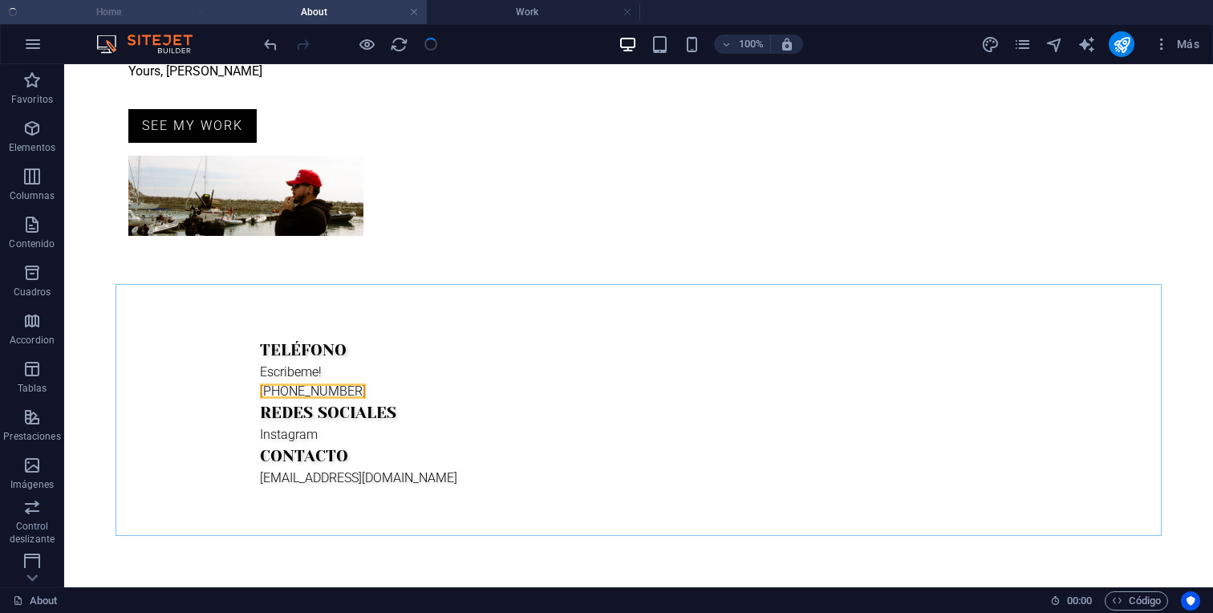
click at [163, 16] on h4 "Home" at bounding box center [106, 12] width 213 height 18
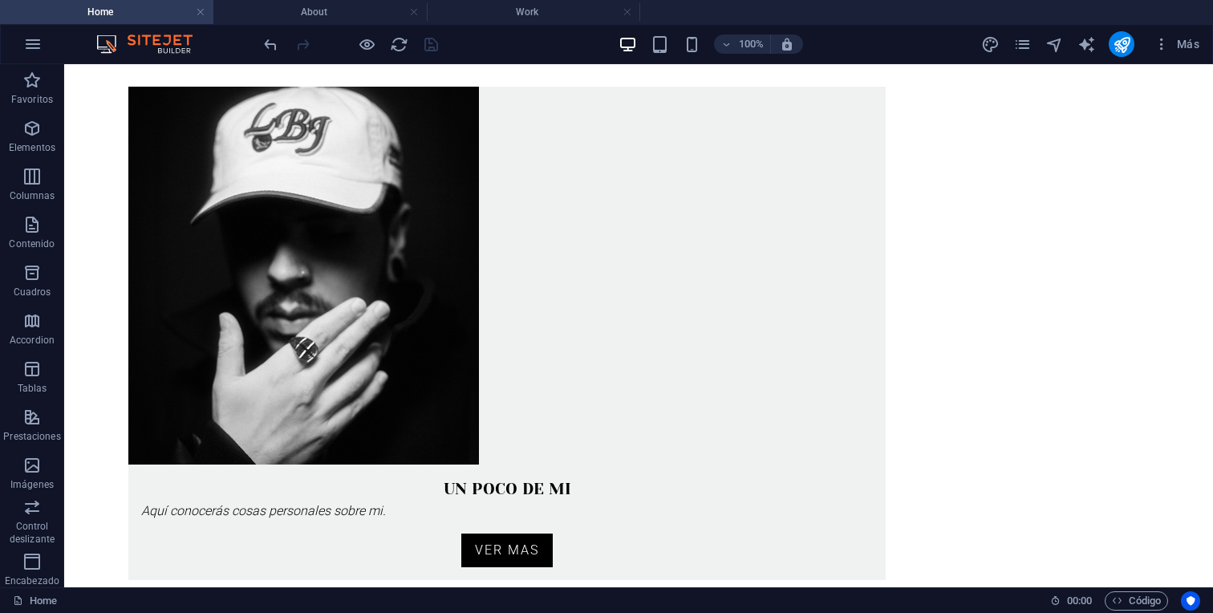
scroll to position [0, 0]
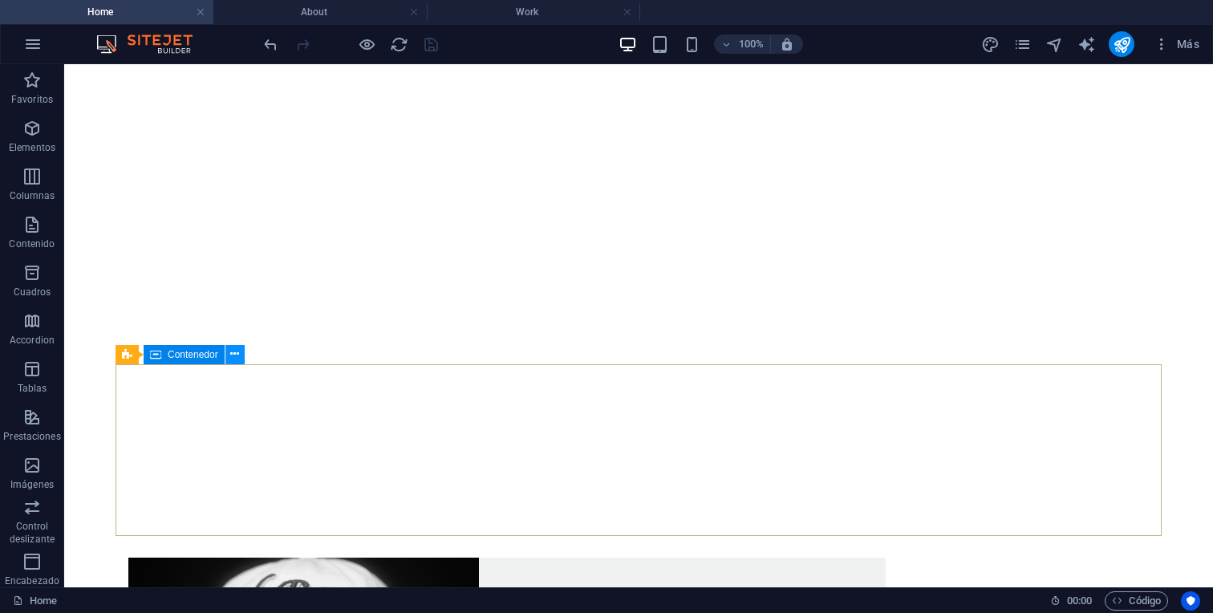
click at [225, 357] on button at bounding box center [234, 354] width 19 height 19
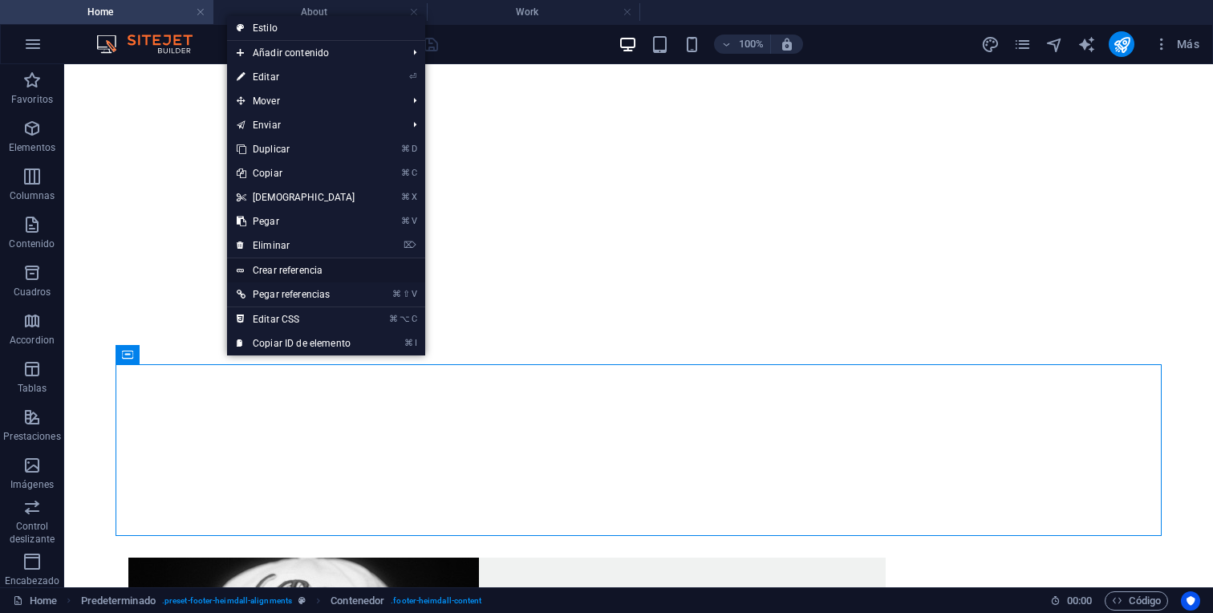
click at [302, 270] on link "Crear referencia" at bounding box center [326, 270] width 198 height 24
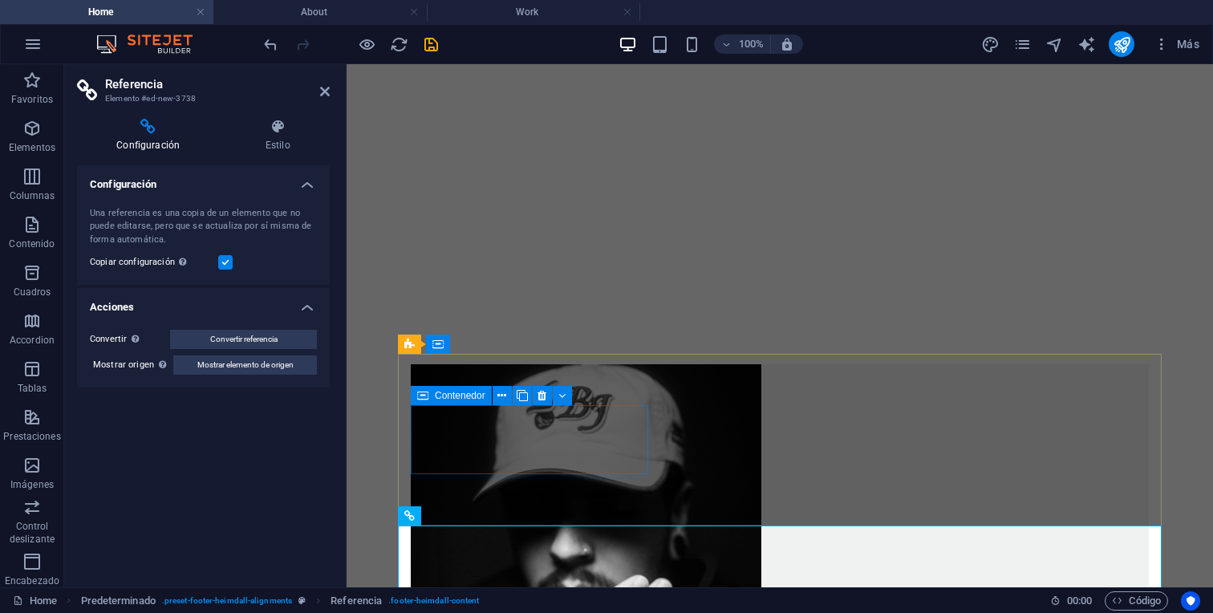
scroll to position [1078, 0]
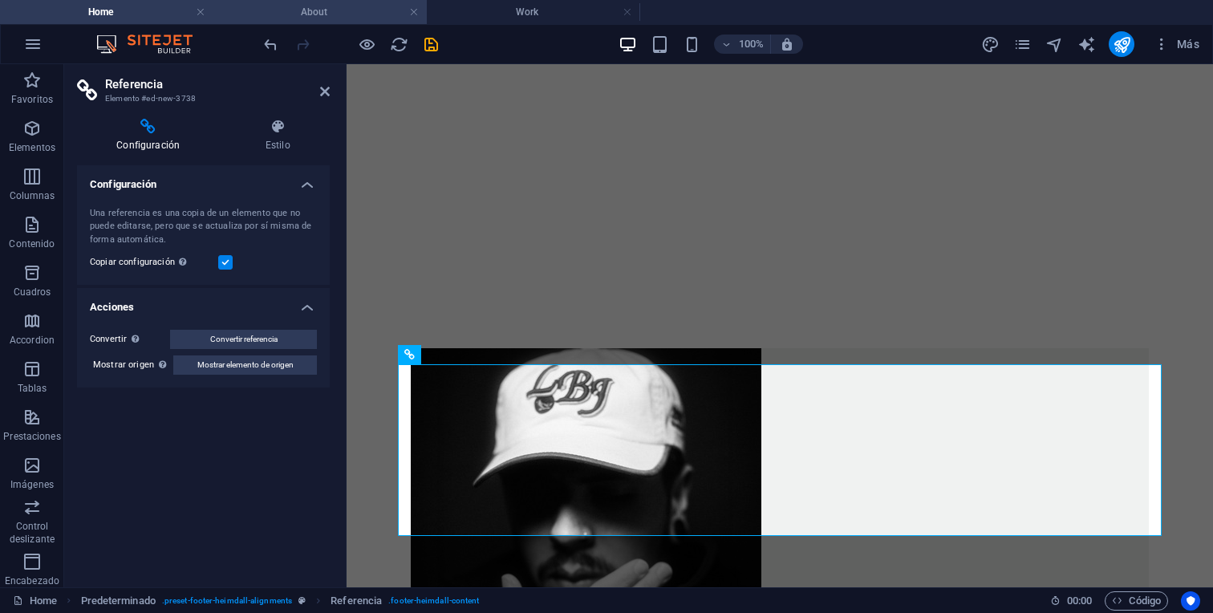
click at [350, 7] on h4 "About" at bounding box center [319, 12] width 213 height 18
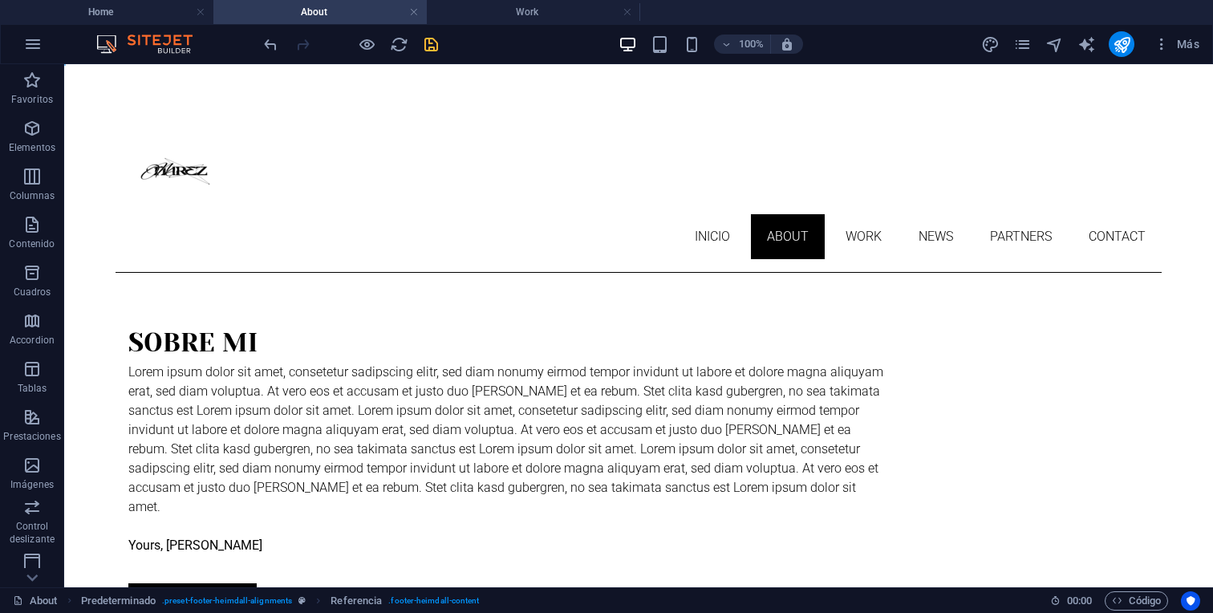
scroll to position [474, 0]
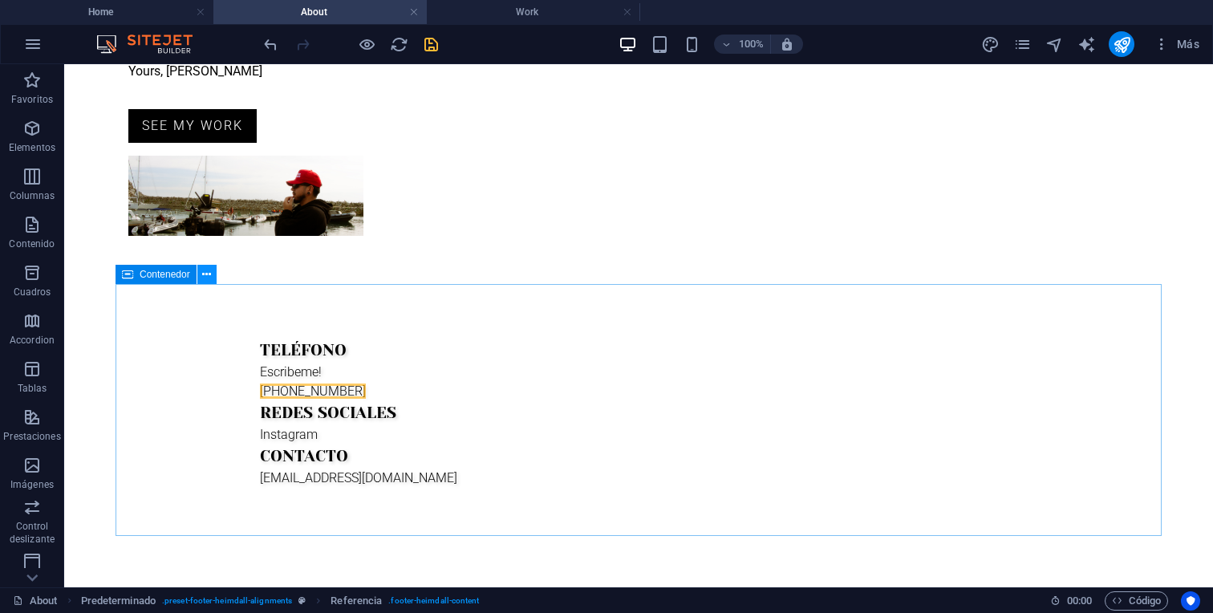
click at [205, 272] on icon at bounding box center [206, 274] width 9 height 17
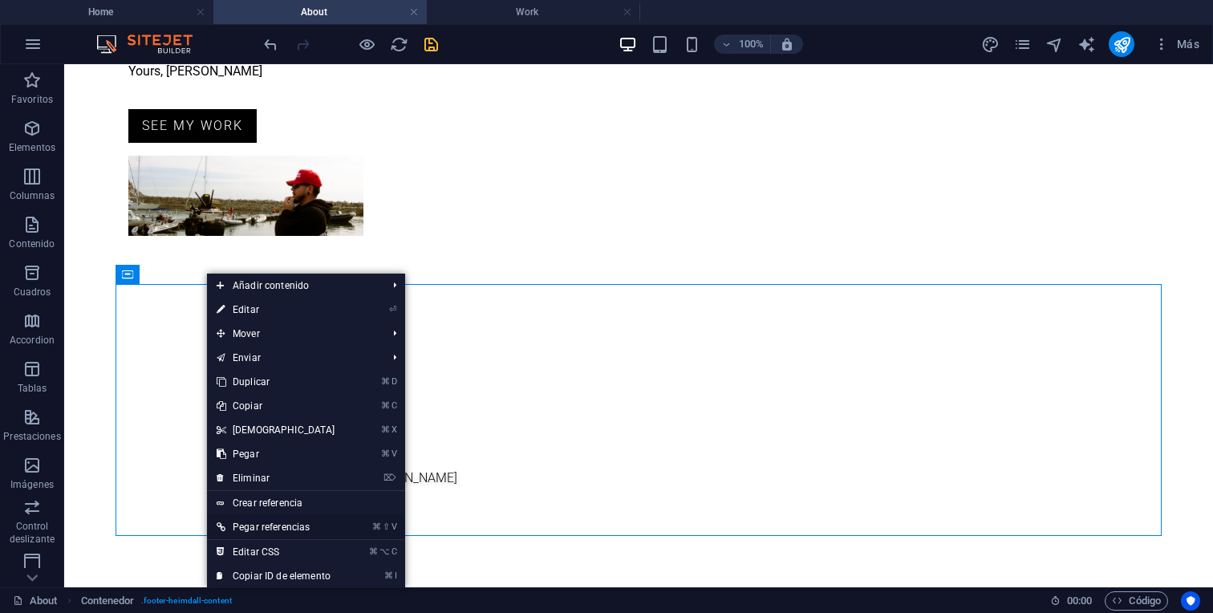
click at [281, 528] on link "⌘ ⇧ V Pegar referencias" at bounding box center [276, 527] width 138 height 24
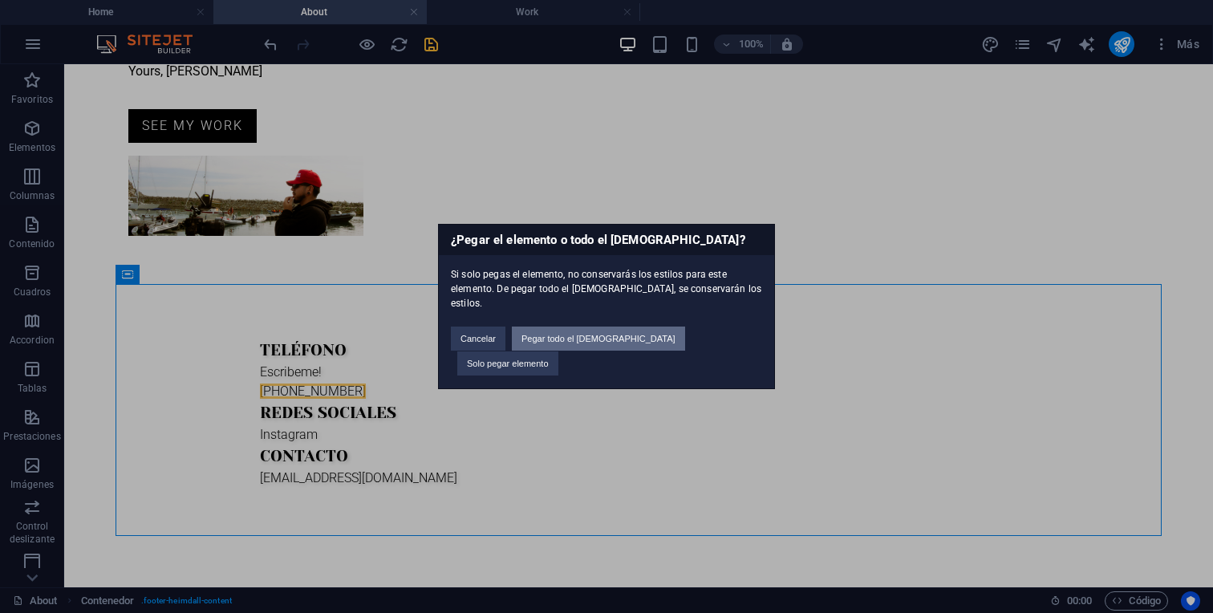
click at [631, 340] on button "Pegar todo el [DEMOGRAPHIC_DATA]" at bounding box center [598, 338] width 173 height 24
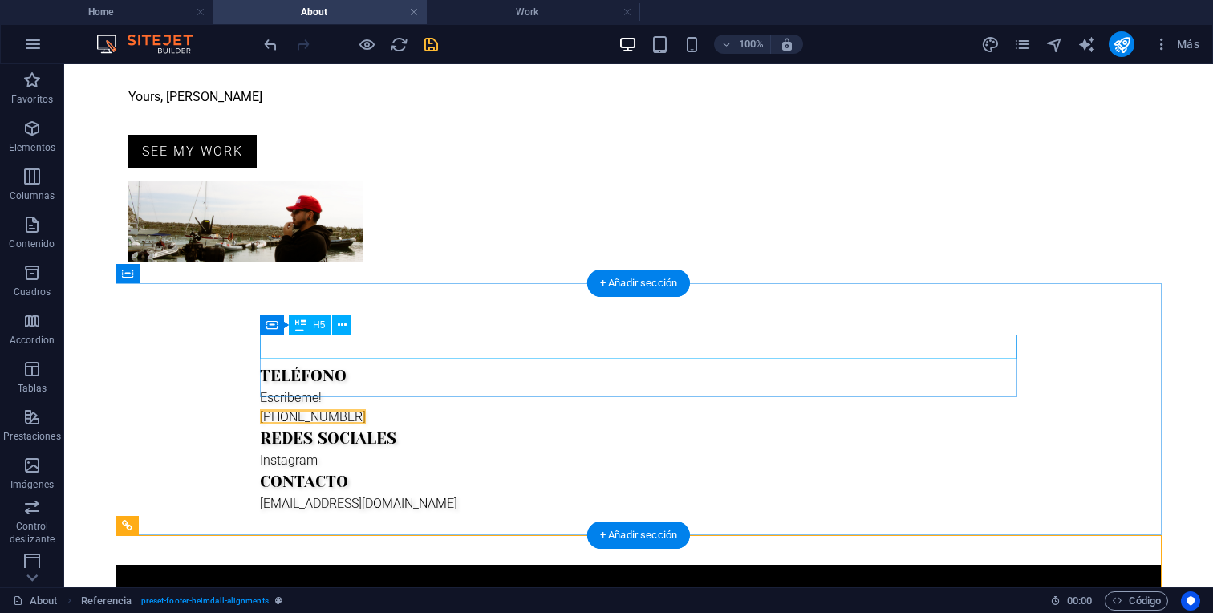
scroll to position [424, 0]
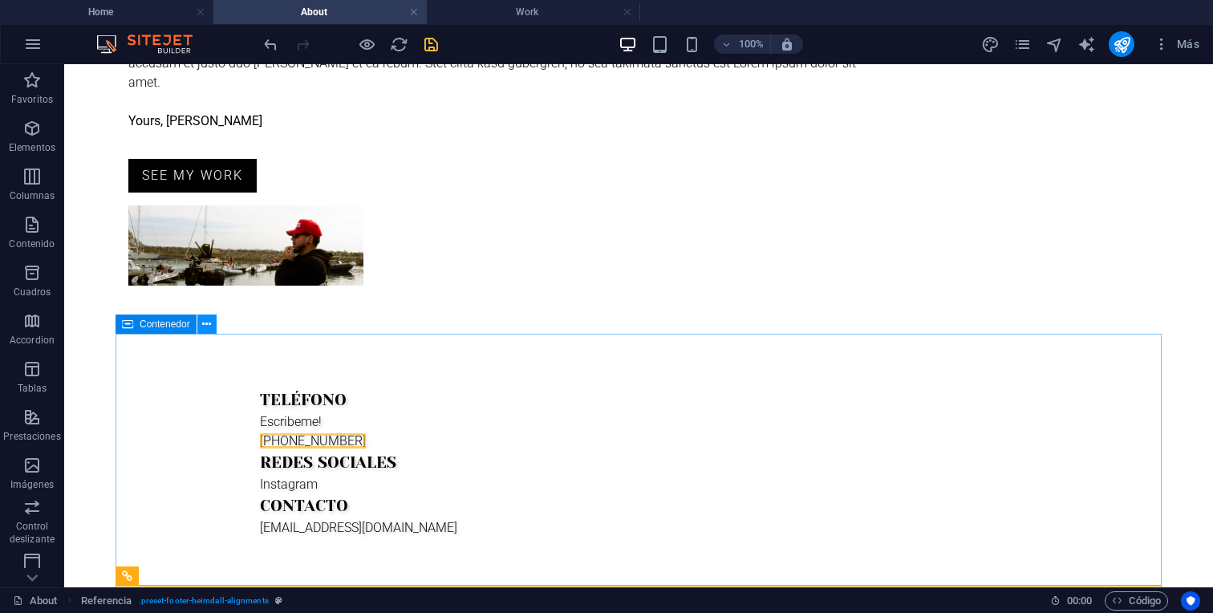
click at [202, 324] on icon at bounding box center [206, 324] width 9 height 17
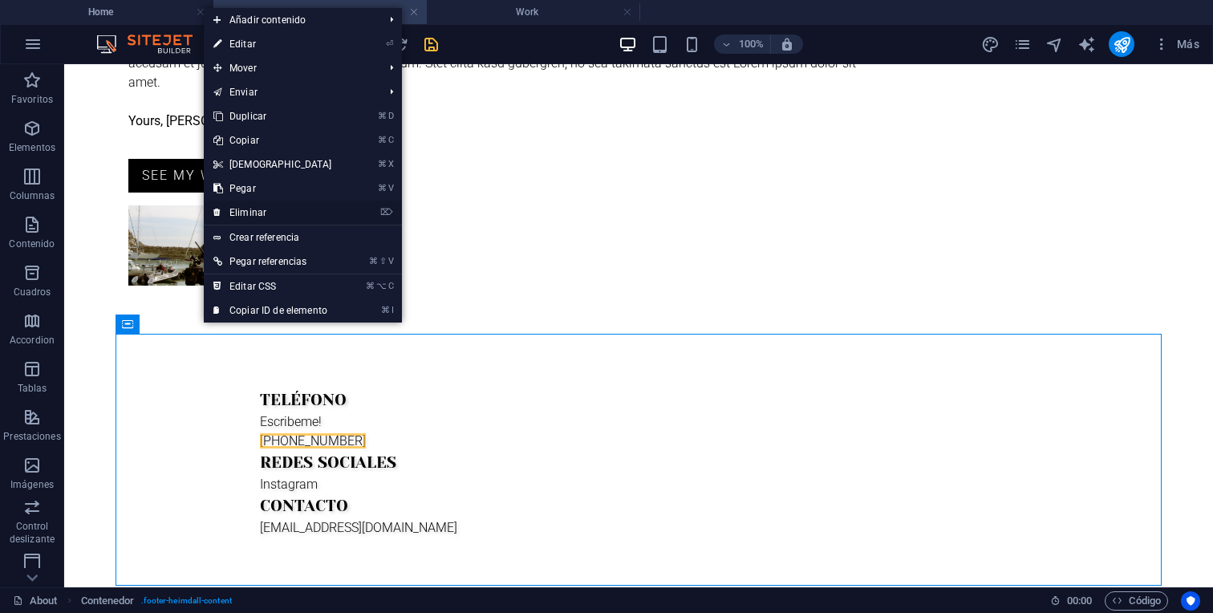
click at [249, 210] on link "⌦ Eliminar" at bounding box center [273, 212] width 138 height 24
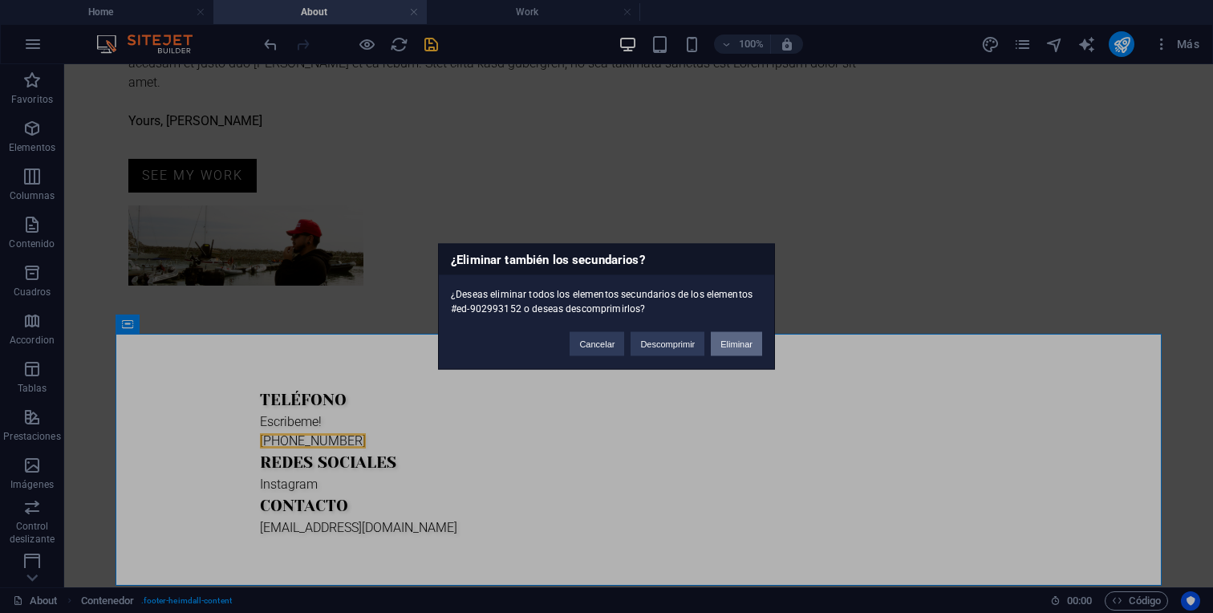
click at [757, 340] on button "Eliminar" at bounding box center [736, 344] width 51 height 24
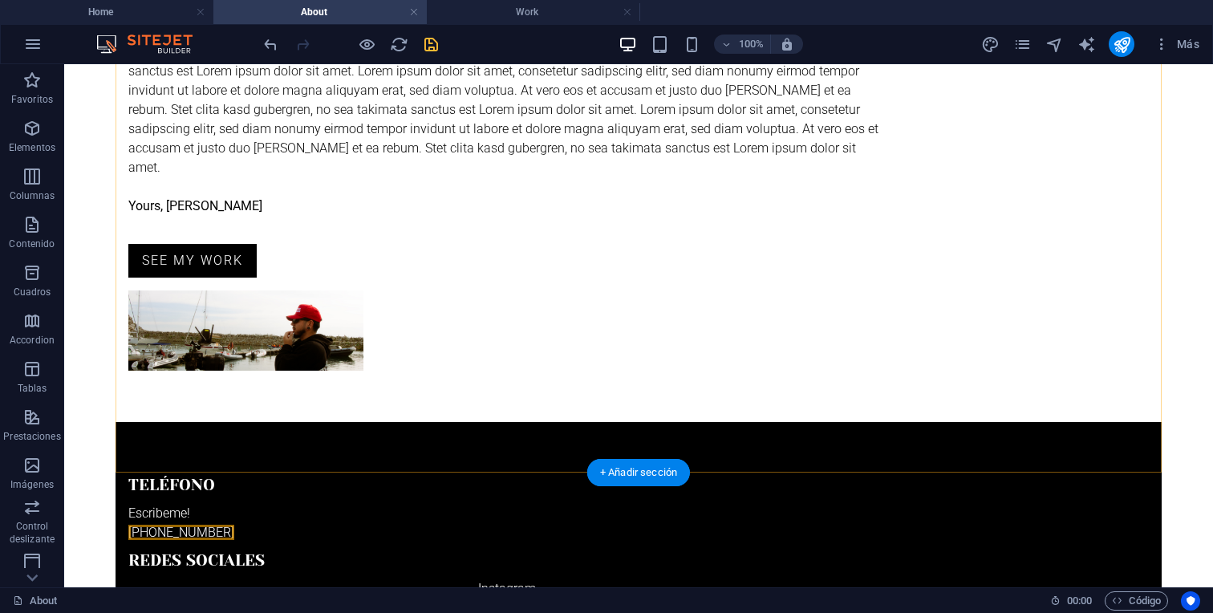
scroll to position [363, 0]
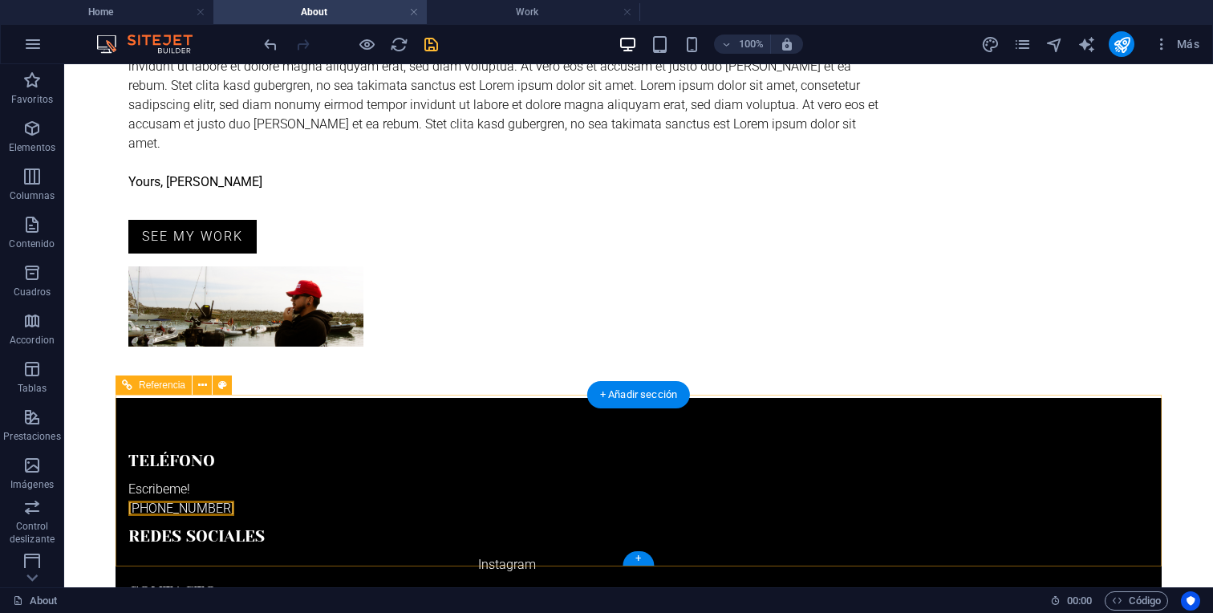
click at [799, 581] on div "Contacto [EMAIL_ADDRESS][DOMAIN_NAME]" at bounding box center [506, 606] width 757 height 50
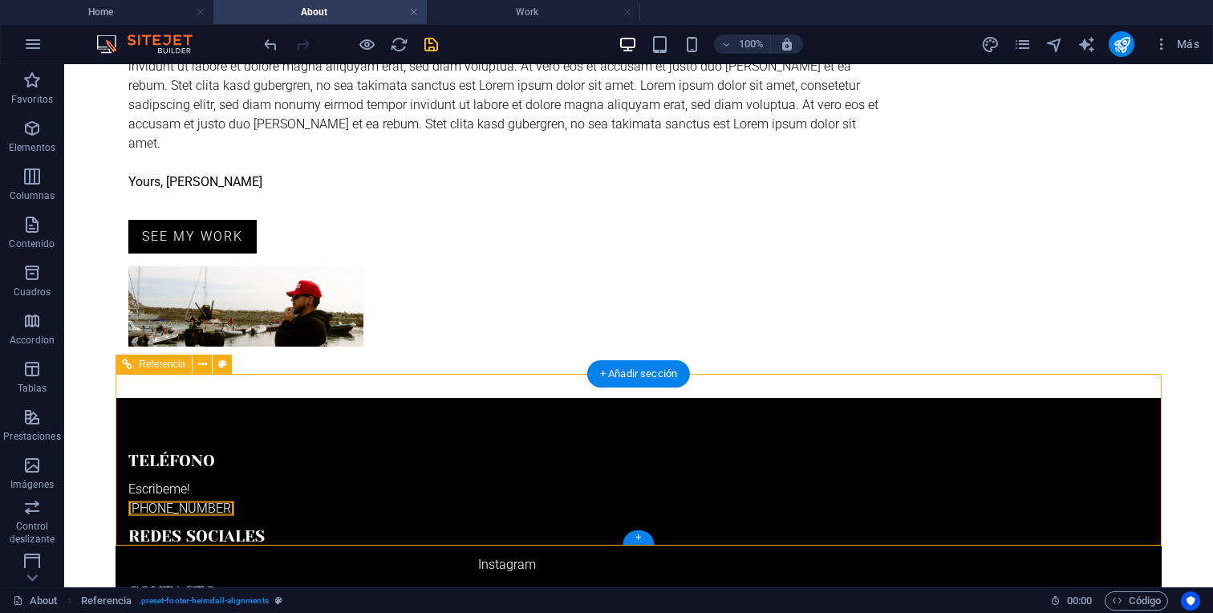
scroll to position [394, 0]
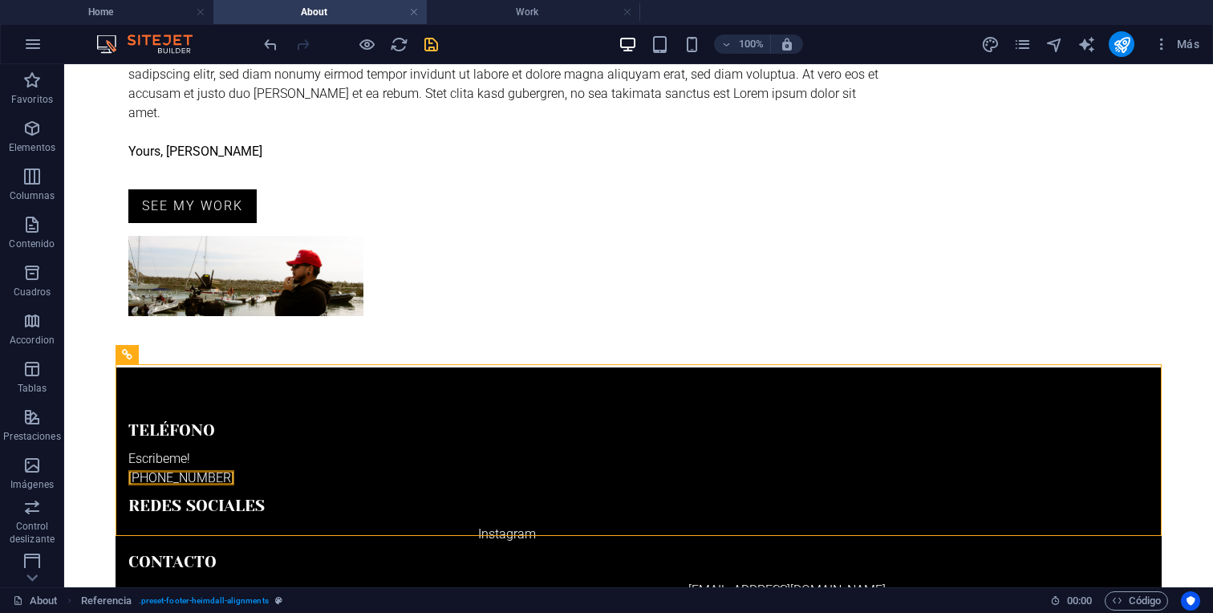
drag, startPoint x: 799, startPoint y: 472, endPoint x: 800, endPoint y: 551, distance: 78.6
click at [800, 551] on html "Skip to main content Inicio About Work News Partners Contact soBRE MI Lorem ips…" at bounding box center [638, 186] width 1148 height 1032
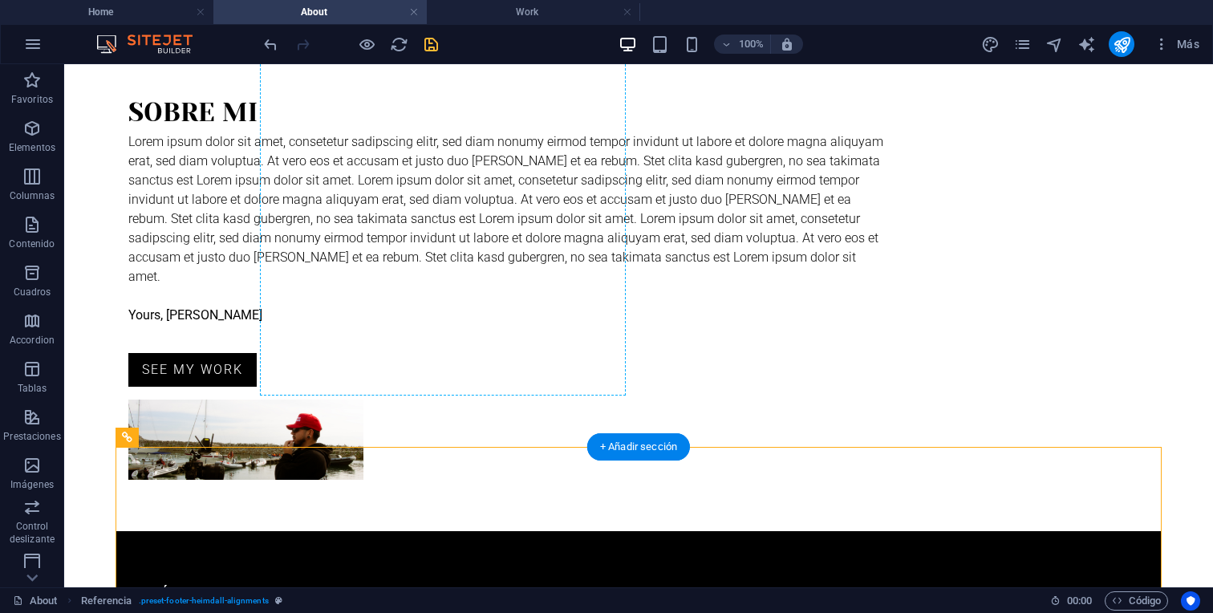
scroll to position [0, 0]
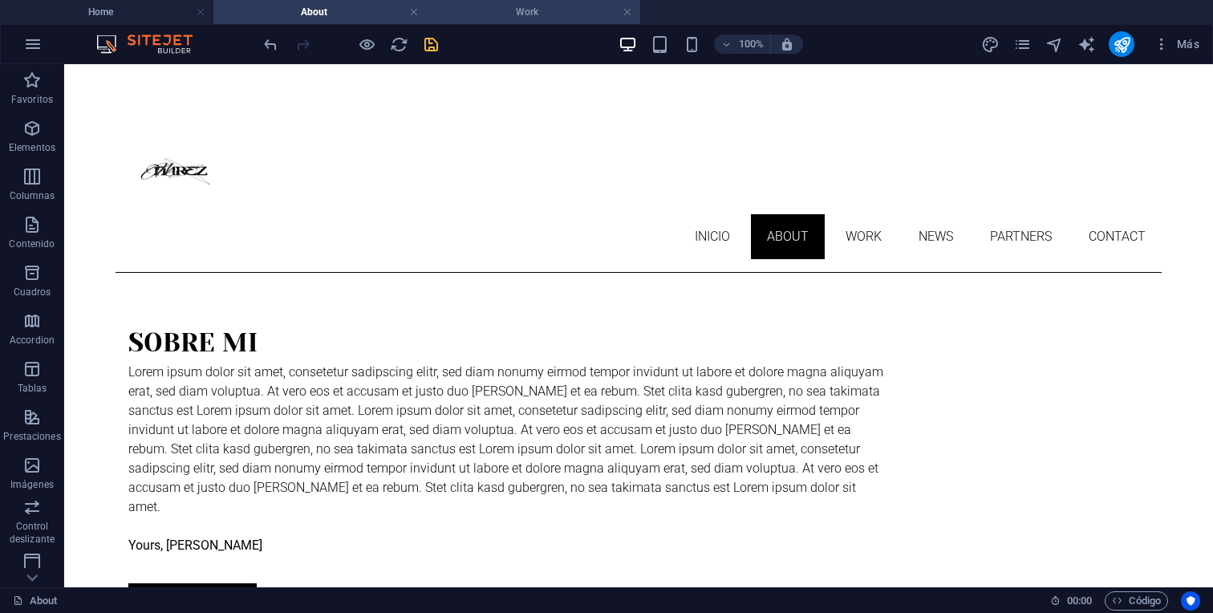
click at [510, 18] on h4 "Work" at bounding box center [533, 12] width 213 height 18
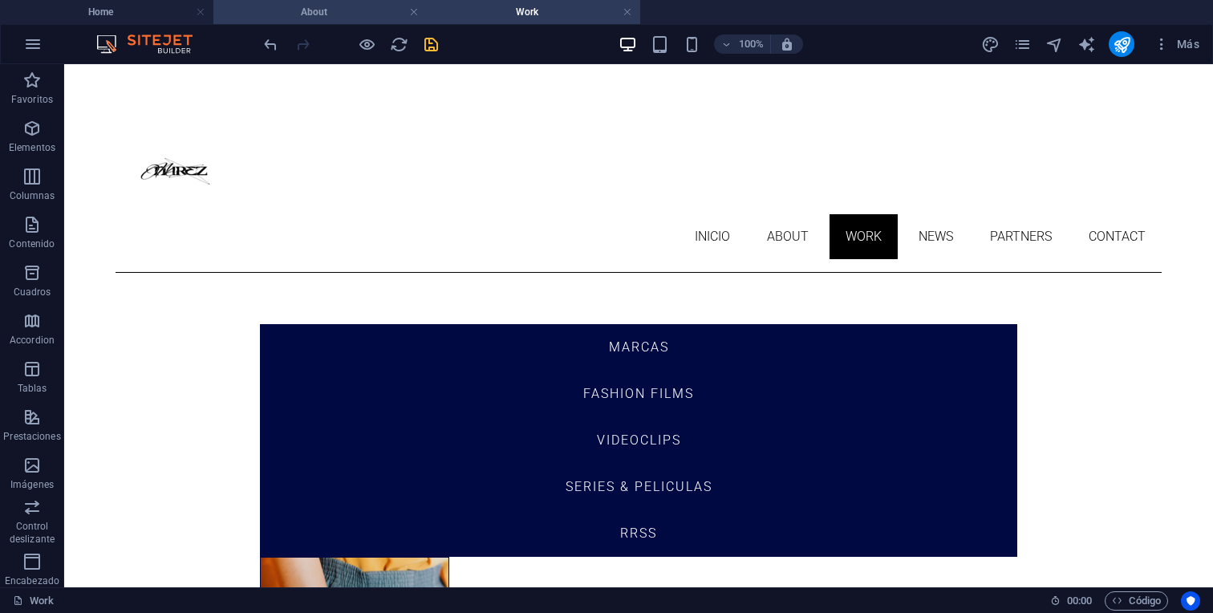
click at [337, 19] on h4 "About" at bounding box center [319, 12] width 213 height 18
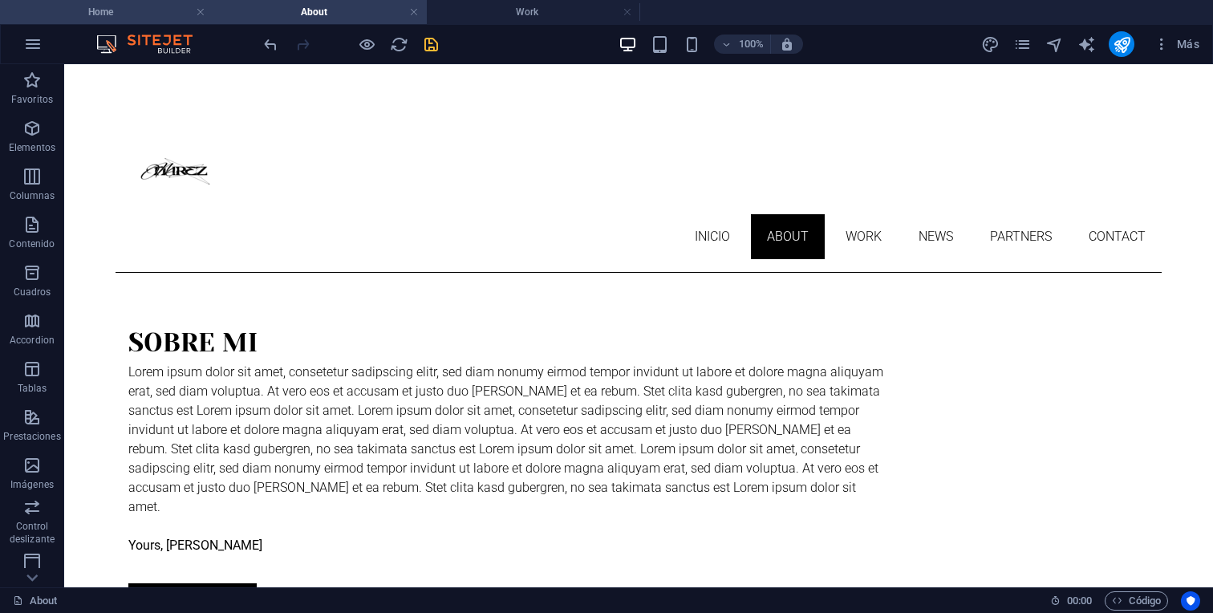
click at [130, 8] on h4 "Home" at bounding box center [106, 12] width 213 height 18
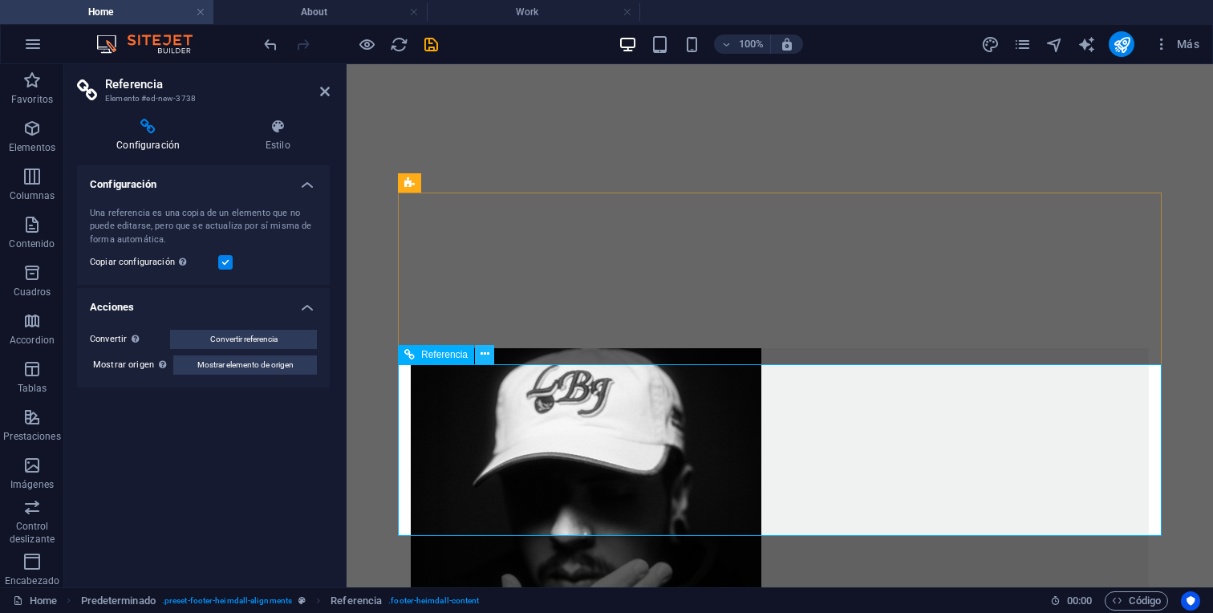
click at [485, 361] on icon at bounding box center [484, 354] width 9 height 17
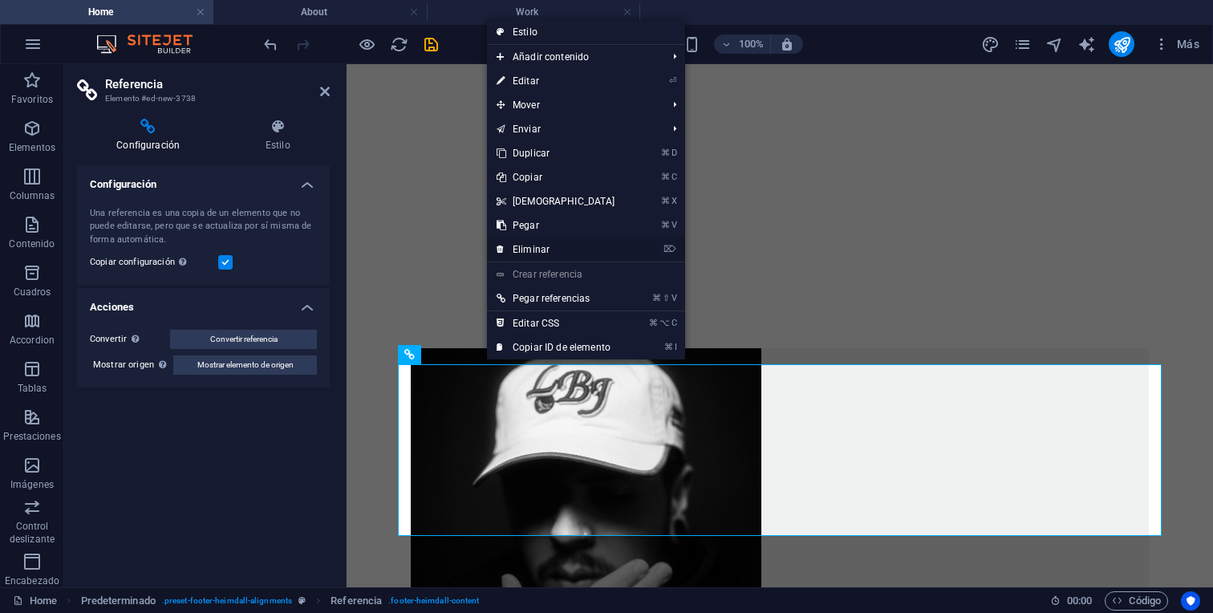
click at [523, 255] on link "⌦ Eliminar" at bounding box center [556, 249] width 138 height 24
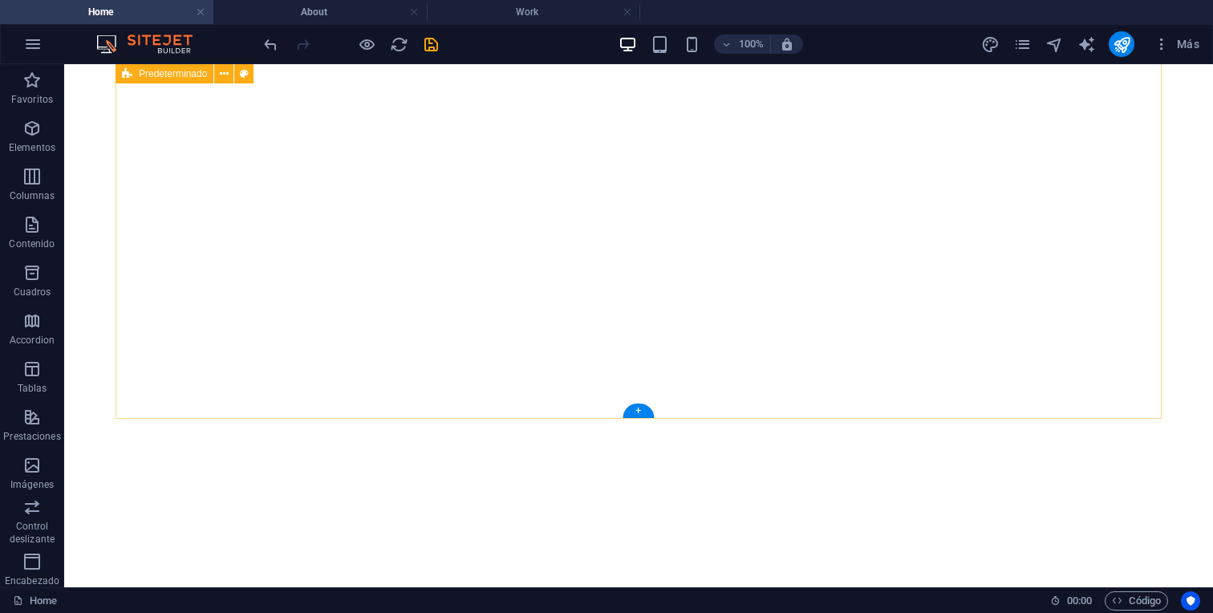
scroll to position [819, 0]
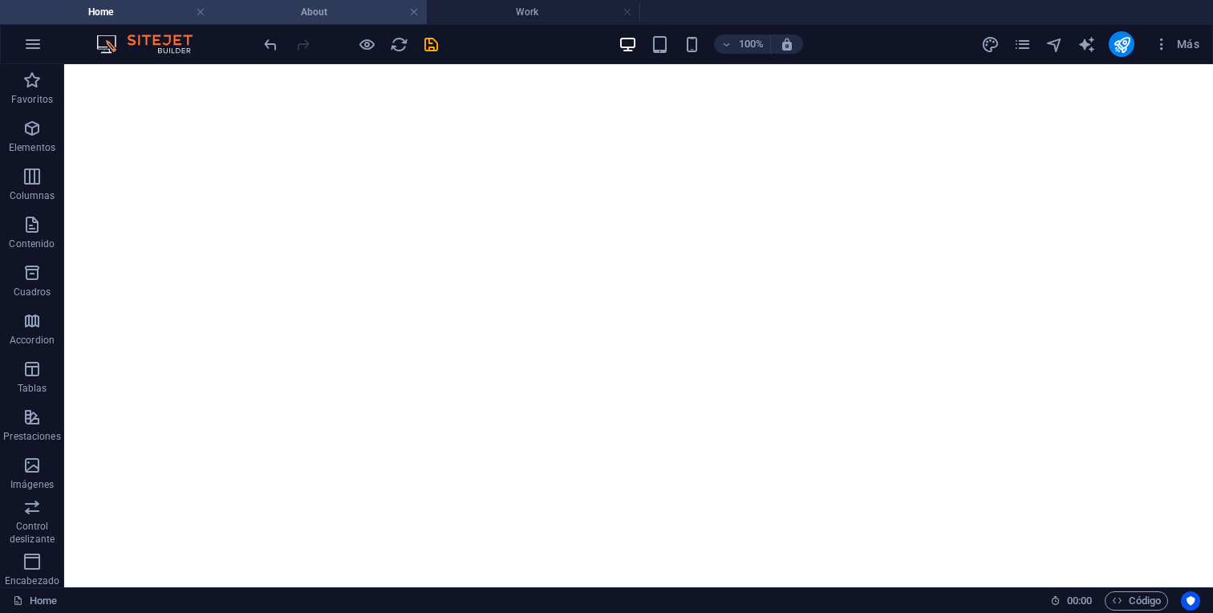
click at [339, 13] on h4 "About" at bounding box center [319, 12] width 213 height 18
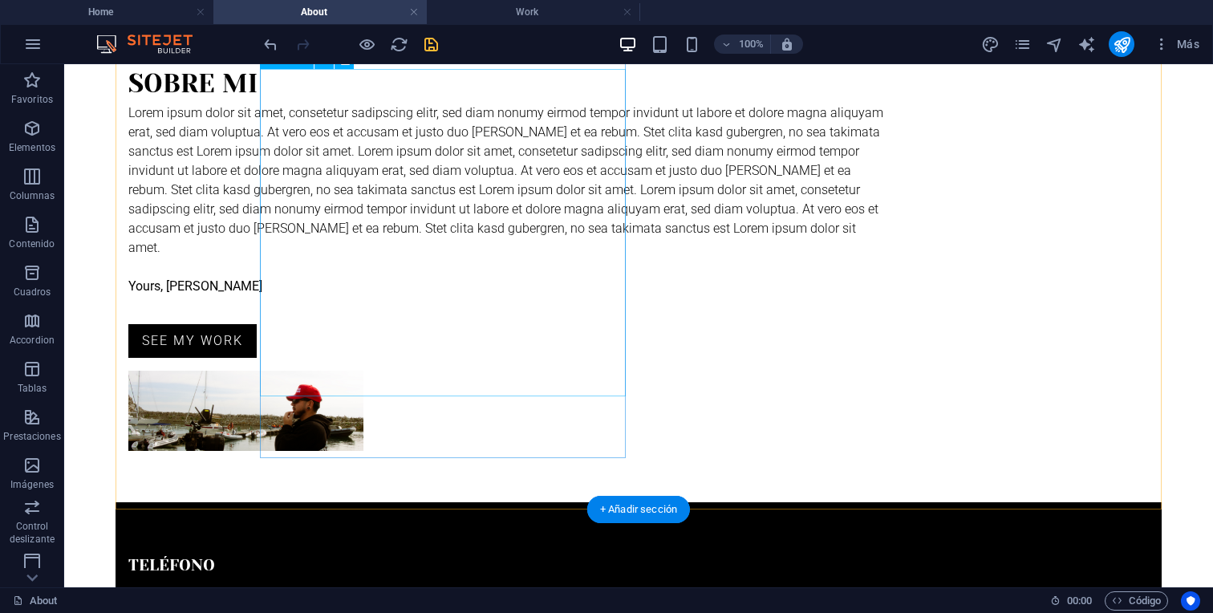
scroll to position [285, 0]
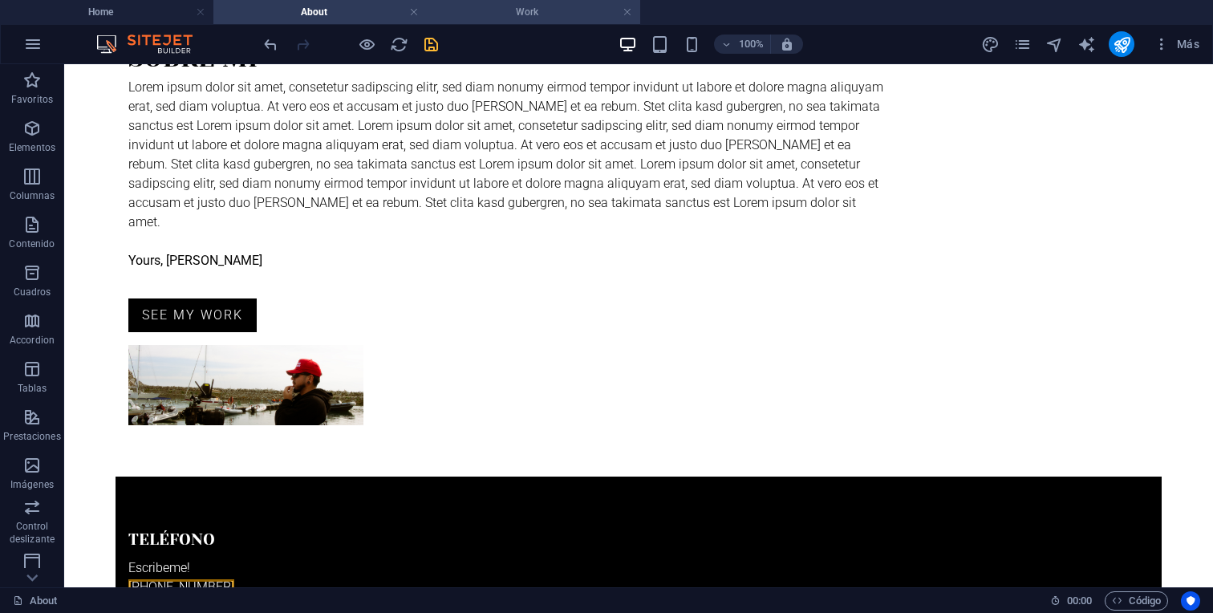
click at [502, 6] on h4 "Work" at bounding box center [533, 12] width 213 height 18
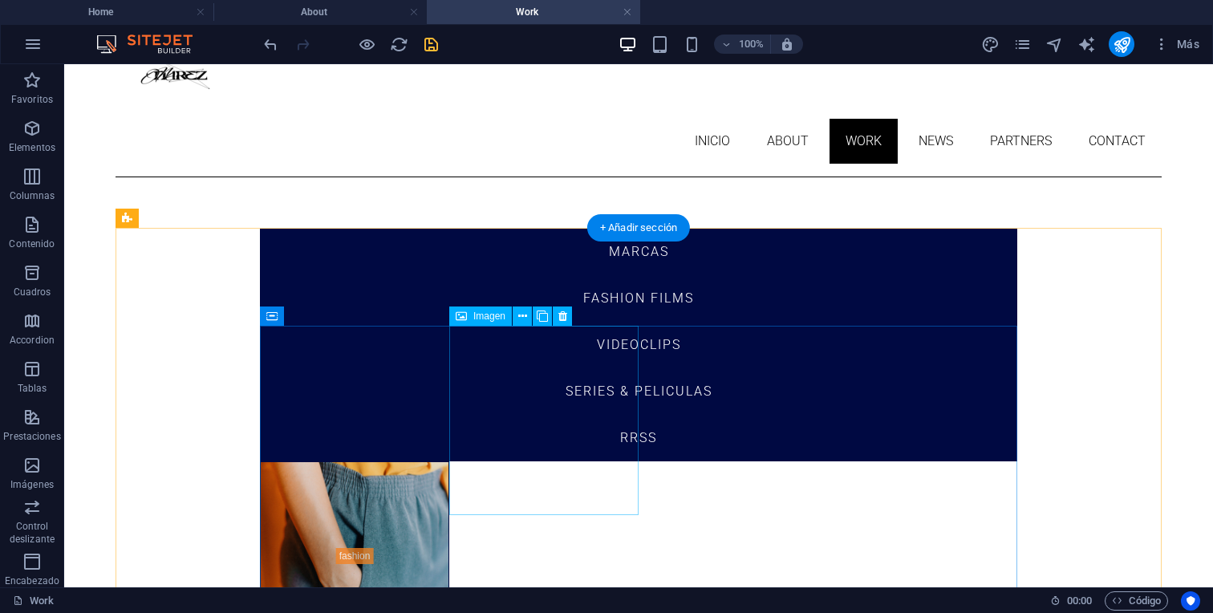
scroll to position [0, 0]
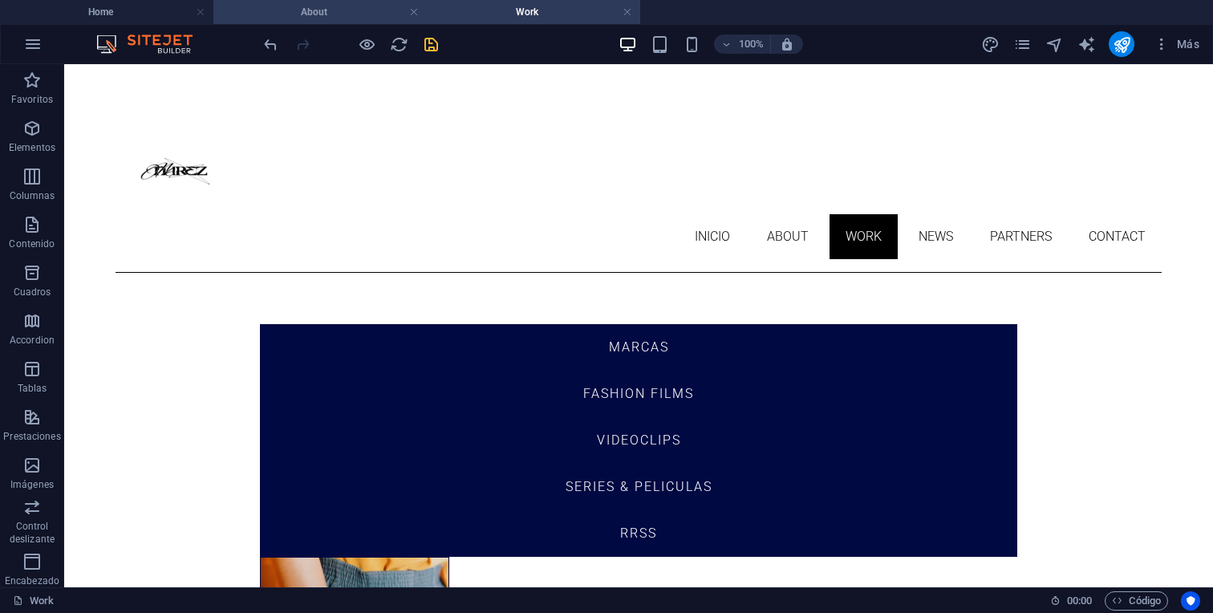
click at [302, 12] on h4 "About" at bounding box center [319, 12] width 213 height 18
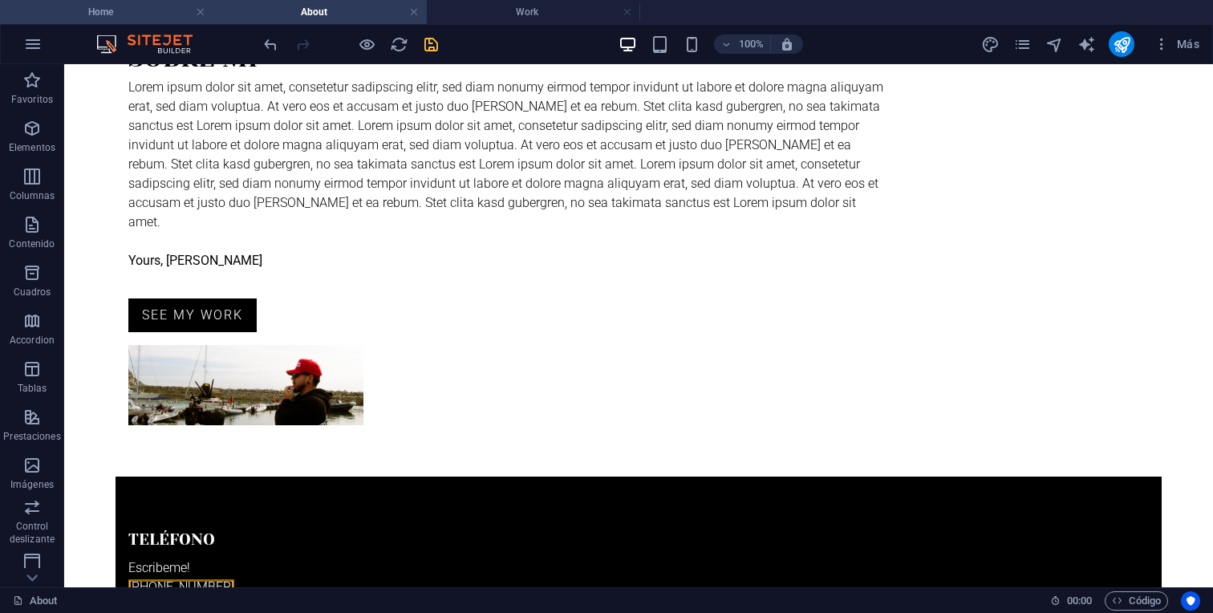
click at [82, 13] on h4 "Home" at bounding box center [106, 12] width 213 height 18
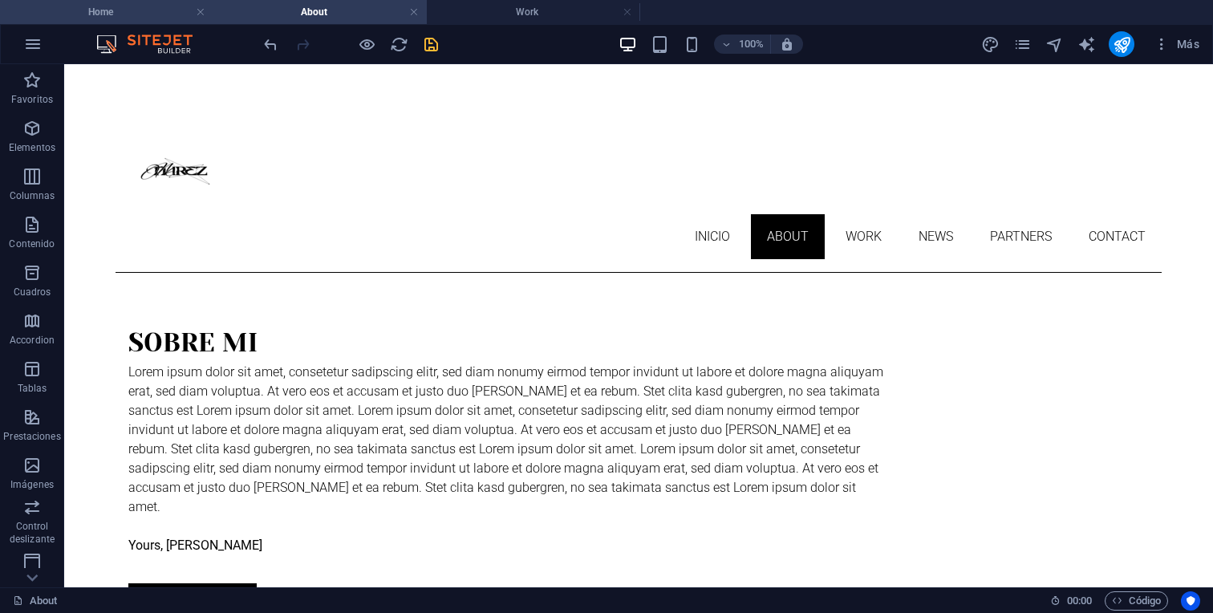
scroll to position [819, 0]
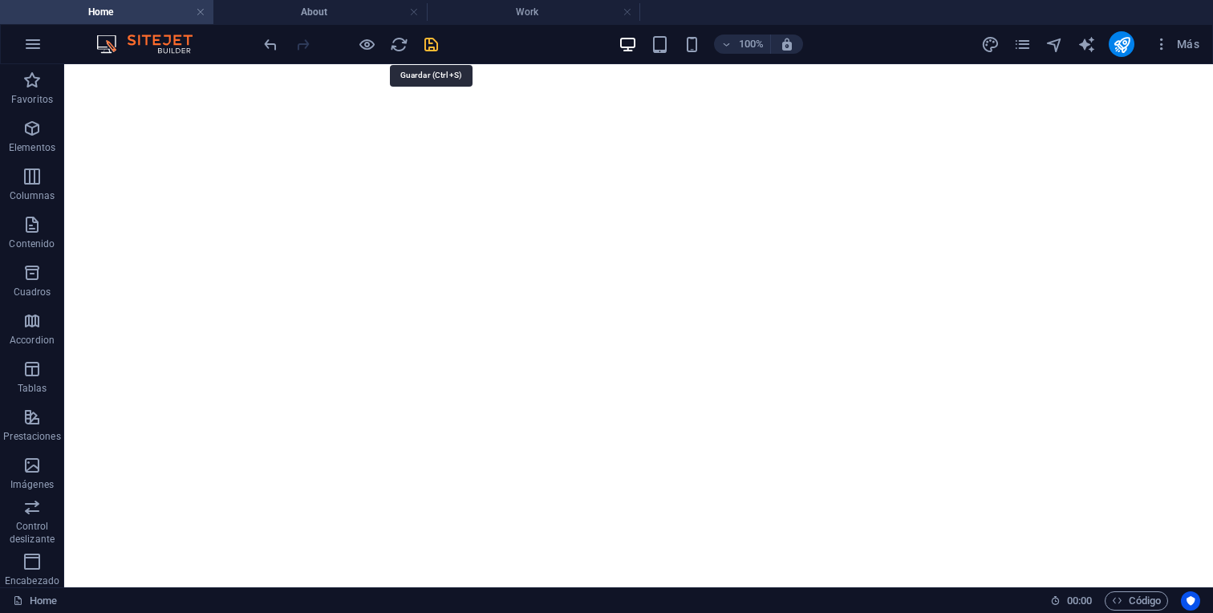
click at [427, 43] on icon "save" at bounding box center [431, 44] width 18 height 18
